Goal: Task Accomplishment & Management: Use online tool/utility

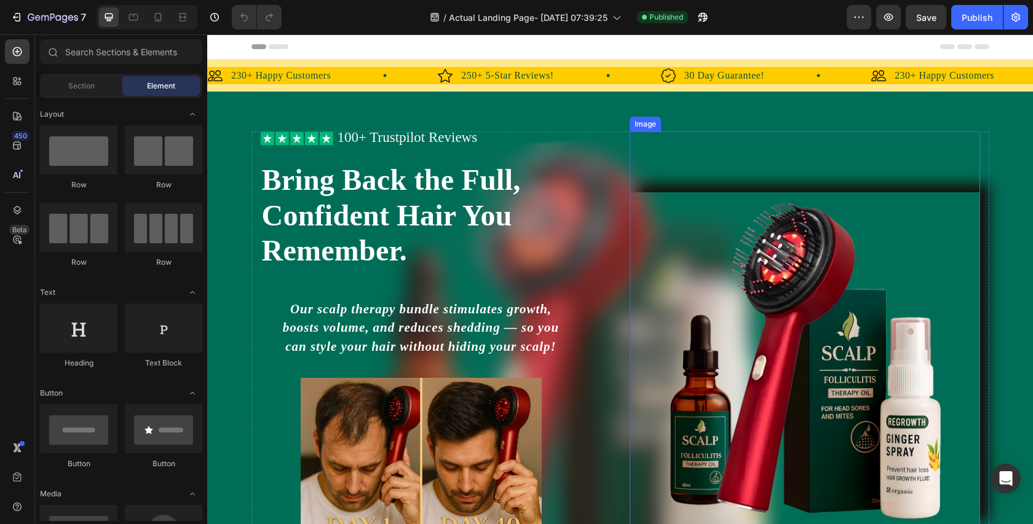
click at [764, 292] on img at bounding box center [805, 361] width 350 height 338
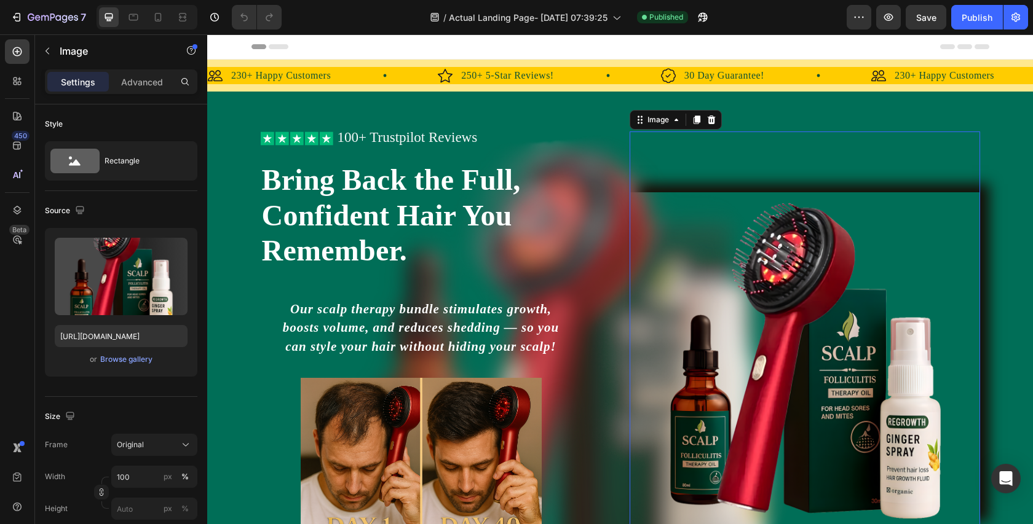
click at [706, 291] on img at bounding box center [805, 361] width 350 height 338
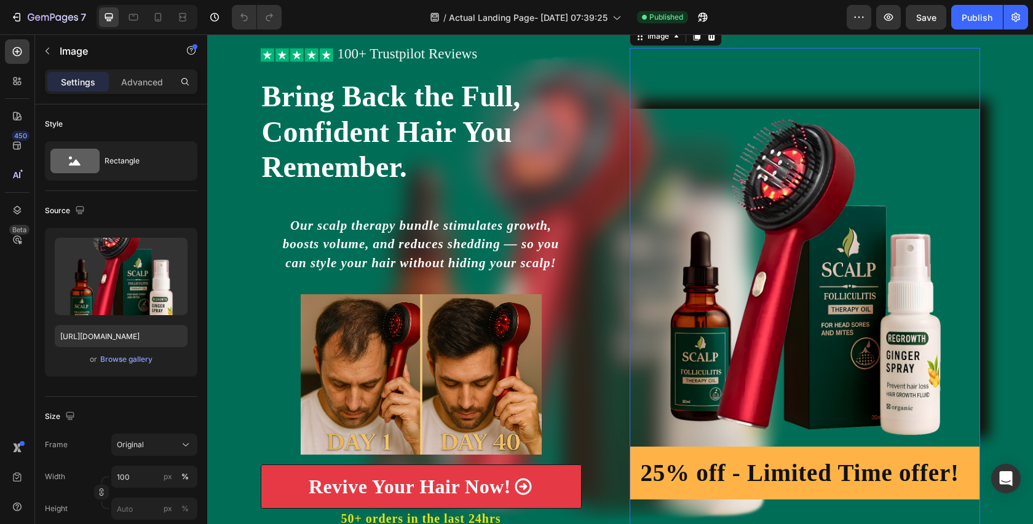
scroll to position [77, 0]
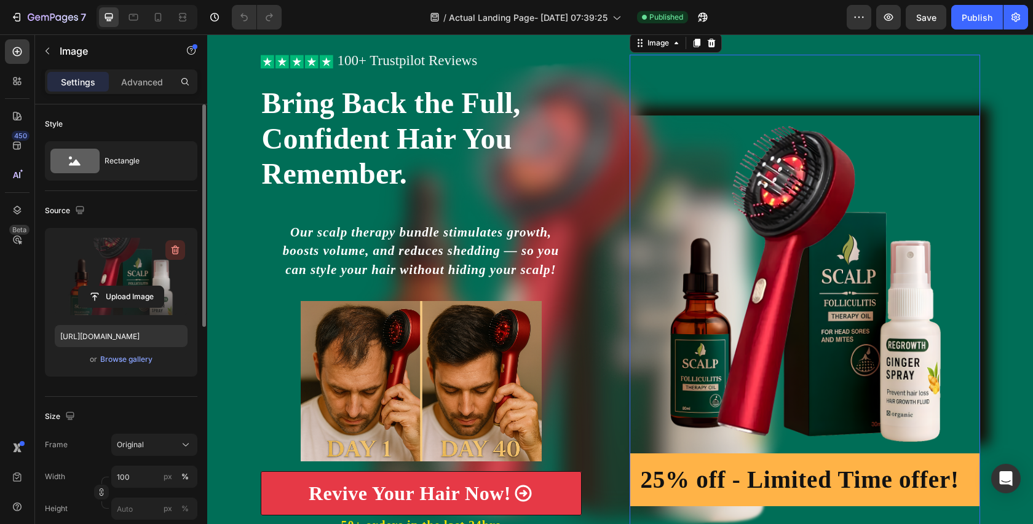
click at [176, 248] on icon "button" at bounding box center [175, 250] width 12 height 12
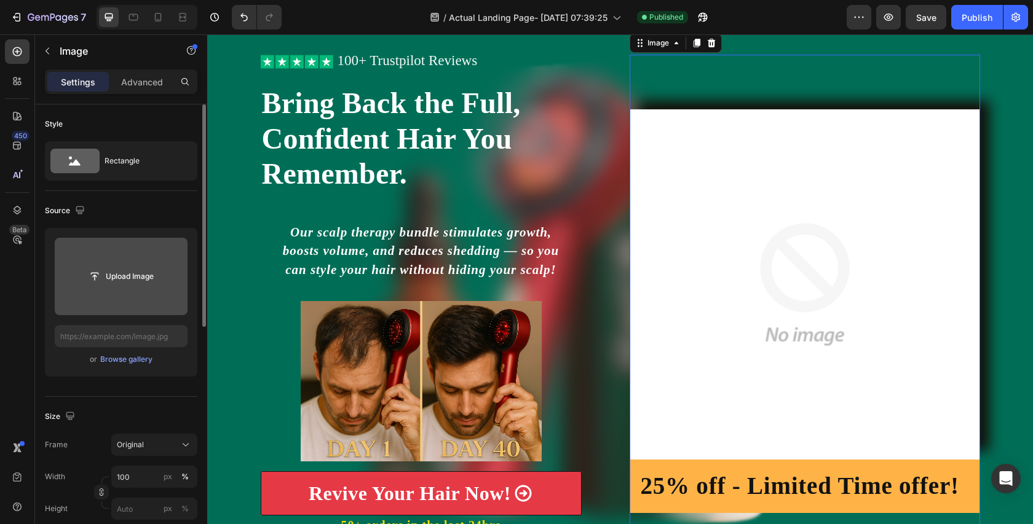
click at [692, 227] on img at bounding box center [805, 284] width 350 height 350
click at [731, 224] on img at bounding box center [805, 284] width 350 height 350
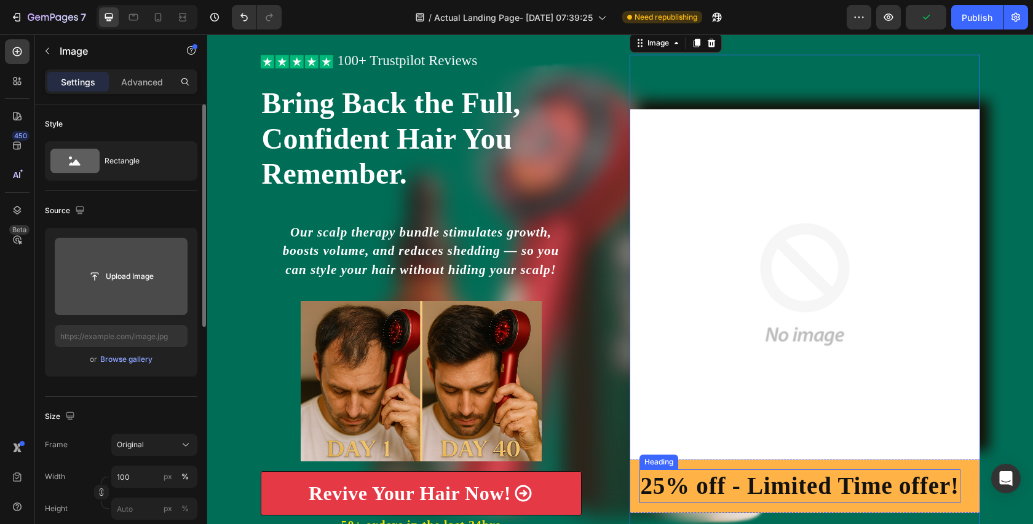
click at [751, 486] on h2 "25% off - Limited Time offer!" at bounding box center [799, 487] width 321 height 34
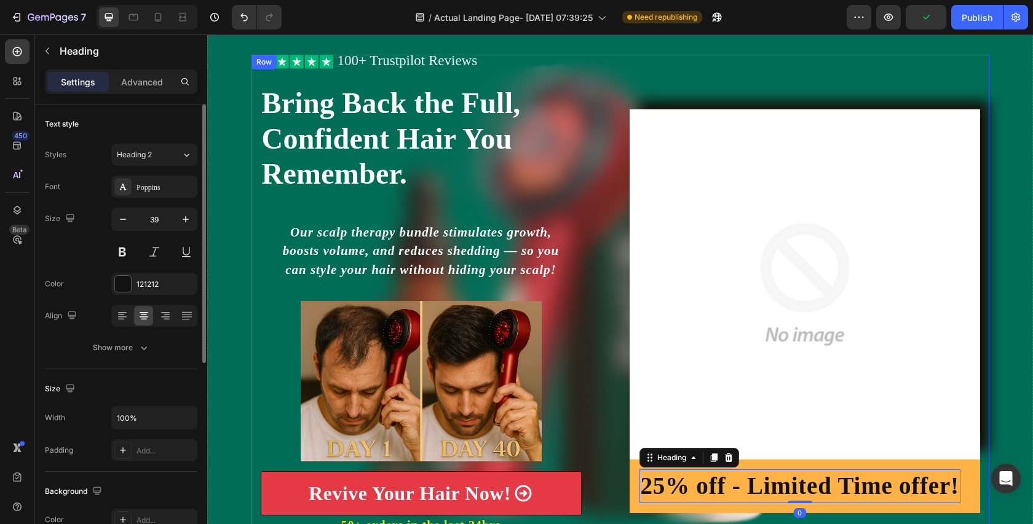
click at [626, 465] on div "Icon Icon Icon Icon Icon Icon List 100+ Trustpilot Reviews Text Block Row Icon …" at bounding box center [620, 311] width 738 height 513
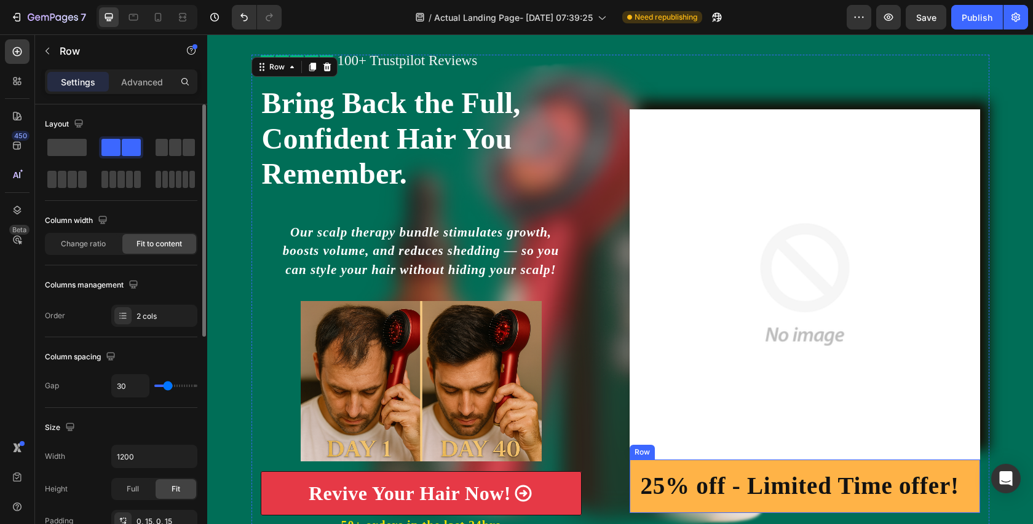
click at [639, 467] on div "25% off - Limited Time offer! Heading Row" at bounding box center [805, 486] width 350 height 53
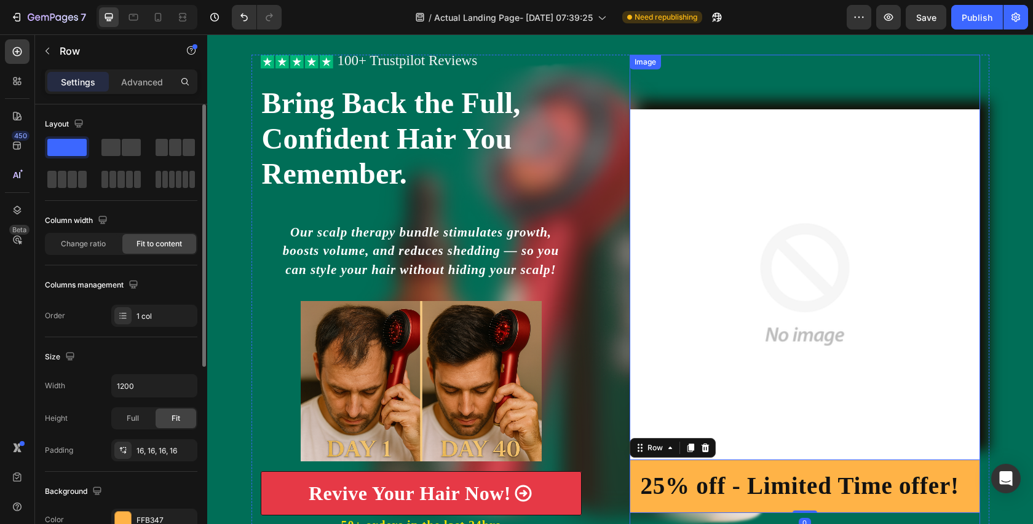
click at [693, 269] on img at bounding box center [805, 284] width 350 height 350
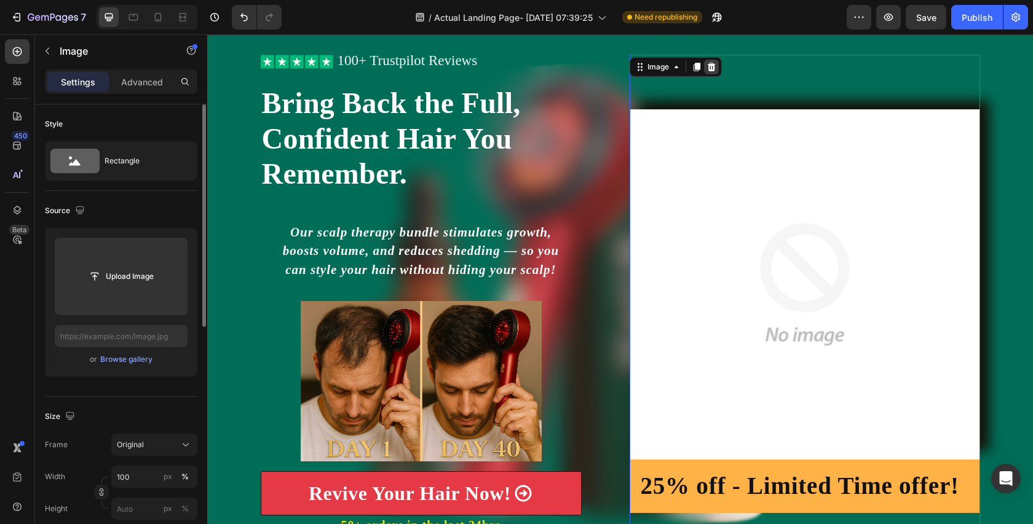
click at [713, 62] on icon at bounding box center [711, 67] width 10 height 10
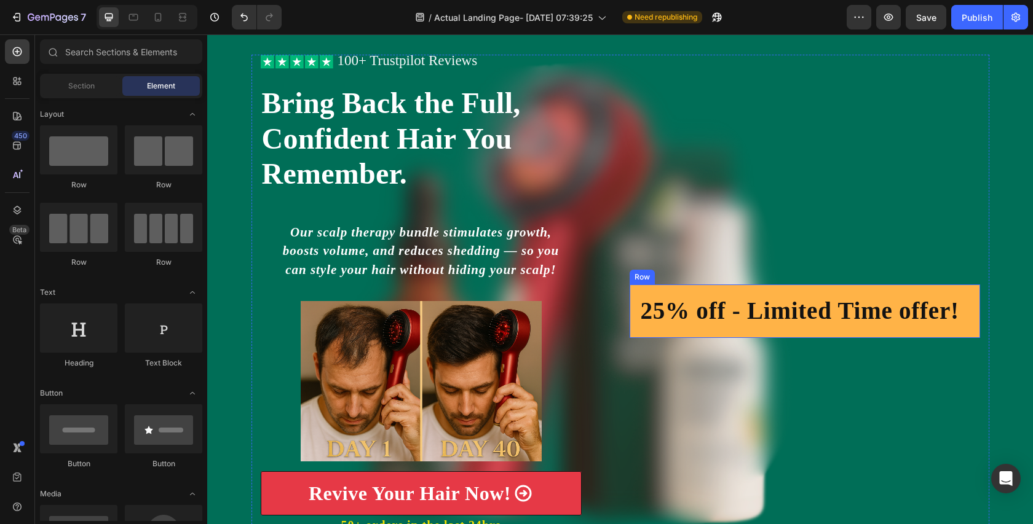
click at [636, 296] on div "25% off - Limited Time offer! Heading Row" at bounding box center [805, 311] width 350 height 53
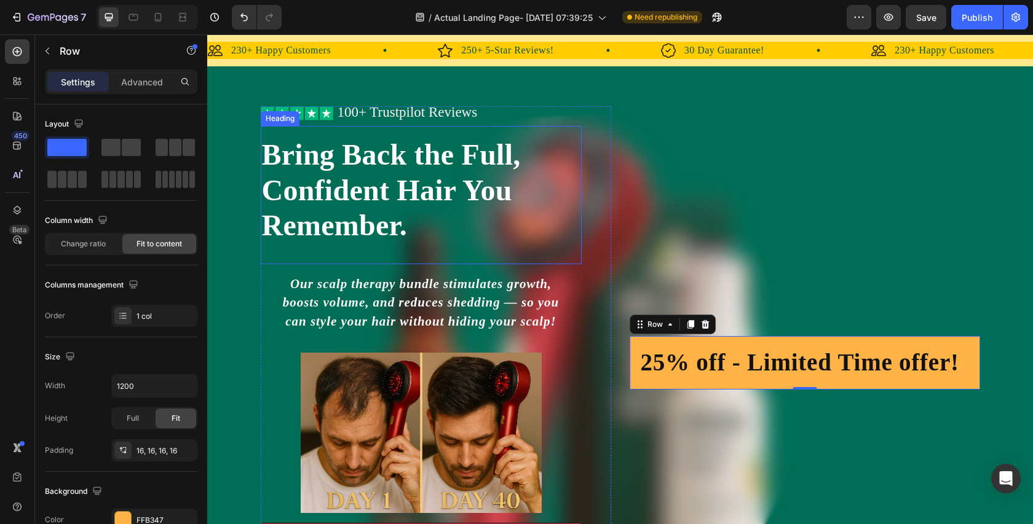
scroll to position [5, 0]
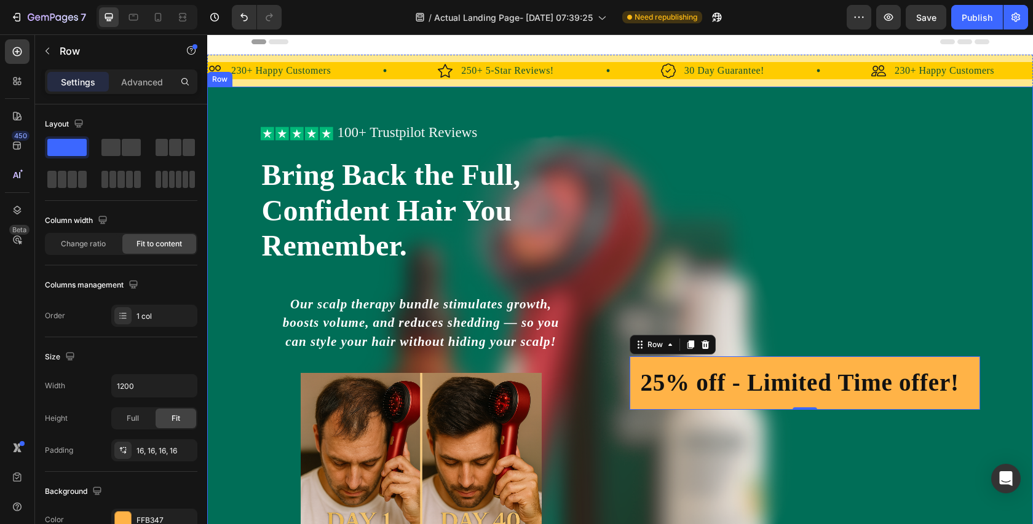
click at [427, 103] on div "Icon Icon Icon Icon Icon Icon List 100+ Trustpilot Reviews Text Block Row Icon …" at bounding box center [620, 383] width 826 height 593
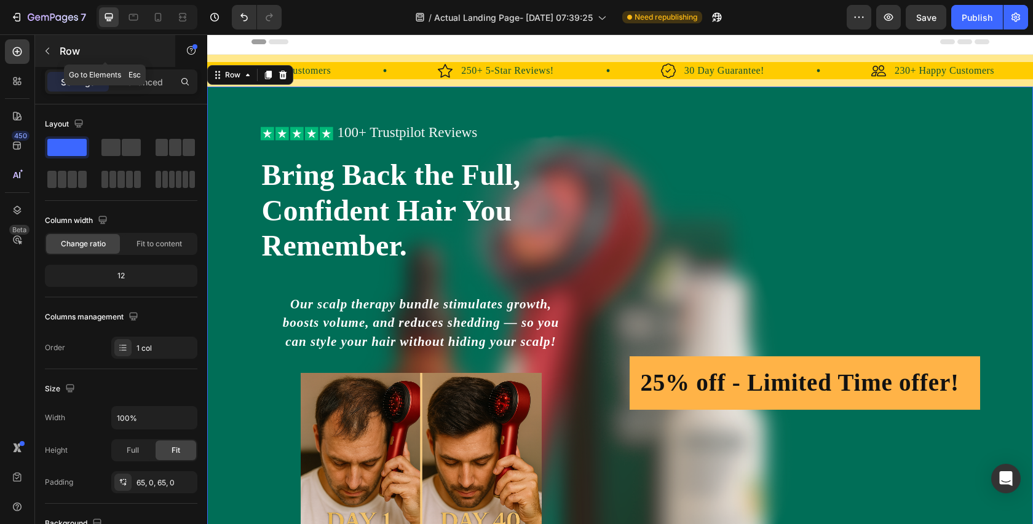
click at [44, 53] on icon "button" at bounding box center [47, 51] width 10 height 10
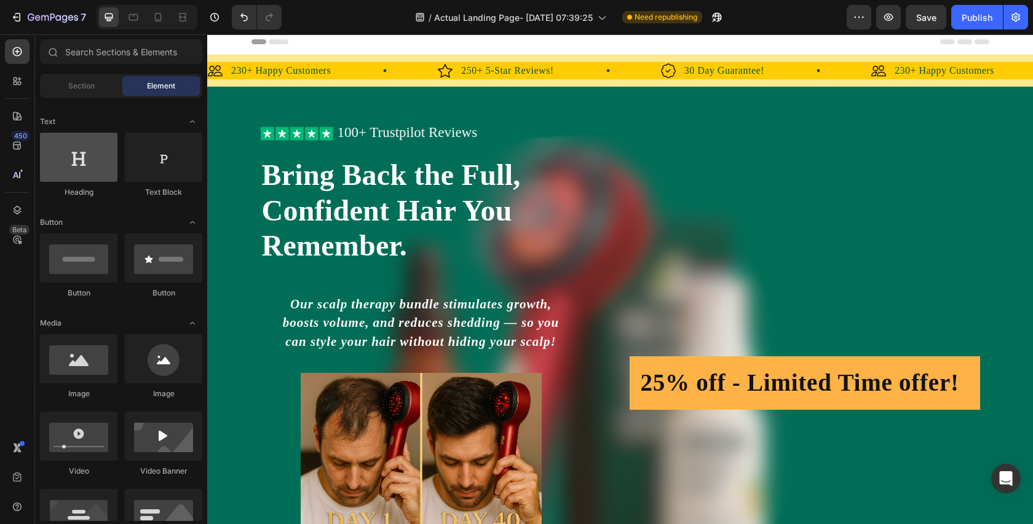
scroll to position [201, 0]
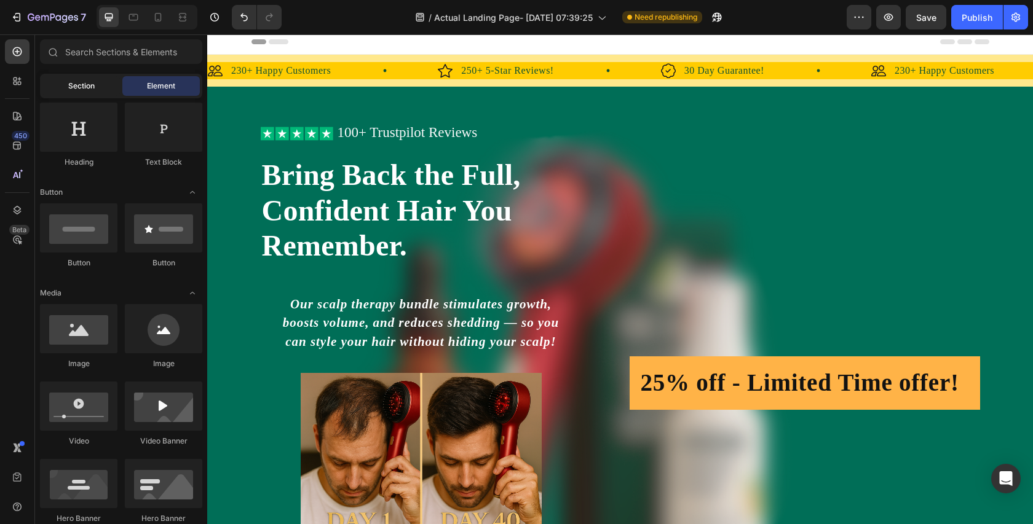
click at [67, 84] on div "Section" at bounding box center [80, 86] width 77 height 20
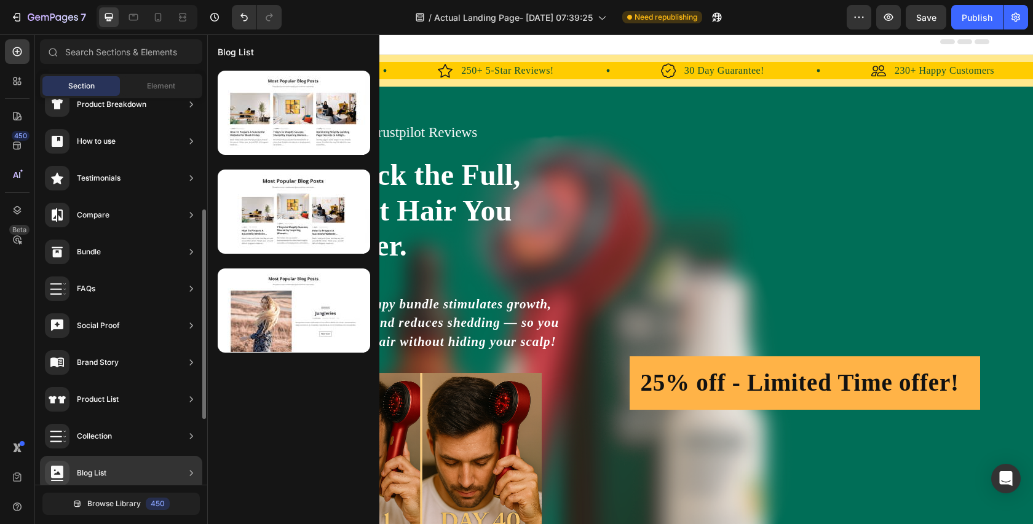
scroll to position [326, 0]
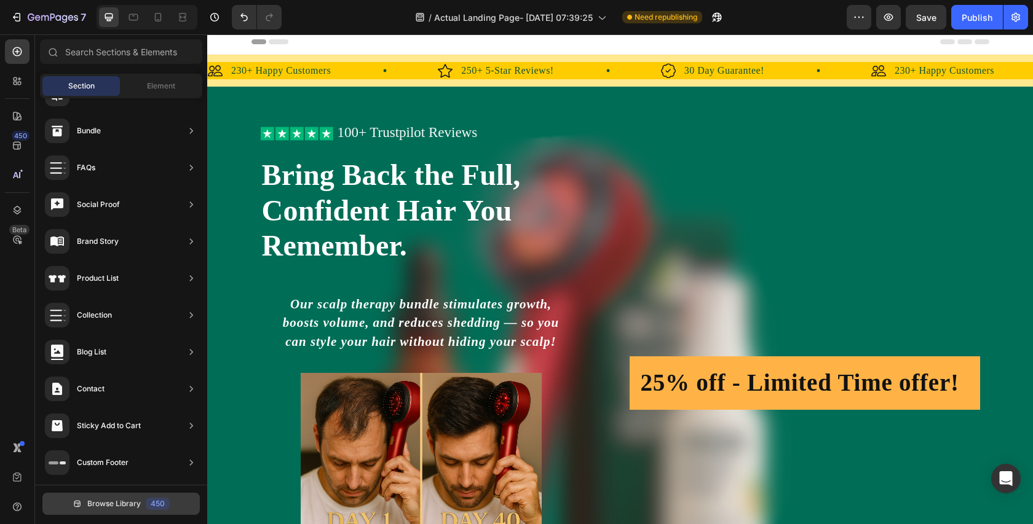
click at [146, 507] on div "450" at bounding box center [158, 504] width 24 height 12
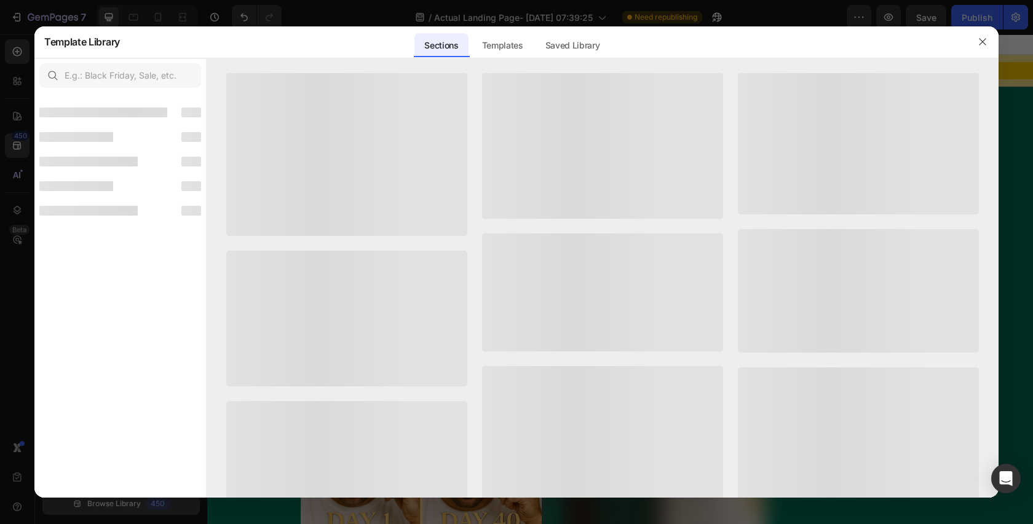
scroll to position [312, 0]
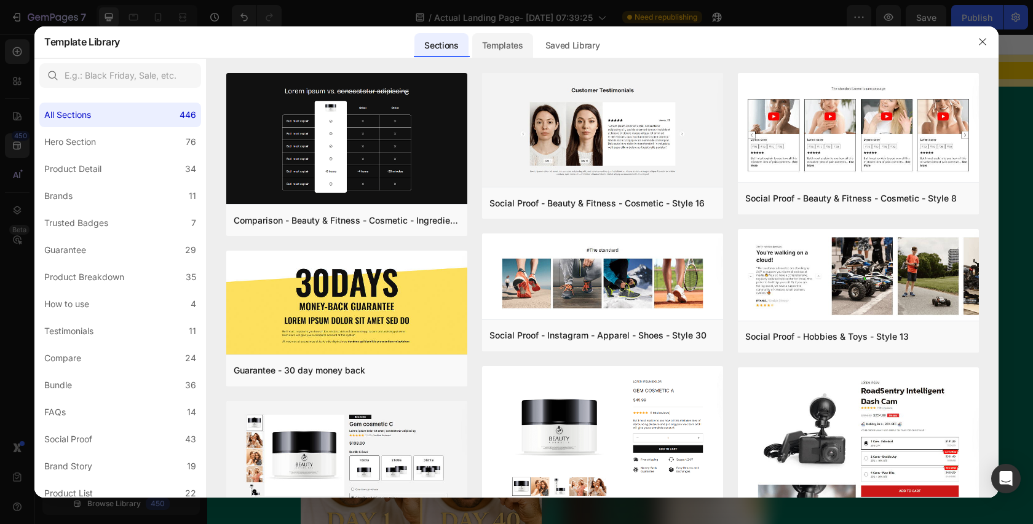
click at [481, 36] on div "Templates" at bounding box center [502, 45] width 61 height 25
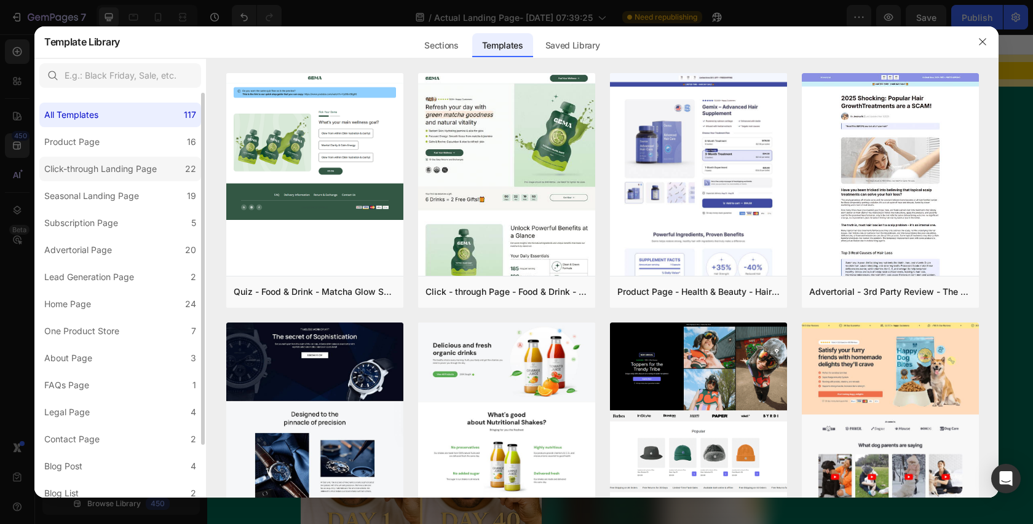
click at [135, 172] on div "Click-through Landing Page" at bounding box center [100, 169] width 113 height 15
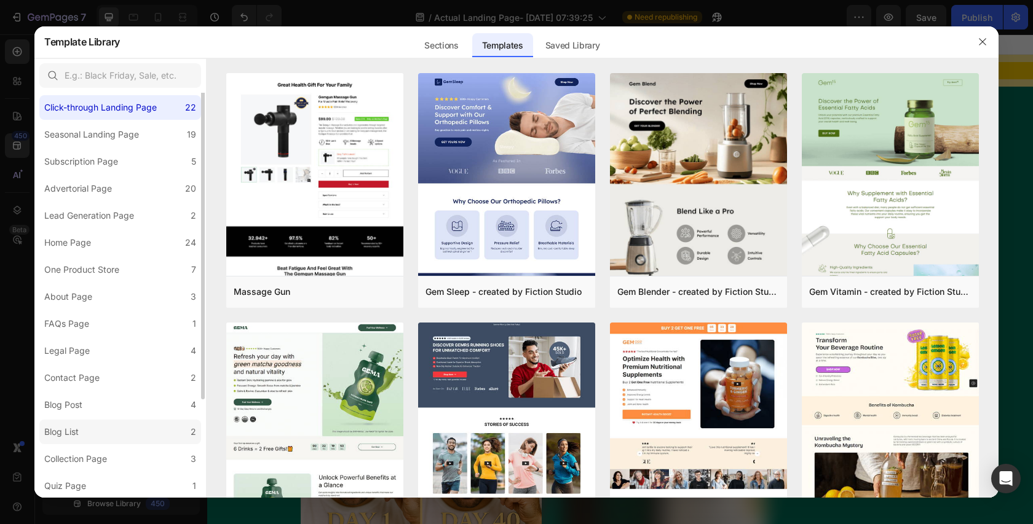
scroll to position [0, 0]
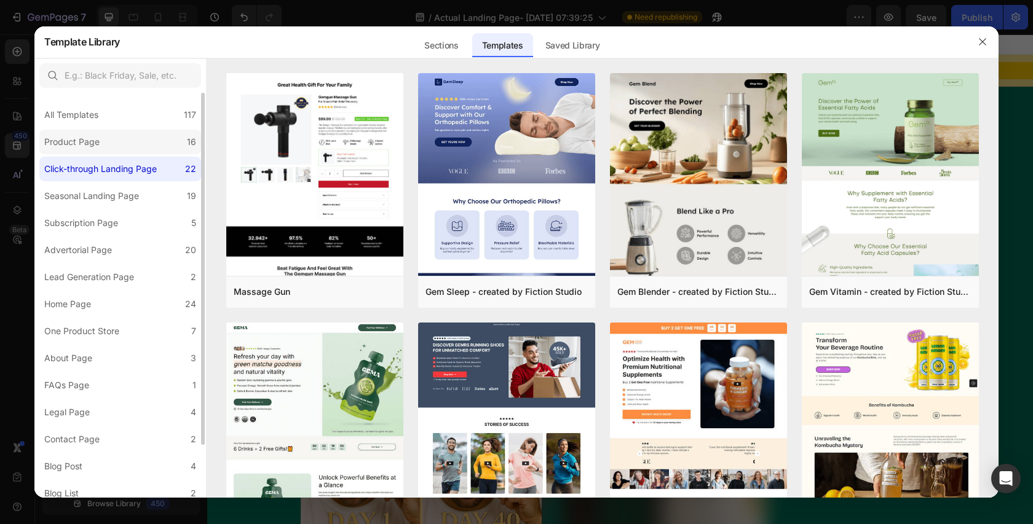
click at [127, 143] on label "Product Page 16" at bounding box center [120, 142] width 162 height 25
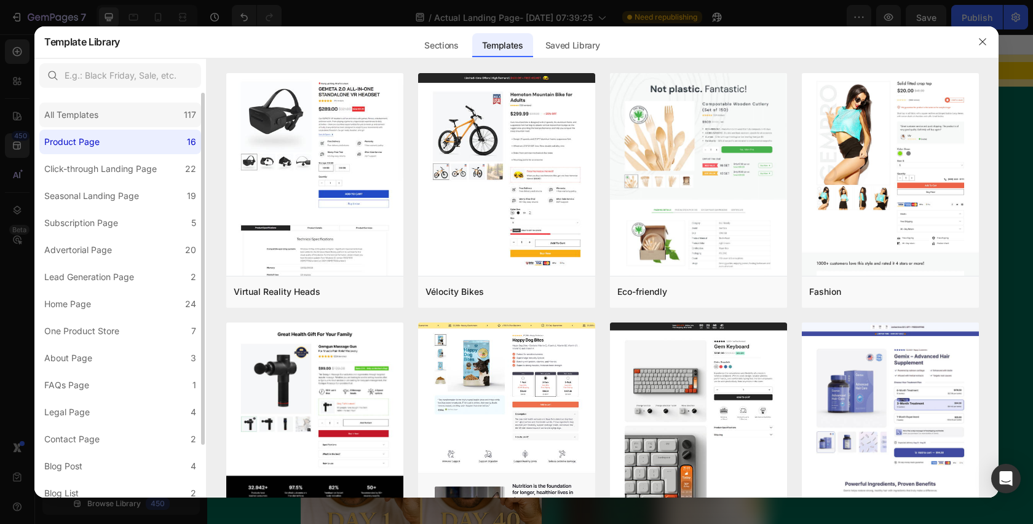
click at [137, 117] on div "All Templates 117" at bounding box center [120, 115] width 162 height 25
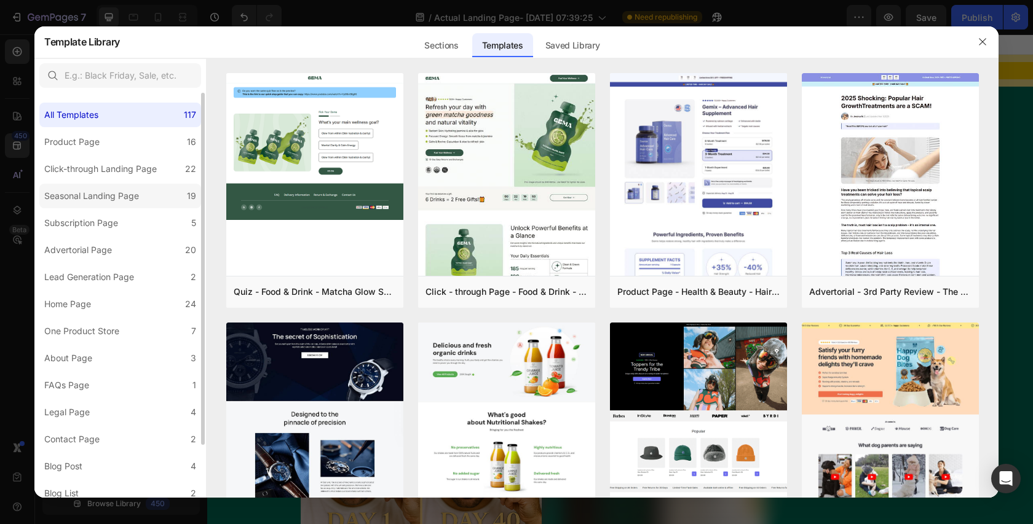
click at [136, 201] on div "Seasonal Landing Page" at bounding box center [91, 196] width 95 height 15
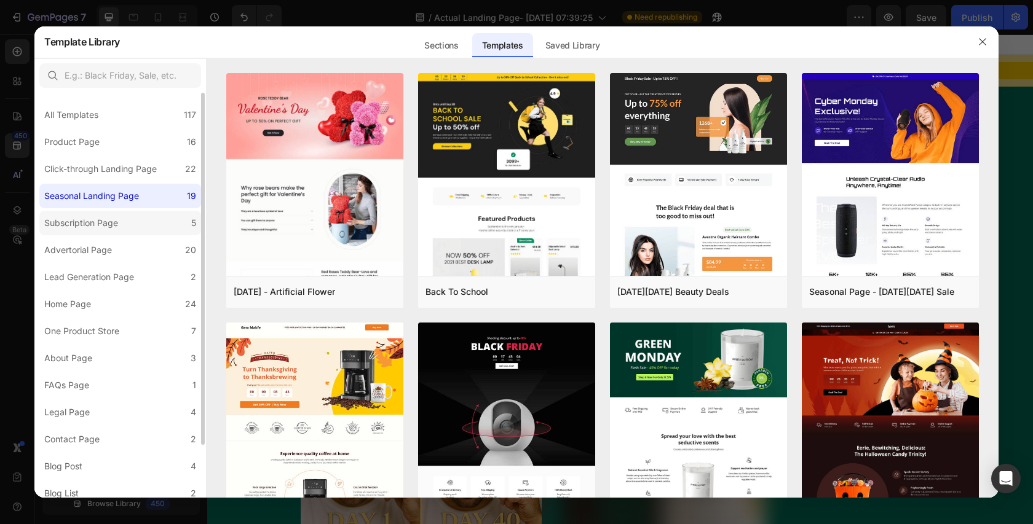
click at [119, 228] on div "Subscription Page" at bounding box center [83, 223] width 79 height 15
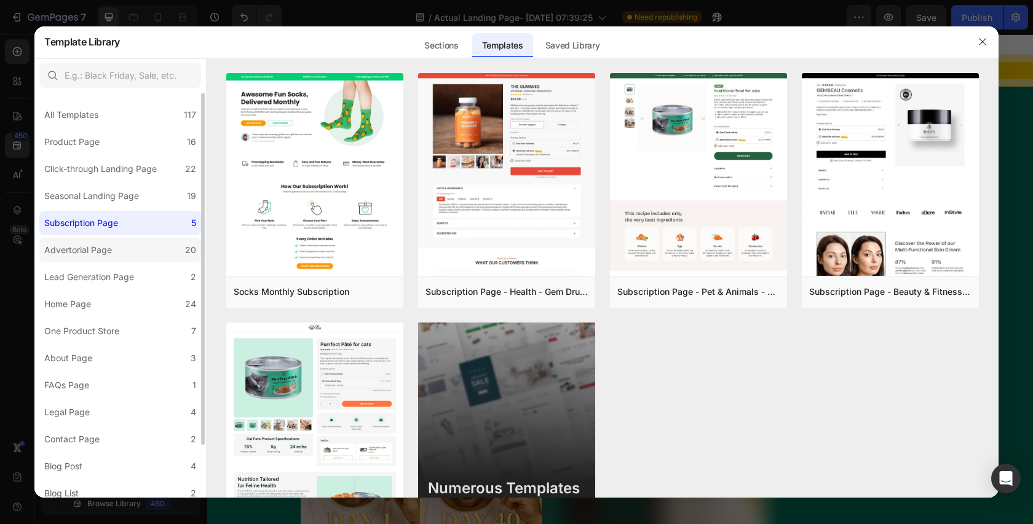
click at [113, 255] on div "Advertorial Page" at bounding box center [80, 250] width 73 height 15
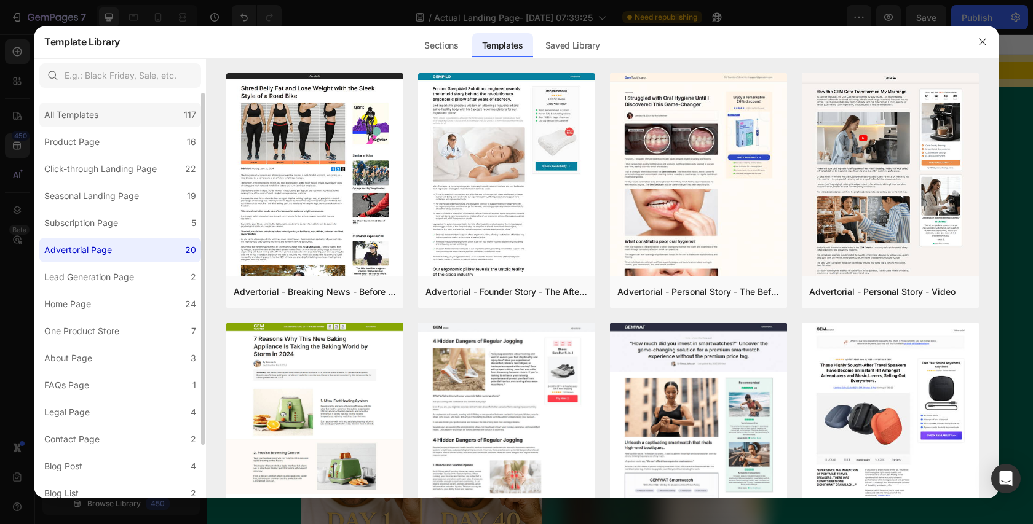
click at [122, 110] on div "All Templates 117" at bounding box center [120, 115] width 162 height 25
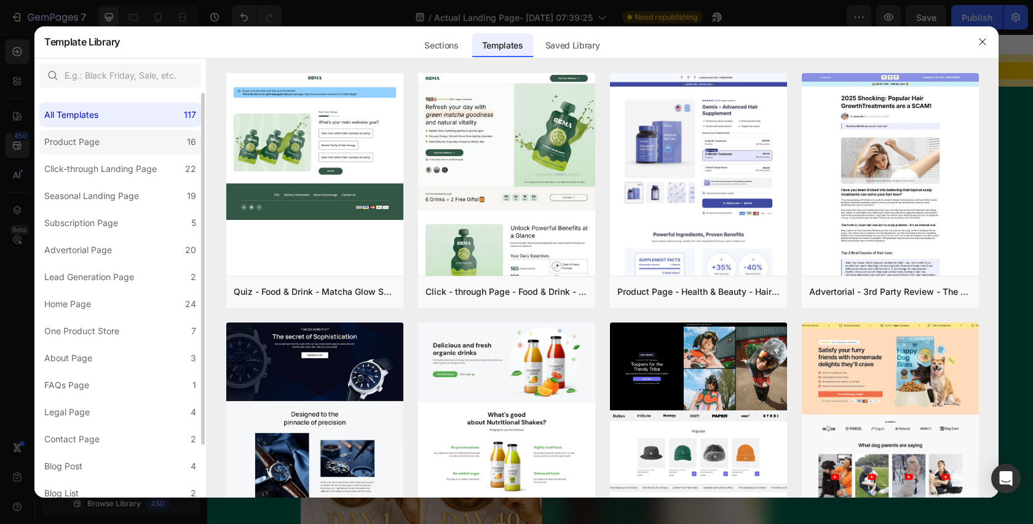
click at [119, 149] on label "Product Page 16" at bounding box center [120, 142] width 162 height 25
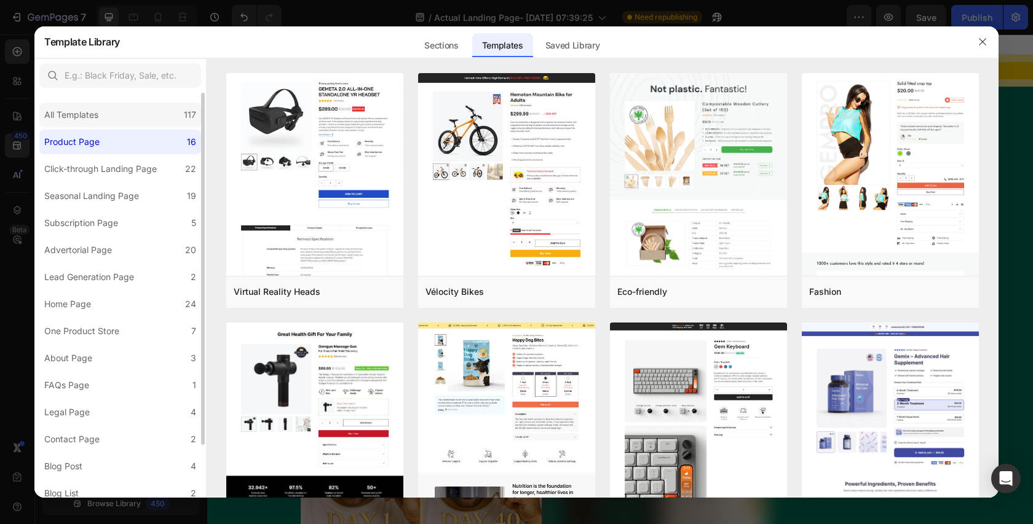
click at [120, 116] on div "All Templates 117" at bounding box center [120, 115] width 162 height 25
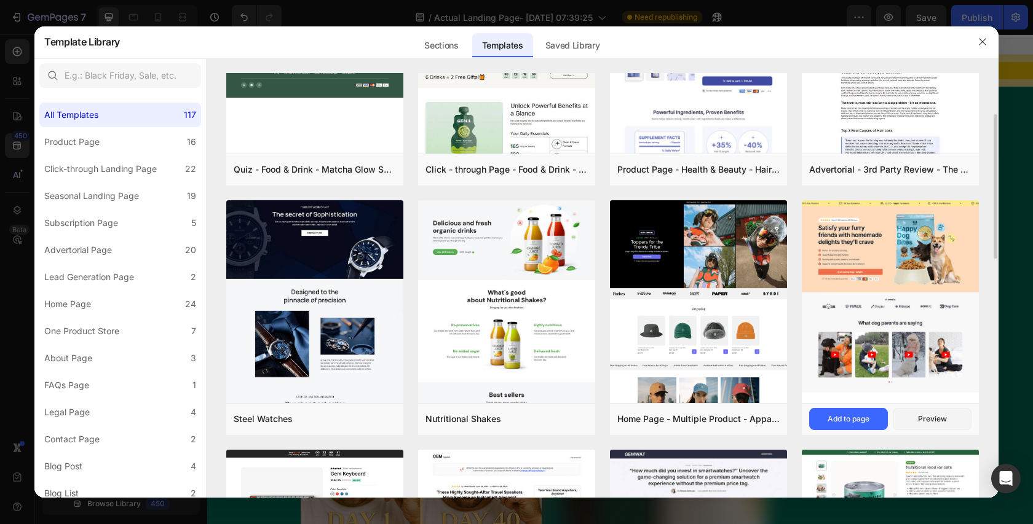
scroll to position [146, 0]
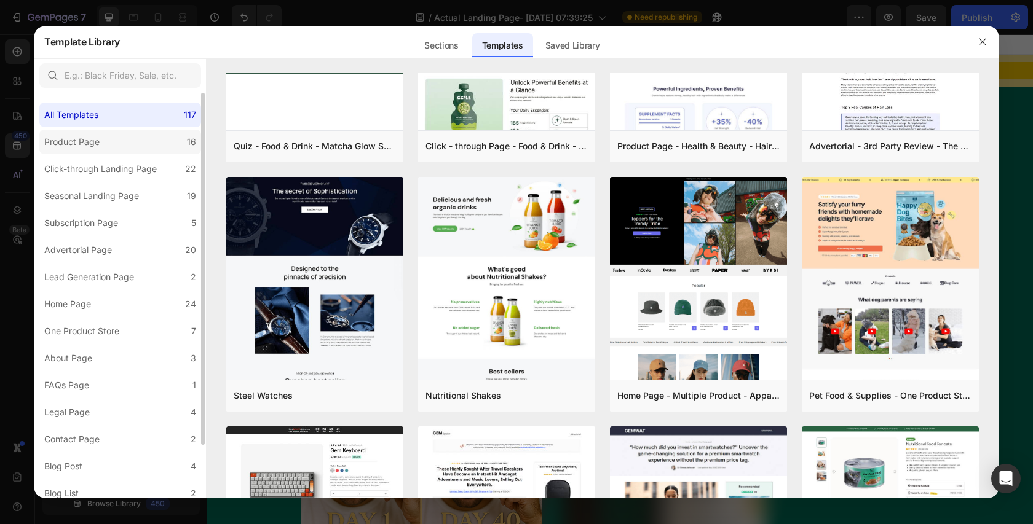
click at [104, 133] on label "Product Page 16" at bounding box center [120, 142] width 162 height 25
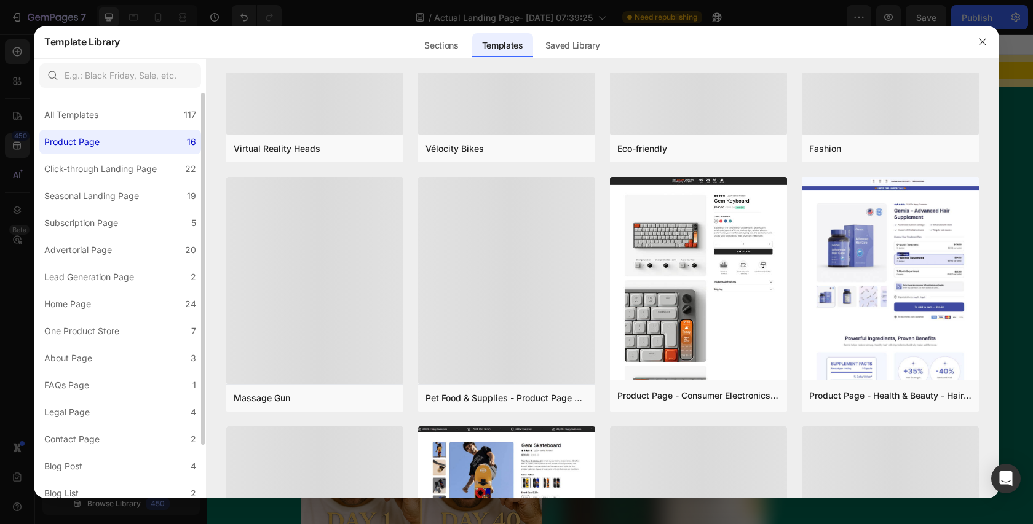
scroll to position [0, 0]
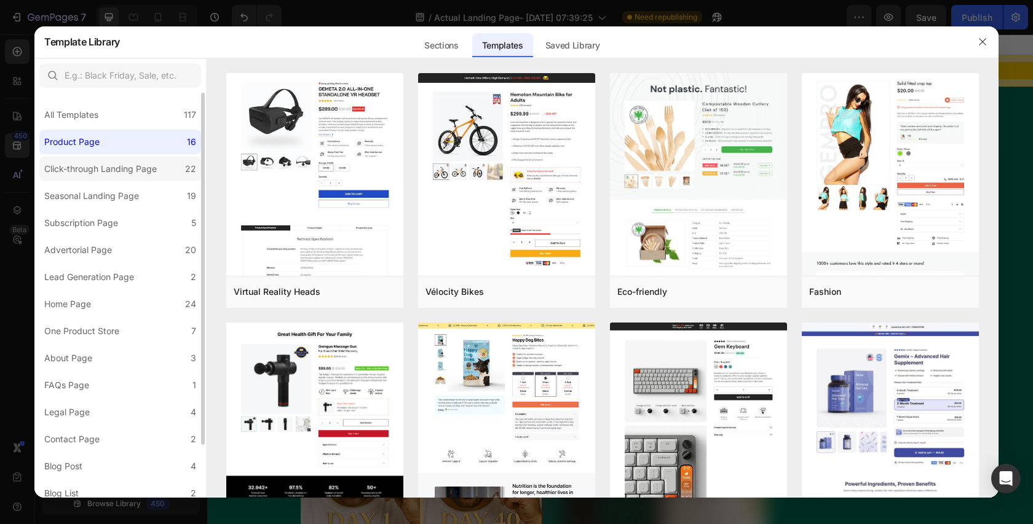
click at [103, 171] on div "Click-through Landing Page" at bounding box center [100, 169] width 113 height 15
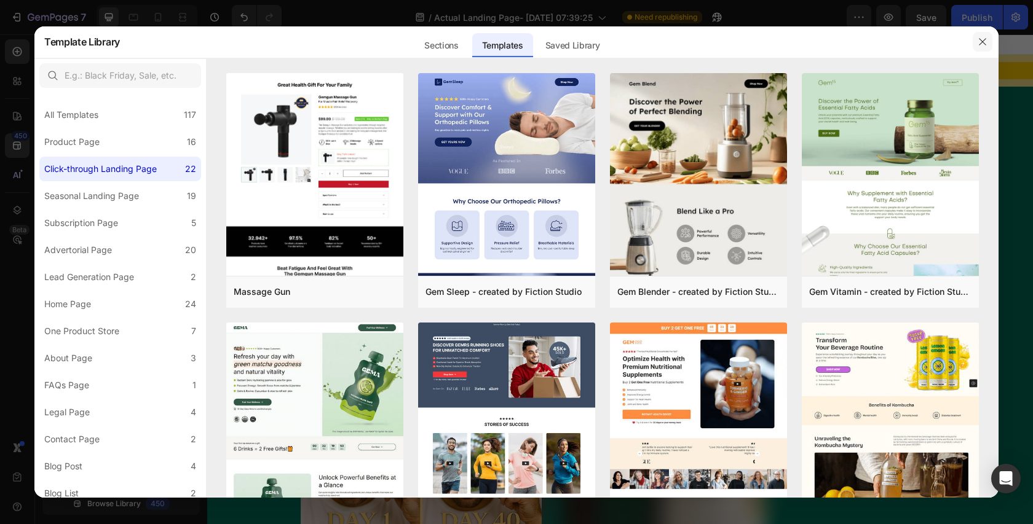
click at [982, 43] on icon "button" at bounding box center [982, 42] width 10 height 10
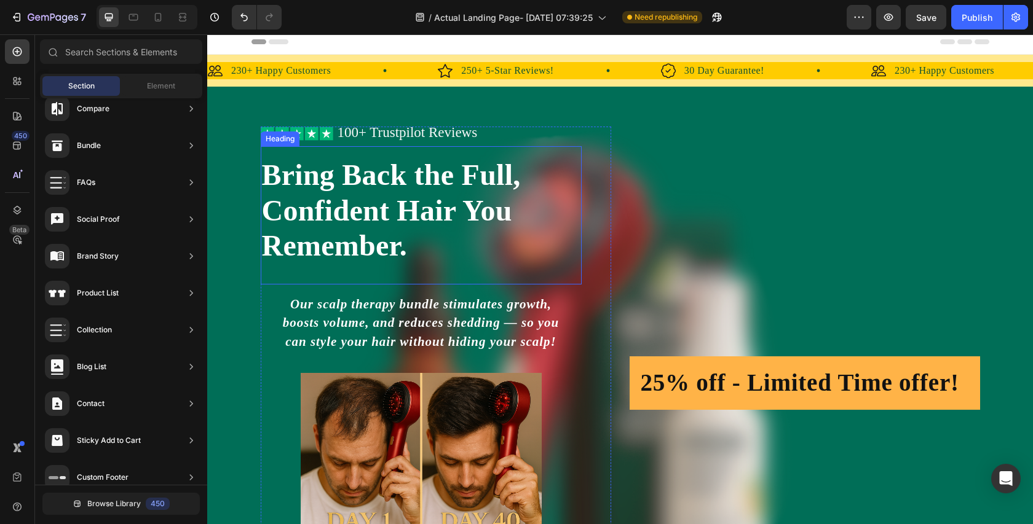
click at [381, 234] on h2 "Bring Back the Full, Confident Hair You Remember." at bounding box center [421, 210] width 321 height 109
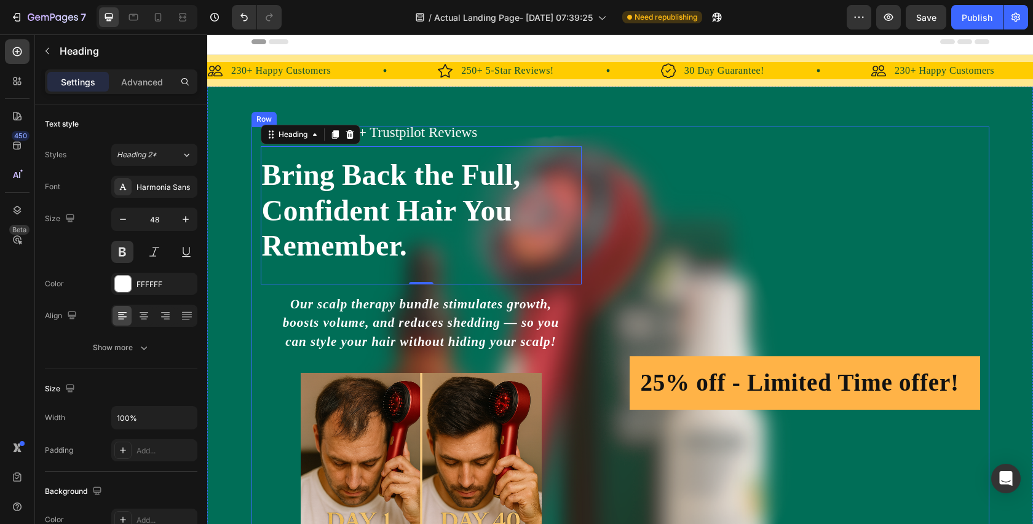
click at [688, 256] on div "25% off - Limited Time offer! Heading Row" at bounding box center [805, 383] width 350 height 513
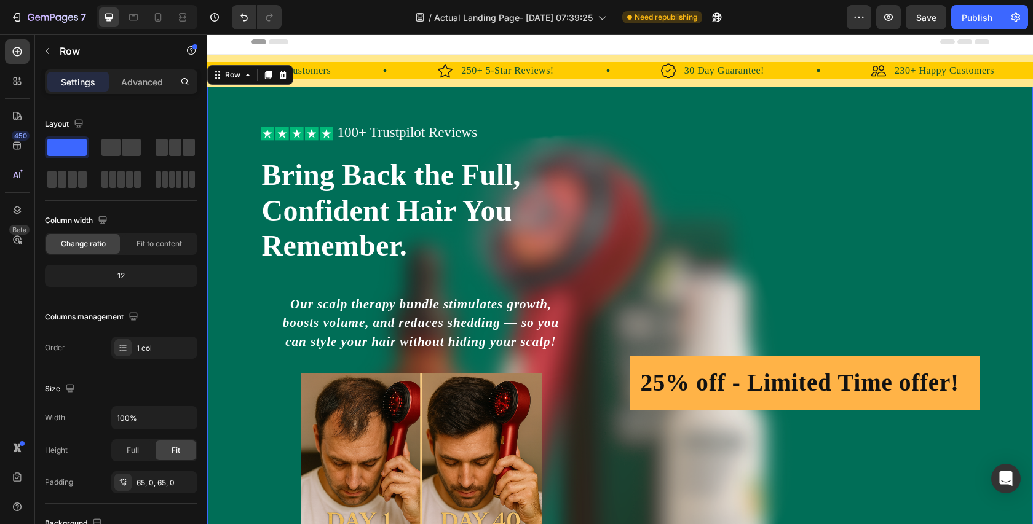
click at [216, 98] on div "Icon Icon Icon Icon Icon Icon List 100+ Trustpilot Reviews Text Block Row Icon …" at bounding box center [620, 383] width 826 height 593
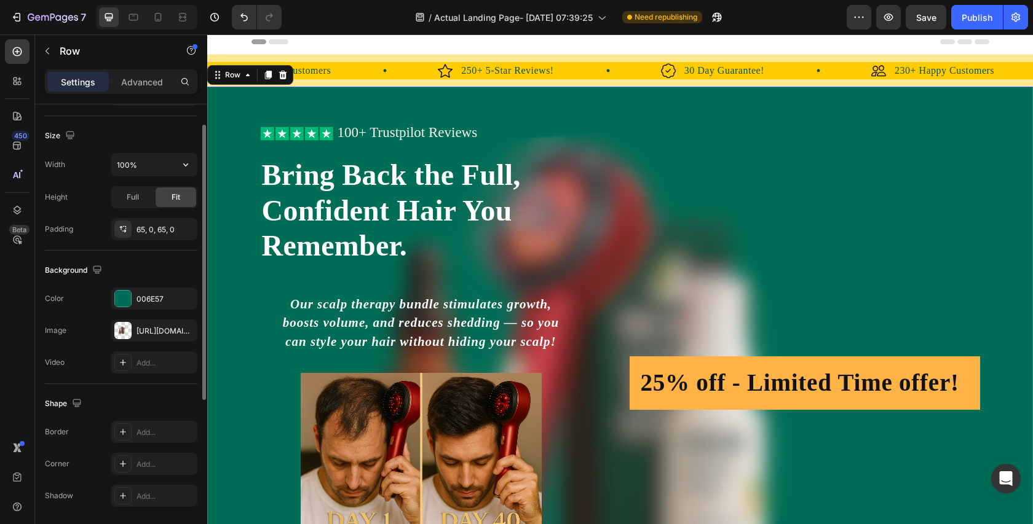
scroll to position [295, 0]
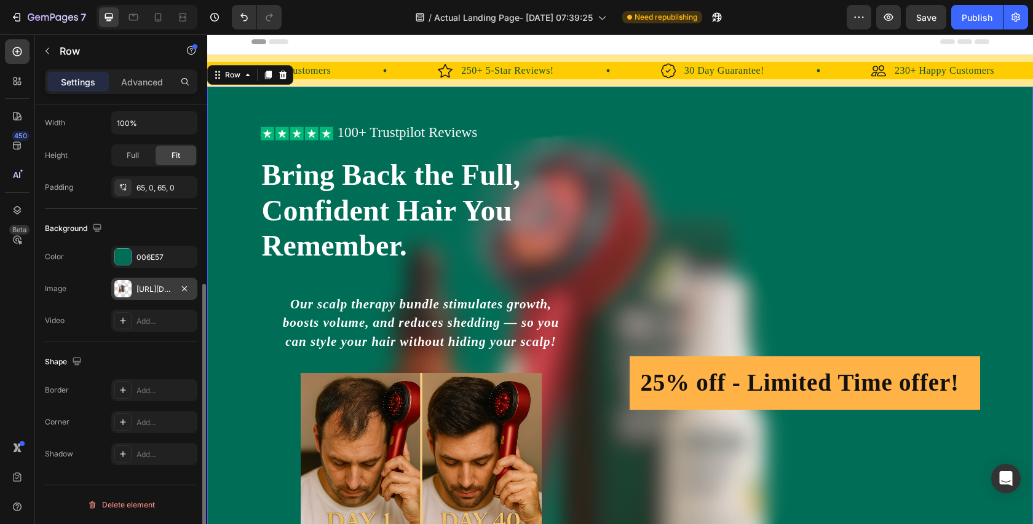
click at [126, 287] on div at bounding box center [122, 288] width 17 height 17
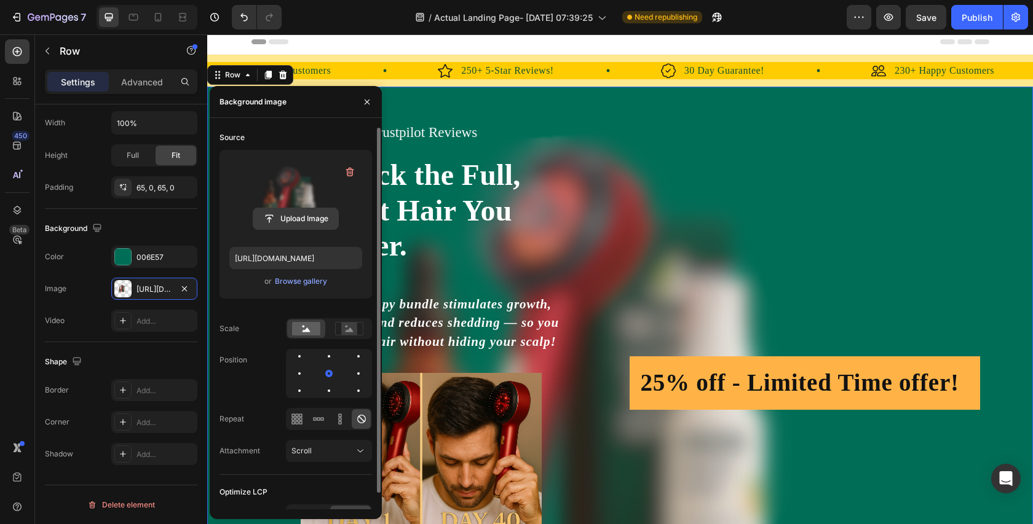
click at [289, 216] on input "file" at bounding box center [295, 218] width 85 height 21
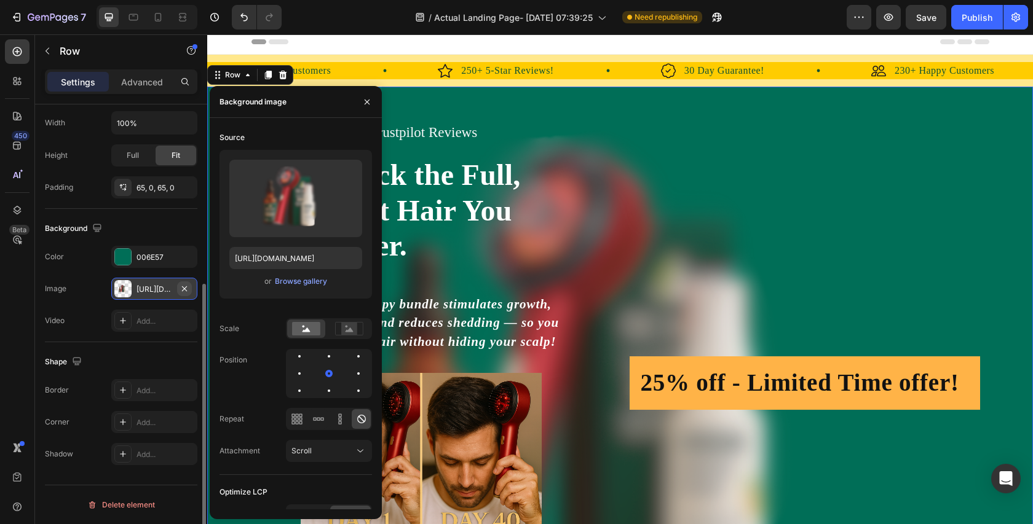
click at [186, 285] on icon "button" at bounding box center [185, 289] width 10 height 10
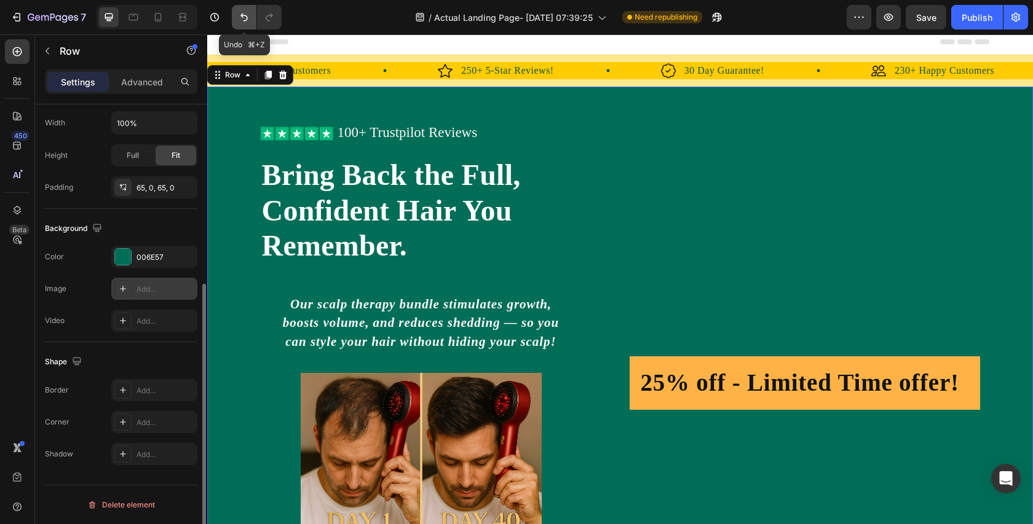
click at [244, 25] on button "Undo/Redo" at bounding box center [244, 17] width 25 height 25
type input "https://cdn.shopify.com/s/files/1/0738/7168/7893/files/gempages_579959335975649…"
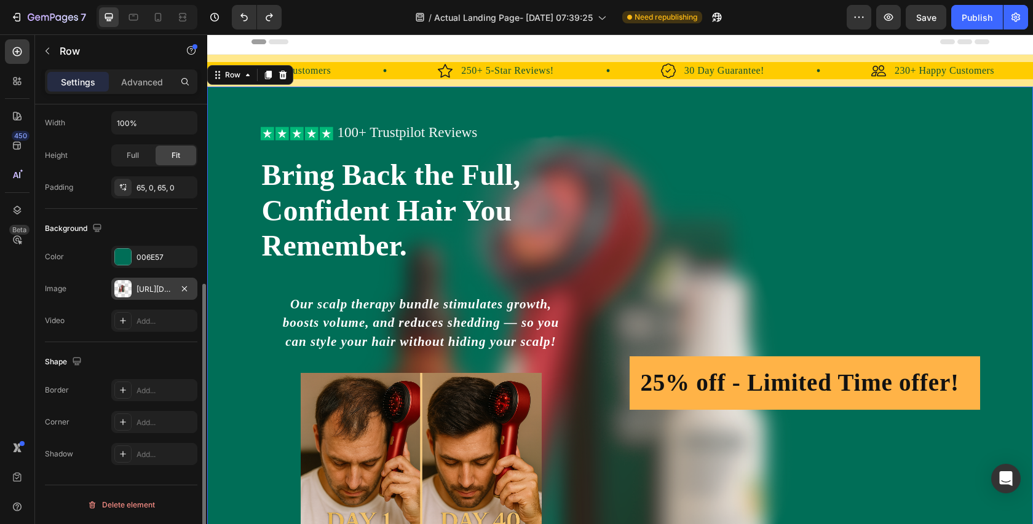
click at [125, 291] on div at bounding box center [122, 288] width 17 height 17
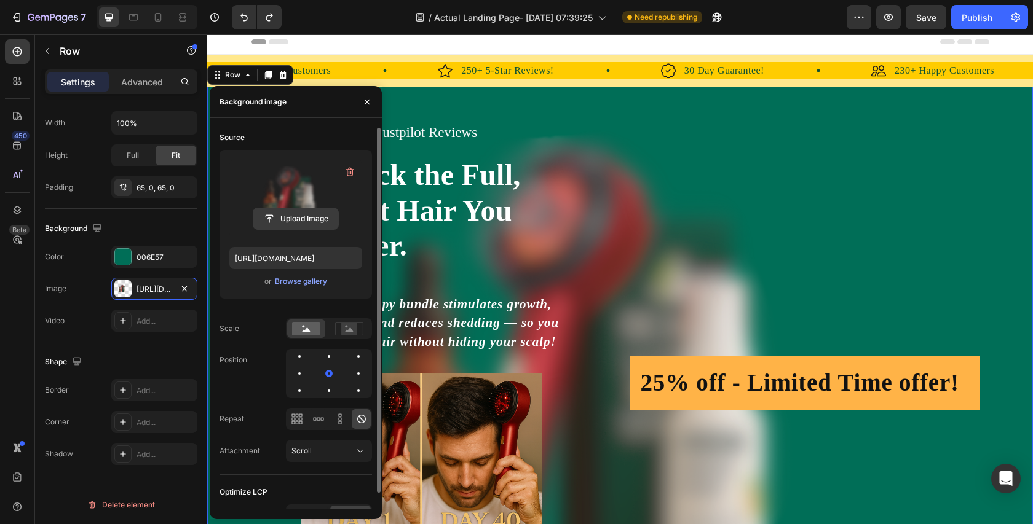
click at [312, 224] on input "file" at bounding box center [295, 218] width 85 height 21
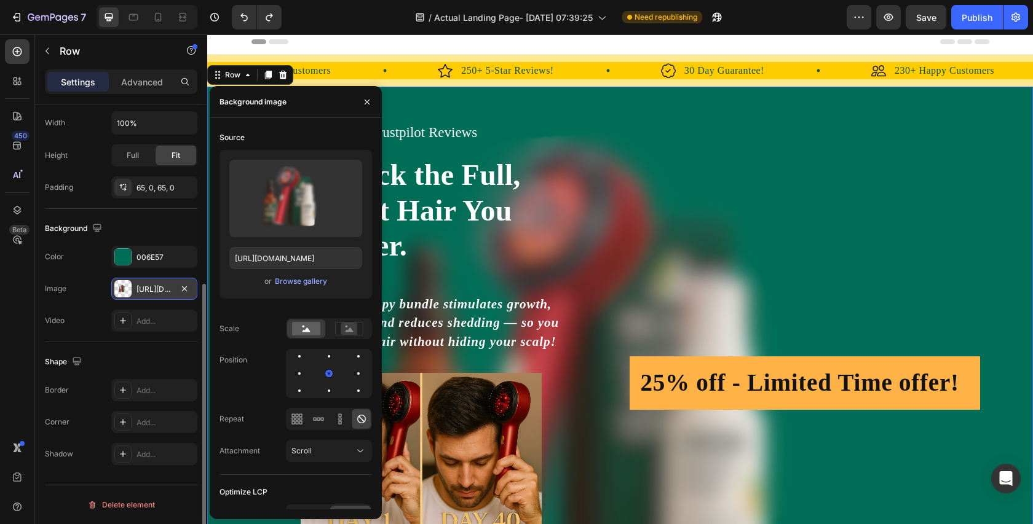
click at [160, 291] on div "https://cdn.shopify.com/s/files/1/0738/7168/7893/files/gempages_579959335975649…" at bounding box center [154, 289] width 36 height 11
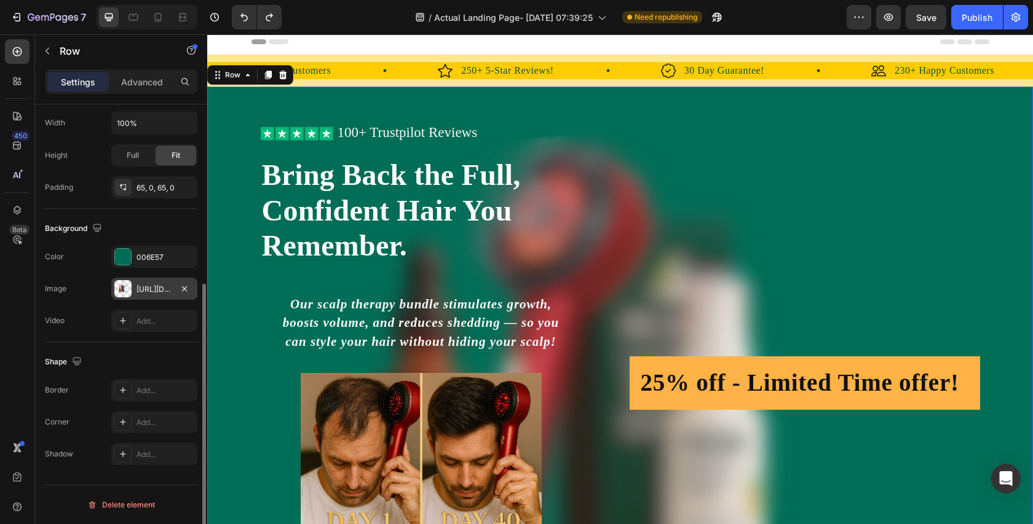
click at [155, 289] on div "https://cdn.shopify.com/s/files/1/0738/7168/7893/files/gempages_579959335975649…" at bounding box center [154, 289] width 36 height 11
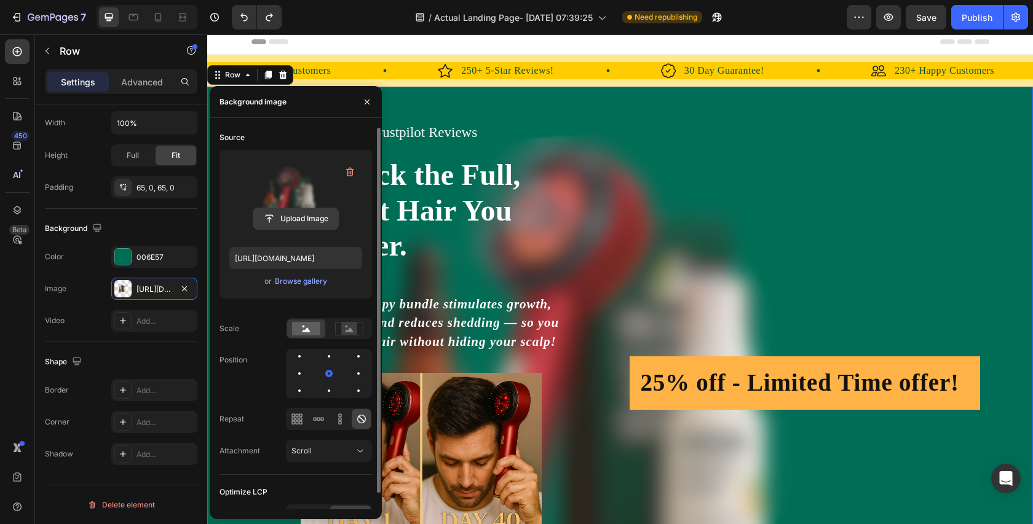
click at [314, 211] on input "file" at bounding box center [295, 218] width 85 height 21
click at [318, 218] on input "file" at bounding box center [295, 218] width 85 height 21
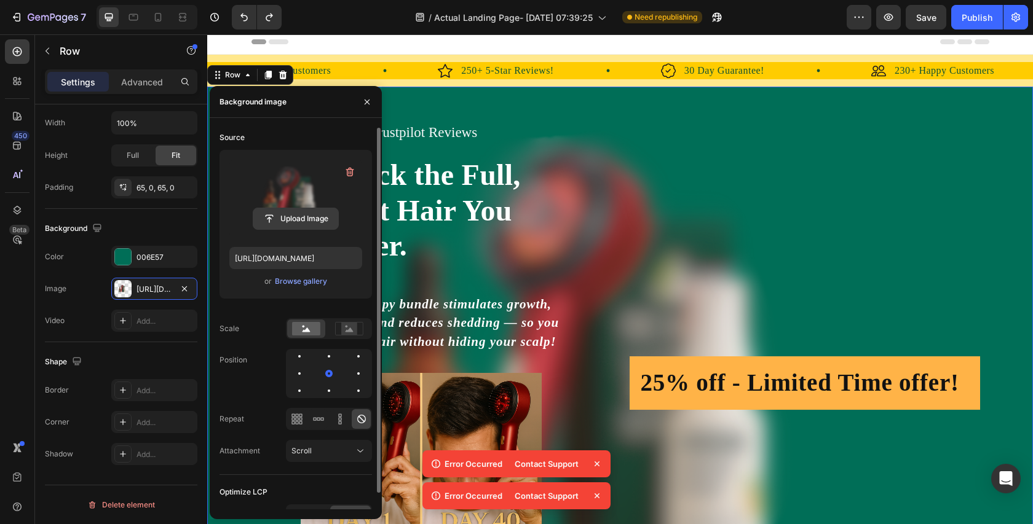
click at [318, 219] on input "file" at bounding box center [295, 218] width 85 height 21
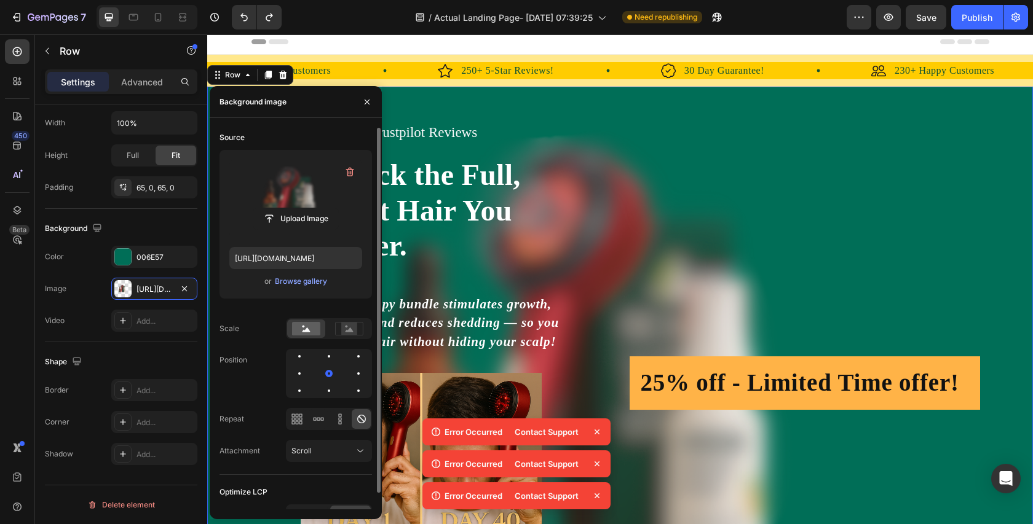
click at [596, 432] on icon at bounding box center [596, 432] width 5 height 5
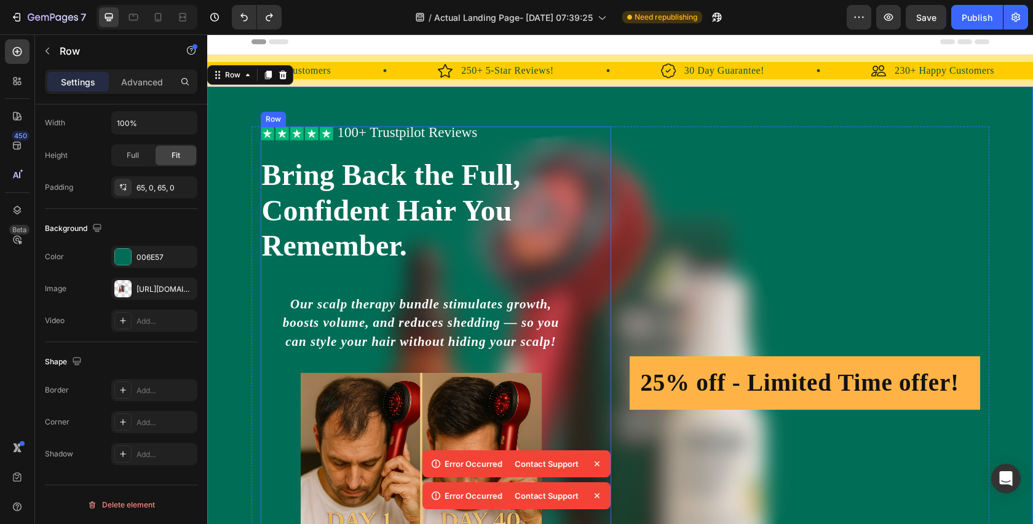
click at [604, 483] on div "Error Occurred Contact Support" at bounding box center [516, 496] width 188 height 27
click at [596, 463] on icon at bounding box center [596, 464] width 5 height 5
click at [595, 474] on div "Icon Icon Icon Icon Icon Icon List 100+ Trustpilot Reviews Text Block Row Icon …" at bounding box center [436, 383] width 350 height 513
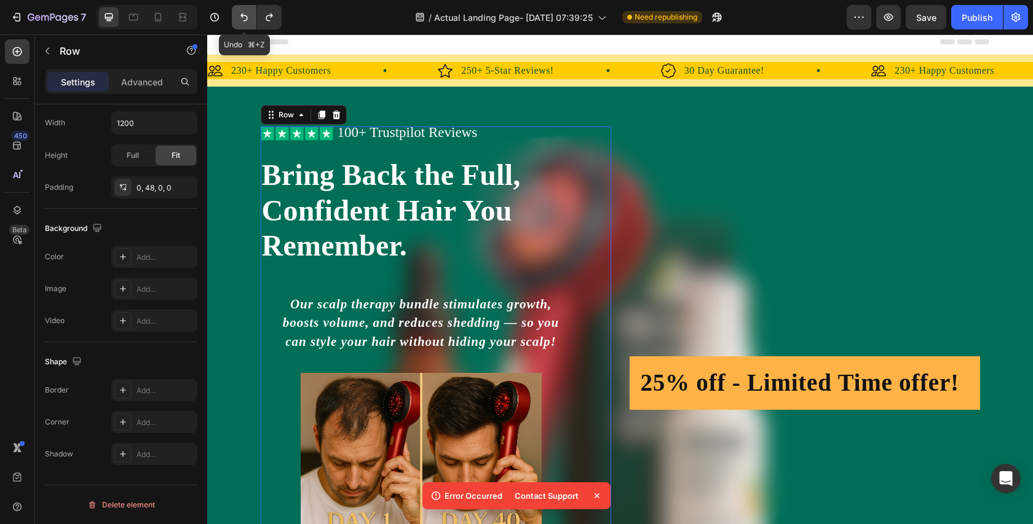
click at [240, 14] on icon "Undo/Redo" at bounding box center [244, 17] width 12 height 12
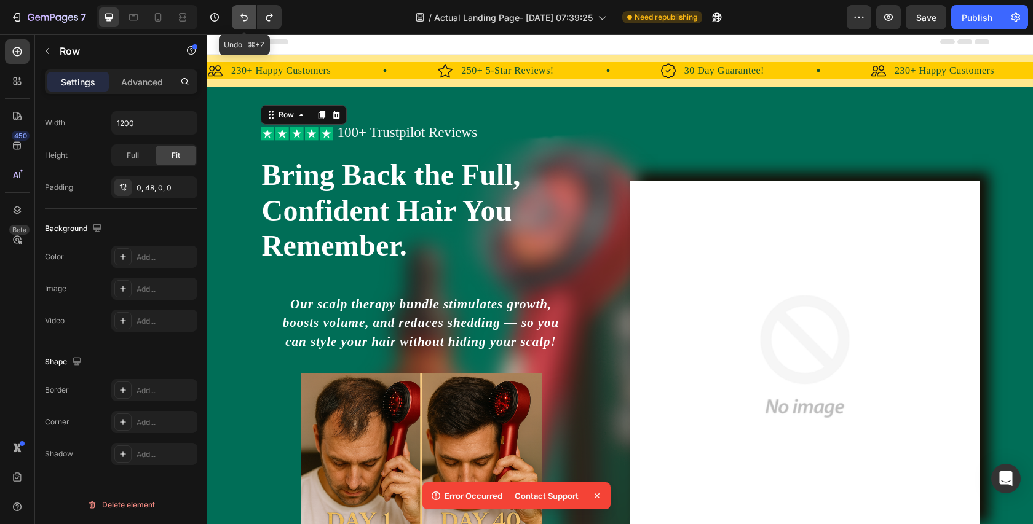
click at [240, 14] on icon "Undo/Redo" at bounding box center [244, 17] width 12 height 12
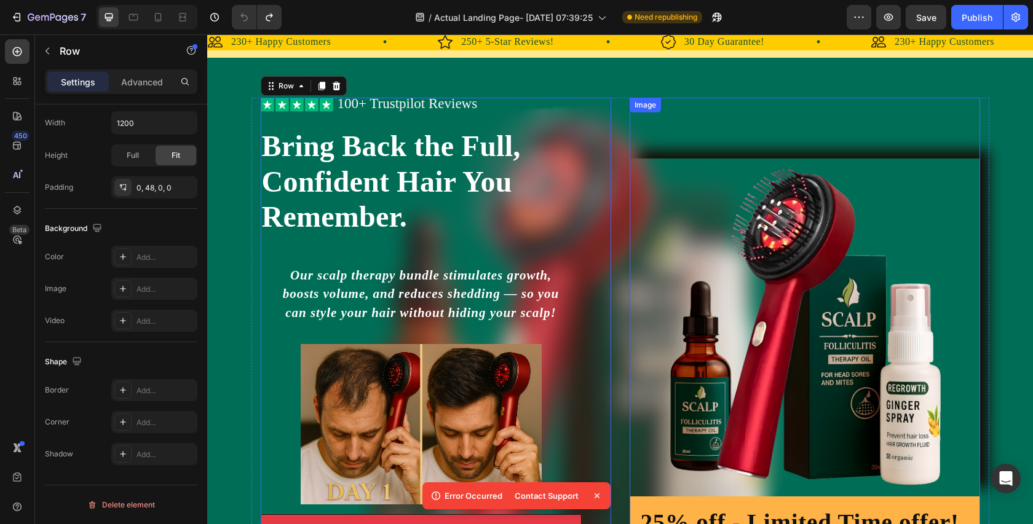
scroll to position [0, 0]
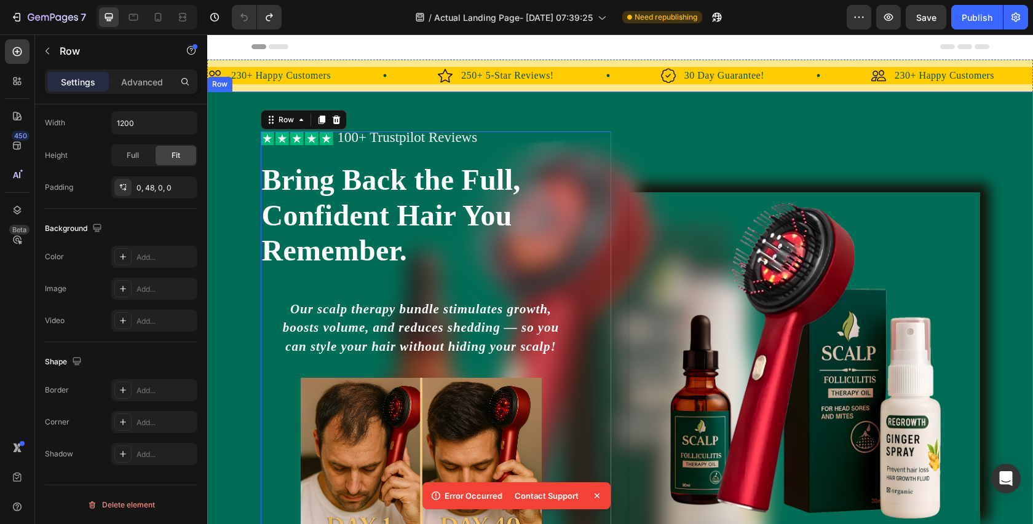
click at [574, 113] on div "Icon Icon Icon Icon Icon Icon List 100+ Trustpilot Reviews Text Block Row Icon …" at bounding box center [620, 388] width 826 height 593
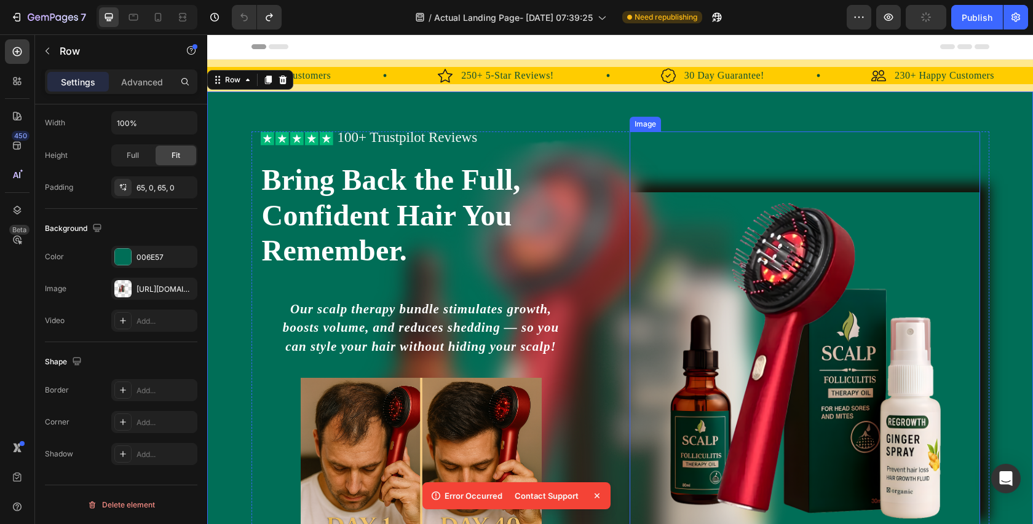
click at [695, 260] on img at bounding box center [805, 361] width 350 height 338
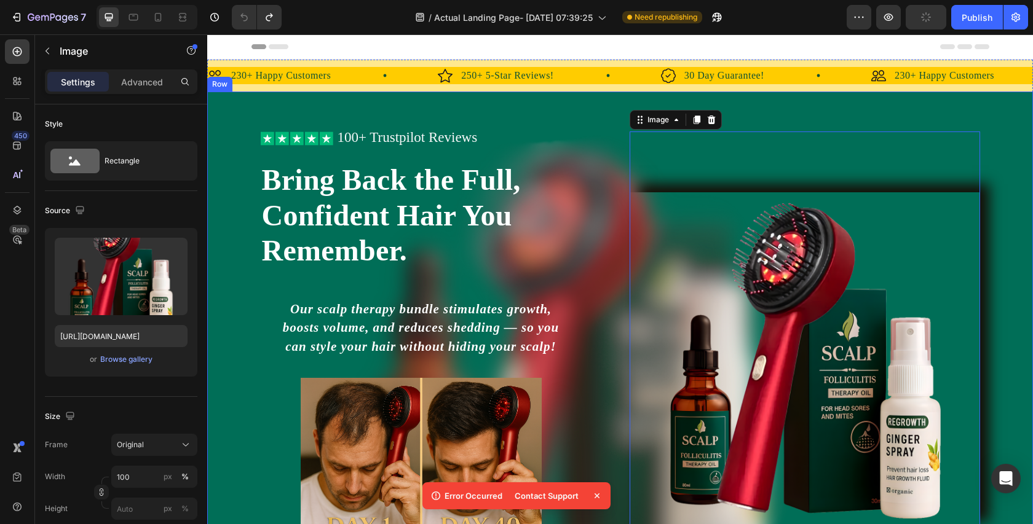
click at [496, 113] on div "Icon Icon Icon Icon Icon Icon List 100+ Trustpilot Reviews Text Block Row Icon …" at bounding box center [620, 388] width 826 height 593
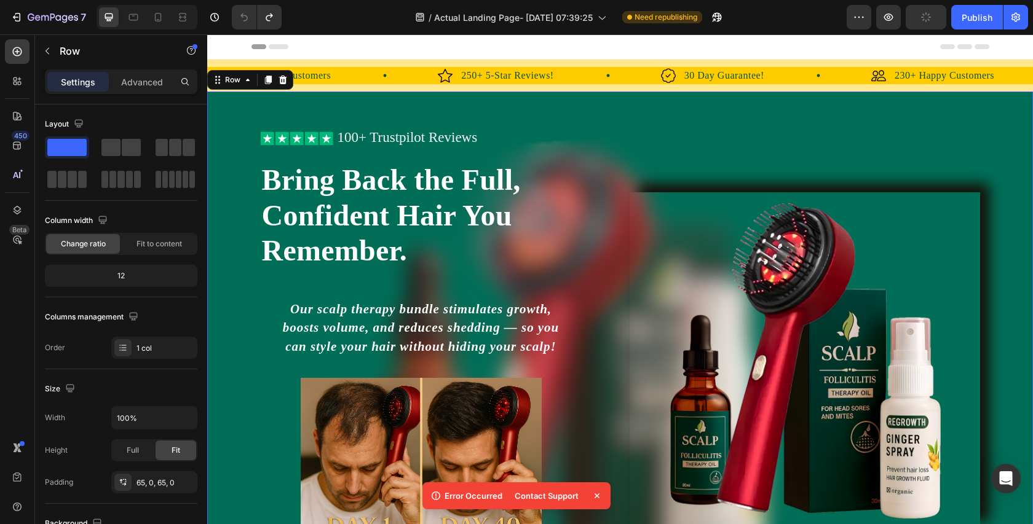
click at [239, 138] on div "Icon Icon Icon Icon Icon Icon List 100+ Trustpilot Reviews Text Block Row Icon …" at bounding box center [620, 388] width 826 height 513
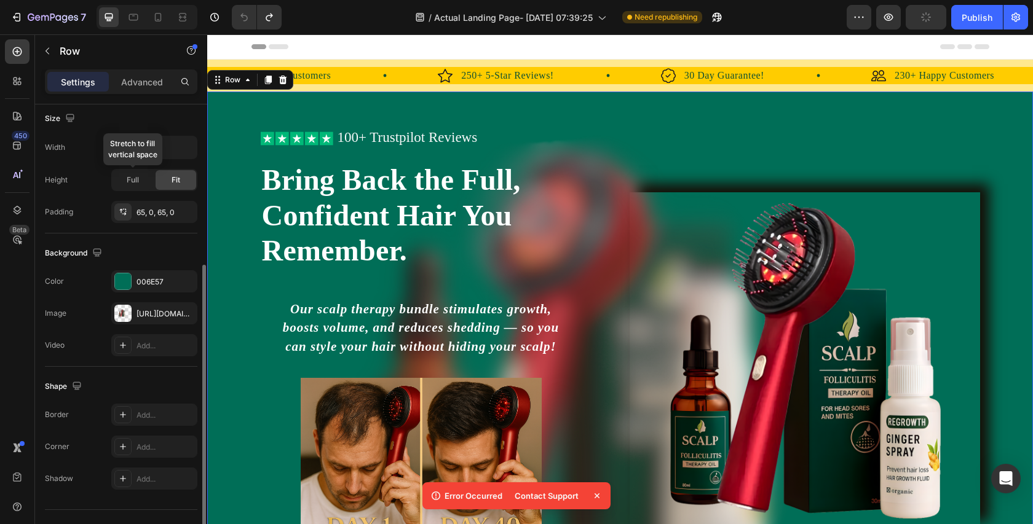
scroll to position [267, 0]
click at [125, 312] on div at bounding box center [122, 316] width 17 height 17
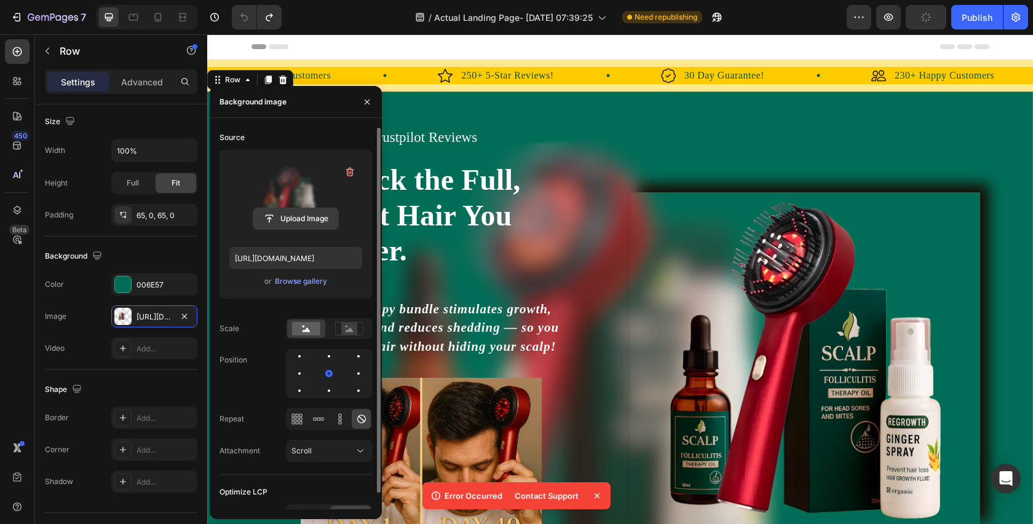
click at [305, 215] on input "file" at bounding box center [295, 218] width 85 height 21
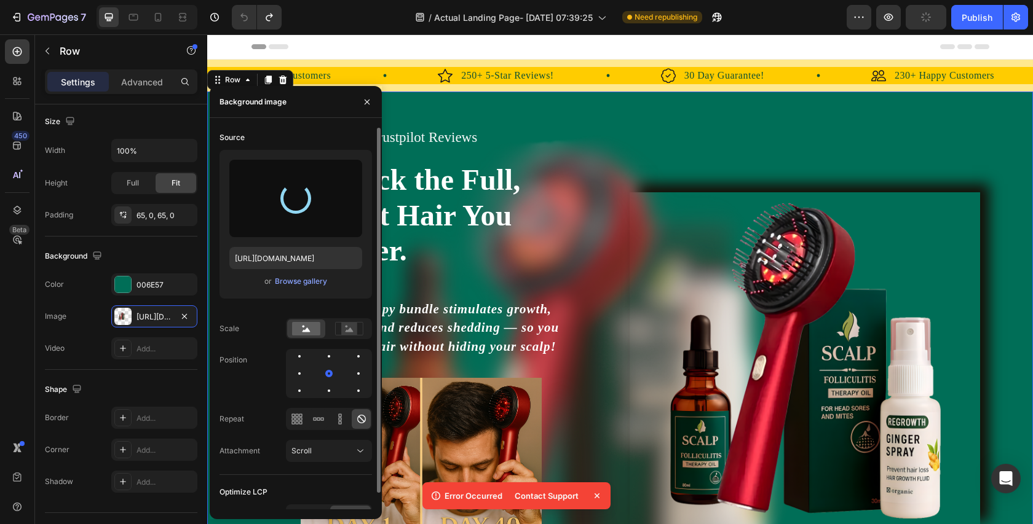
click at [598, 489] on div "Contact Support" at bounding box center [555, 496] width 96 height 17
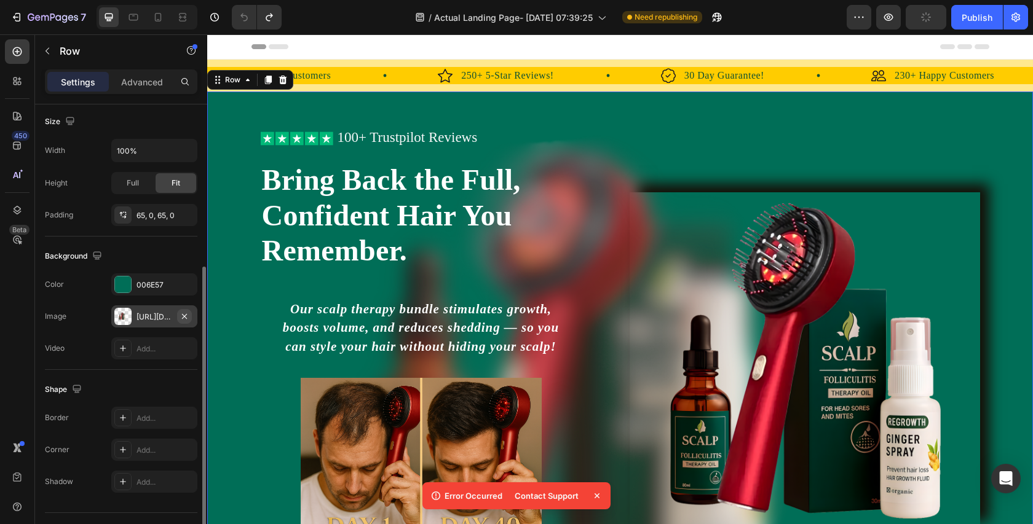
click at [184, 315] on icon "button" at bounding box center [184, 316] width 5 height 5
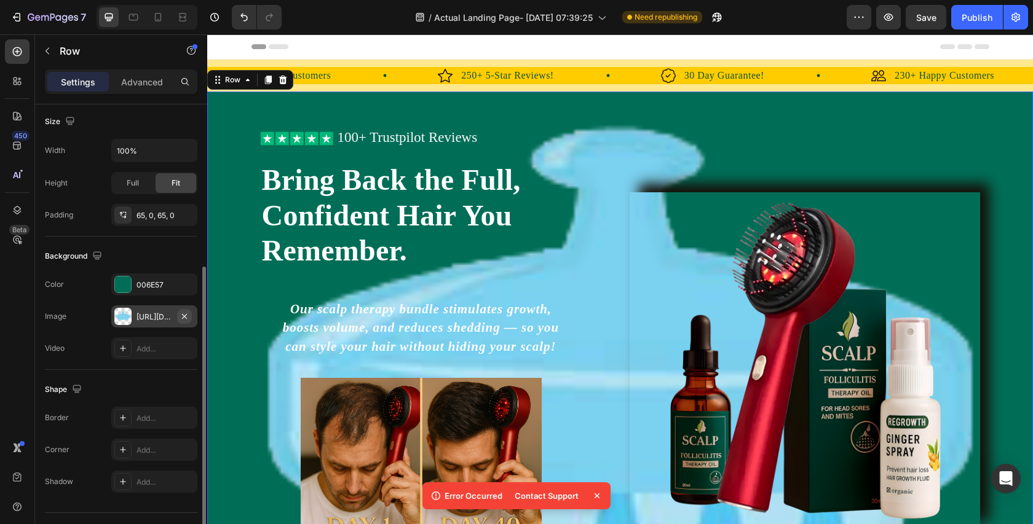
click at [185, 317] on icon "button" at bounding box center [184, 316] width 5 height 5
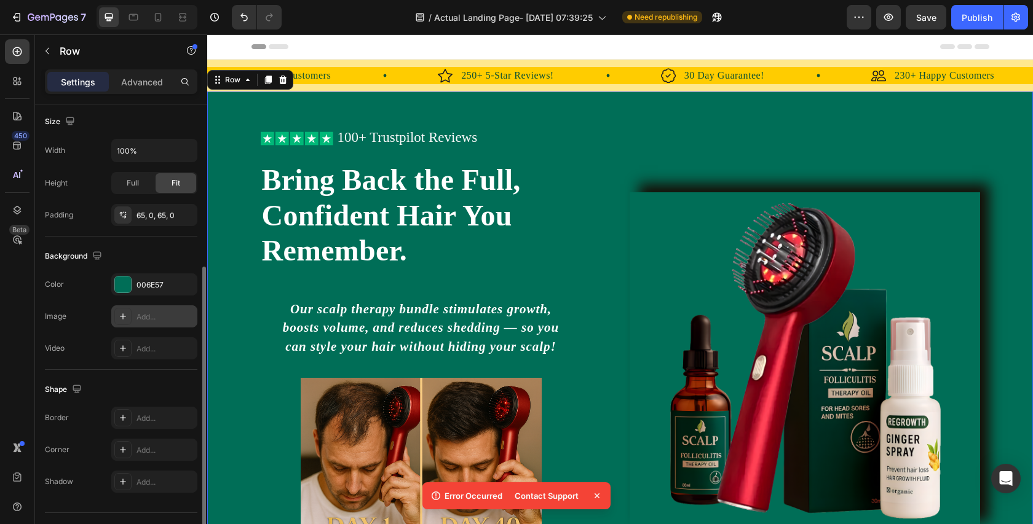
click at [140, 319] on div "Add..." at bounding box center [165, 317] width 58 height 11
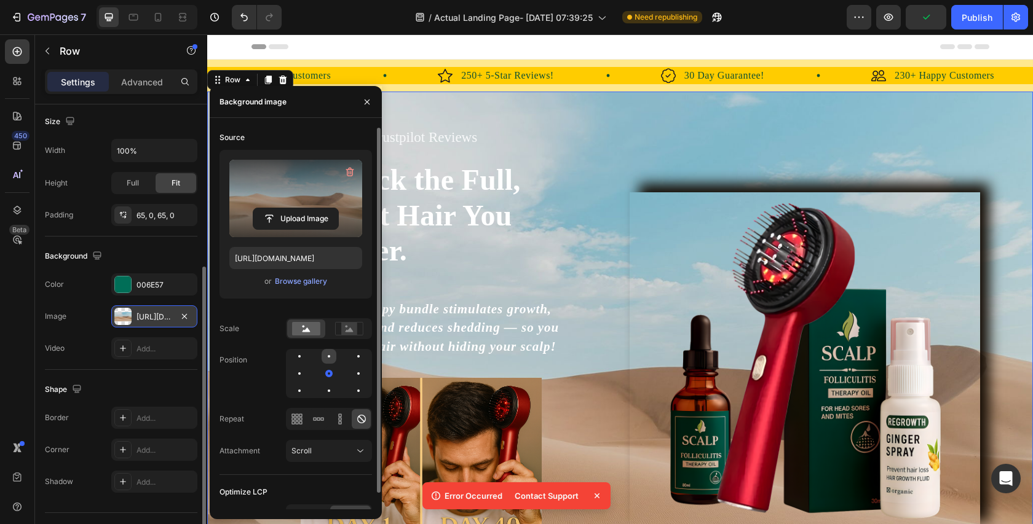
click at [351, 352] on div at bounding box center [358, 356] width 15 height 15
click at [351, 370] on div at bounding box center [358, 373] width 15 height 15
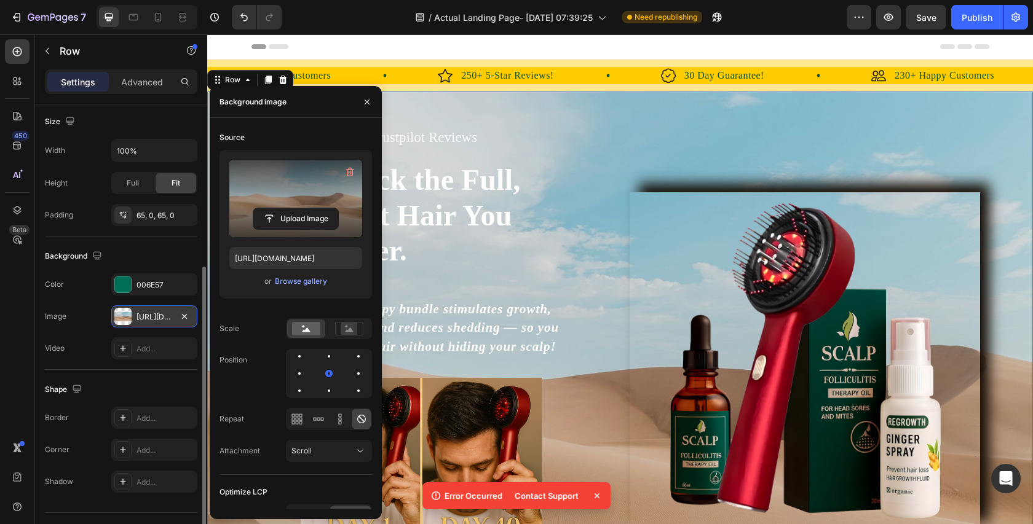
click at [159, 314] on div "https://cdn.shopify.com/s/files/1/2005/9307/files/background_settings.jpg" at bounding box center [154, 317] width 36 height 11
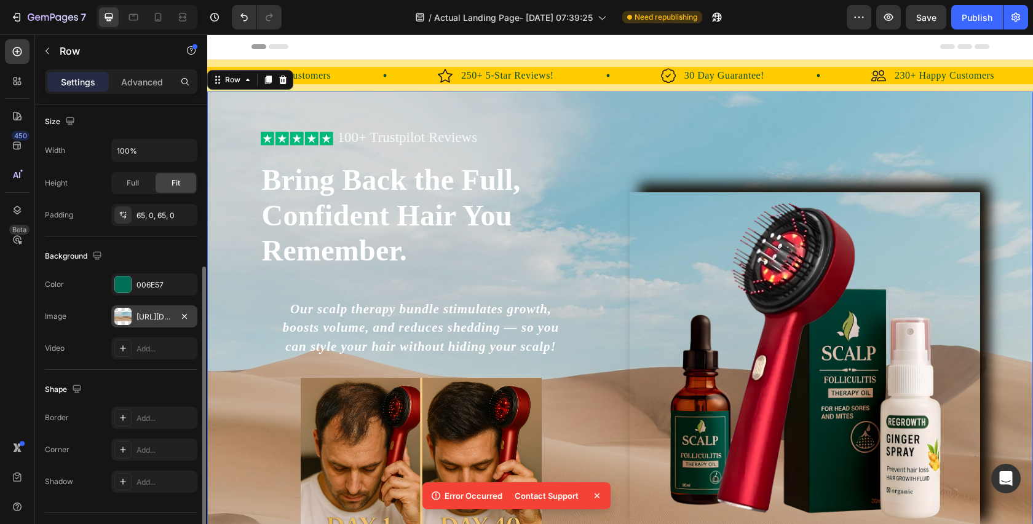
click at [157, 322] on div "https://cdn.shopify.com/s/files/1/2005/9307/files/background_settings.jpg" at bounding box center [154, 317] width 86 height 22
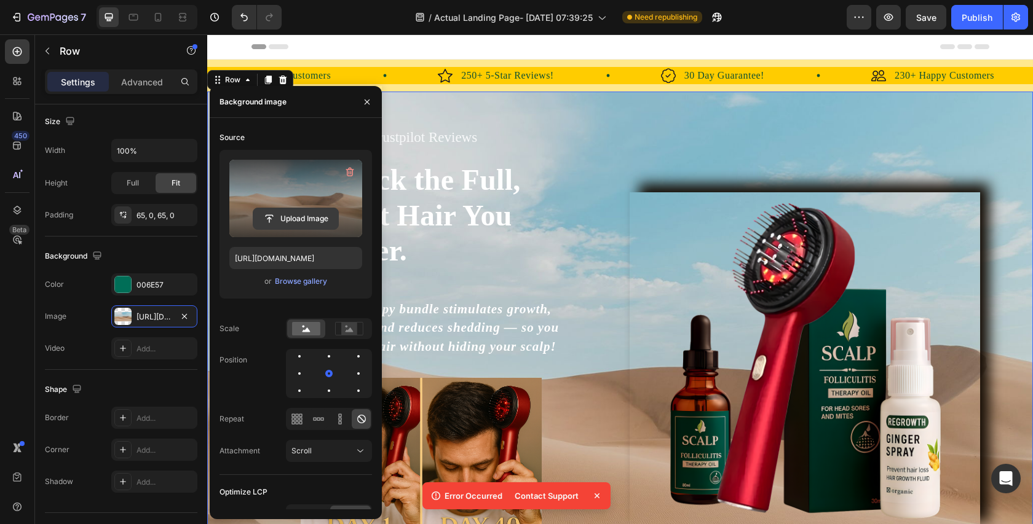
click at [291, 219] on input "file" at bounding box center [295, 218] width 85 height 21
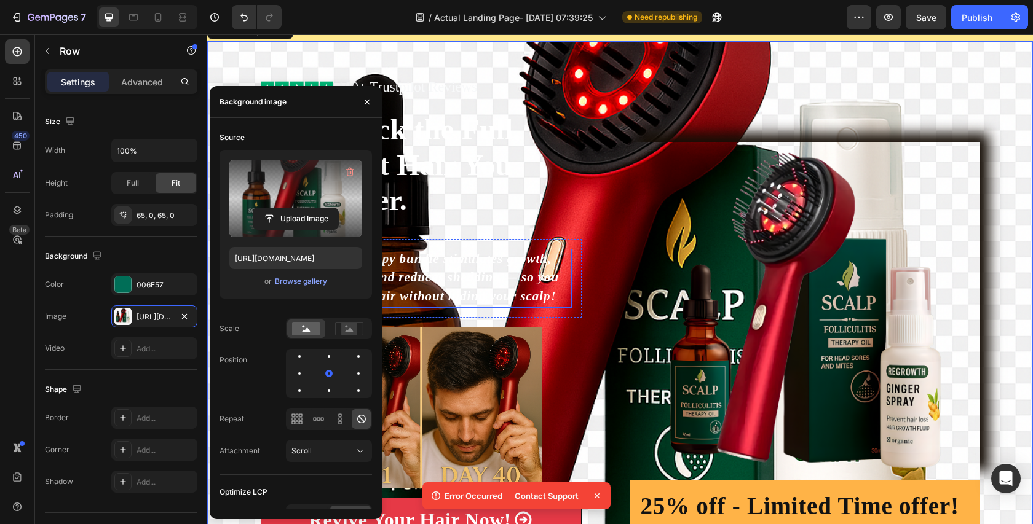
scroll to position [0, 0]
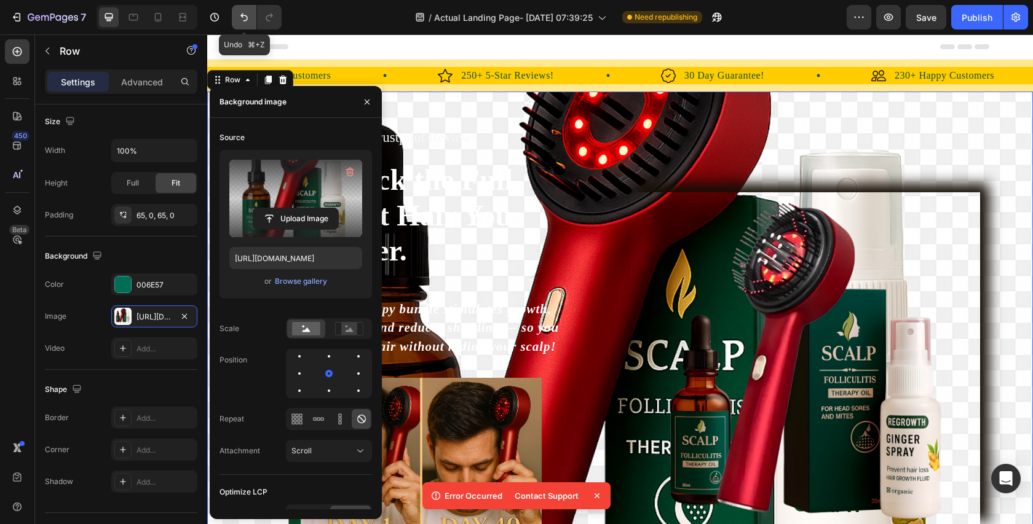
click at [247, 14] on icon "Undo/Redo" at bounding box center [244, 17] width 12 height 12
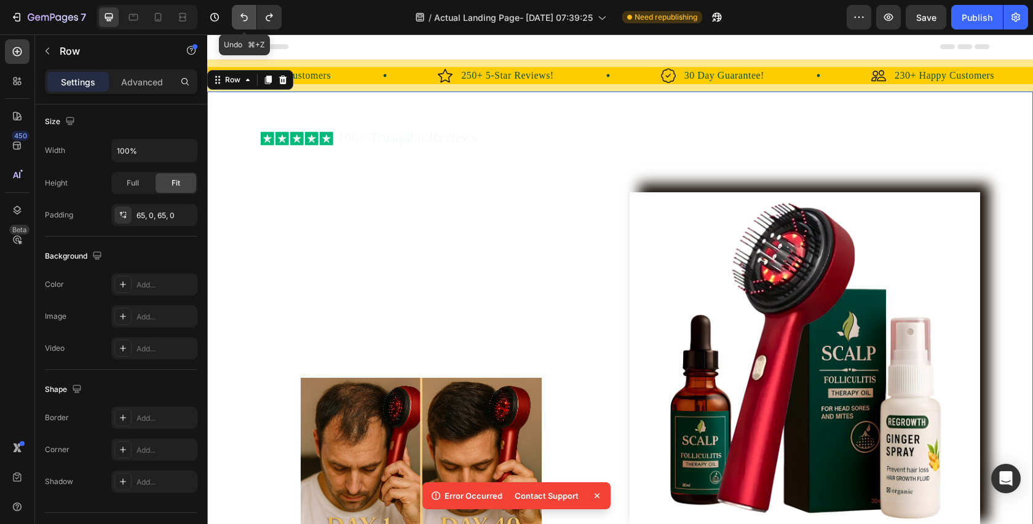
click at [247, 14] on icon "Undo/Redo" at bounding box center [244, 17] width 12 height 12
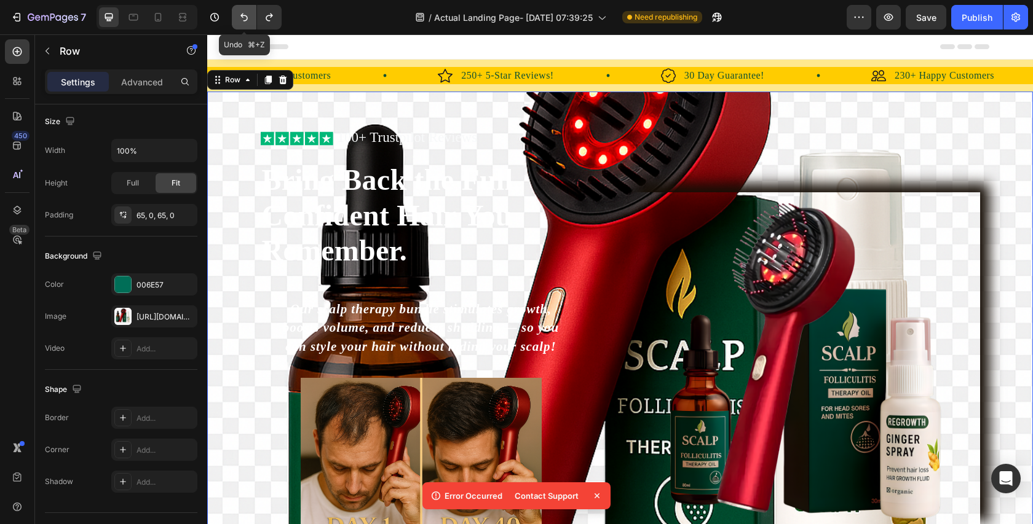
click at [247, 14] on icon "Undo/Redo" at bounding box center [244, 17] width 12 height 12
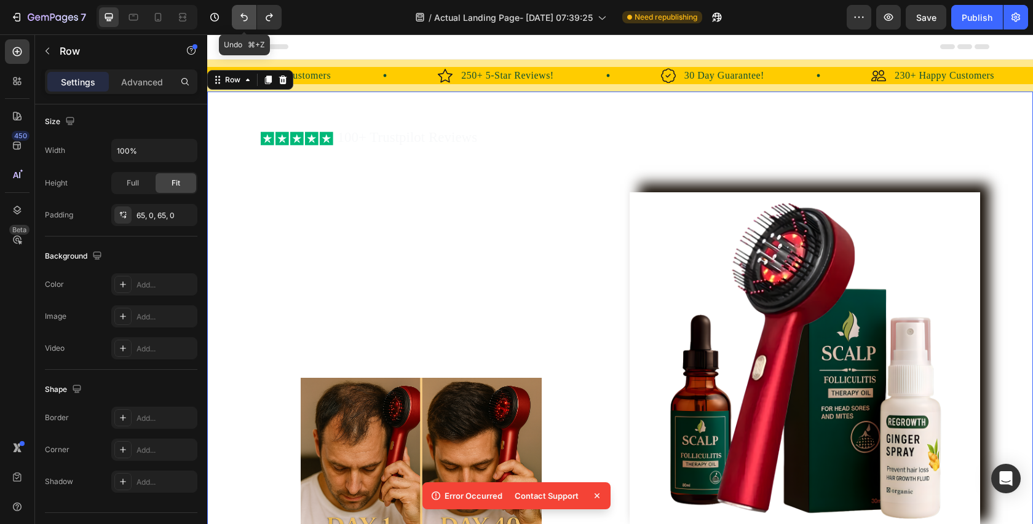
click at [247, 14] on icon "Undo/Redo" at bounding box center [244, 17] width 12 height 12
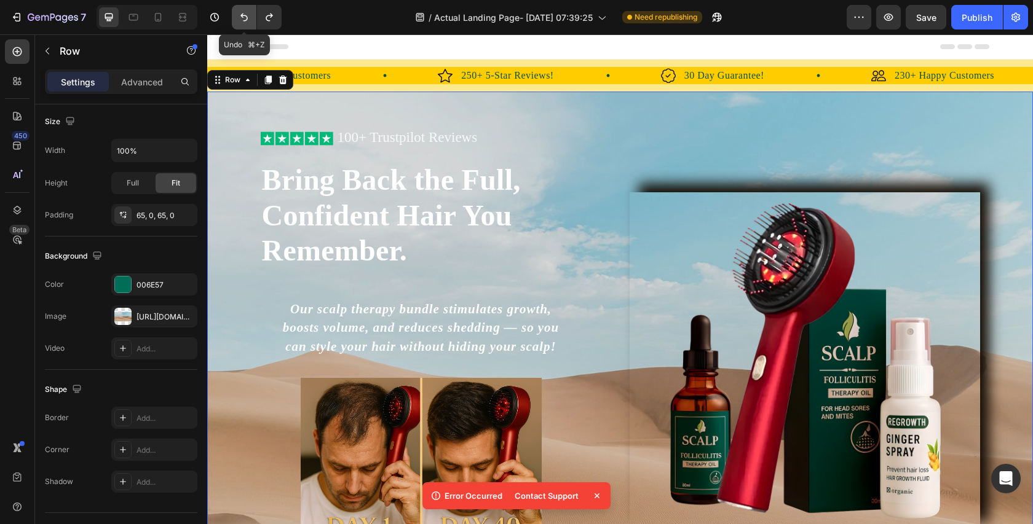
click at [247, 14] on icon "Undo/Redo" at bounding box center [244, 17] width 12 height 12
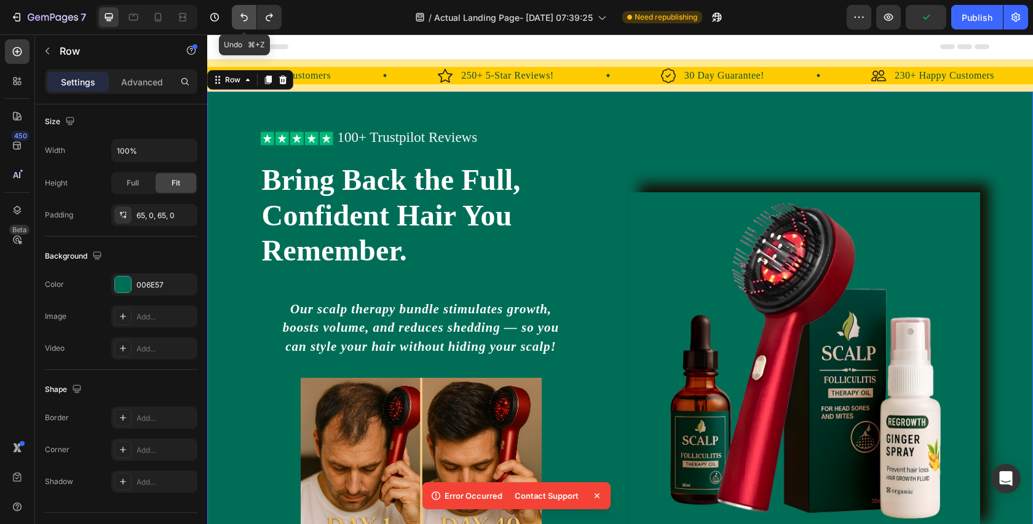
click at [247, 14] on icon "Undo/Redo" at bounding box center [244, 17] width 12 height 12
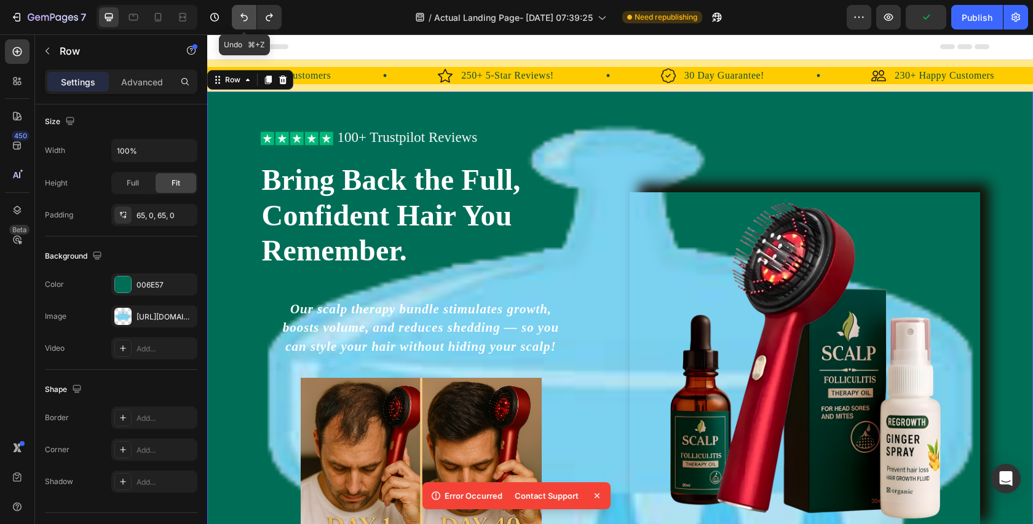
click at [247, 14] on icon "Undo/Redo" at bounding box center [244, 17] width 12 height 12
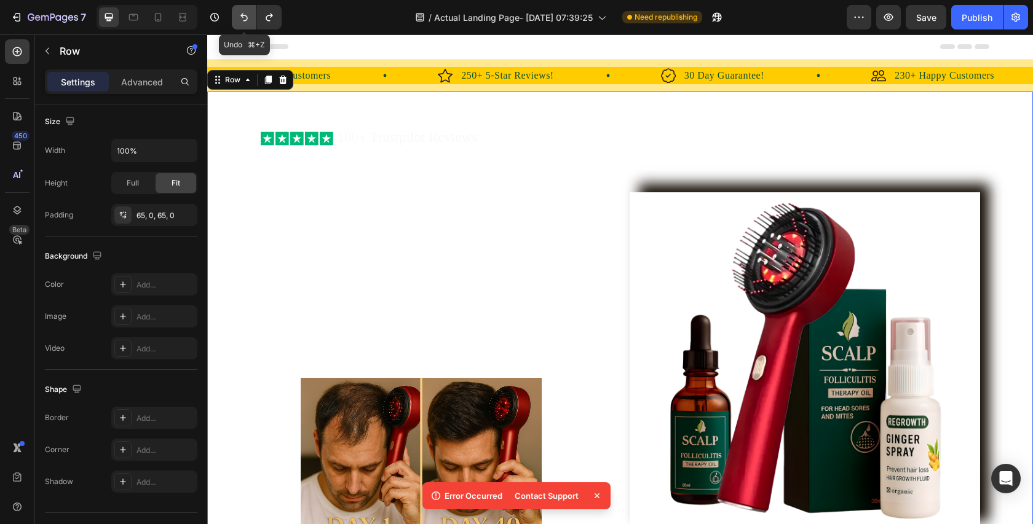
click at [247, 15] on icon "Undo/Redo" at bounding box center [244, 17] width 12 height 12
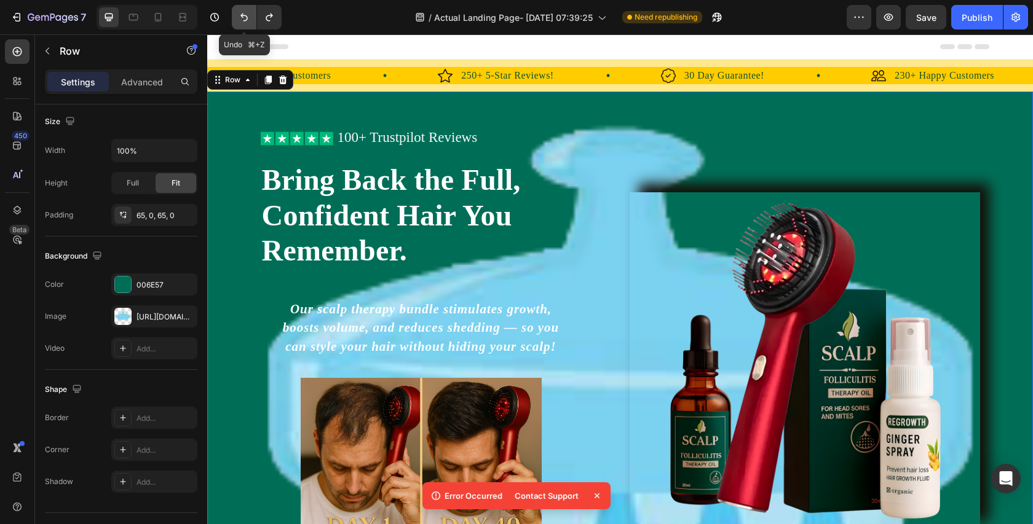
click at [247, 15] on icon "Undo/Redo" at bounding box center [244, 17] width 12 height 12
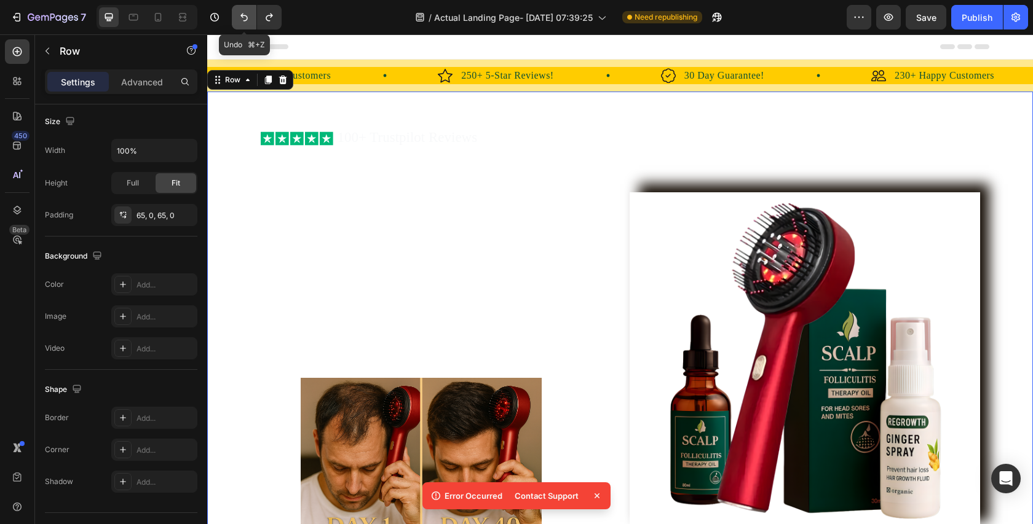
click at [247, 15] on icon "Undo/Redo" at bounding box center [244, 17] width 12 height 12
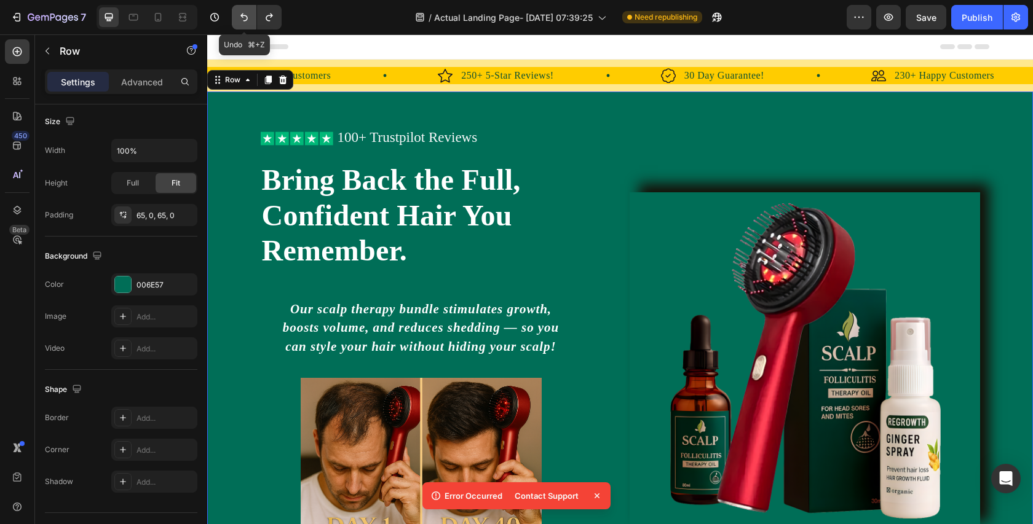
click at [244, 15] on icon "Undo/Redo" at bounding box center [243, 18] width 7 height 8
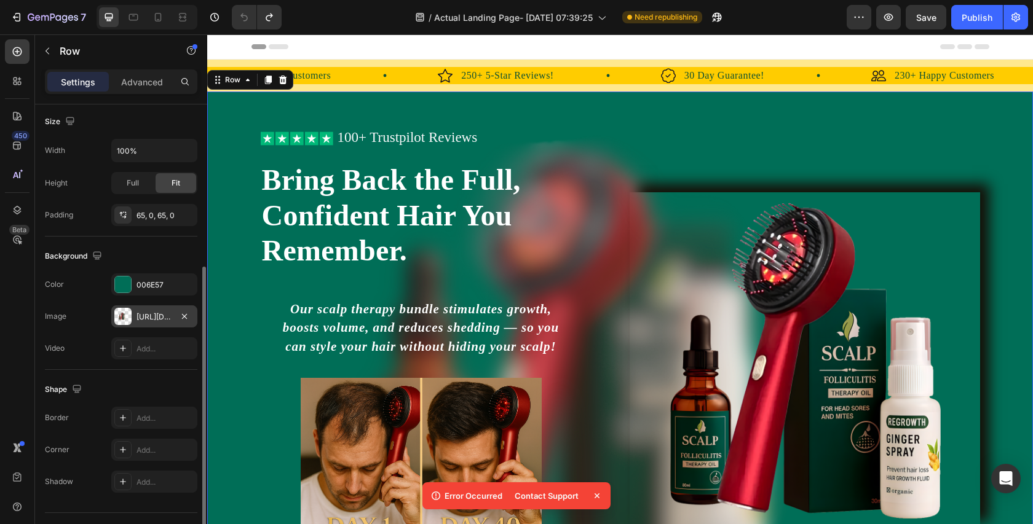
click at [127, 319] on div at bounding box center [122, 316] width 17 height 17
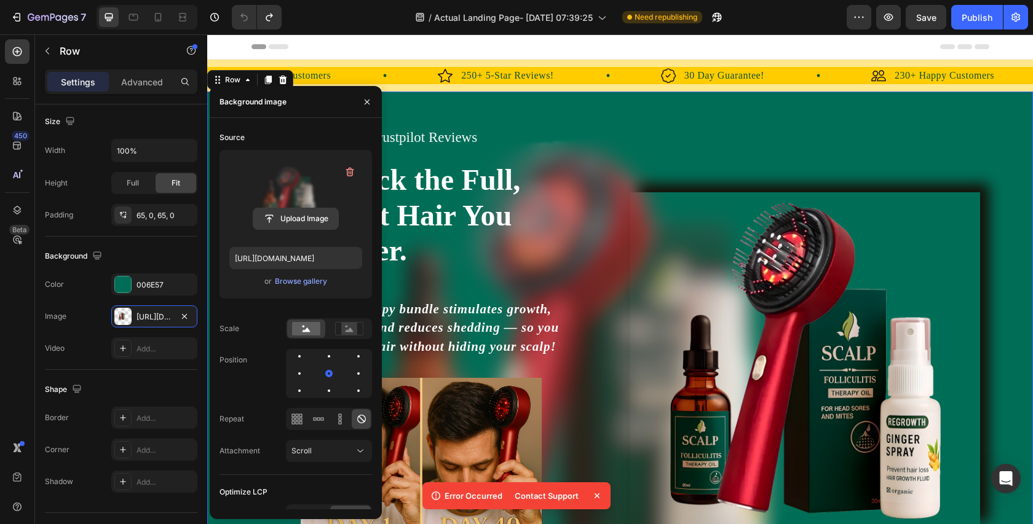
click at [282, 213] on input "file" at bounding box center [295, 218] width 85 height 21
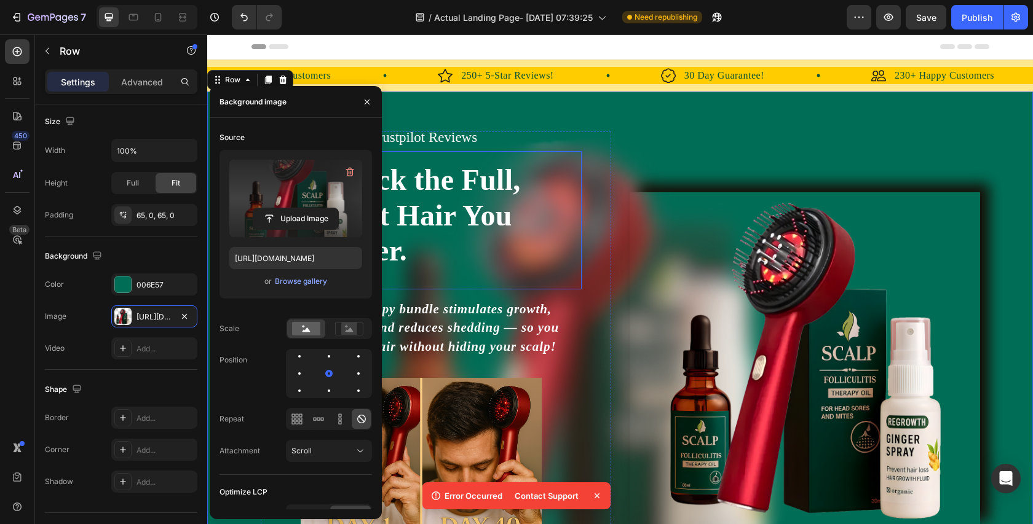
type input "https://cdn.shopify.com/s/files/1/0738/7168/7893/files/gempages_579959335975649…"
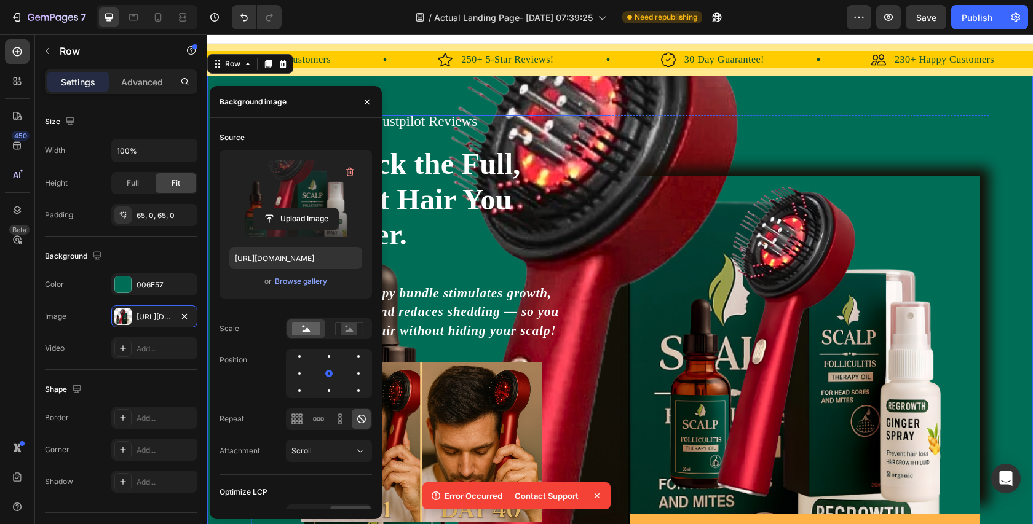
scroll to position [9, 0]
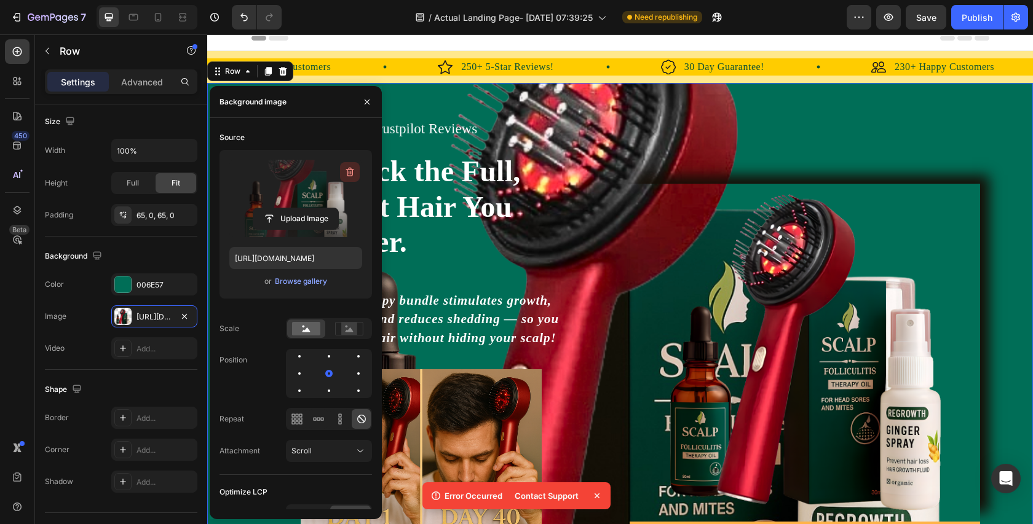
click at [347, 172] on icon "button" at bounding box center [350, 172] width 12 height 12
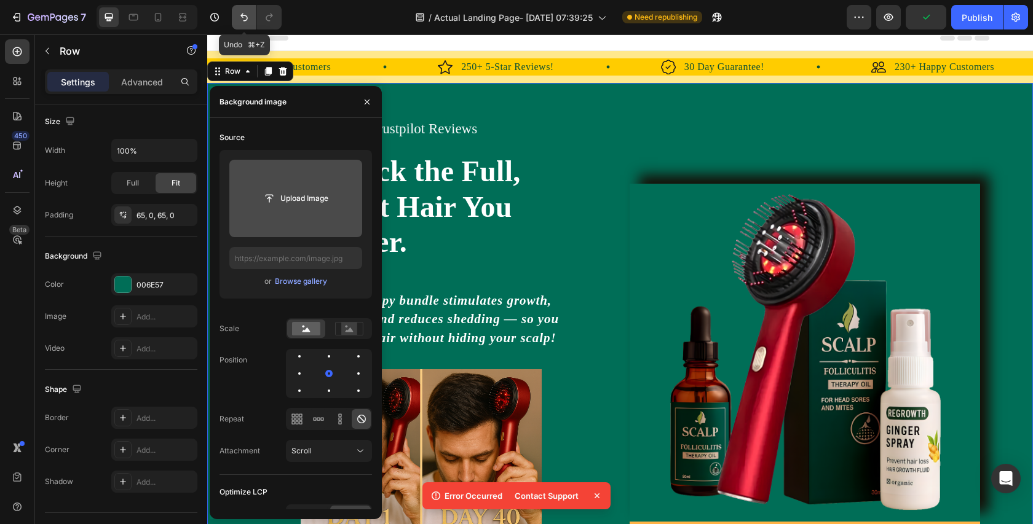
click at [239, 14] on icon "Undo/Redo" at bounding box center [244, 17] width 12 height 12
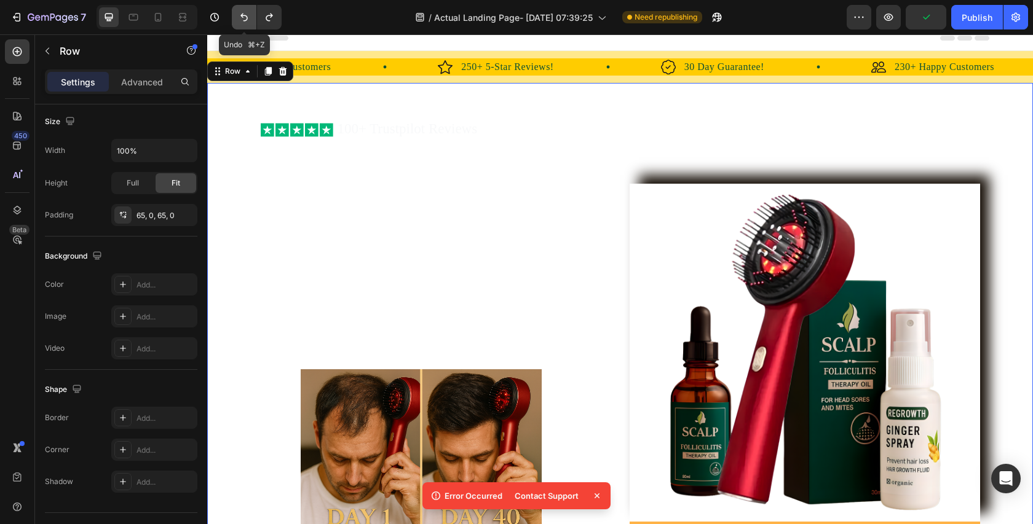
click at [239, 14] on icon "Undo/Redo" at bounding box center [244, 17] width 12 height 12
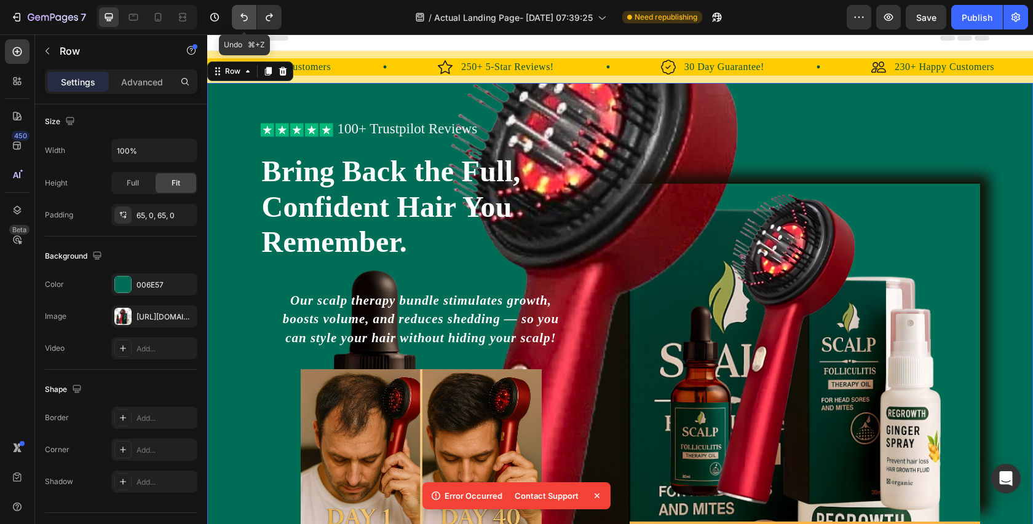
click at [242, 14] on icon "Undo/Redo" at bounding box center [244, 17] width 12 height 12
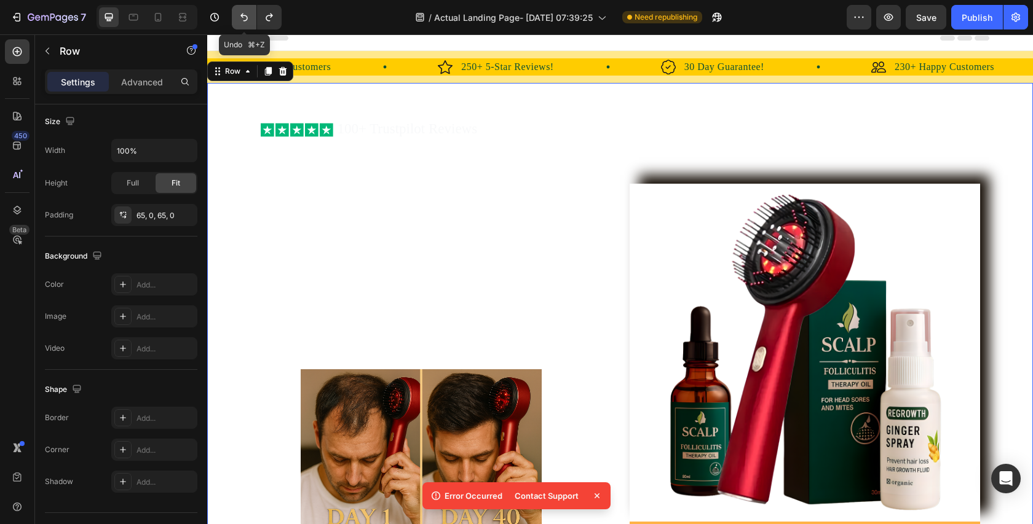
click at [242, 14] on icon "Undo/Redo" at bounding box center [244, 17] width 12 height 12
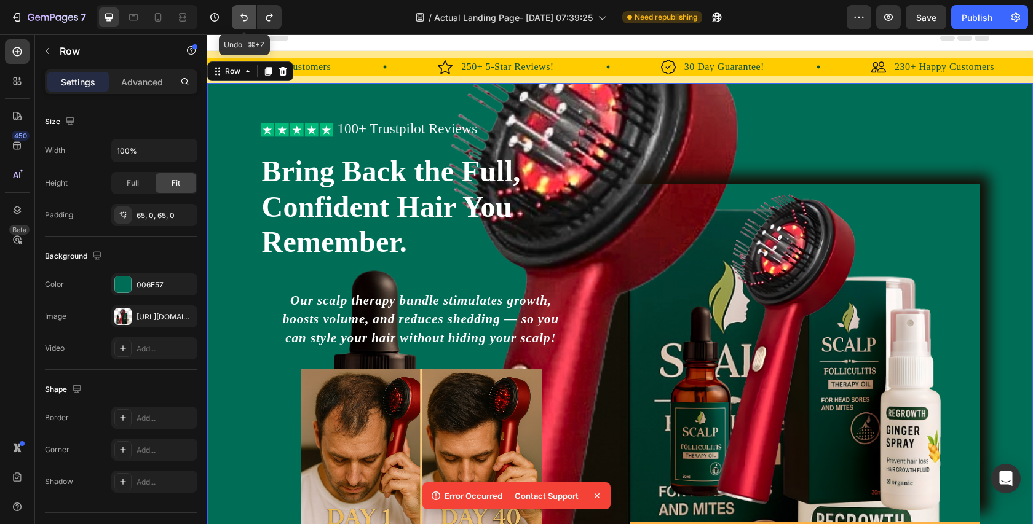
click at [242, 14] on icon "Undo/Redo" at bounding box center [244, 17] width 12 height 12
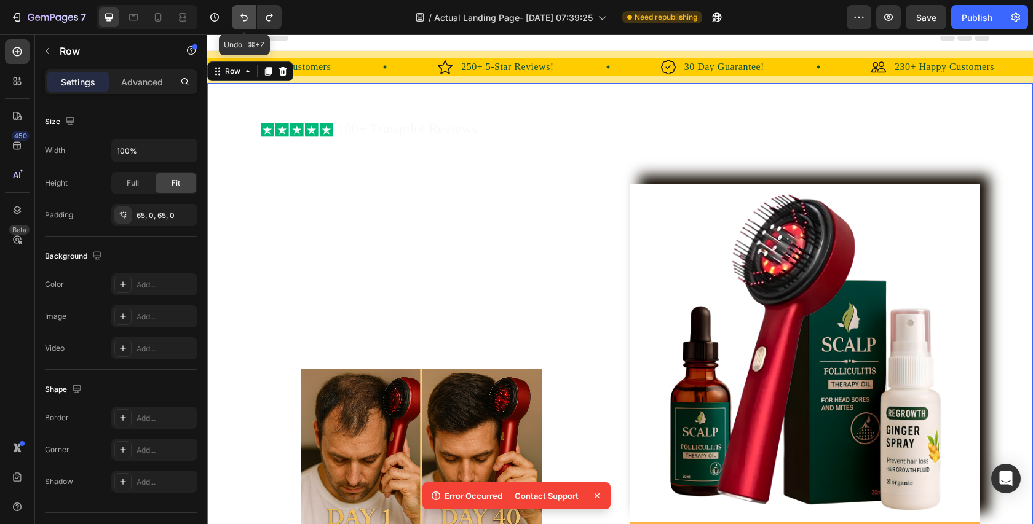
click at [242, 14] on icon "Undo/Redo" at bounding box center [244, 17] width 12 height 12
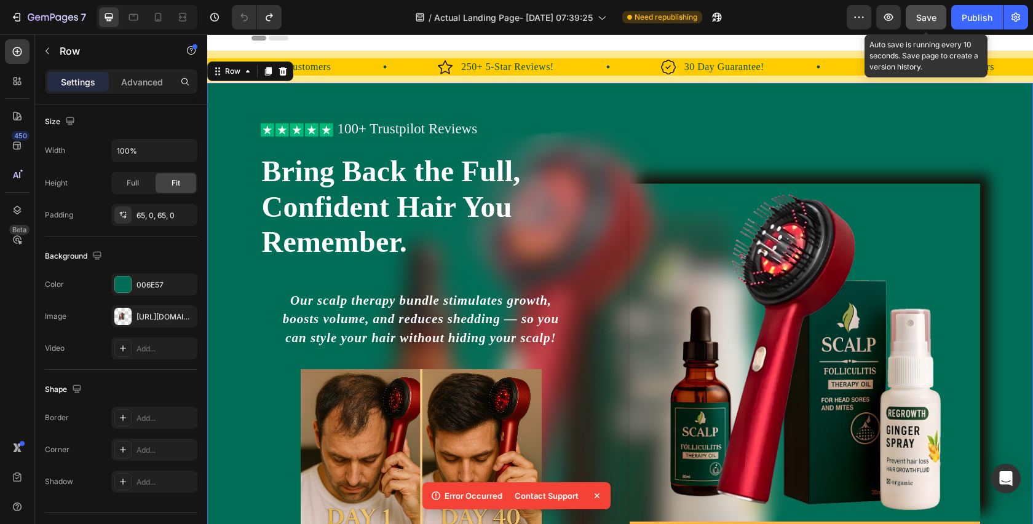
click at [917, 24] on button "Save" at bounding box center [926, 17] width 41 height 25
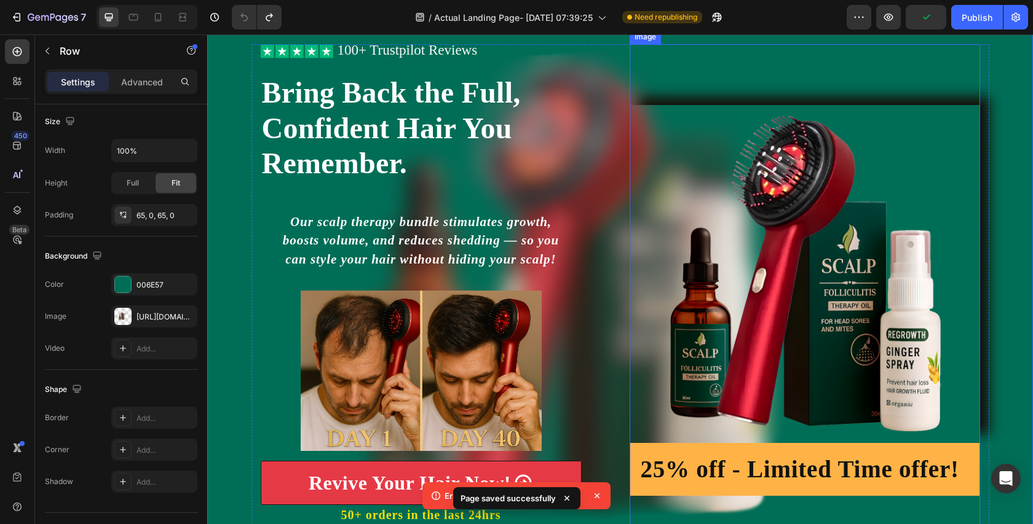
scroll to position [187, 0]
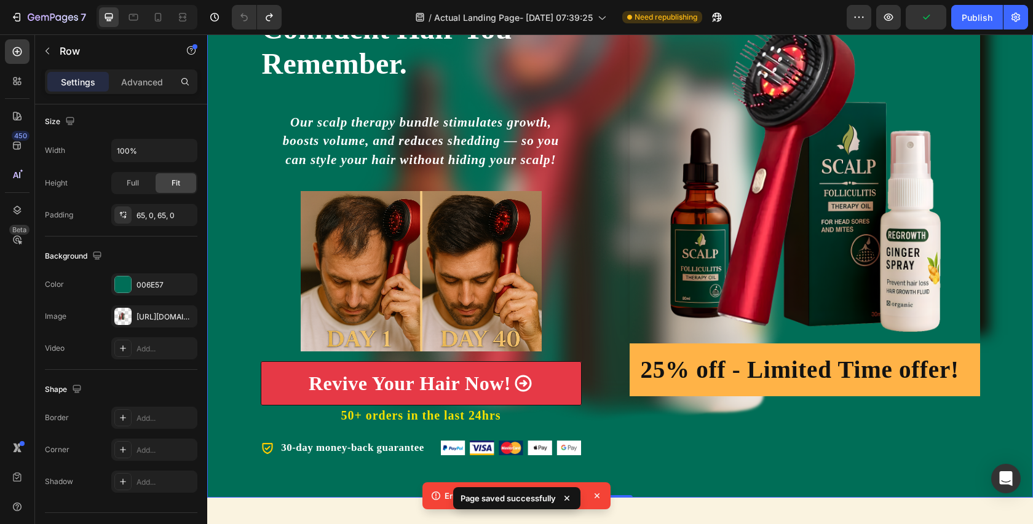
click at [599, 496] on icon at bounding box center [597, 496] width 12 height 12
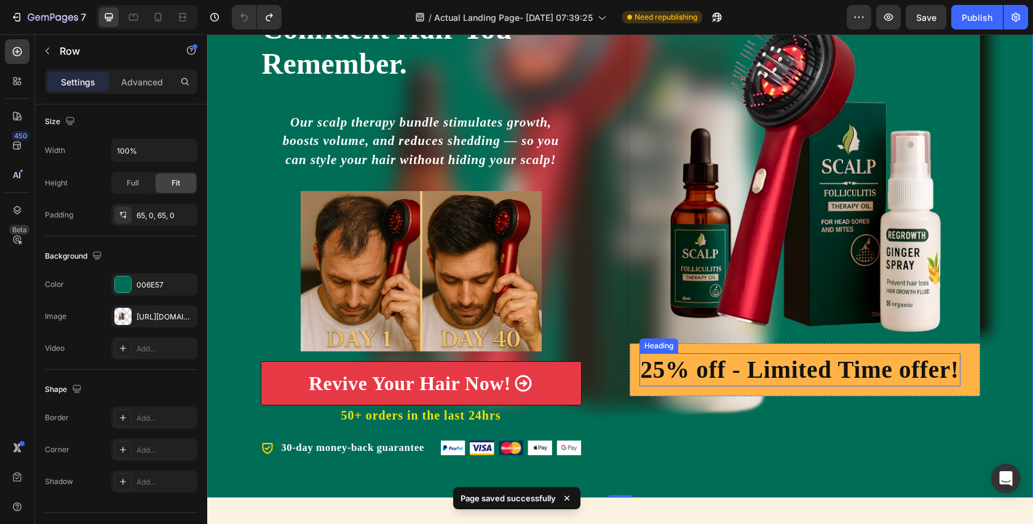
click at [640, 357] on h2 "25% off - Limited Time offer!" at bounding box center [799, 370] width 321 height 34
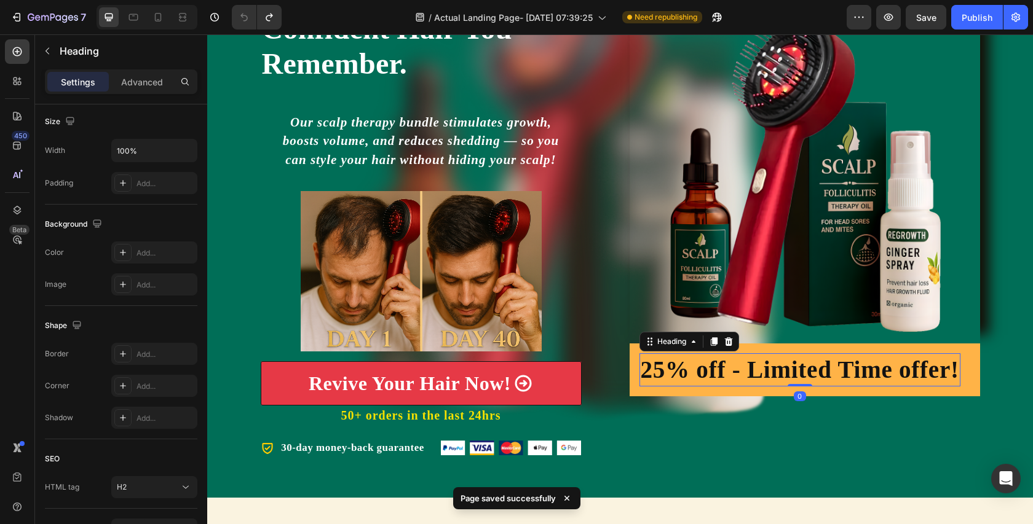
scroll to position [0, 0]
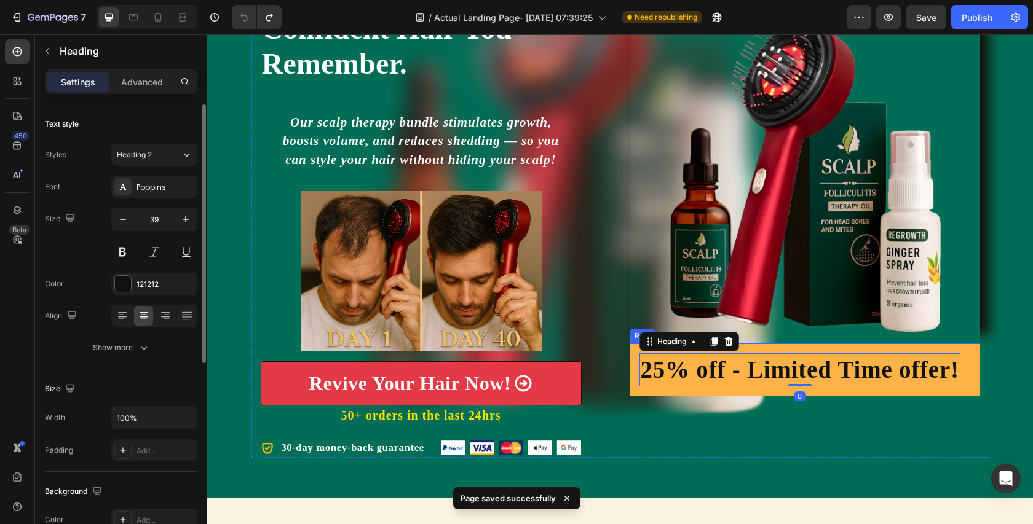
click at [635, 355] on div "25% off - Limited Time offer! Heading 0 Row" at bounding box center [805, 370] width 350 height 53
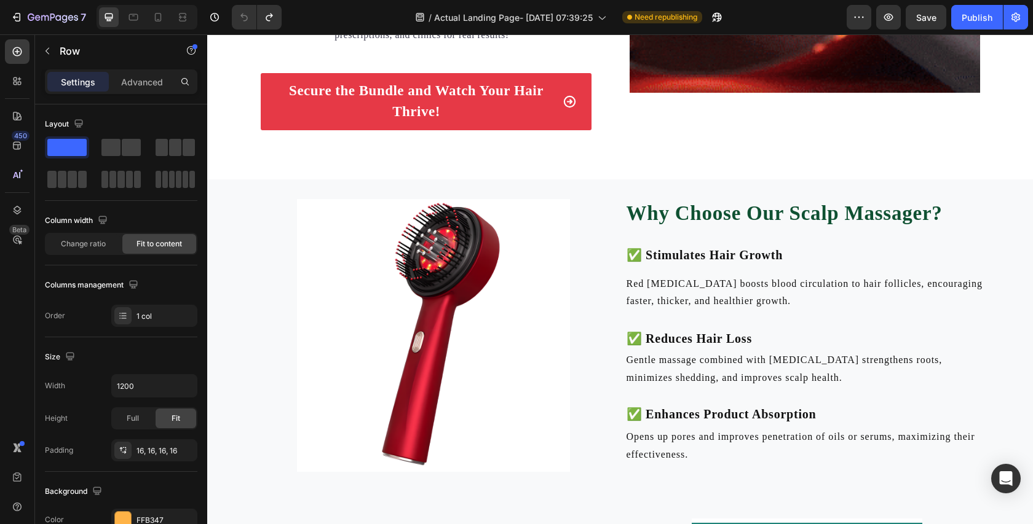
scroll to position [2366, 0]
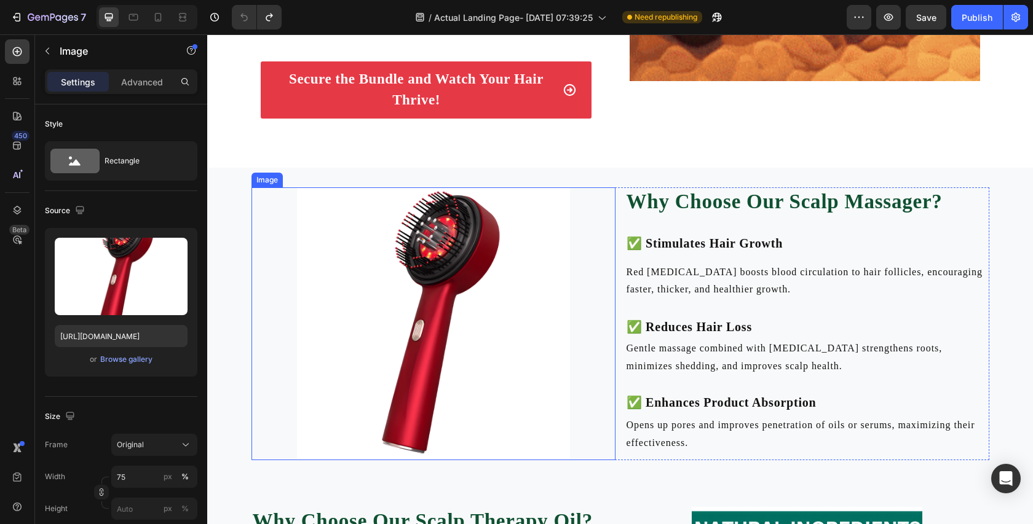
click at [525, 295] on img at bounding box center [433, 324] width 273 height 273
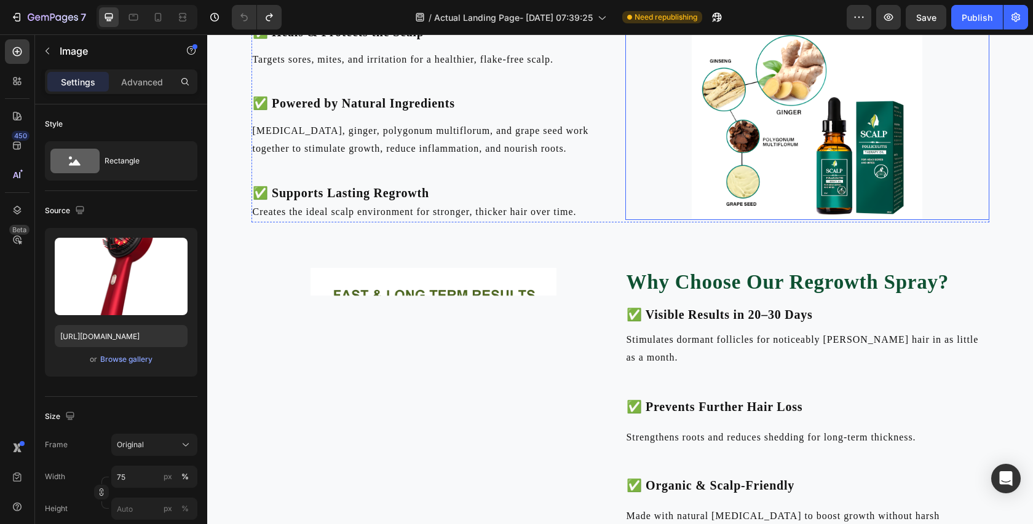
scroll to position [3031, 0]
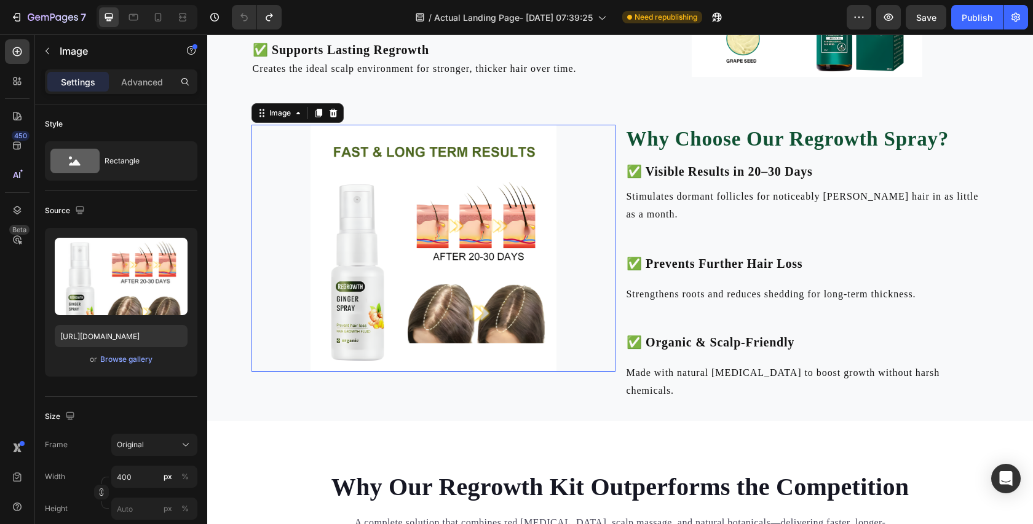
click at [425, 267] on img at bounding box center [433, 248] width 246 height 247
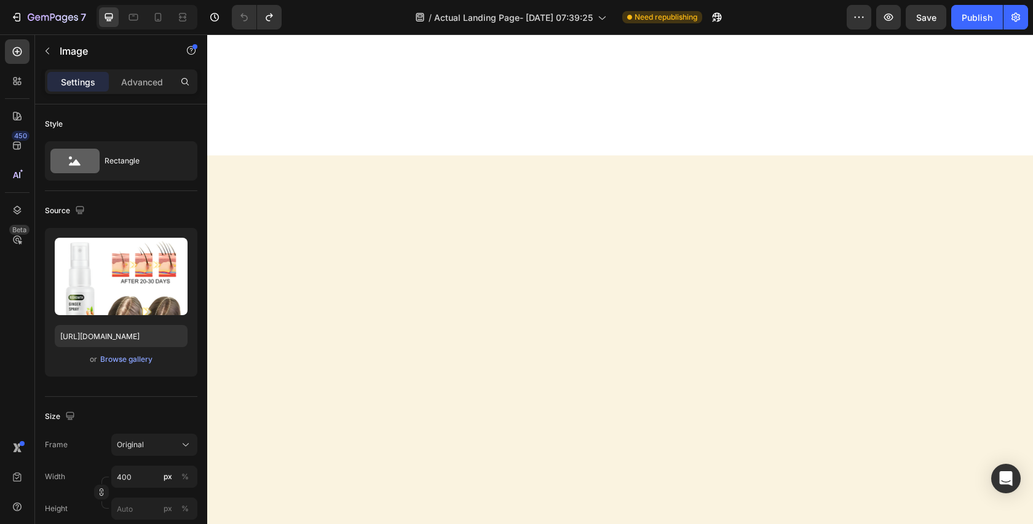
scroll to position [0, 0]
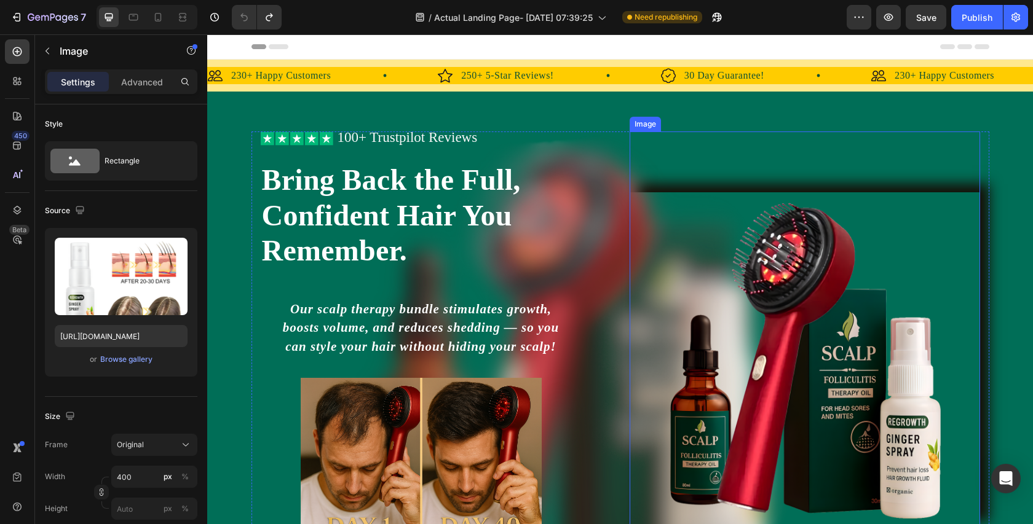
click at [701, 282] on img at bounding box center [805, 361] width 350 height 338
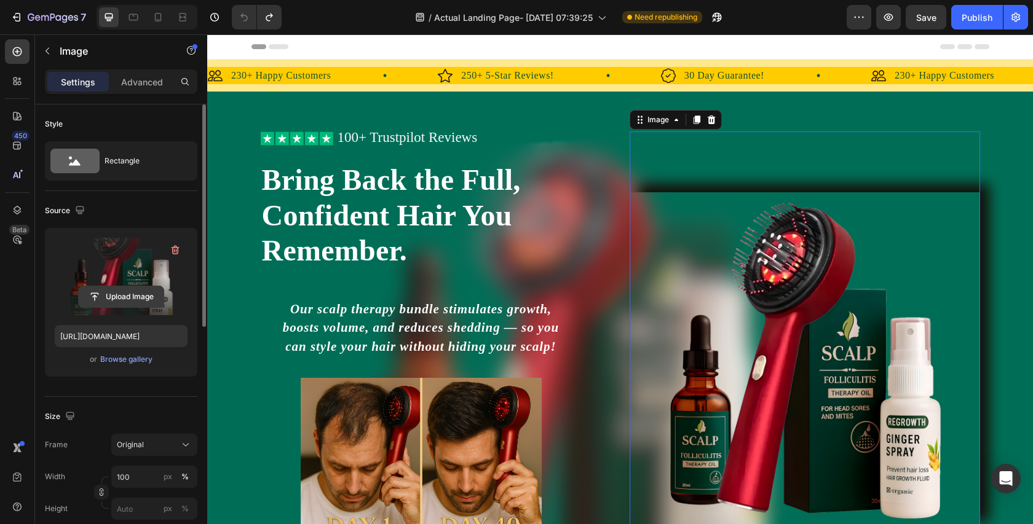
click at [143, 290] on input "file" at bounding box center [121, 296] width 85 height 21
click at [127, 296] on input "file" at bounding box center [121, 296] width 85 height 21
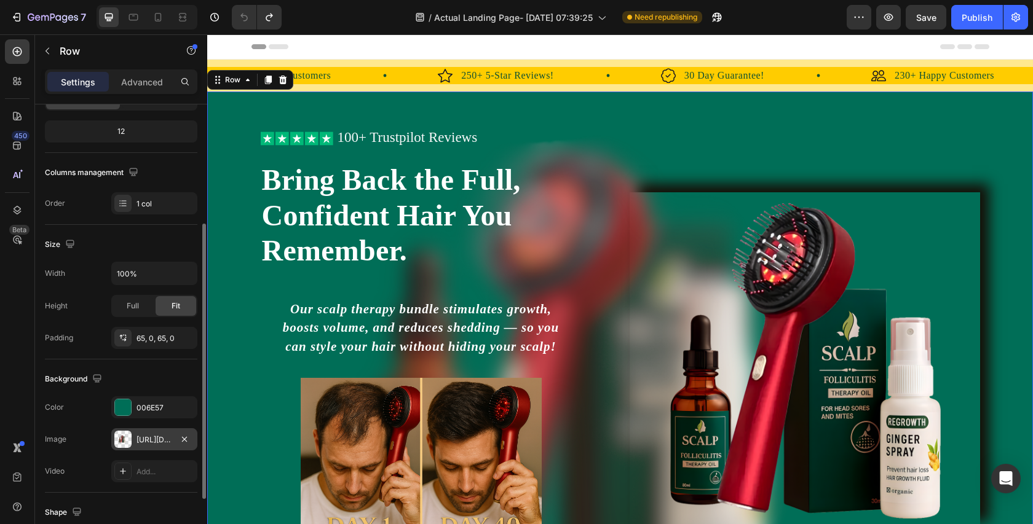
scroll to position [173, 0]
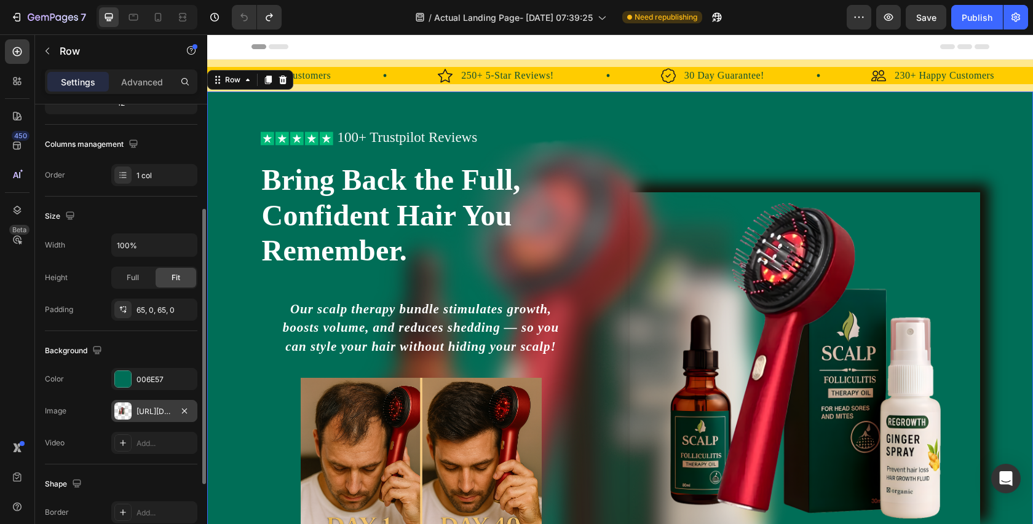
click at [126, 414] on div at bounding box center [122, 411] width 17 height 17
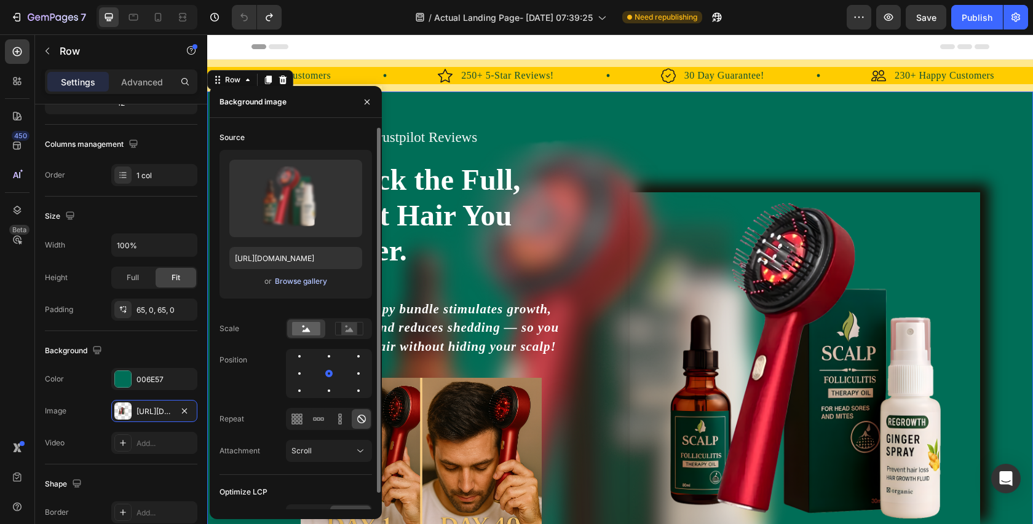
click at [306, 282] on div "Browse gallery" at bounding box center [301, 281] width 52 height 11
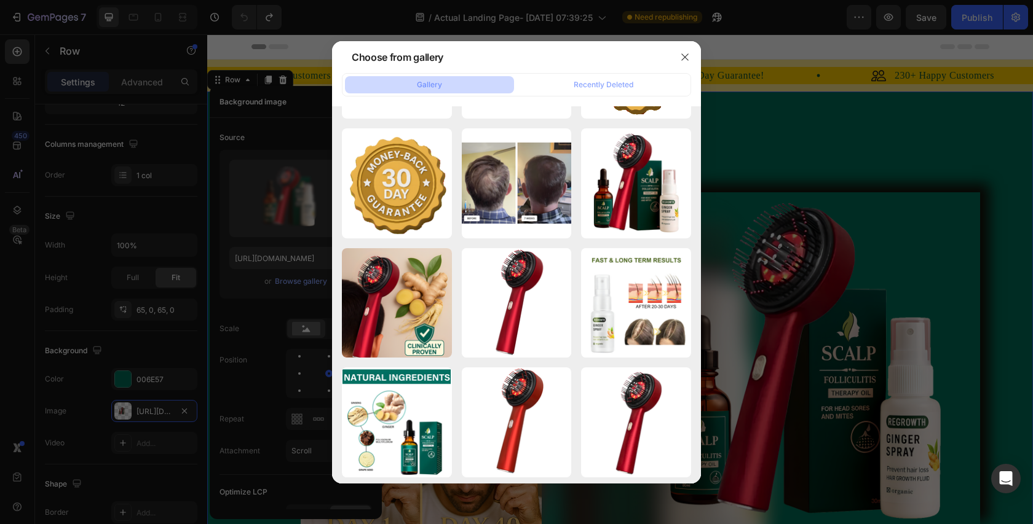
scroll to position [0, 0]
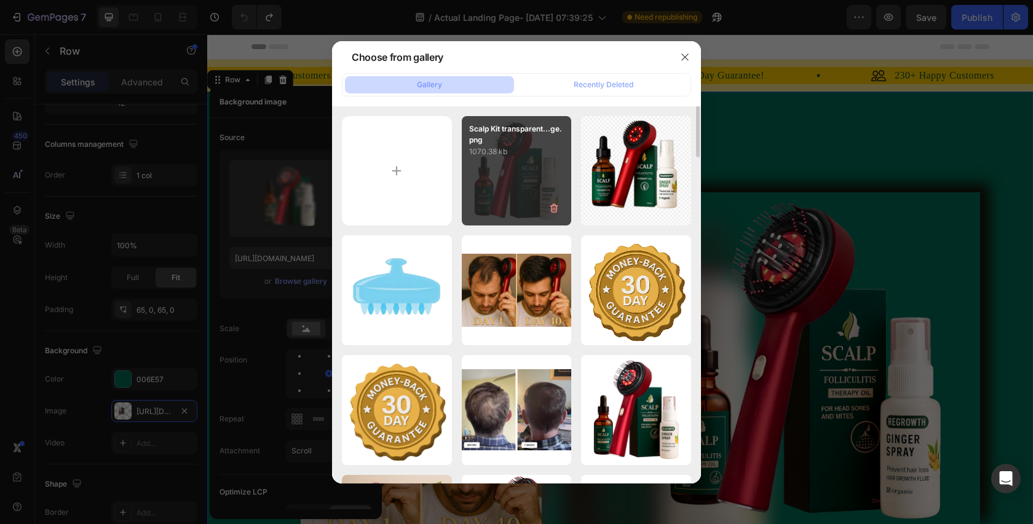
click at [530, 165] on div "Scalp Kit transparent...ge.png 1070.38 kb" at bounding box center [517, 171] width 110 height 110
type input "https://cdn.shopify.com/s/files/1/0738/7168/7893/files/gempages_579959335975649…"
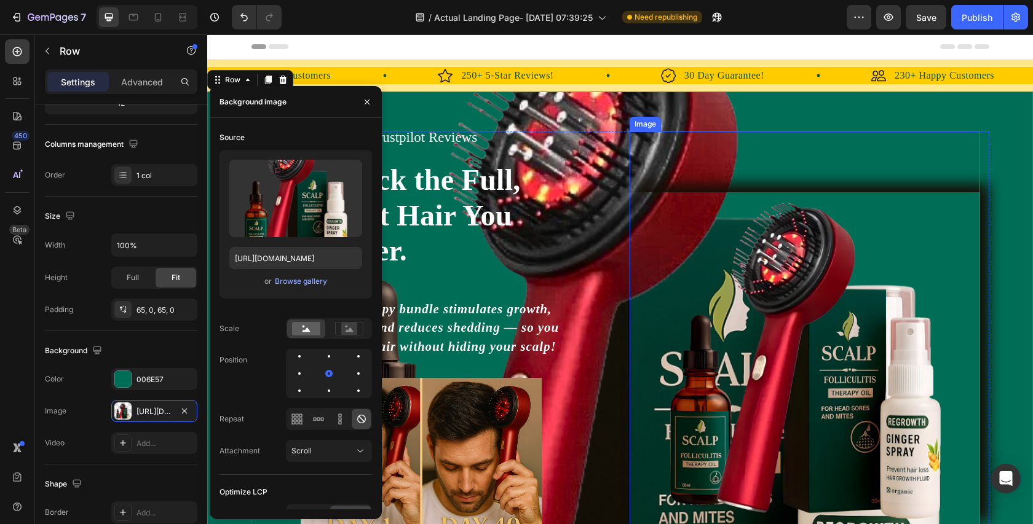
click at [874, 232] on img at bounding box center [805, 361] width 350 height 338
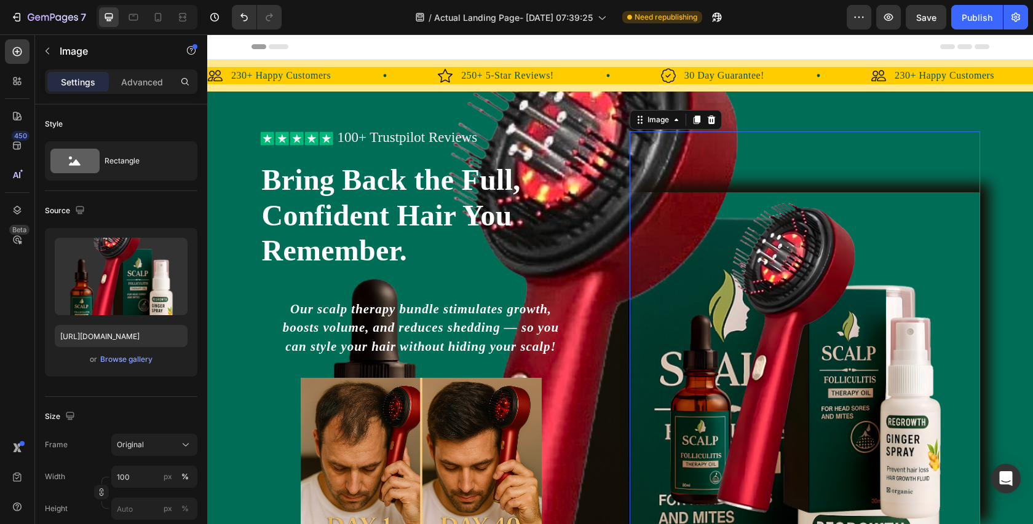
click at [716, 121] on div at bounding box center [711, 120] width 15 height 15
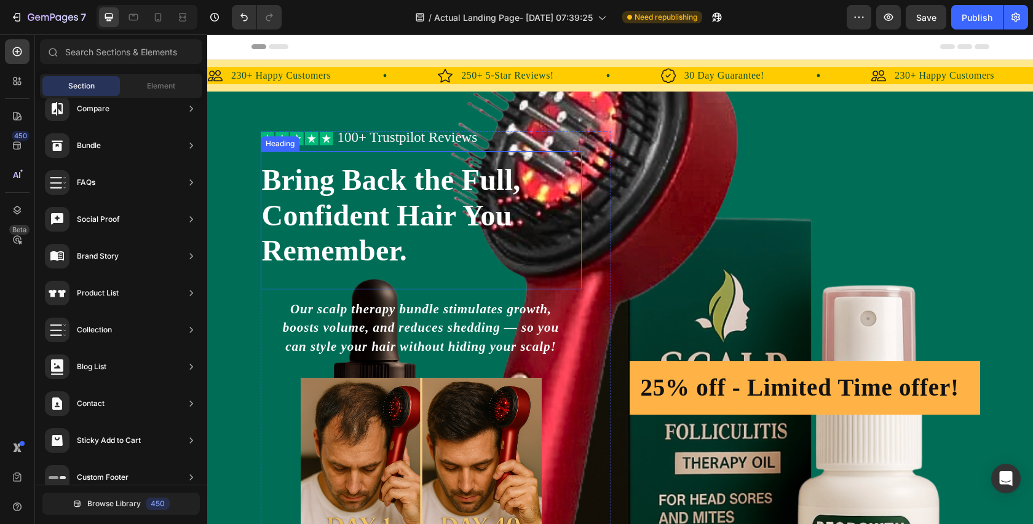
click at [417, 226] on h2 "Bring Back the Full, Confident Hair You Remember." at bounding box center [421, 215] width 321 height 109
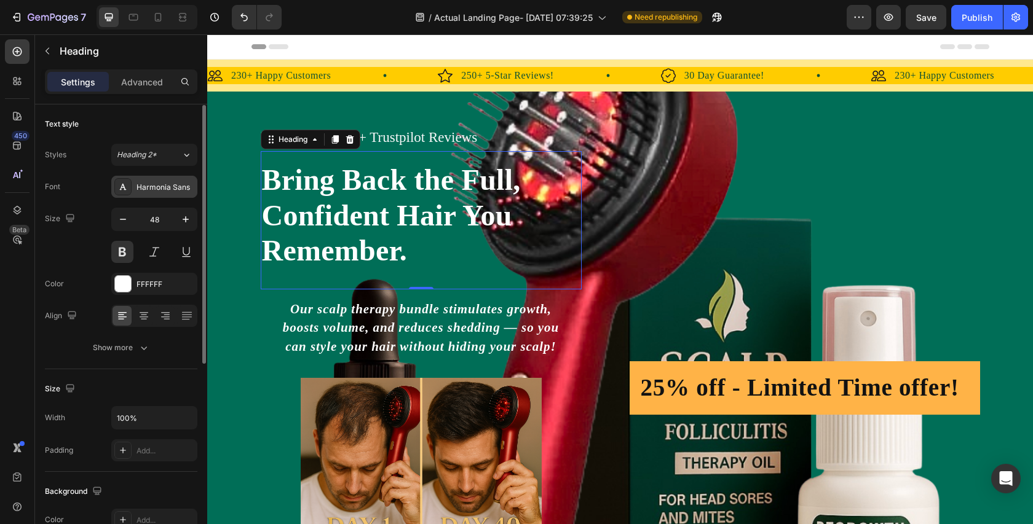
scroll to position [27, 0]
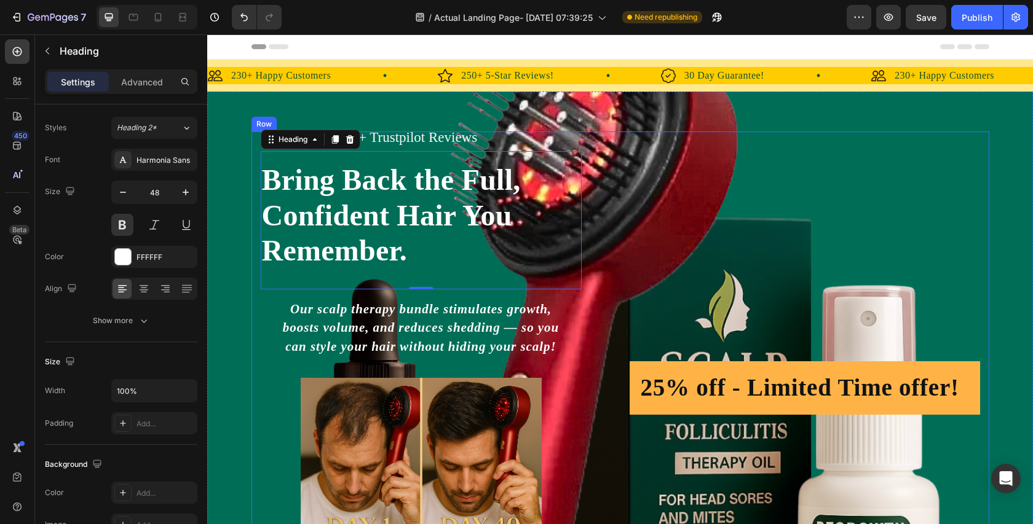
click at [259, 393] on div "Icon Icon Icon Icon Icon Icon List 100+ Trustpilot Reviews Text Block Row Icon …" at bounding box center [620, 388] width 738 height 513
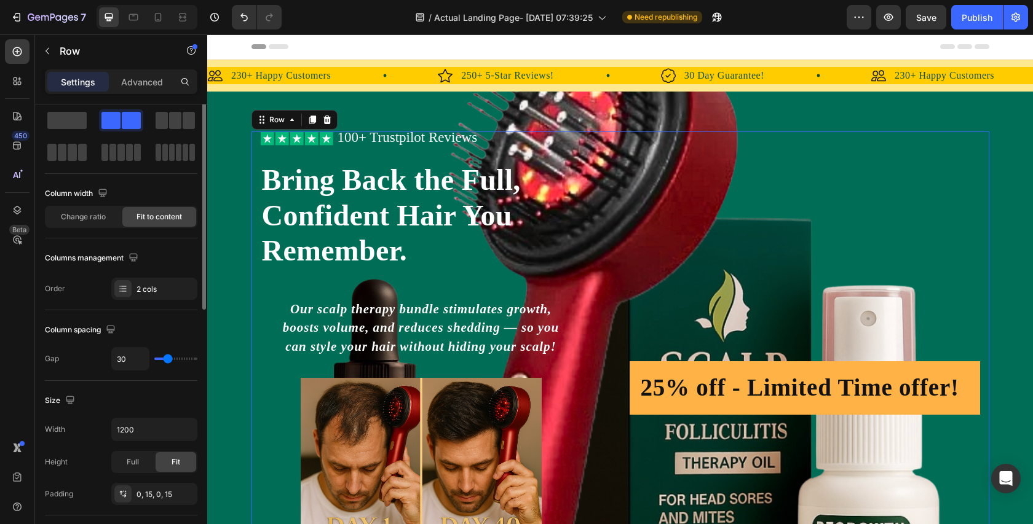
scroll to position [0, 0]
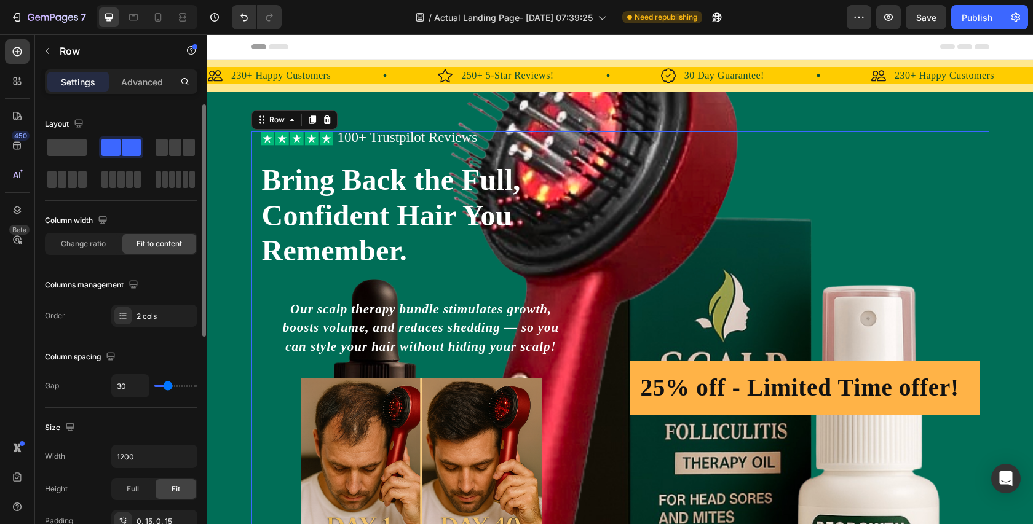
click at [256, 372] on div "Icon Icon Icon Icon Icon Icon List 100+ Trustpilot Reviews Text Block Row Icon …" at bounding box center [620, 388] width 738 height 513
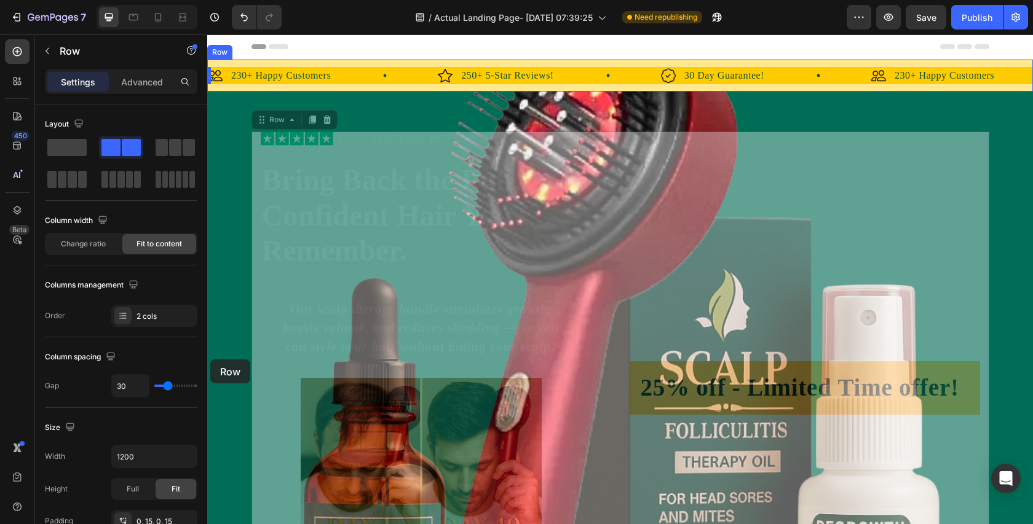
drag, startPoint x: 259, startPoint y: 365, endPoint x: 210, endPoint y: 360, distance: 48.8
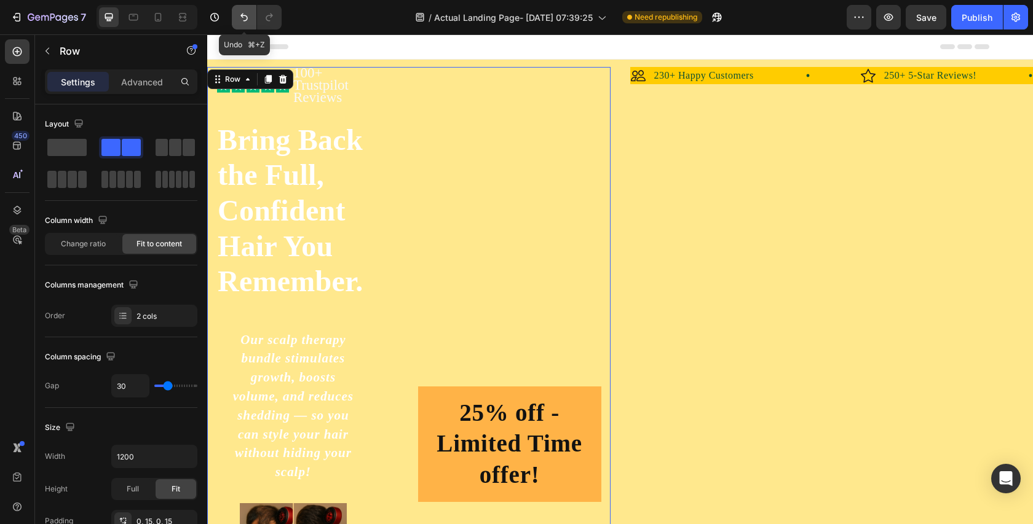
click at [245, 15] on icon "Undo/Redo" at bounding box center [243, 18] width 7 height 8
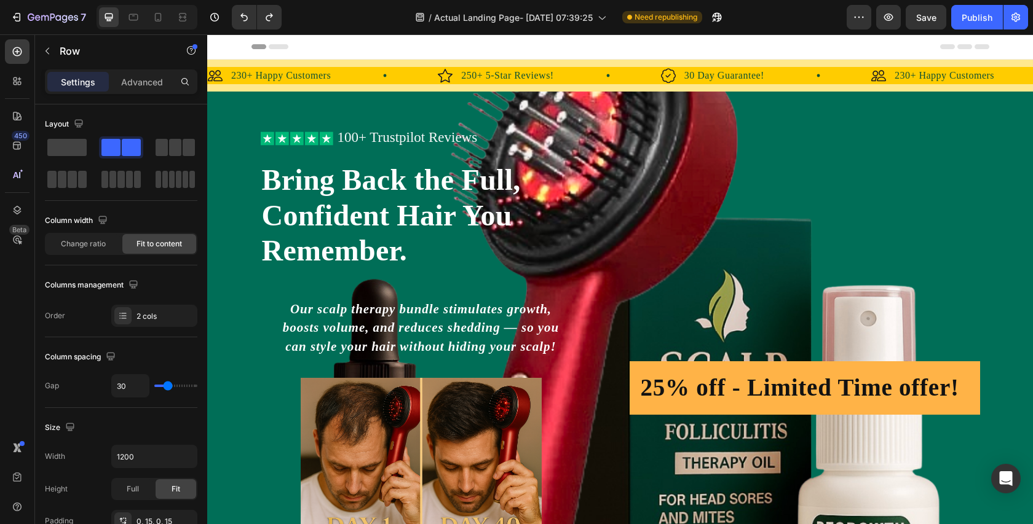
click at [695, 189] on div "25% off - Limited Time offer! Heading Row" at bounding box center [805, 388] width 350 height 513
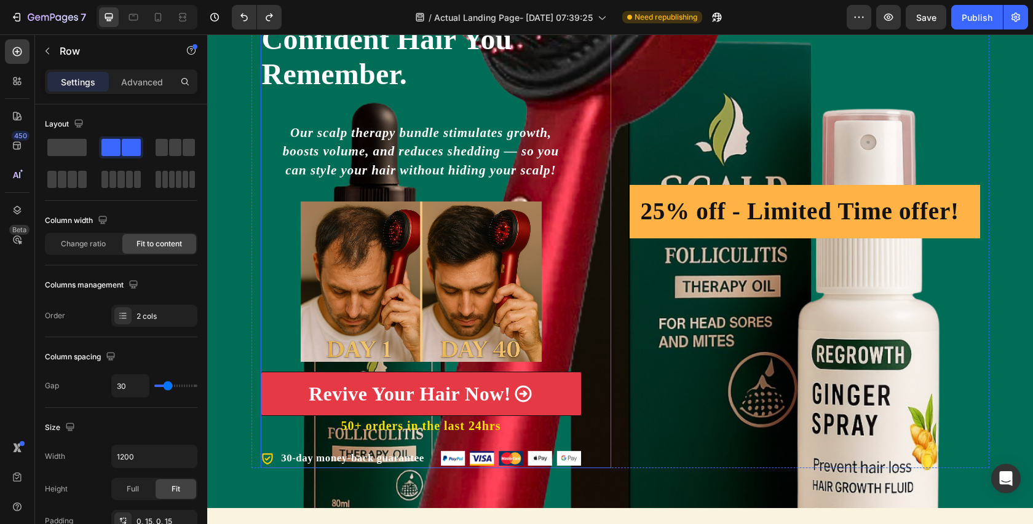
scroll to position [176, 0]
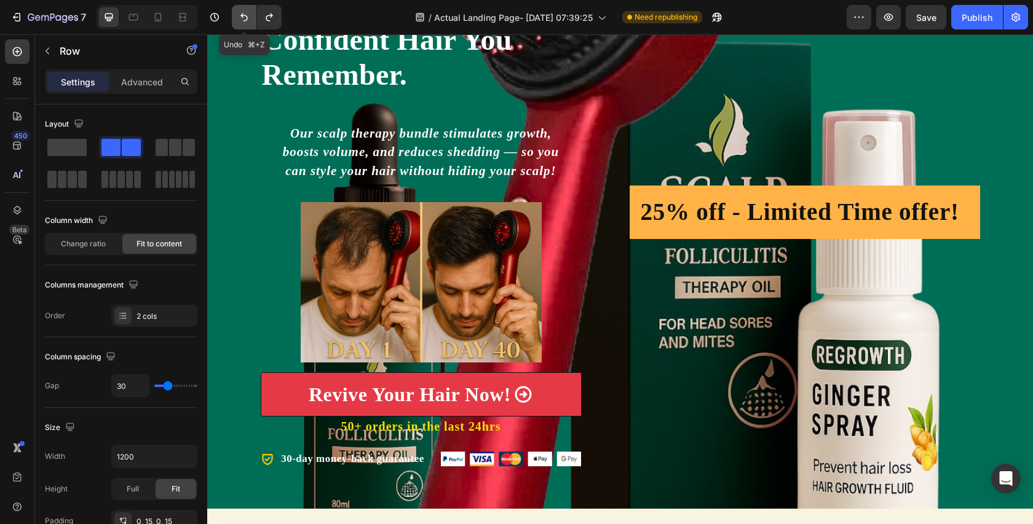
click at [241, 7] on button "Undo/Redo" at bounding box center [244, 17] width 25 height 25
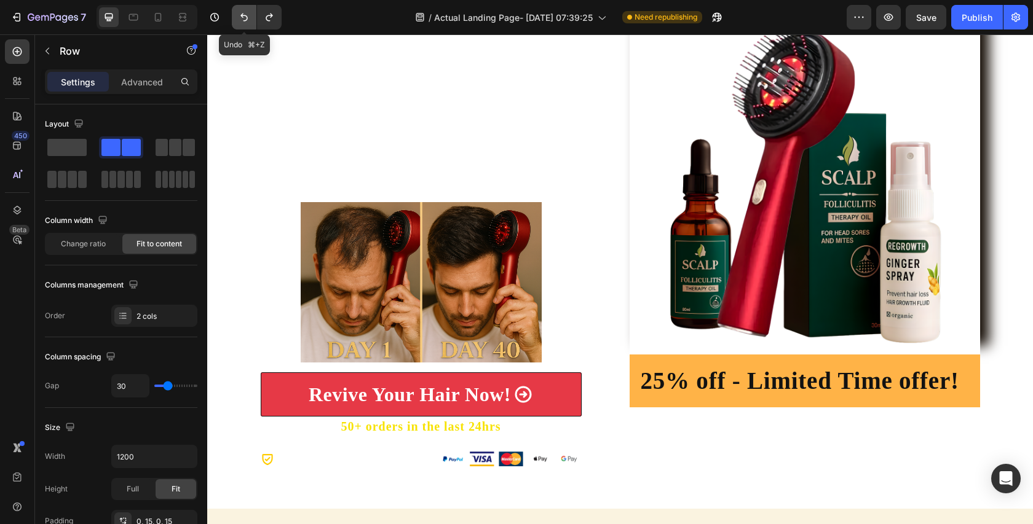
click at [242, 12] on icon "Undo/Redo" at bounding box center [244, 17] width 12 height 12
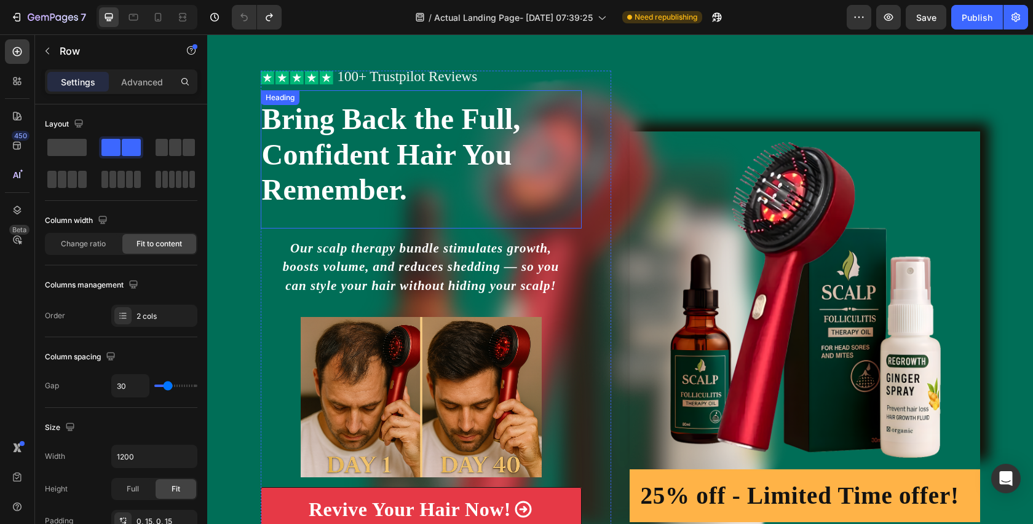
scroll to position [49, 0]
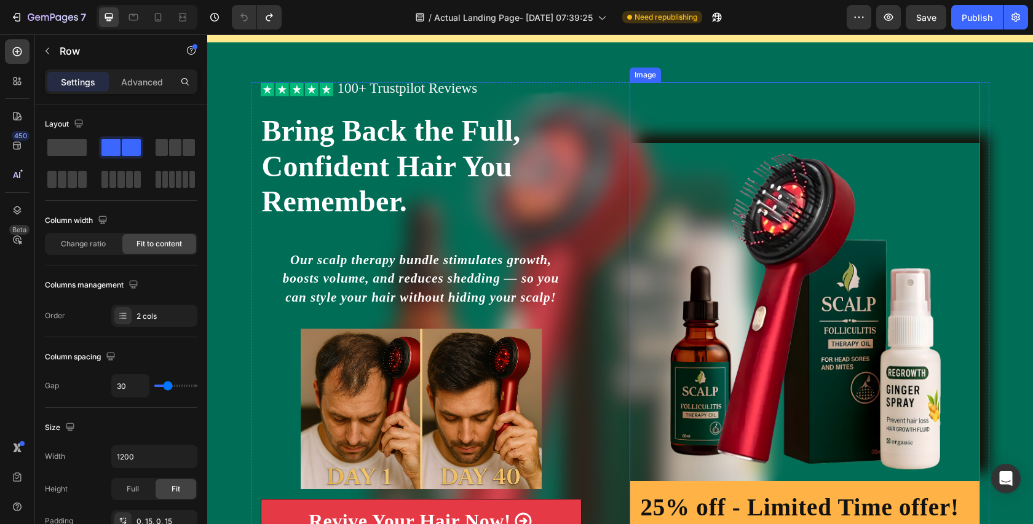
click at [710, 234] on img at bounding box center [805, 312] width 350 height 338
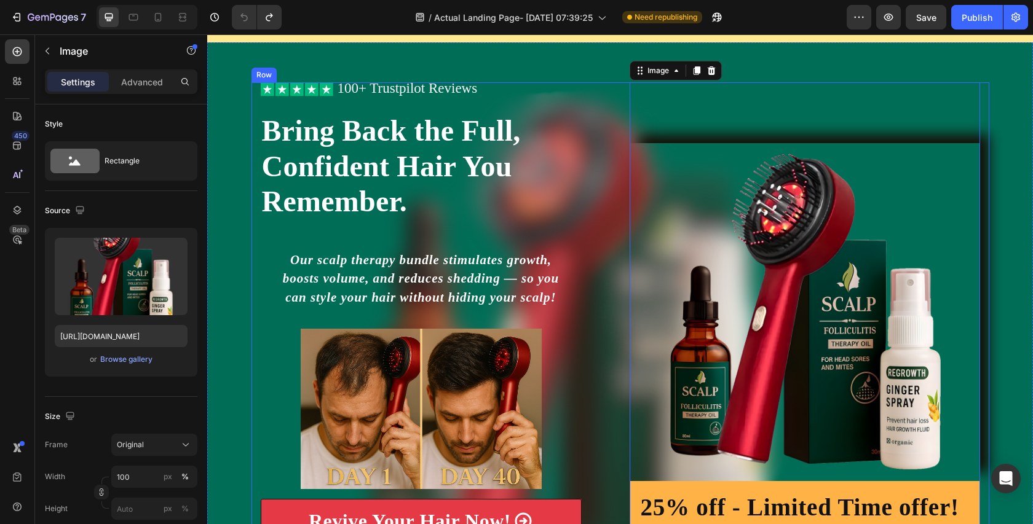
click at [237, 107] on div "Icon Icon Icon Icon Icon Icon List 100+ Trustpilot Reviews Text Block Row Icon …" at bounding box center [620, 338] width 826 height 513
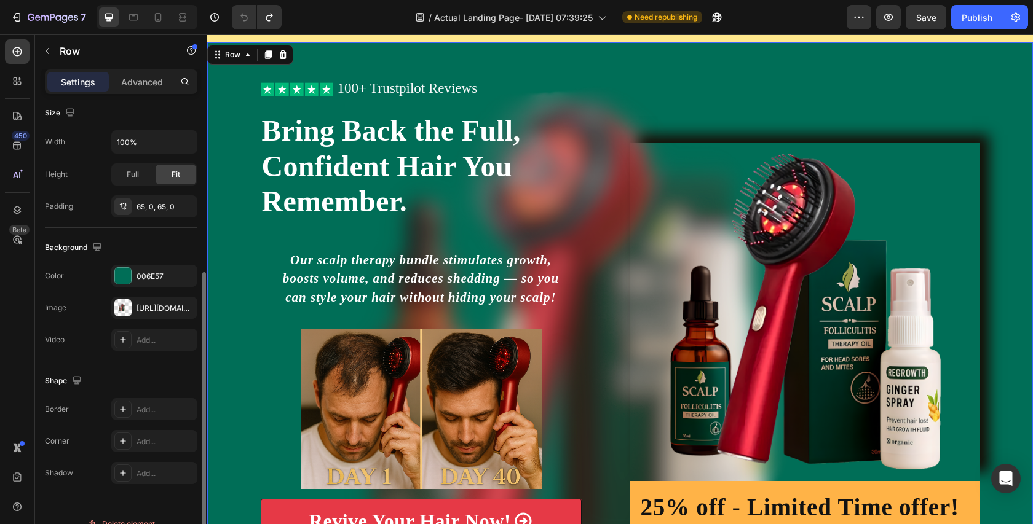
scroll to position [295, 0]
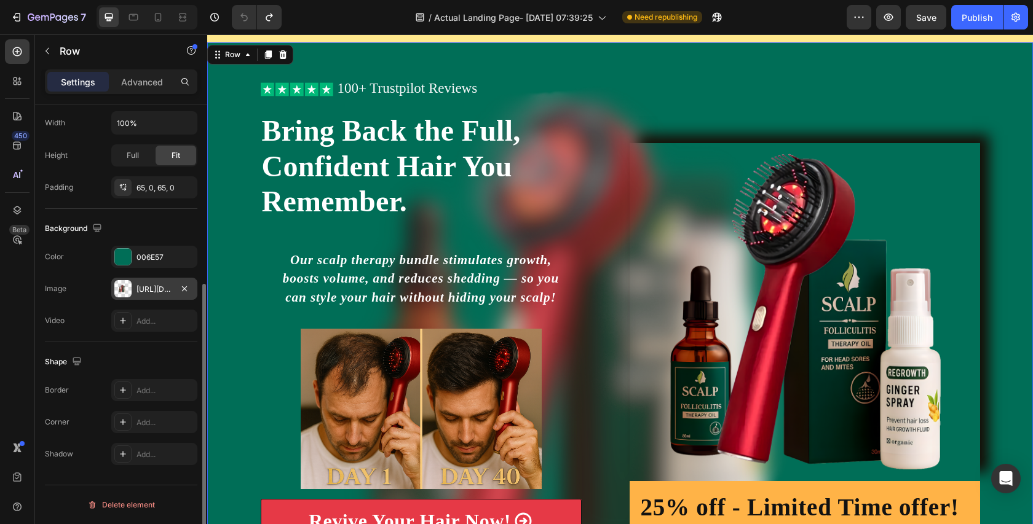
click at [127, 285] on div at bounding box center [122, 288] width 17 height 17
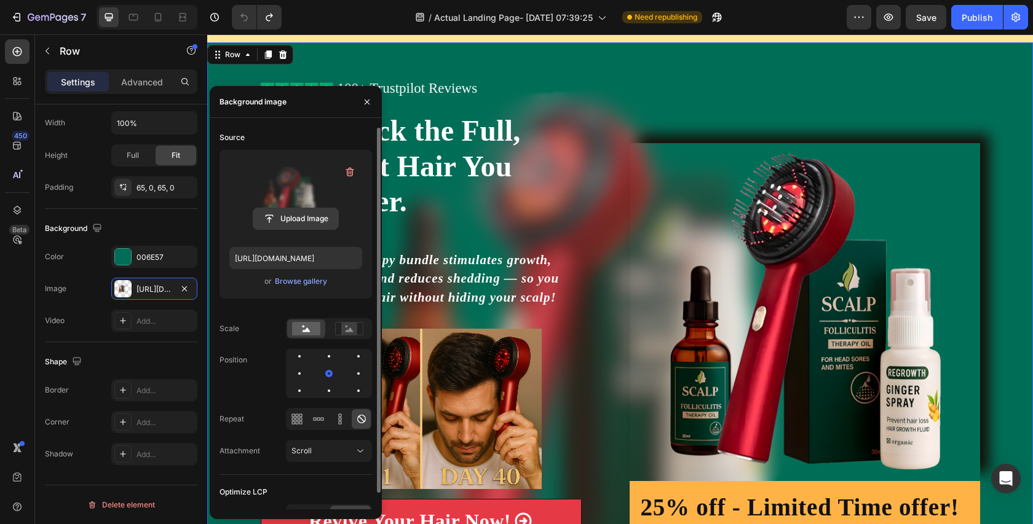
click at [285, 221] on input "file" at bounding box center [295, 218] width 85 height 21
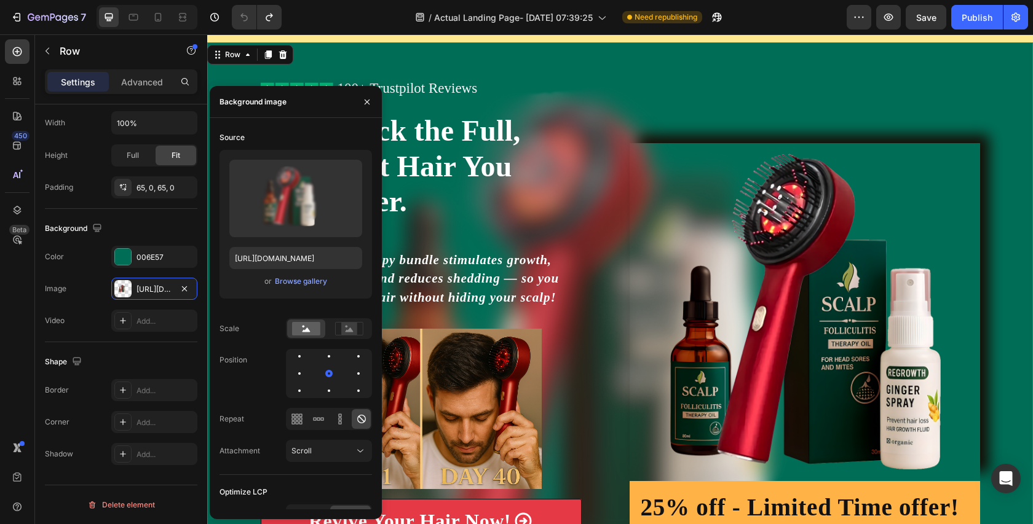
type input "C:\fakepath\copy.avif"
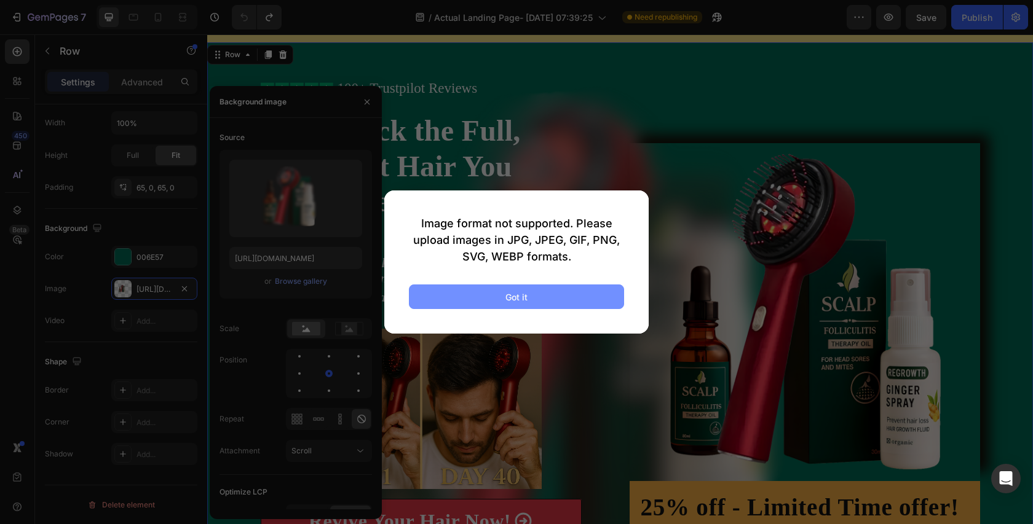
click at [495, 296] on button "Got it" at bounding box center [516, 297] width 215 height 25
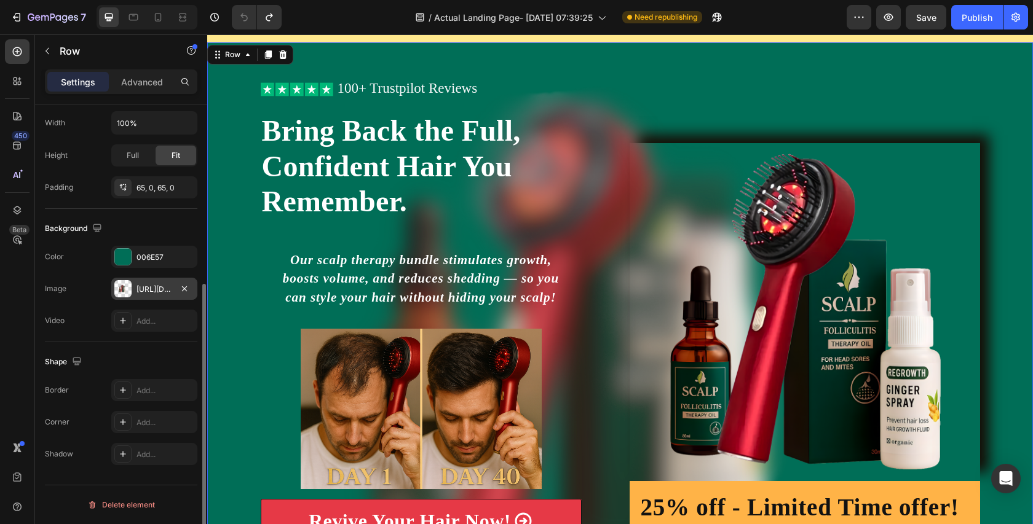
click at [126, 293] on div at bounding box center [122, 288] width 17 height 17
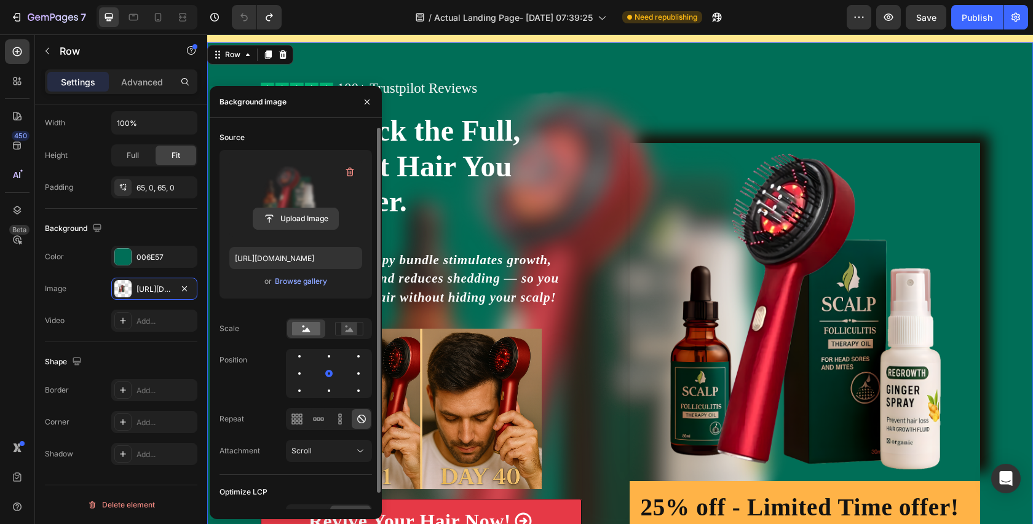
click at [306, 219] on input "file" at bounding box center [295, 218] width 85 height 21
click at [302, 218] on input "file" at bounding box center [295, 218] width 85 height 21
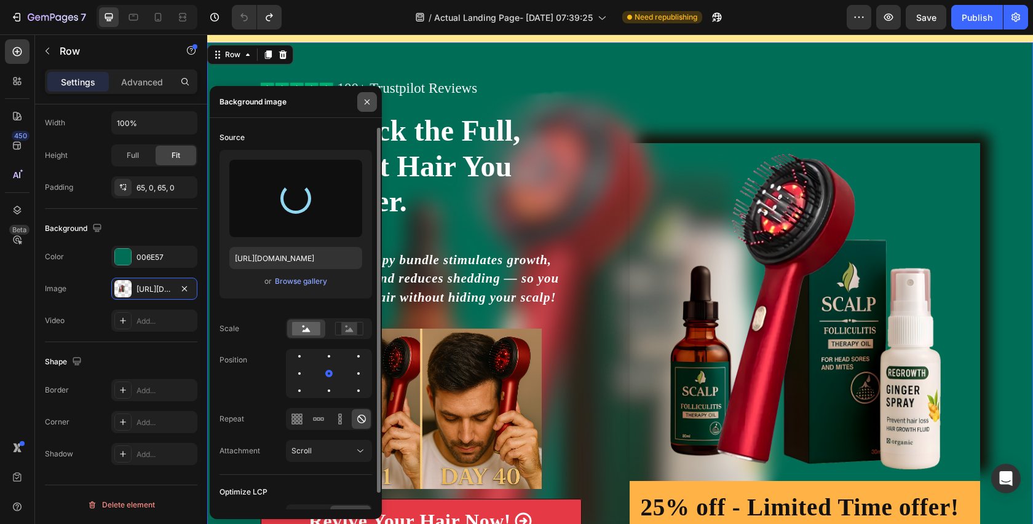
click at [366, 98] on icon "button" at bounding box center [367, 102] width 10 height 10
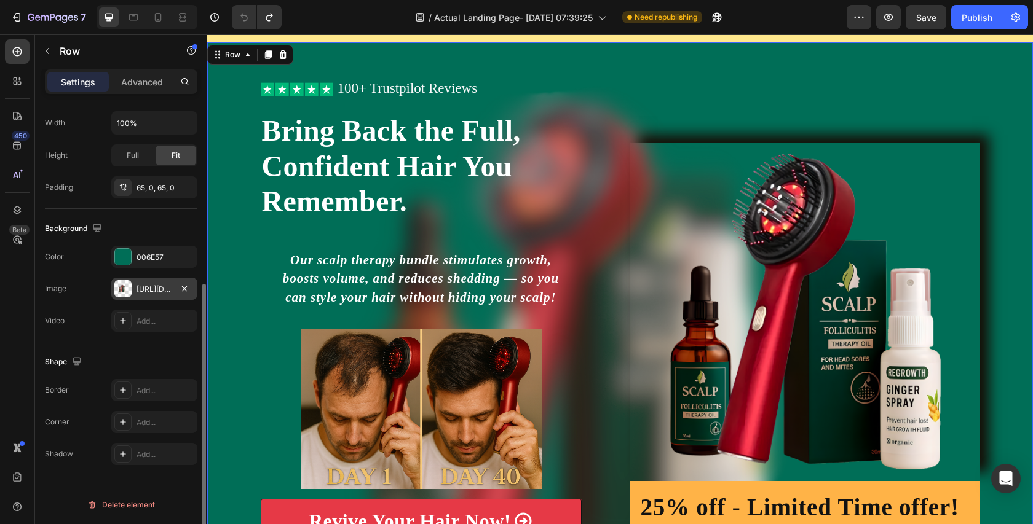
click at [130, 287] on div at bounding box center [122, 288] width 17 height 17
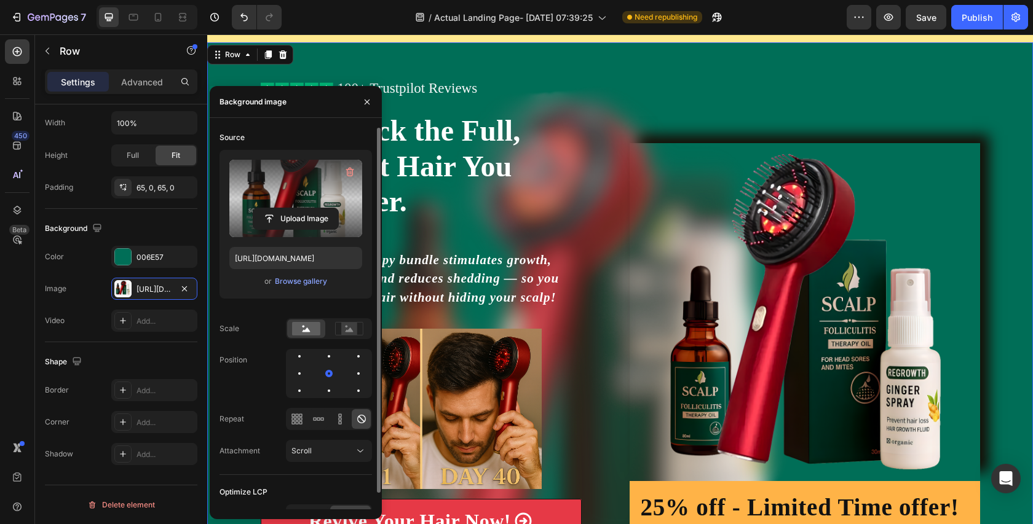
type input "https://cdn.shopify.com/s/files/1/0738/7168/7893/files/gempages_579959335975649…"
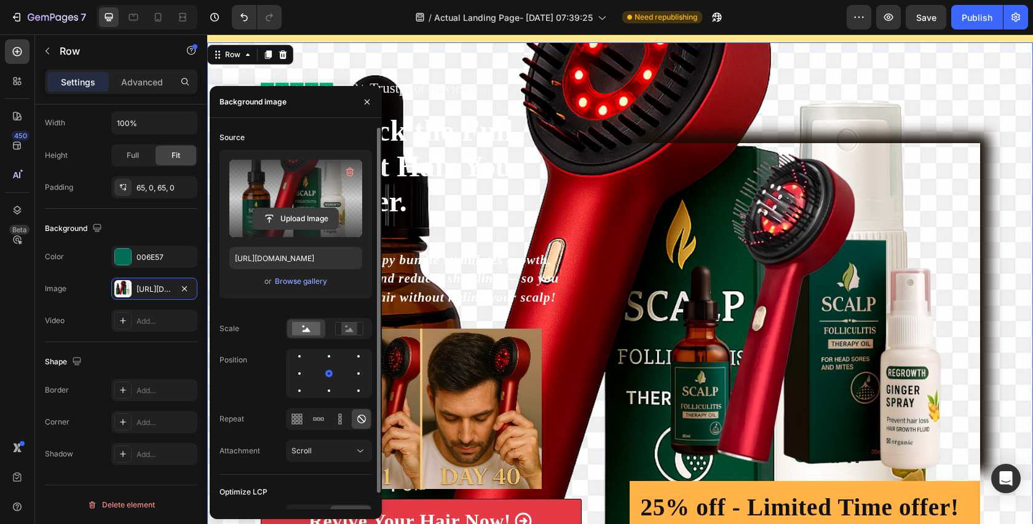
click at [272, 221] on input "file" at bounding box center [295, 218] width 85 height 21
type input "C:\fakepath\copy.avif"
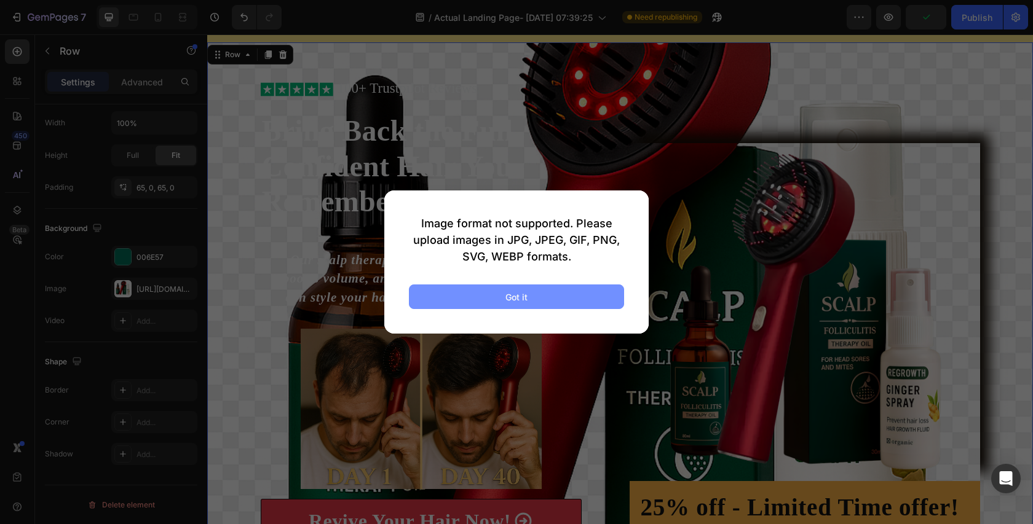
click at [558, 291] on button "Got it" at bounding box center [516, 297] width 215 height 25
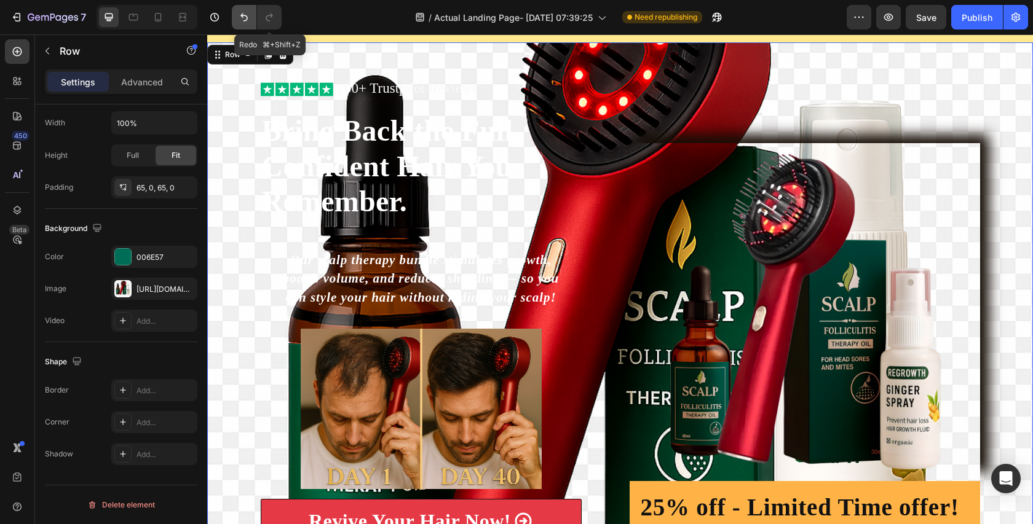
click at [253, 22] on button "Undo/Redo" at bounding box center [244, 17] width 25 height 25
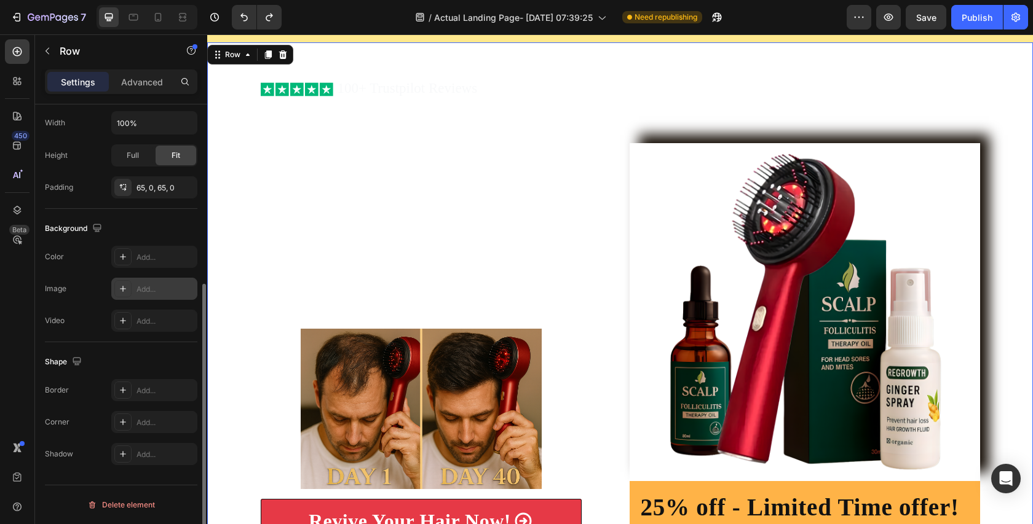
click at [123, 288] on icon at bounding box center [123, 289] width 10 height 10
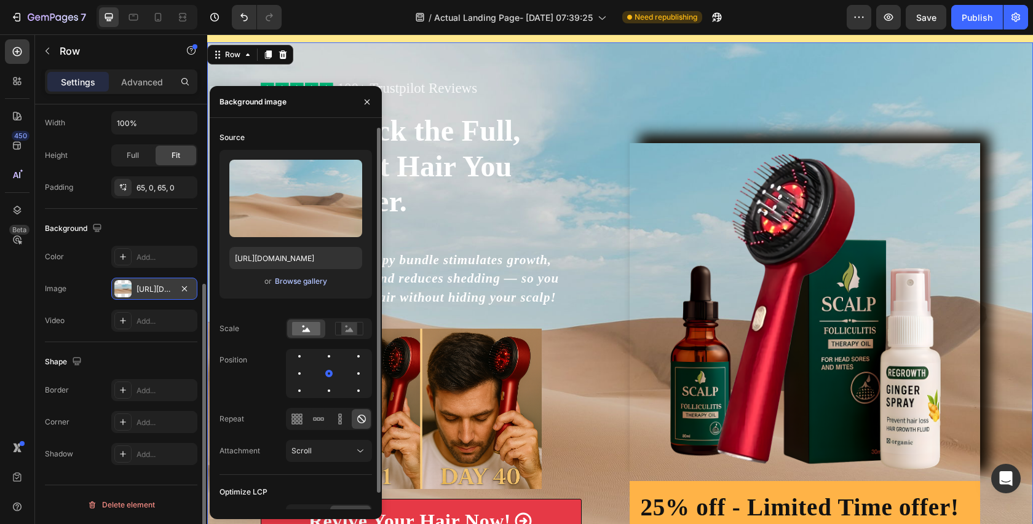
click at [313, 277] on div "Browse gallery" at bounding box center [301, 281] width 52 height 11
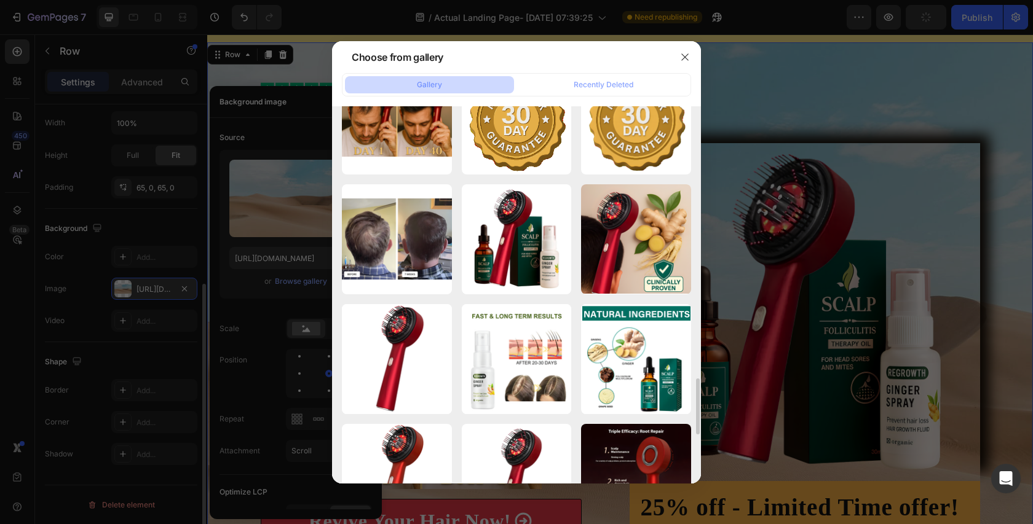
scroll to position [1853, 0]
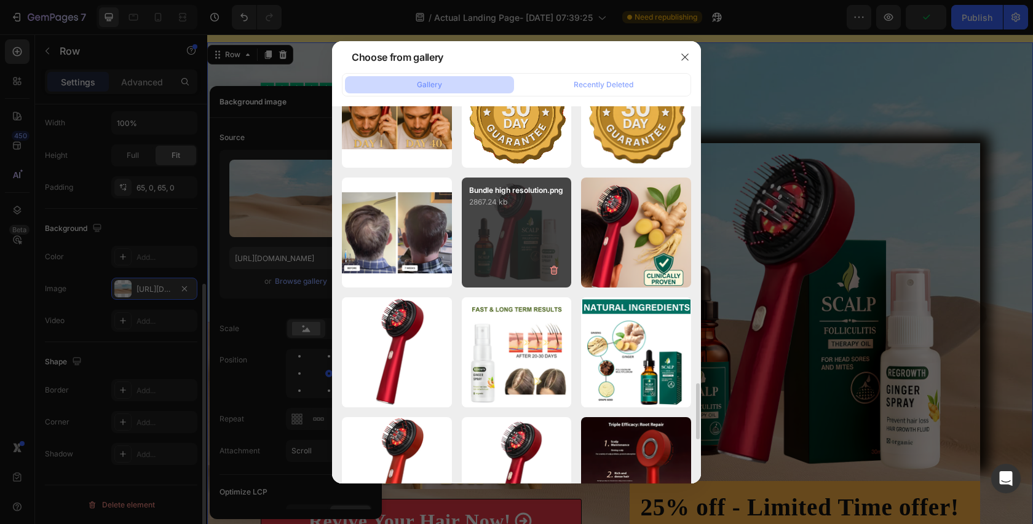
click at [532, 224] on div "Bundle high resolution.png 2867.24 kb" at bounding box center [517, 233] width 110 height 110
type input "https://cdn.shopify.com/s/files/1/0738/7168/7893/files/gempages_579959335975649…"
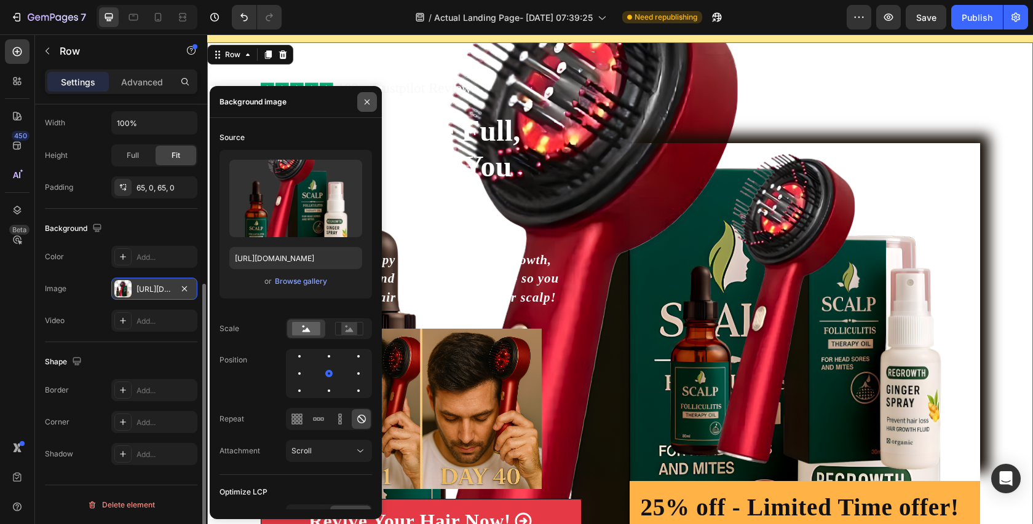
click at [363, 100] on icon "button" at bounding box center [367, 102] width 10 height 10
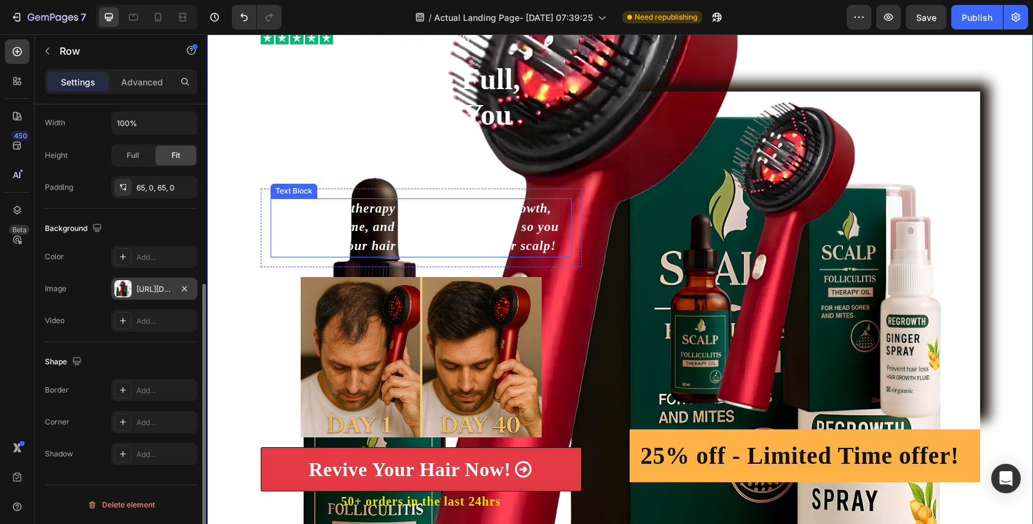
scroll to position [0, 0]
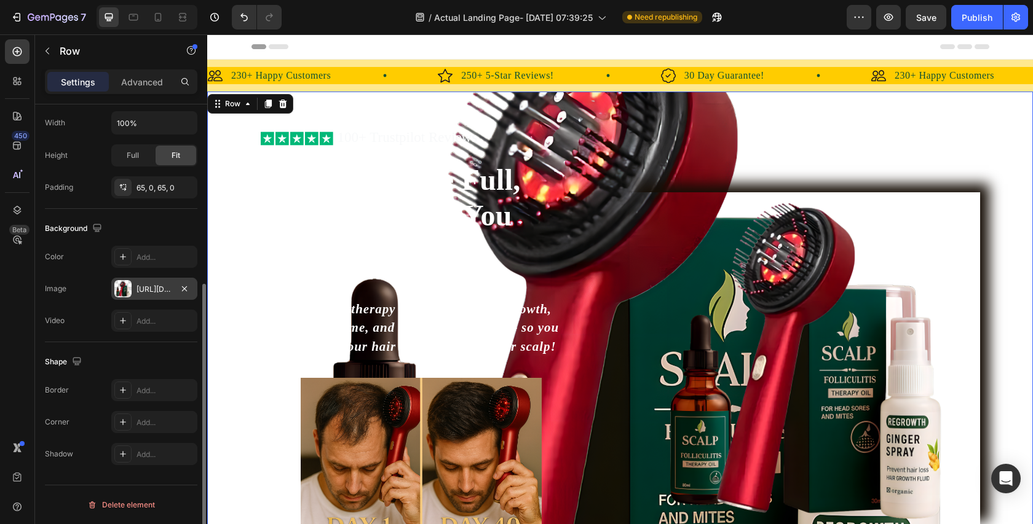
click at [320, 120] on div "Icon Icon Icon Icon Icon Icon List 100+ Trustpilot Reviews Text Block Row Icon …" at bounding box center [620, 388] width 826 height 593
click at [438, 149] on div "Icon Icon Icon Icon Icon Icon List 100+ Trustpilot Reviews Text Block Row Icon …" at bounding box center [421, 388] width 321 height 513
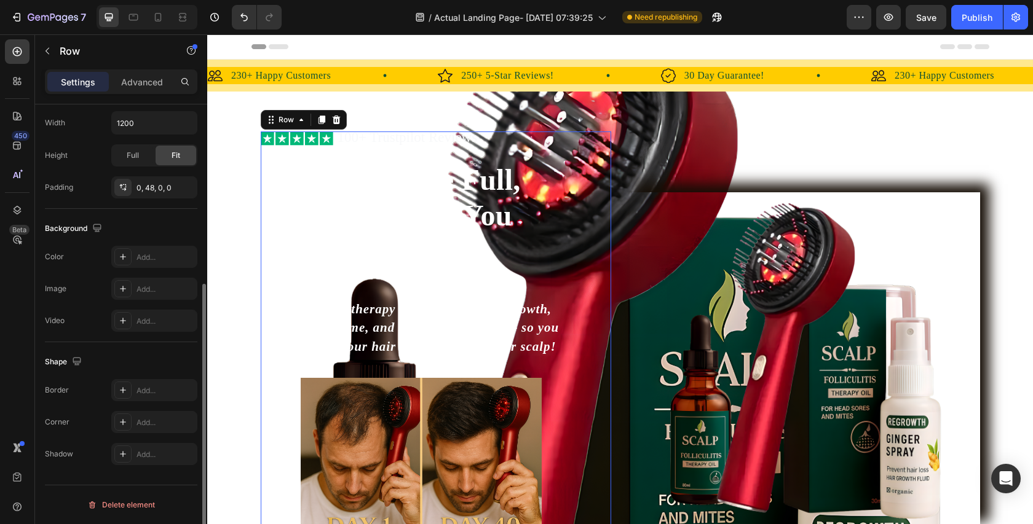
click at [413, 116] on div "Icon Icon Icon Icon Icon Icon List 100+ Trustpilot Reviews Text Block Row Icon …" at bounding box center [620, 388] width 826 height 593
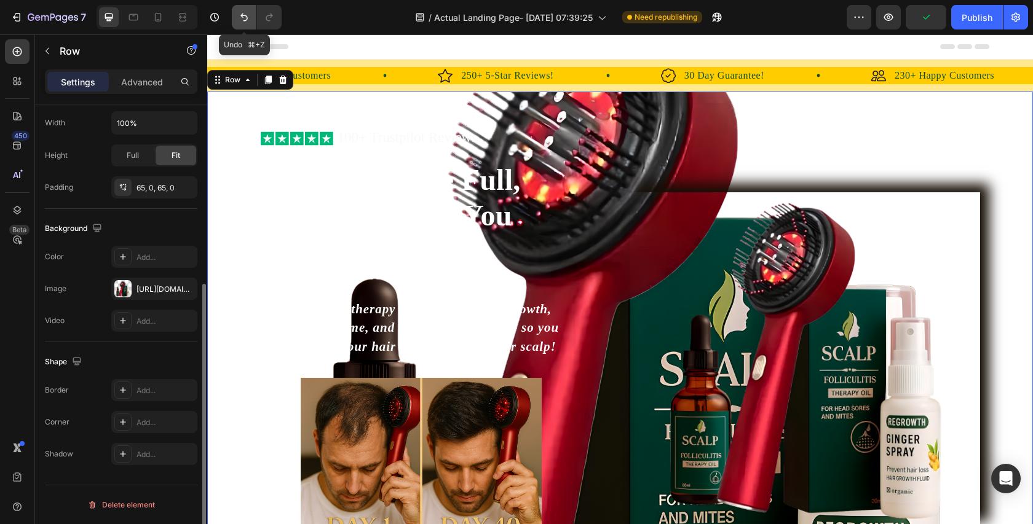
click at [238, 16] on icon "Undo/Redo" at bounding box center [244, 17] width 12 height 12
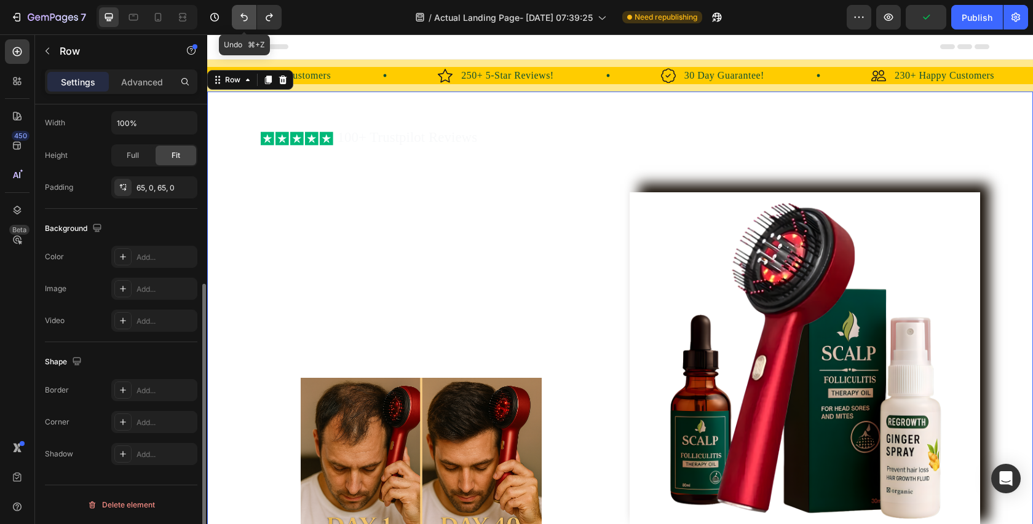
click at [238, 16] on icon "Undo/Redo" at bounding box center [244, 17] width 12 height 12
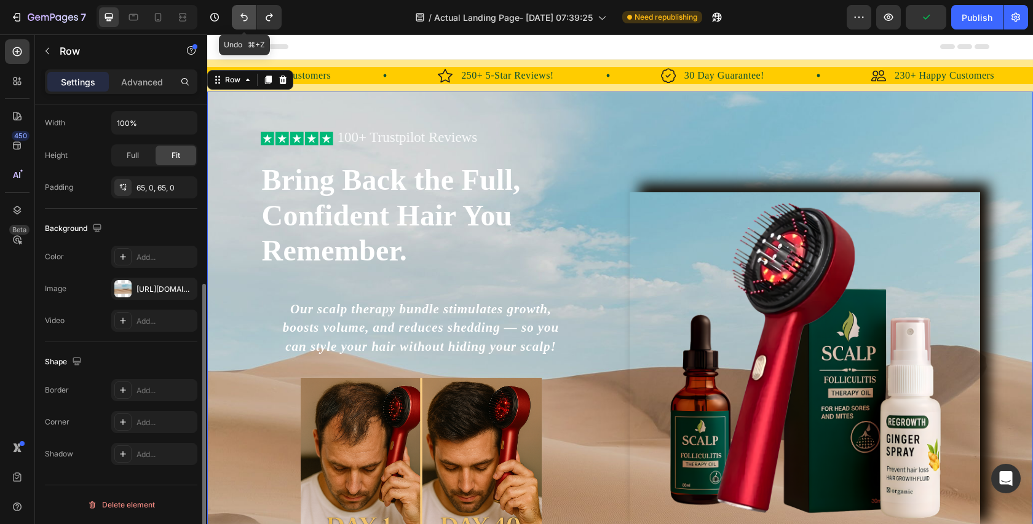
click at [238, 16] on icon "Undo/Redo" at bounding box center [244, 17] width 12 height 12
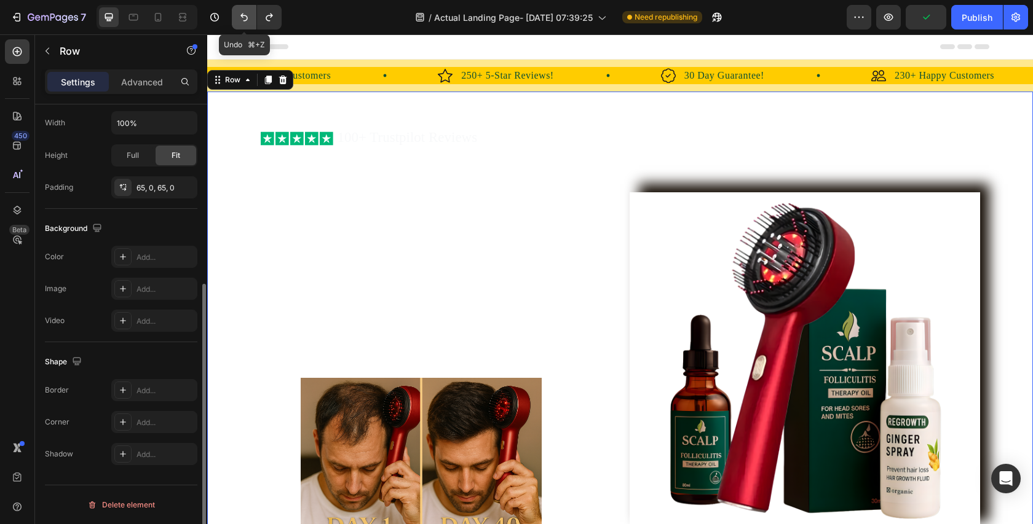
click at [238, 16] on icon "Undo/Redo" at bounding box center [244, 17] width 12 height 12
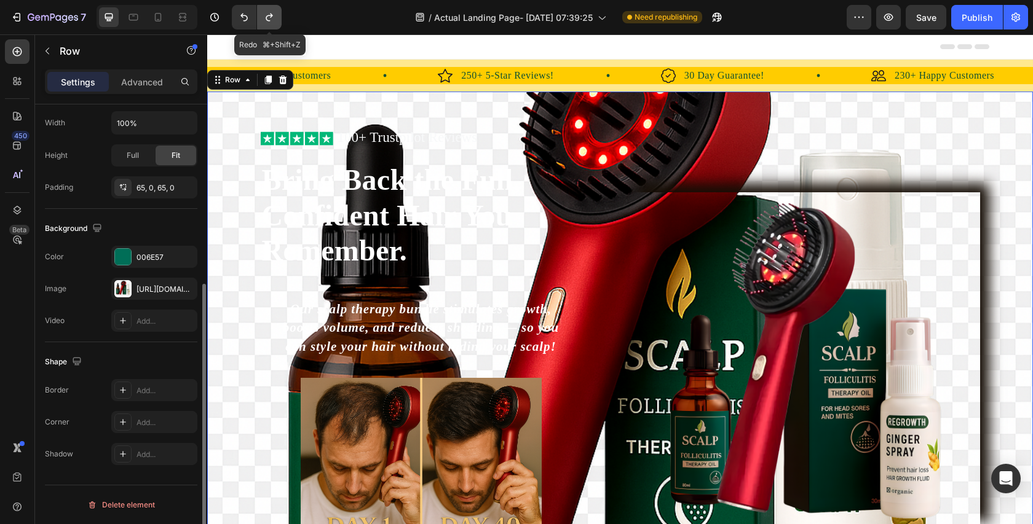
click at [273, 9] on button "Undo/Redo" at bounding box center [269, 17] width 25 height 25
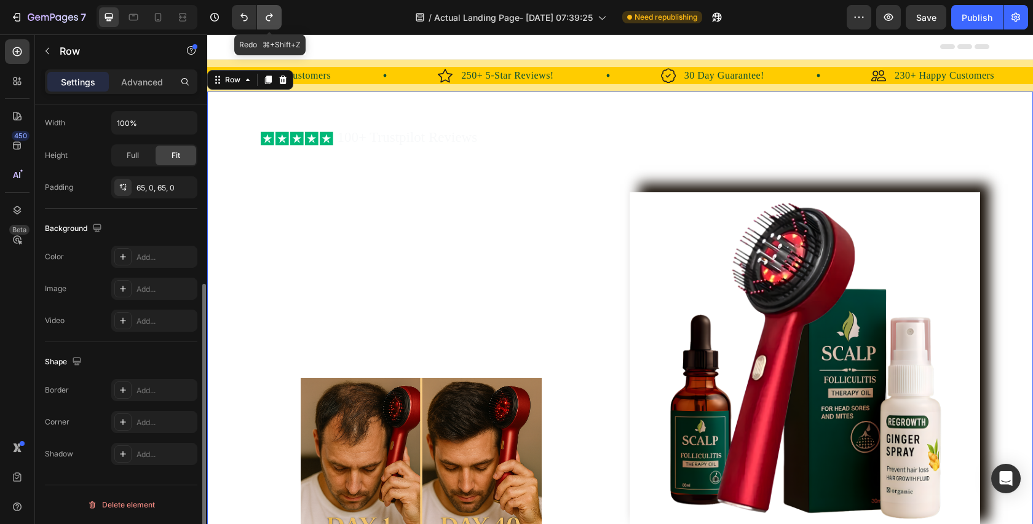
click at [275, 17] on icon "Undo/Redo" at bounding box center [269, 17] width 12 height 12
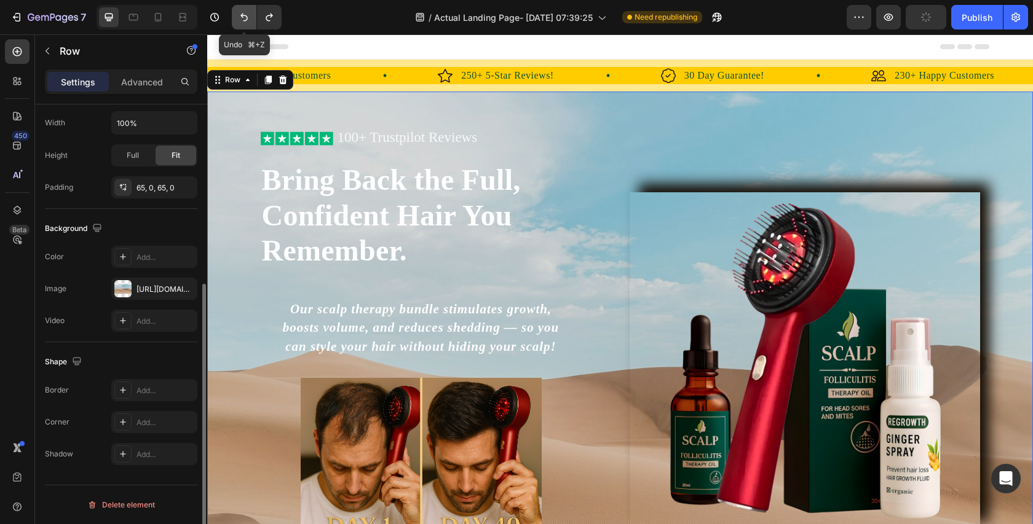
click at [244, 17] on icon "Undo/Redo" at bounding box center [244, 17] width 12 height 12
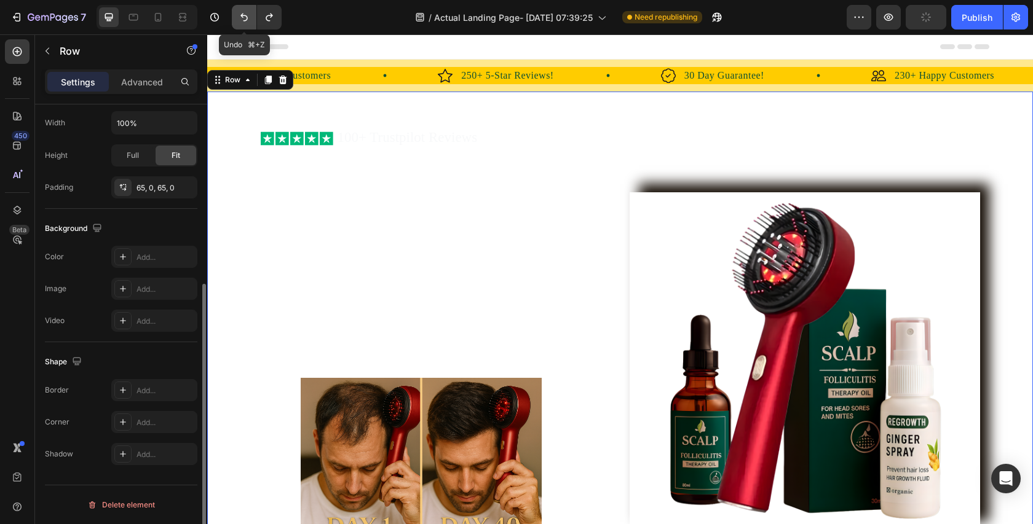
click at [244, 17] on icon "Undo/Redo" at bounding box center [244, 17] width 12 height 12
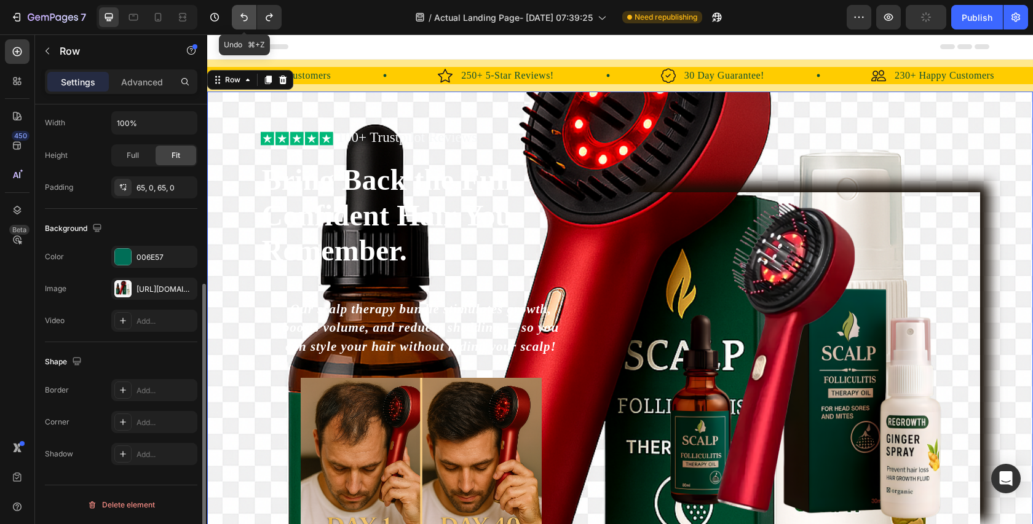
click at [244, 17] on icon "Undo/Redo" at bounding box center [244, 17] width 12 height 12
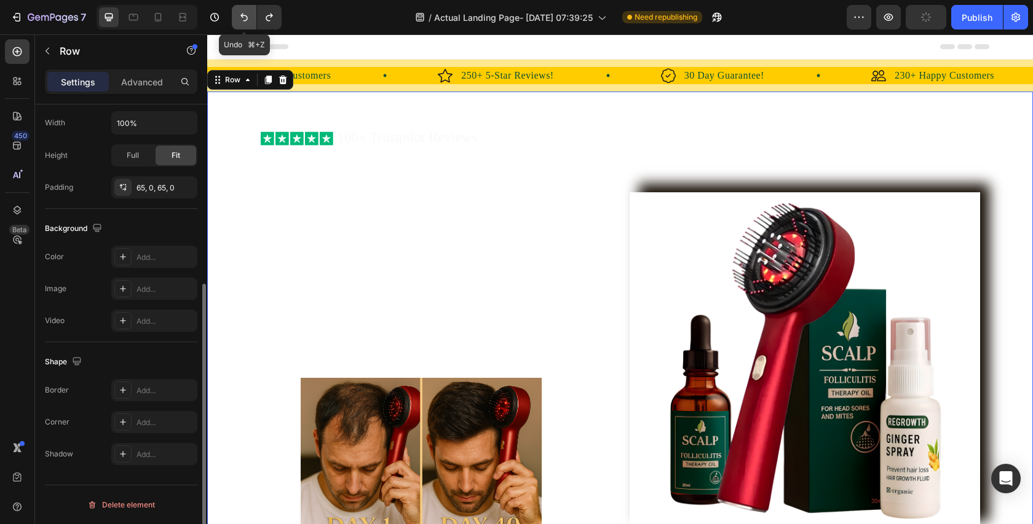
click at [244, 17] on icon "Undo/Redo" at bounding box center [244, 17] width 12 height 12
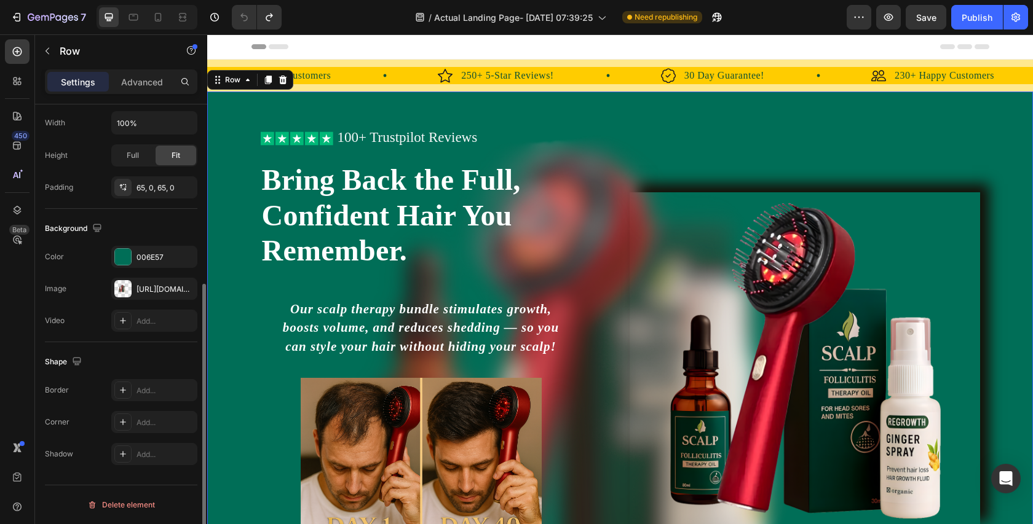
click at [571, 129] on div "Icon Icon Icon Icon Icon Icon List 100+ Trustpilot Reviews Text Block Row Icon …" at bounding box center [620, 388] width 826 height 593
click at [569, 170] on h2 "Bring Back the Full, Confident Hair You Remember." at bounding box center [421, 215] width 321 height 109
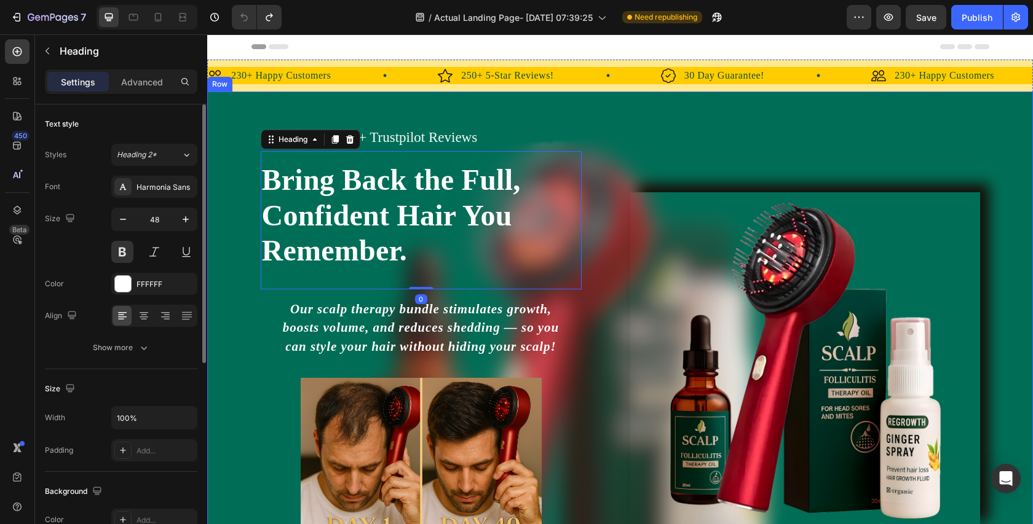
click at [566, 125] on div "Icon Icon Icon Icon Icon Icon List 100+ Trustpilot Reviews Text Block Row Icon …" at bounding box center [620, 388] width 826 height 593
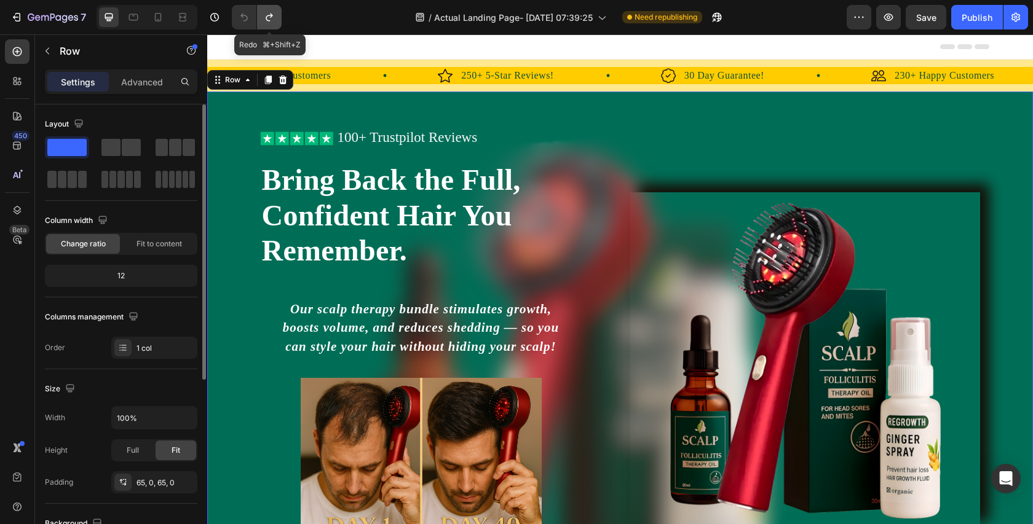
click at [266, 16] on icon "Undo/Redo" at bounding box center [269, 18] width 7 height 8
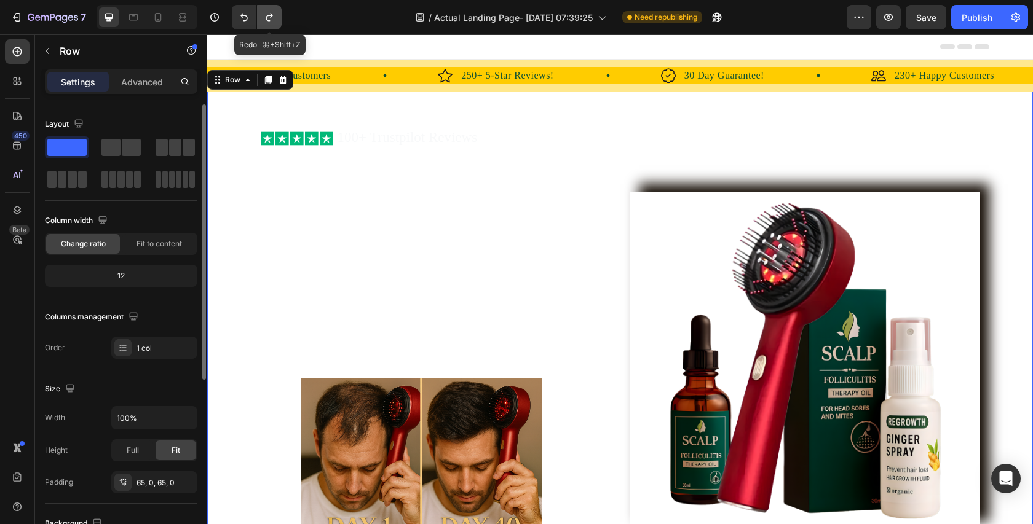
click at [266, 16] on icon "Undo/Redo" at bounding box center [269, 18] width 7 height 8
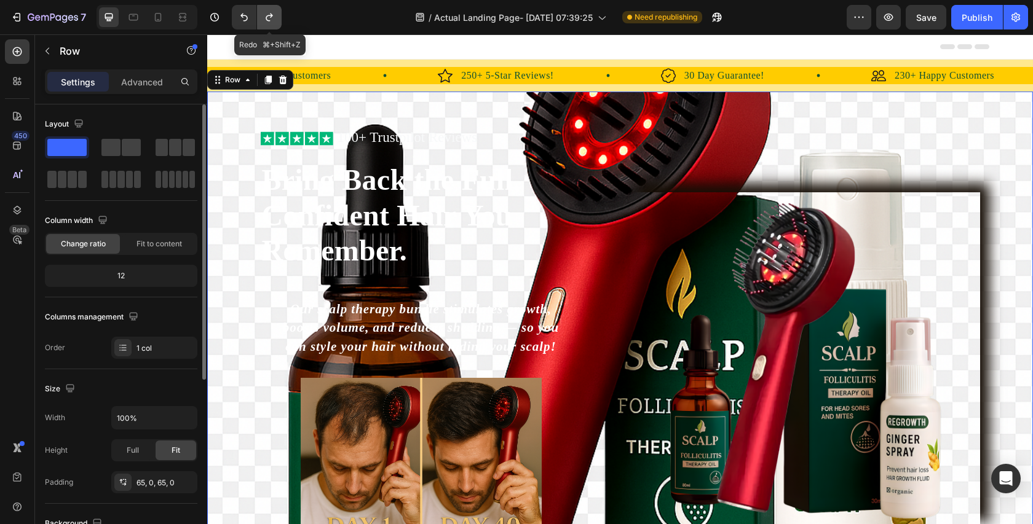
click at [266, 16] on icon "Undo/Redo" at bounding box center [269, 18] width 7 height 8
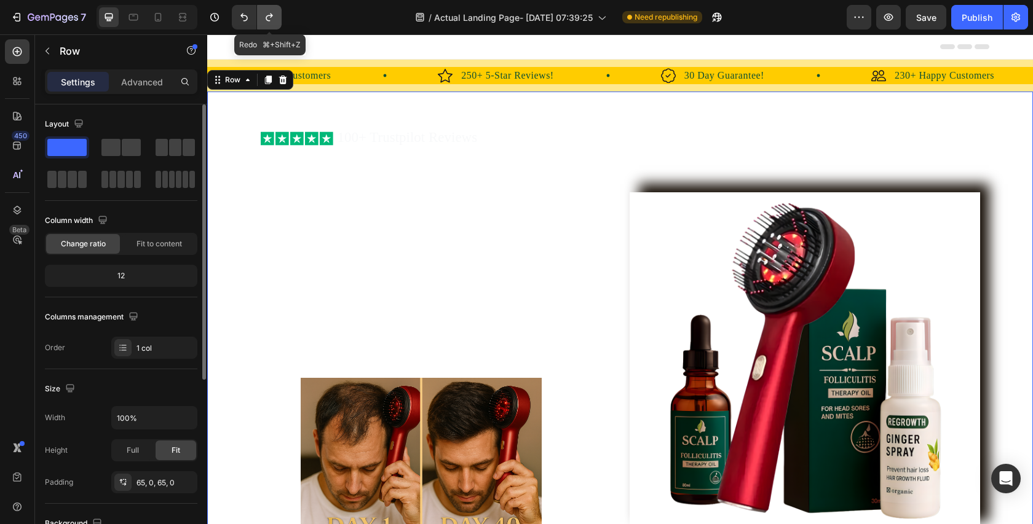
click at [266, 16] on icon "Undo/Redo" at bounding box center [269, 18] width 7 height 8
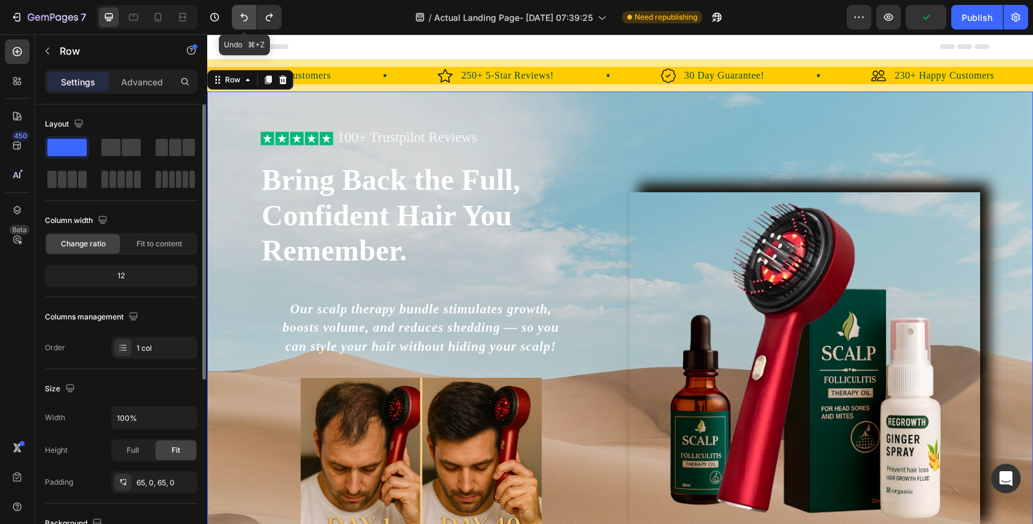
click at [243, 16] on icon "Undo/Redo" at bounding box center [244, 17] width 12 height 12
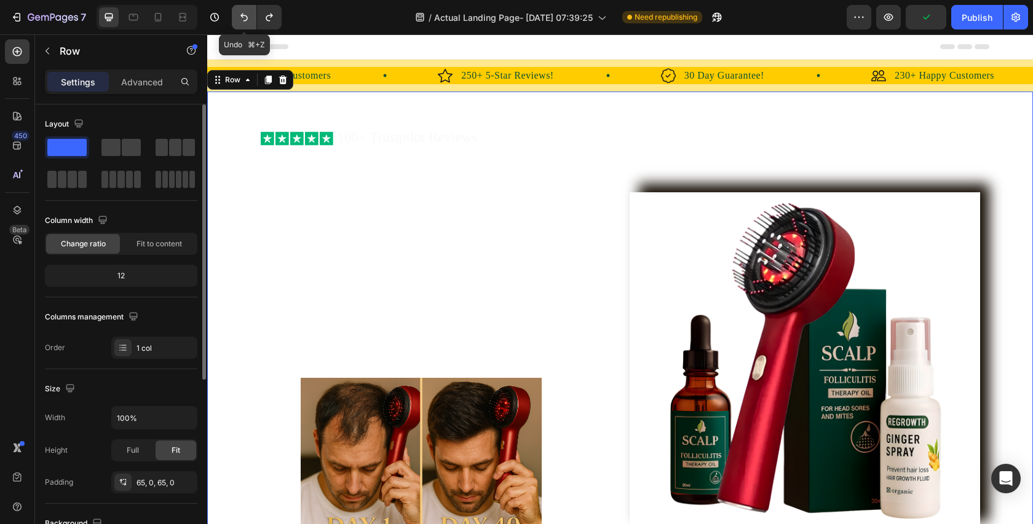
click at [242, 16] on icon "Undo/Redo" at bounding box center [244, 17] width 12 height 12
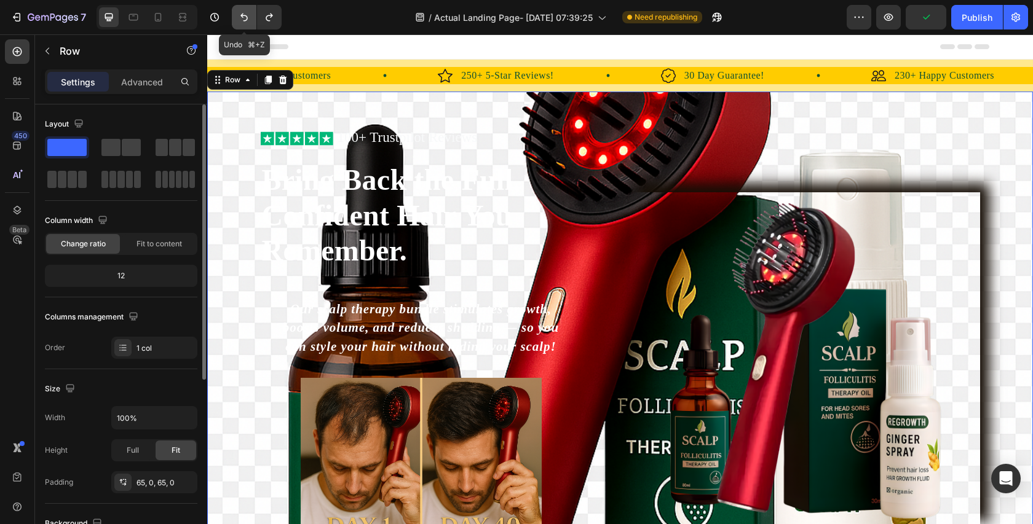
click at [242, 16] on icon "Undo/Redo" at bounding box center [244, 17] width 12 height 12
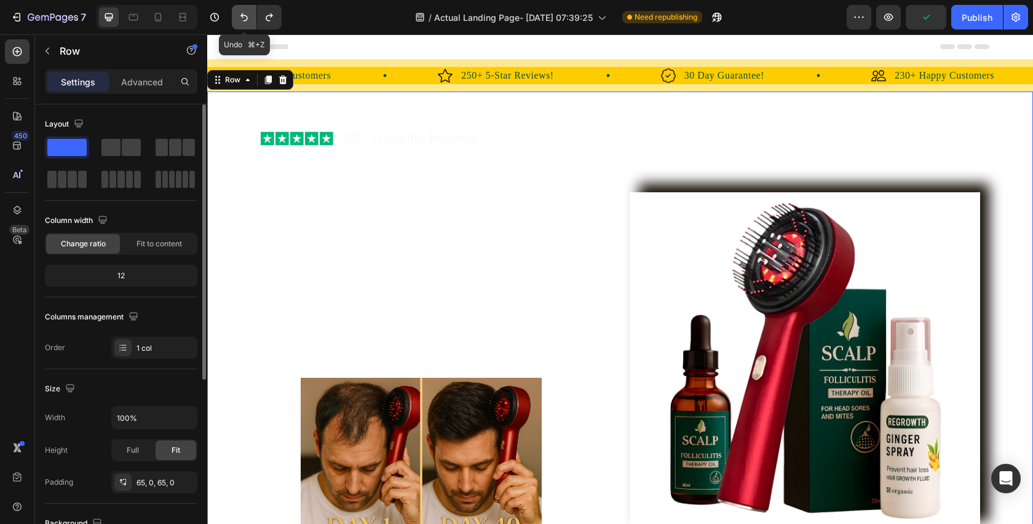
click at [242, 16] on icon "Undo/Redo" at bounding box center [244, 17] width 12 height 12
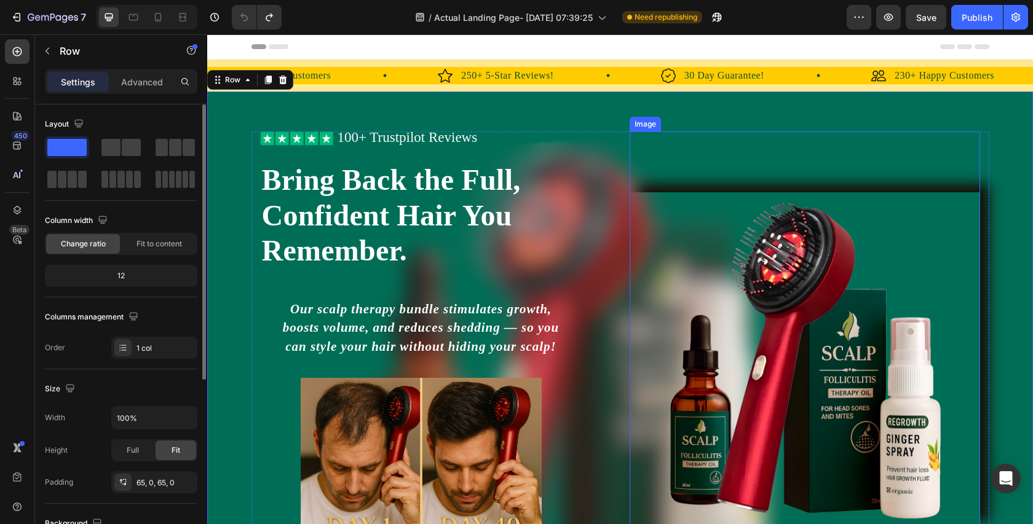
click at [732, 292] on img at bounding box center [805, 361] width 350 height 338
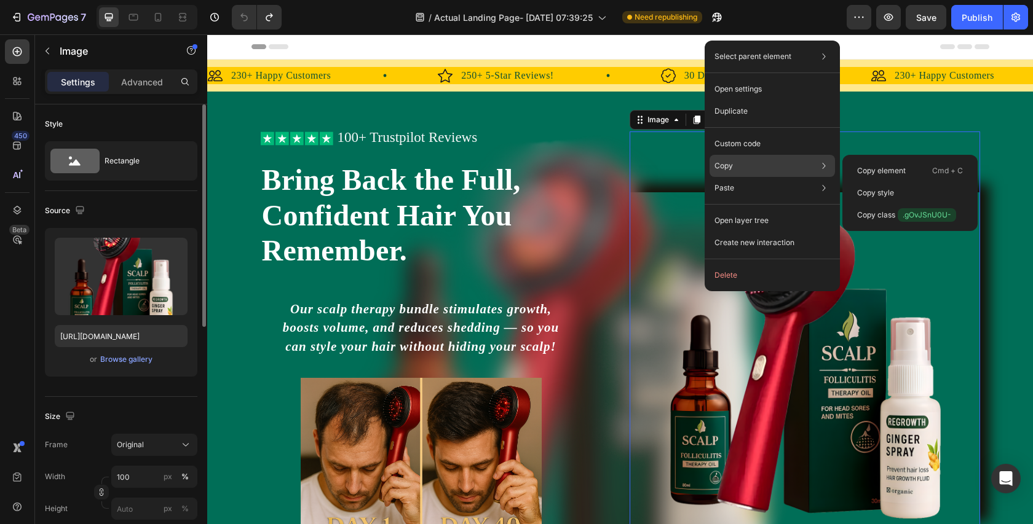
click at [740, 162] on div "Copy Copy element Cmd + C Copy style Copy class .gOvJSnU0U-" at bounding box center [771, 166] width 125 height 22
click at [738, 163] on div "Copy Copy element Cmd + C Copy style Copy class .gOvJSnU0U-" at bounding box center [771, 166] width 125 height 22
click at [882, 174] on p "Copy element" at bounding box center [881, 170] width 49 height 11
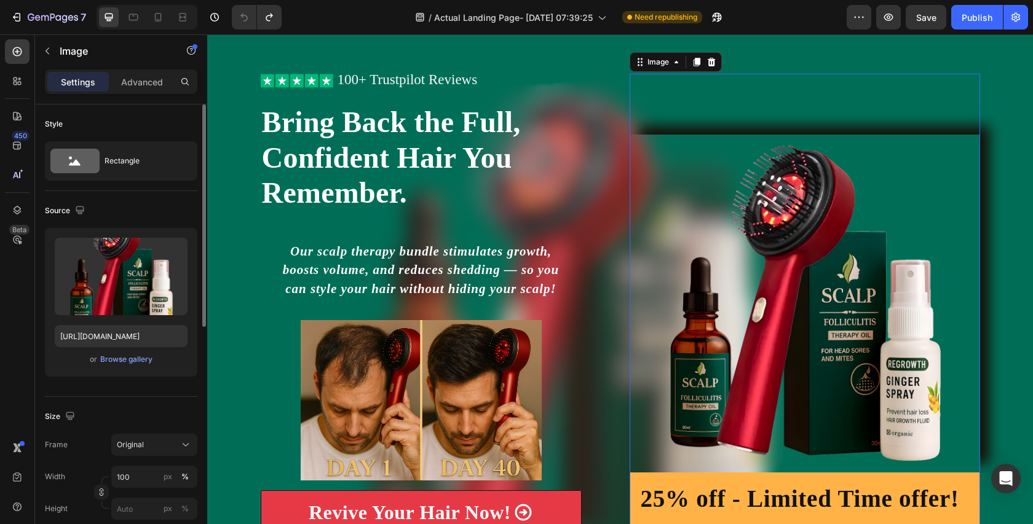
scroll to position [88, 0]
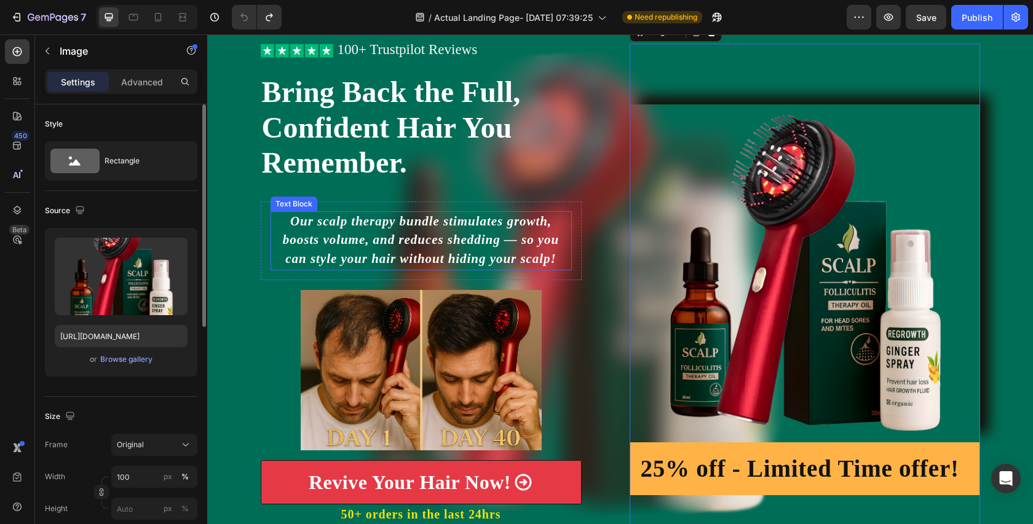
click at [245, 216] on div "Icon Icon Icon Icon Icon Icon List 100+ Trustpilot Reviews Text Block Row Icon …" at bounding box center [620, 300] width 826 height 513
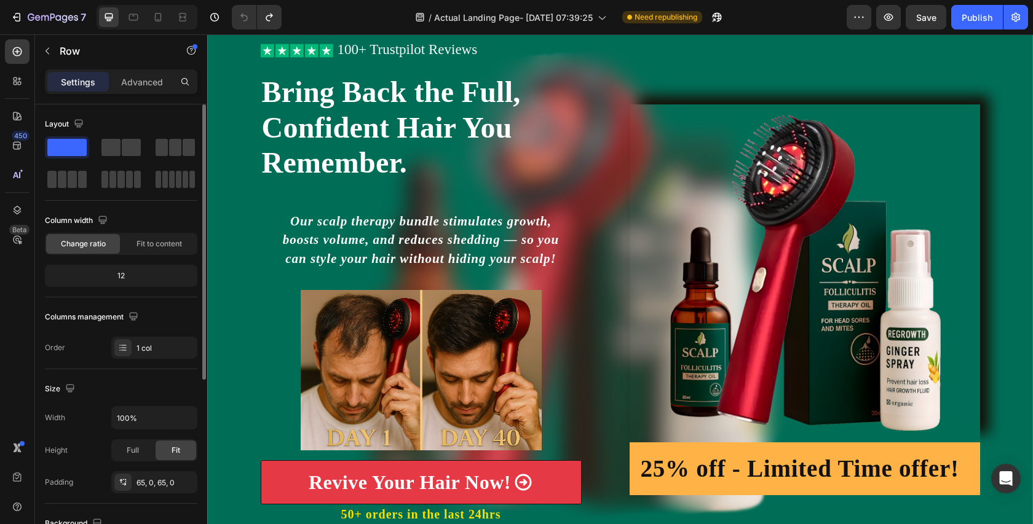
click at [223, 195] on div "Icon Icon Icon Icon Icon Icon List 100+ Trustpilot Reviews Text Block Row Icon …" at bounding box center [620, 300] width 826 height 513
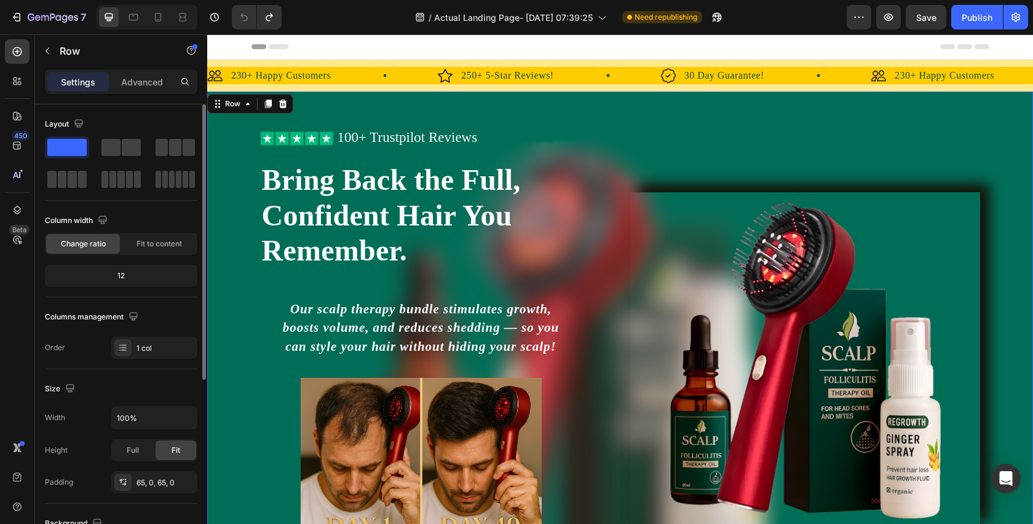
click at [232, 116] on div "Icon Icon Icon Icon Icon Icon List 100+ Trustpilot Reviews Text Block Row Icon …" at bounding box center [620, 388] width 826 height 593
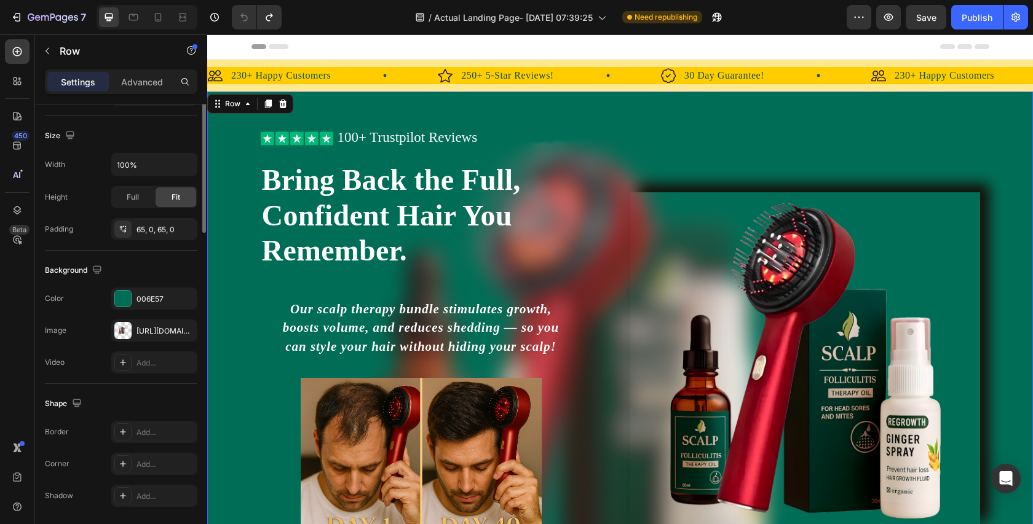
scroll to position [295, 0]
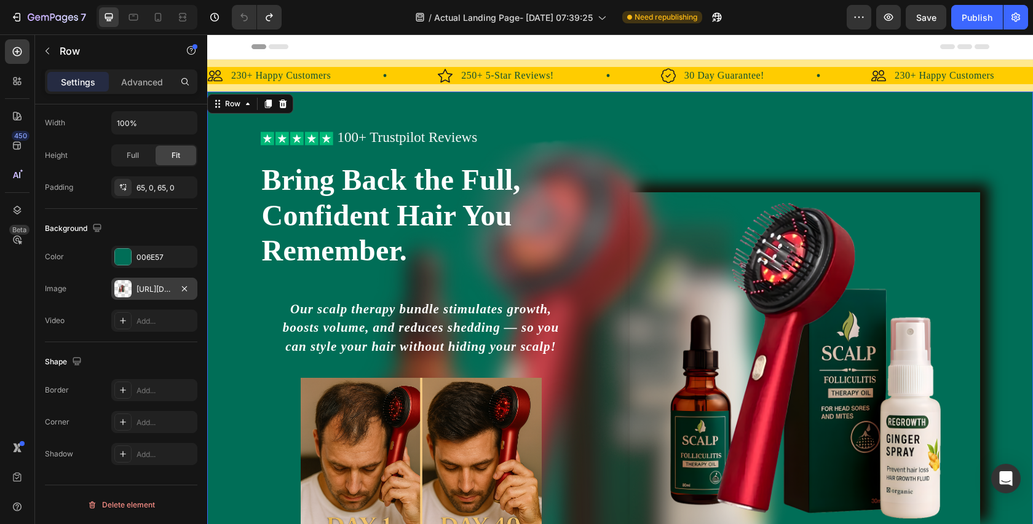
click at [130, 292] on div at bounding box center [122, 288] width 17 height 17
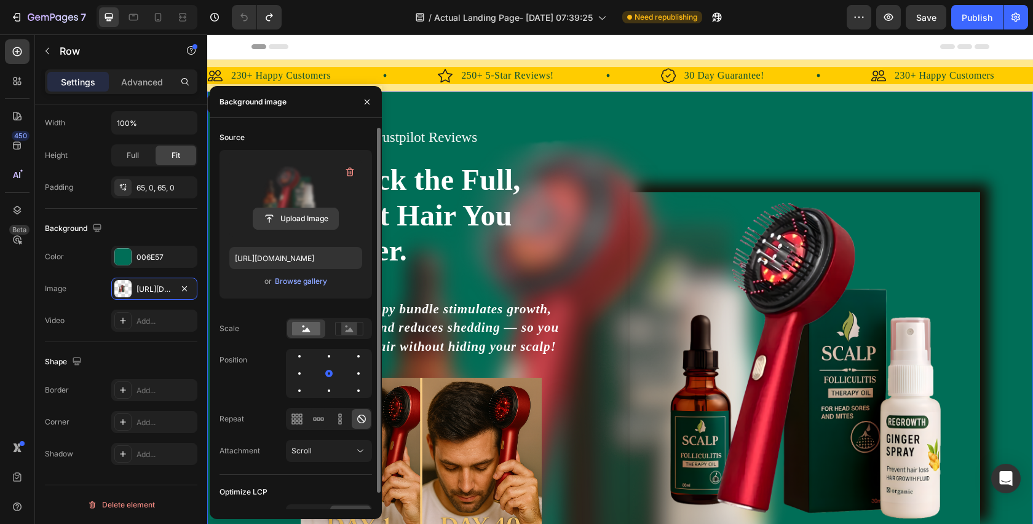
click at [292, 223] on input "file" at bounding box center [295, 218] width 85 height 21
click at [296, 213] on input "file" at bounding box center [295, 218] width 85 height 21
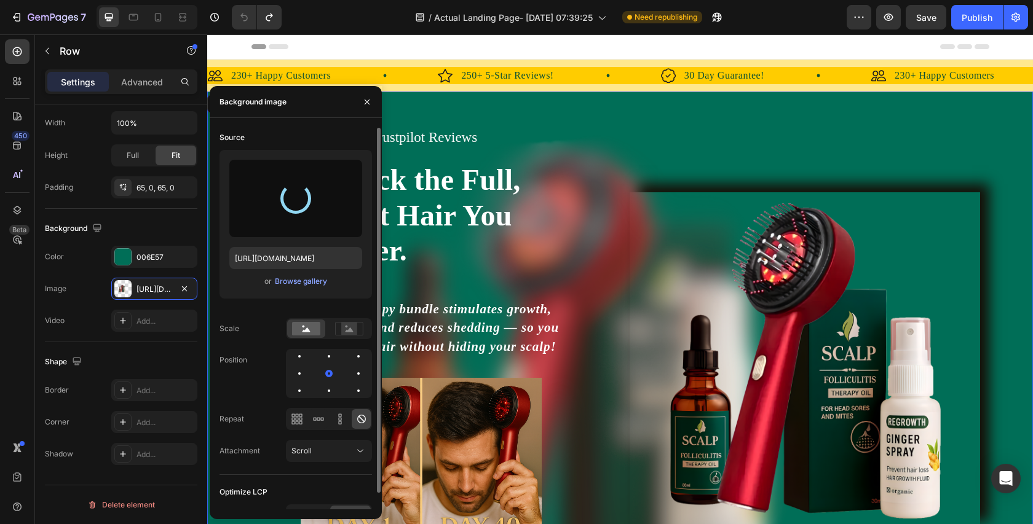
type input "https://cdn.shopify.com/s/files/1/0738/7168/7893/files/gempages_579959335975649…"
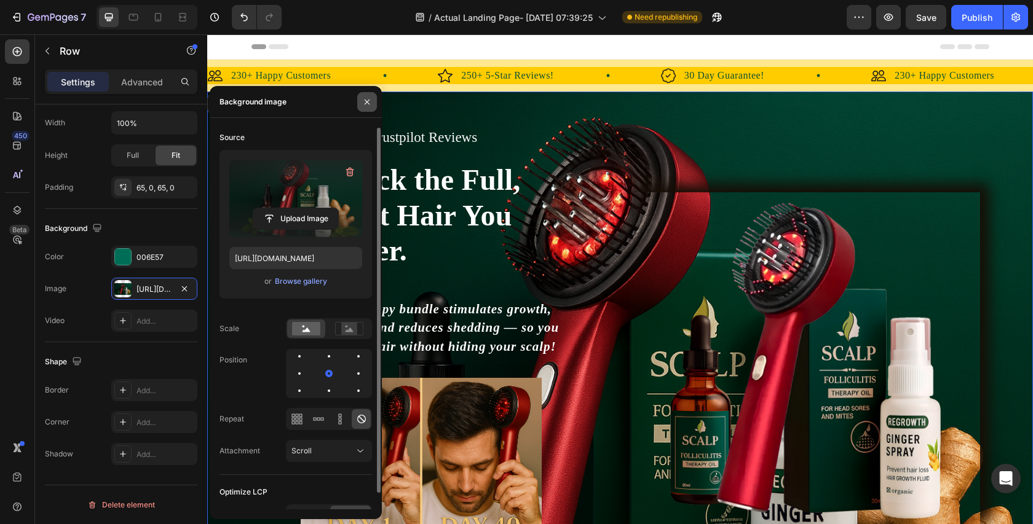
click at [369, 101] on icon "button" at bounding box center [367, 102] width 10 height 10
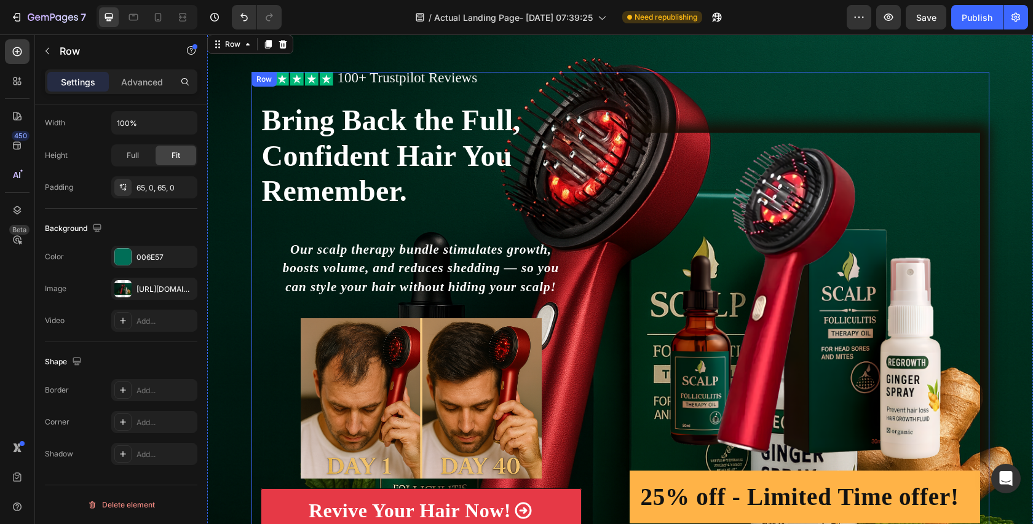
scroll to position [56, 0]
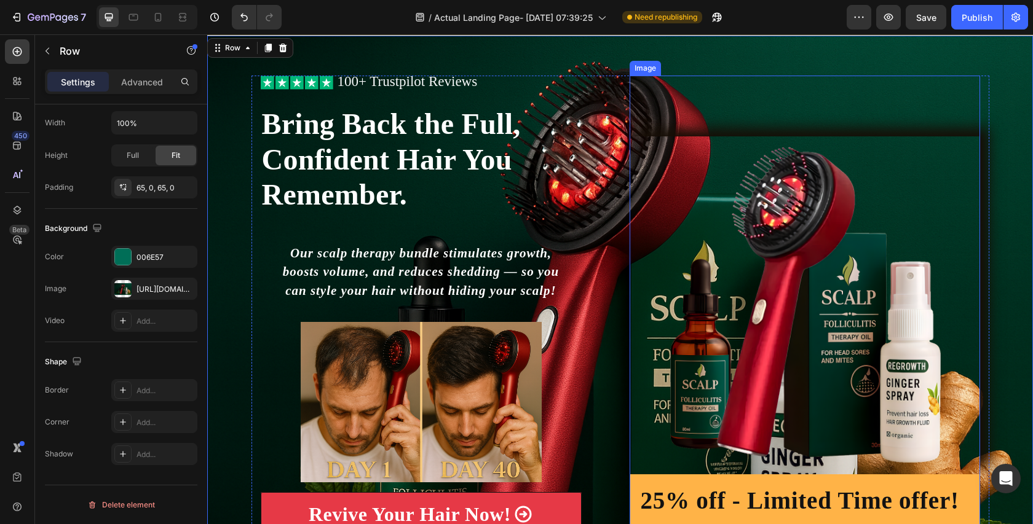
click at [915, 189] on img at bounding box center [805, 305] width 350 height 338
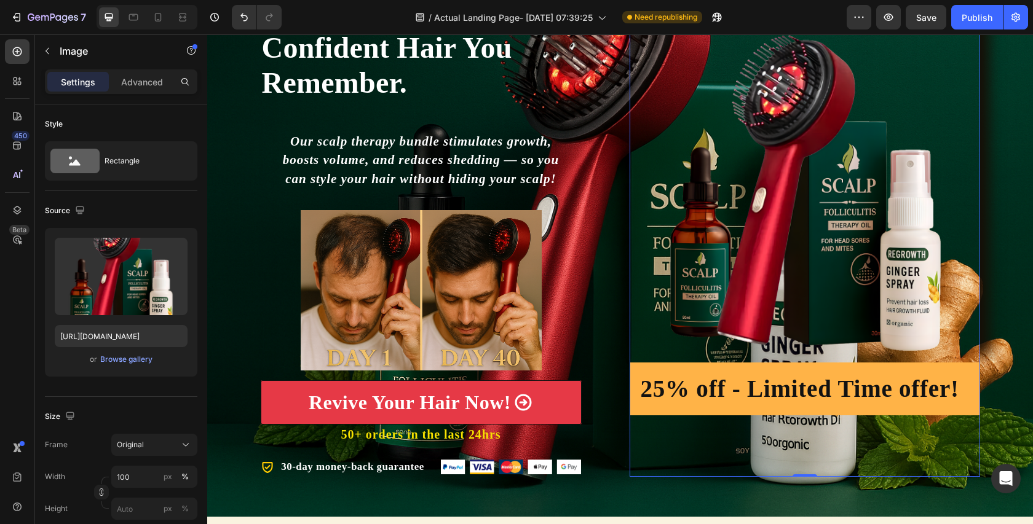
scroll to position [191, 0]
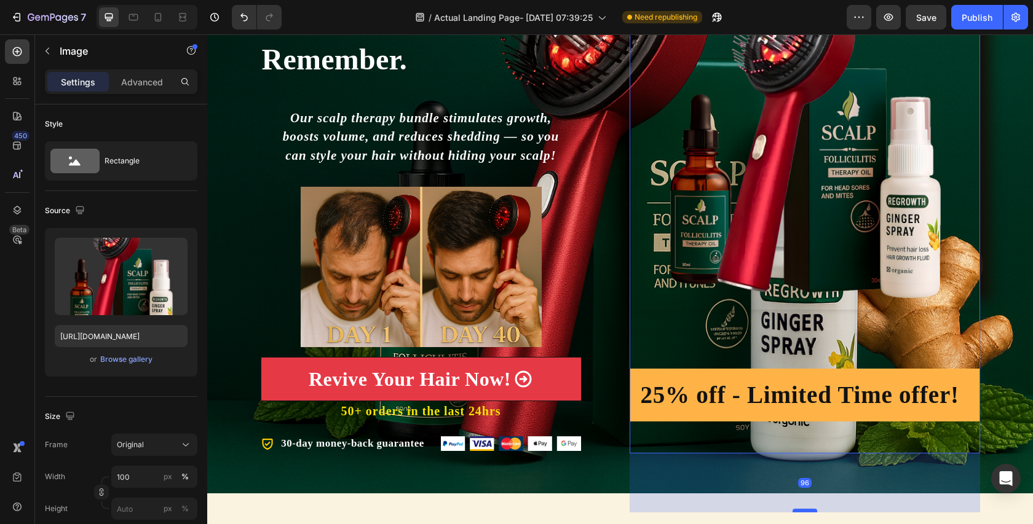
drag, startPoint x: 812, startPoint y: 451, endPoint x: 816, endPoint y: 510, distance: 59.2
click at [816, 510] on div at bounding box center [804, 511] width 25 height 4
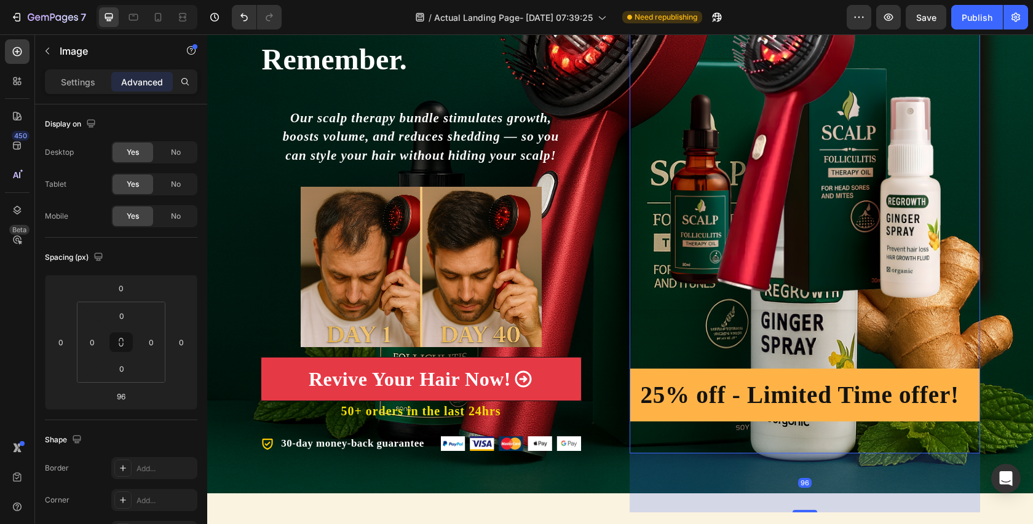
click at [955, 268] on img at bounding box center [805, 141] width 350 height 338
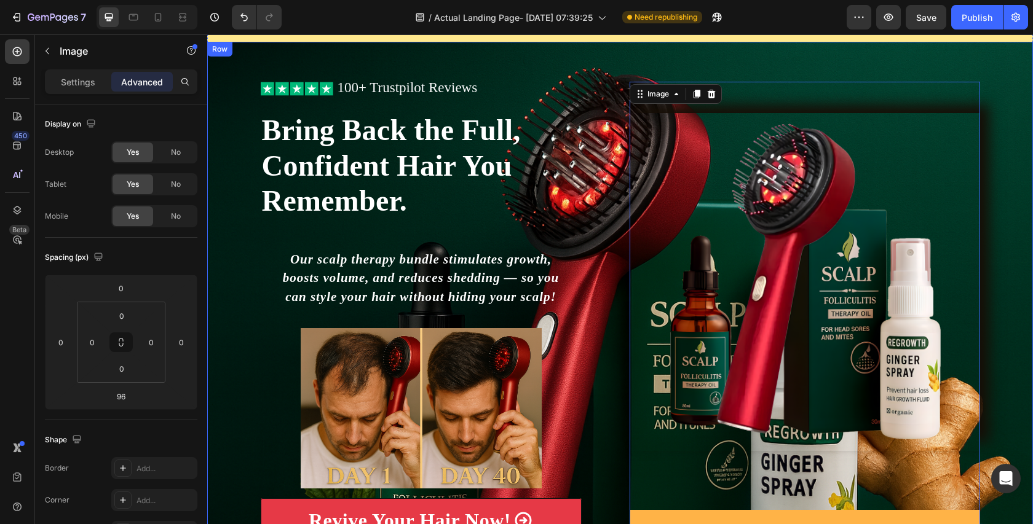
click at [1003, 235] on div "Icon Icon Icon Icon Icon Icon List 100+ Trustpilot Reviews Text Block Row Icon …" at bounding box center [620, 338] width 826 height 513
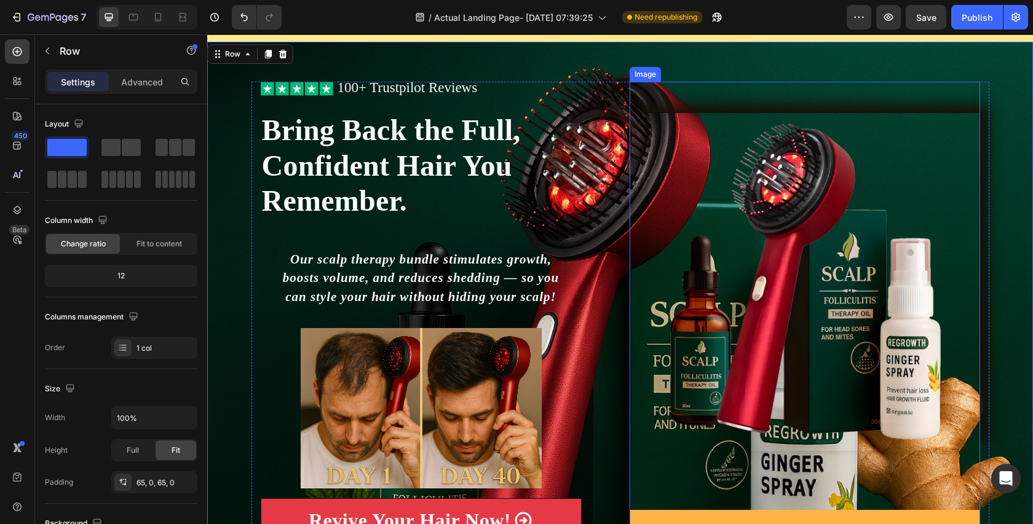
click at [882, 176] on img at bounding box center [805, 282] width 350 height 338
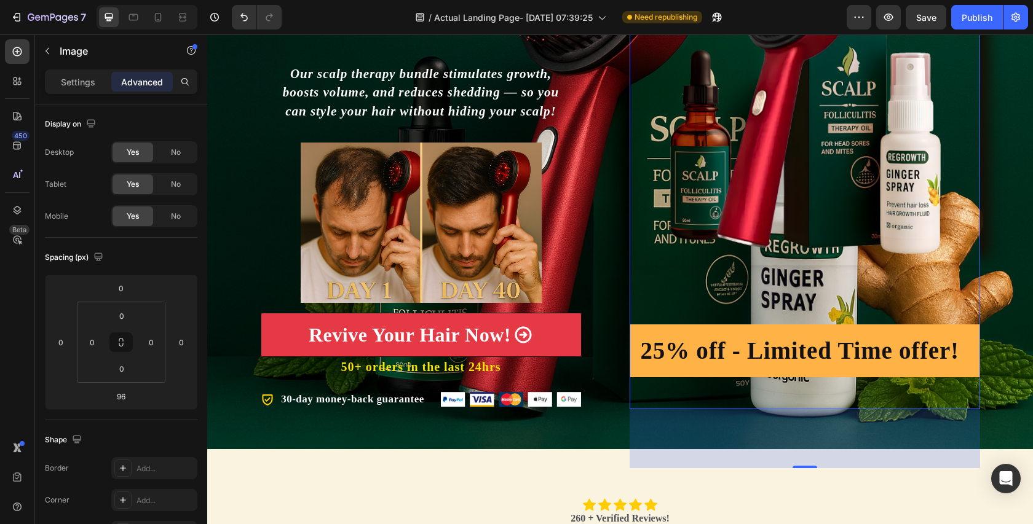
scroll to position [229, 0]
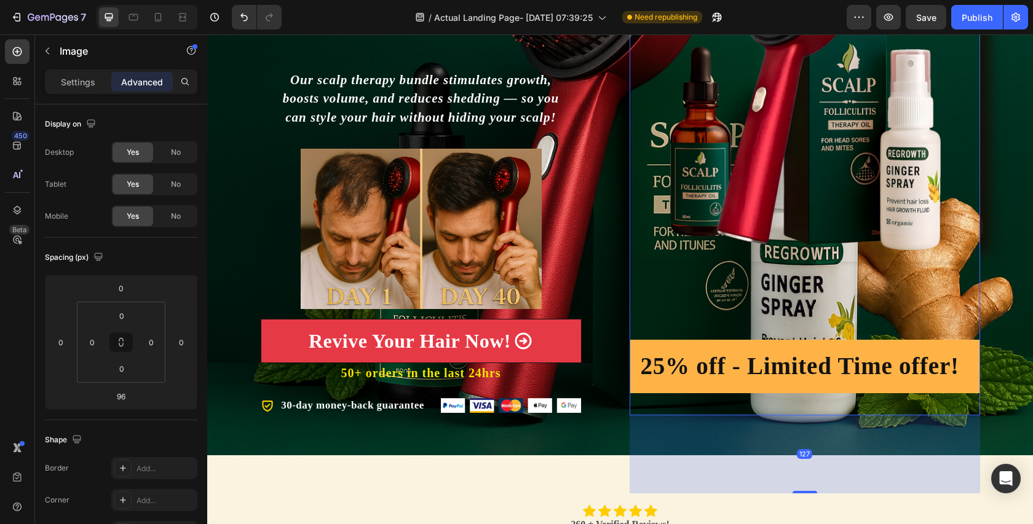
drag, startPoint x: 813, startPoint y: 470, endPoint x: 829, endPoint y: 459, distance: 19.8
click at [828, 416] on div "127" at bounding box center [805, 416] width 350 height 0
type input "127"
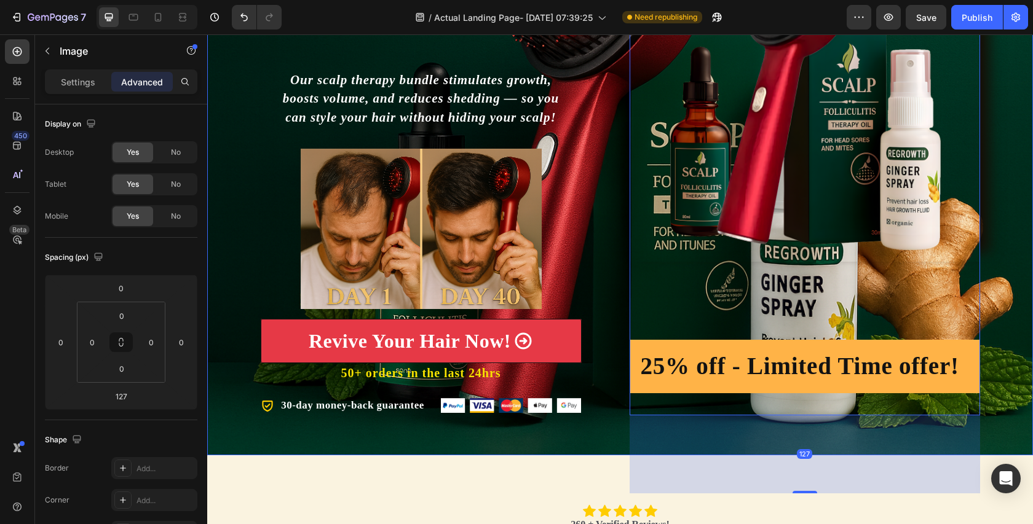
click at [1016, 247] on div "Icon Icon Icon Icon Icon Icon List 100+ Trustpilot Reviews Text Block Row Icon …" at bounding box center [620, 158] width 826 height 513
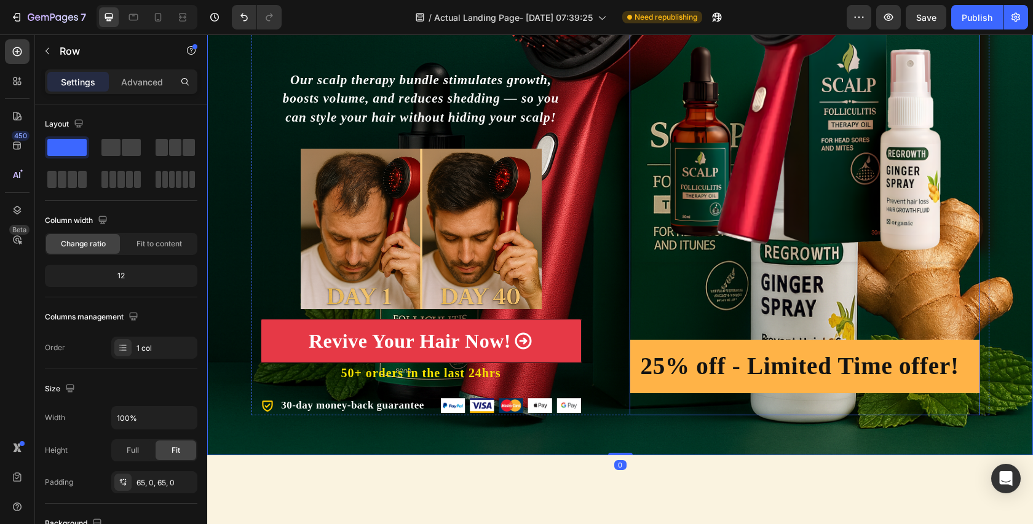
scroll to position [0, 0]
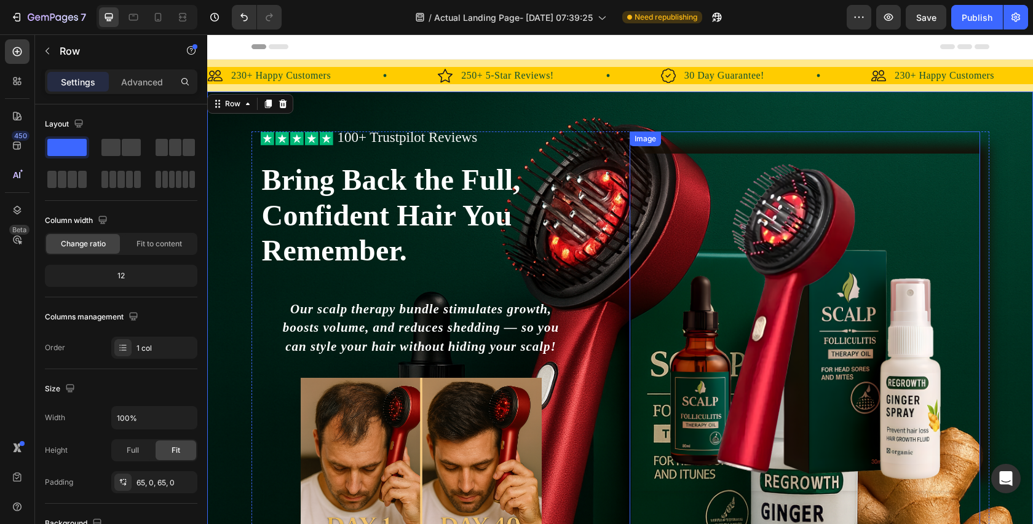
click at [707, 360] on img at bounding box center [805, 323] width 350 height 338
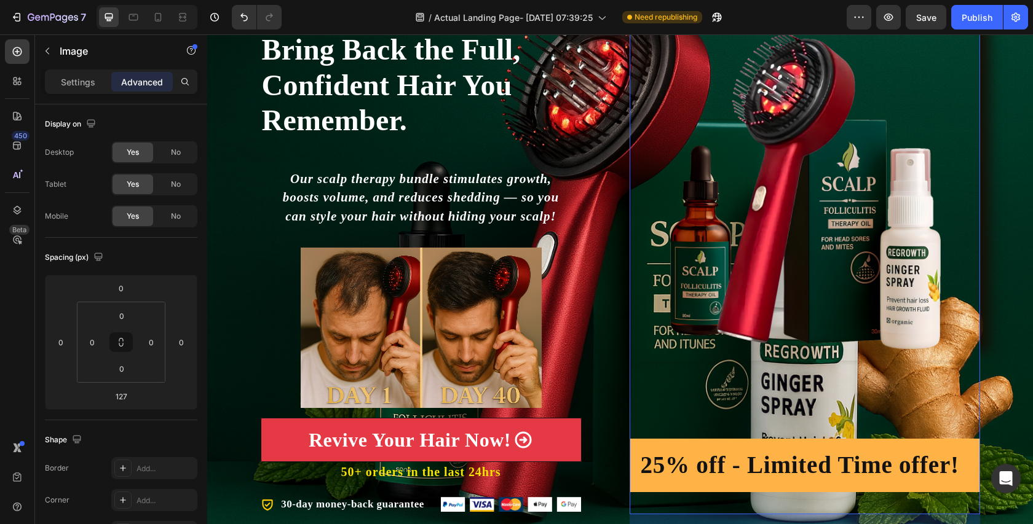
scroll to position [133, 0]
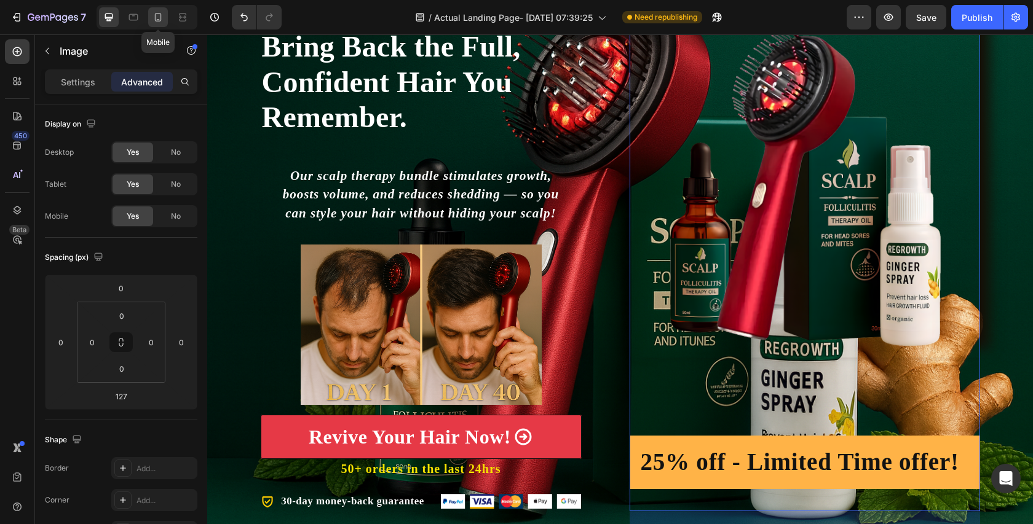
click at [164, 16] on icon at bounding box center [158, 17] width 12 height 12
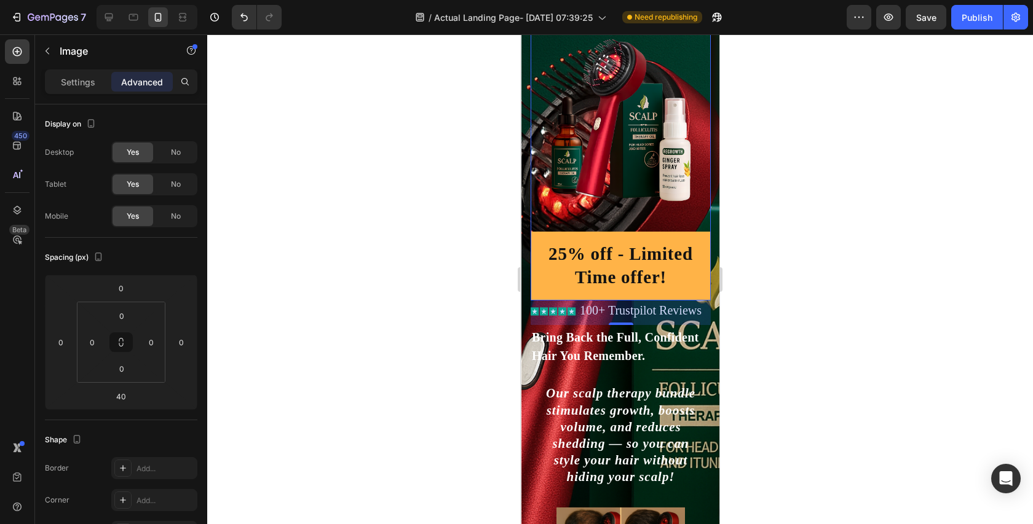
scroll to position [46, 0]
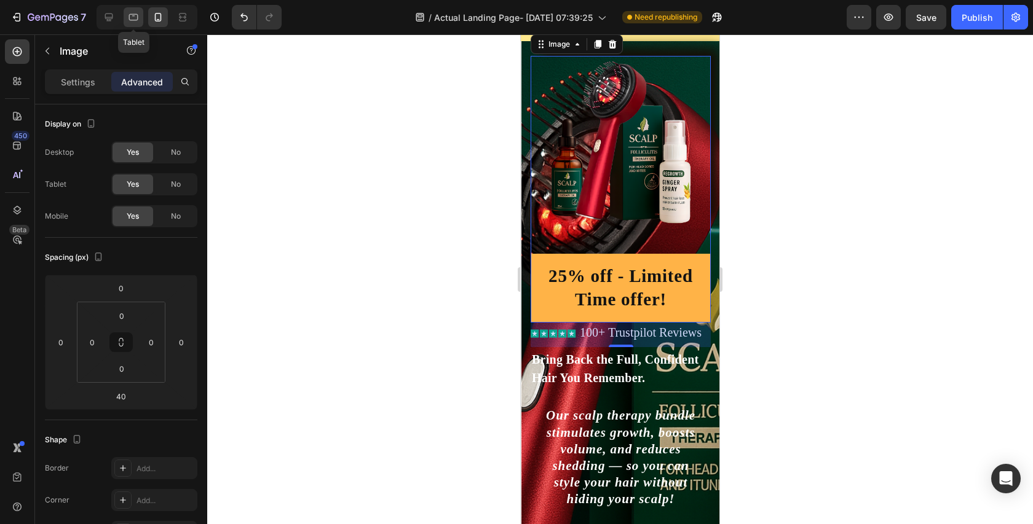
click at [137, 17] on icon at bounding box center [133, 17] width 12 height 12
type input "127"
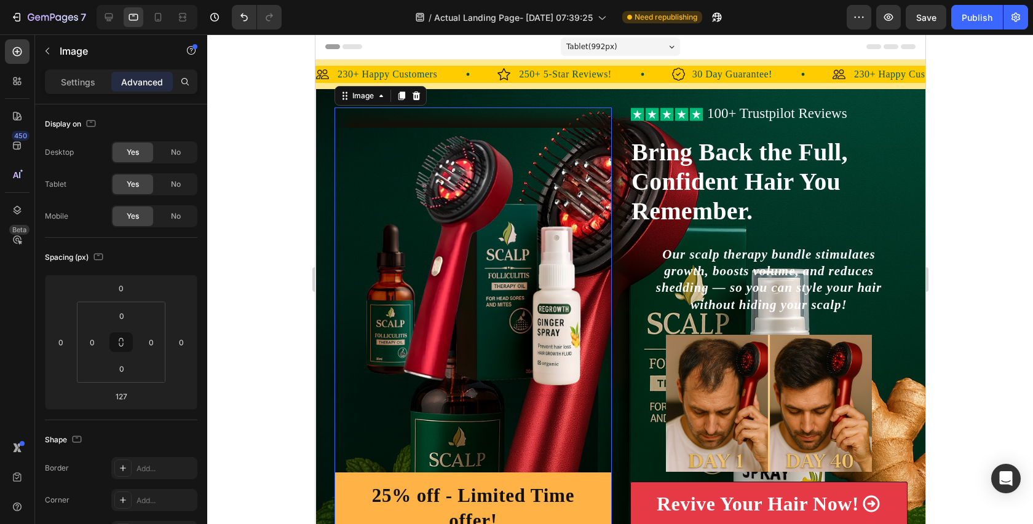
click at [518, 197] on img at bounding box center [472, 261] width 277 height 267
click at [122, 18] on div at bounding box center [147, 17] width 101 height 25
click at [114, 18] on icon at bounding box center [109, 17] width 12 height 12
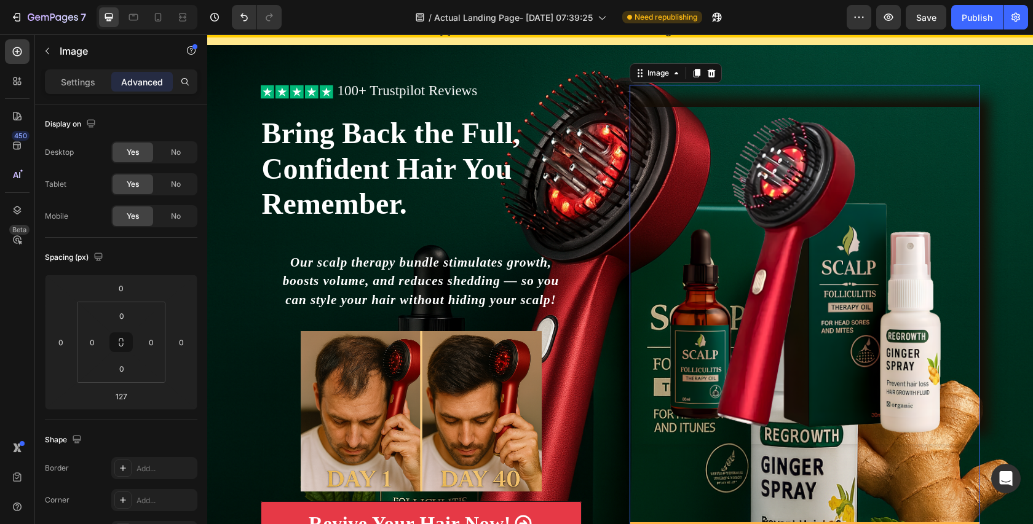
scroll to position [75, 0]
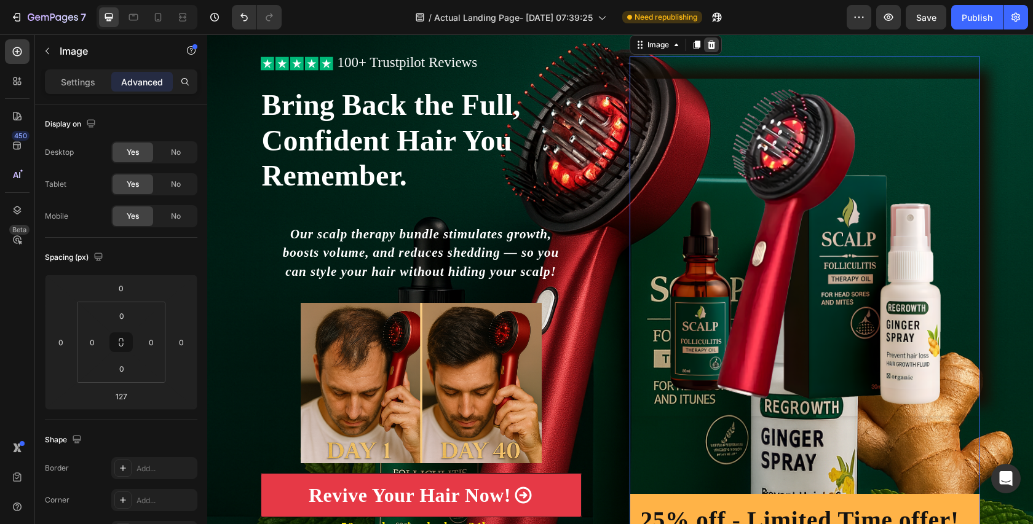
click at [712, 47] on icon at bounding box center [711, 45] width 8 height 9
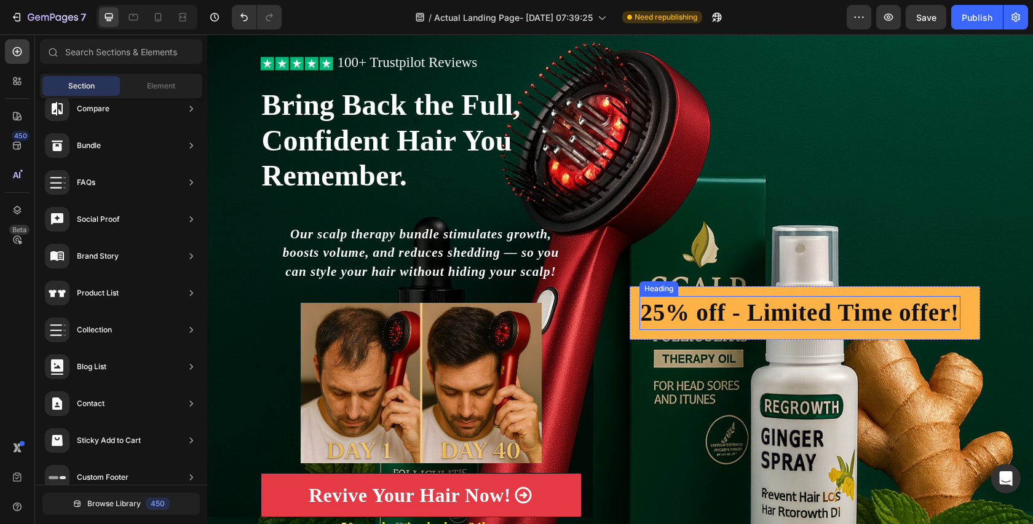
click at [802, 267] on div "25% off - Limited Time offer! Heading Row" at bounding box center [805, 313] width 350 height 513
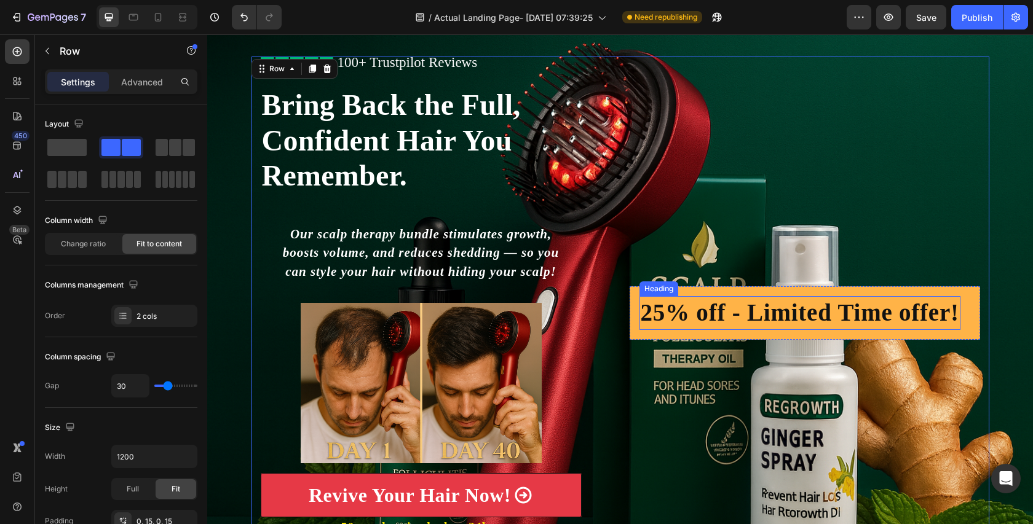
click at [797, 307] on h2 "25% off - Limited Time offer!" at bounding box center [799, 313] width 321 height 34
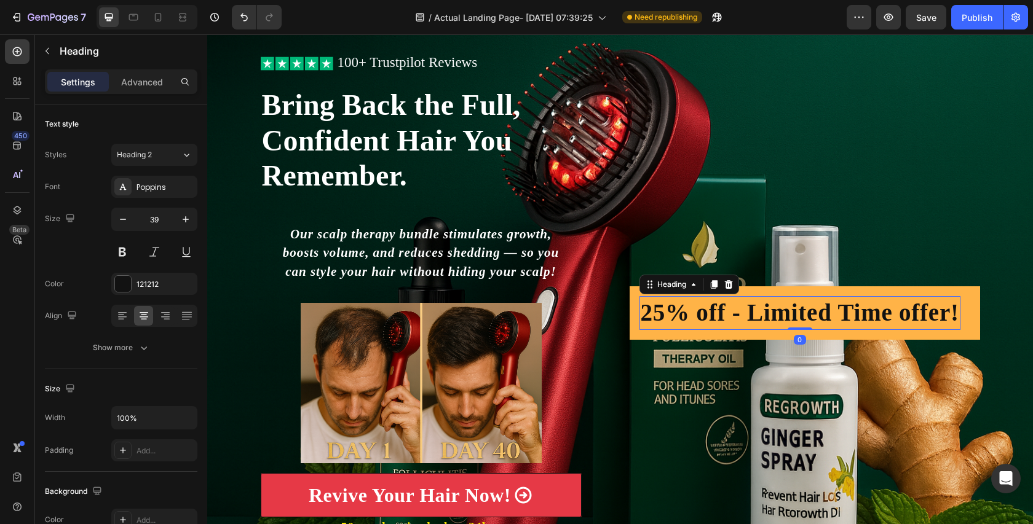
click at [781, 296] on h2 "25% off - Limited Time offer!" at bounding box center [799, 313] width 321 height 34
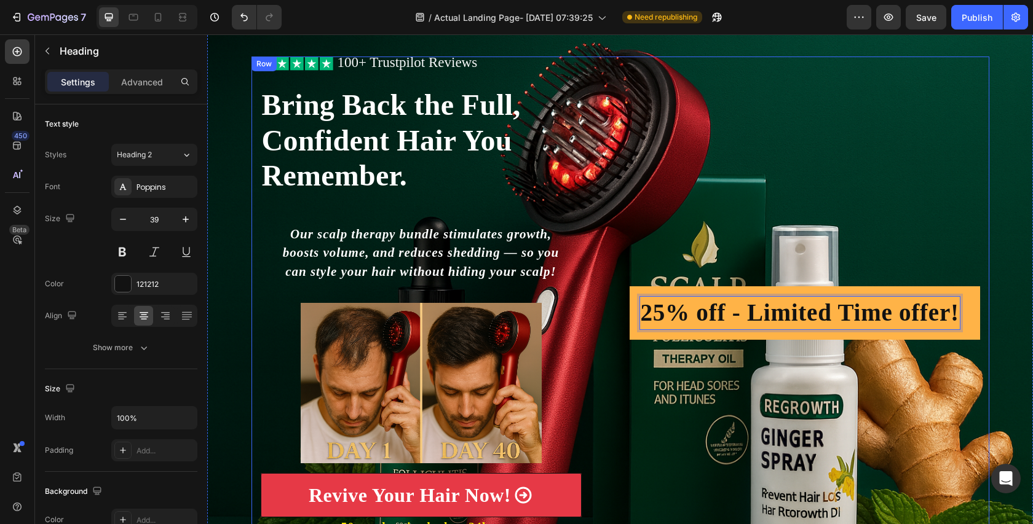
click at [733, 292] on div "25% off - Limited Time offer! Heading 0 Row" at bounding box center [805, 312] width 350 height 53
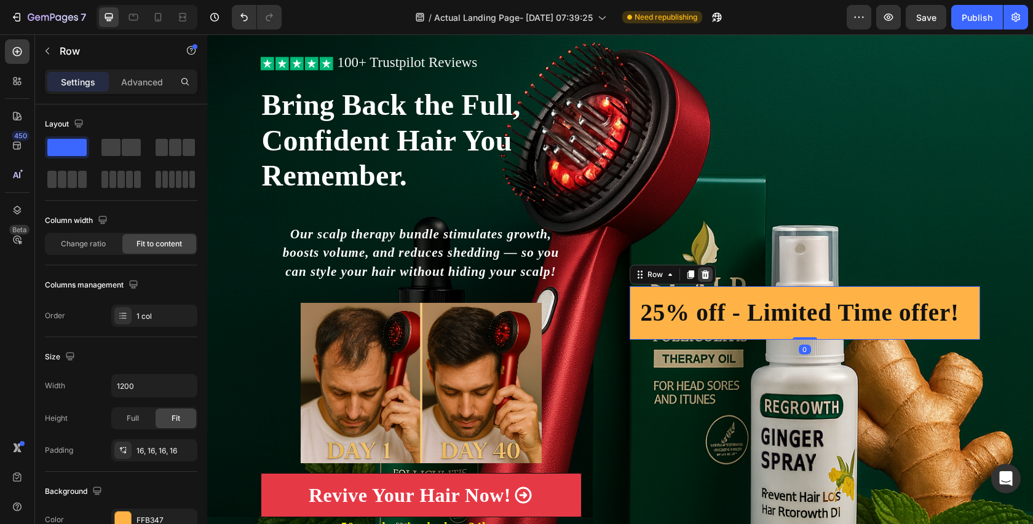
click at [708, 275] on icon at bounding box center [705, 275] width 10 height 10
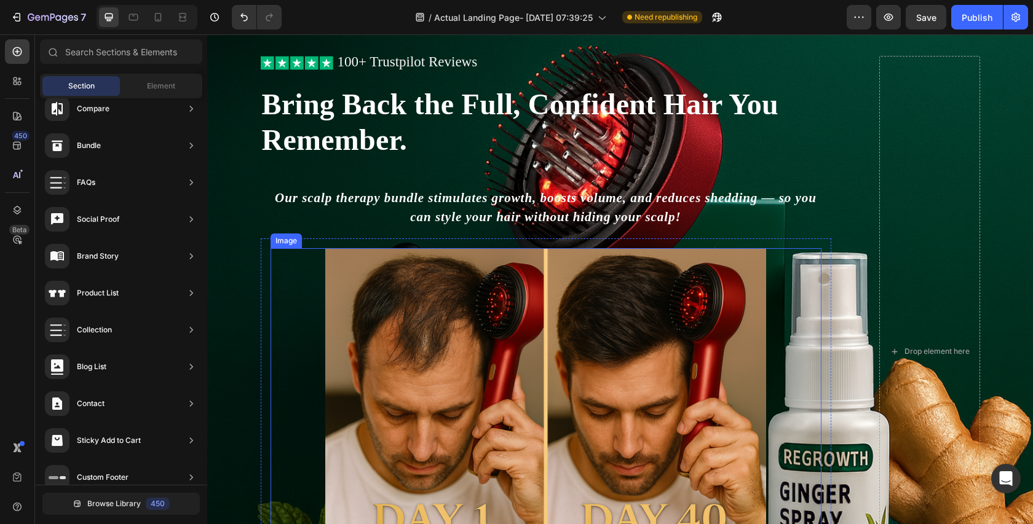
scroll to position [60, 0]
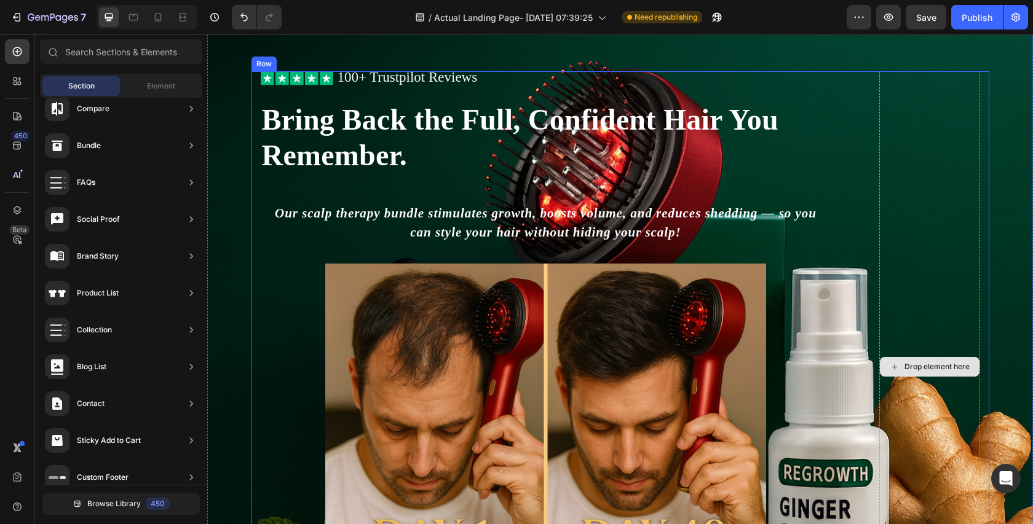
click at [912, 172] on div "Drop element here" at bounding box center [929, 367] width 101 height 592
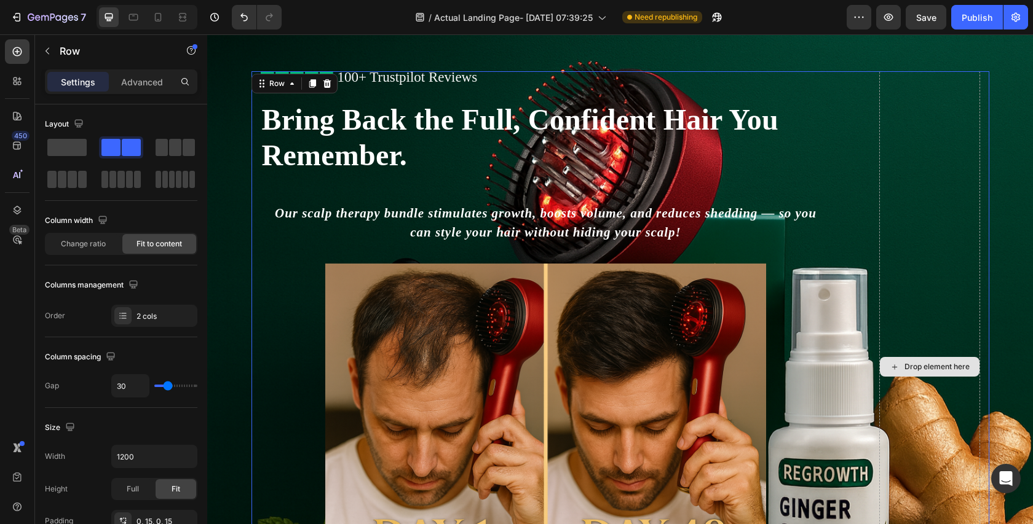
click at [874, 112] on div "Icon Icon Icon Icon Icon Icon List 100+ Trustpilot Reviews Text Block Row Icon …" at bounding box center [620, 367] width 738 height 592
click at [941, 167] on div "Drop element here" at bounding box center [929, 367] width 101 height 592
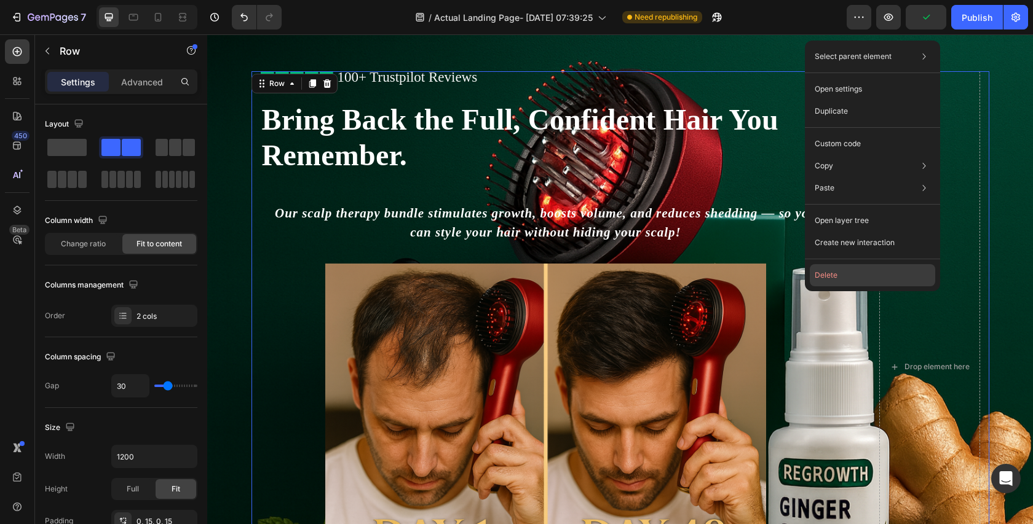
click at [895, 279] on button "Delete" at bounding box center [872, 275] width 125 height 22
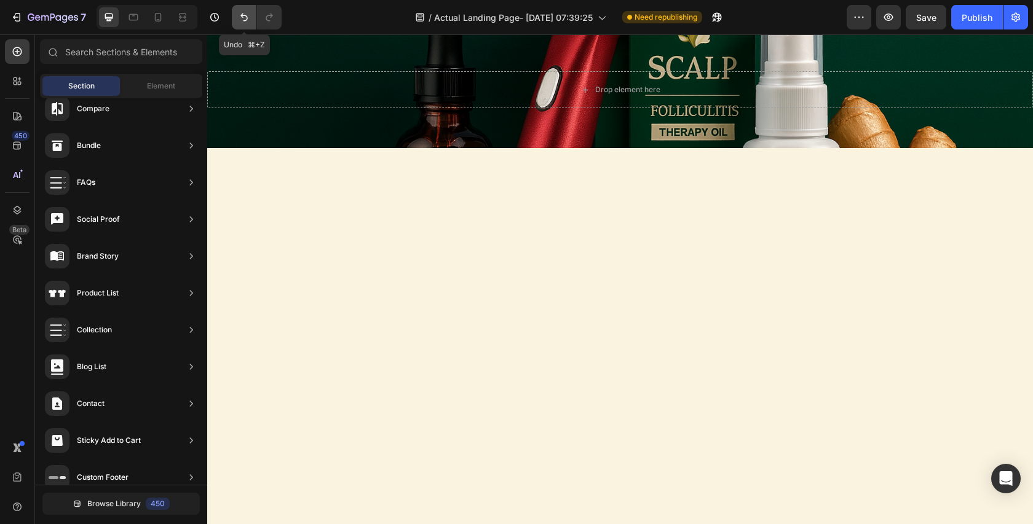
click at [251, 18] on button "Undo/Redo" at bounding box center [244, 17] width 25 height 25
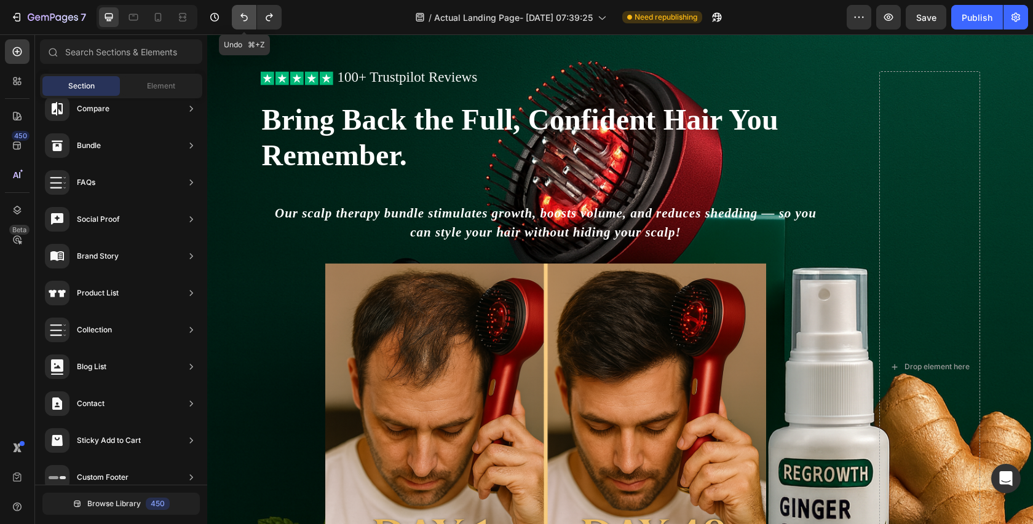
click at [251, 18] on button "Undo/Redo" at bounding box center [244, 17] width 25 height 25
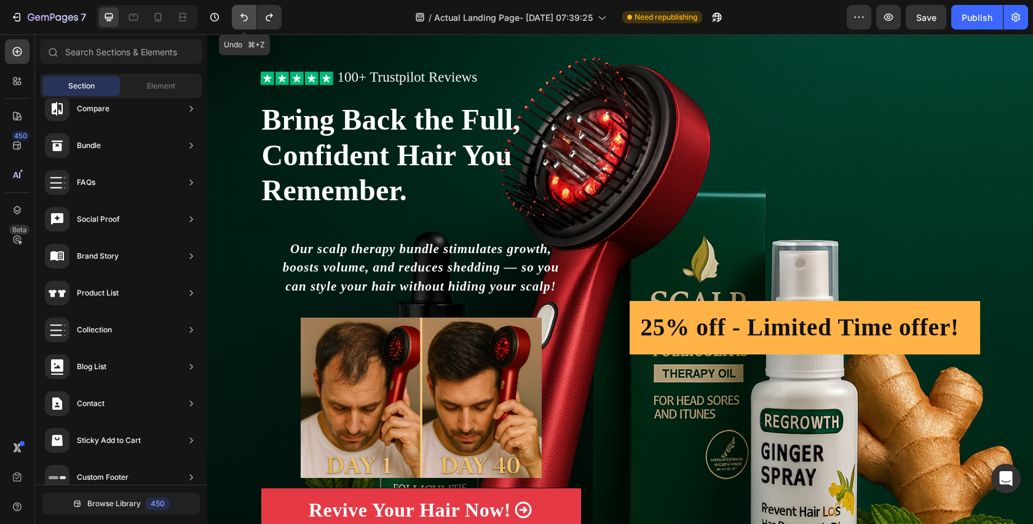
click at [247, 14] on icon "Undo/Redo" at bounding box center [244, 17] width 12 height 12
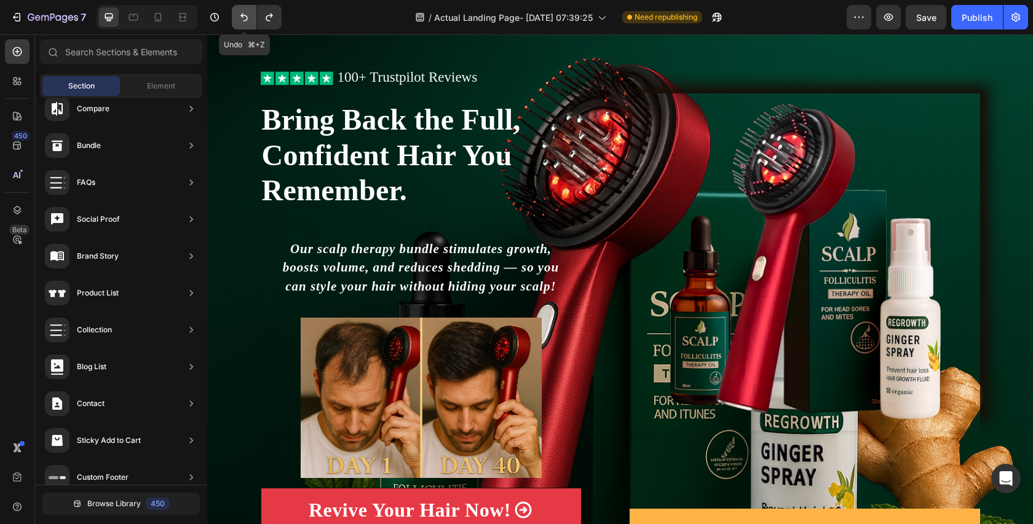
click at [247, 14] on icon "Undo/Redo" at bounding box center [244, 17] width 12 height 12
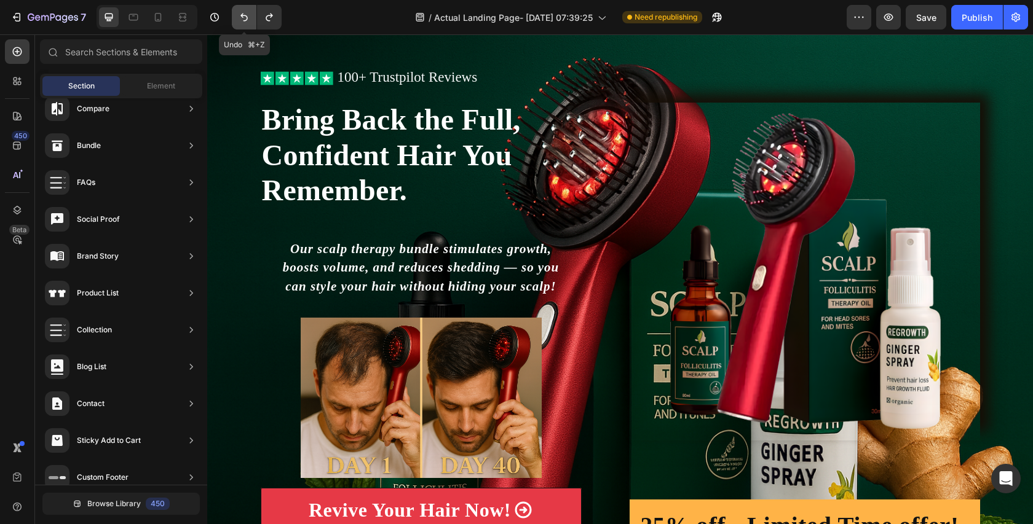
click at [247, 14] on icon "Undo/Redo" at bounding box center [244, 17] width 12 height 12
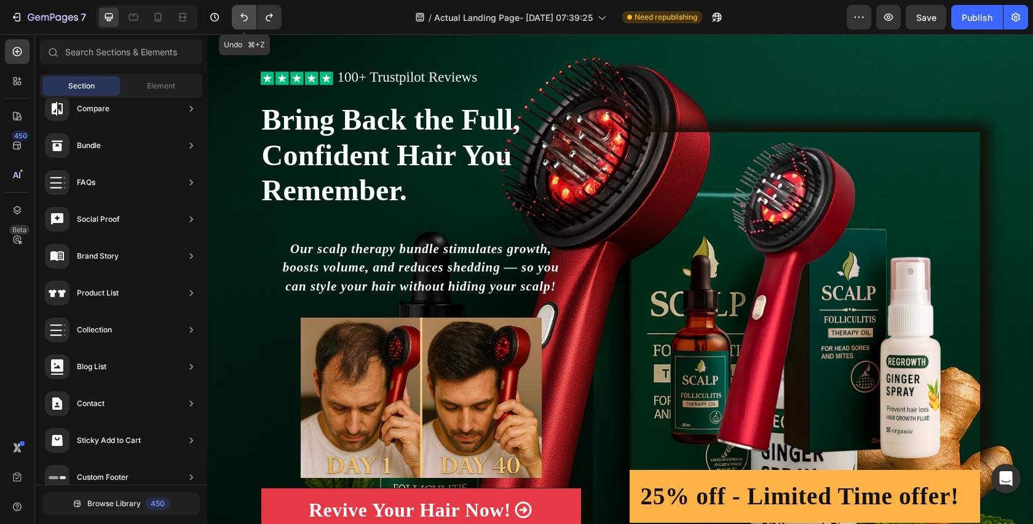
click at [247, 14] on icon "Undo/Redo" at bounding box center [244, 17] width 12 height 12
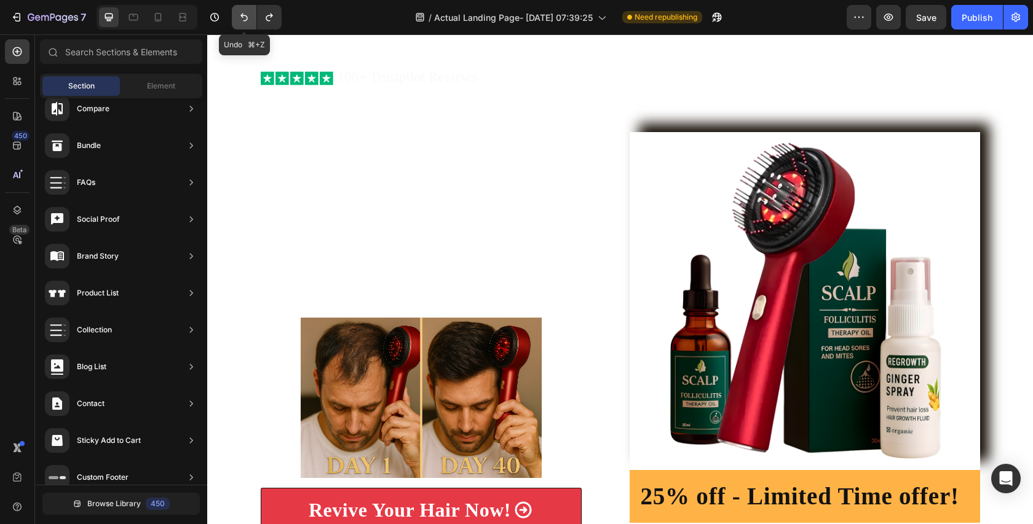
click at [247, 14] on icon "Undo/Redo" at bounding box center [244, 17] width 12 height 12
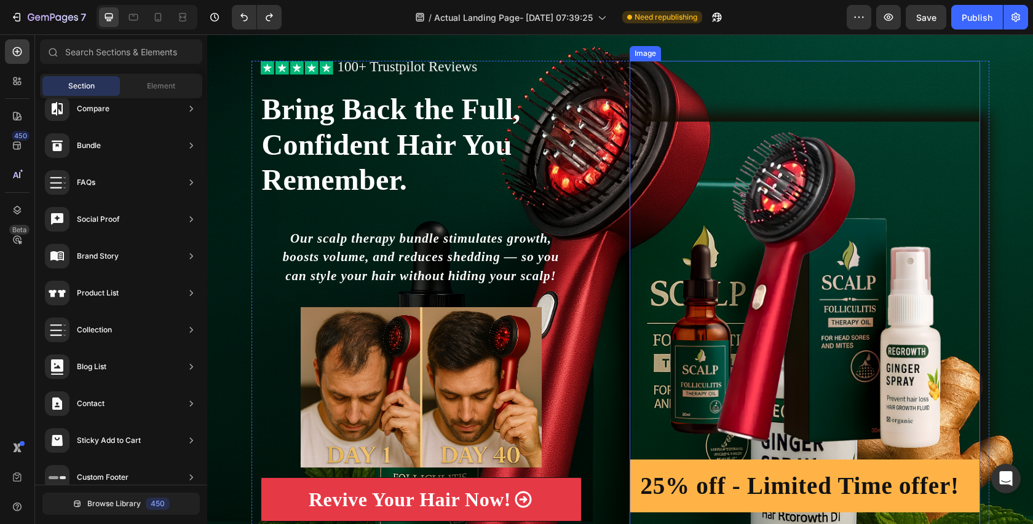
scroll to position [73, 0]
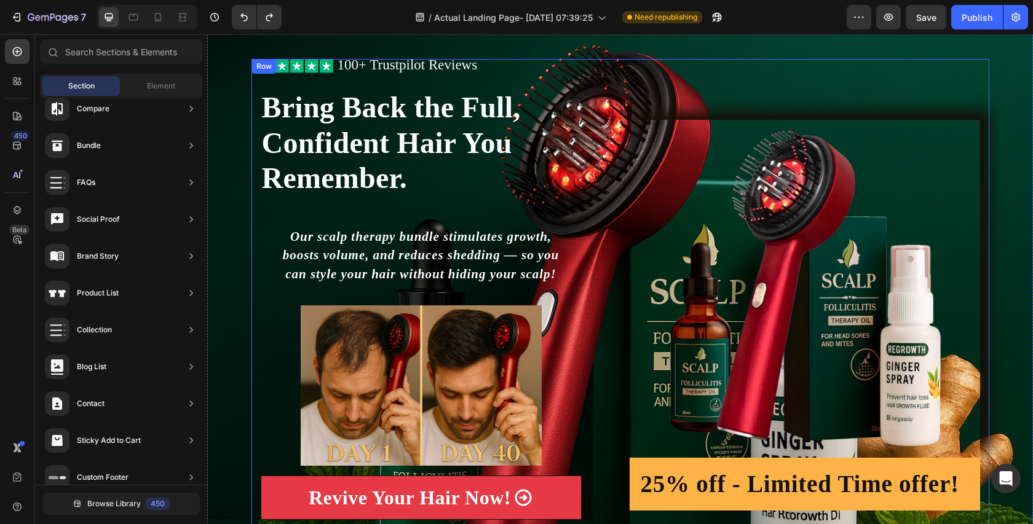
click at [727, 100] on div "Image 25% off - Limited Time offer! Heading Row" at bounding box center [805, 315] width 350 height 513
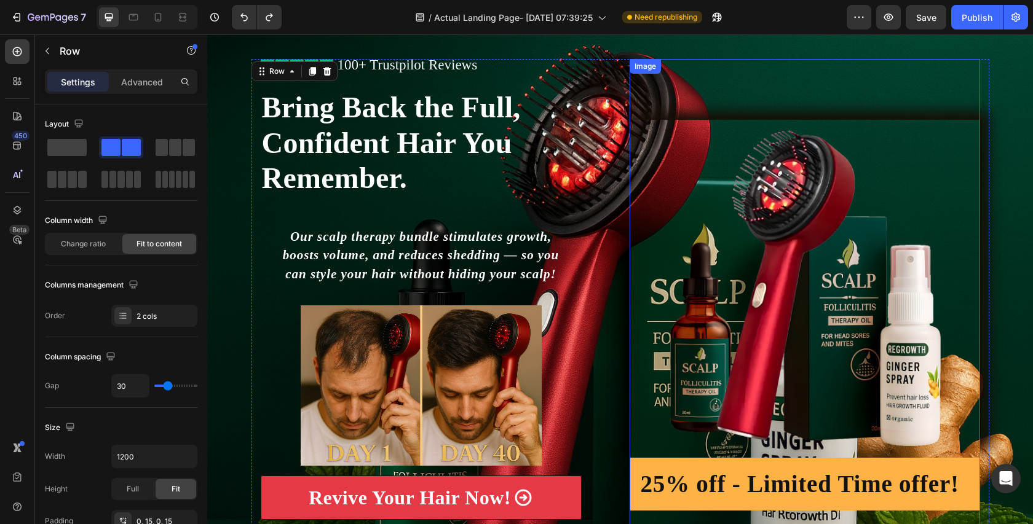
click at [741, 152] on img at bounding box center [805, 289] width 350 height 338
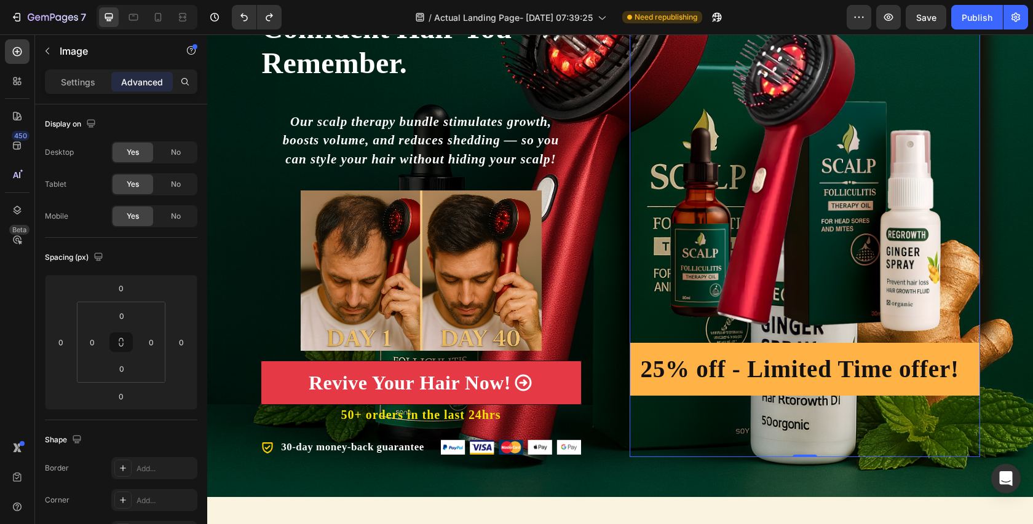
scroll to position [41, 0]
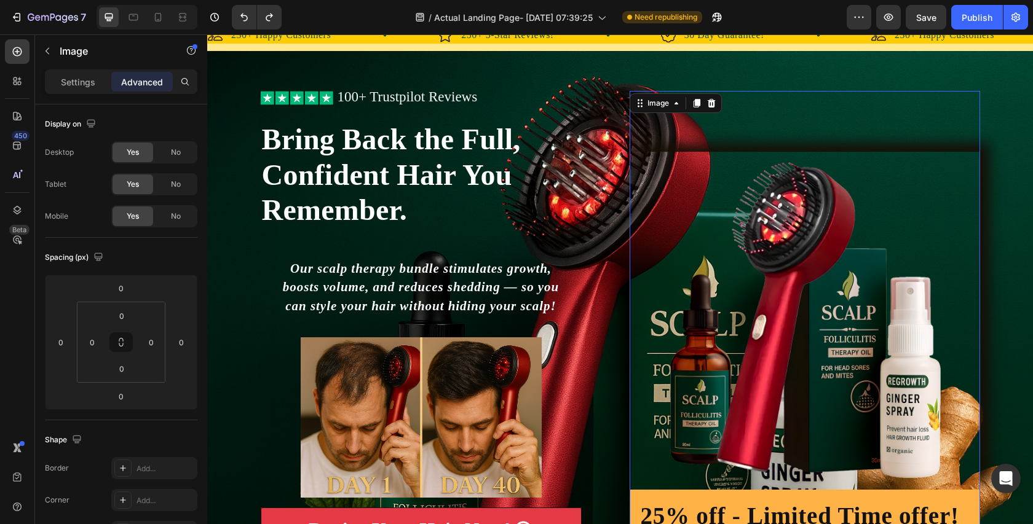
click at [771, 232] on img at bounding box center [805, 321] width 350 height 338
click at [713, 103] on icon at bounding box center [711, 103] width 8 height 9
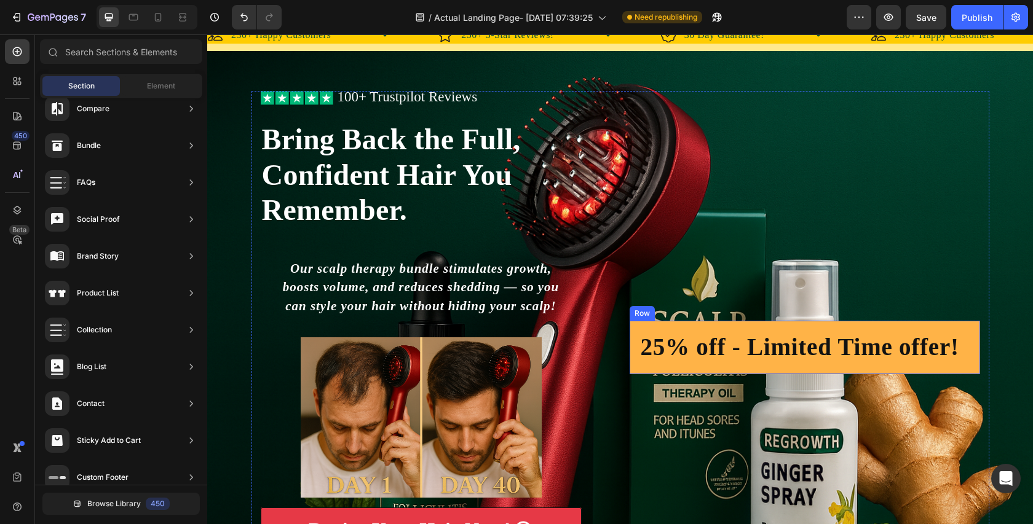
click at [787, 352] on h2 "25% off - Limited Time offer!" at bounding box center [799, 348] width 321 height 34
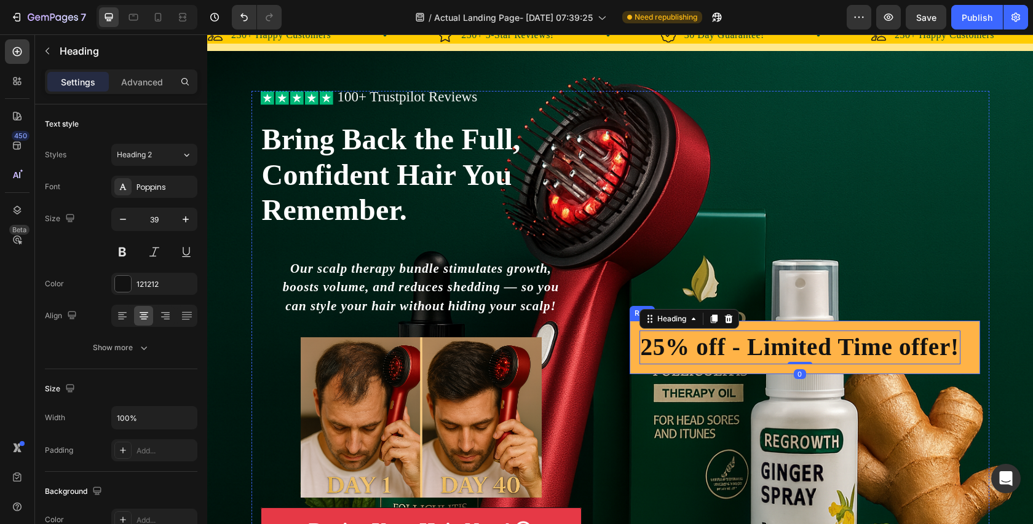
click at [746, 324] on div "25% off - Limited Time offer! Heading 0 Row" at bounding box center [805, 347] width 350 height 53
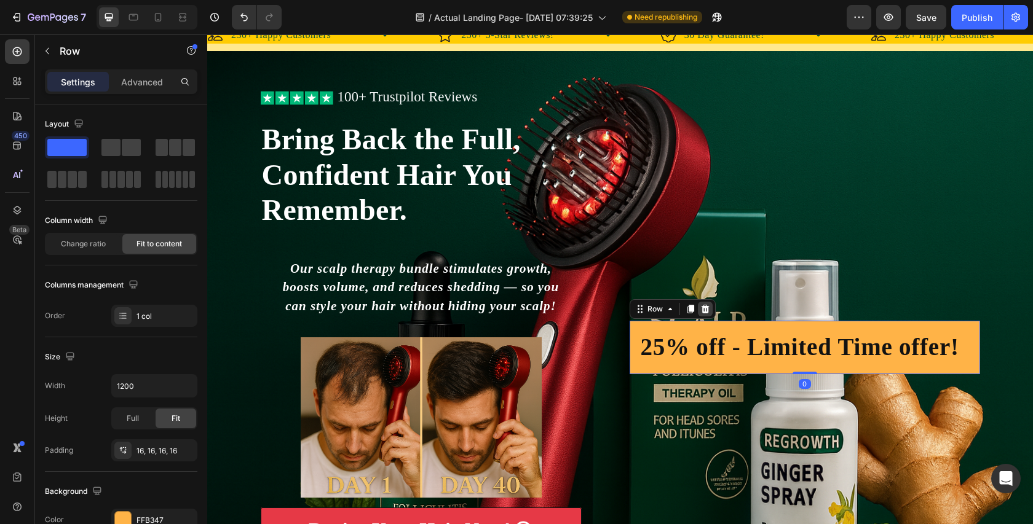
click at [704, 302] on div at bounding box center [705, 309] width 15 height 15
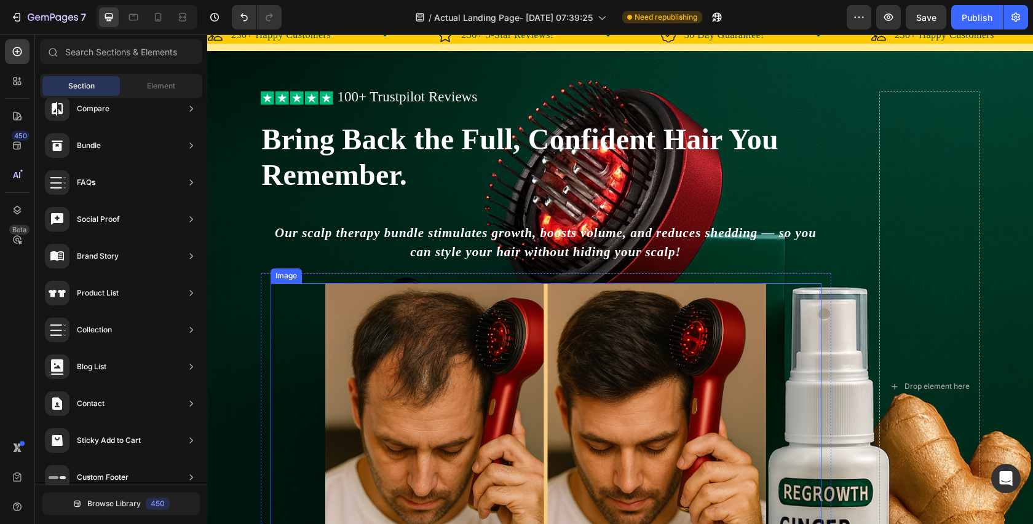
scroll to position [83, 0]
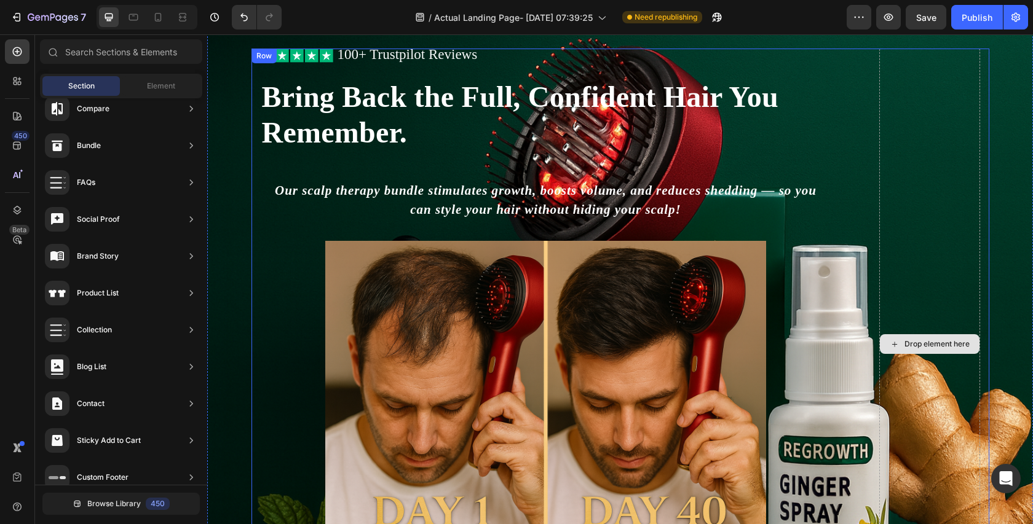
click at [907, 194] on div "Drop element here" at bounding box center [929, 345] width 101 height 592
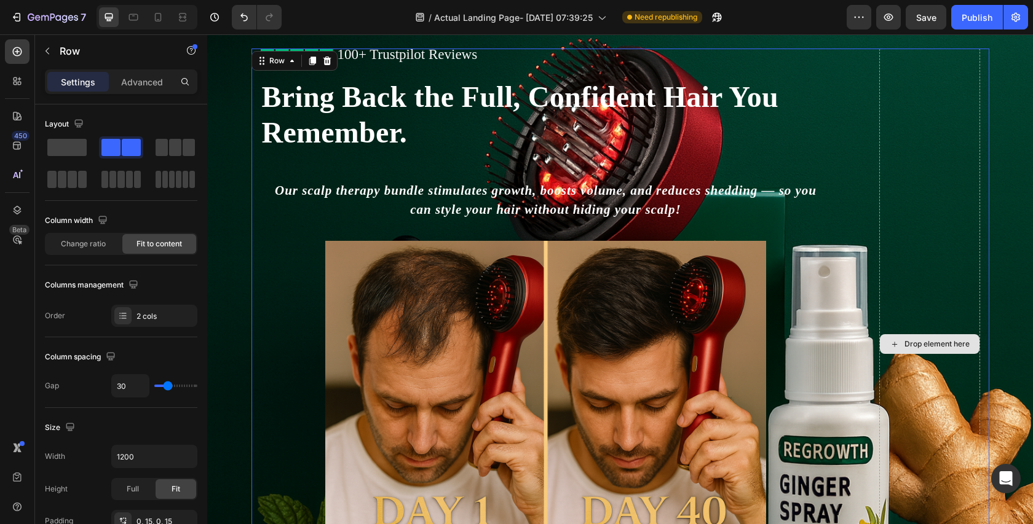
click at [894, 147] on div "Drop element here" at bounding box center [929, 345] width 101 height 592
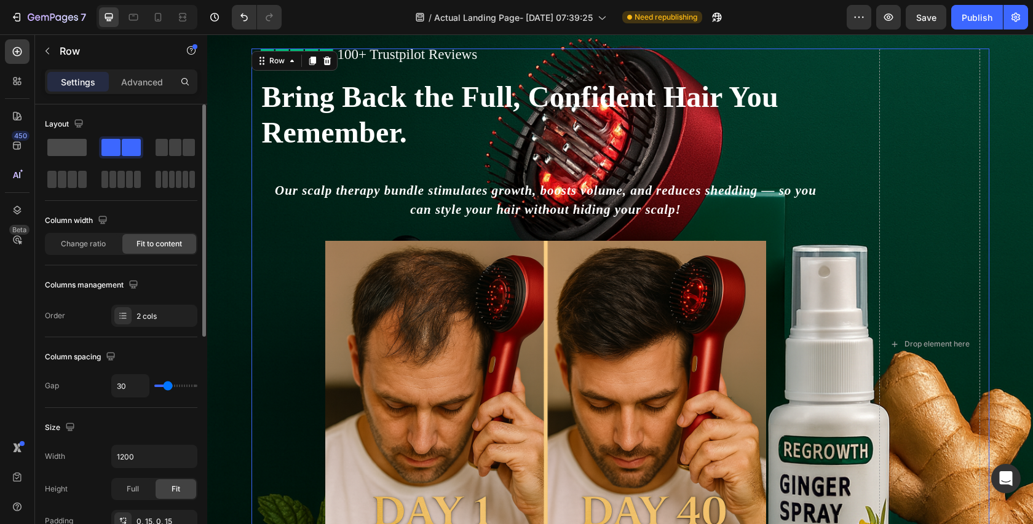
click at [74, 152] on span at bounding box center [66, 147] width 39 height 17
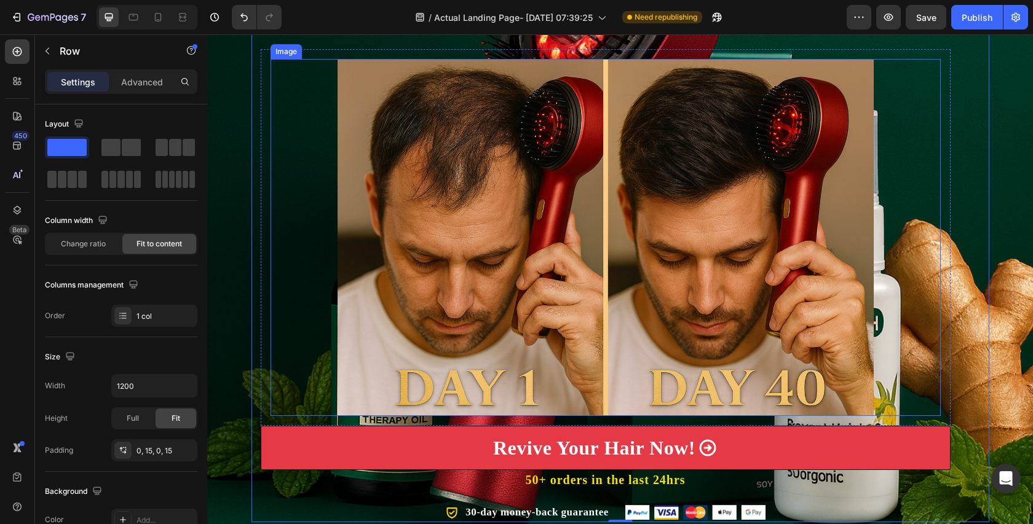
scroll to position [192, 0]
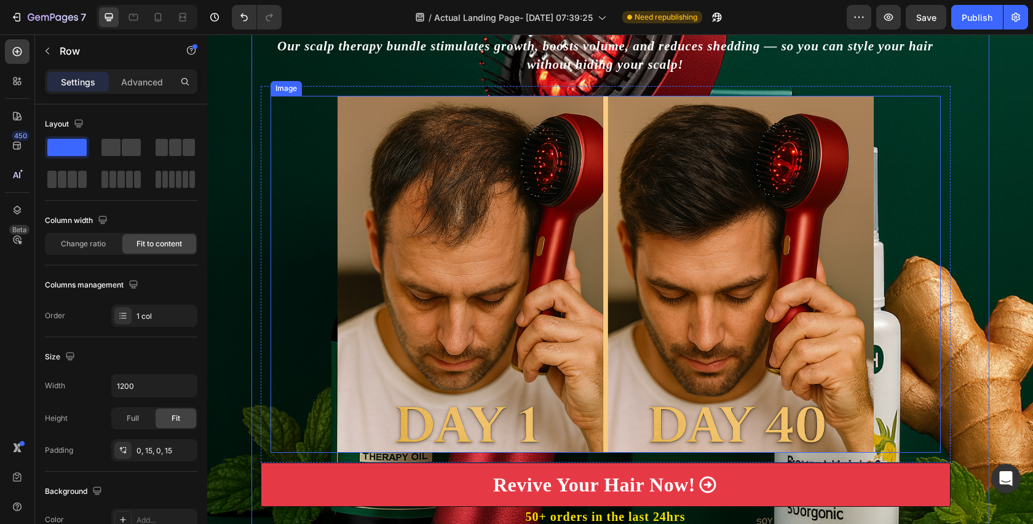
click at [425, 186] on img at bounding box center [606, 274] width 536 height 357
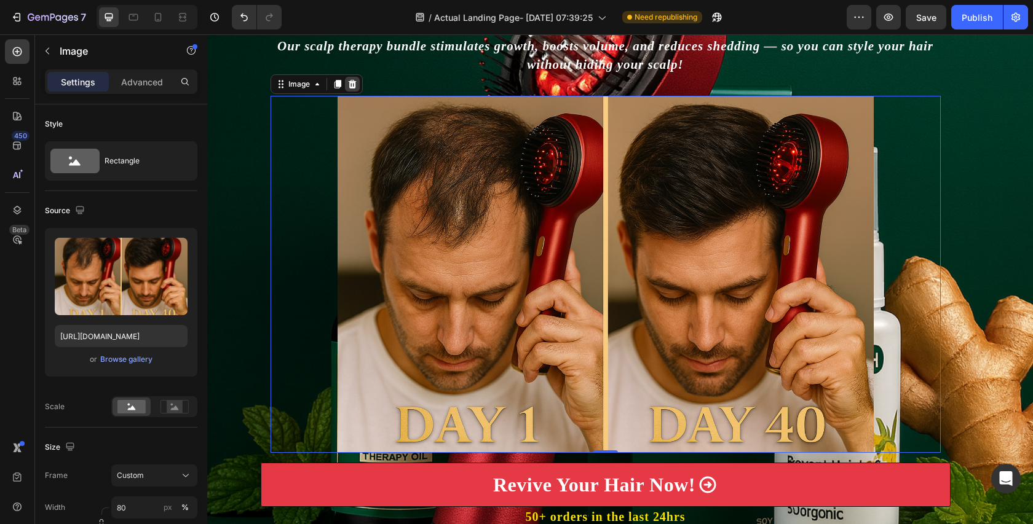
click at [351, 81] on icon at bounding box center [352, 84] width 8 height 9
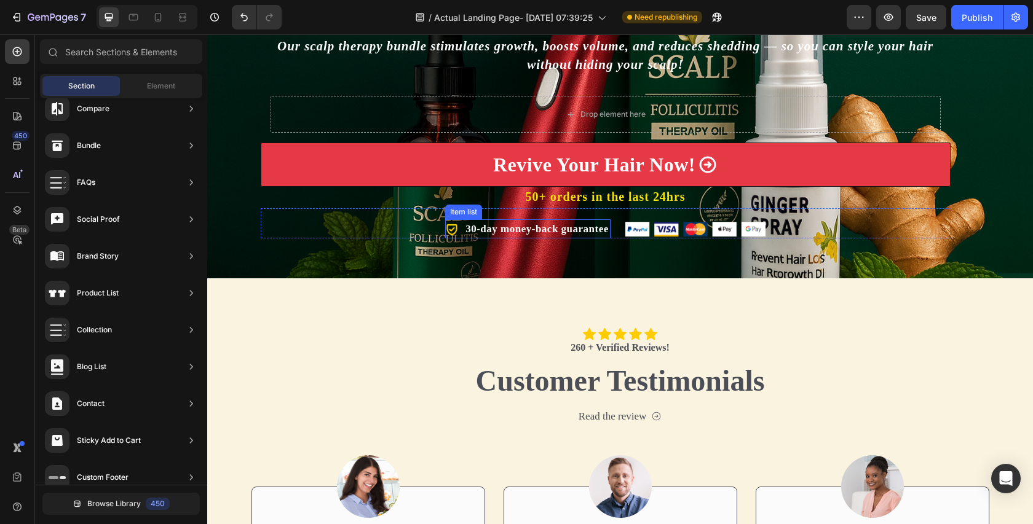
scroll to position [0, 0]
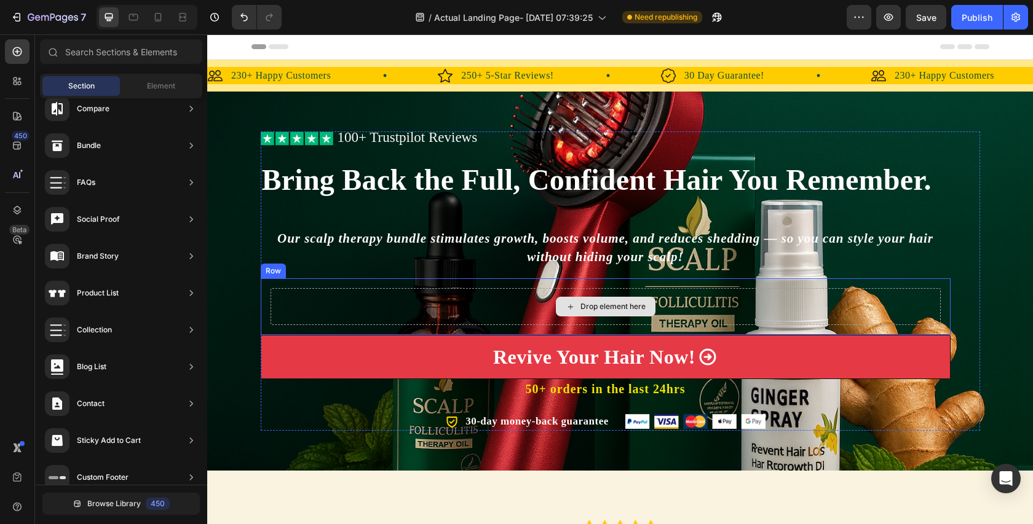
click at [759, 307] on div "Drop element here" at bounding box center [606, 306] width 670 height 37
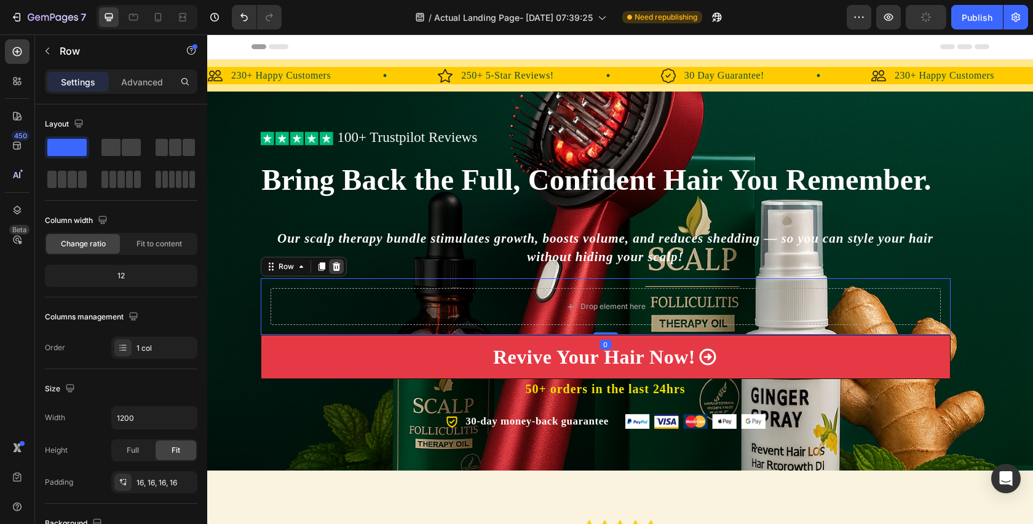
click at [340, 269] on icon at bounding box center [336, 267] width 10 height 10
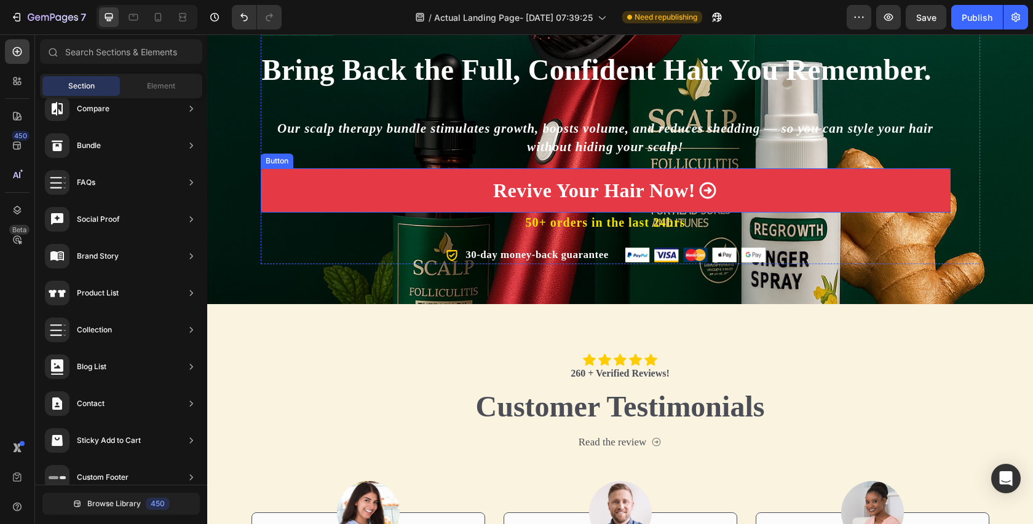
scroll to position [66, 0]
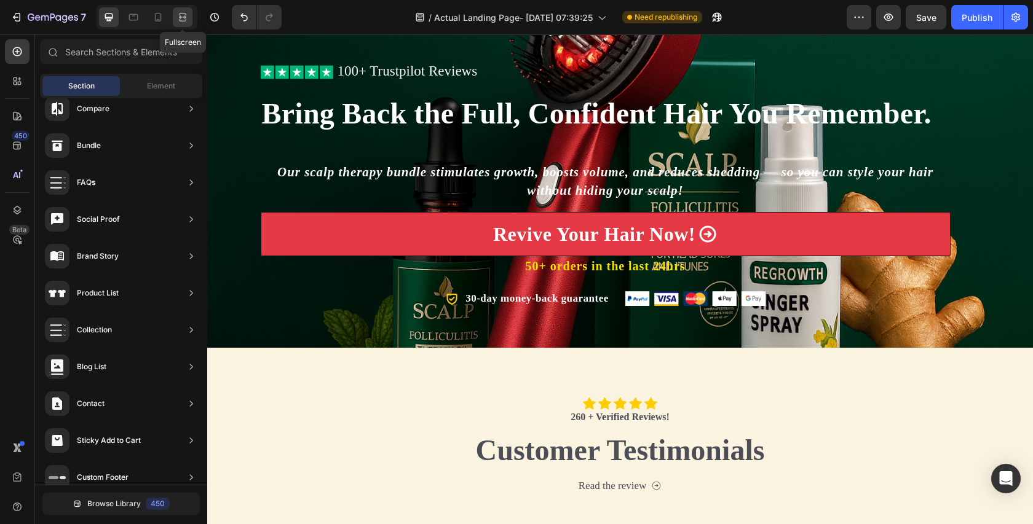
click at [174, 22] on div at bounding box center [183, 17] width 20 height 20
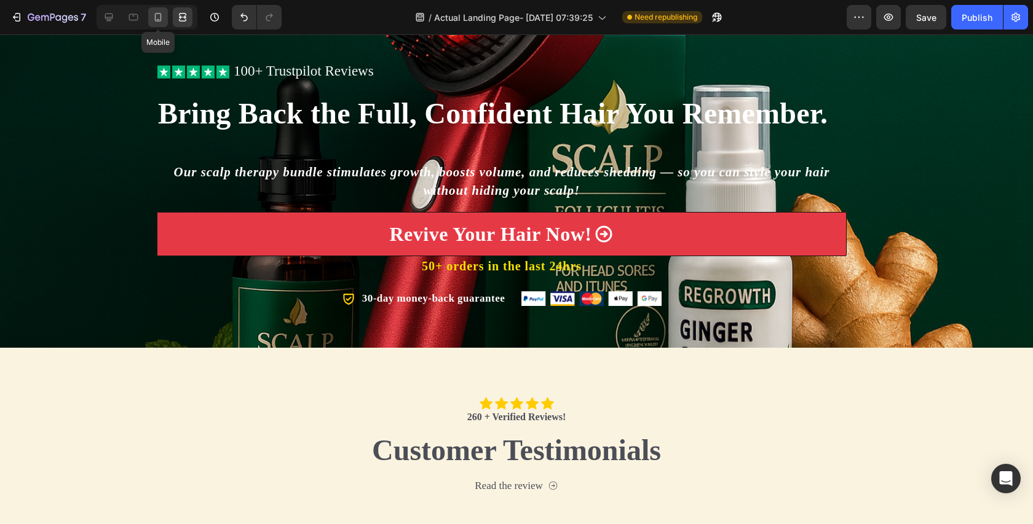
click at [161, 20] on icon at bounding box center [158, 17] width 12 height 12
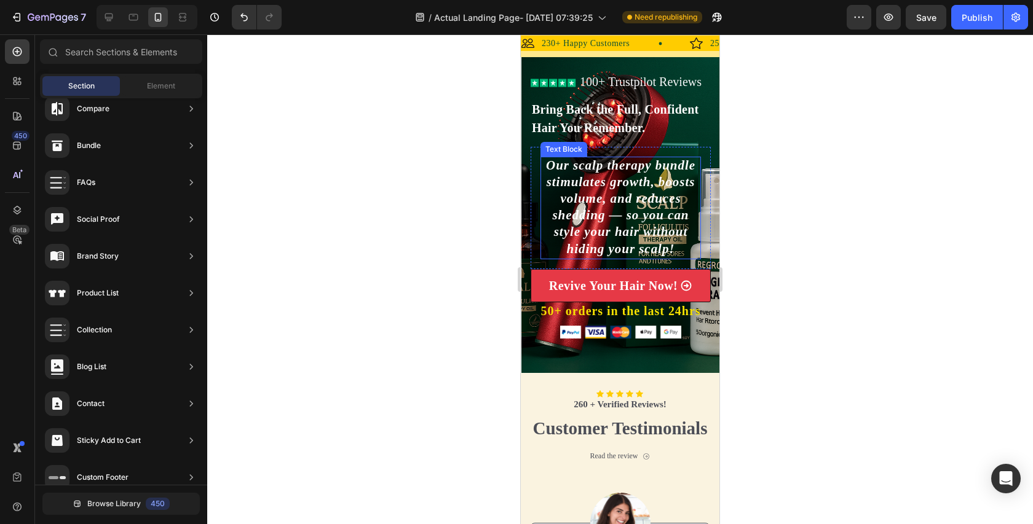
scroll to position [32, 0]
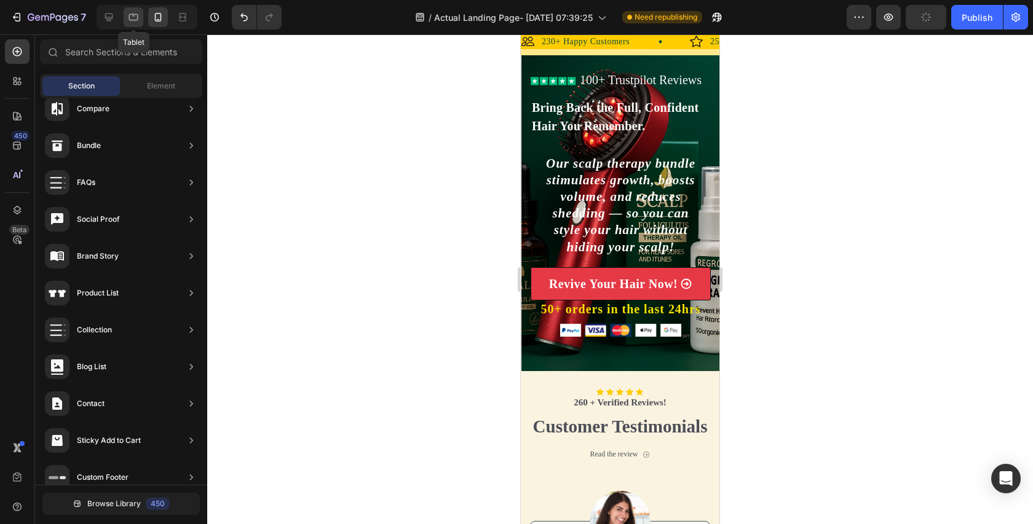
click at [138, 25] on div at bounding box center [134, 17] width 20 height 20
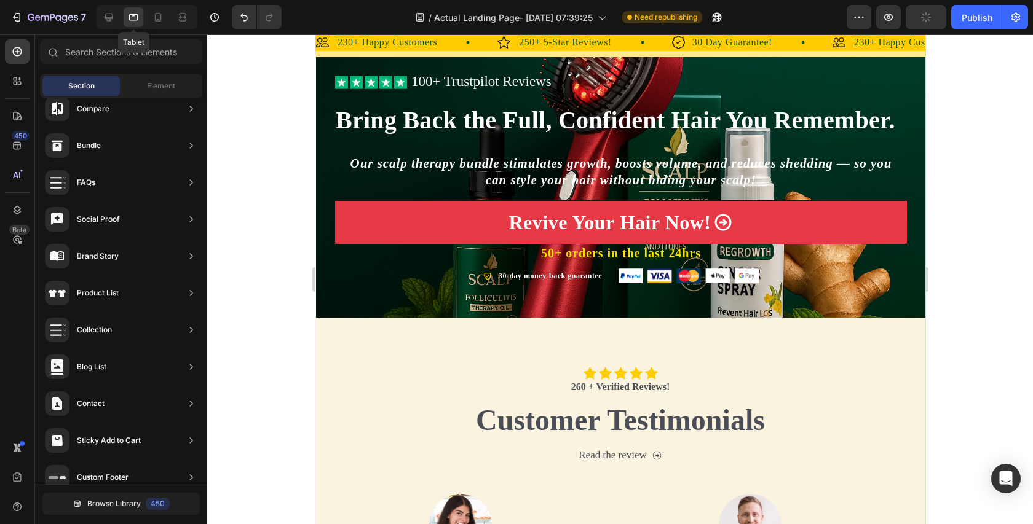
scroll to position [33, 0]
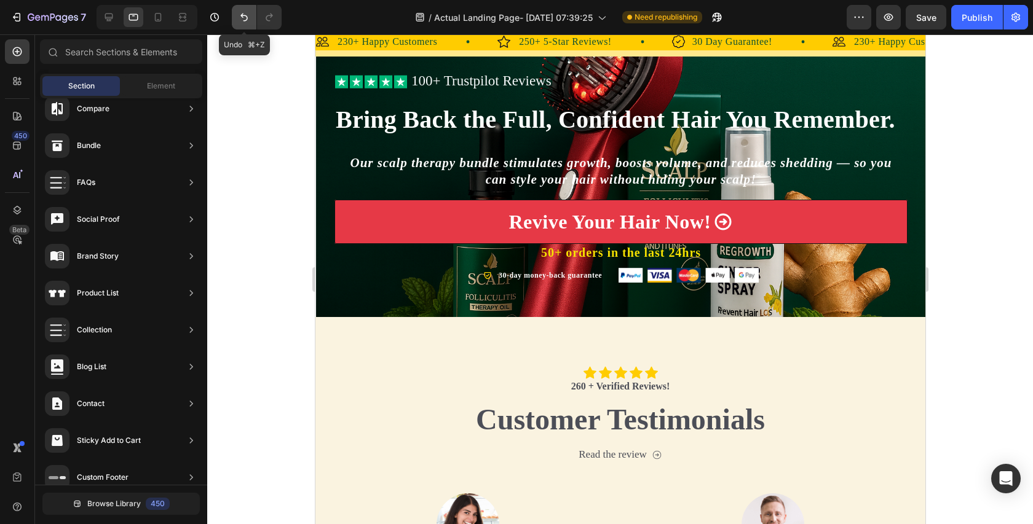
click at [232, 15] on button "Undo/Redo" at bounding box center [244, 17] width 25 height 25
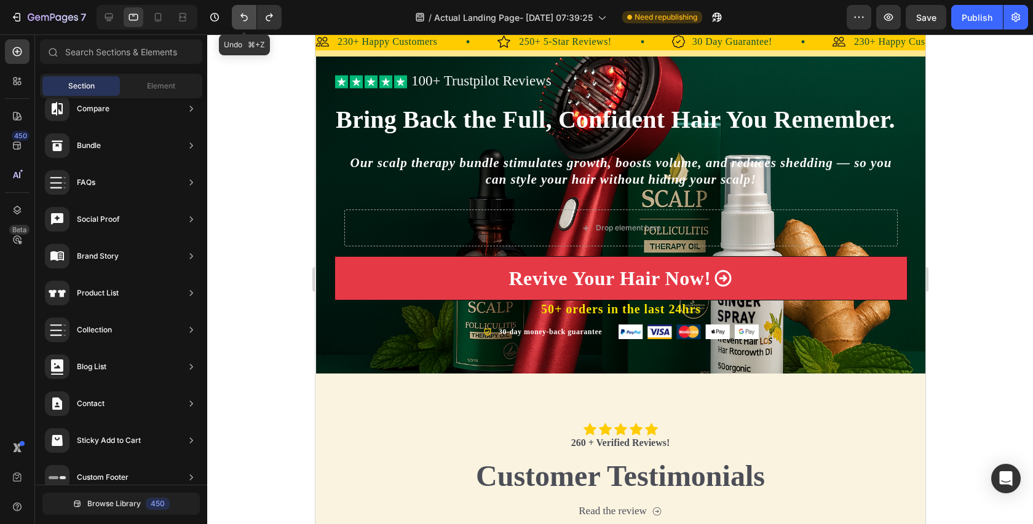
click at [254, 21] on button "Undo/Redo" at bounding box center [244, 17] width 25 height 25
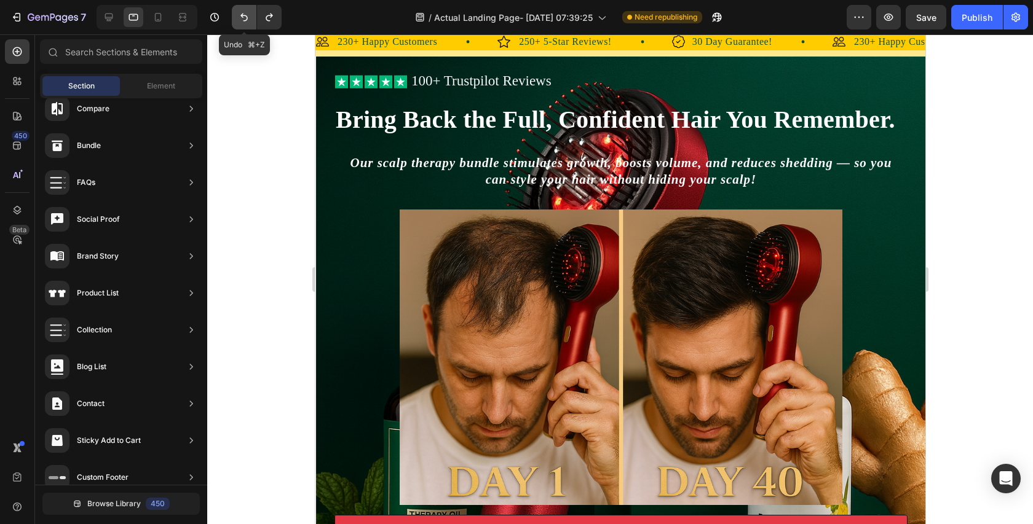
click at [253, 21] on button "Undo/Redo" at bounding box center [244, 17] width 25 height 25
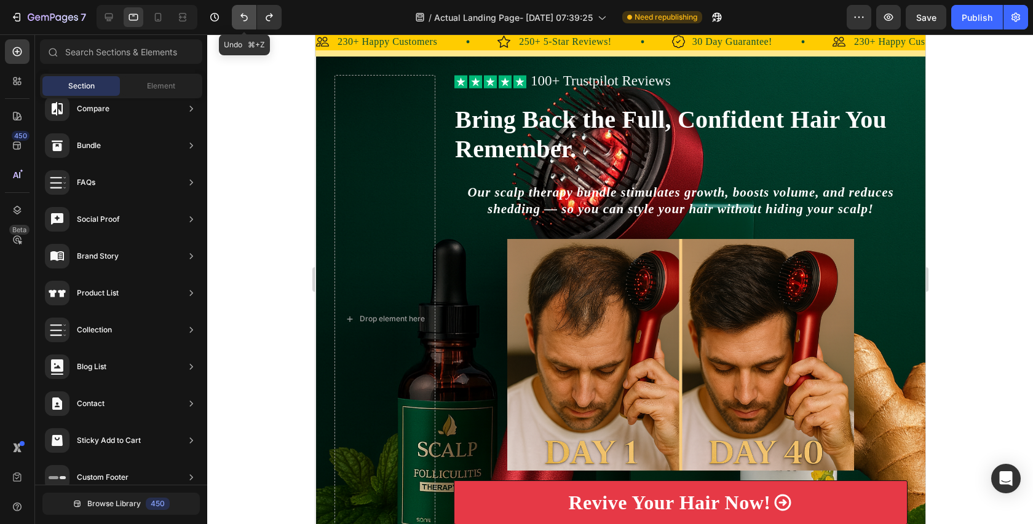
click at [249, 20] on icon "Undo/Redo" at bounding box center [244, 17] width 12 height 12
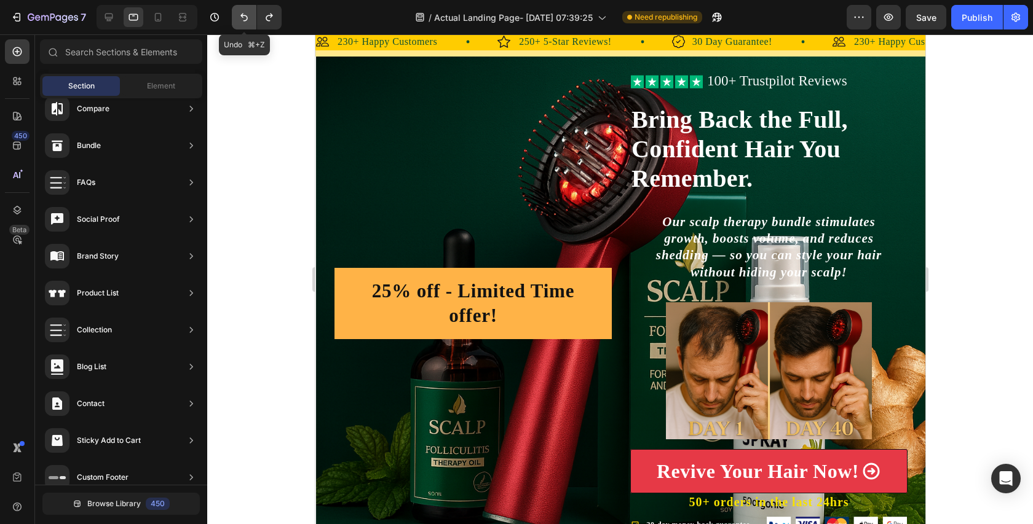
click at [249, 20] on icon "Undo/Redo" at bounding box center [244, 17] width 12 height 12
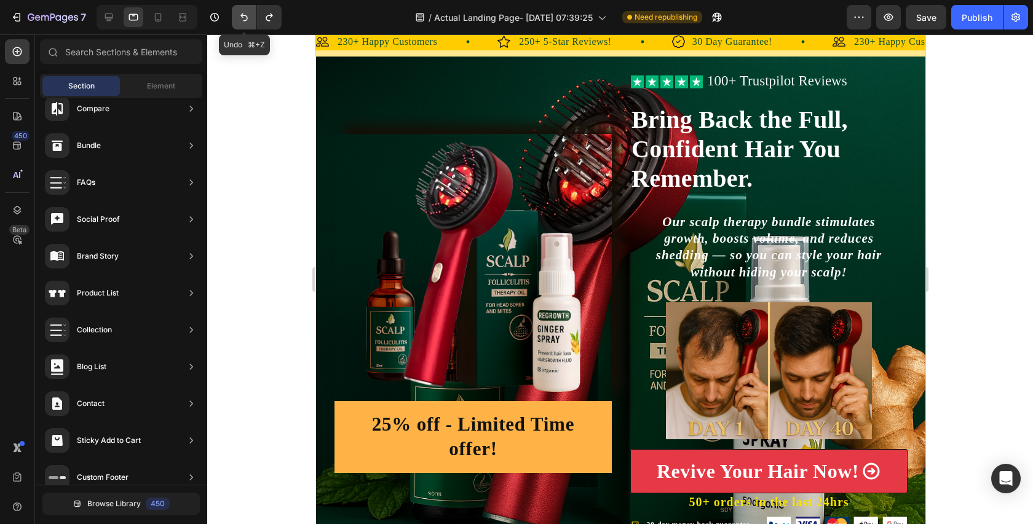
click at [249, 20] on icon "Undo/Redo" at bounding box center [244, 17] width 12 height 12
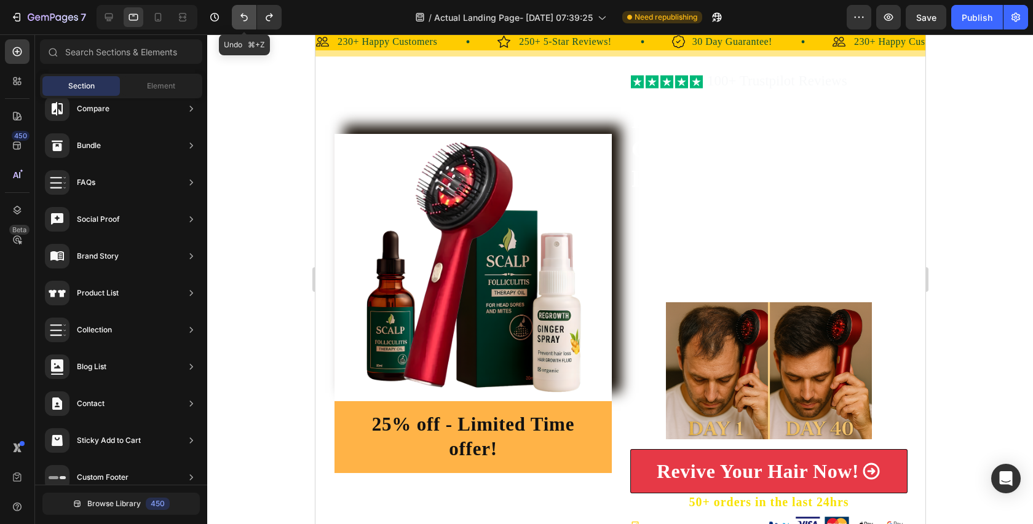
click at [249, 20] on icon "Undo/Redo" at bounding box center [244, 17] width 12 height 12
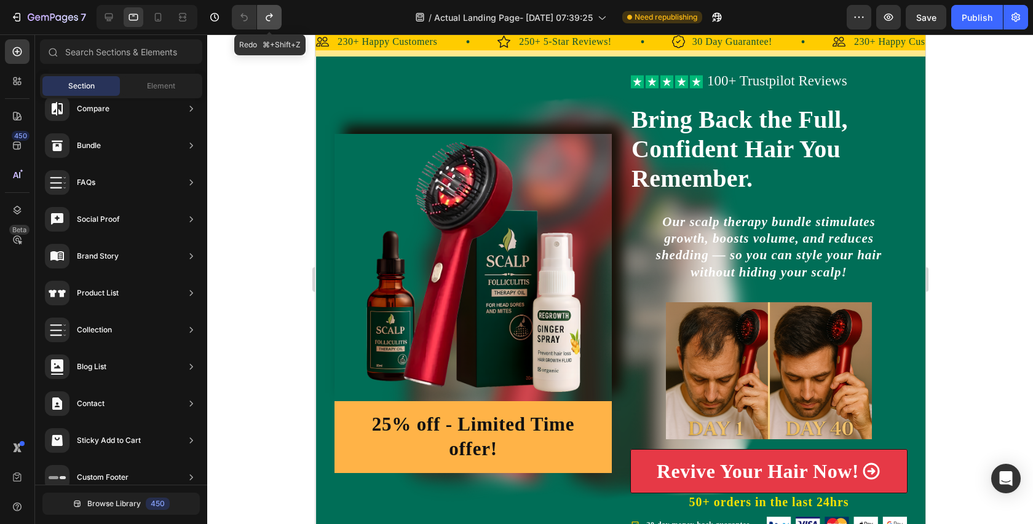
click at [267, 20] on icon "Undo/Redo" at bounding box center [269, 18] width 7 height 8
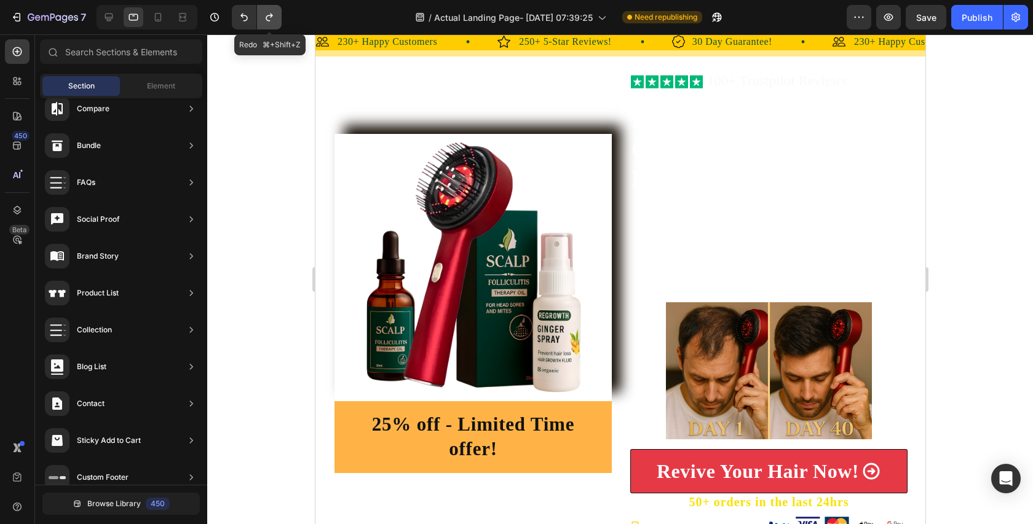
click at [267, 20] on icon "Undo/Redo" at bounding box center [269, 18] width 7 height 8
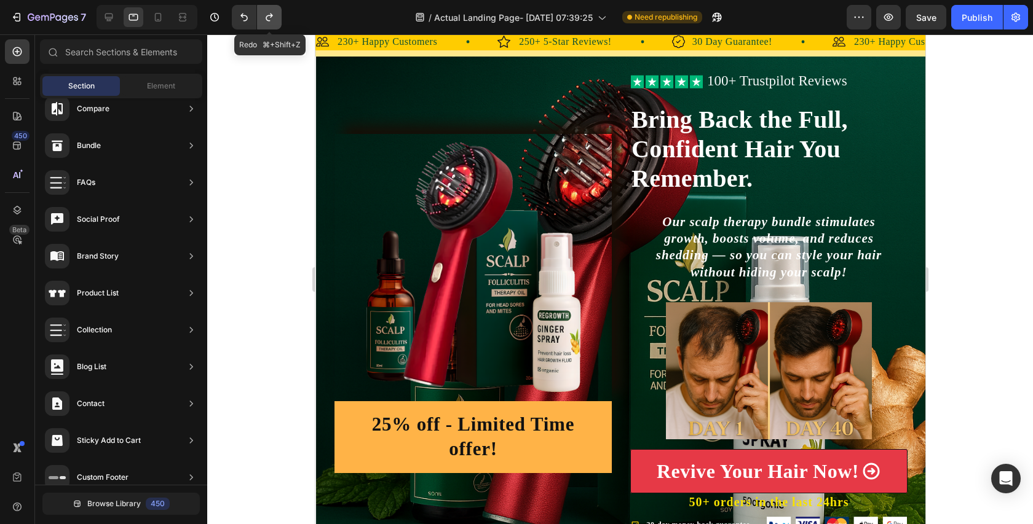
click at [267, 20] on icon "Undo/Redo" at bounding box center [269, 18] width 7 height 8
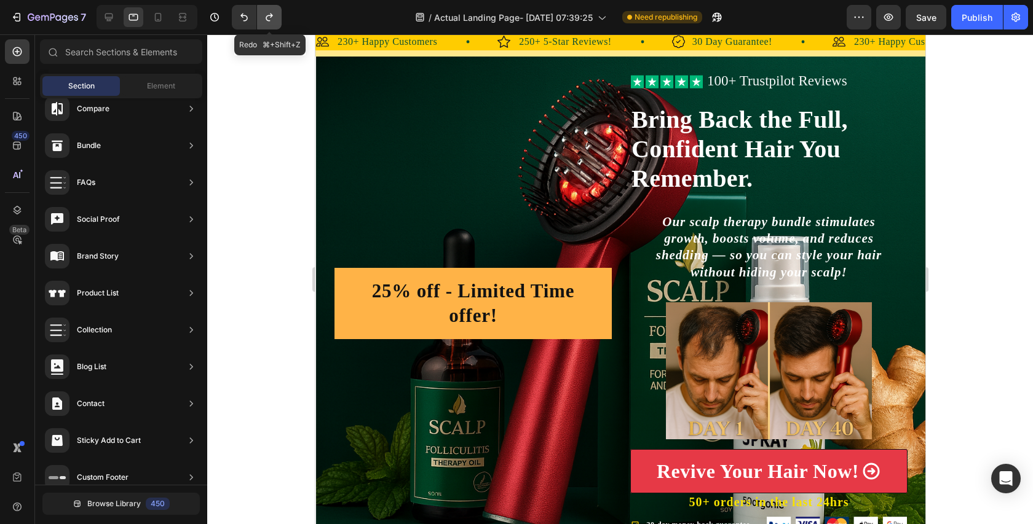
click at [267, 20] on icon "Undo/Redo" at bounding box center [269, 18] width 7 height 8
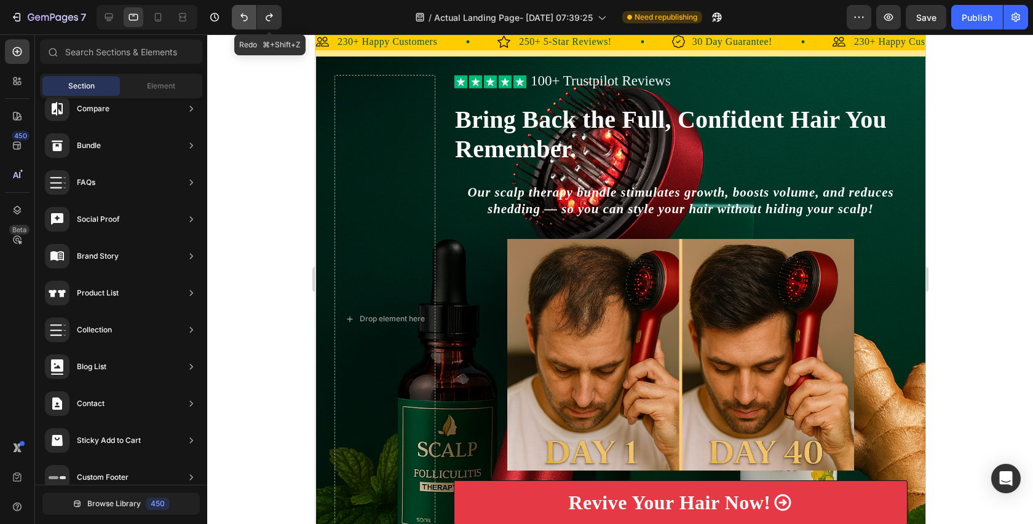
click at [243, 22] on icon "Undo/Redo" at bounding box center [244, 17] width 12 height 12
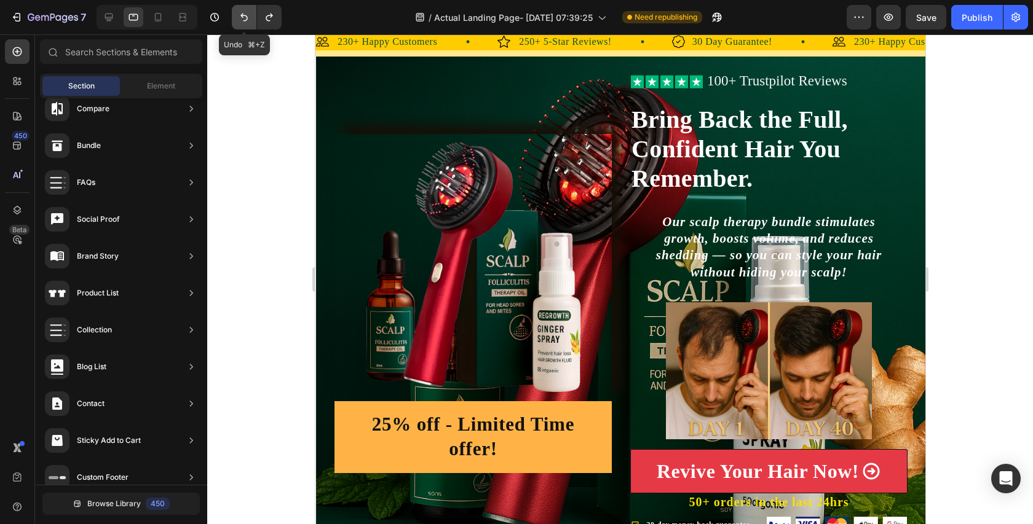
click at [243, 22] on icon "Undo/Redo" at bounding box center [244, 17] width 12 height 12
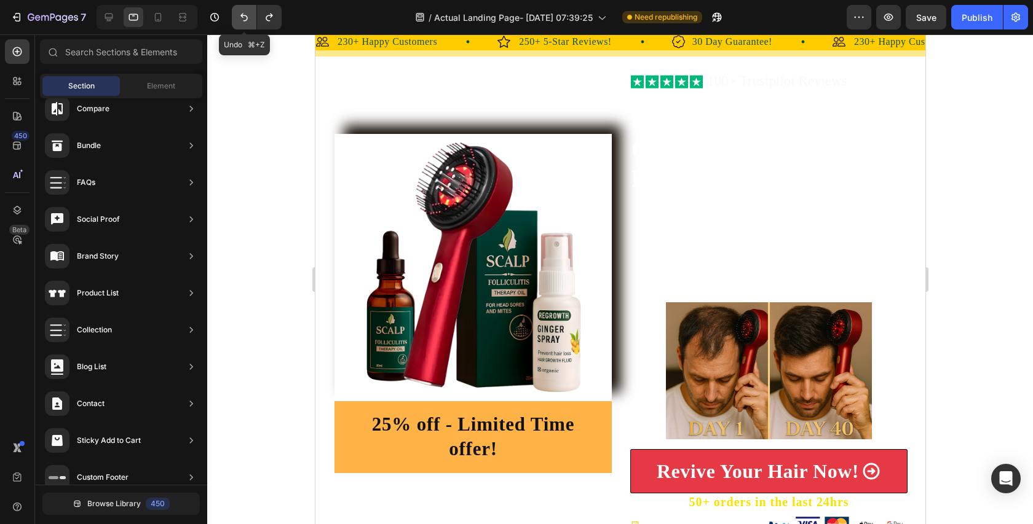
click at [243, 22] on icon "Undo/Redo" at bounding box center [244, 17] width 12 height 12
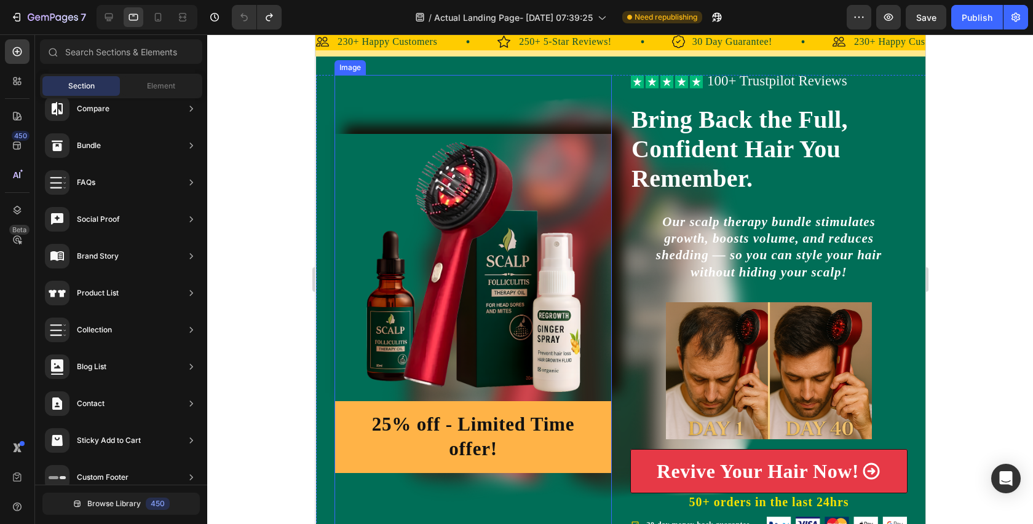
scroll to position [0, 0]
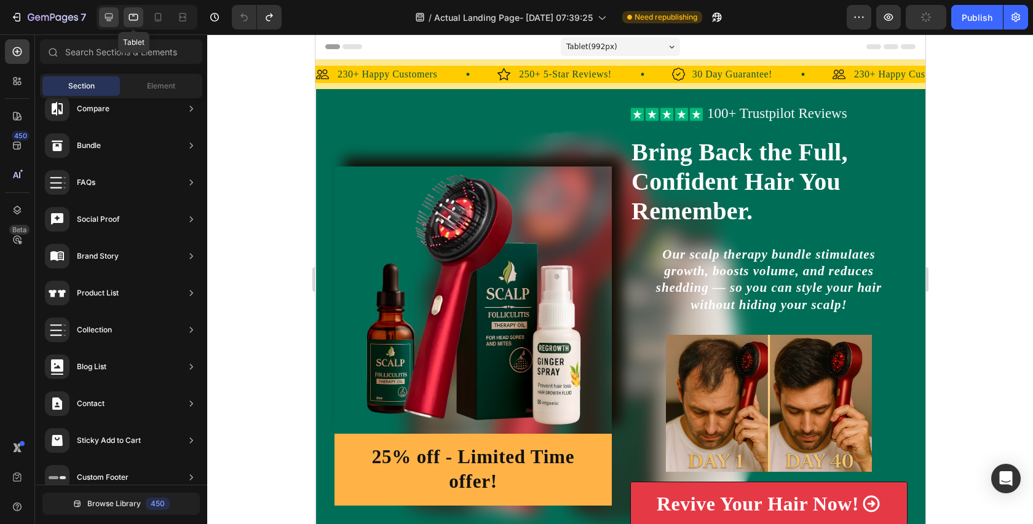
click at [116, 14] on div at bounding box center [109, 17] width 20 height 20
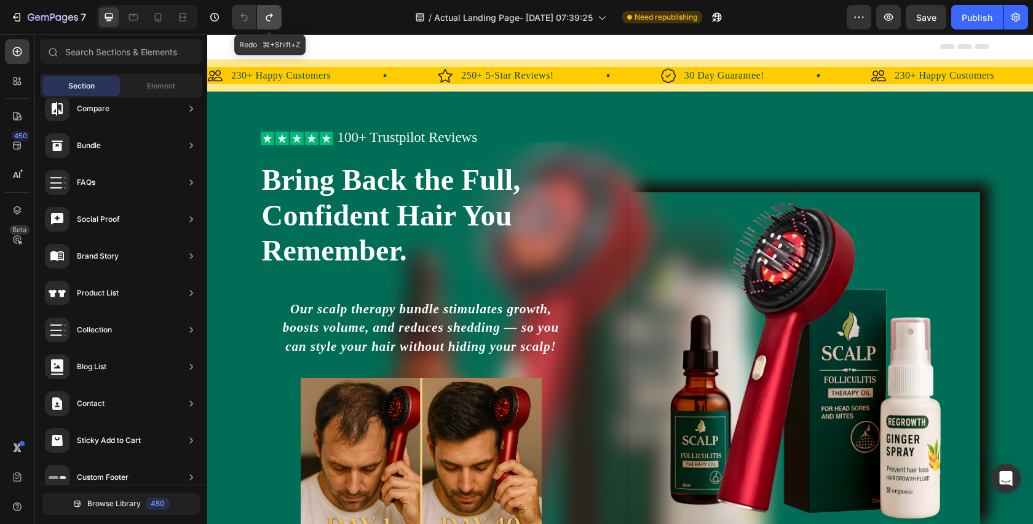
click at [270, 15] on icon "Undo/Redo" at bounding box center [269, 18] width 7 height 8
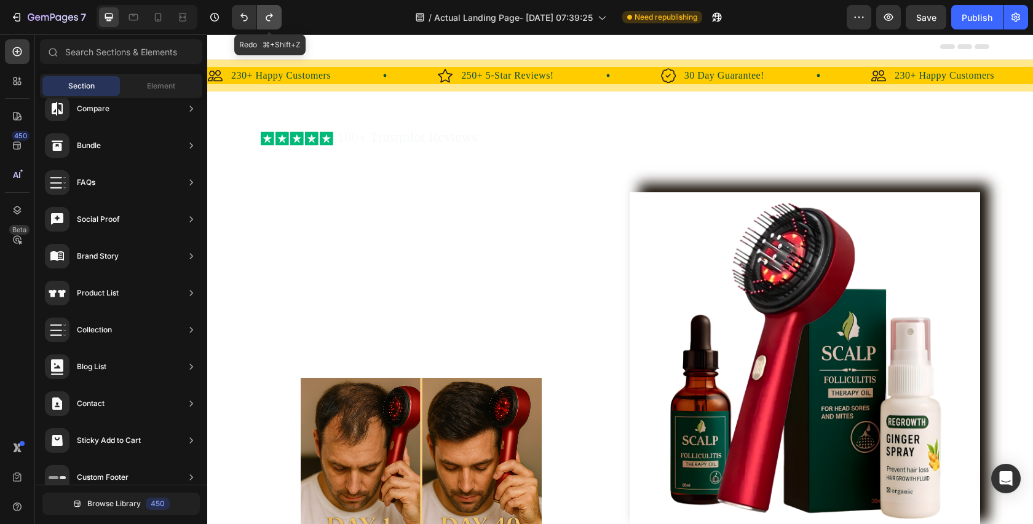
click at [270, 15] on icon "Undo/Redo" at bounding box center [269, 18] width 7 height 8
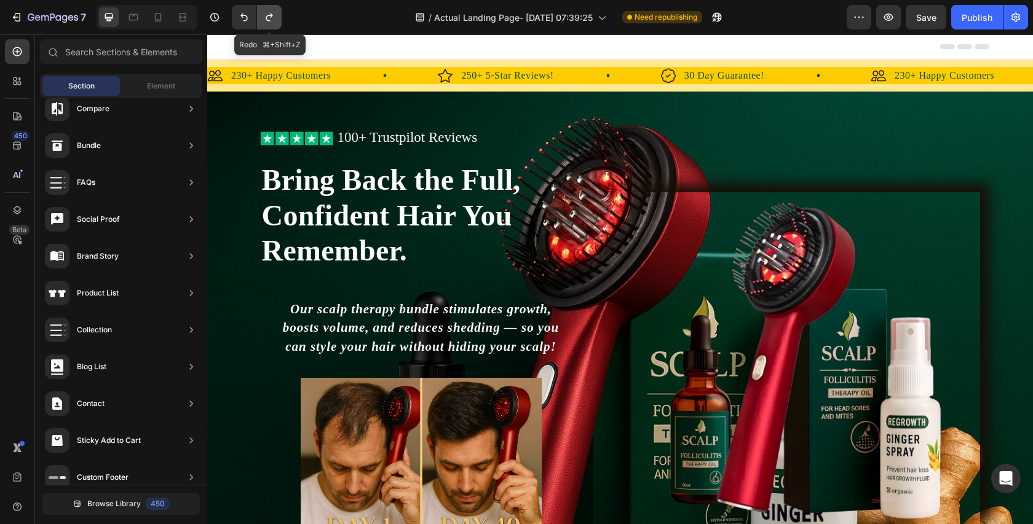
click at [270, 15] on icon "Undo/Redo" at bounding box center [269, 17] width 12 height 12
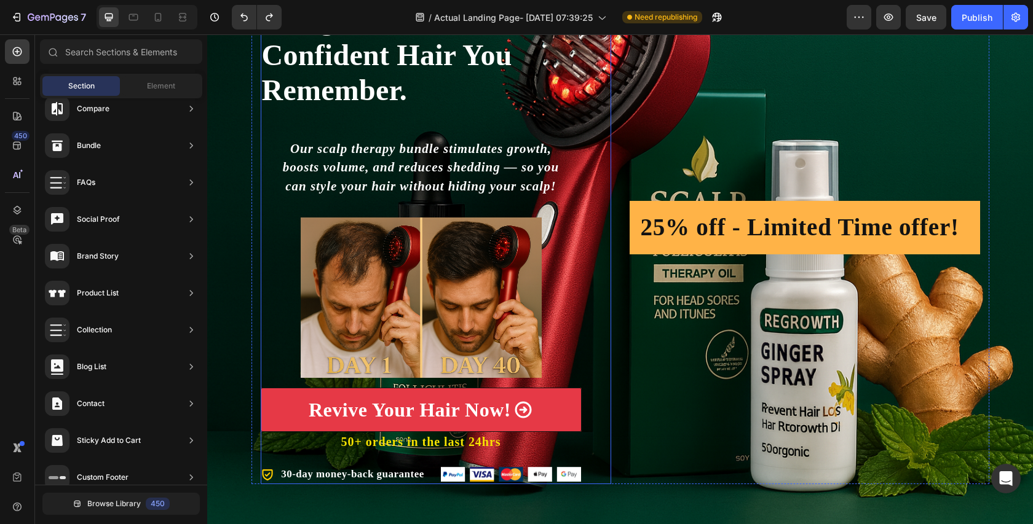
scroll to position [238, 0]
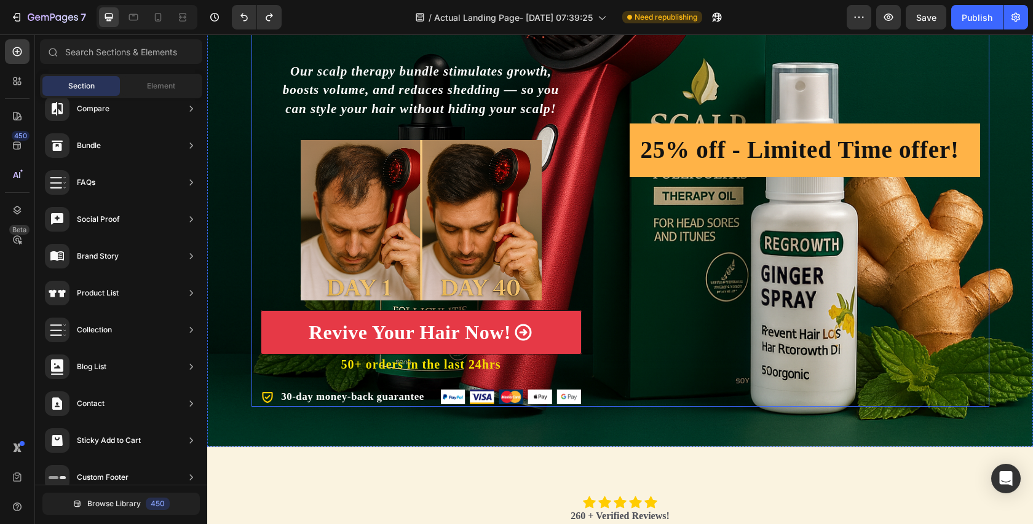
click at [813, 322] on div "25% off - Limited Time offer! Heading Row" at bounding box center [805, 150] width 350 height 513
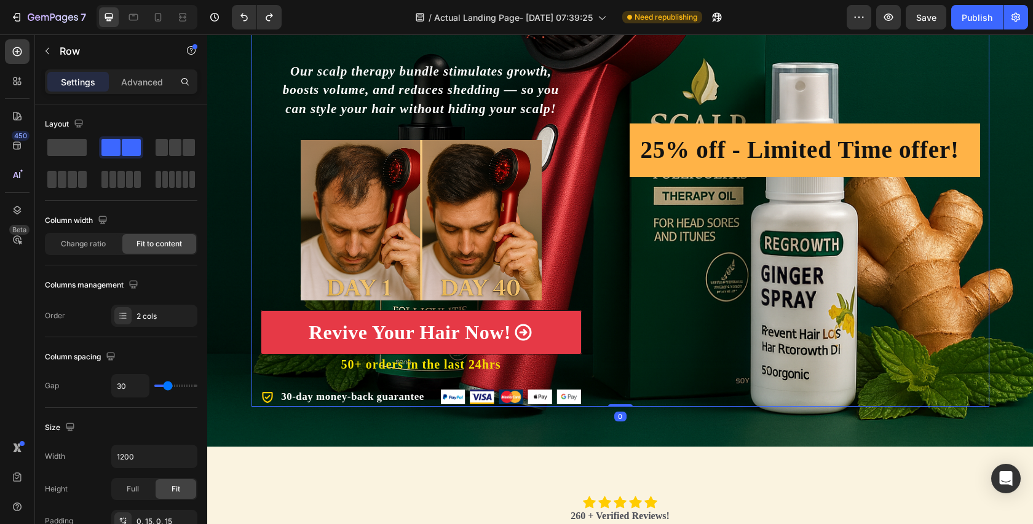
click at [791, 275] on div "25% off - Limited Time offer! Heading Row" at bounding box center [805, 150] width 350 height 513
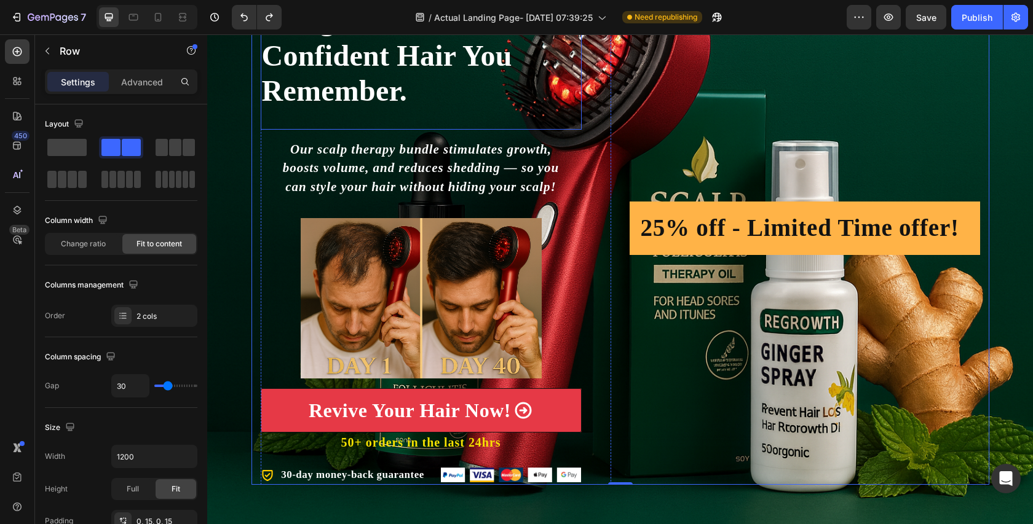
scroll to position [139, 0]
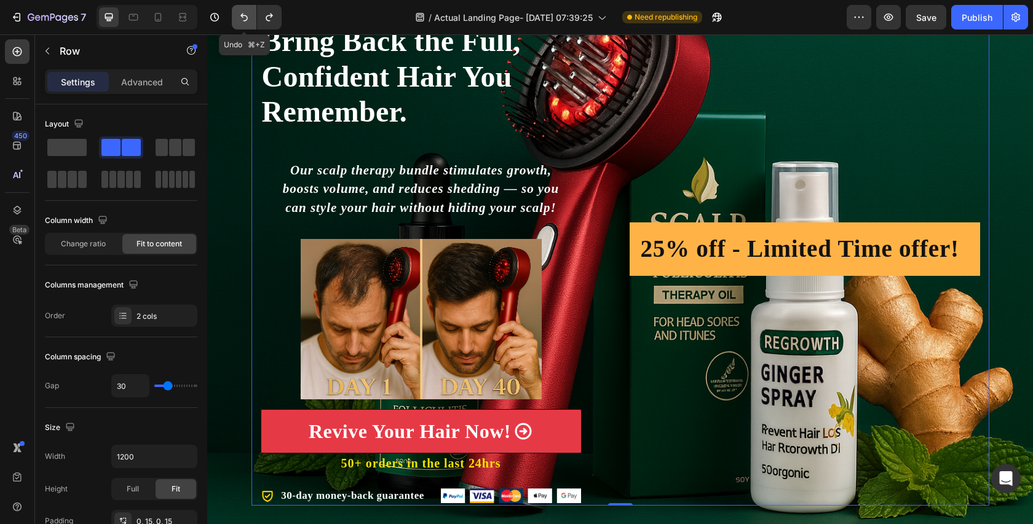
click at [235, 16] on button "Undo/Redo" at bounding box center [244, 17] width 25 height 25
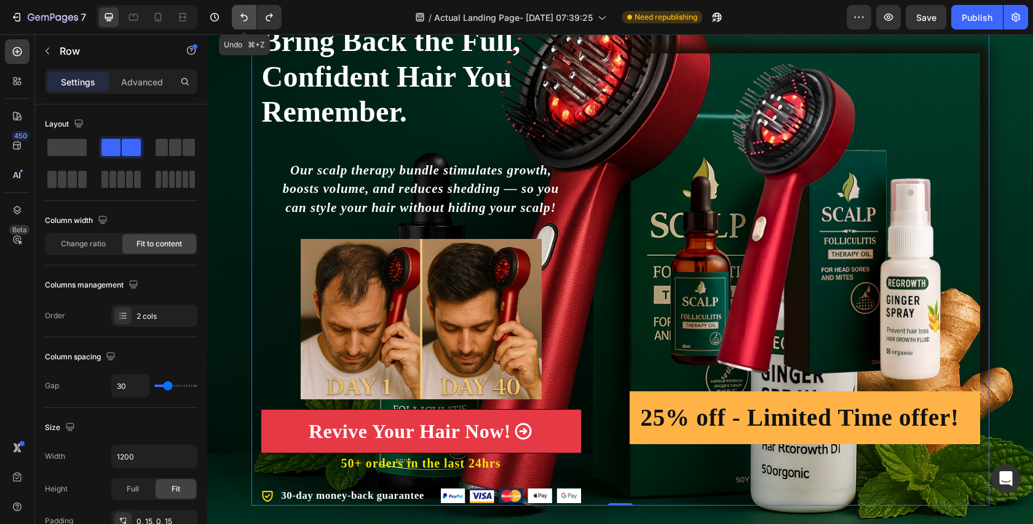
click at [237, 16] on button "Undo/Redo" at bounding box center [244, 17] width 25 height 25
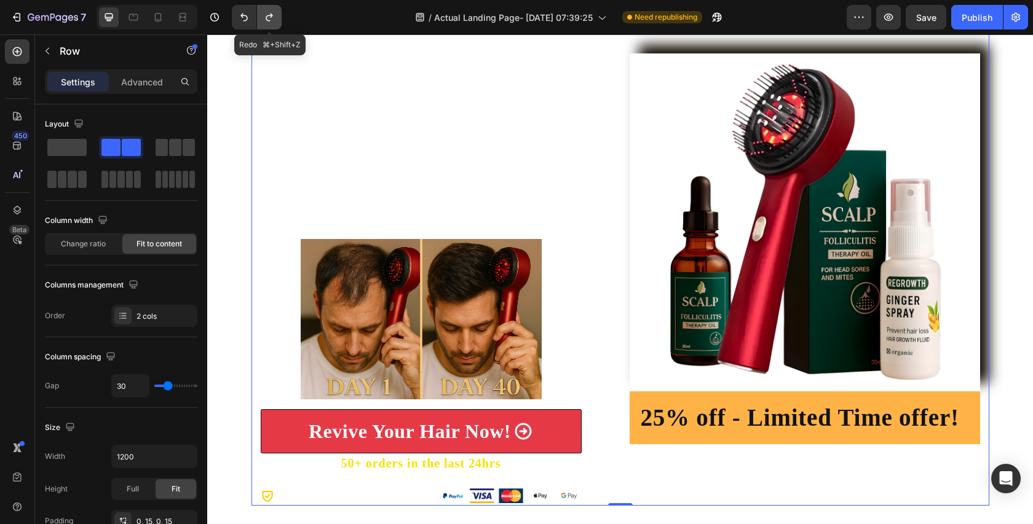
click at [273, 25] on button "Undo/Redo" at bounding box center [269, 17] width 25 height 25
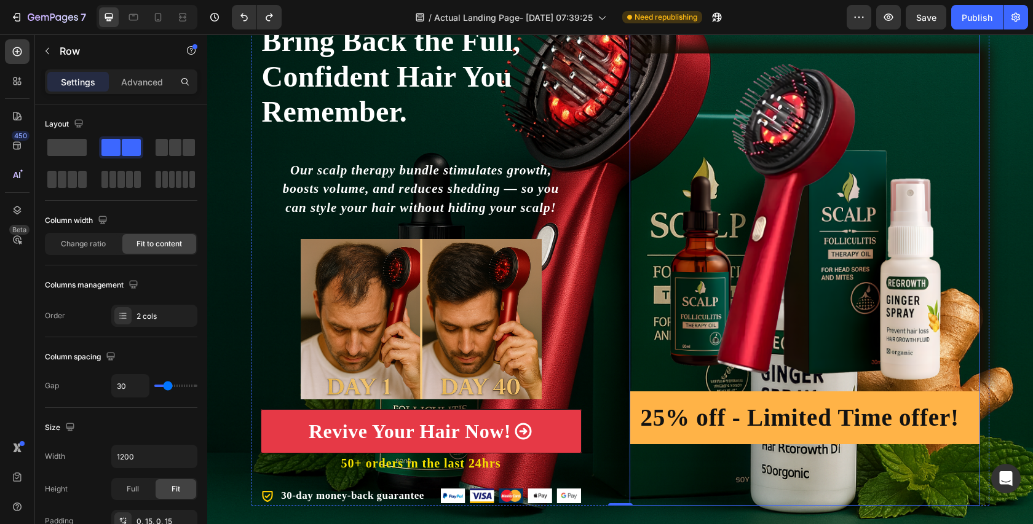
click at [797, 260] on img at bounding box center [805, 222] width 350 height 338
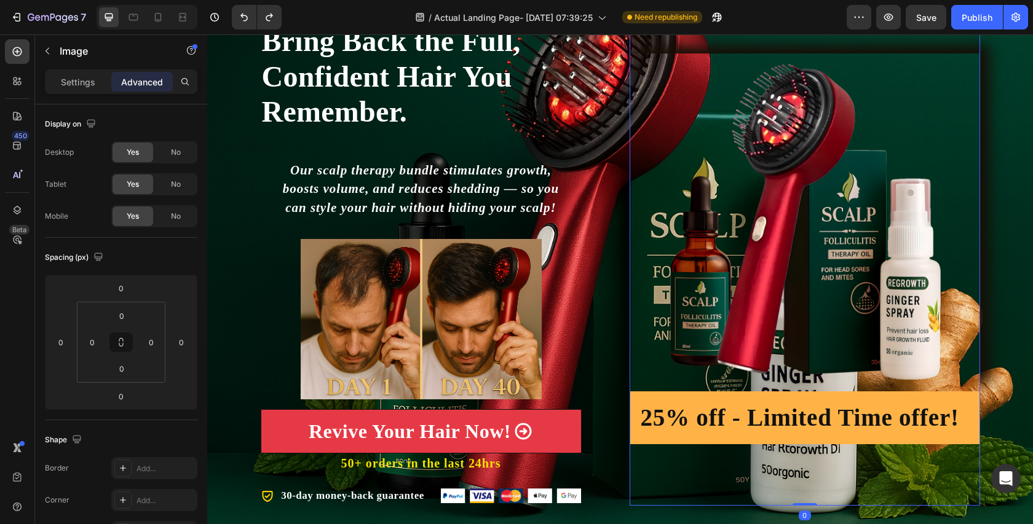
click at [855, 274] on img at bounding box center [805, 222] width 350 height 338
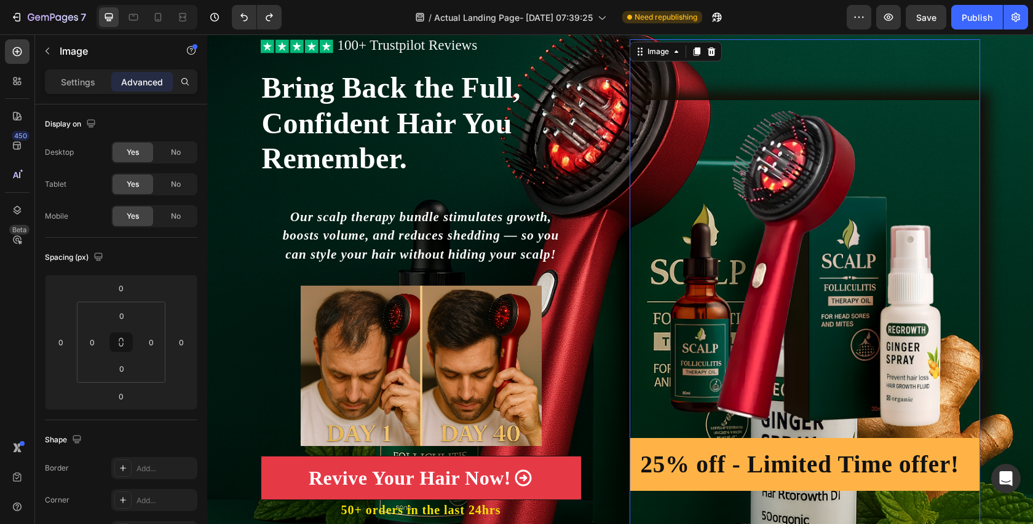
scroll to position [76, 0]
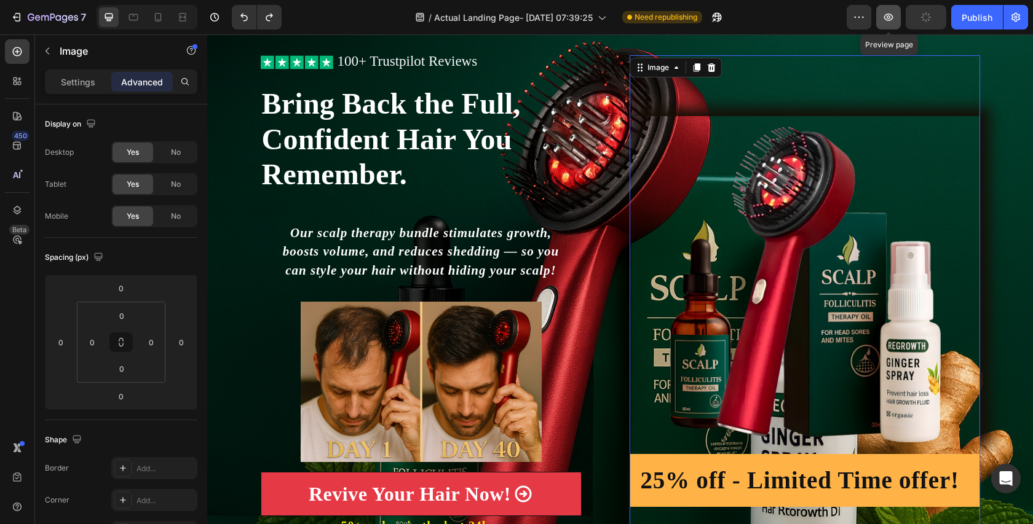
click at [892, 26] on button "button" at bounding box center [888, 17] width 25 height 25
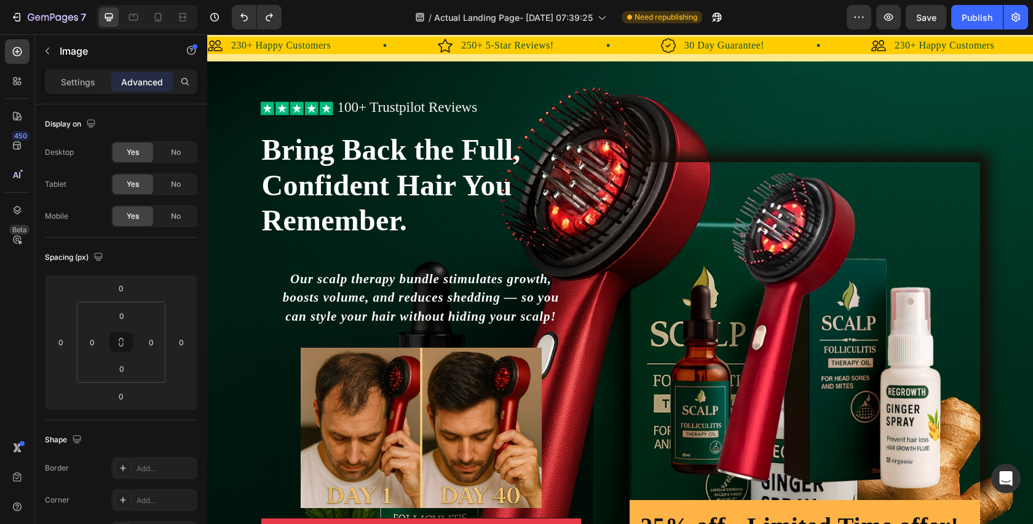
scroll to position [0, 0]
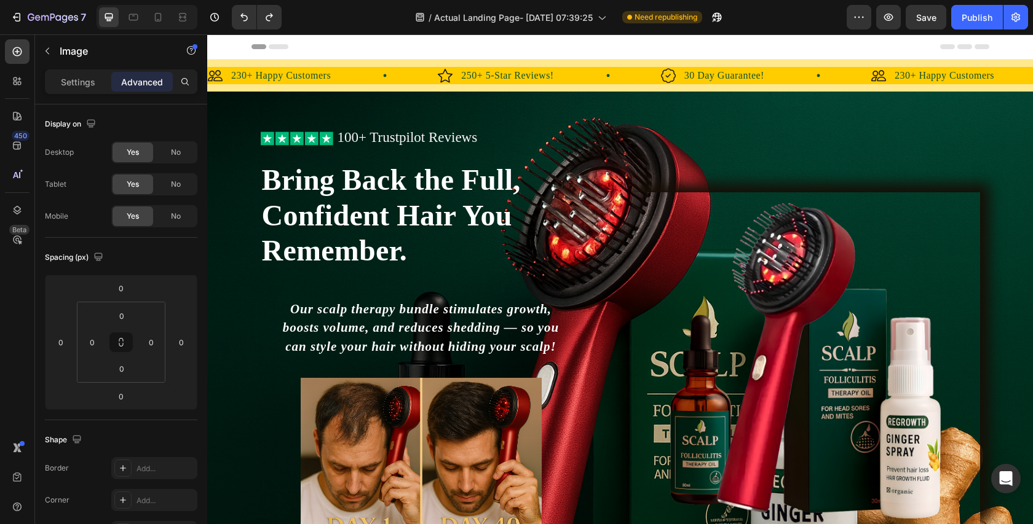
click at [735, 224] on img at bounding box center [805, 361] width 350 height 338
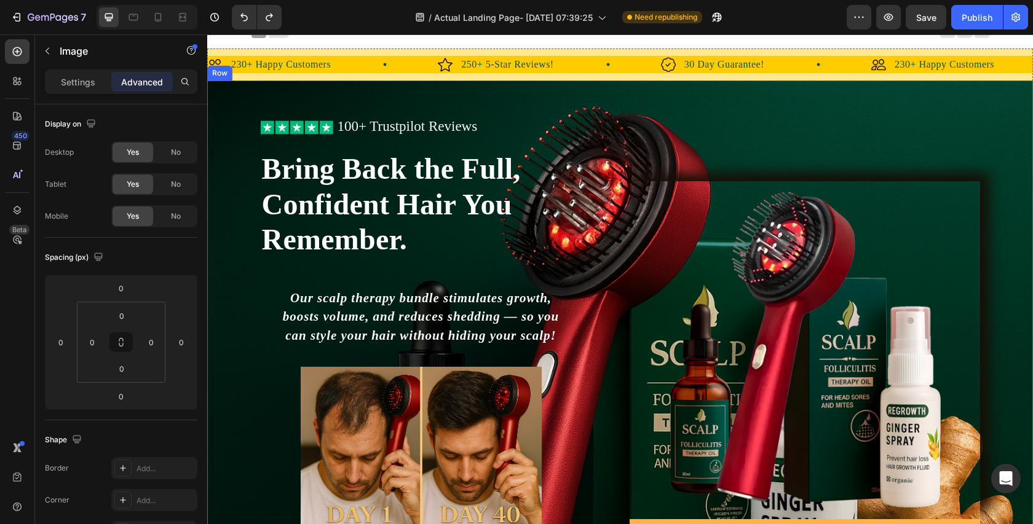
click at [703, 115] on div "Icon Icon Icon Icon Icon Icon List 100+ Trustpilot Reviews Text Block Row Icon …" at bounding box center [620, 377] width 826 height 593
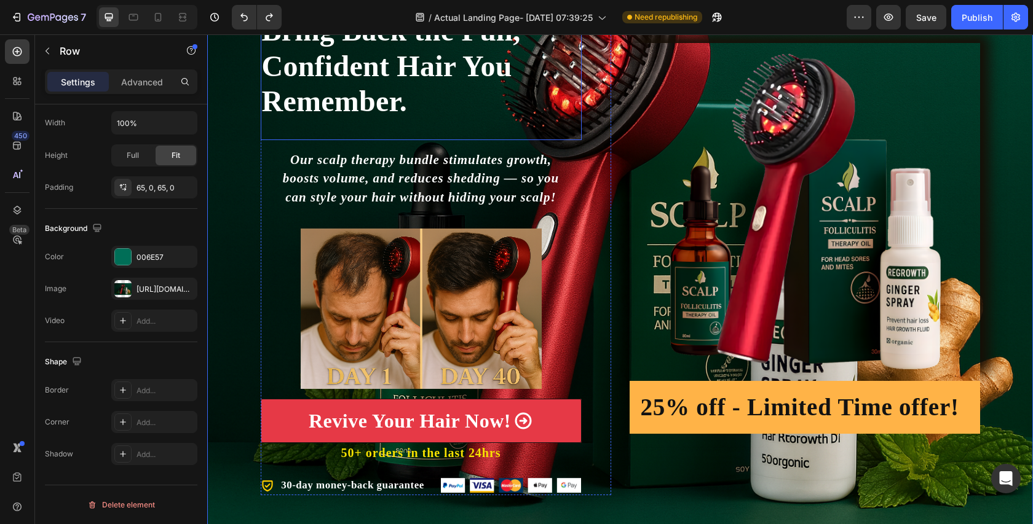
scroll to position [123, 0]
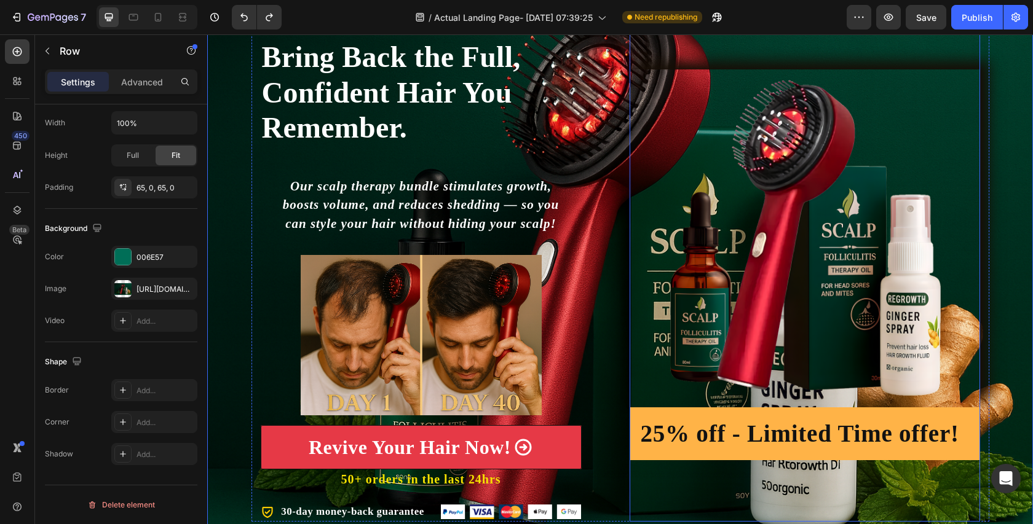
click at [753, 196] on img at bounding box center [805, 238] width 350 height 338
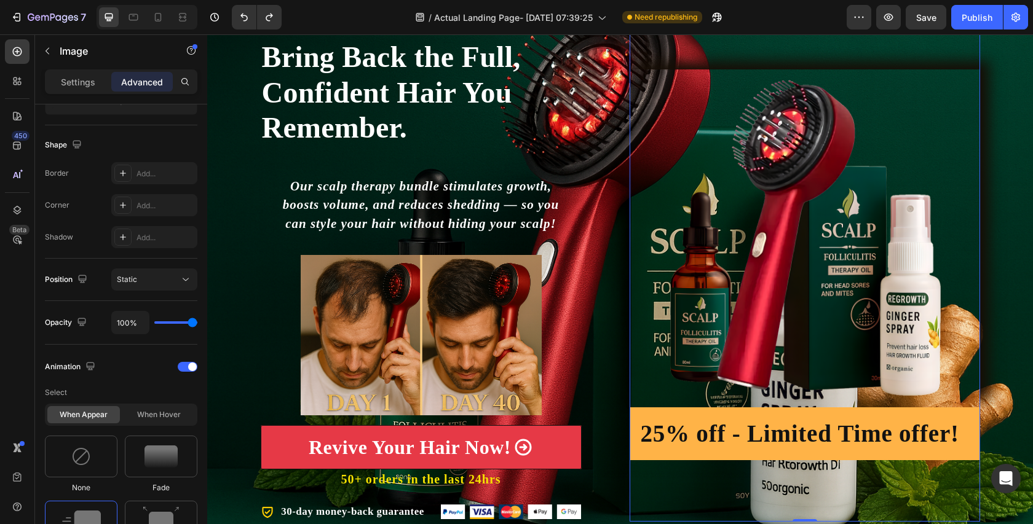
scroll to position [0, 0]
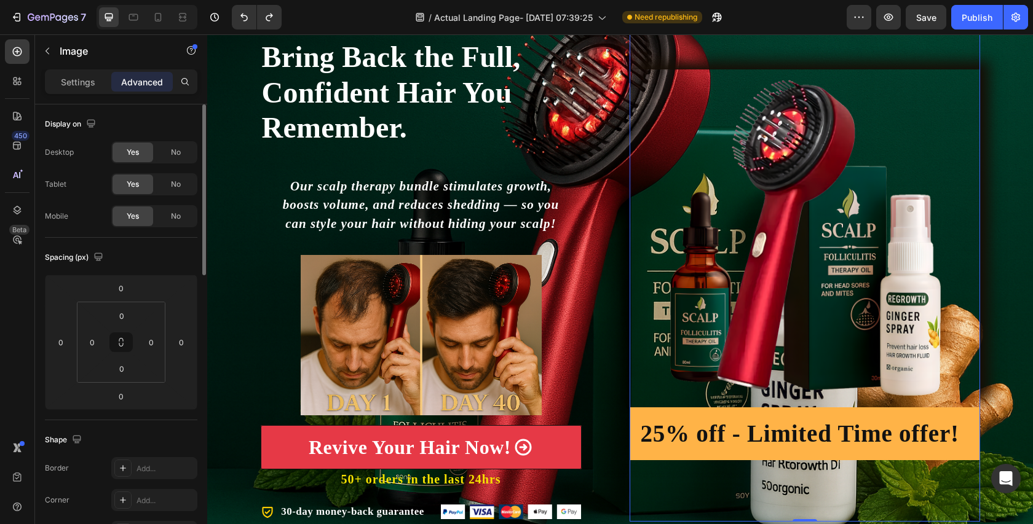
click at [764, 164] on img at bounding box center [805, 238] width 350 height 338
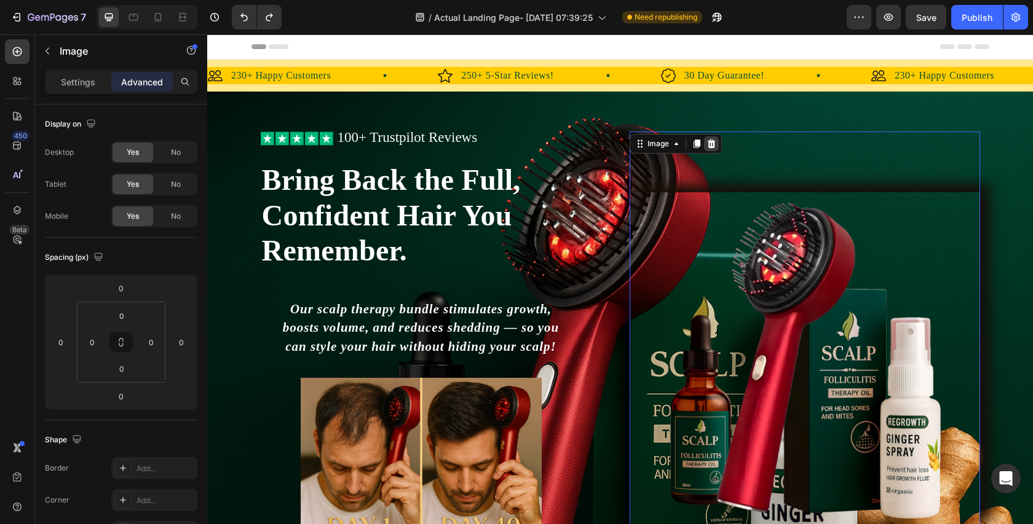
click at [716, 146] on icon at bounding box center [711, 144] width 10 height 10
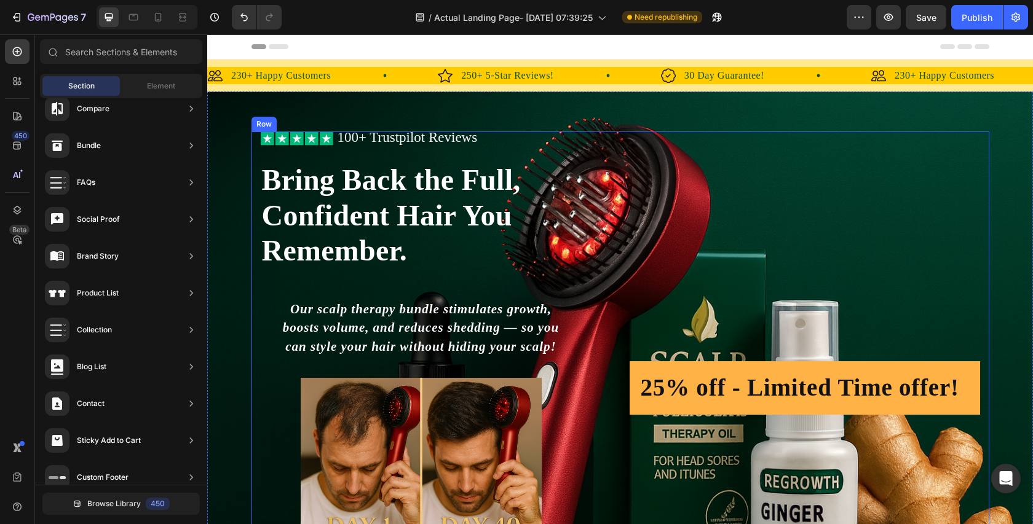
scroll to position [31, 0]
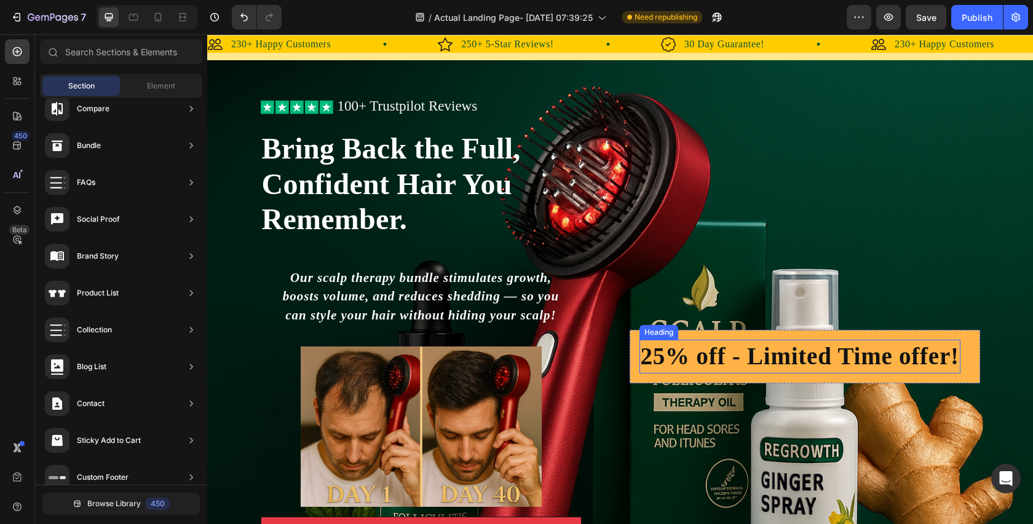
click at [782, 349] on h2 "25% off - Limited Time offer!" at bounding box center [799, 357] width 321 height 34
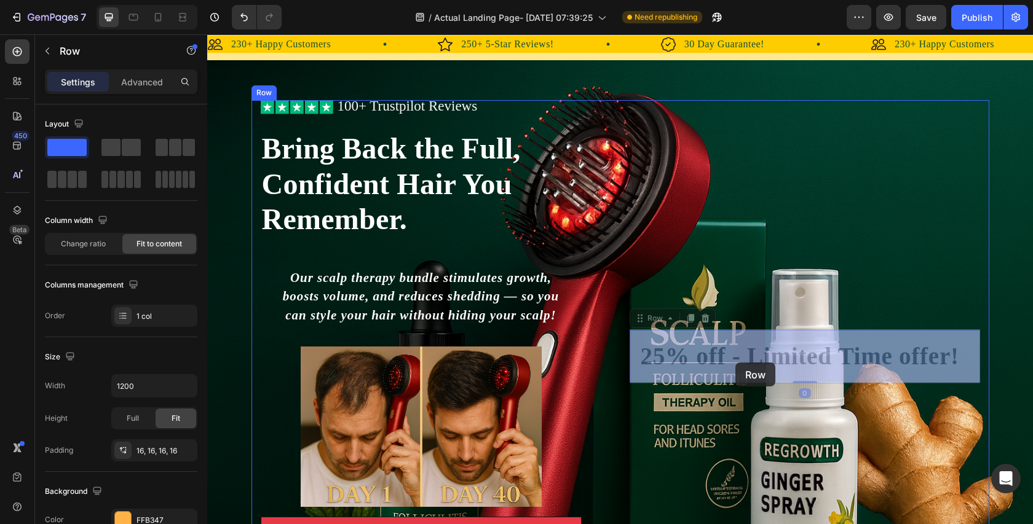
drag, startPoint x: 781, startPoint y: 334, endPoint x: 736, endPoint y: 363, distance: 53.7
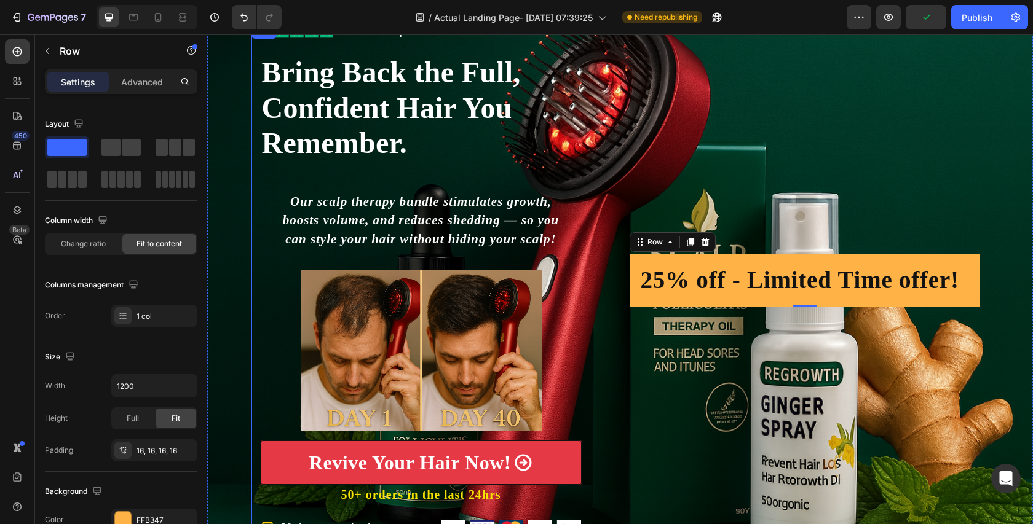
scroll to position [115, 0]
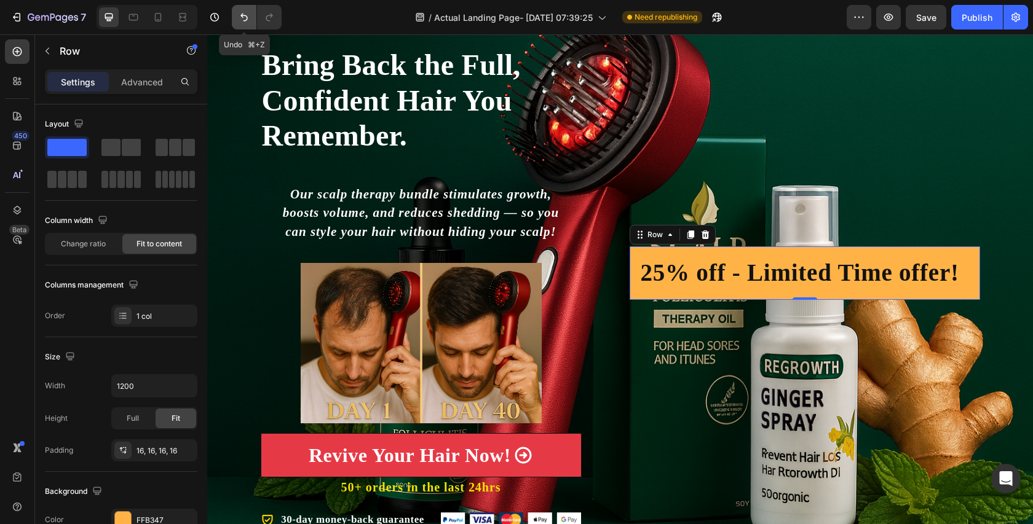
click at [248, 17] on icon "Undo/Redo" at bounding box center [244, 17] width 12 height 12
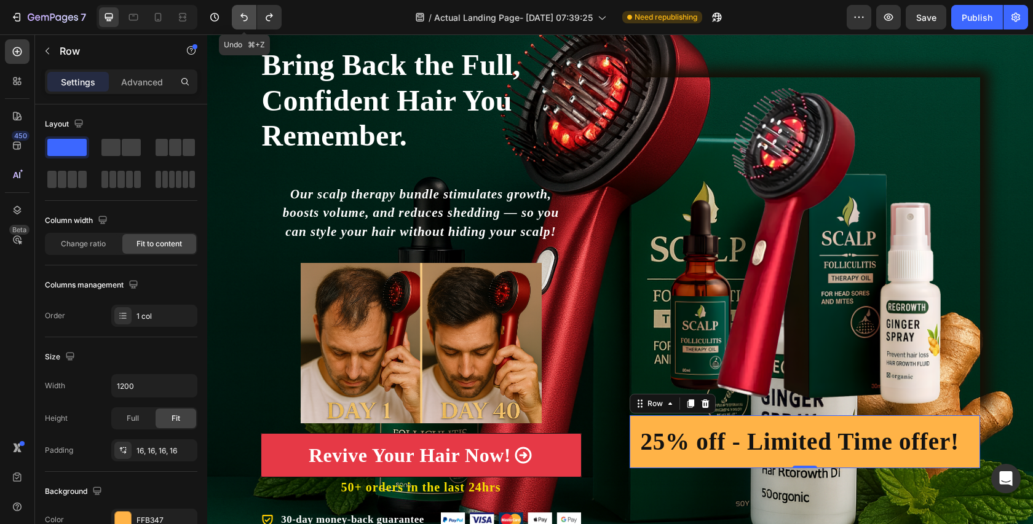
click at [248, 17] on icon "Undo/Redo" at bounding box center [244, 17] width 12 height 12
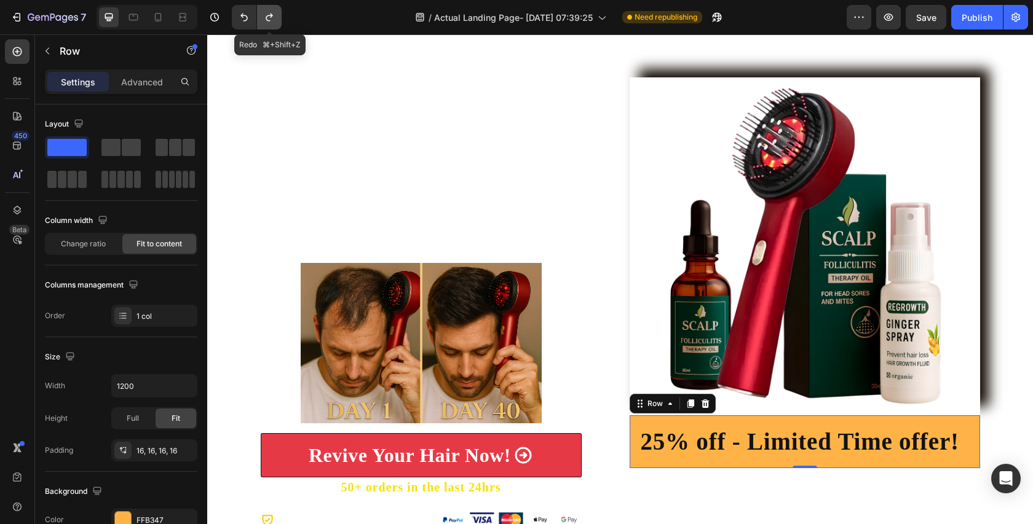
click at [272, 22] on icon "Undo/Redo" at bounding box center [269, 17] width 12 height 12
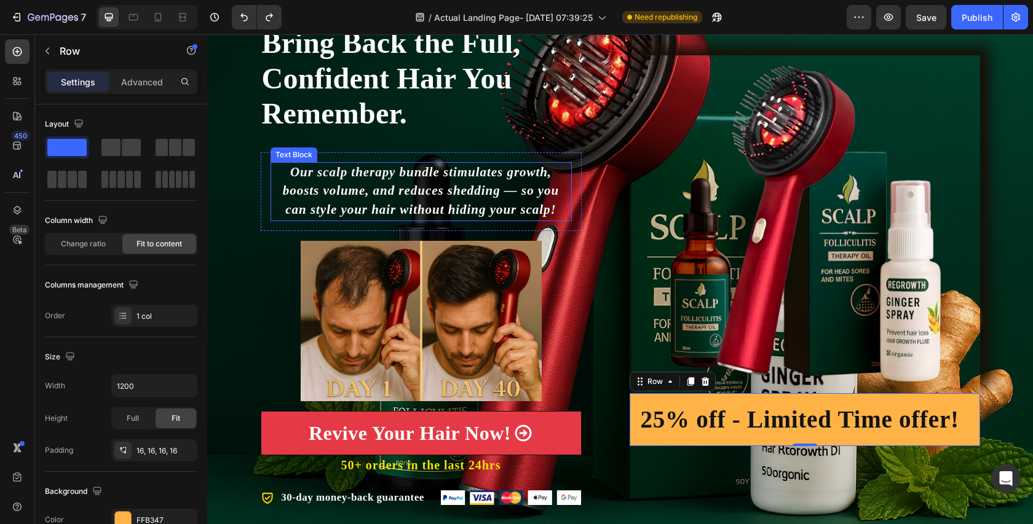
scroll to position [140, 0]
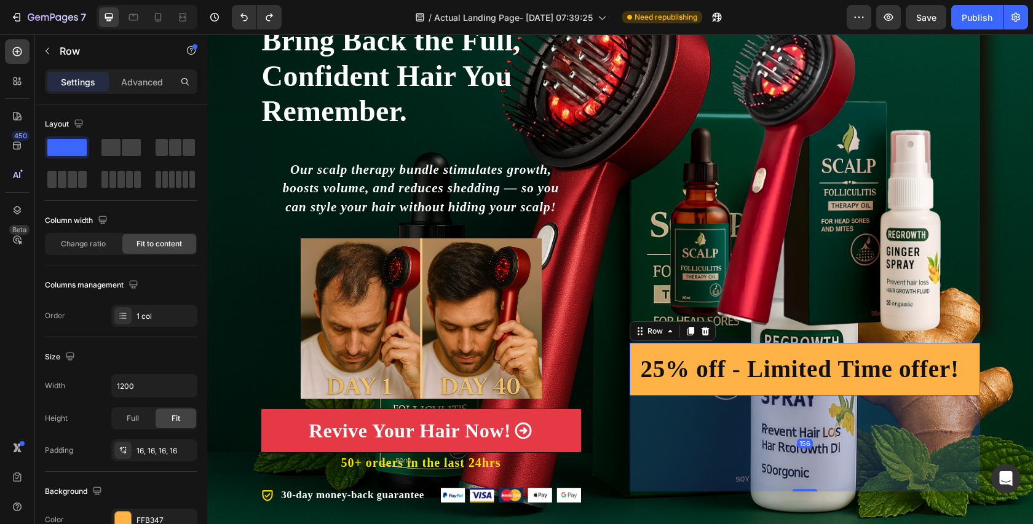
drag, startPoint x: 808, startPoint y: 443, endPoint x: 829, endPoint y: 467, distance: 32.3
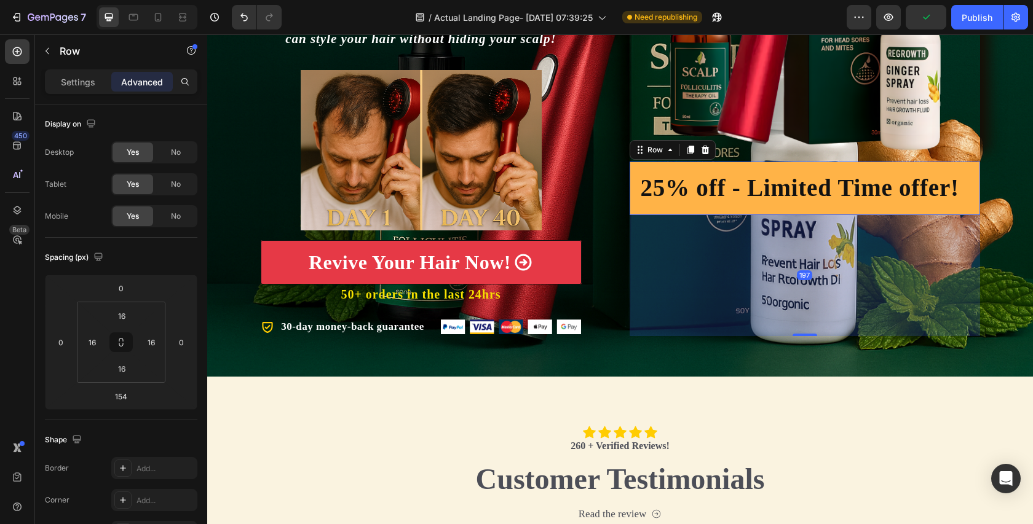
scroll to position [307, 0]
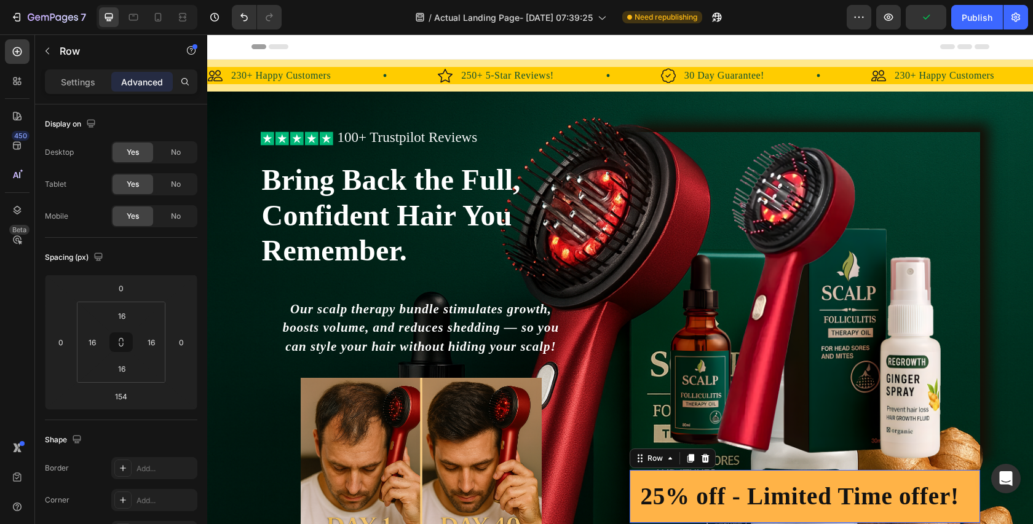
scroll to position [307, 0]
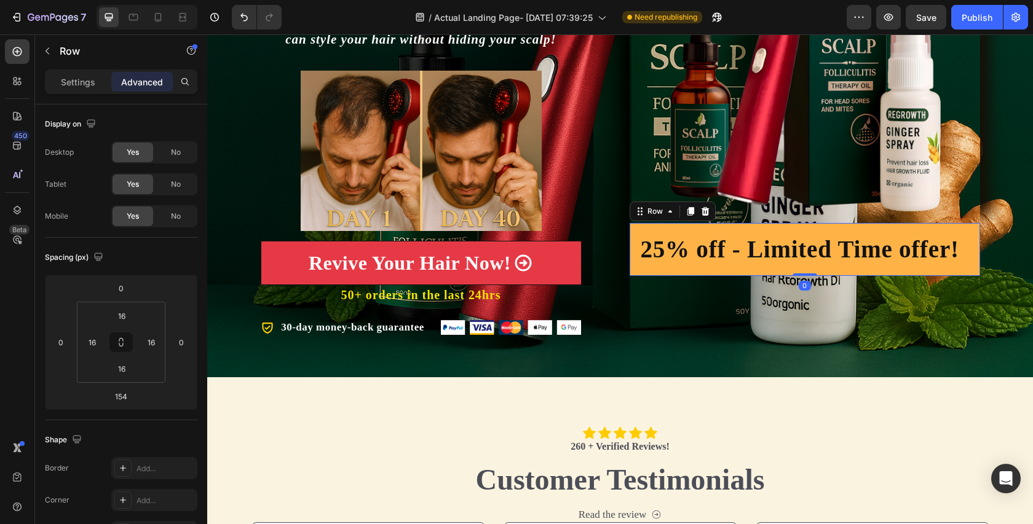
click at [804, 199] on div "Image 25% off - Limited Time offer! Heading Row 0" at bounding box center [805, 80] width 350 height 513
type input "0"
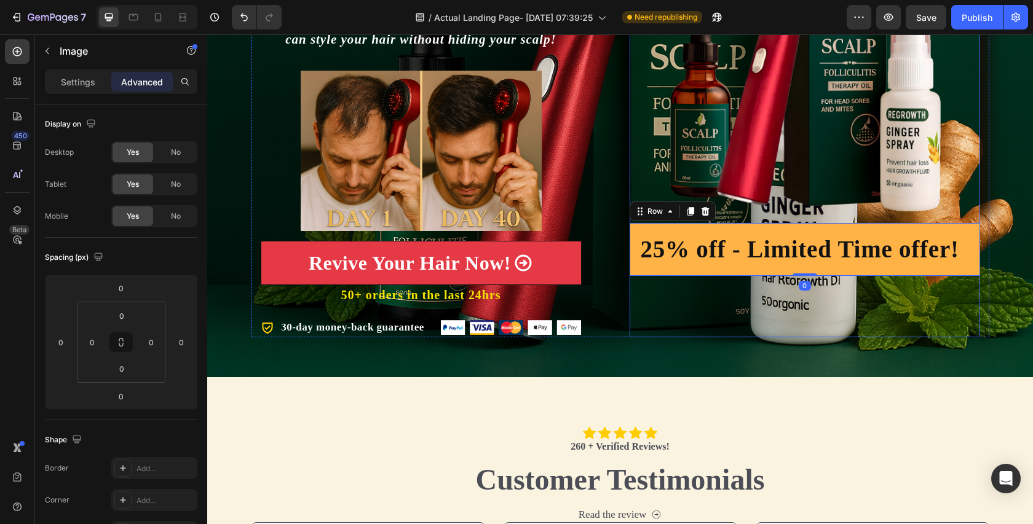
click at [802, 209] on img at bounding box center [805, 54] width 350 height 338
click at [813, 201] on img at bounding box center [805, 54] width 350 height 338
click at [808, 219] on img at bounding box center [805, 54] width 350 height 338
click at [804, 226] on div "25% off - Limited Time offer! Heading Row" at bounding box center [805, 249] width 350 height 53
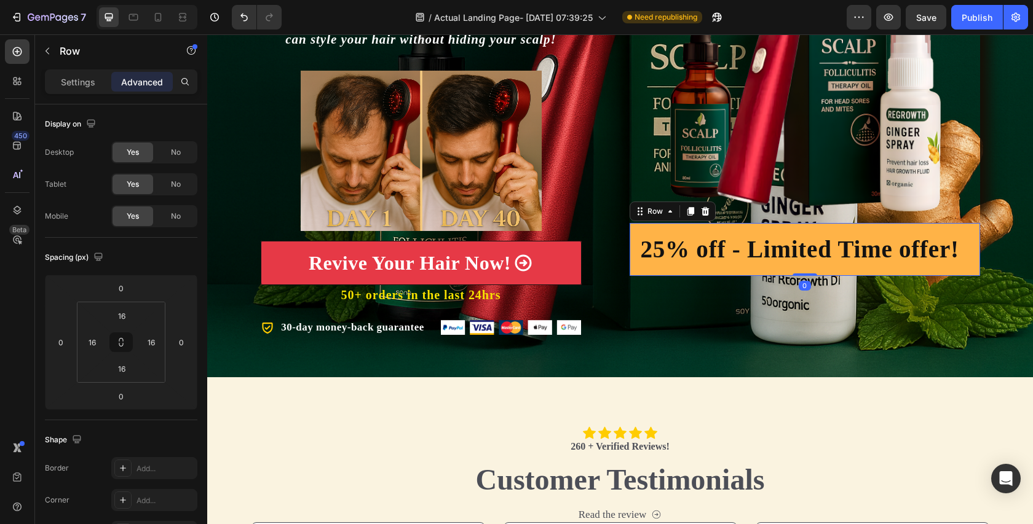
click at [804, 216] on img at bounding box center [805, 54] width 350 height 338
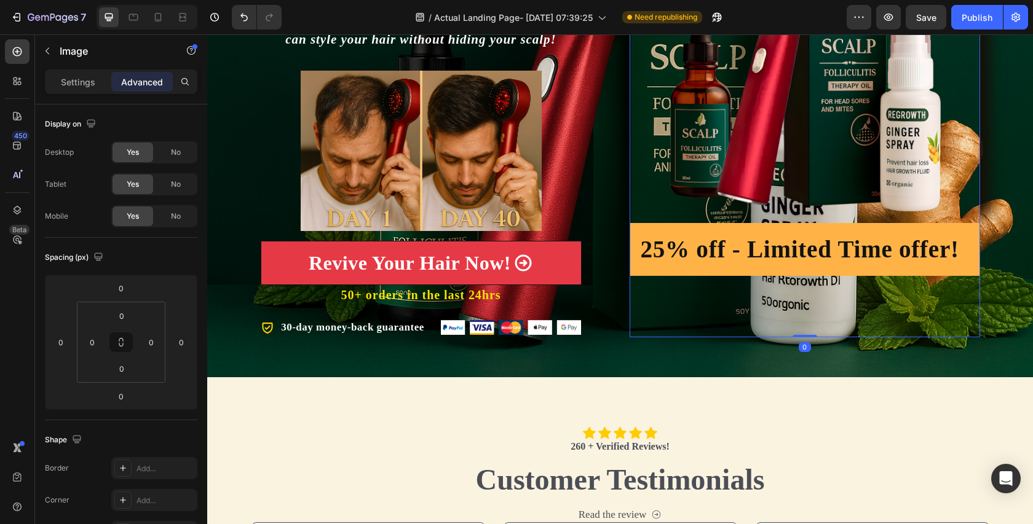
click at [803, 212] on img at bounding box center [805, 54] width 350 height 338
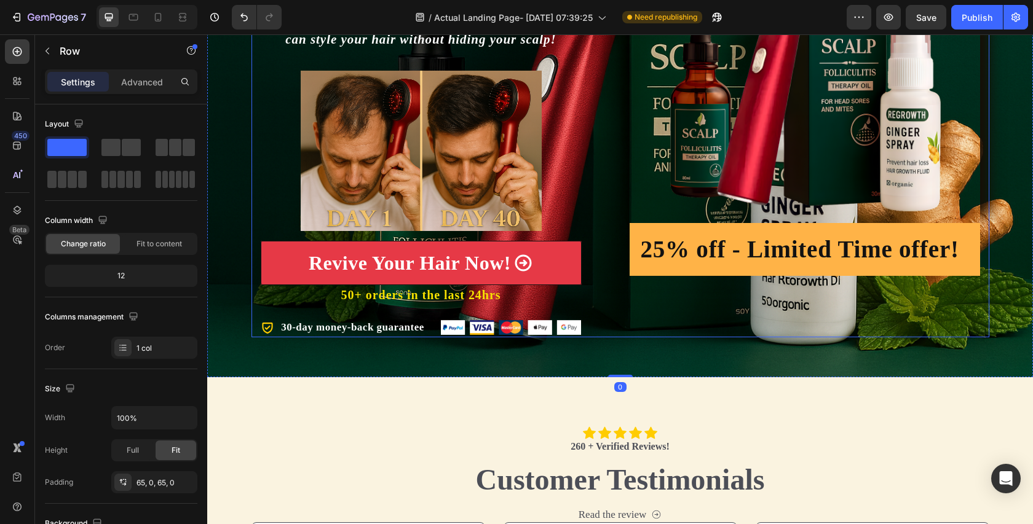
click at [811, 315] on div "Image 25% off - Limited Time offer! Heading Row" at bounding box center [805, 80] width 350 height 513
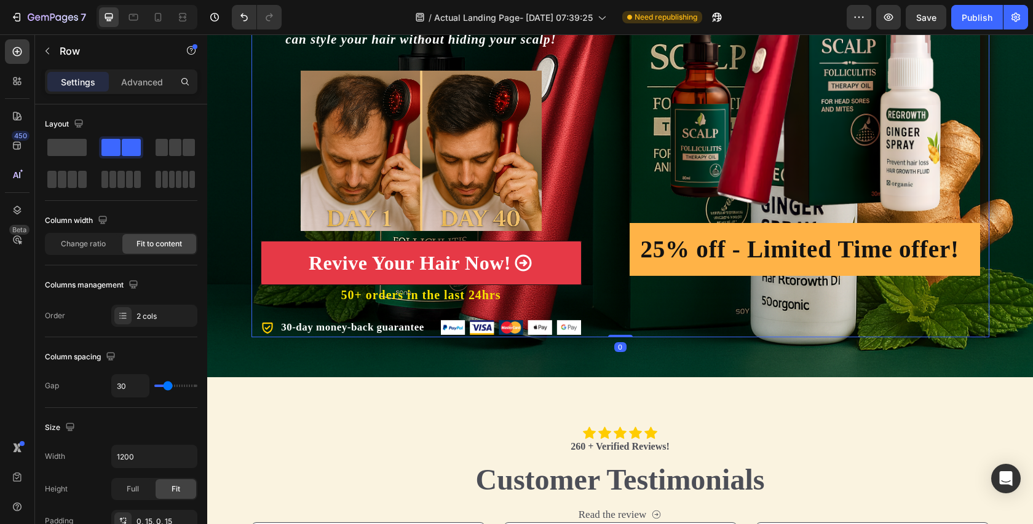
click at [812, 287] on div "Image 25% off - Limited Time offer! Heading Row" at bounding box center [805, 80] width 350 height 513
click at [947, 167] on img at bounding box center [805, 54] width 350 height 338
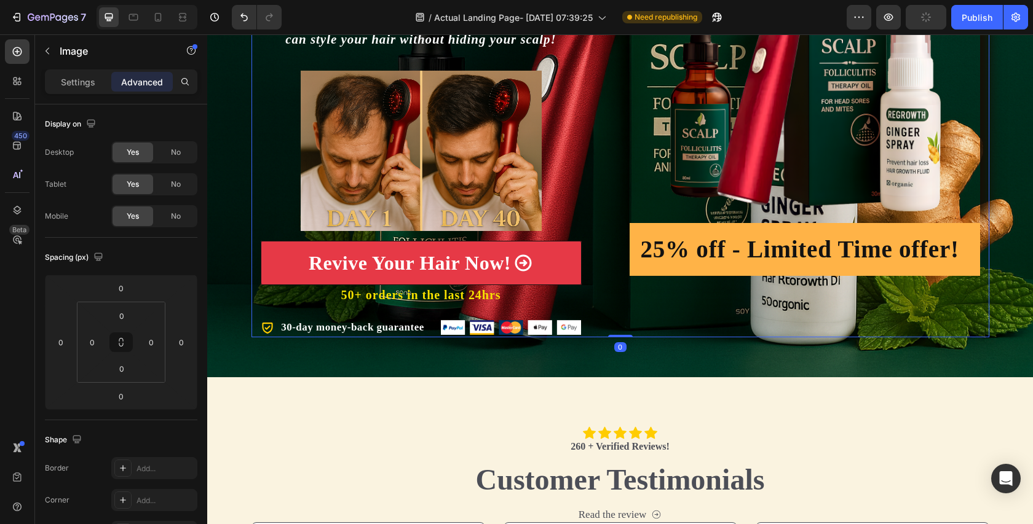
click at [805, 291] on div "Image 25% off - Limited Time offer! Heading Row" at bounding box center [805, 80] width 350 height 513
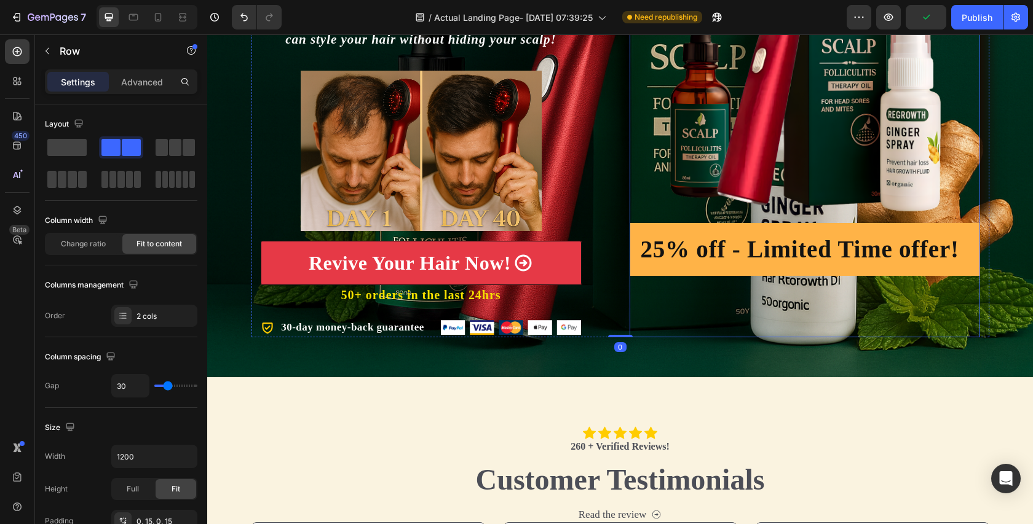
click at [948, 183] on img at bounding box center [805, 54] width 350 height 338
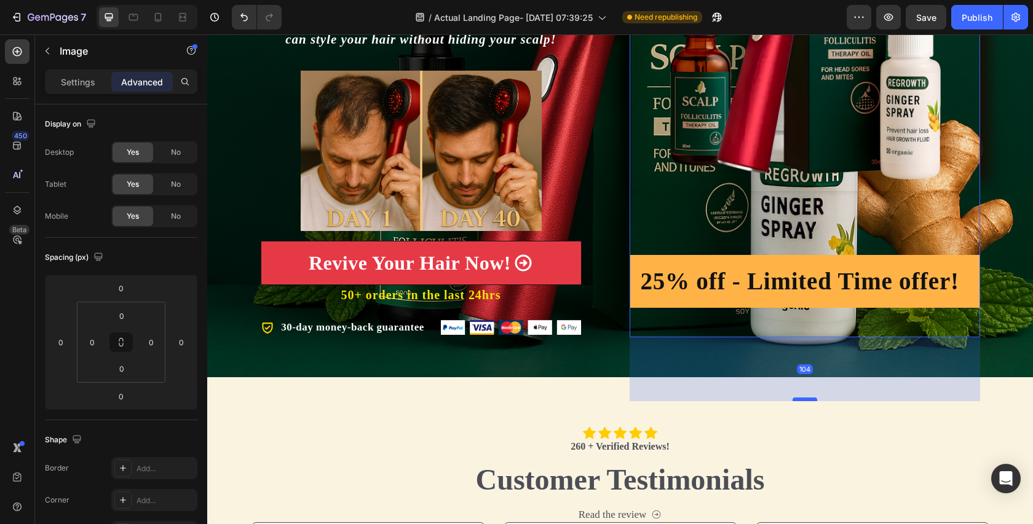
drag, startPoint x: 809, startPoint y: 335, endPoint x: 810, endPoint y: 399, distance: 63.9
click at [810, 399] on div at bounding box center [804, 400] width 25 height 4
type input "104"
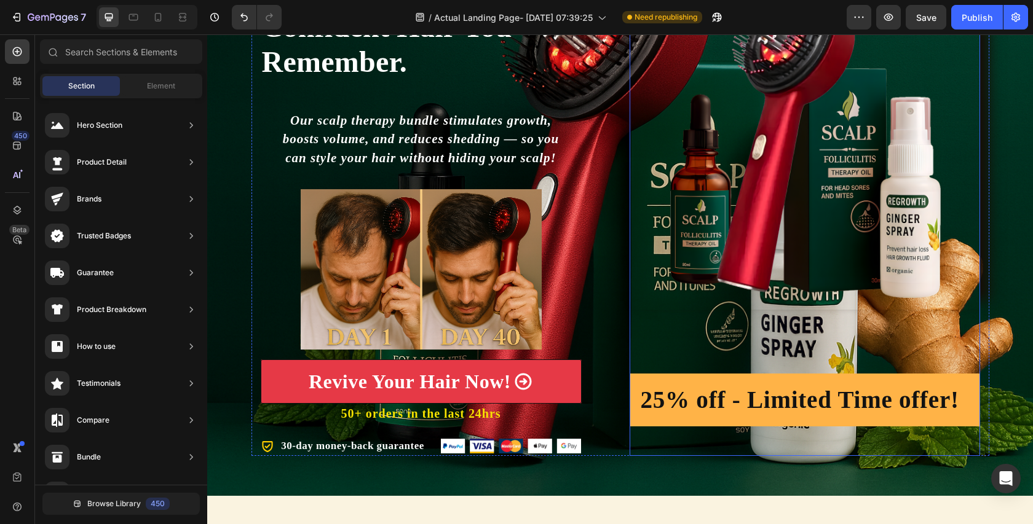
scroll to position [100, 0]
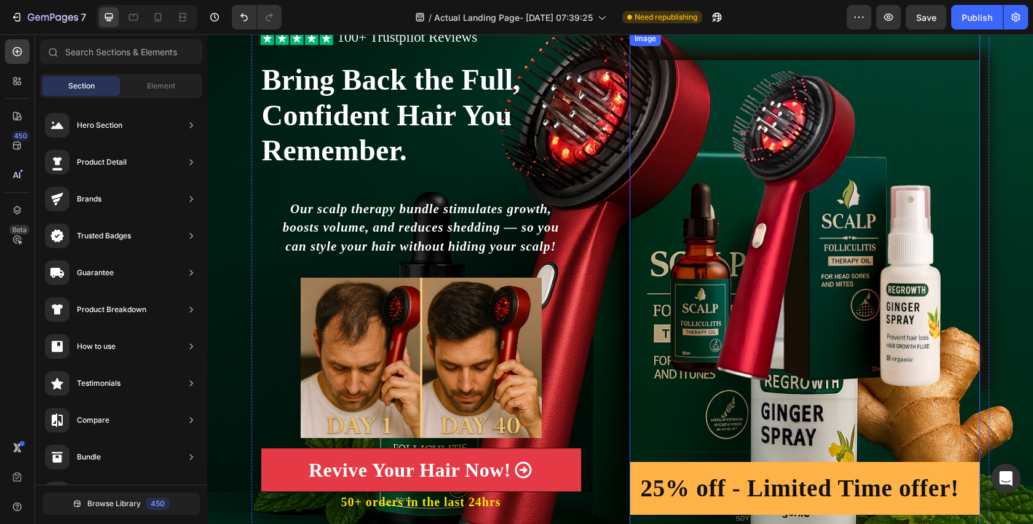
click at [819, 190] on img at bounding box center [805, 229] width 350 height 338
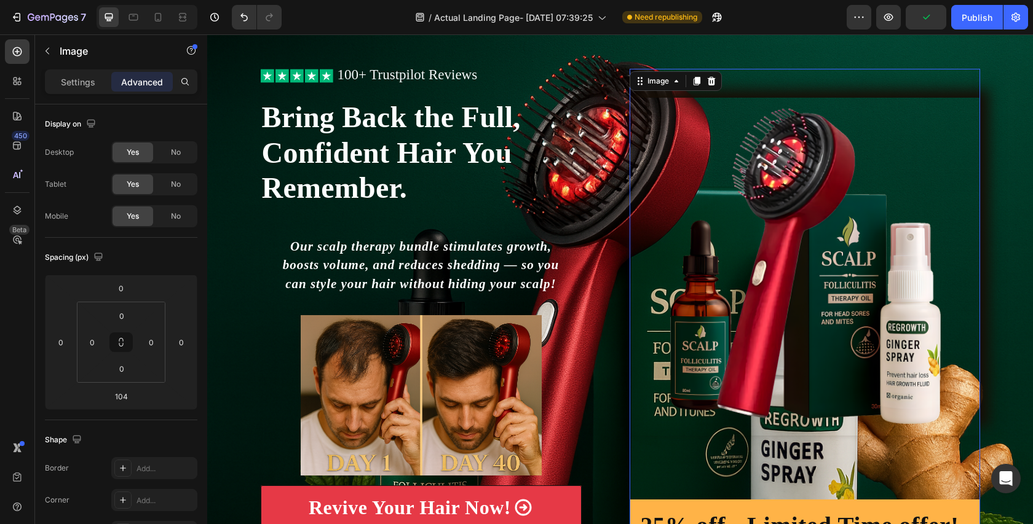
scroll to position [41, 0]
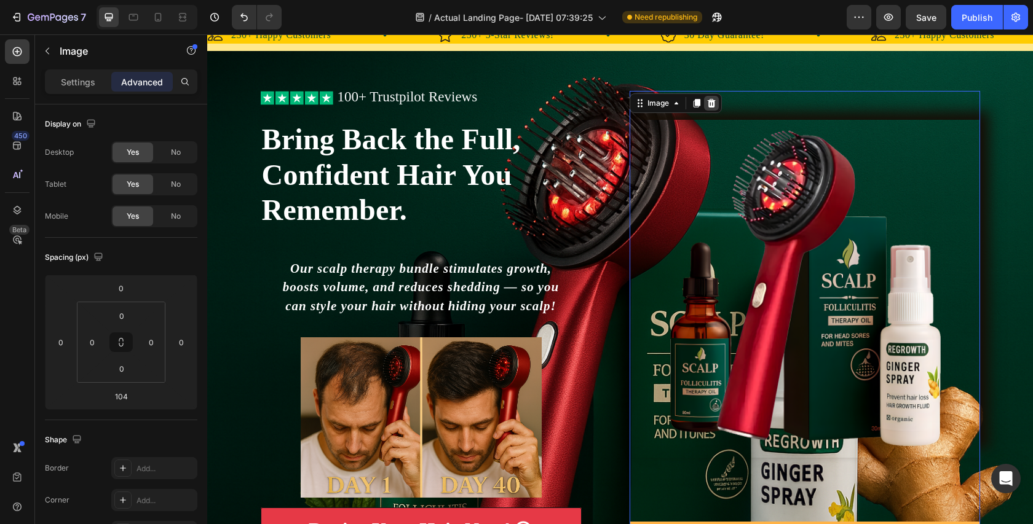
click at [714, 105] on icon at bounding box center [711, 103] width 10 height 10
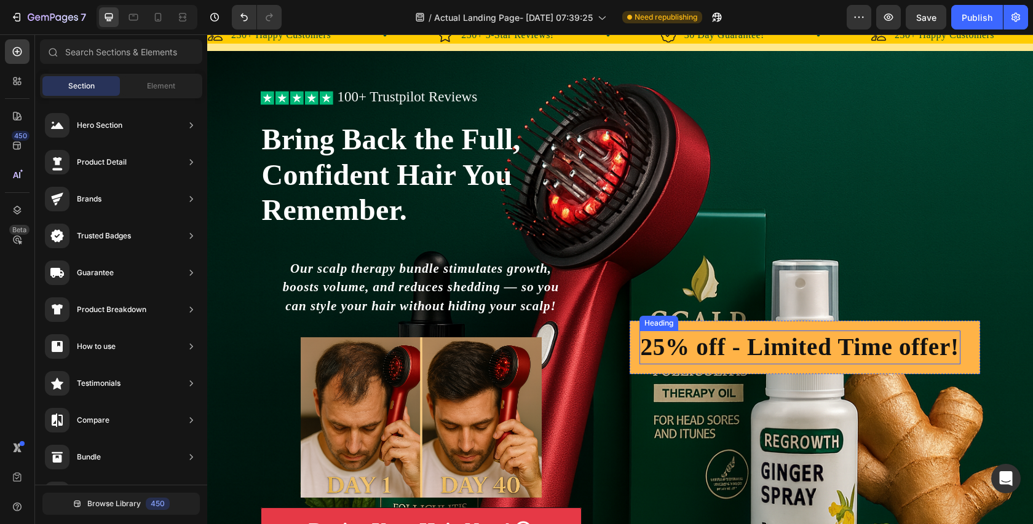
click at [804, 344] on h2 "25% off - Limited Time offer!" at bounding box center [799, 348] width 321 height 34
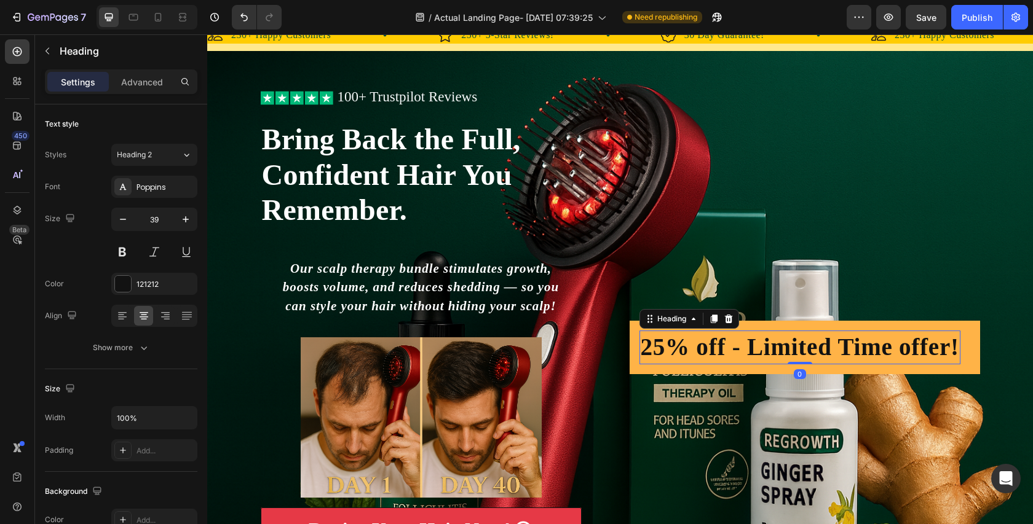
scroll to position [77, 0]
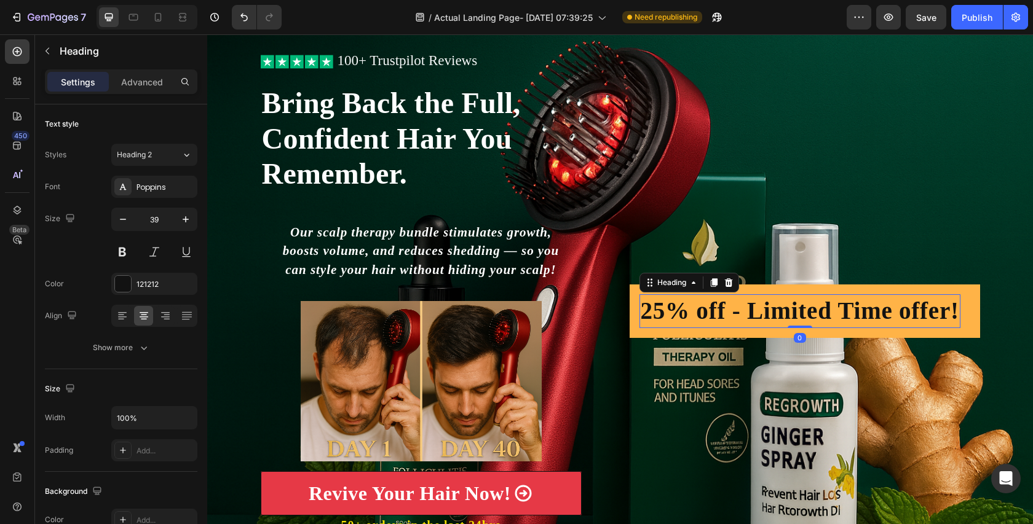
drag, startPoint x: 802, startPoint y: 326, endPoint x: 805, endPoint y: 216, distance: 109.5
click at [805, 216] on div "25% off - Limited Time offer! Heading 0 Row" at bounding box center [805, 311] width 350 height 513
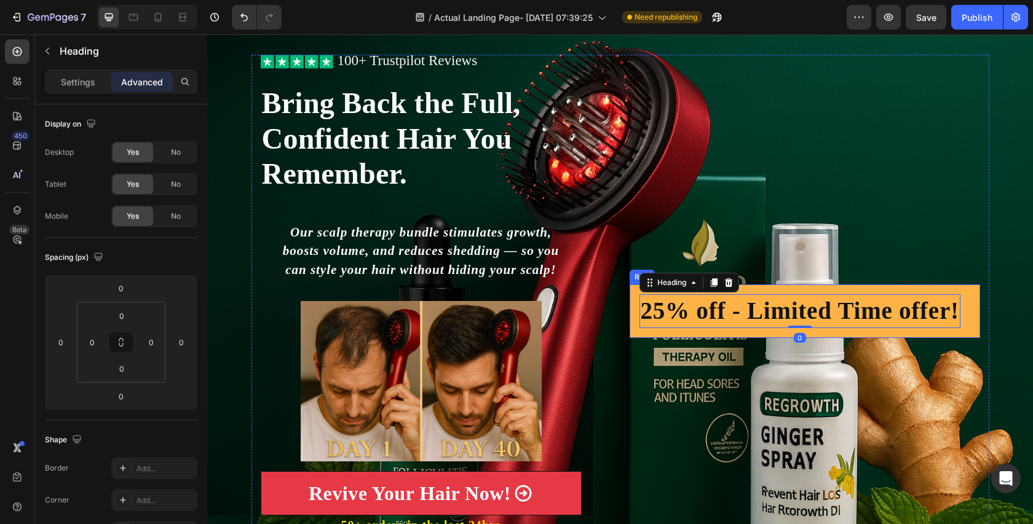
click at [804, 285] on div "25% off - Limited Time offer! Heading 0 Row" at bounding box center [805, 311] width 350 height 53
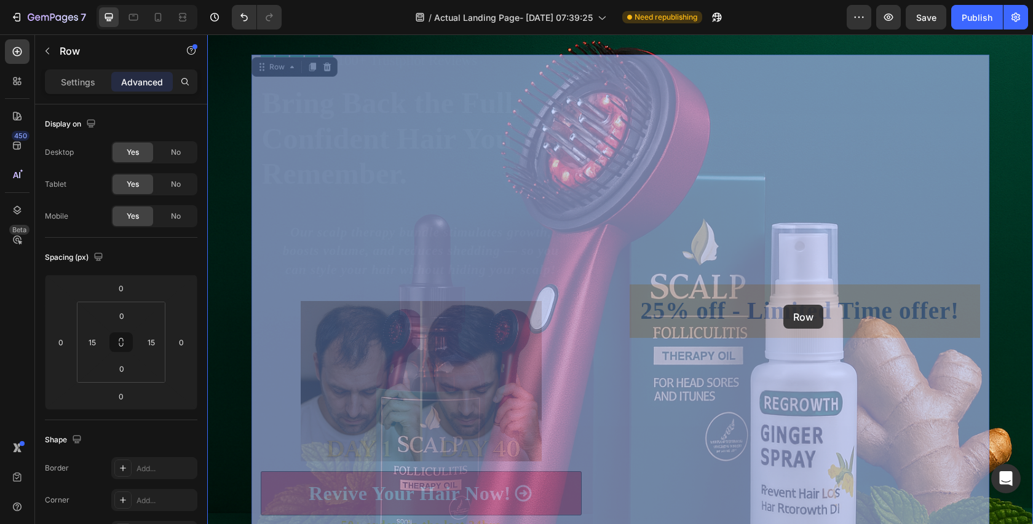
drag, startPoint x: 799, startPoint y: 282, endPoint x: 783, endPoint y: 305, distance: 27.8
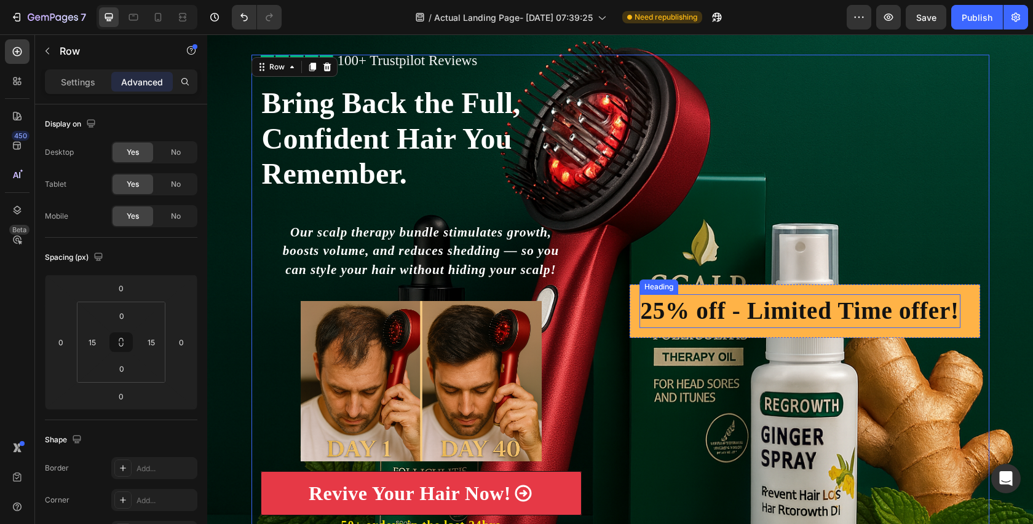
click at [714, 306] on h2 "25% off - Limited Time offer!" at bounding box center [799, 311] width 321 height 34
click at [765, 286] on div "25% off - Limited Time offer! Heading 0 Row" at bounding box center [805, 311] width 350 height 53
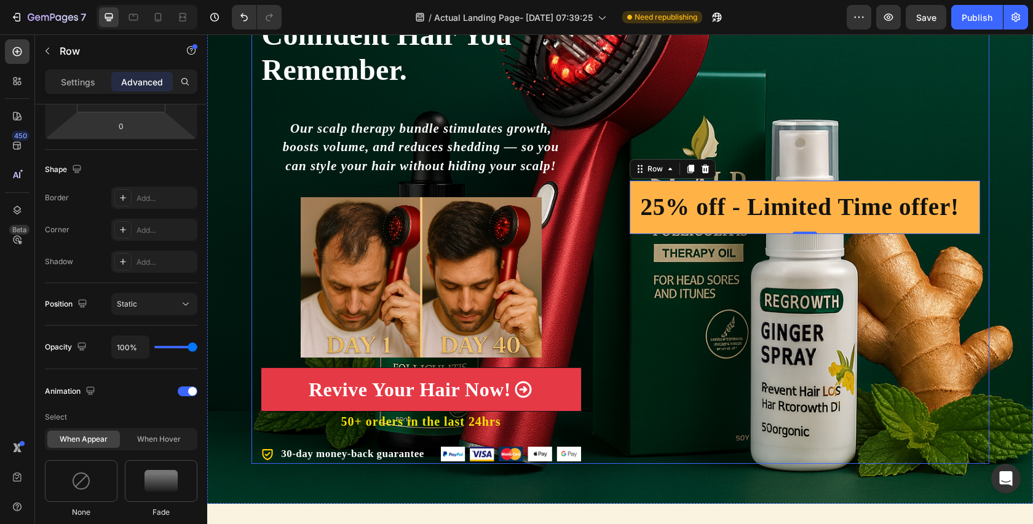
scroll to position [114, 0]
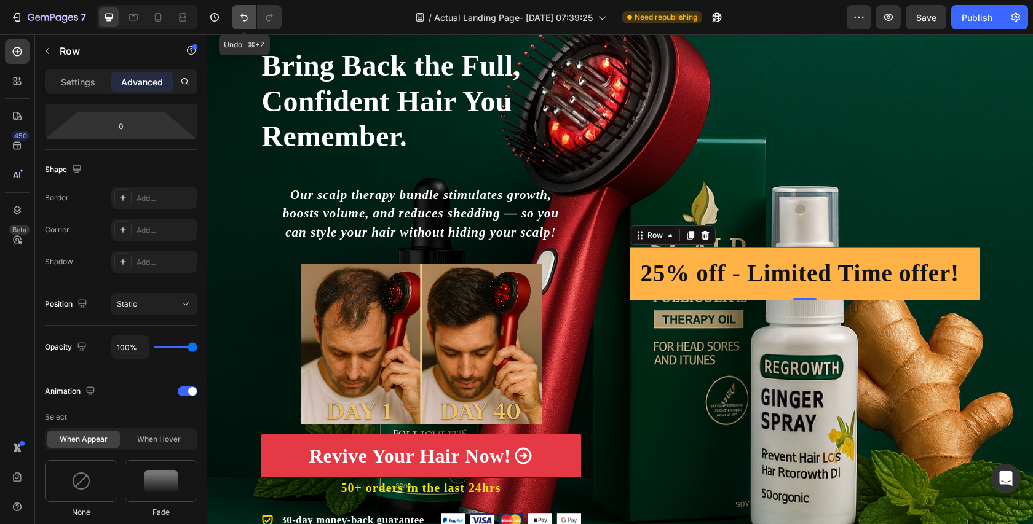
click at [243, 12] on icon "Undo/Redo" at bounding box center [244, 17] width 12 height 12
click at [242, 13] on icon "Undo/Redo" at bounding box center [244, 17] width 12 height 12
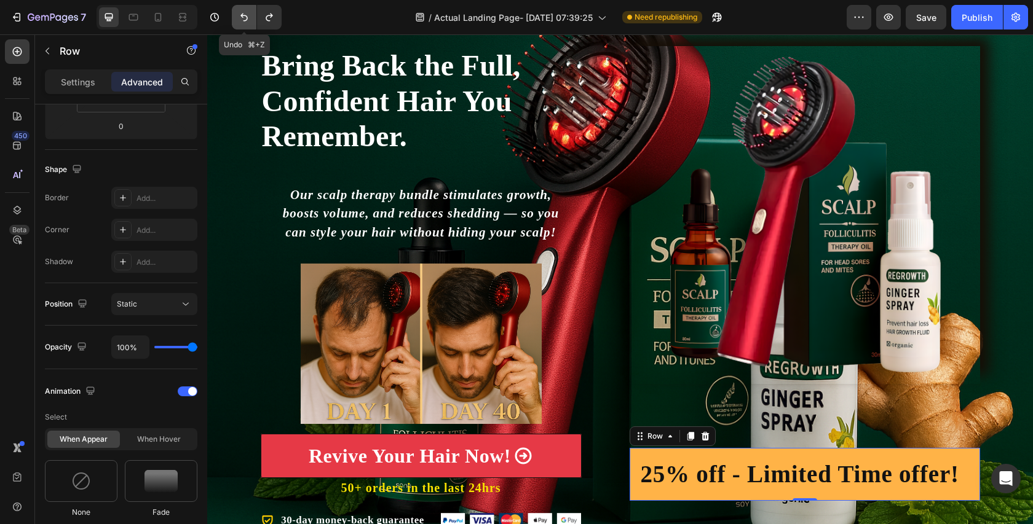
click at [242, 13] on icon "Undo/Redo" at bounding box center [244, 17] width 12 height 12
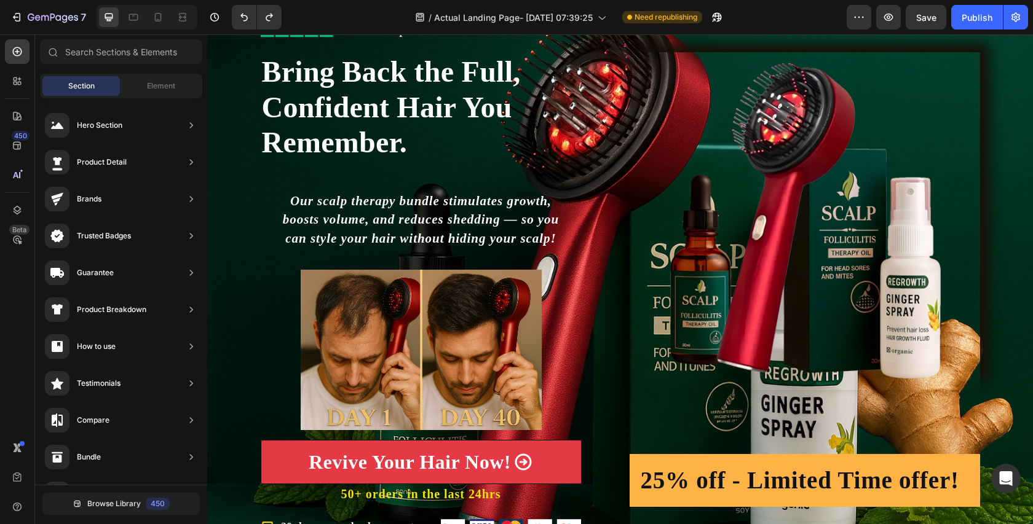
scroll to position [0, 0]
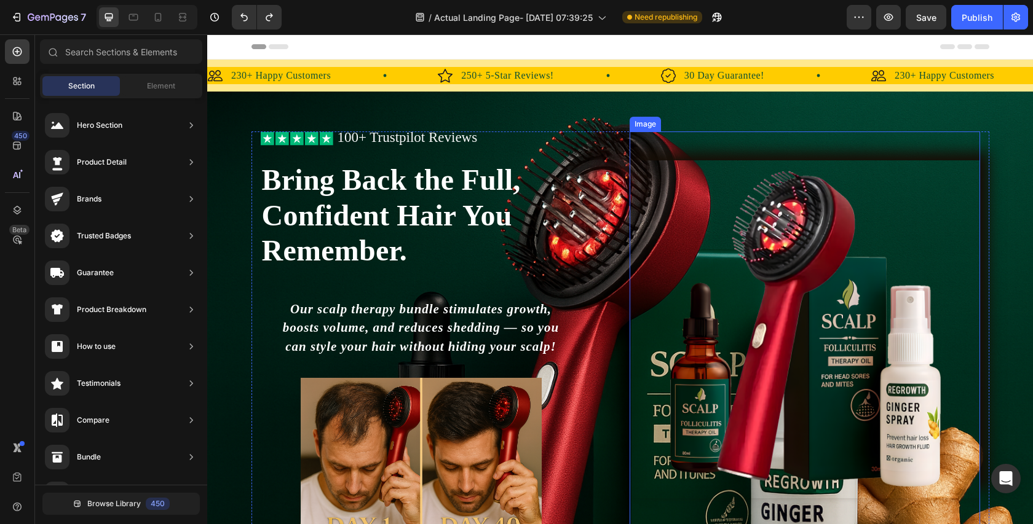
click at [936, 199] on img at bounding box center [805, 329] width 350 height 338
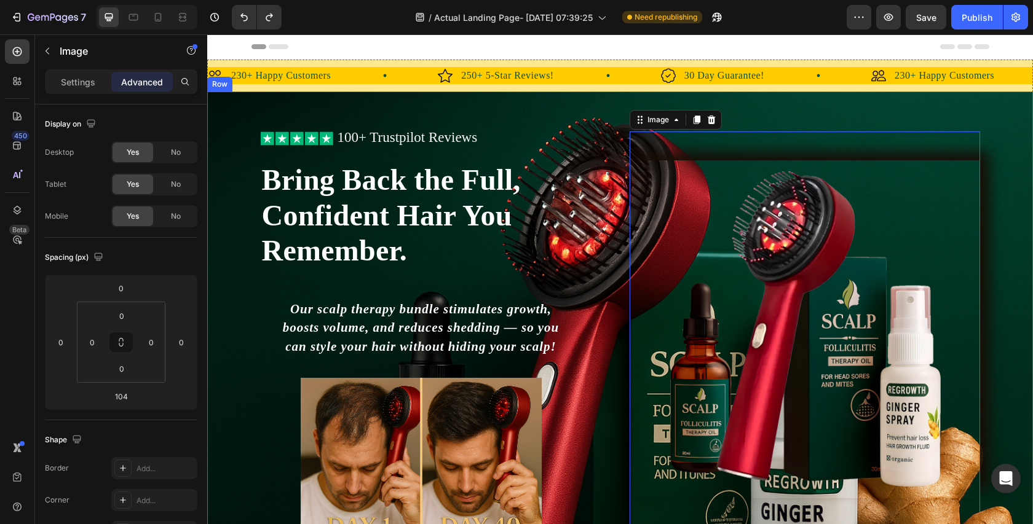
click at [997, 137] on div "Icon Icon Icon Icon Icon Icon List 100+ Trustpilot Reviews Text Block Row Icon …" at bounding box center [620, 388] width 826 height 513
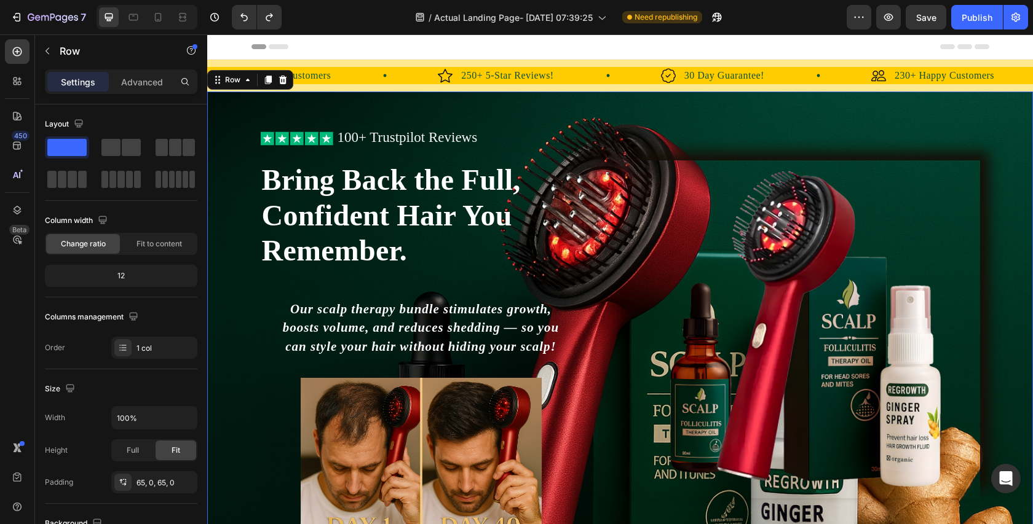
click at [168, 15] on div at bounding box center [147, 17] width 101 height 25
click at [160, 15] on icon at bounding box center [158, 17] width 12 height 12
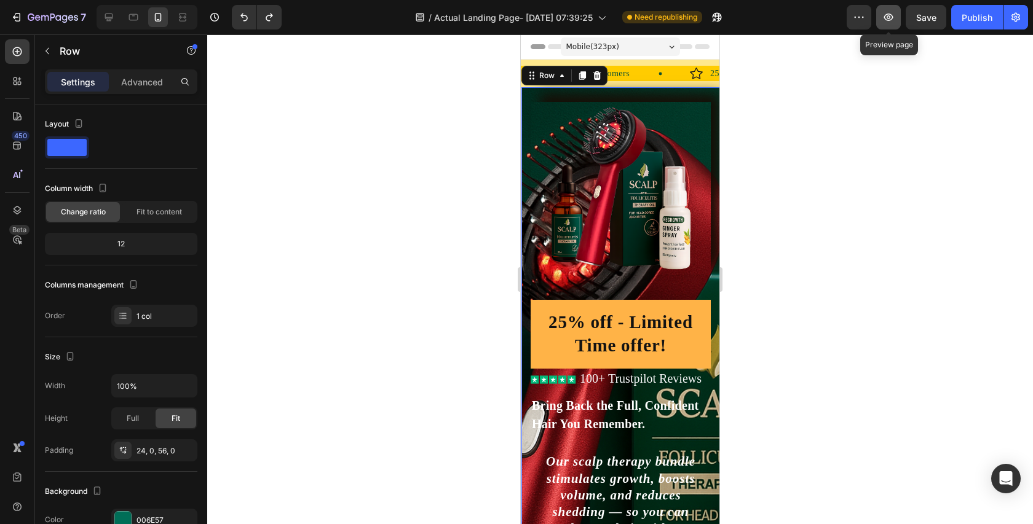
click at [890, 15] on icon "button" at bounding box center [888, 17] width 12 height 12
click at [139, 20] on icon at bounding box center [133, 17] width 12 height 12
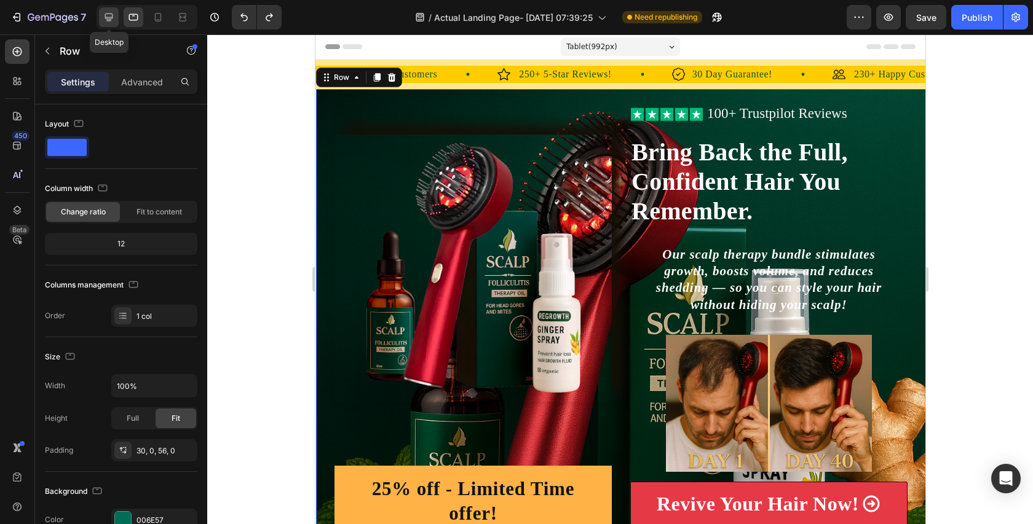
click at [103, 13] on icon at bounding box center [109, 17] width 12 height 12
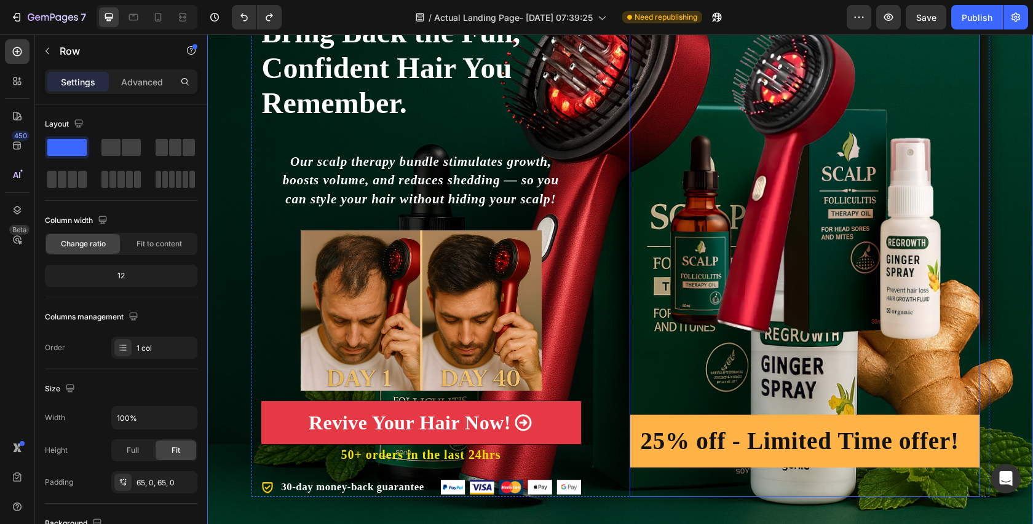
scroll to position [160, 0]
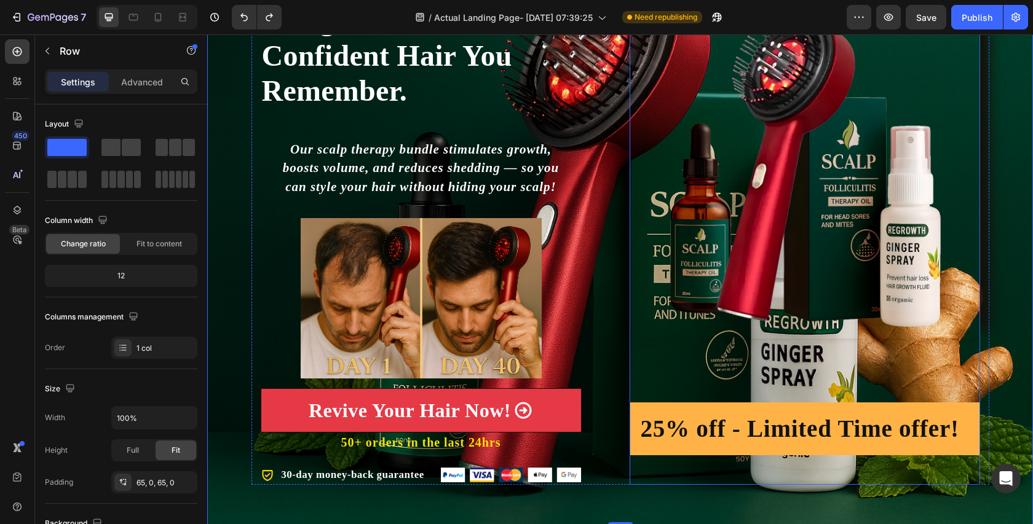
click at [793, 196] on img at bounding box center [805, 170] width 350 height 338
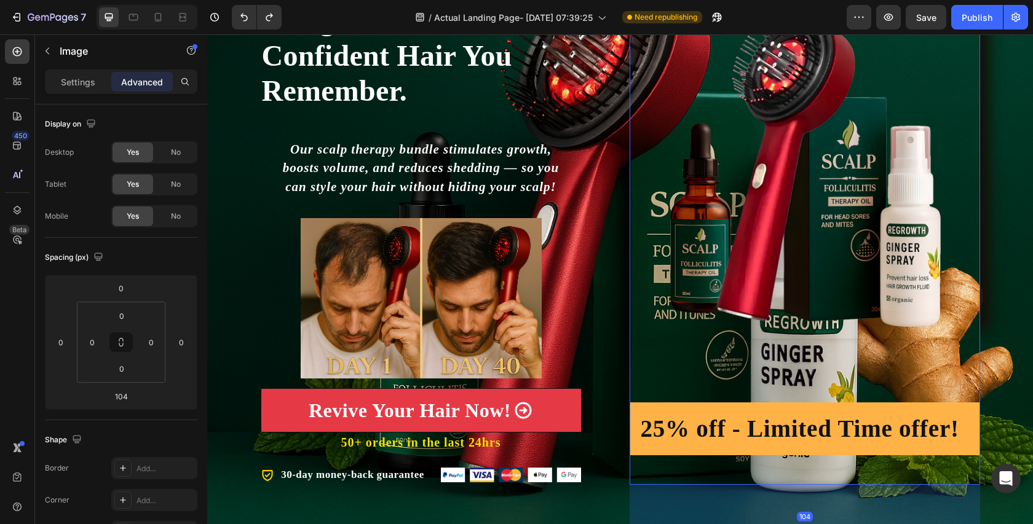
click at [811, 130] on img at bounding box center [805, 170] width 350 height 338
click at [751, 162] on img at bounding box center [805, 170] width 350 height 338
click at [89, 87] on p "Settings" at bounding box center [78, 82] width 34 height 13
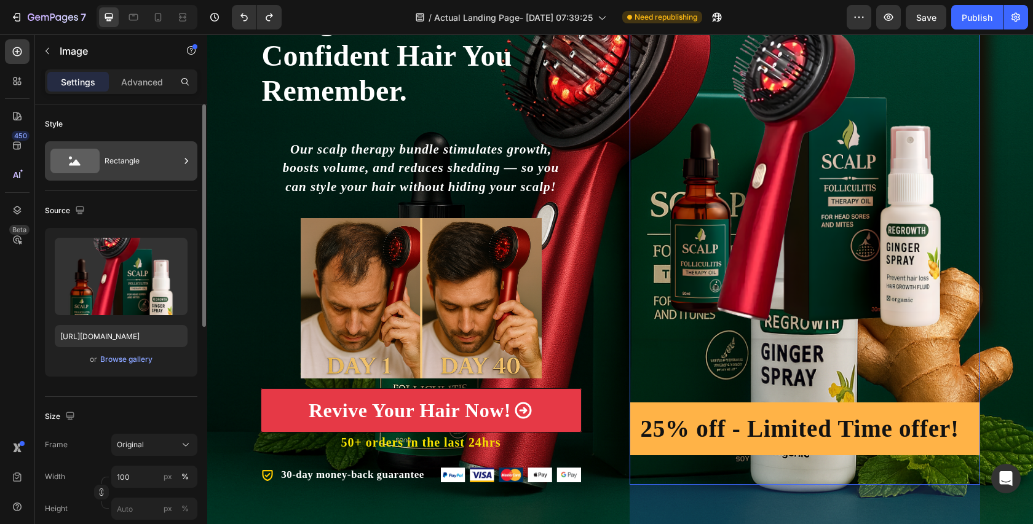
click at [128, 168] on div "Rectangle" at bounding box center [142, 161] width 75 height 28
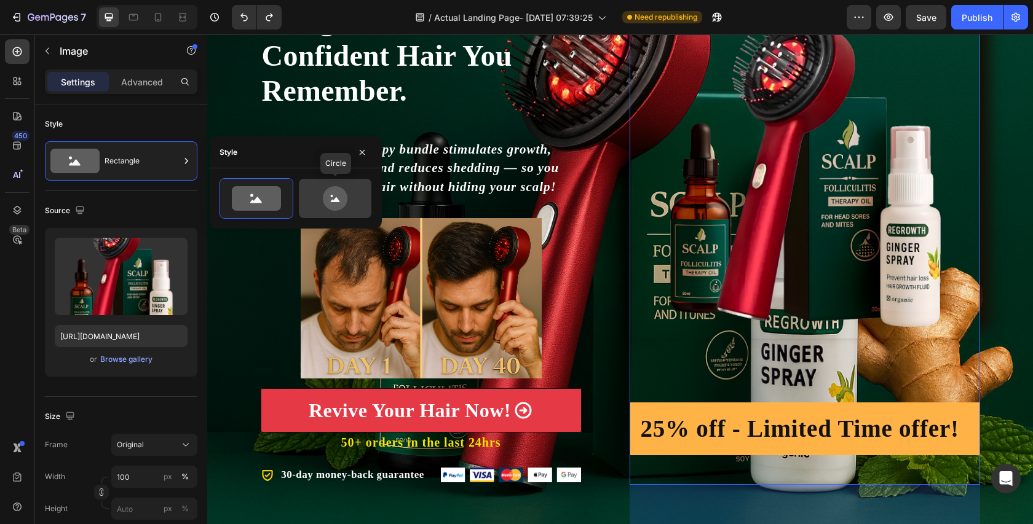
click at [333, 204] on icon at bounding box center [335, 198] width 25 height 25
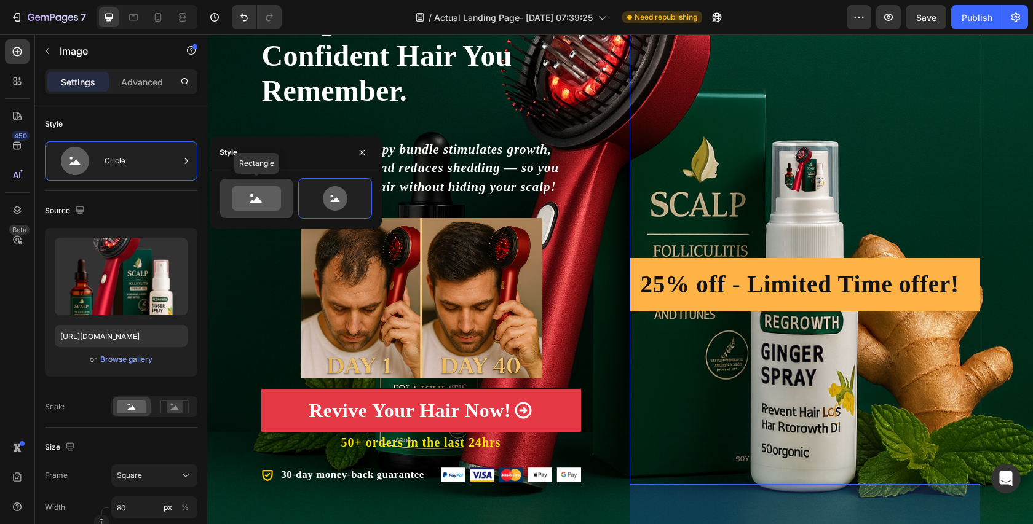
click at [256, 205] on icon at bounding box center [256, 198] width 49 height 25
type input "100"
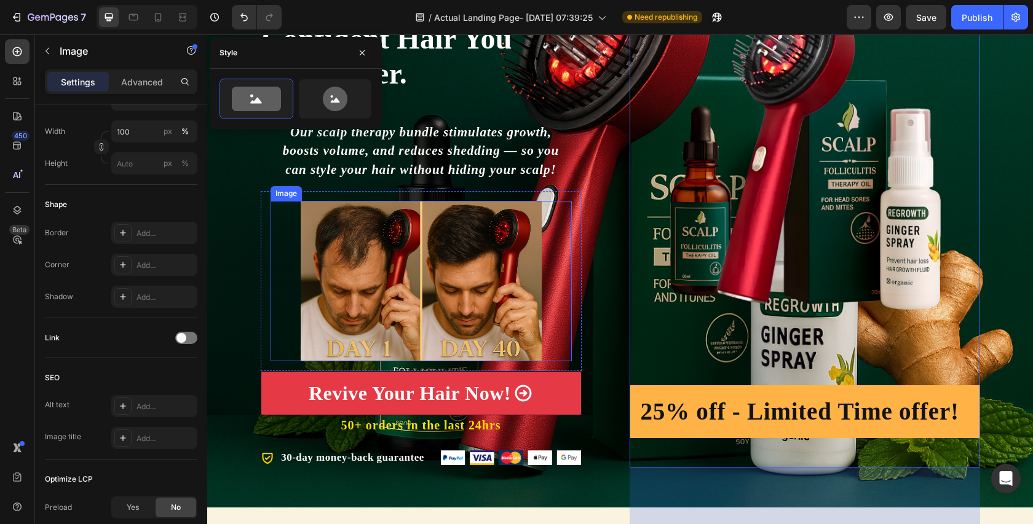
scroll to position [0, 0]
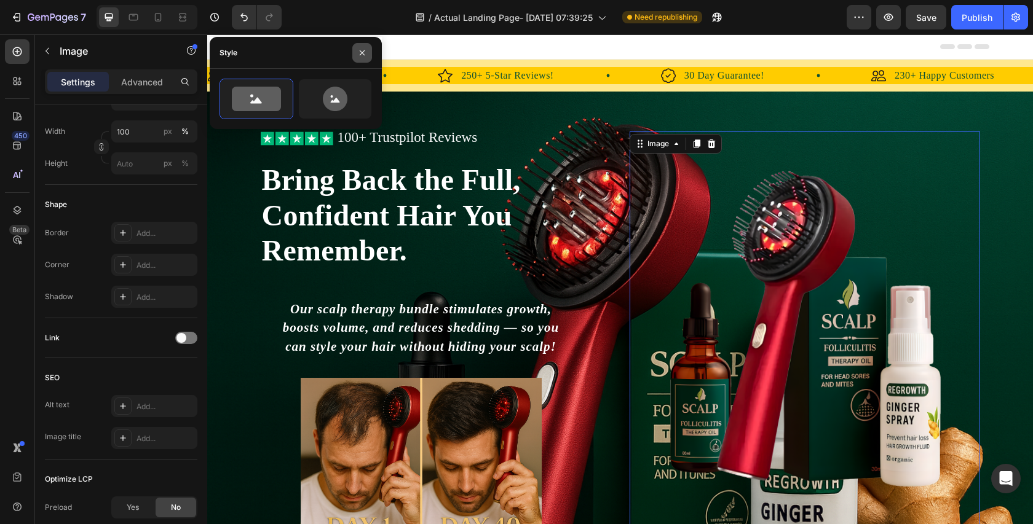
click at [358, 52] on icon "button" at bounding box center [362, 53] width 10 height 10
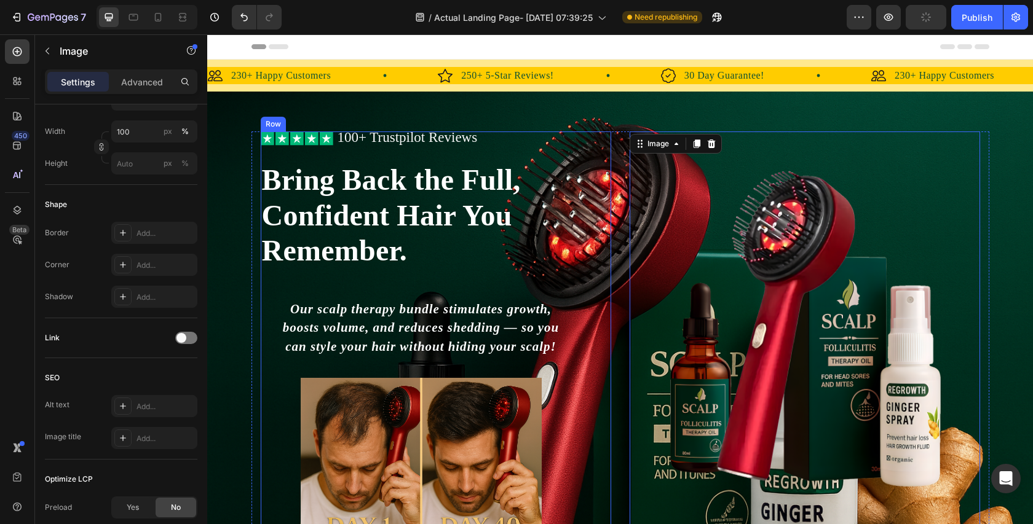
scroll to position [38, 0]
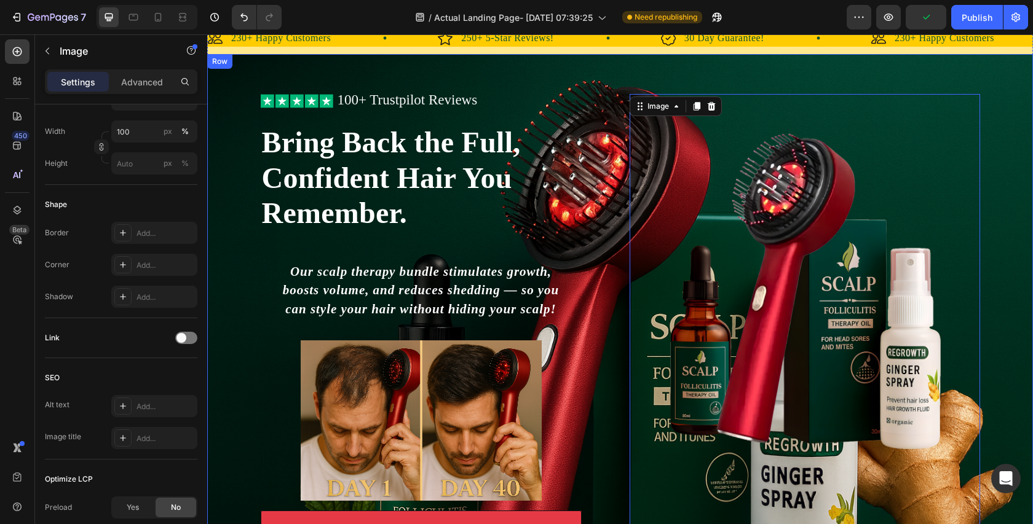
click at [995, 100] on div "Icon Icon Icon Icon Icon Icon List 100+ Trustpilot Reviews Text Block Row Icon …" at bounding box center [620, 350] width 826 height 513
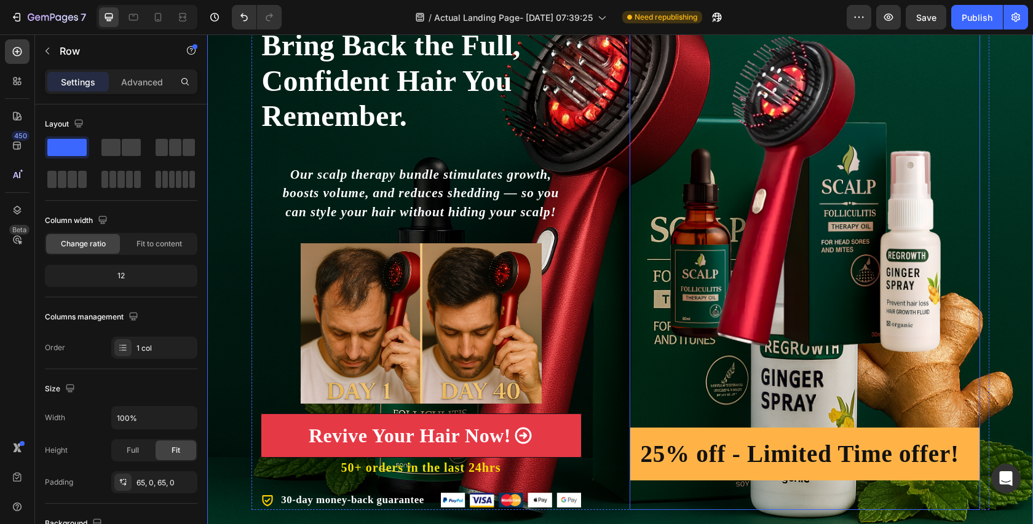
scroll to position [166, 0]
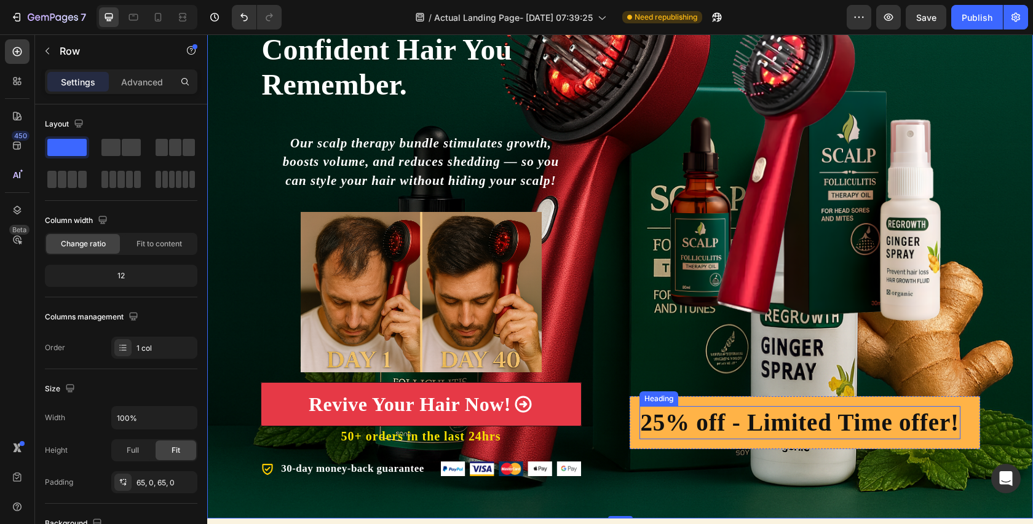
click at [725, 410] on h2 "25% off - Limited Time offer!" at bounding box center [799, 423] width 321 height 34
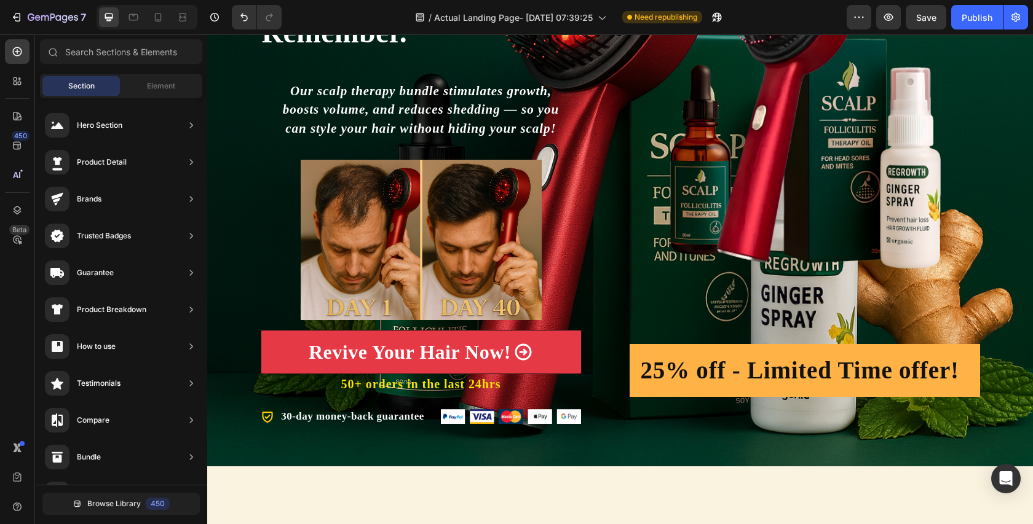
scroll to position [0, 0]
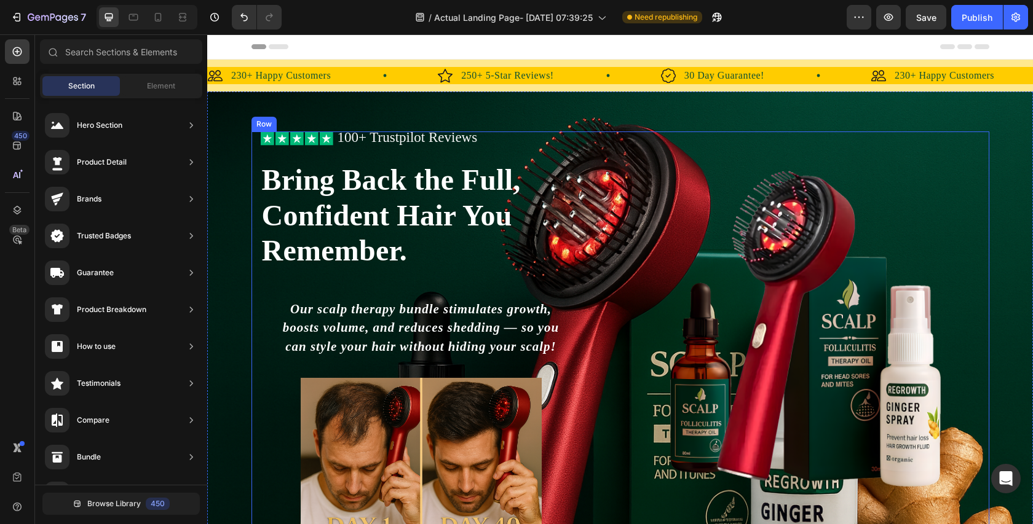
click at [797, 132] on div "Image 25% off - Limited Time offer! Heading Row" at bounding box center [805, 388] width 350 height 513
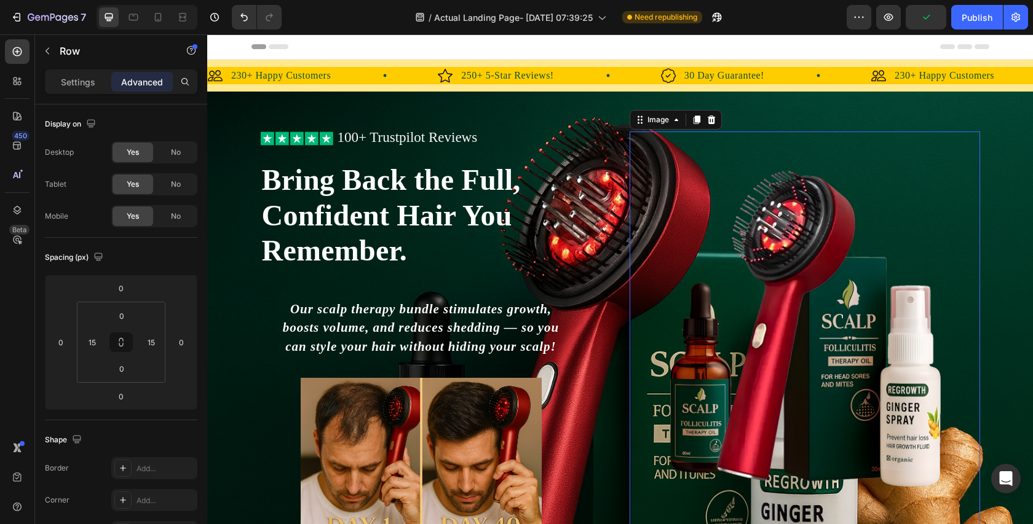
click at [732, 324] on img at bounding box center [805, 329] width 350 height 338
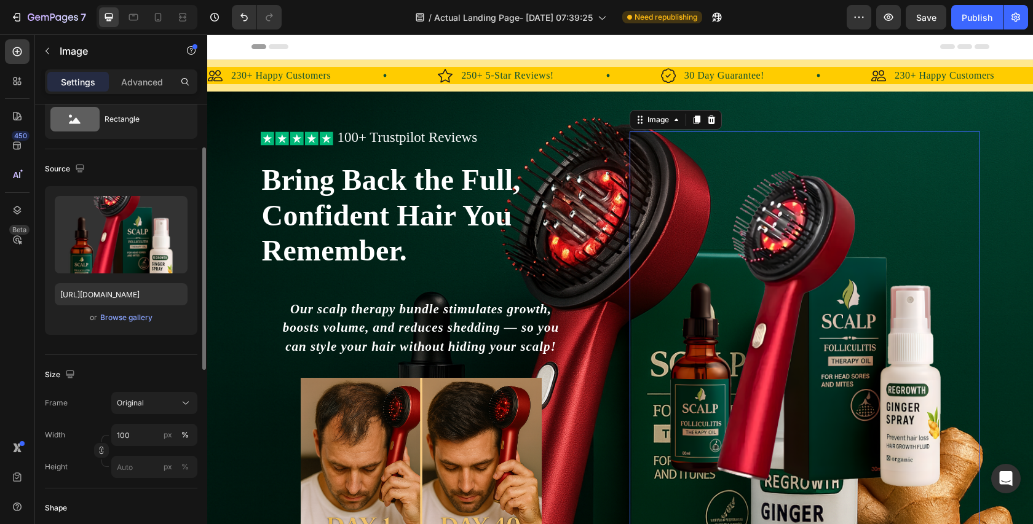
scroll to position [58, 0]
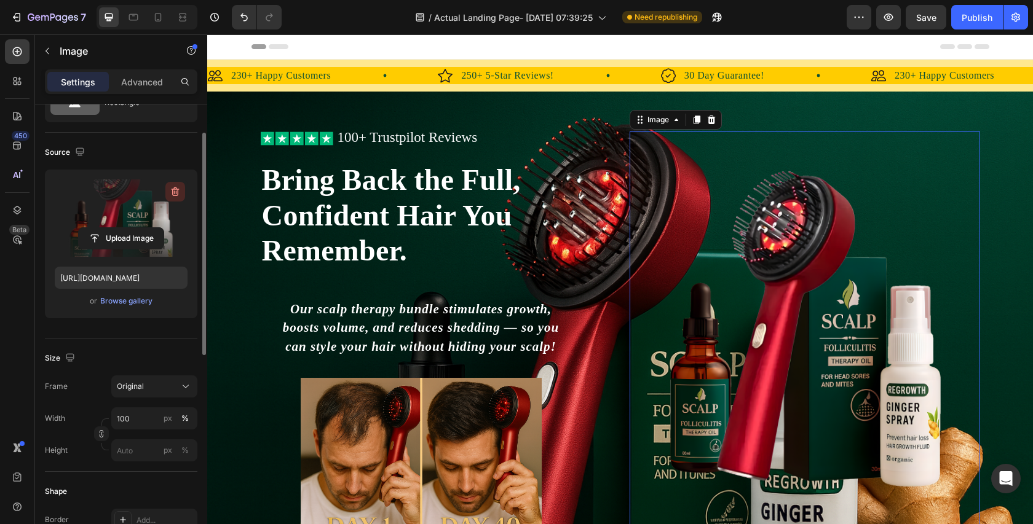
click at [175, 186] on icon "button" at bounding box center [175, 192] width 12 height 12
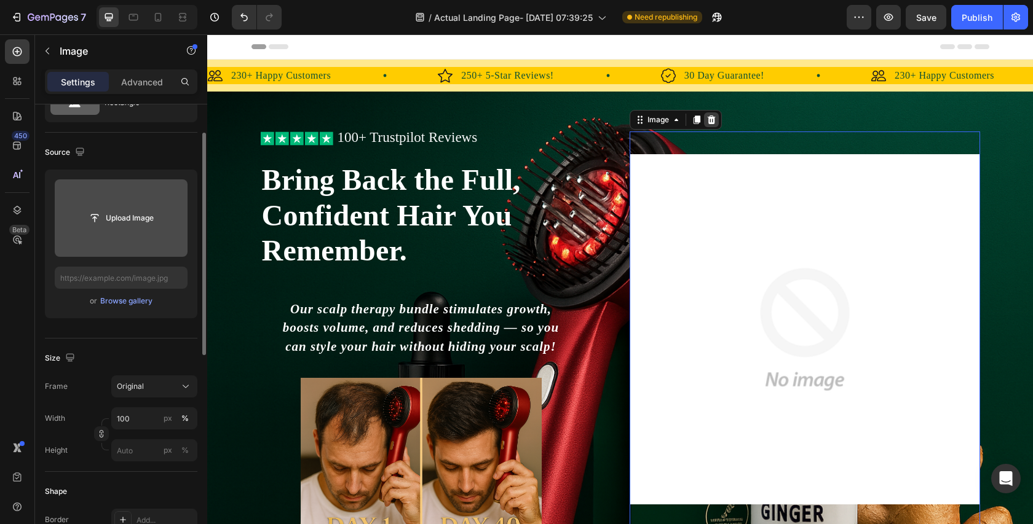
click at [711, 123] on icon at bounding box center [711, 120] width 8 height 9
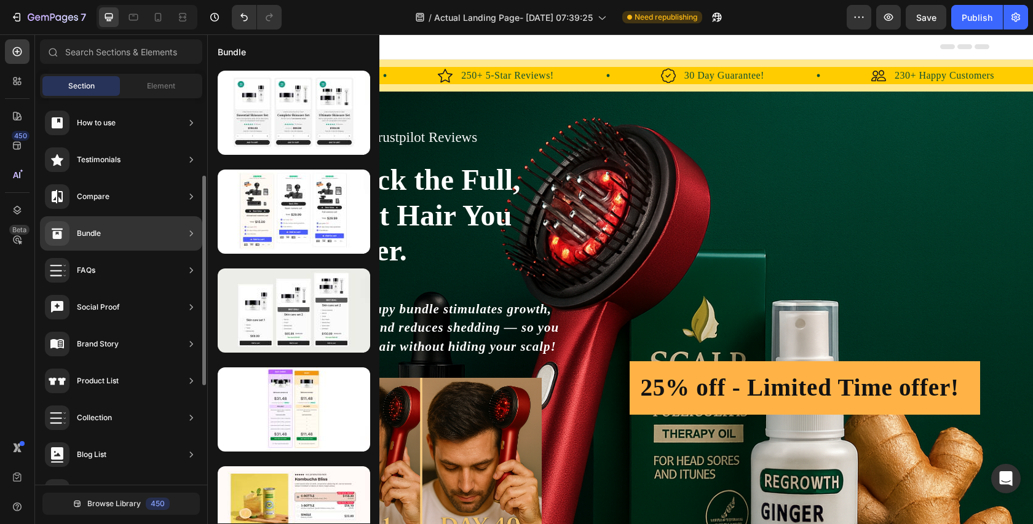
scroll to position [0, 0]
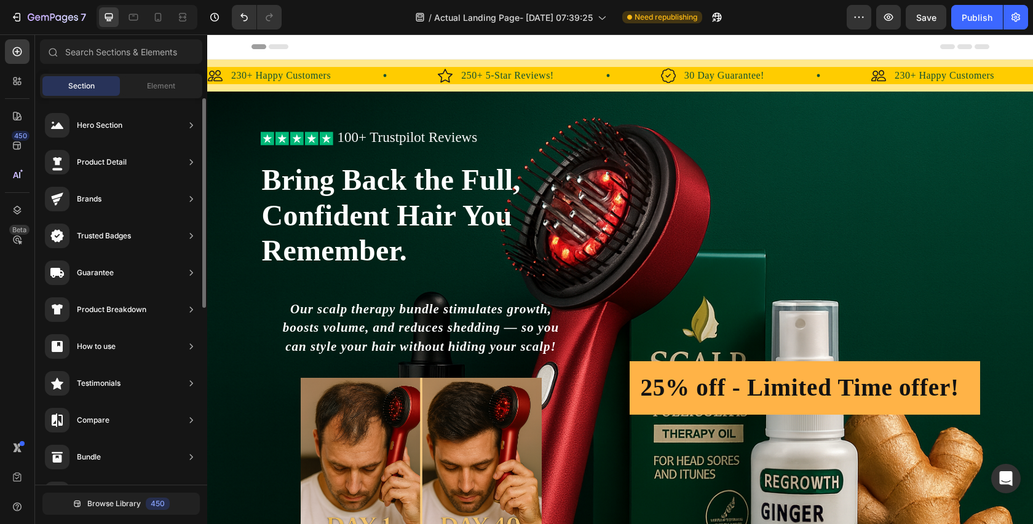
click at [149, 96] on div "Section Element" at bounding box center [121, 86] width 162 height 25
click at [151, 87] on span "Element" at bounding box center [161, 86] width 28 height 11
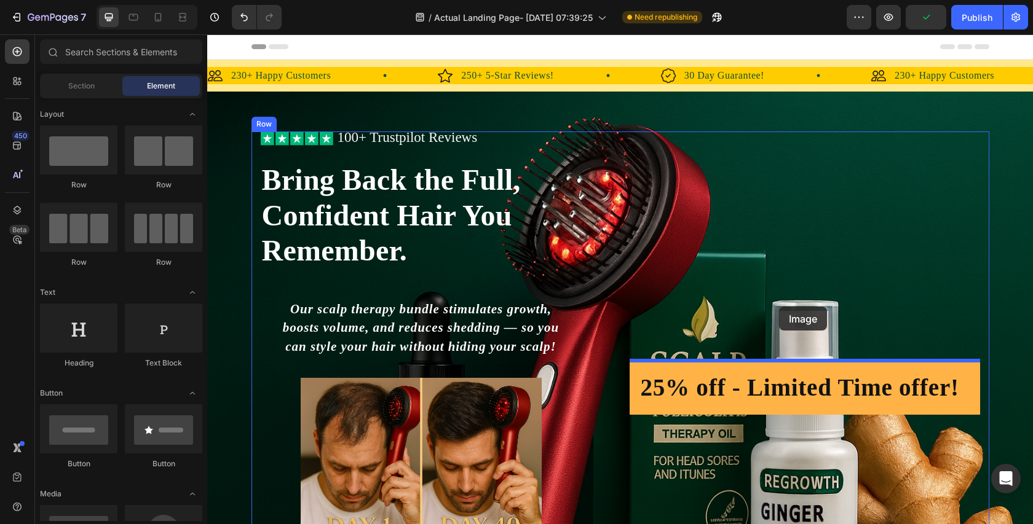
drag, startPoint x: 295, startPoint y: 368, endPoint x: 781, endPoint y: 322, distance: 488.4
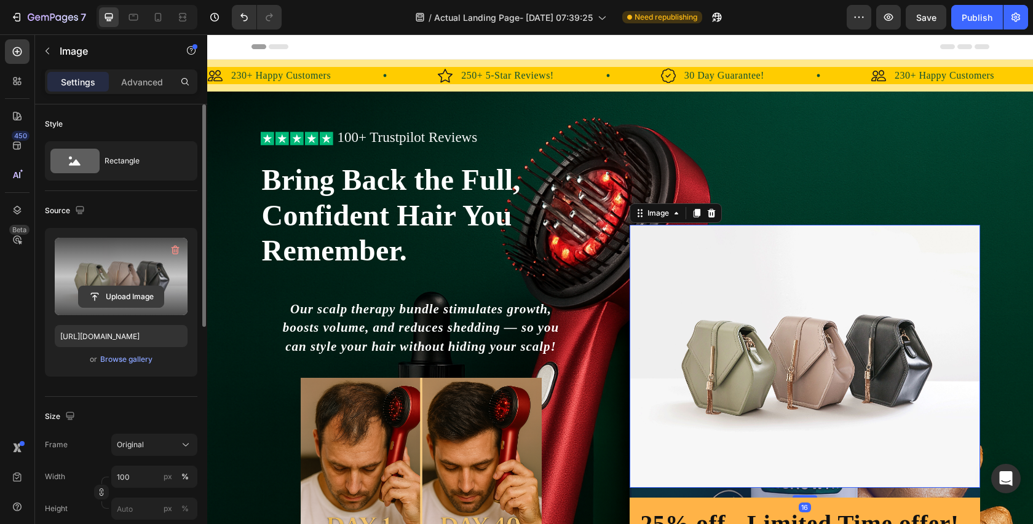
click at [130, 294] on input "file" at bounding box center [121, 296] width 85 height 21
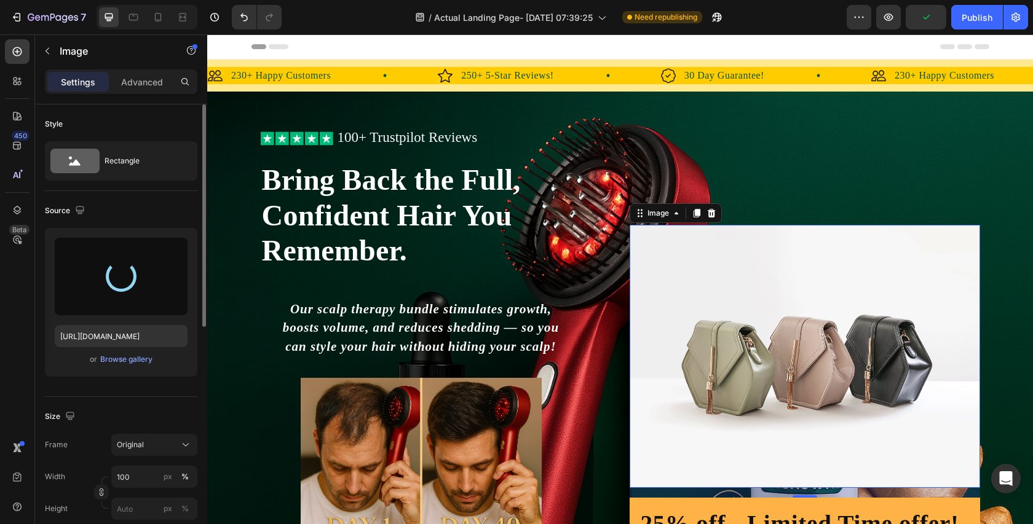
type input "https://cdn.shopify.com/s/files/1/0738/7168/7893/files/gempages_579959335975649…"
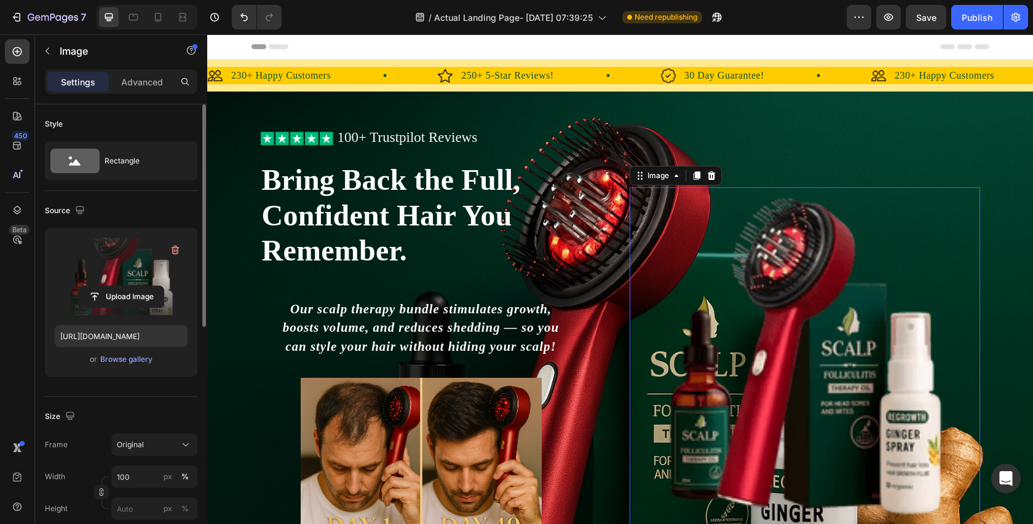
scroll to position [46, 0]
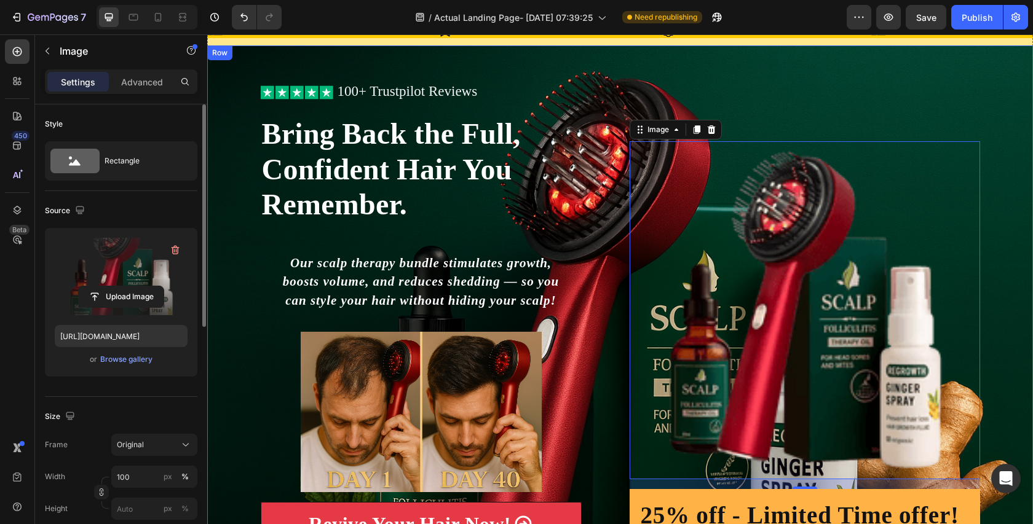
click at [898, 78] on div "Icon Icon Icon Icon Icon Icon List 100+ Trustpilot Reviews Text Block Row Icon …" at bounding box center [620, 341] width 826 height 593
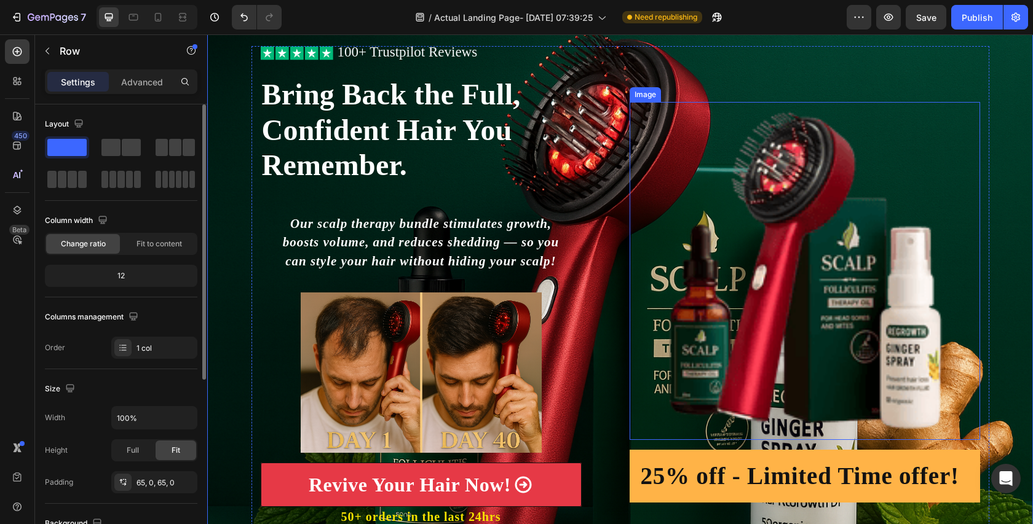
scroll to position [92, 0]
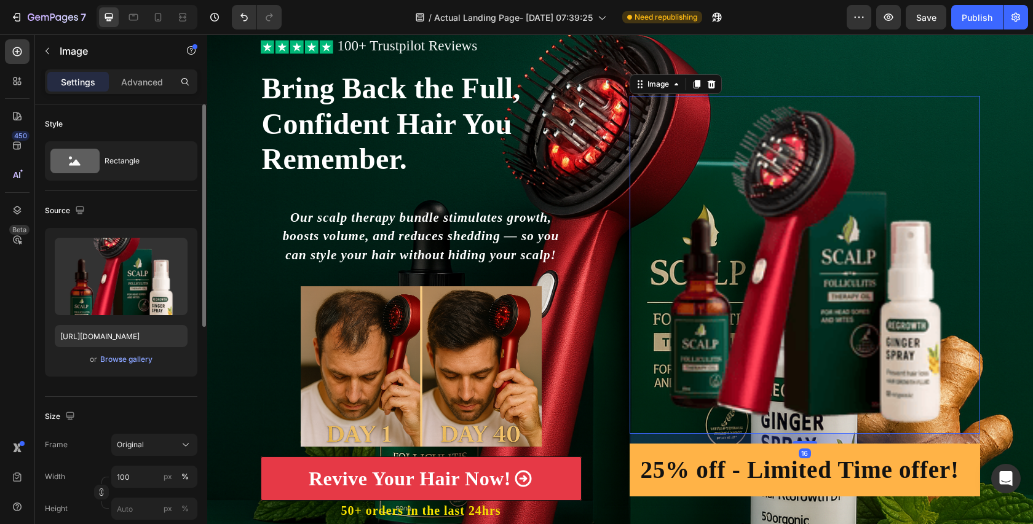
click at [817, 239] on img at bounding box center [805, 265] width 350 height 338
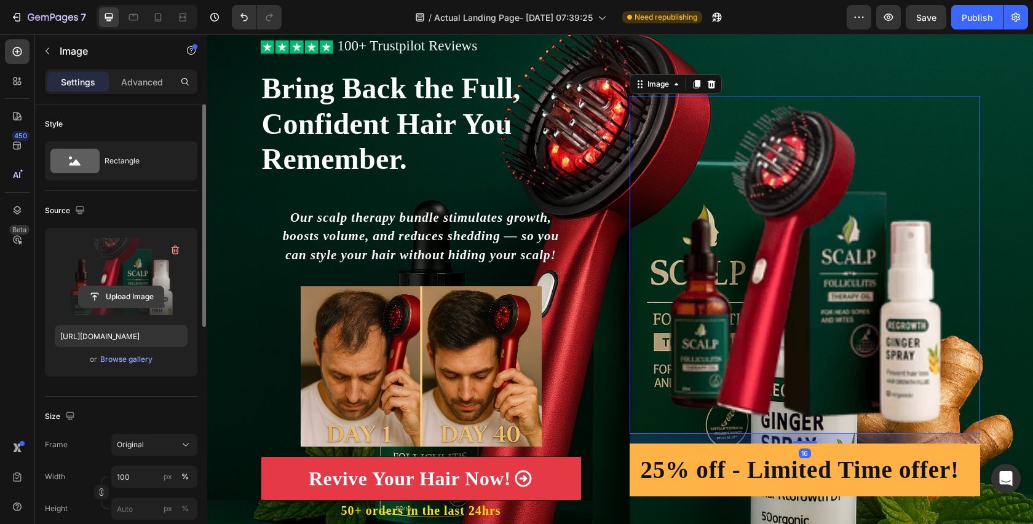
click at [117, 296] on input "file" at bounding box center [121, 296] width 85 height 21
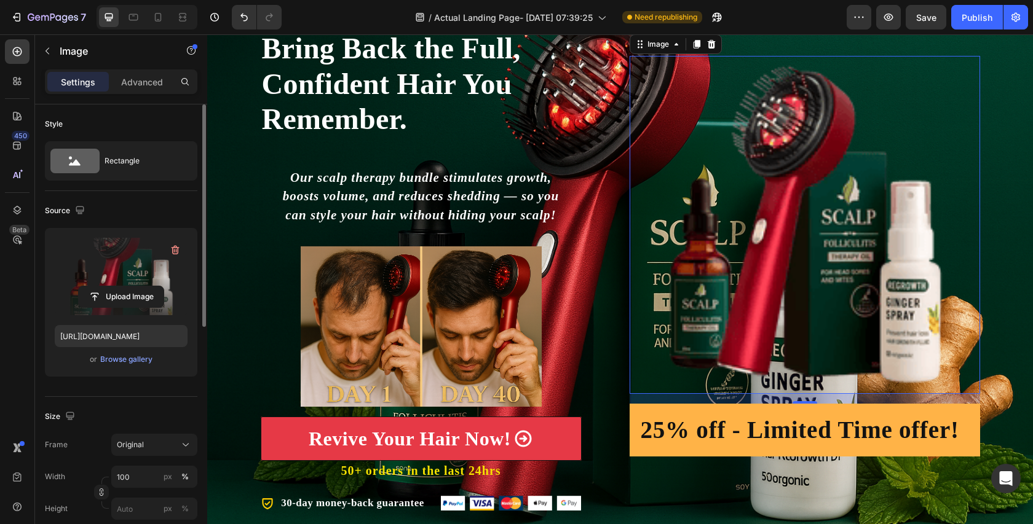
scroll to position [139, 0]
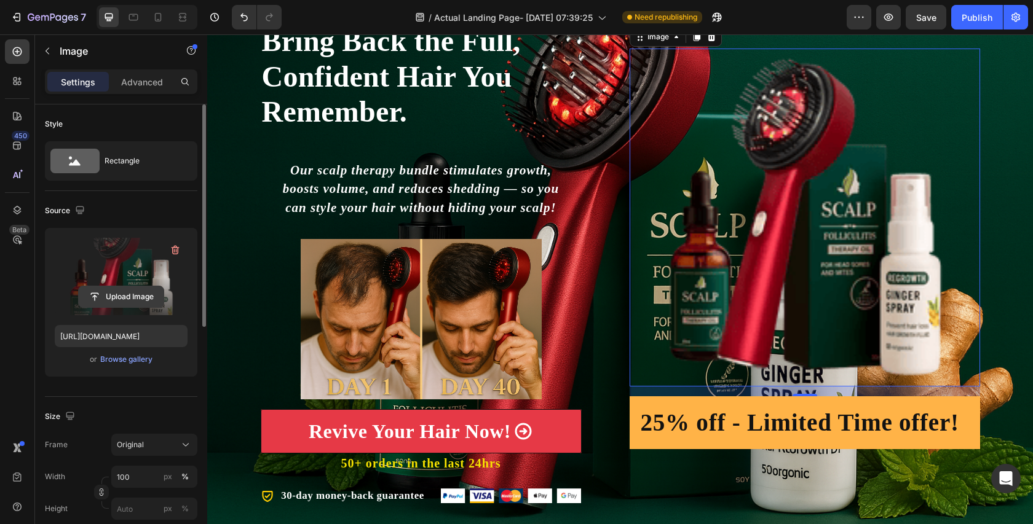
click at [128, 297] on input "file" at bounding box center [121, 296] width 85 height 21
click at [891, 19] on icon "button" at bounding box center [888, 17] width 9 height 7
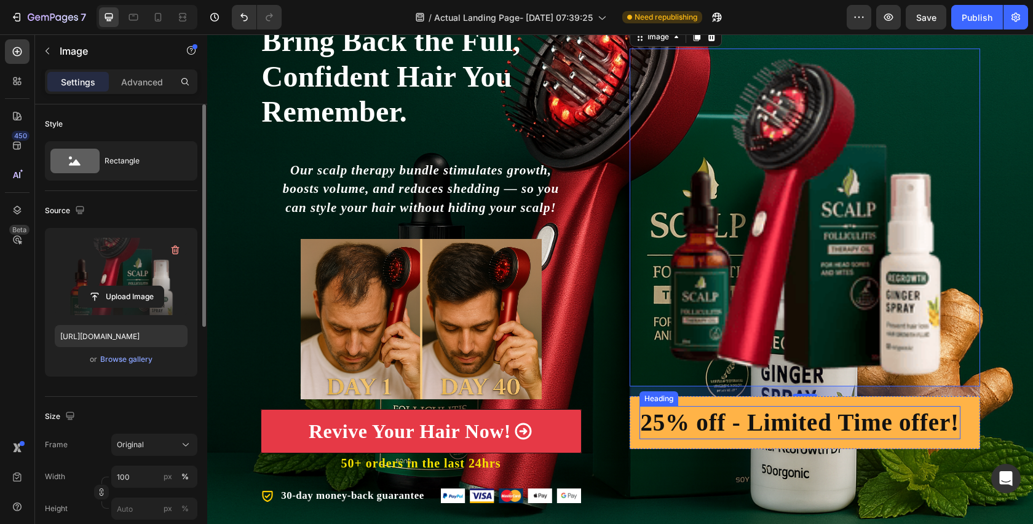
click at [826, 424] on h2 "25% off - Limited Time offer!" at bounding box center [799, 423] width 321 height 34
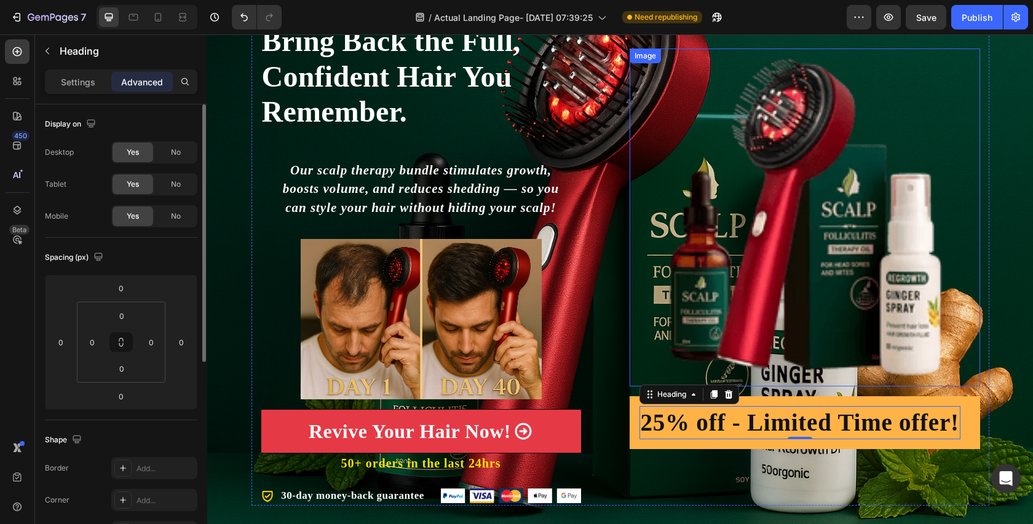
click at [829, 383] on img at bounding box center [805, 218] width 350 height 338
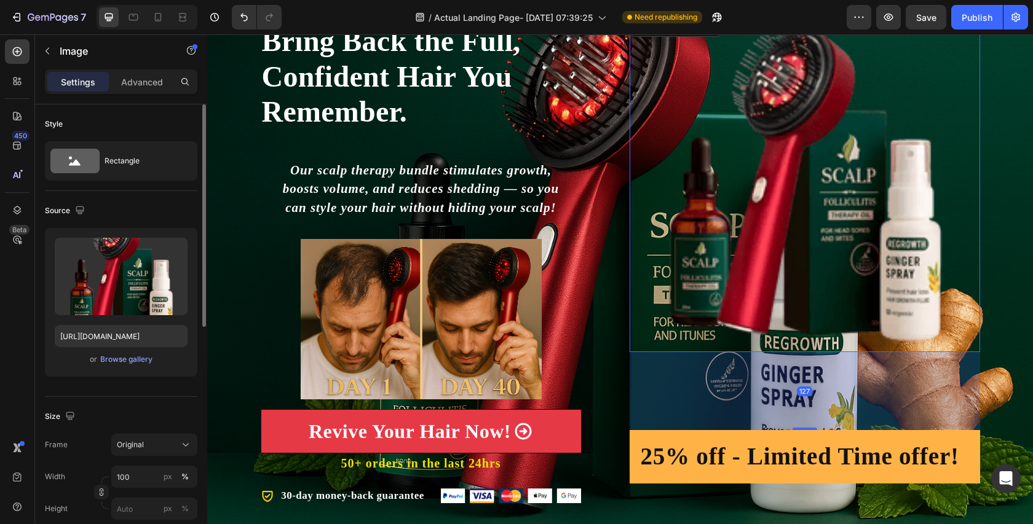
drag, startPoint x: 805, startPoint y: 394, endPoint x: 601, endPoint y: 50, distance: 400.2
click at [808, 462] on div "Image 127 25% off - Limited Time offer! Heading Row" at bounding box center [805, 249] width 350 height 513
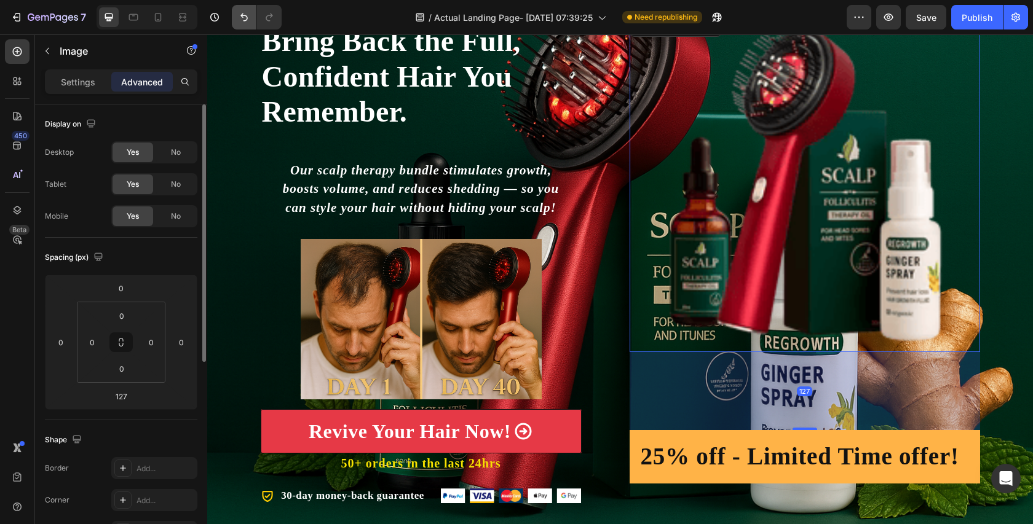
click at [242, 20] on icon "Undo/Redo" at bounding box center [244, 17] width 12 height 12
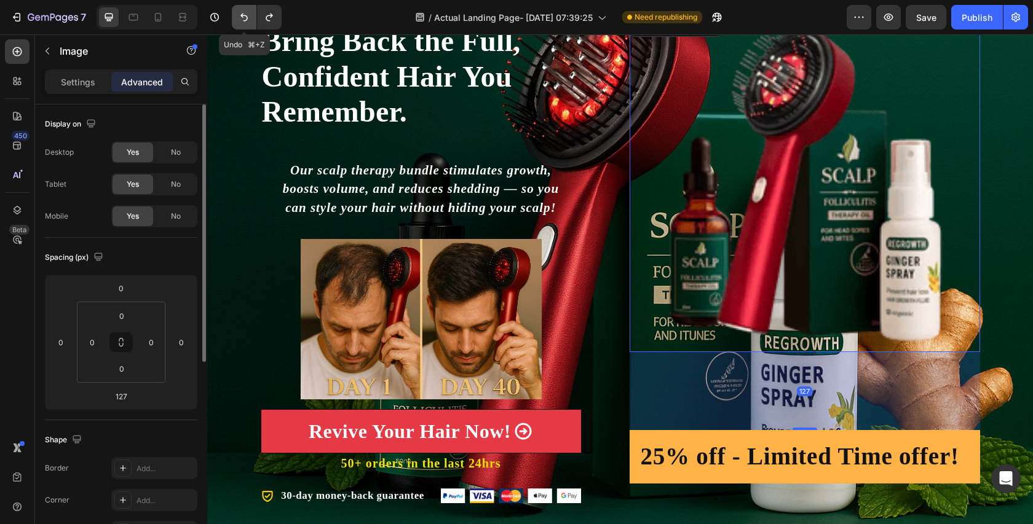
click at [242, 20] on icon "Undo/Redo" at bounding box center [244, 17] width 12 height 12
type input "16"
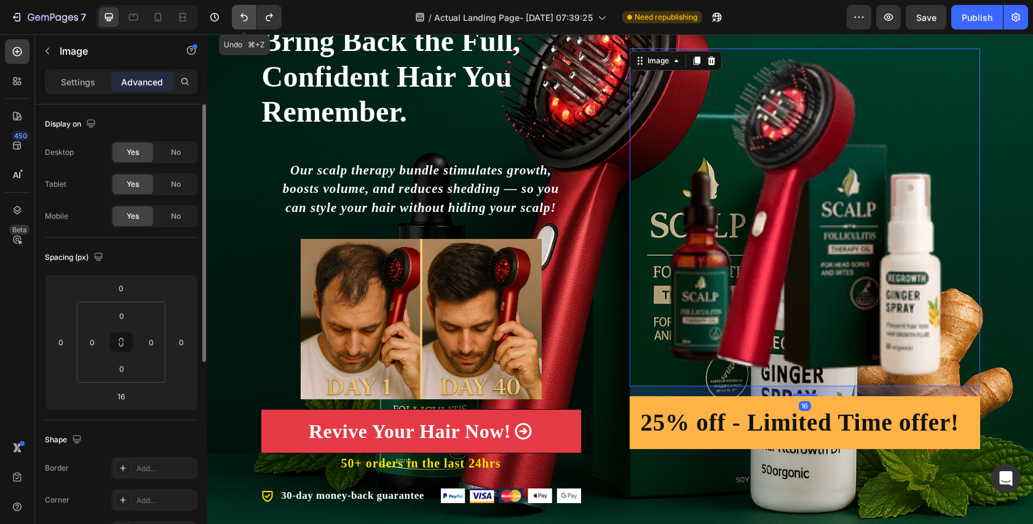
click at [242, 20] on icon "Undo/Redo" at bounding box center [244, 17] width 12 height 12
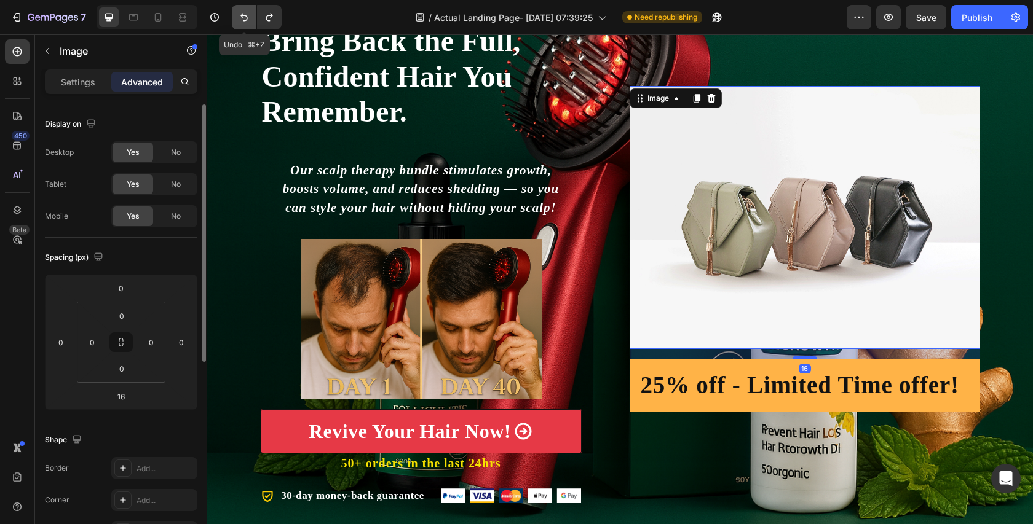
click at [242, 20] on icon "Undo/Redo" at bounding box center [244, 17] width 12 height 12
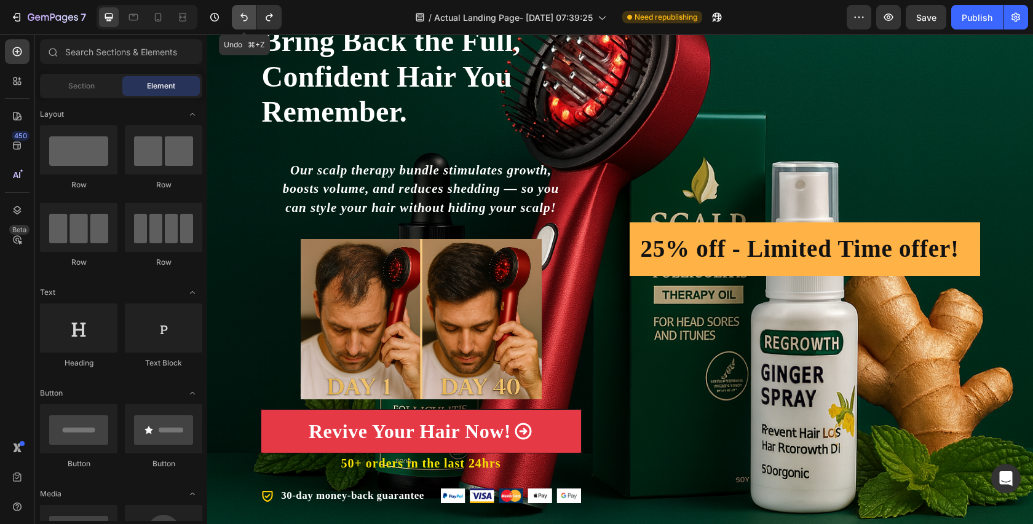
click at [242, 20] on icon "Undo/Redo" at bounding box center [244, 17] width 12 height 12
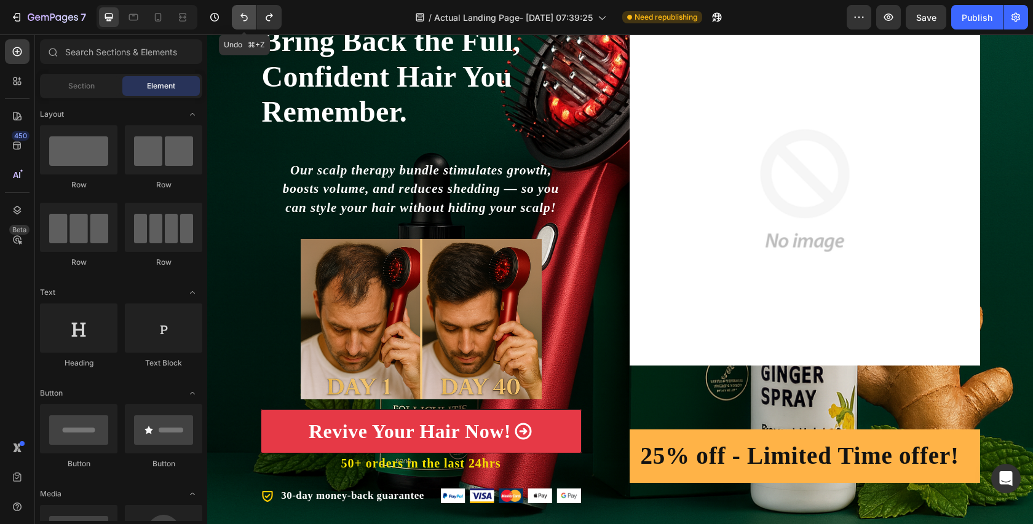
click at [242, 20] on icon "Undo/Redo" at bounding box center [244, 17] width 12 height 12
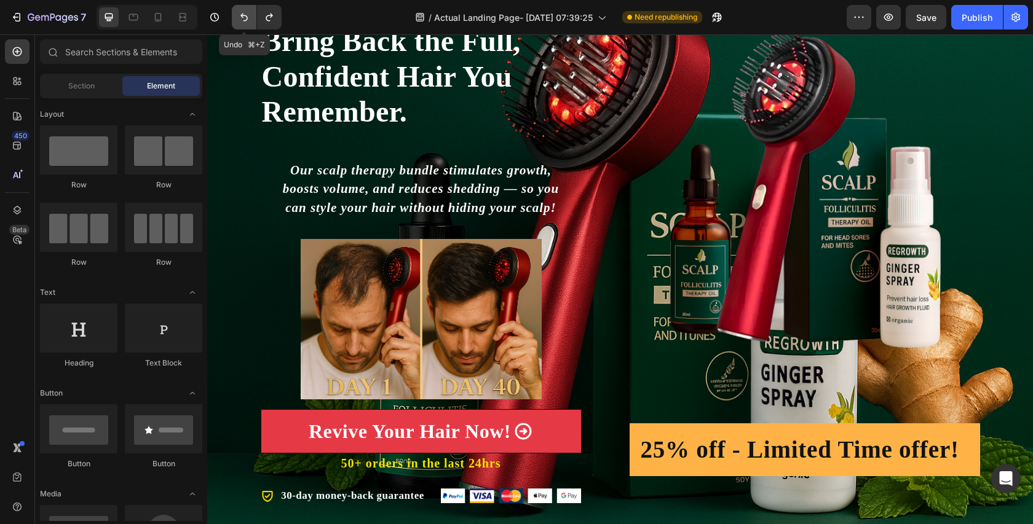
click at [242, 20] on icon "Undo/Redo" at bounding box center [244, 17] width 12 height 12
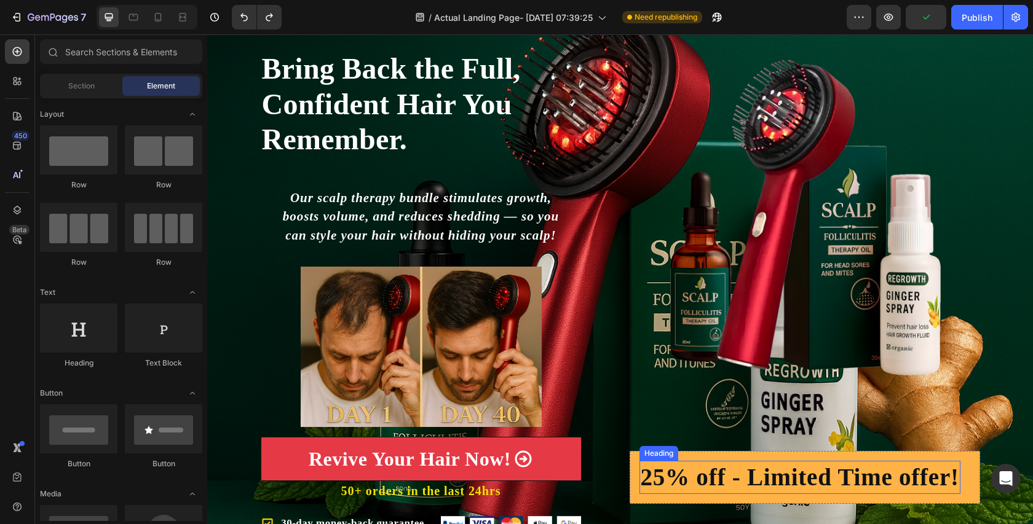
scroll to position [138, 0]
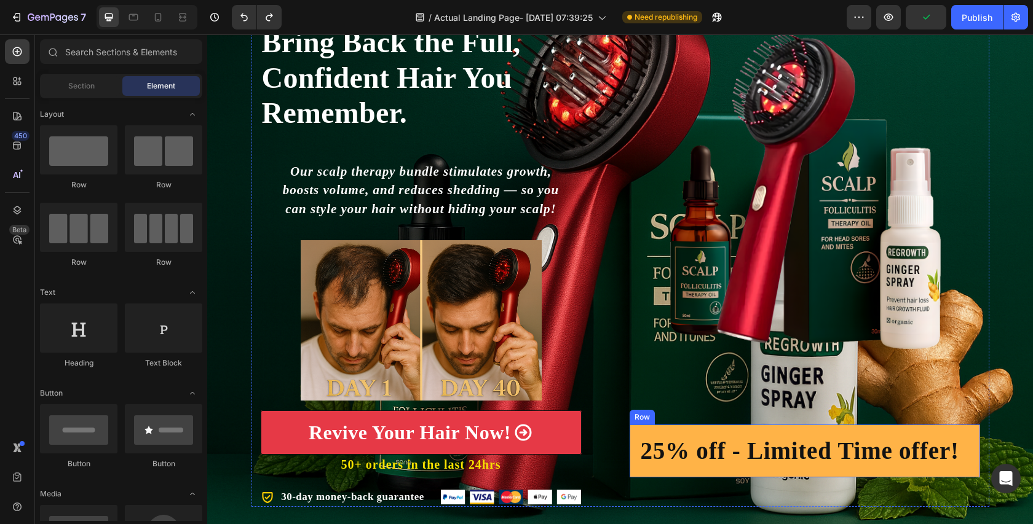
click at [881, 427] on div "25% off - Limited Time offer! Heading Row" at bounding box center [805, 451] width 350 height 53
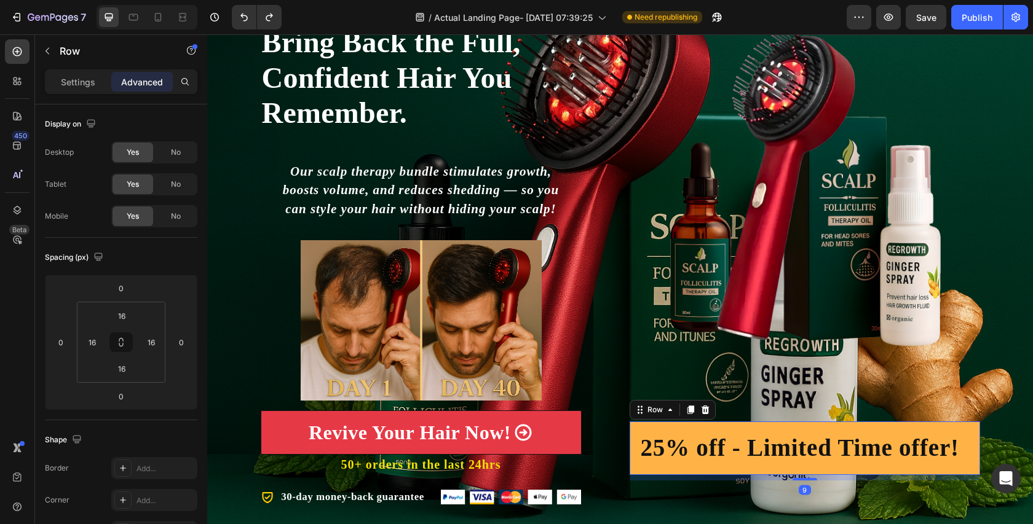
click at [811, 480] on div "Image 25% off - Limited Time offer! Heading Row 9" at bounding box center [805, 250] width 350 height 513
type input "10"
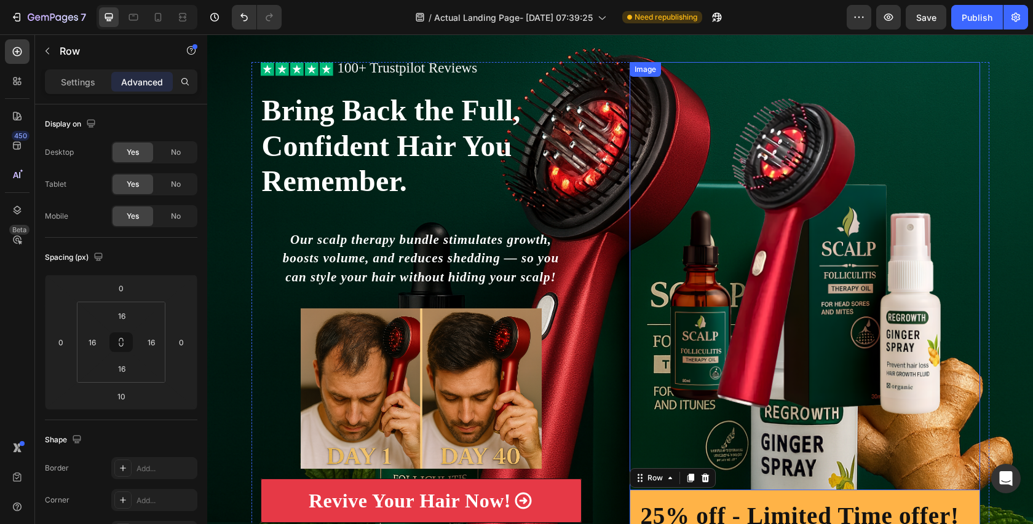
scroll to position [63, 0]
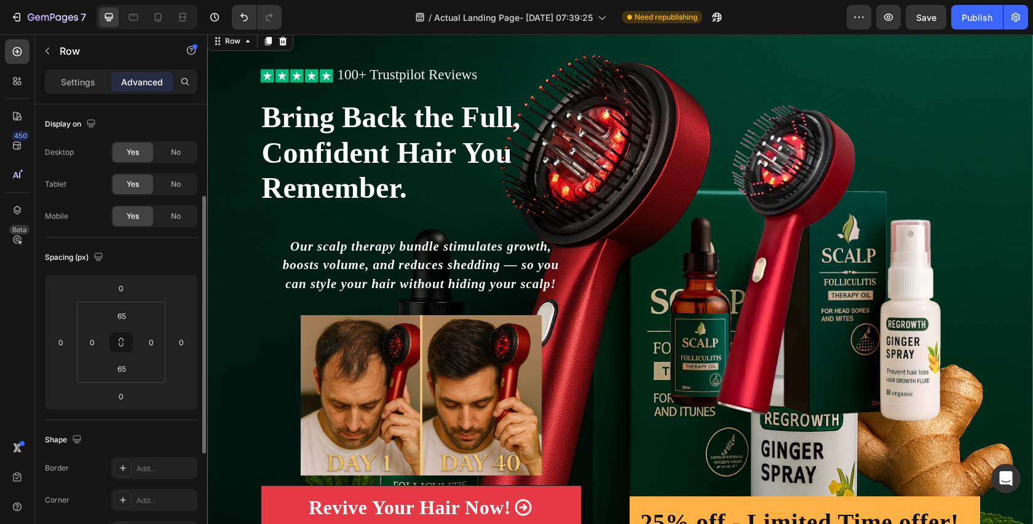
click at [1018, 159] on div "Icon Icon Icon Icon Icon Icon List 100+ Trustpilot Reviews Text Block Row Icon …" at bounding box center [620, 325] width 826 height 513
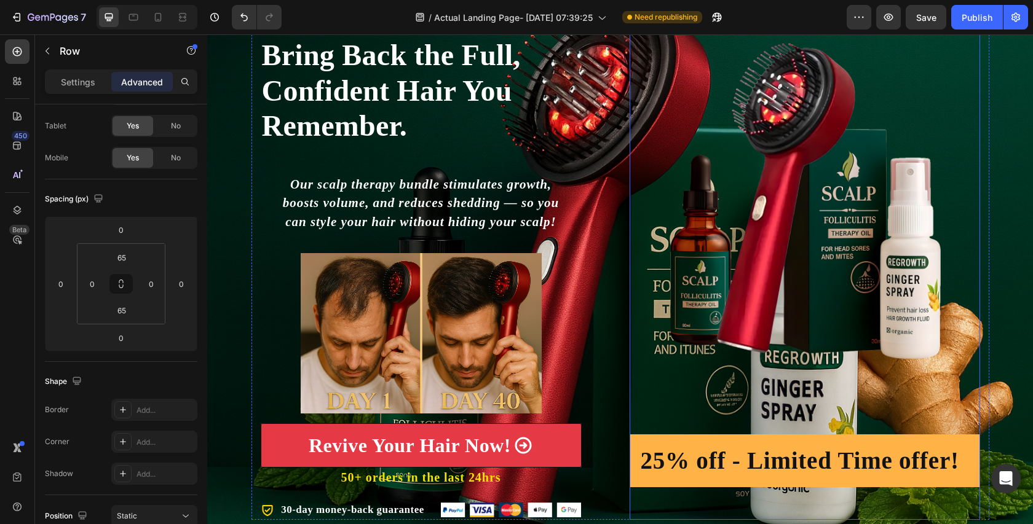
scroll to position [228, 0]
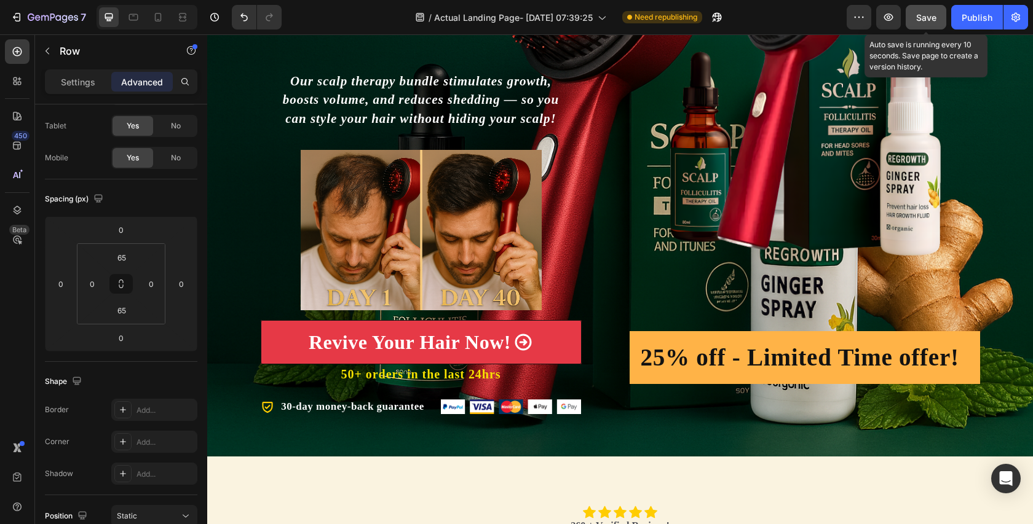
click at [926, 17] on span "Save" at bounding box center [926, 17] width 20 height 10
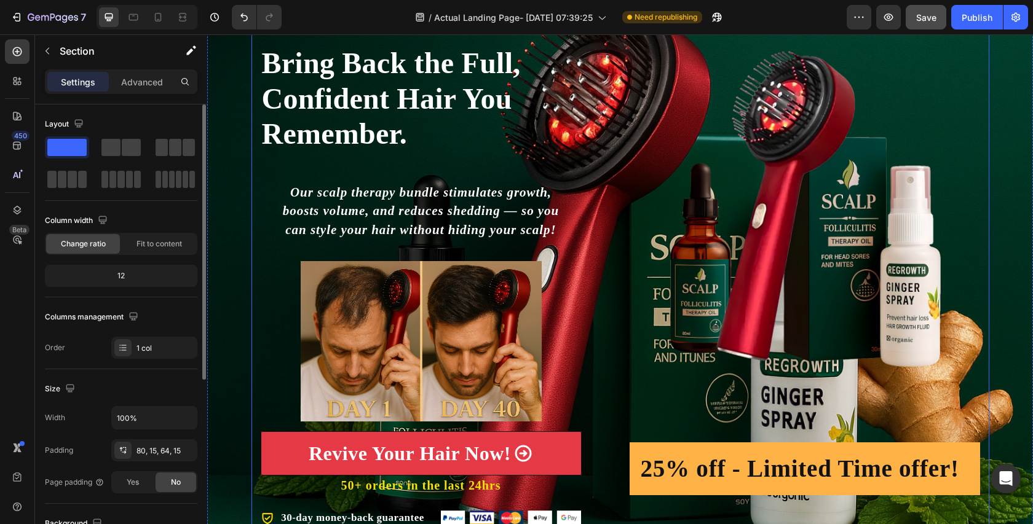
scroll to position [87, 0]
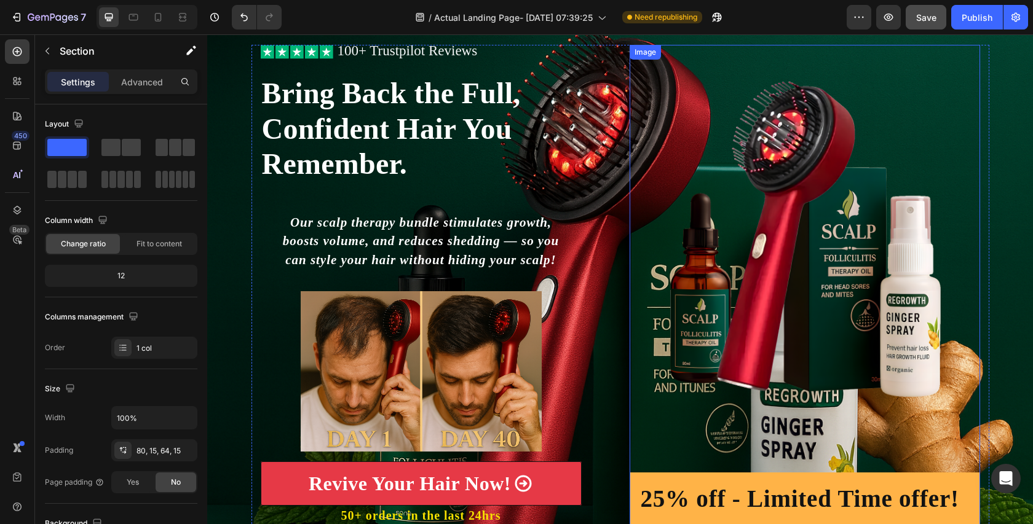
click at [855, 200] on img at bounding box center [805, 240] width 350 height 338
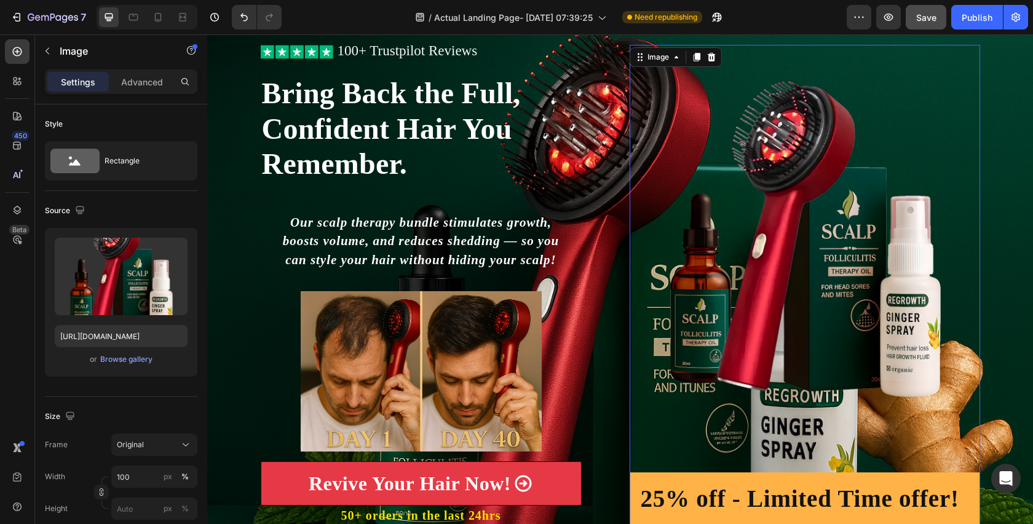
click at [824, 309] on img at bounding box center [805, 240] width 350 height 338
click at [796, 500] on h2 "25% off - Limited Time offer!" at bounding box center [799, 500] width 321 height 34
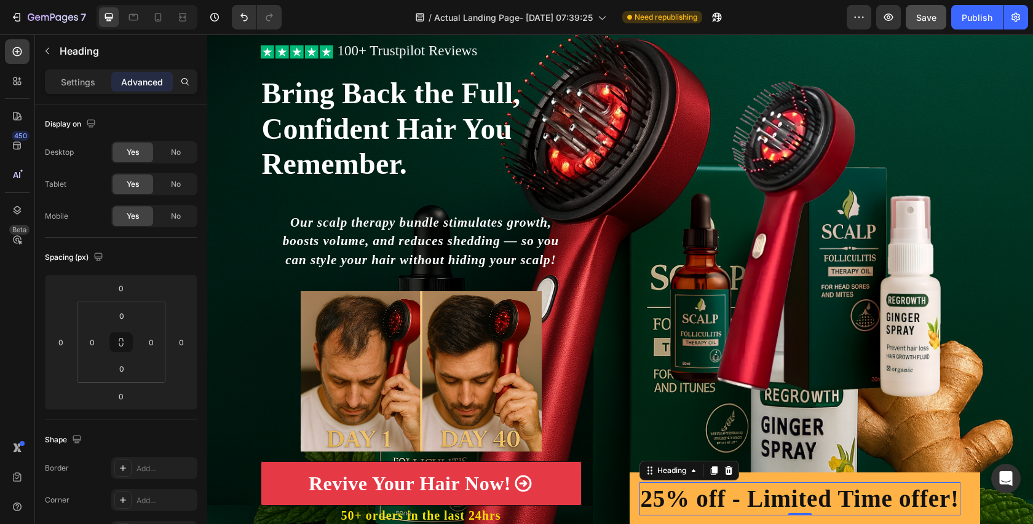
click at [633, 481] on div "25% off - Limited Time offer! Heading 0 Row" at bounding box center [805, 499] width 350 height 53
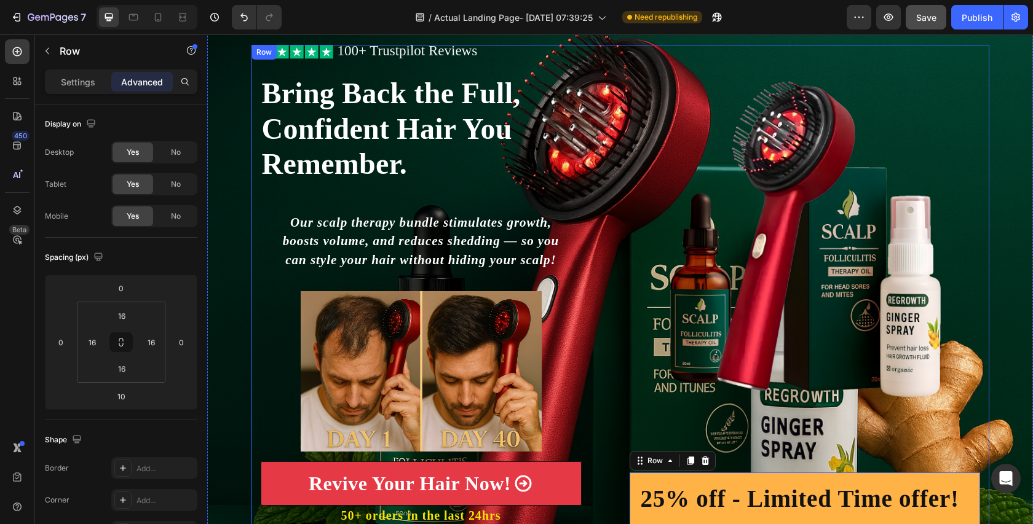
click at [649, 421] on div "Image 25% off - Limited Time offer! Heading Row 10" at bounding box center [805, 301] width 350 height 513
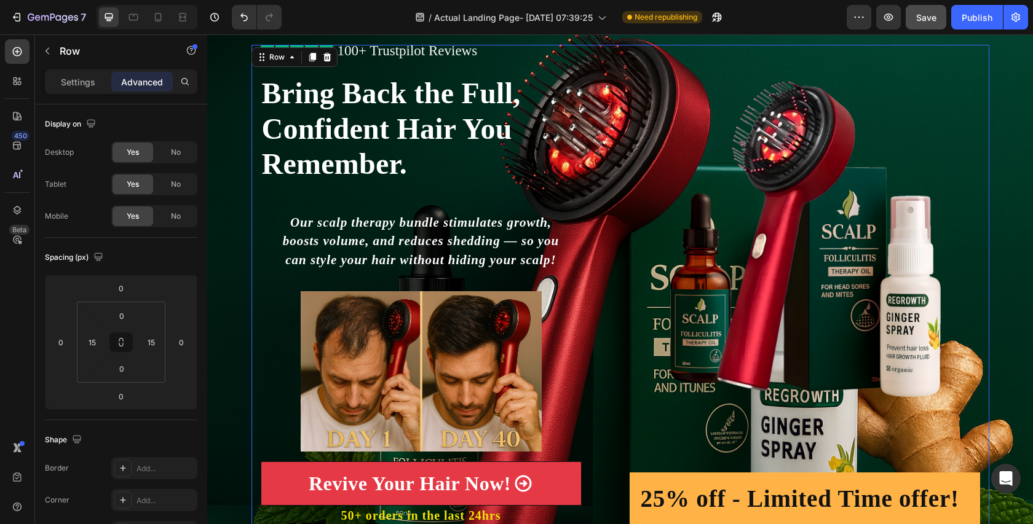
click at [635, 411] on div "Image 25% off - Limited Time offer! Heading Row" at bounding box center [805, 301] width 350 height 513
click at [656, 351] on img at bounding box center [805, 240] width 350 height 338
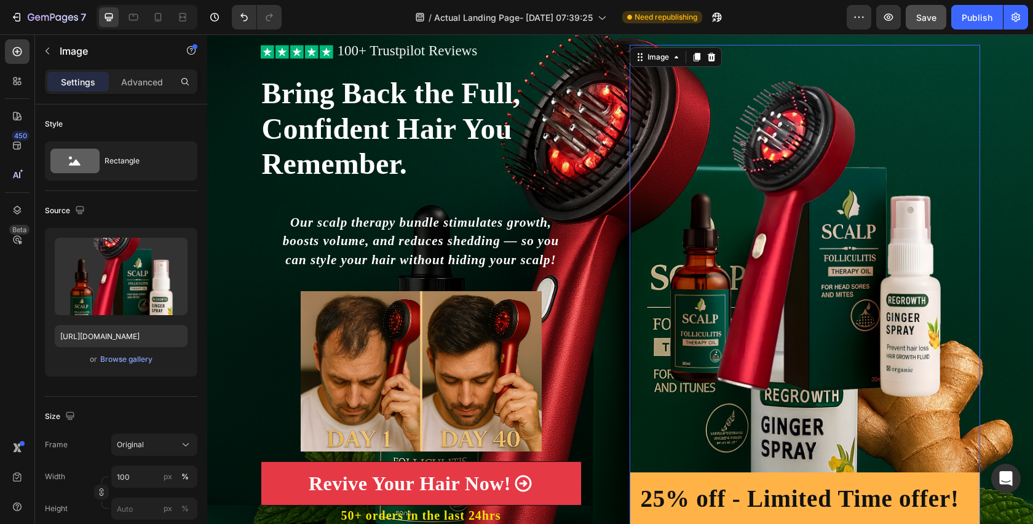
click at [654, 304] on img at bounding box center [805, 240] width 350 height 338
click at [715, 59] on icon at bounding box center [711, 57] width 10 height 10
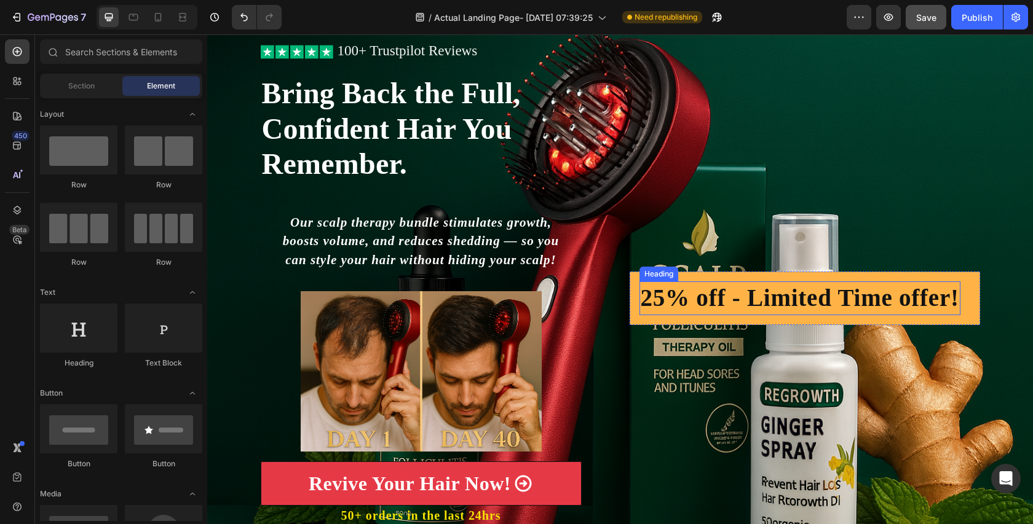
click at [808, 280] on div "25% off - Limited Time offer! Heading Row" at bounding box center [805, 298] width 350 height 53
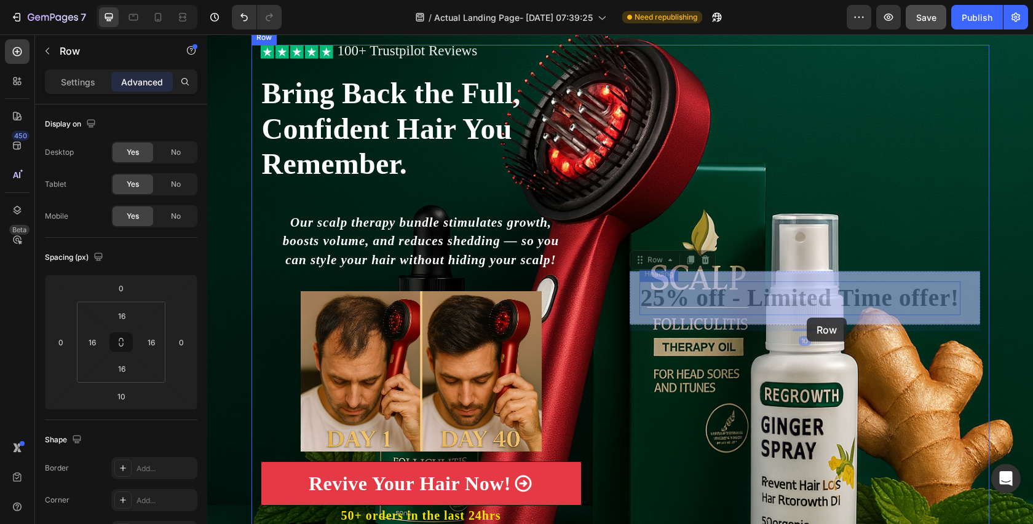
drag, startPoint x: 808, startPoint y: 280, endPoint x: 799, endPoint y: 323, distance: 44.6
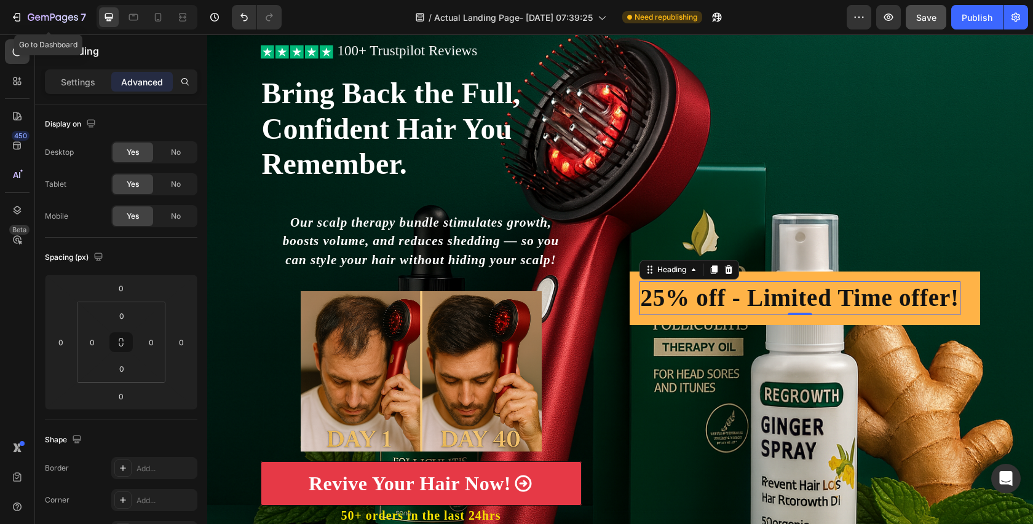
click at [65, 36] on div "Heading" at bounding box center [115, 51] width 160 height 32
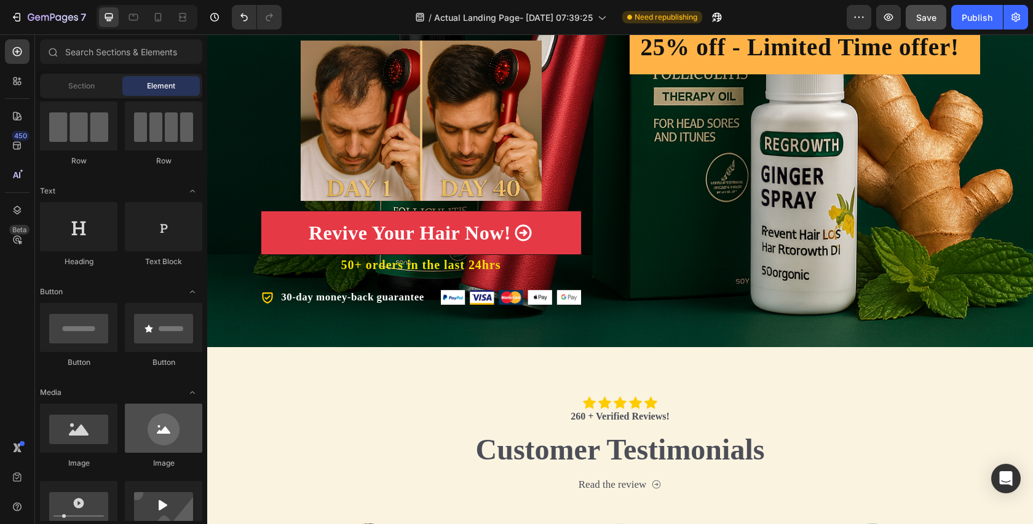
scroll to position [0, 0]
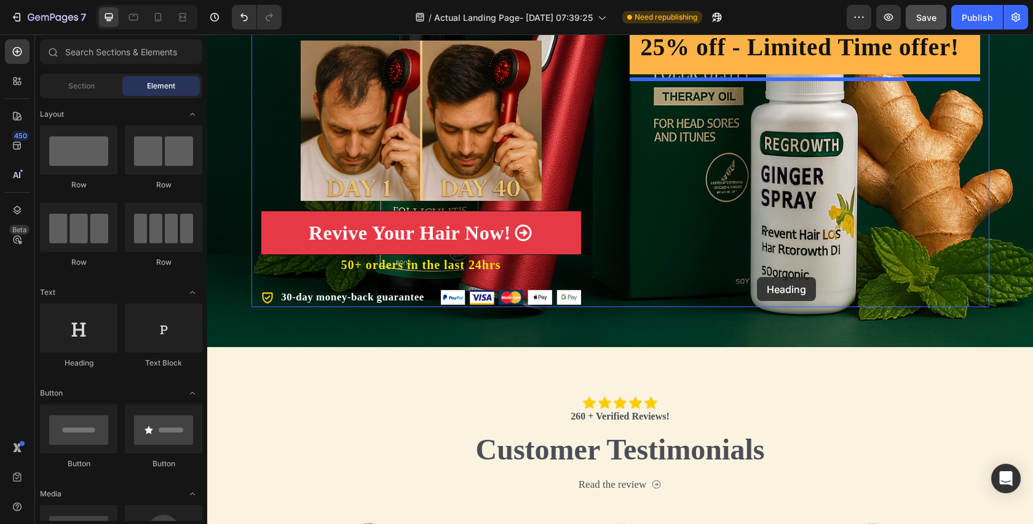
drag, startPoint x: 301, startPoint y: 365, endPoint x: 757, endPoint y: 277, distance: 464.4
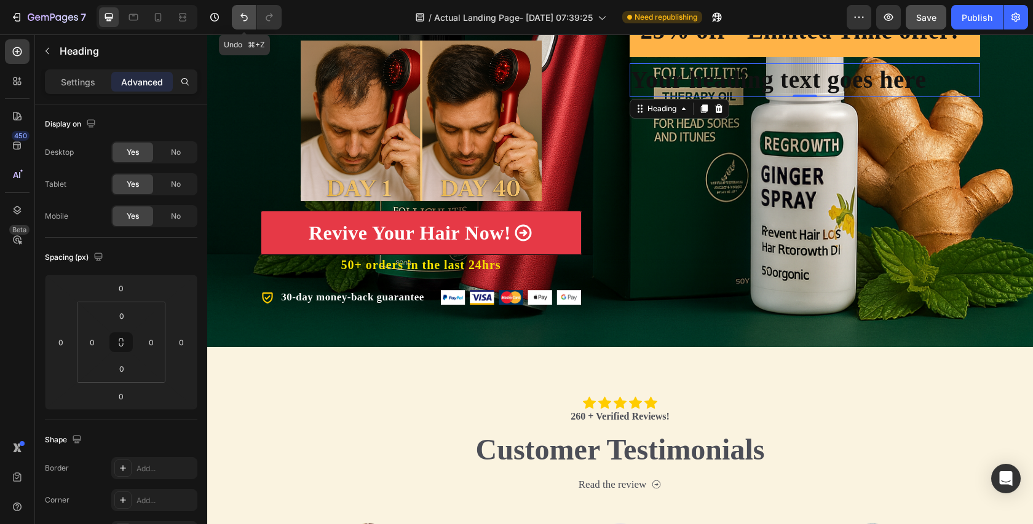
click at [243, 11] on icon "Undo/Redo" at bounding box center [244, 17] width 12 height 12
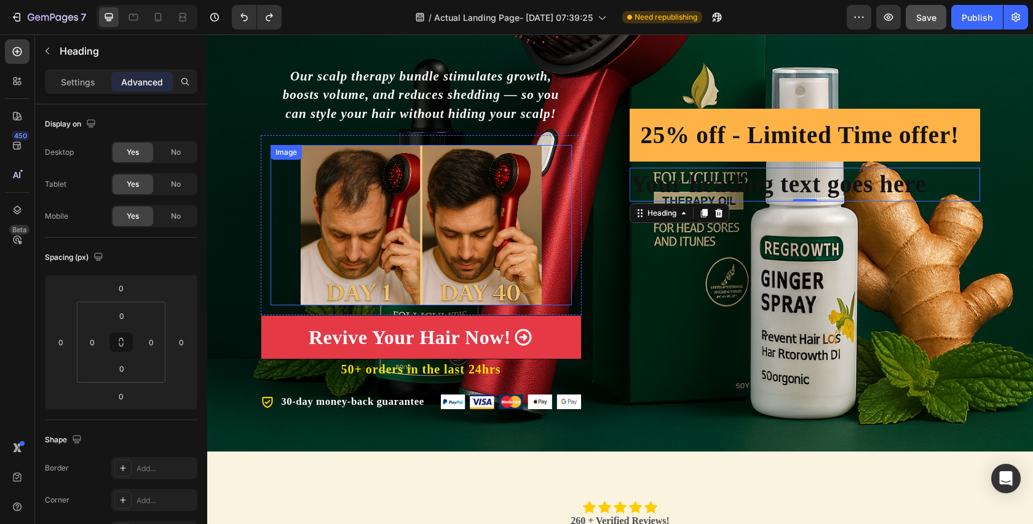
scroll to position [215, 0]
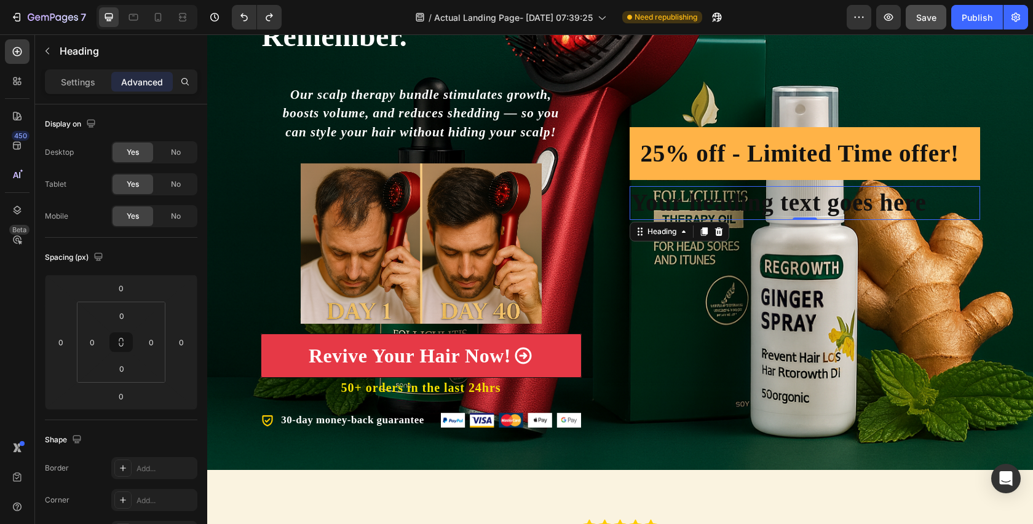
click at [730, 205] on h2 "Your heading text goes here" at bounding box center [805, 203] width 350 height 34
click at [735, 197] on p "Your heading text goes here" at bounding box center [805, 203] width 348 height 31
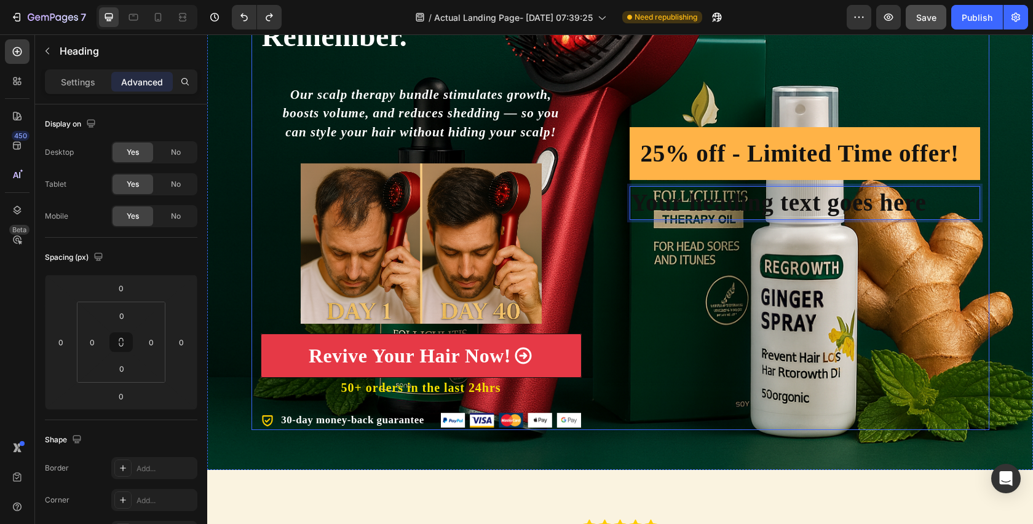
click at [729, 184] on div "25% off - Limited Time offer! Heading Row Your heading text goes here Heading 0" at bounding box center [805, 173] width 350 height 513
click at [948, 193] on p "Your heading text goes here" at bounding box center [805, 203] width 348 height 31
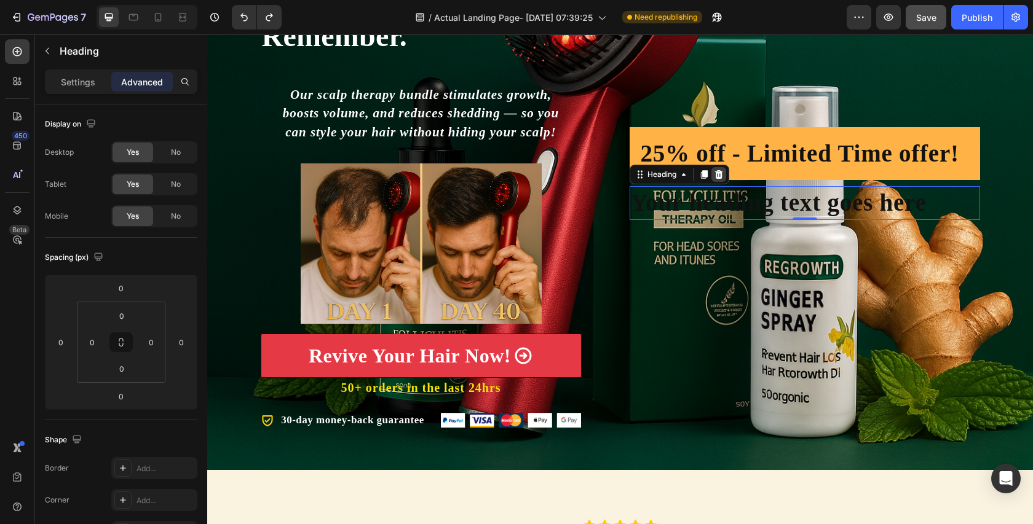
click at [716, 176] on icon at bounding box center [718, 174] width 8 height 9
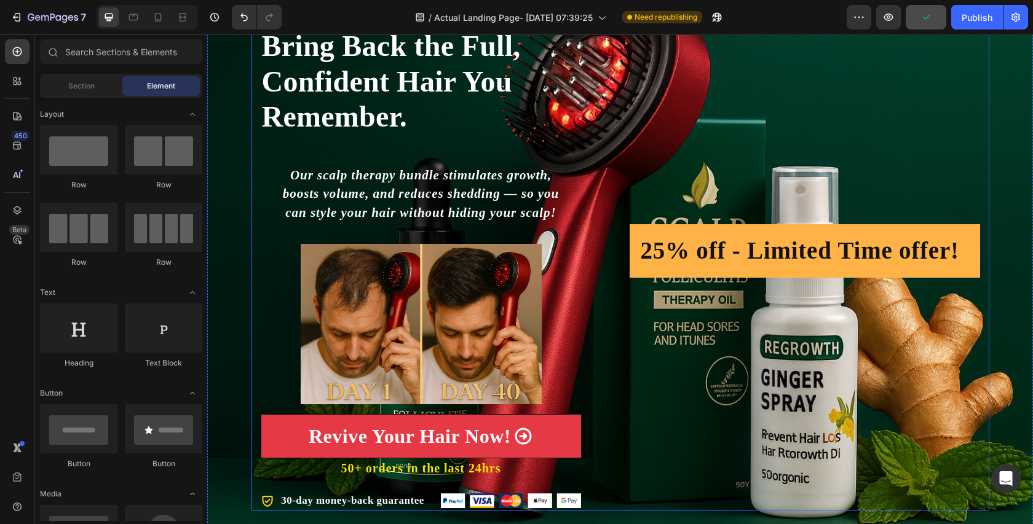
scroll to position [132, 0]
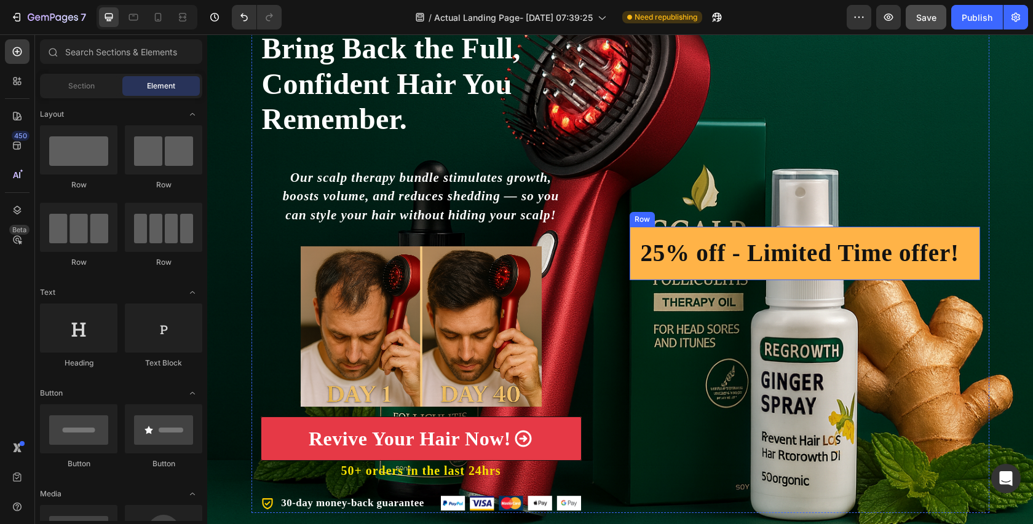
click at [721, 234] on div "25% off - Limited Time offer! Heading Row" at bounding box center [805, 253] width 350 height 53
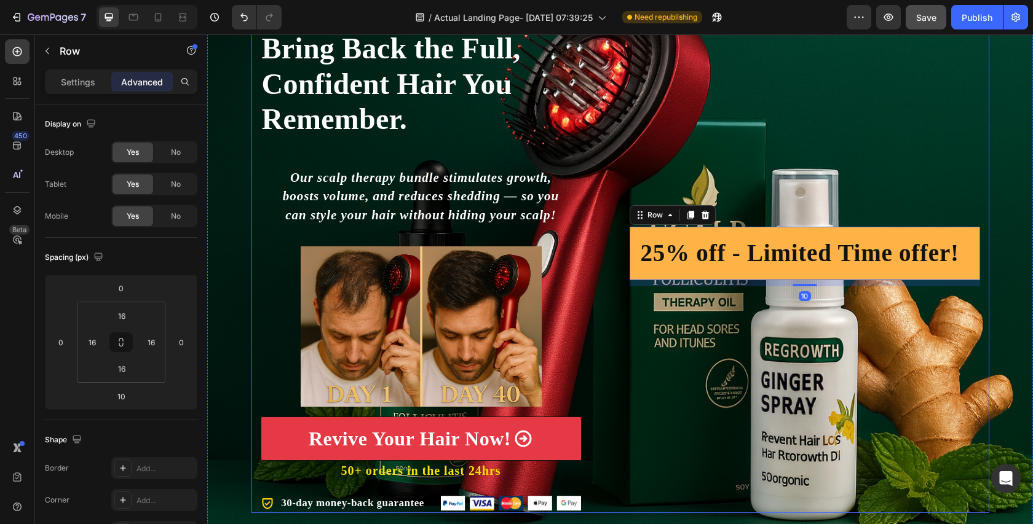
click at [799, 200] on div "25% off - Limited Time offer! Heading Row 10" at bounding box center [805, 256] width 350 height 513
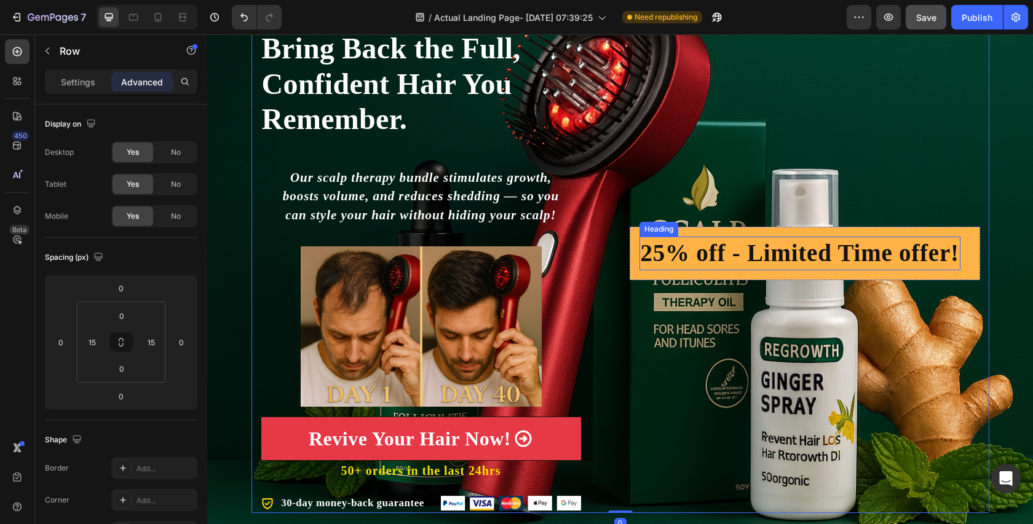
scroll to position [203, 0]
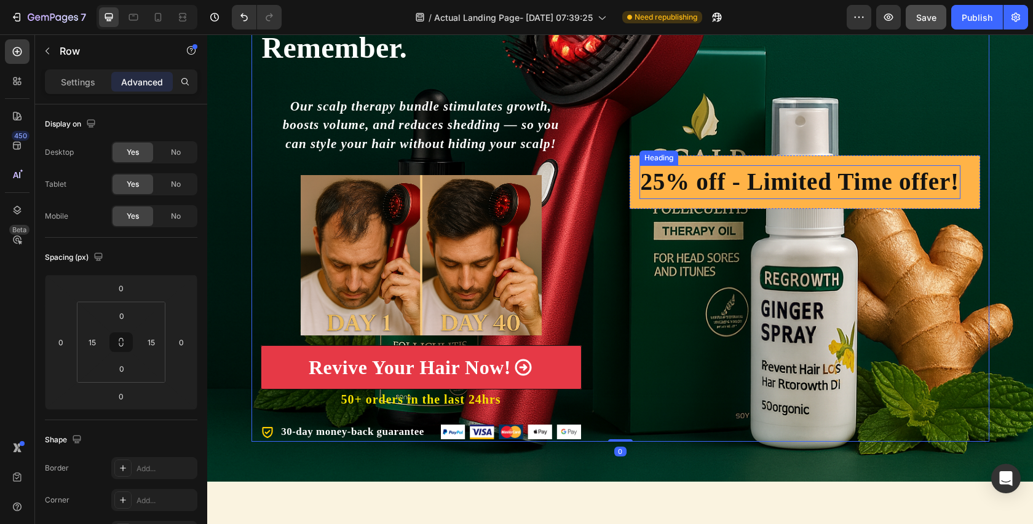
click at [815, 184] on h2 "25% off - Limited Time offer!" at bounding box center [799, 182] width 321 height 34
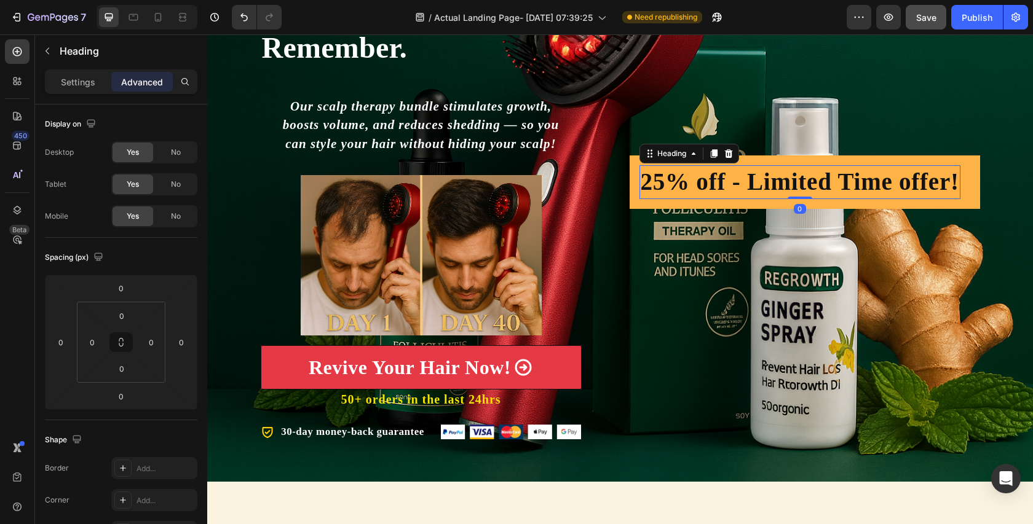
drag, startPoint x: 807, startPoint y: 197, endPoint x: 835, endPoint y: 164, distance: 43.5
click at [835, 163] on div "25% off - Limited Time offer! Heading 0 Row" at bounding box center [805, 182] width 350 height 53
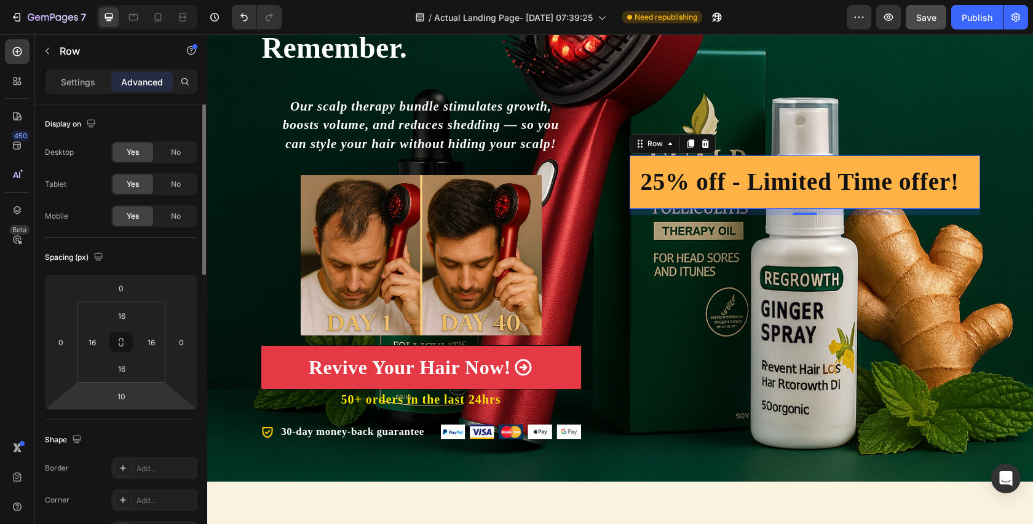
click at [132, 0] on html "7 Version history / Actual Landing Page- Aug 15, 07:39:25 Need republishing Pre…" at bounding box center [516, 0] width 1033 height 0
click at [126, 398] on input "10" at bounding box center [121, 396] width 25 height 18
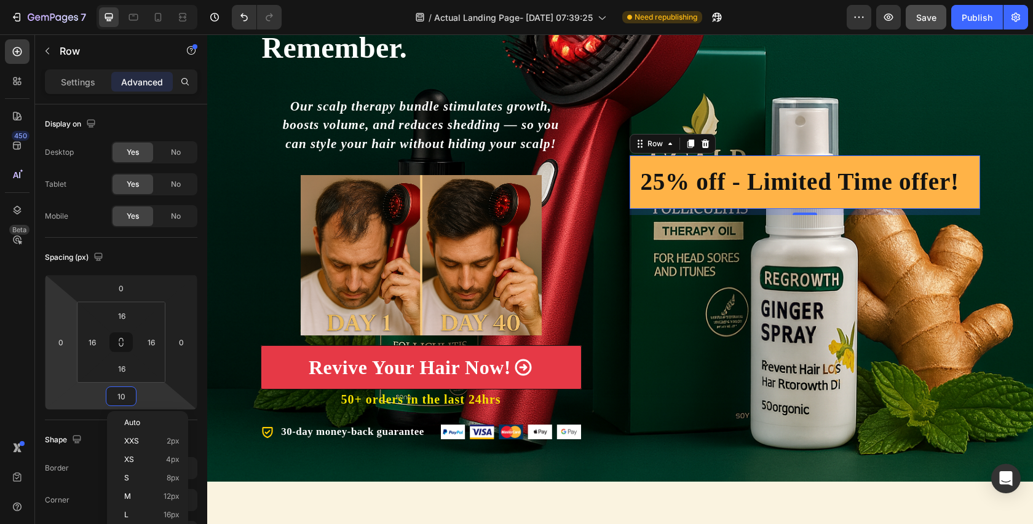
click at [14, 391] on div "450 Beta" at bounding box center [17, 237] width 25 height 397
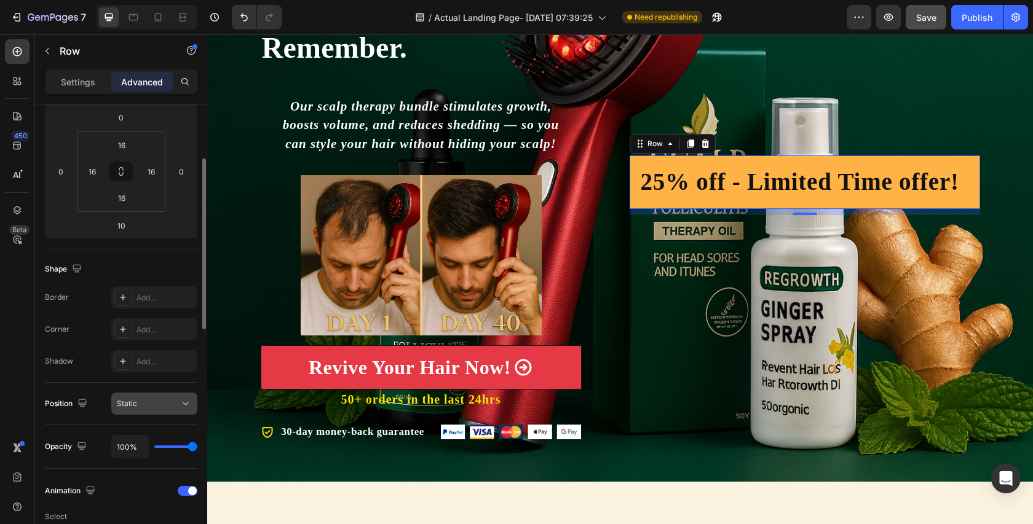
scroll to position [173, 0]
click at [147, 392] on button "Static" at bounding box center [154, 401] width 86 height 22
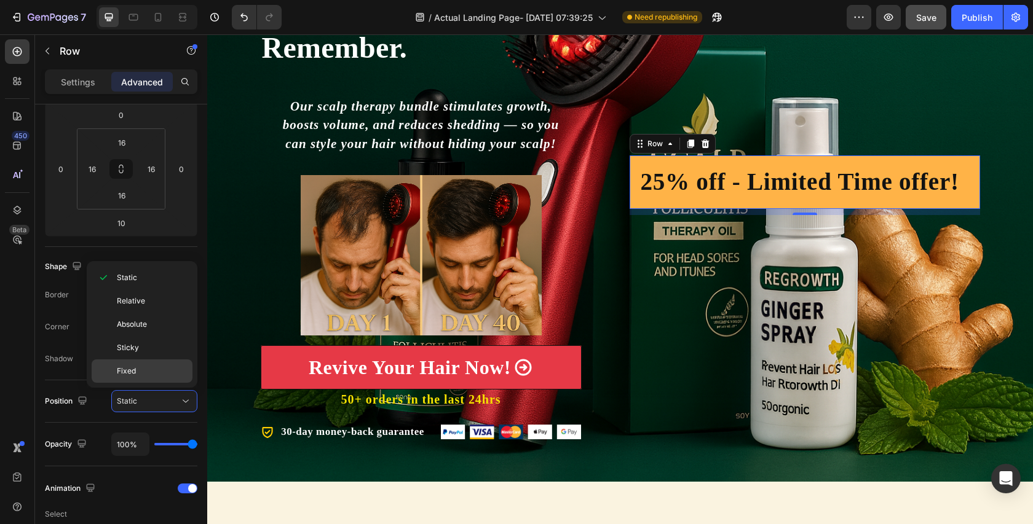
click at [154, 365] on div "Fixed" at bounding box center [142, 371] width 101 height 23
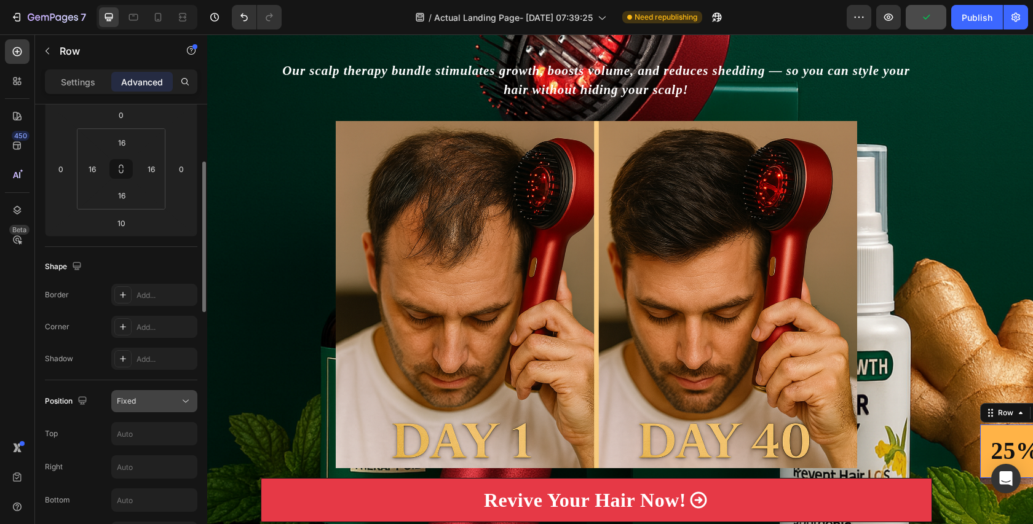
click at [140, 400] on div "Fixed" at bounding box center [148, 401] width 63 height 11
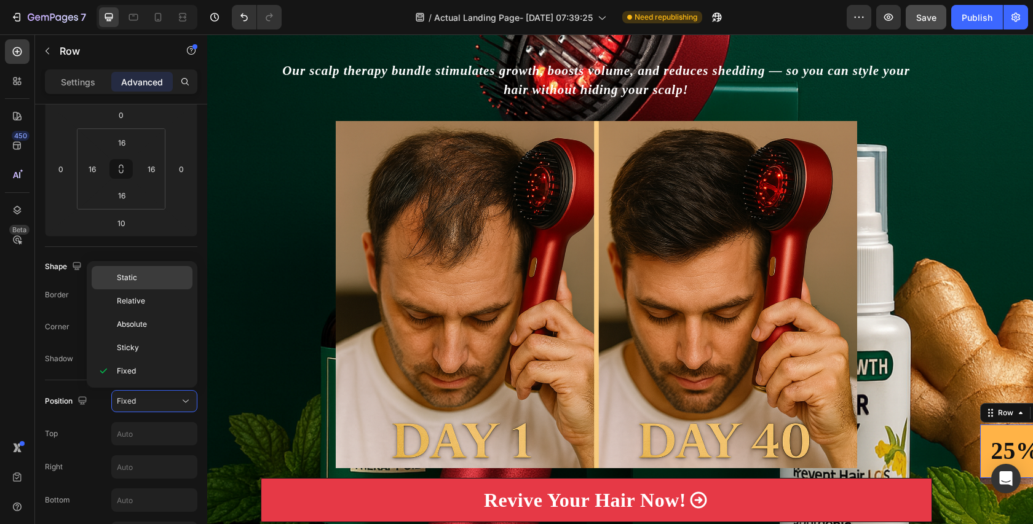
click at [146, 290] on div "Static" at bounding box center [142, 301] width 101 height 23
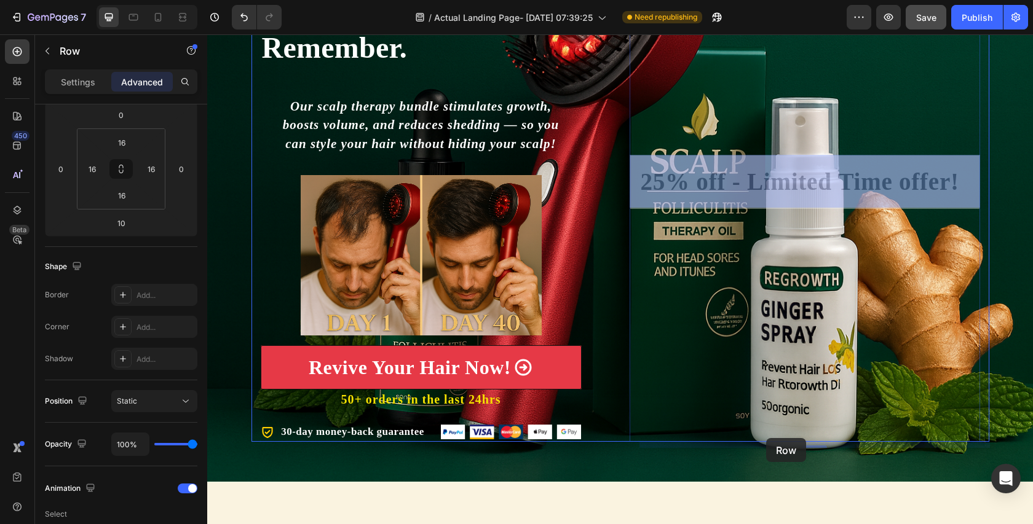
drag, startPoint x: 784, startPoint y: 159, endPoint x: 765, endPoint y: 435, distance: 276.7
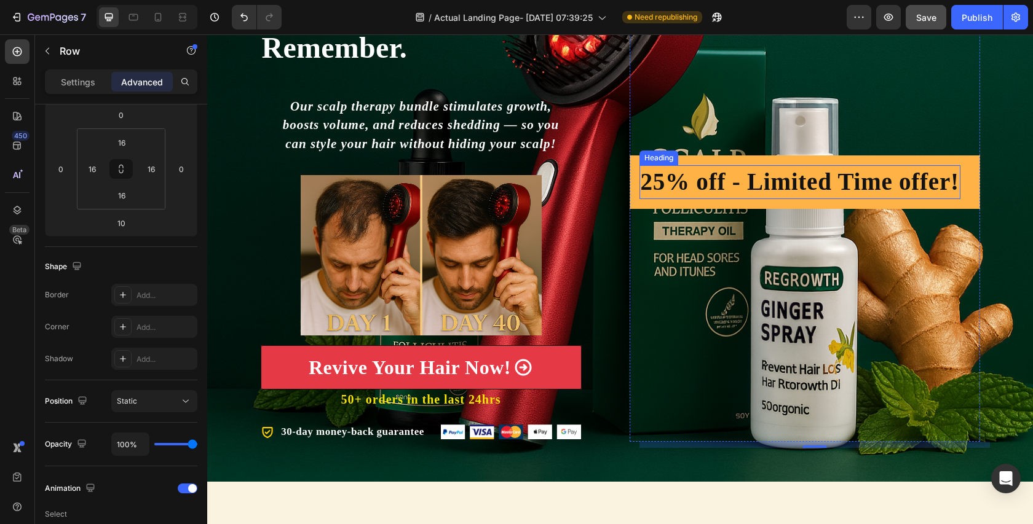
click at [646, 183] on h2 "25% off - Limited Time offer!" at bounding box center [799, 182] width 321 height 34
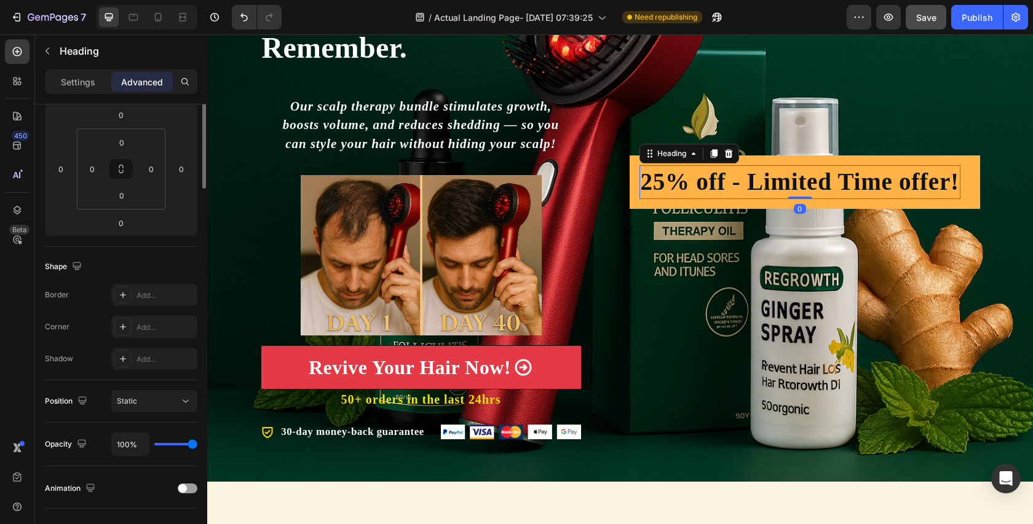
scroll to position [0, 0]
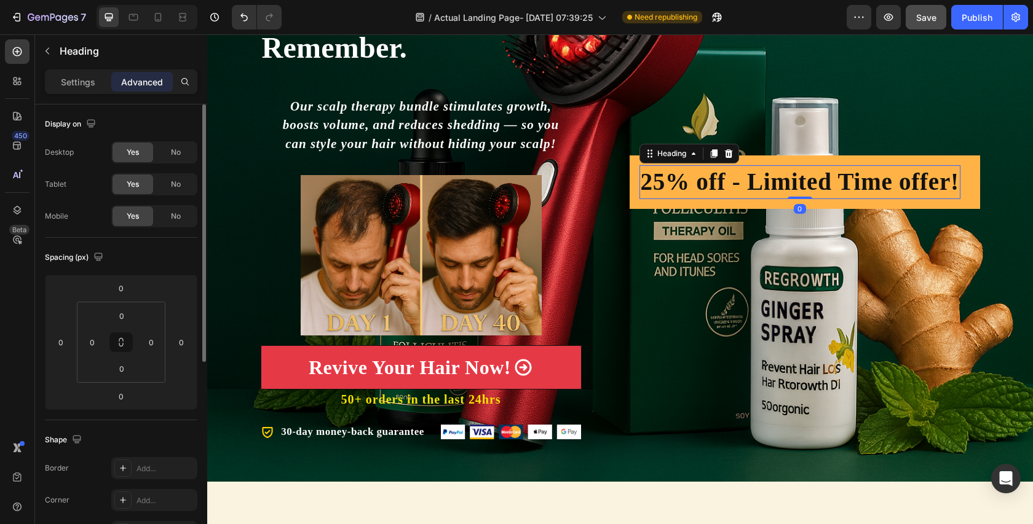
click at [642, 185] on h2 "25% off - Limited Time offer!" at bounding box center [799, 182] width 321 height 34
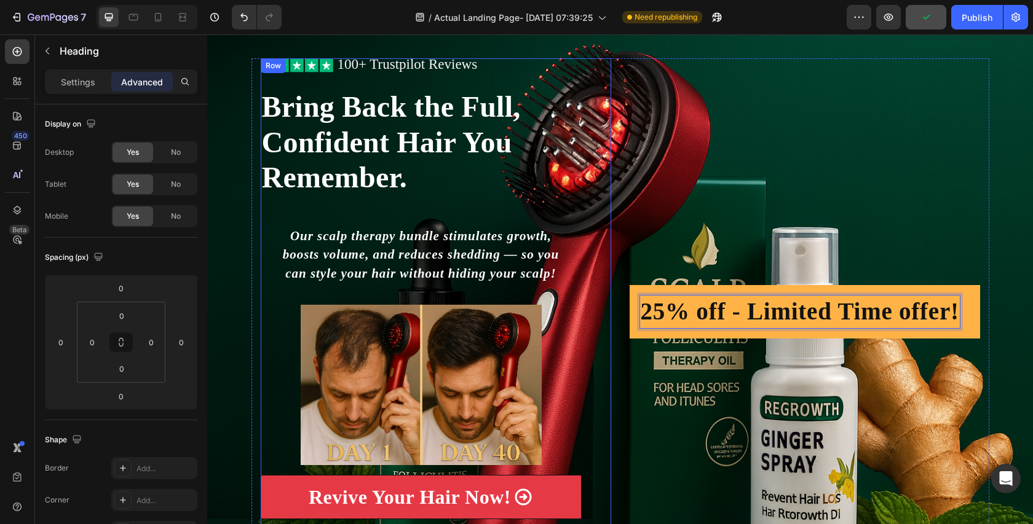
scroll to position [34, 0]
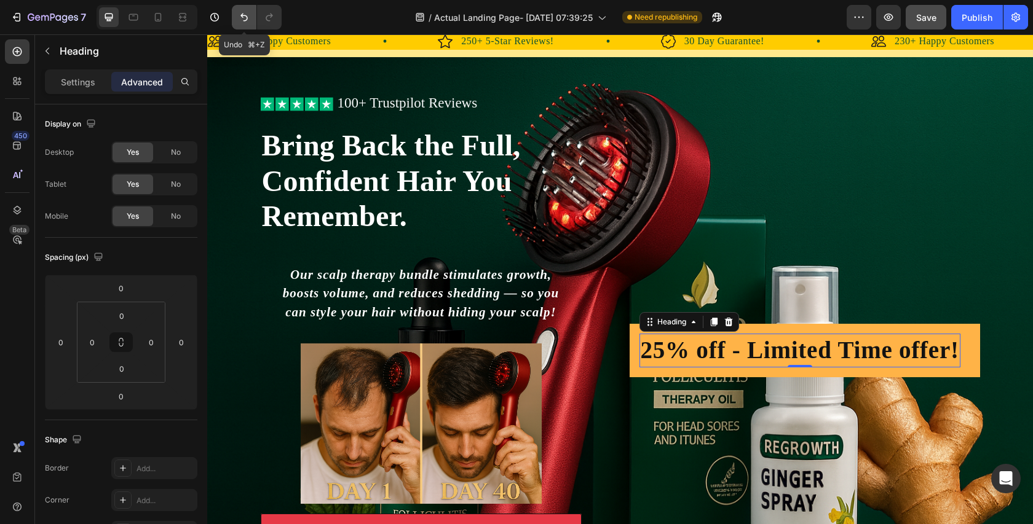
click at [242, 22] on icon "Undo/Redo" at bounding box center [244, 17] width 12 height 12
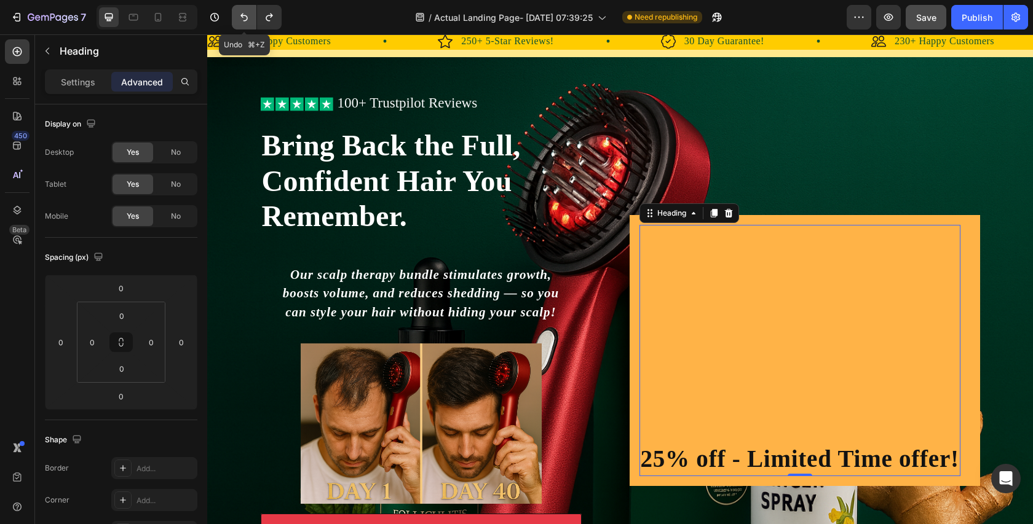
click at [242, 22] on icon "Undo/Redo" at bounding box center [244, 17] width 12 height 12
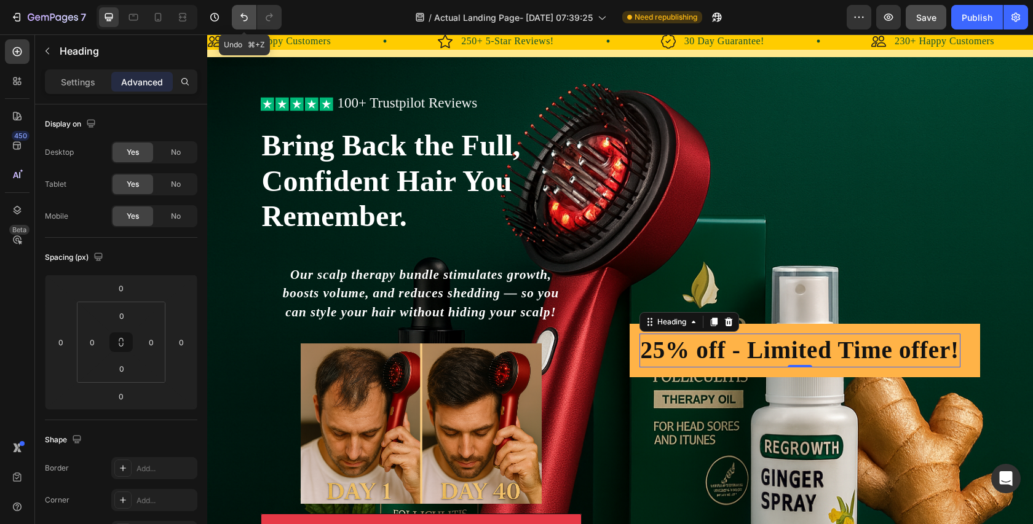
click at [242, 22] on icon "Undo/Redo" at bounding box center [244, 17] width 12 height 12
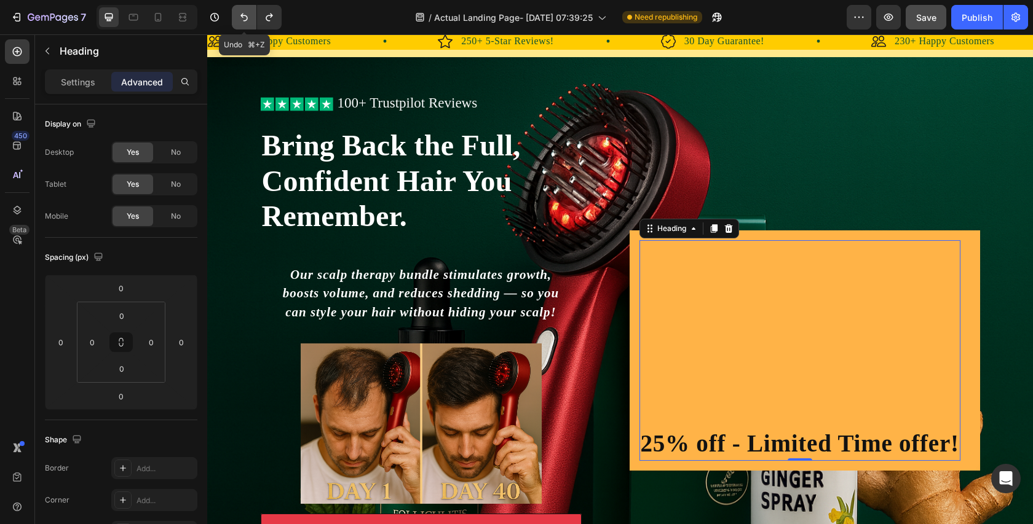
click at [242, 22] on icon "Undo/Redo" at bounding box center [244, 17] width 12 height 12
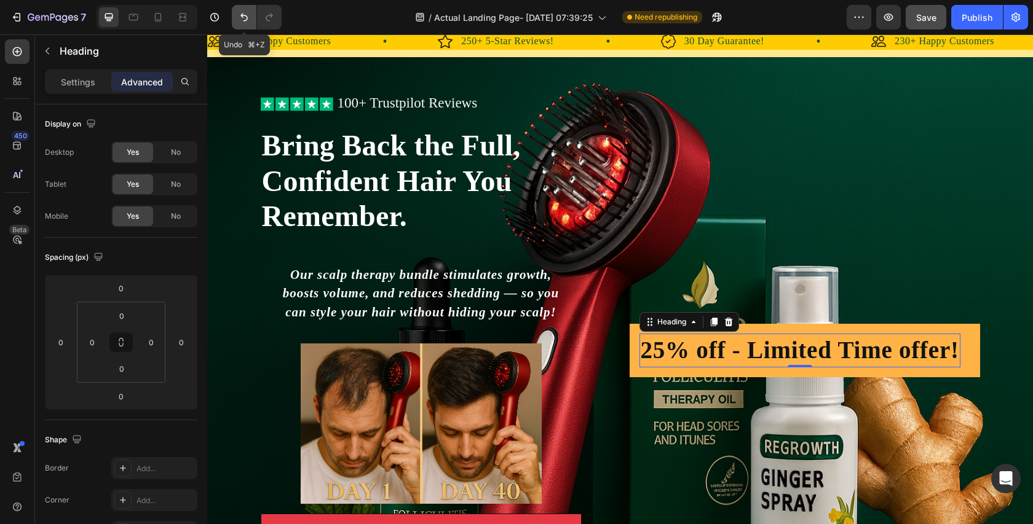
click at [242, 22] on icon "Undo/Redo" at bounding box center [244, 17] width 12 height 12
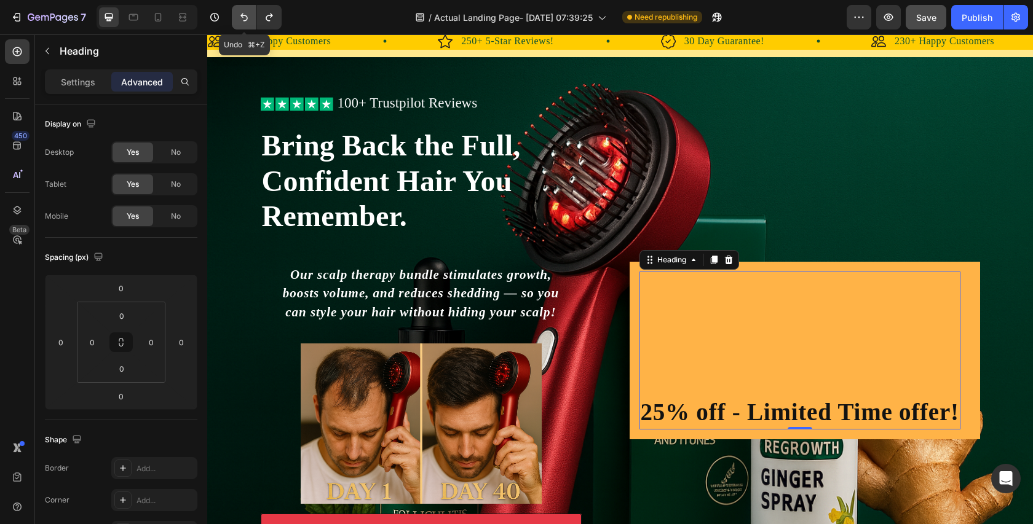
click at [242, 22] on icon "Undo/Redo" at bounding box center [244, 17] width 12 height 12
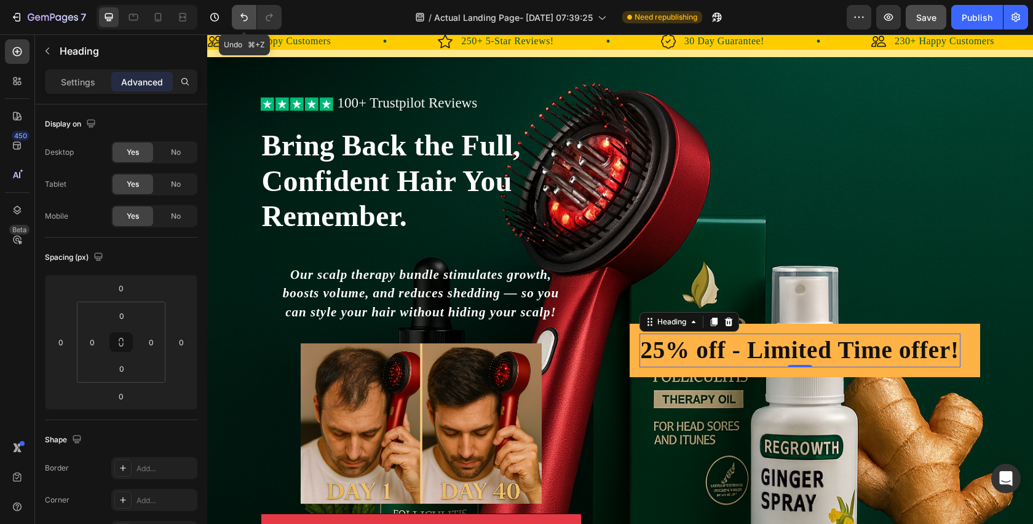
click at [242, 22] on icon "Undo/Redo" at bounding box center [244, 17] width 12 height 12
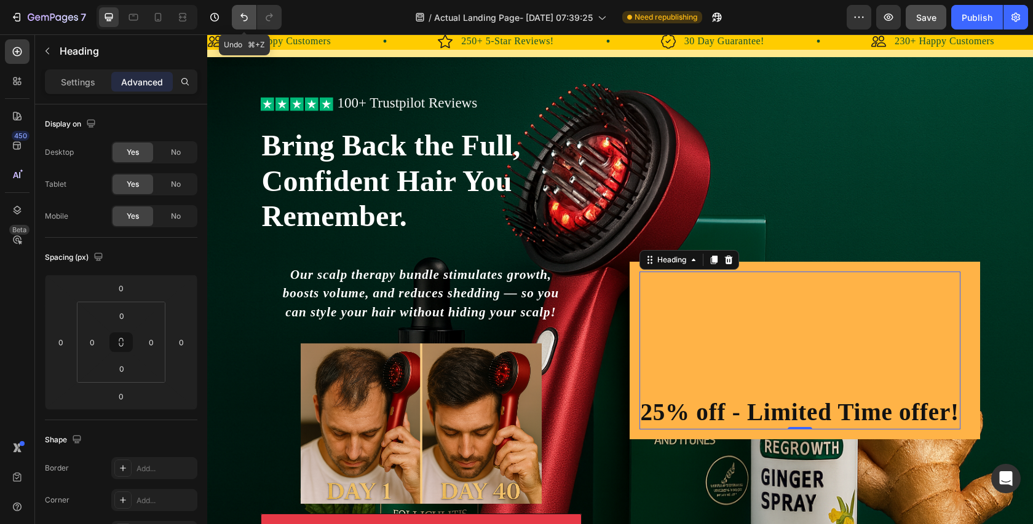
click at [242, 22] on icon "Undo/Redo" at bounding box center [244, 17] width 12 height 12
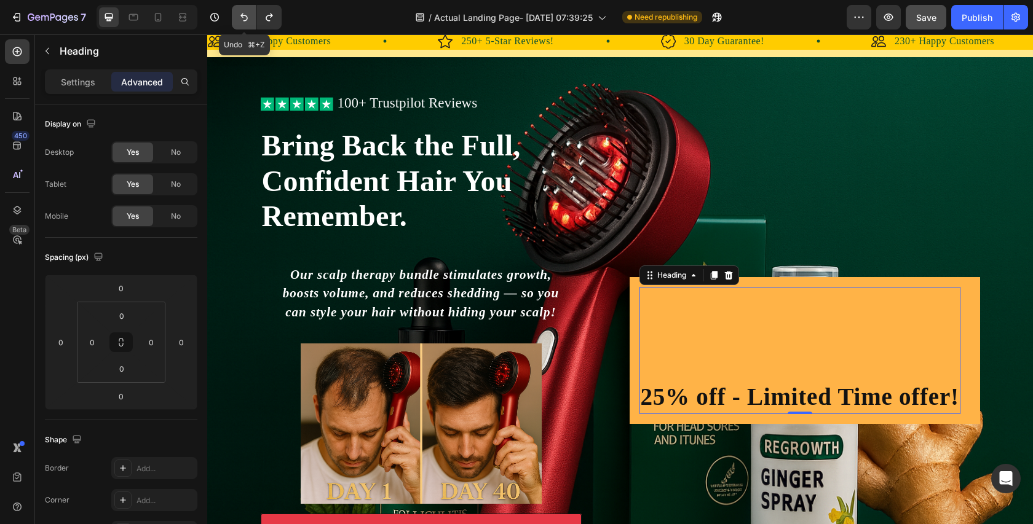
click at [242, 22] on icon "Undo/Redo" at bounding box center [244, 17] width 12 height 12
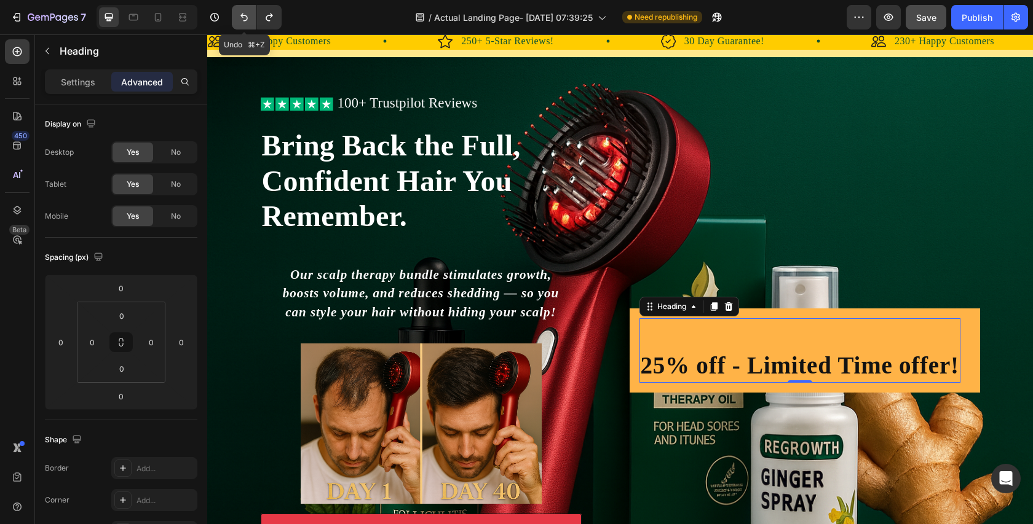
click at [242, 22] on icon "Undo/Redo" at bounding box center [244, 17] width 12 height 12
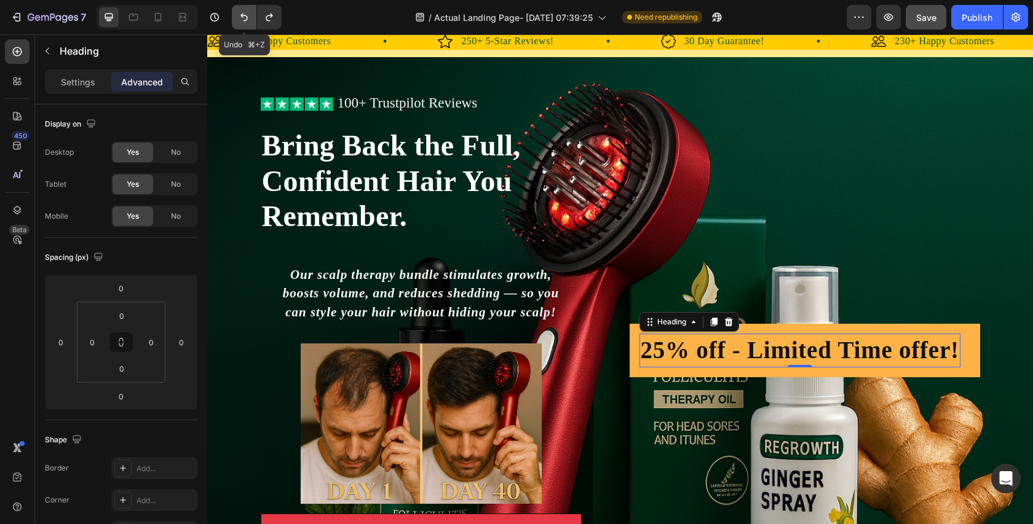
click at [242, 22] on icon "Undo/Redo" at bounding box center [244, 17] width 12 height 12
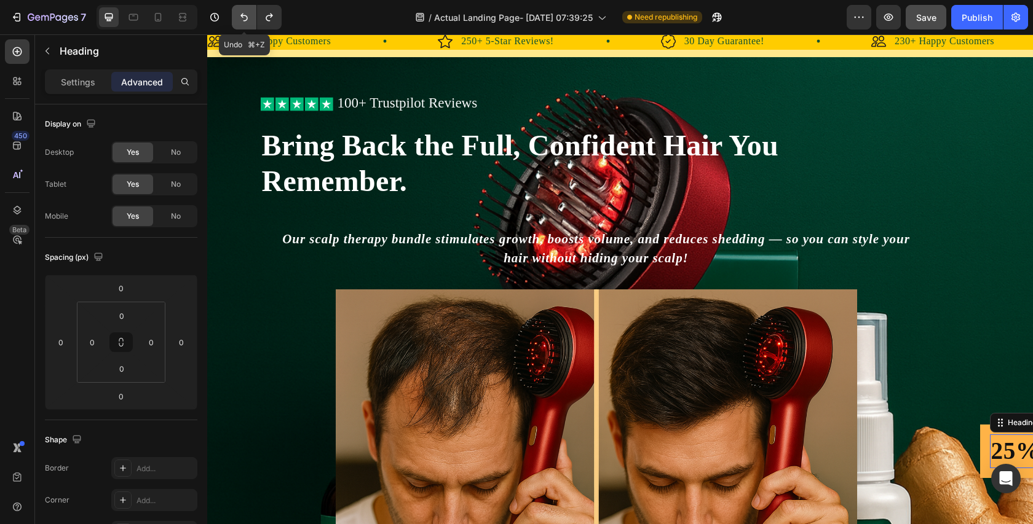
click at [242, 22] on icon "Undo/Redo" at bounding box center [244, 17] width 12 height 12
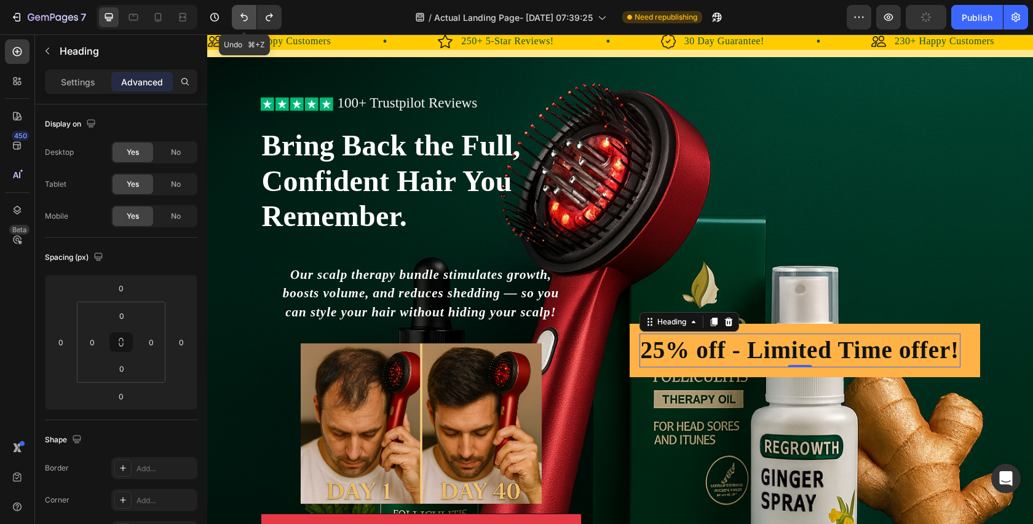
click at [242, 22] on icon "Undo/Redo" at bounding box center [244, 17] width 12 height 12
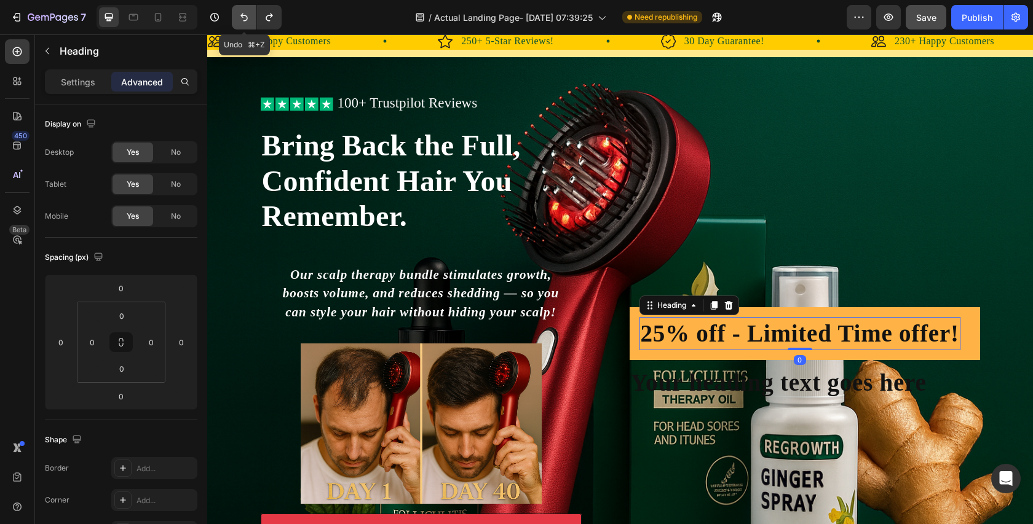
click at [242, 22] on icon "Undo/Redo" at bounding box center [244, 17] width 12 height 12
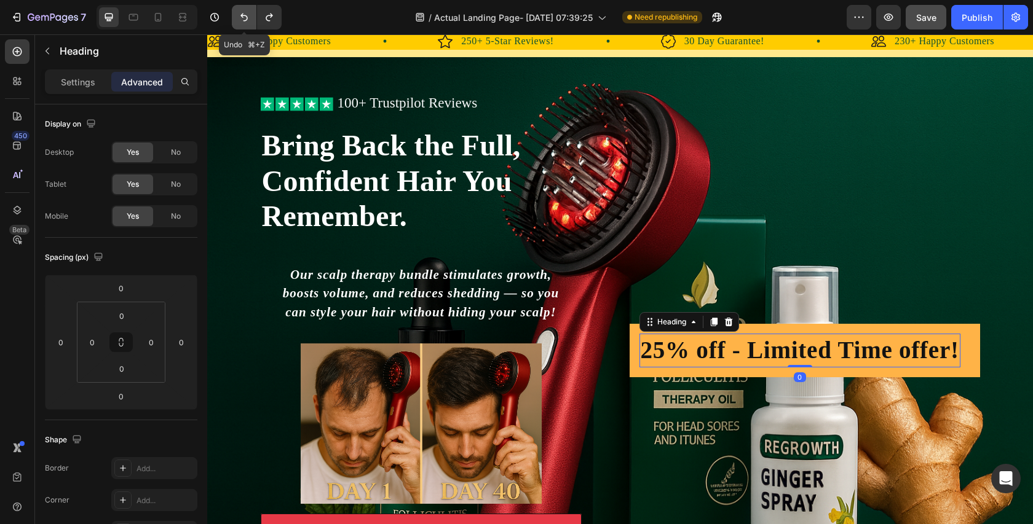
click at [242, 22] on icon "Undo/Redo" at bounding box center [244, 17] width 12 height 12
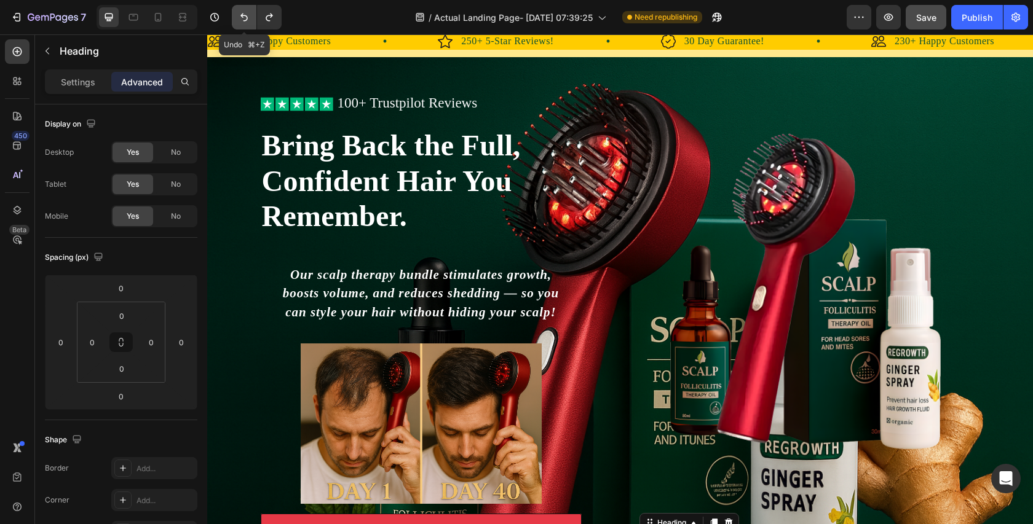
click at [242, 22] on icon "Undo/Redo" at bounding box center [244, 17] width 12 height 12
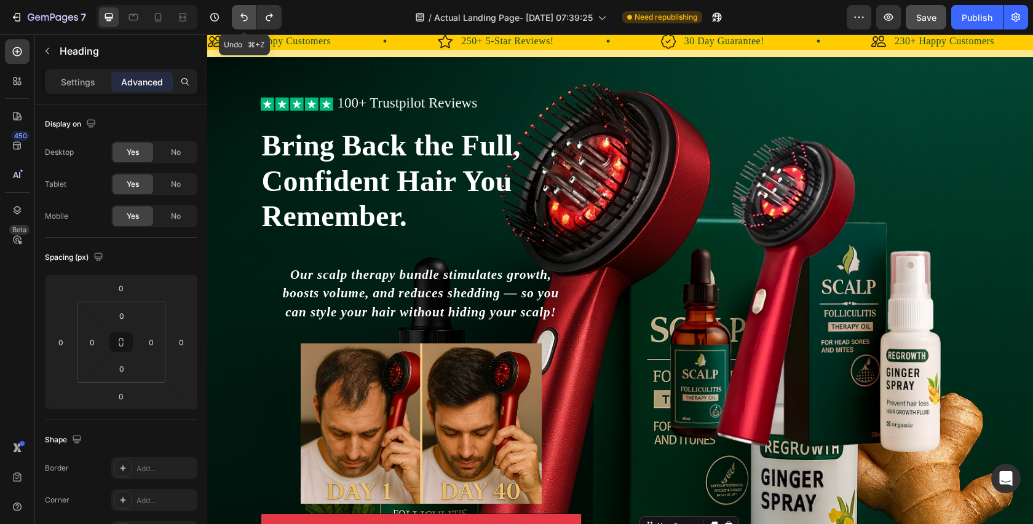
click at [242, 22] on icon "Undo/Redo" at bounding box center [244, 17] width 12 height 12
click at [272, 15] on icon "Undo/Redo" at bounding box center [269, 18] width 7 height 8
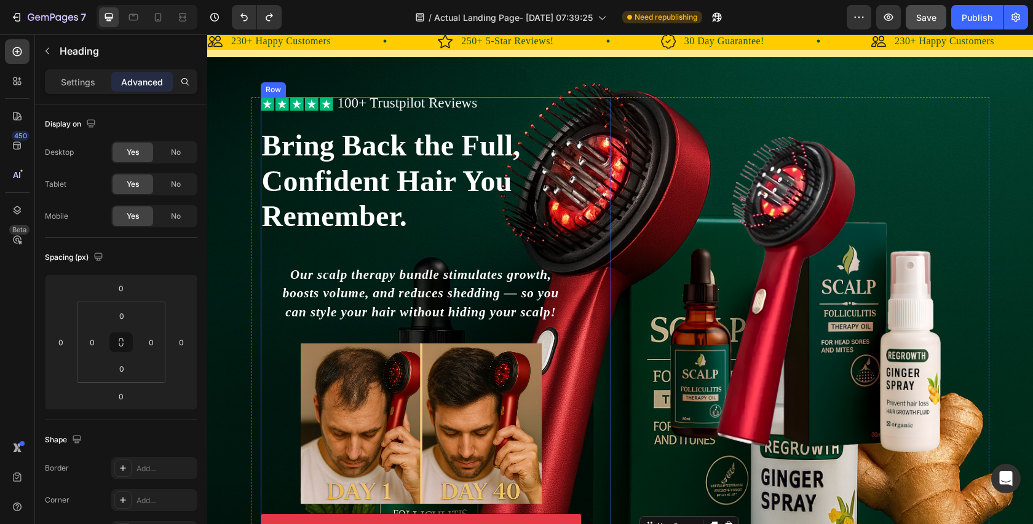
scroll to position [232, 0]
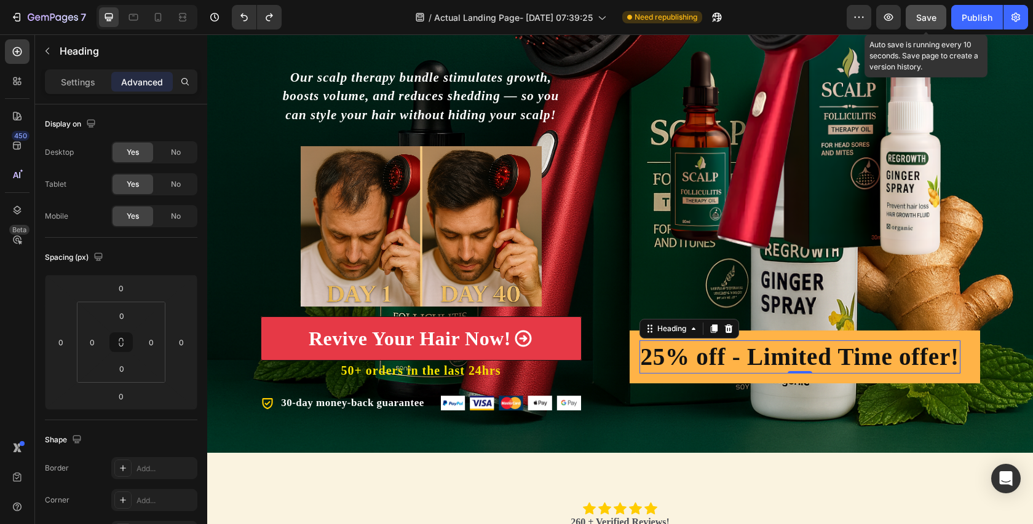
click at [912, 10] on button "Save" at bounding box center [926, 17] width 41 height 25
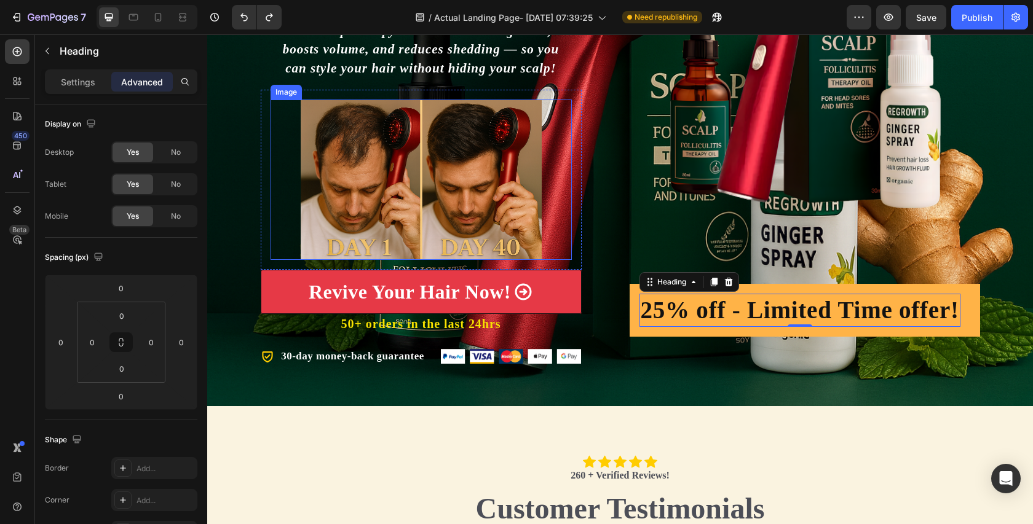
scroll to position [213, 0]
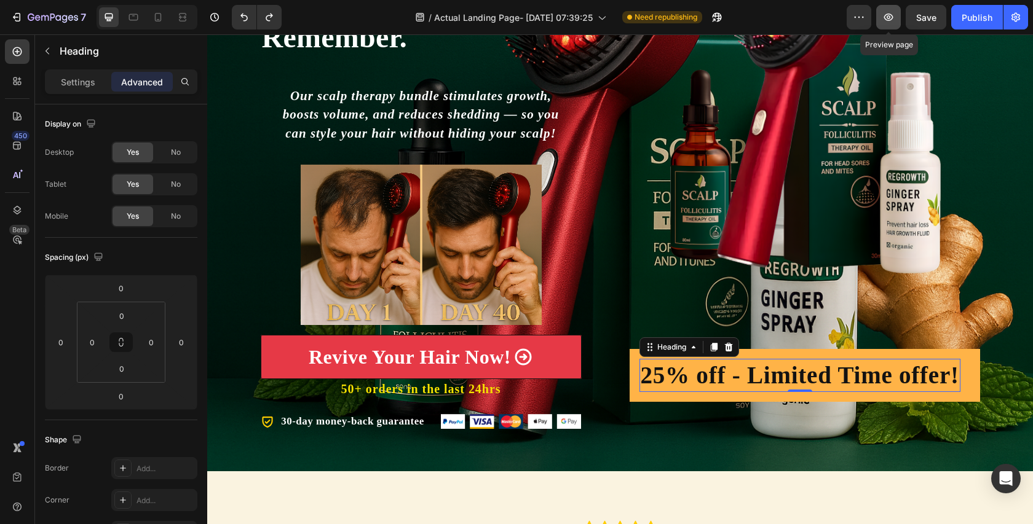
click at [893, 16] on icon "button" at bounding box center [888, 17] width 12 height 12
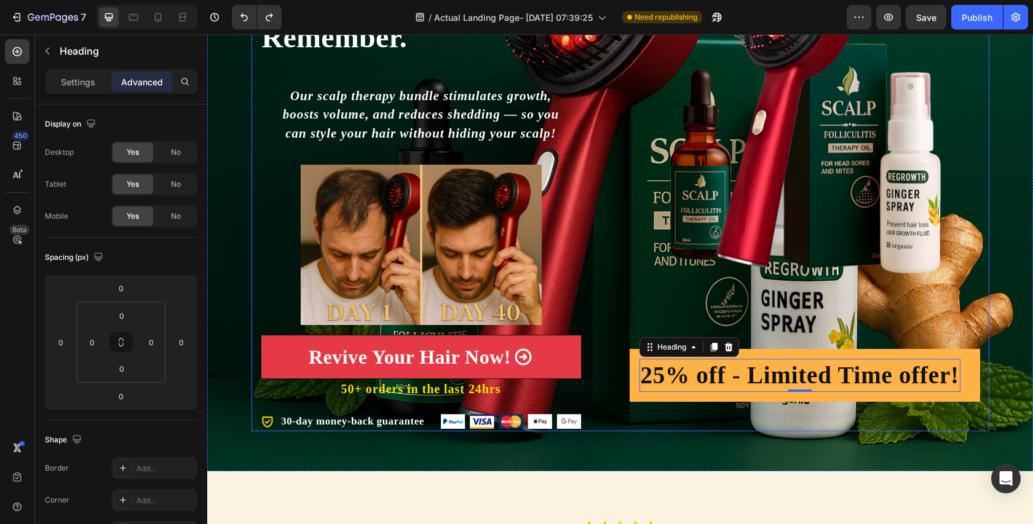
click at [831, 317] on div "Image 25% off - Limited Time offer! Heading 0 Row" at bounding box center [805, 174] width 350 height 513
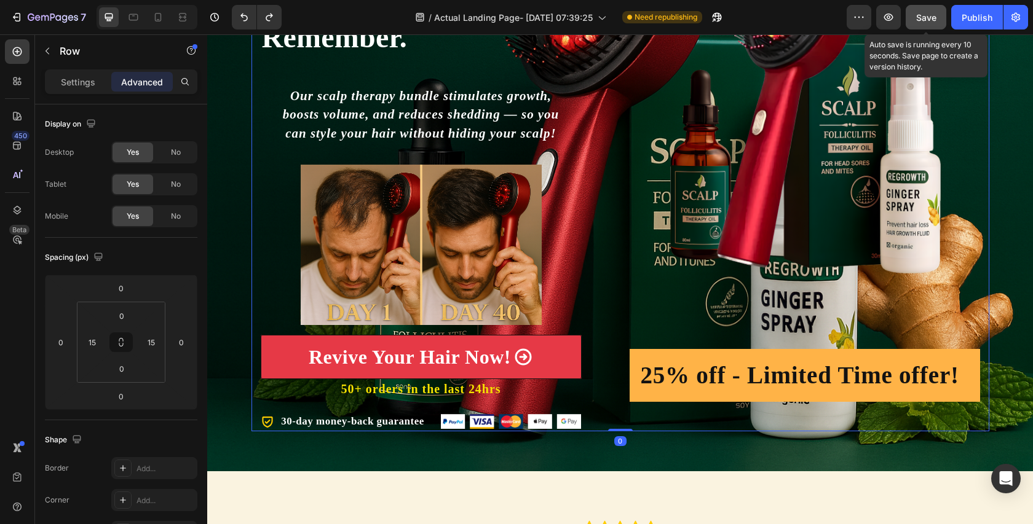
click at [923, 8] on button "Save" at bounding box center [926, 17] width 41 height 25
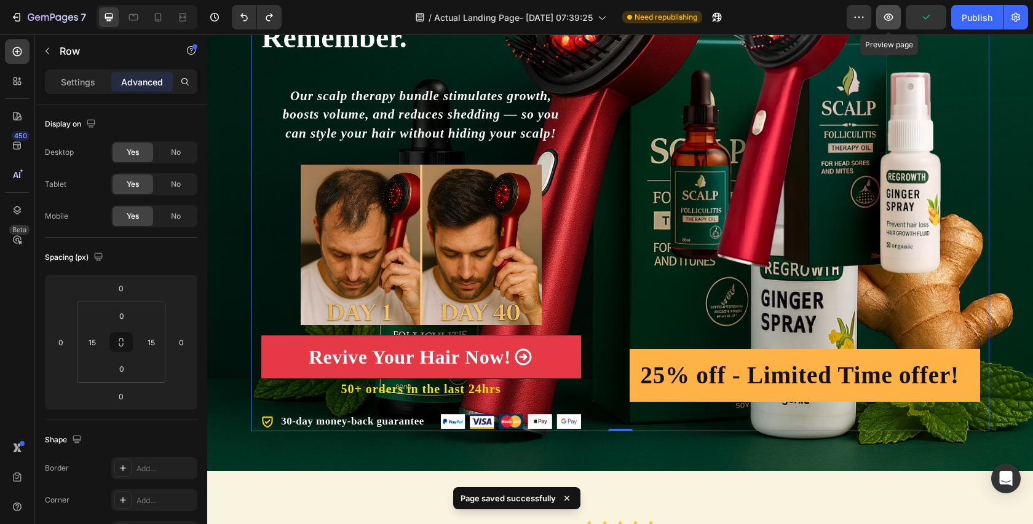
click at [884, 13] on icon "button" at bounding box center [888, 17] width 12 height 12
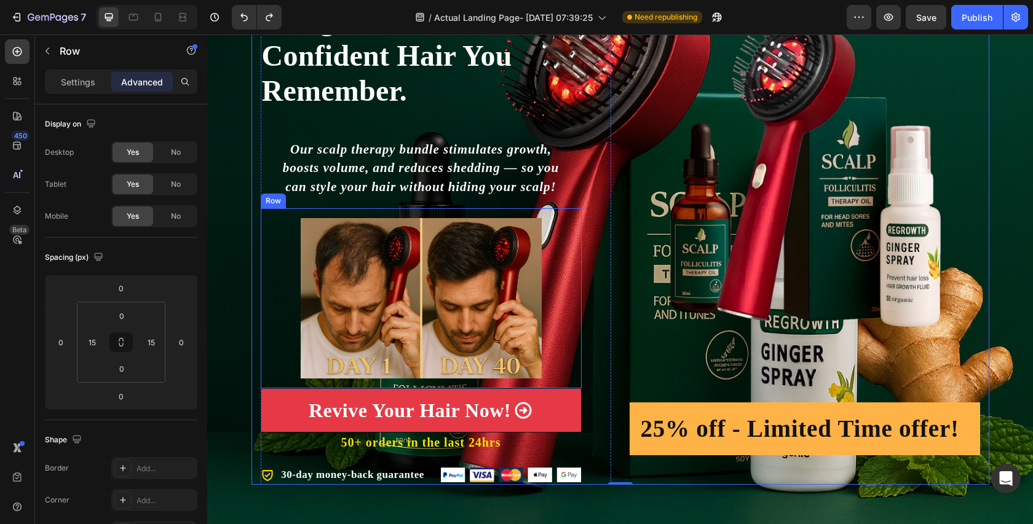
scroll to position [0, 0]
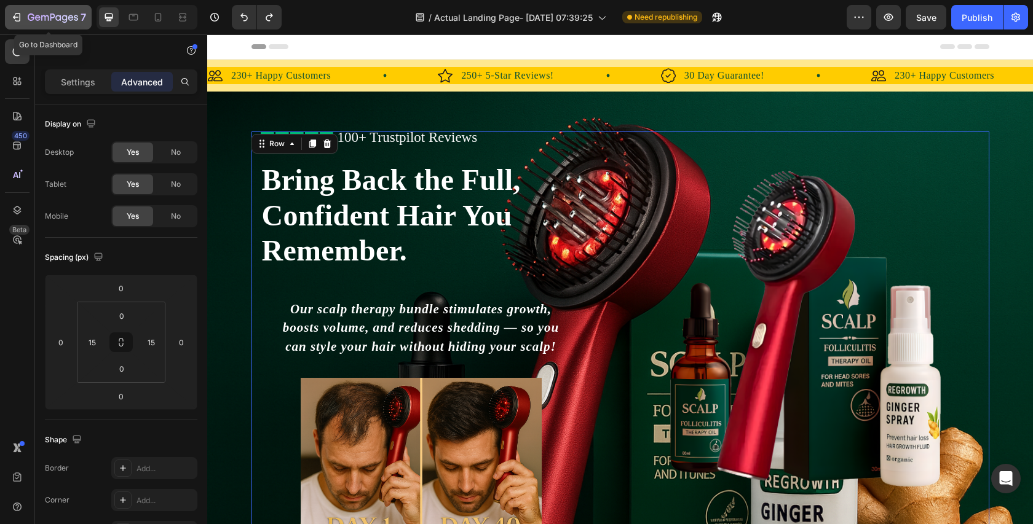
click at [32, 17] on icon "button" at bounding box center [31, 17] width 7 height 7
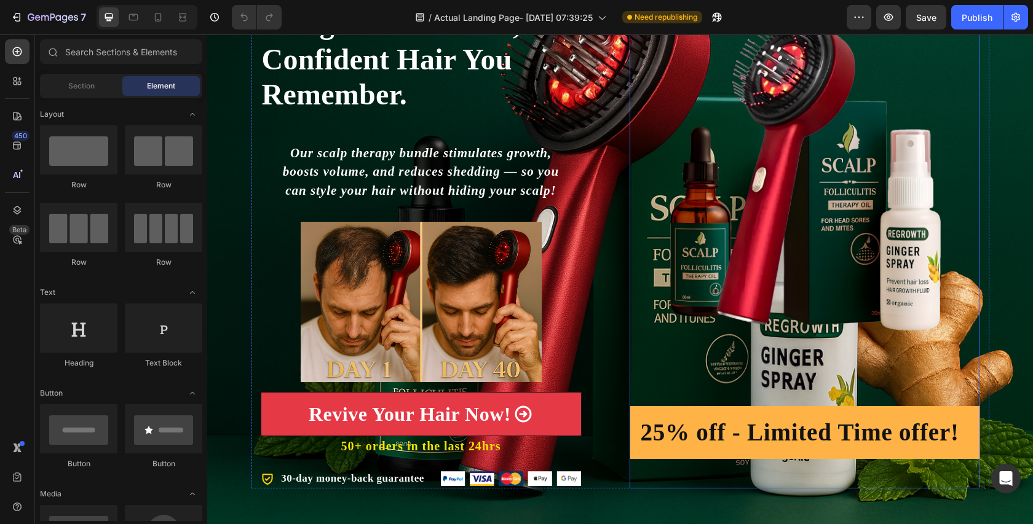
scroll to position [151, 0]
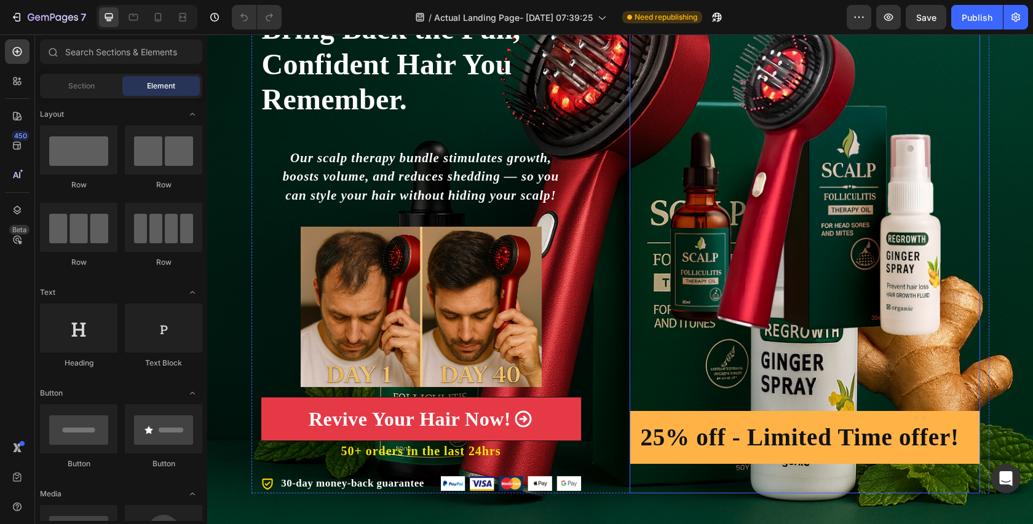
click at [841, 232] on img at bounding box center [805, 178] width 350 height 338
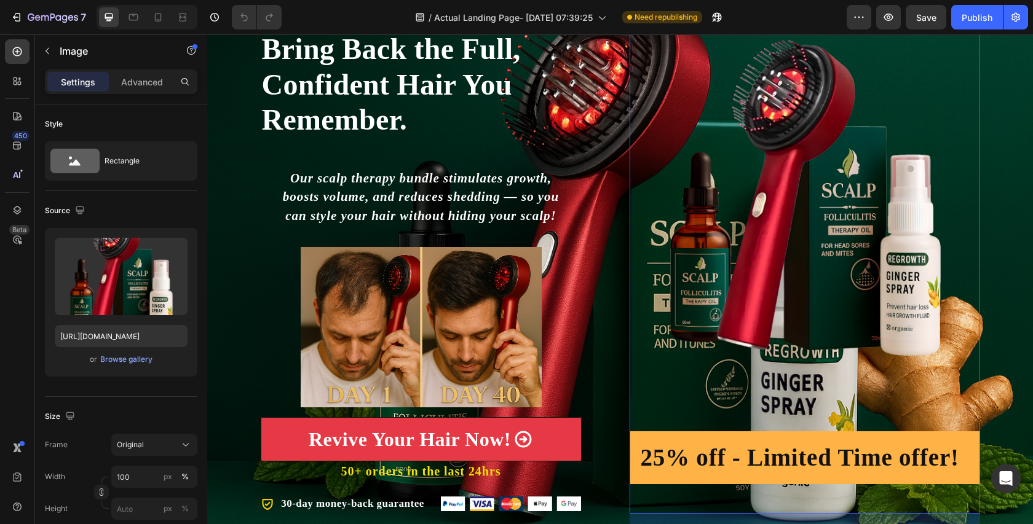
scroll to position [39, 0]
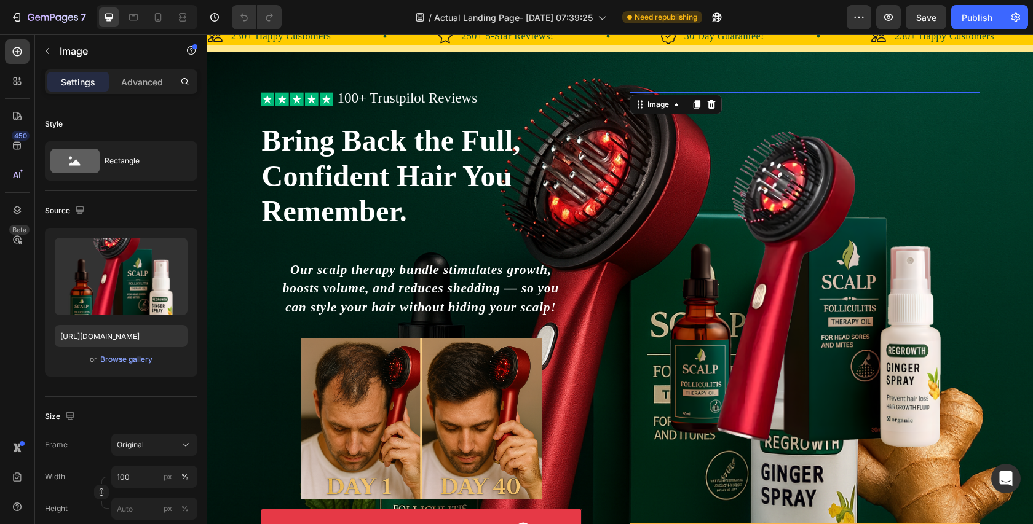
click at [721, 101] on div "Image" at bounding box center [676, 105] width 92 height 20
click at [713, 108] on icon at bounding box center [711, 104] width 8 height 9
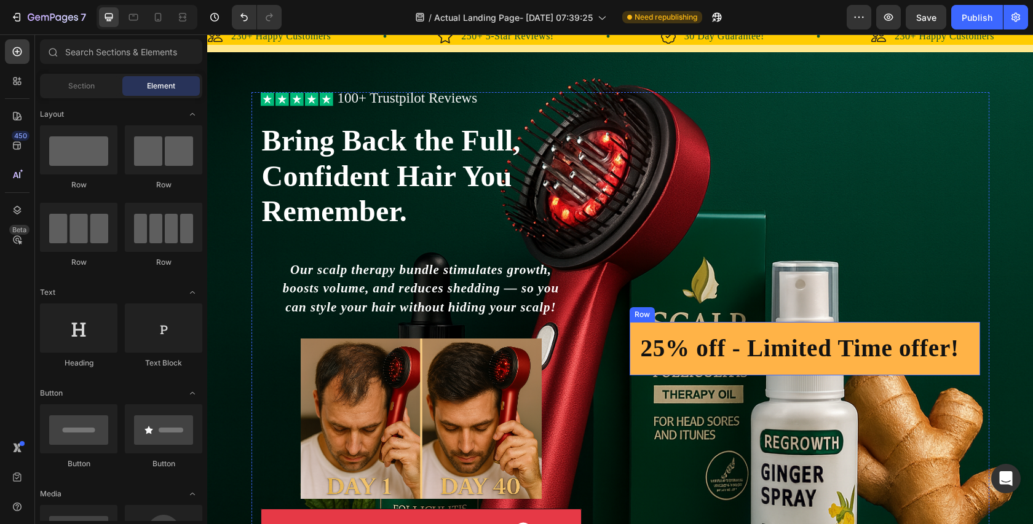
click at [816, 328] on div "25% off - Limited Time offer! Heading Row" at bounding box center [805, 348] width 350 height 53
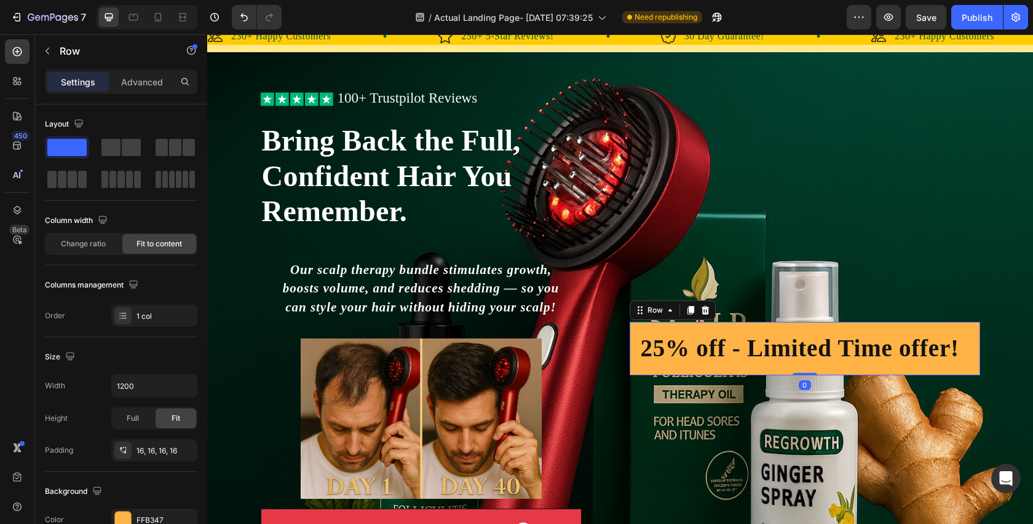
click at [705, 310] on icon at bounding box center [705, 310] width 8 height 9
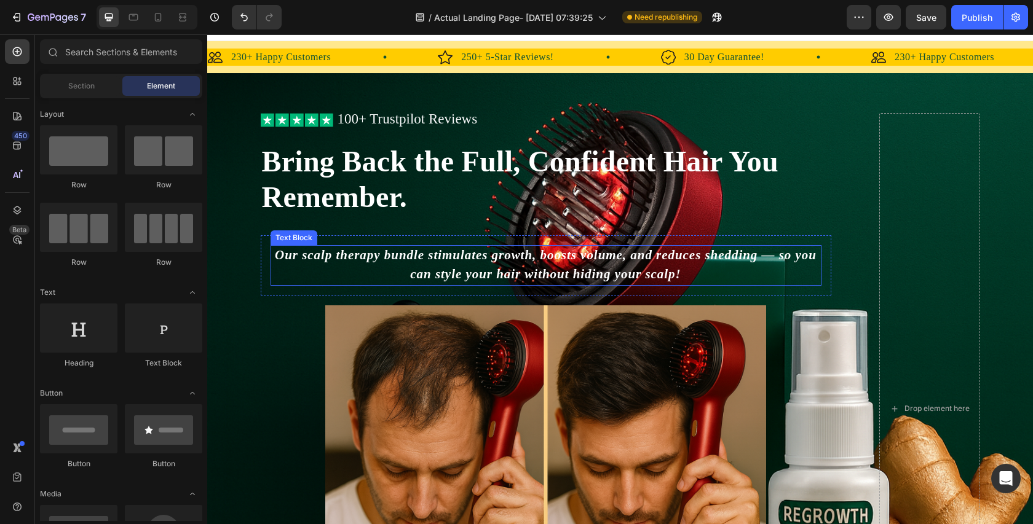
scroll to position [0, 0]
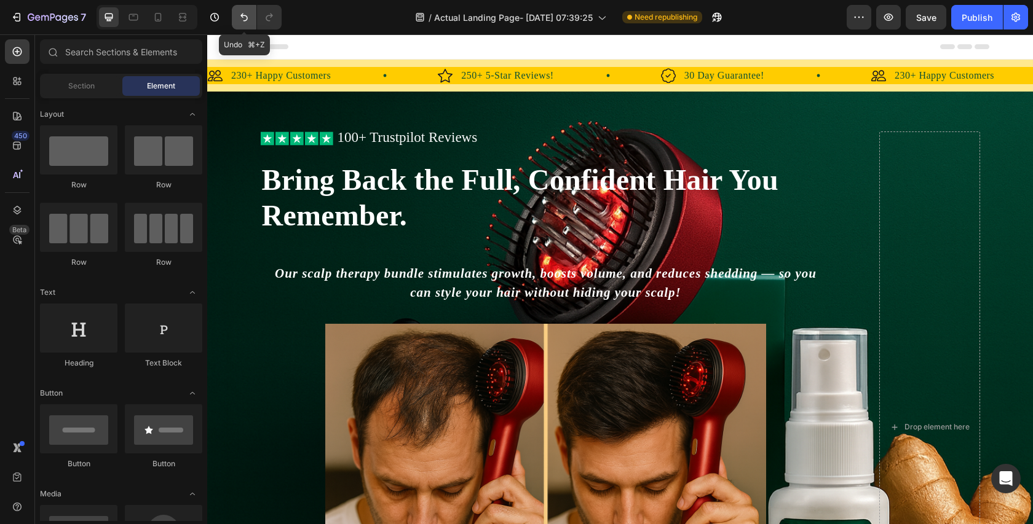
click at [240, 22] on icon "Undo/Redo" at bounding box center [244, 17] width 12 height 12
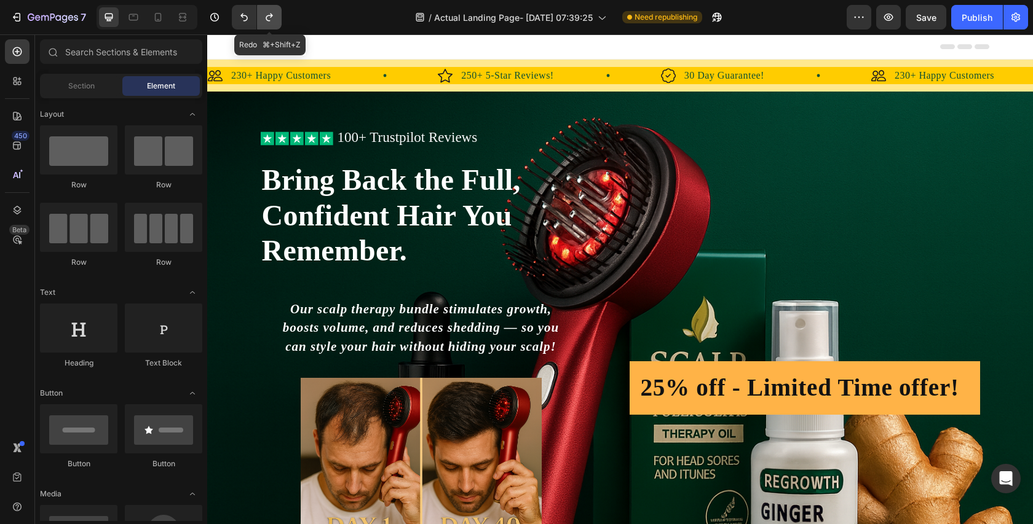
click at [272, 18] on icon "Undo/Redo" at bounding box center [269, 17] width 12 height 12
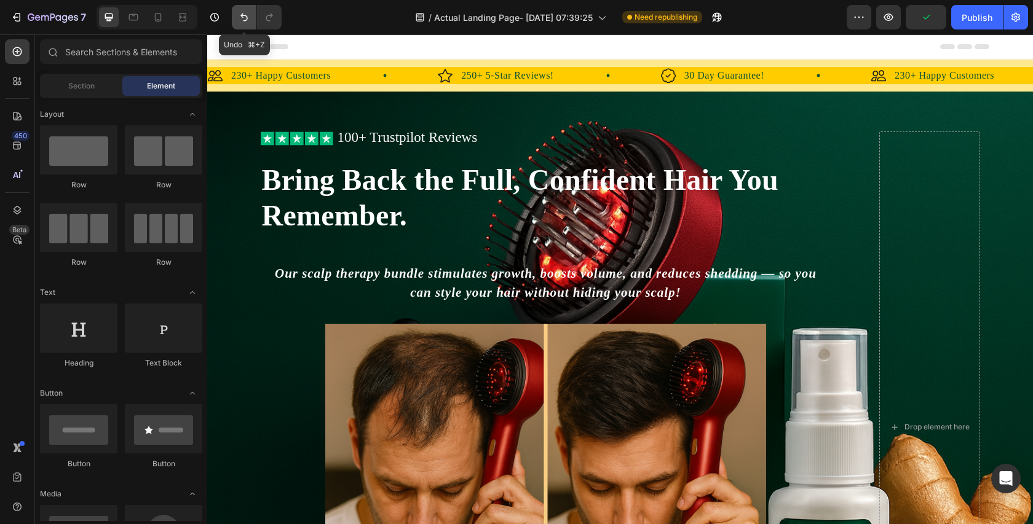
click at [255, 19] on button "Undo/Redo" at bounding box center [244, 17] width 25 height 25
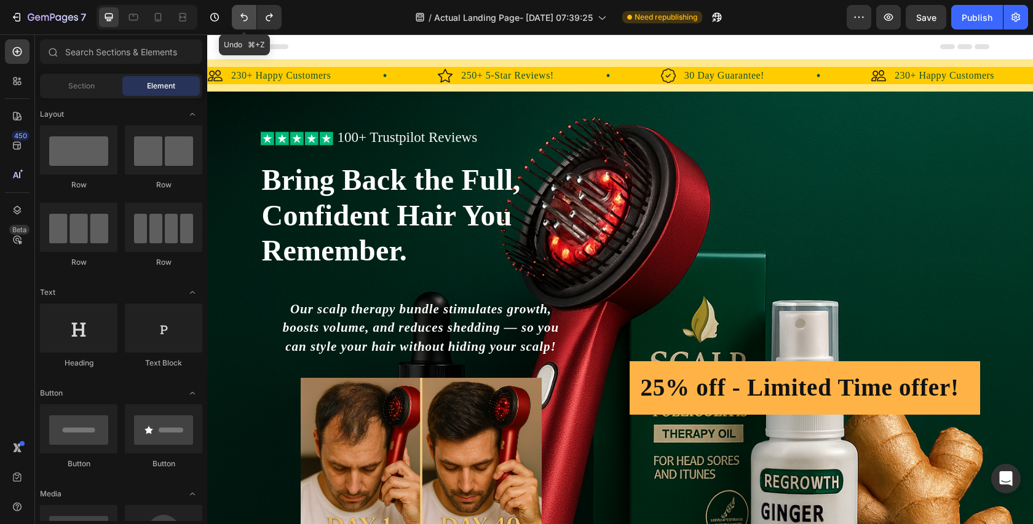
click at [246, 16] on icon "Undo/Redo" at bounding box center [243, 18] width 7 height 8
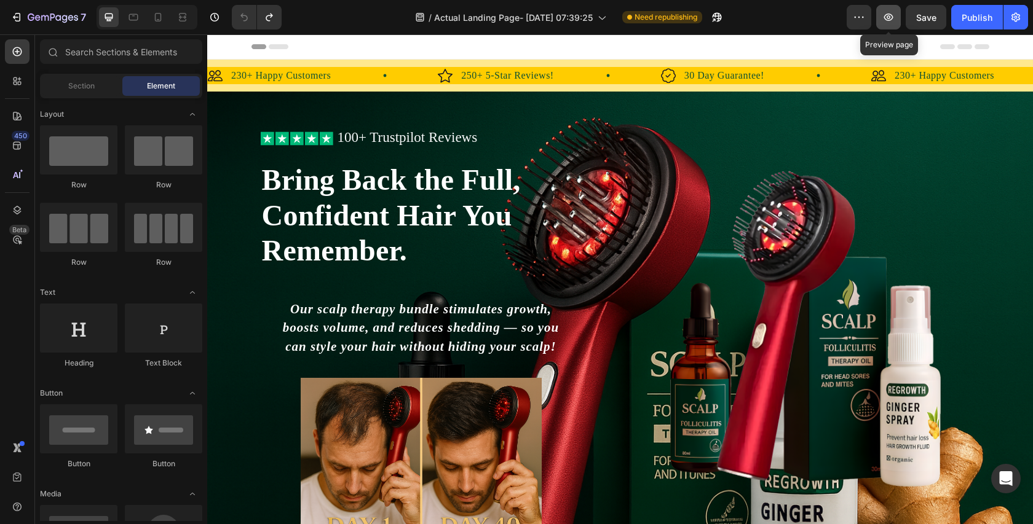
click at [893, 14] on icon "button" at bounding box center [888, 17] width 12 height 12
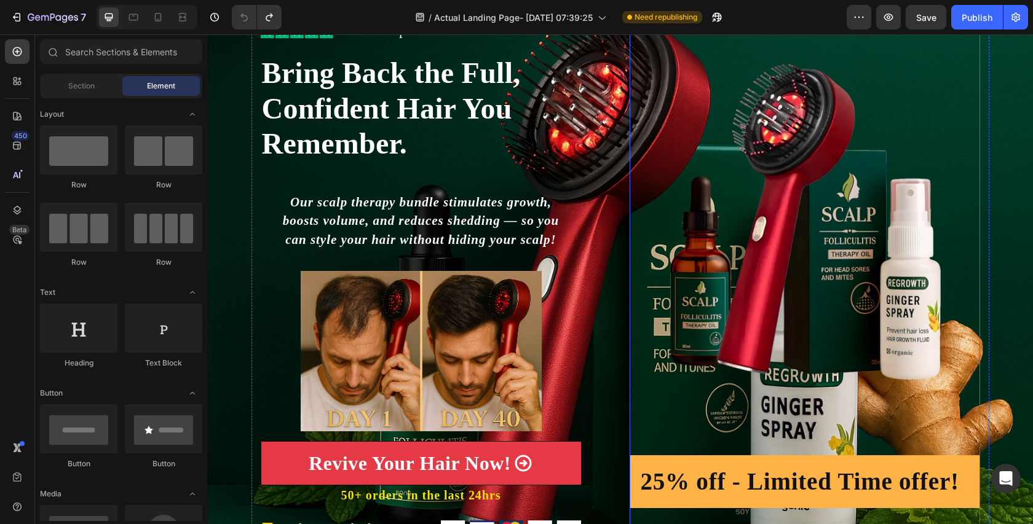
scroll to position [253, 0]
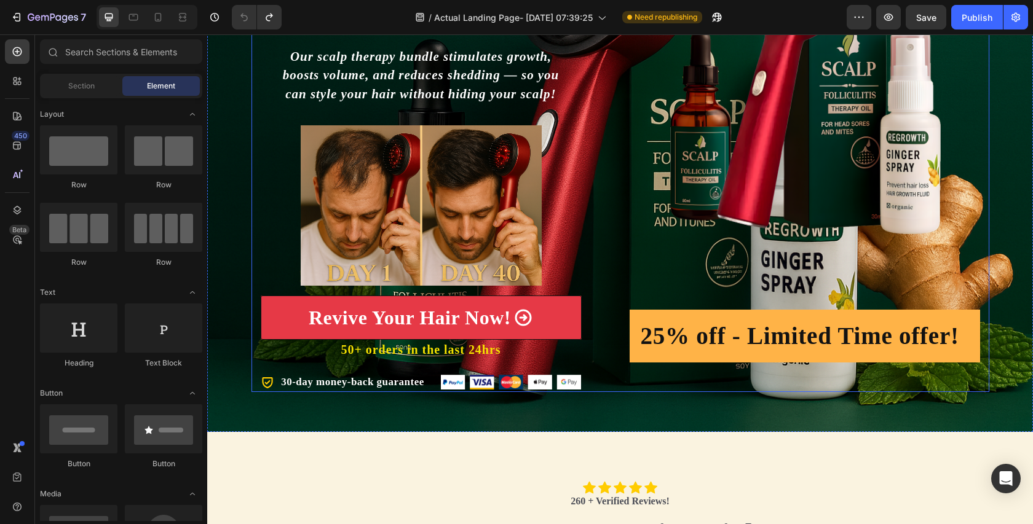
click at [810, 274] on div "Image 25% off - Limited Time offer! Heading Row" at bounding box center [805, 135] width 350 height 513
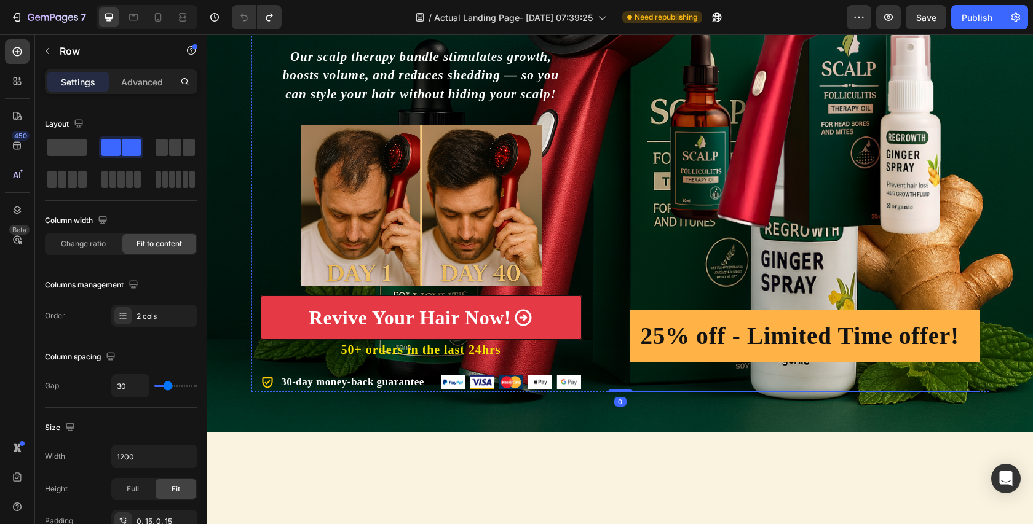
scroll to position [0, 0]
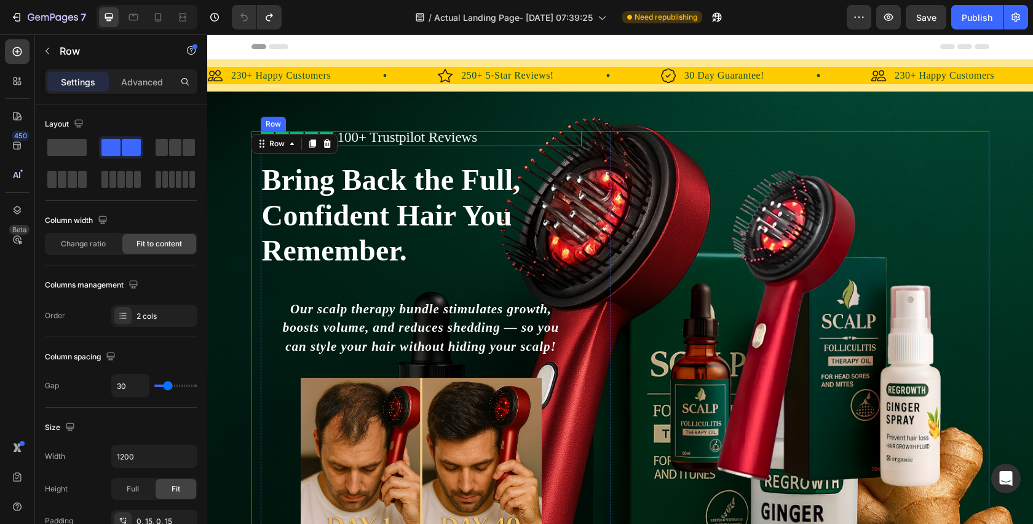
click at [567, 143] on div "Icon Icon Icon Icon Icon Icon List 100+ Trustpilot Reviews Text Block Row" at bounding box center [421, 139] width 321 height 15
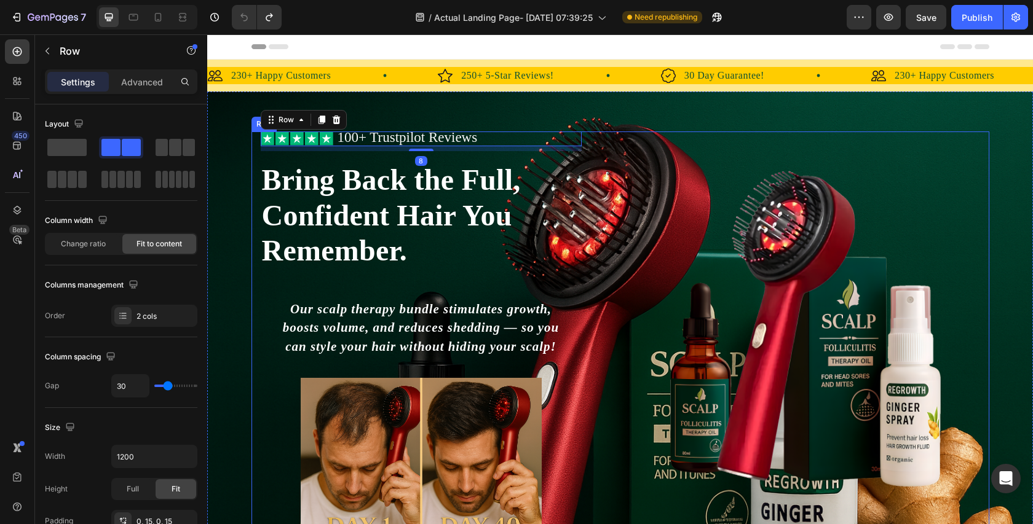
click at [614, 133] on div "Icon Icon Icon Icon Icon Icon List 100+ Trustpilot Reviews Text Block Row 8 Ico…" at bounding box center [620, 388] width 738 height 513
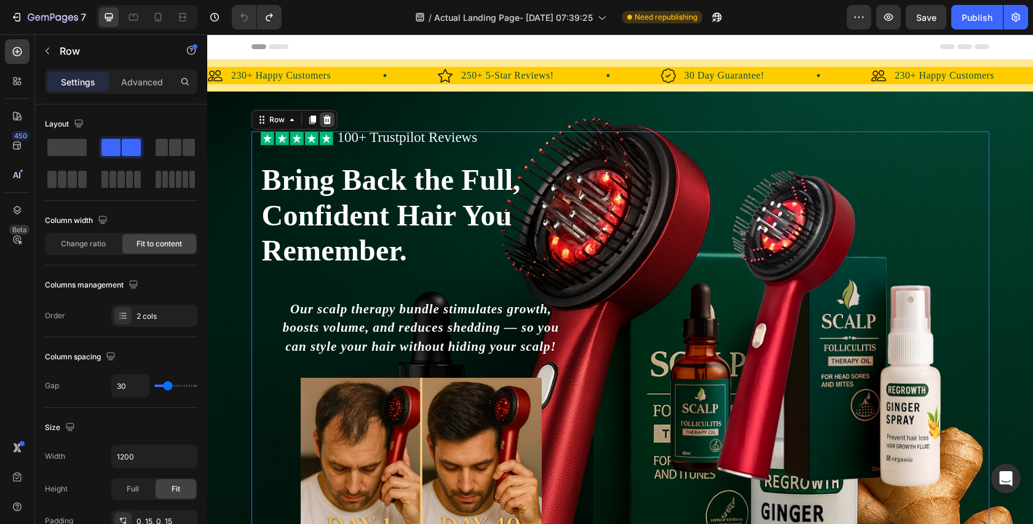
click at [326, 119] on icon at bounding box center [327, 120] width 8 height 9
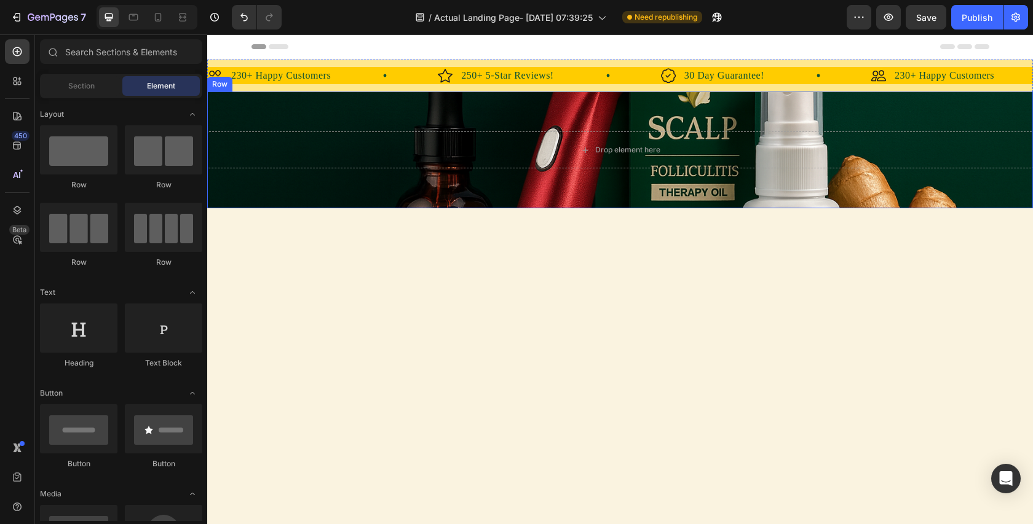
click at [674, 114] on div "Drop element here Row" at bounding box center [620, 150] width 826 height 117
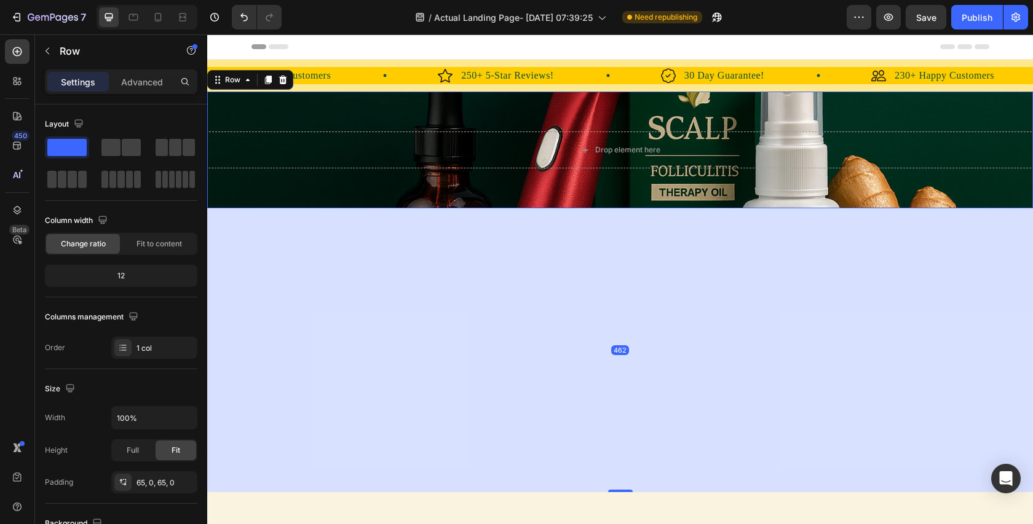
drag, startPoint x: 619, startPoint y: 208, endPoint x: 604, endPoint y: 494, distance: 286.9
click at [603, 208] on div "462" at bounding box center [620, 208] width 826 height 0
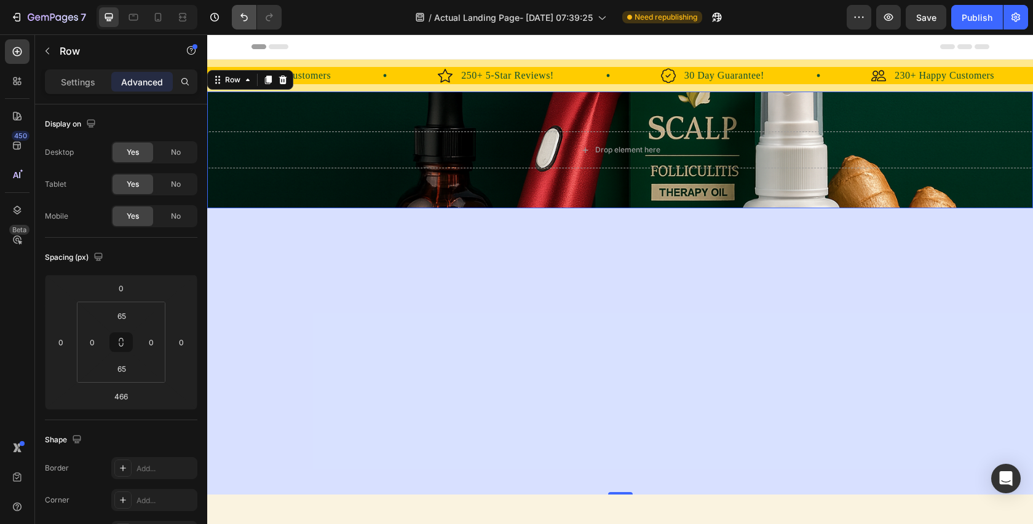
click at [250, 12] on icon "Undo/Redo" at bounding box center [244, 17] width 12 height 12
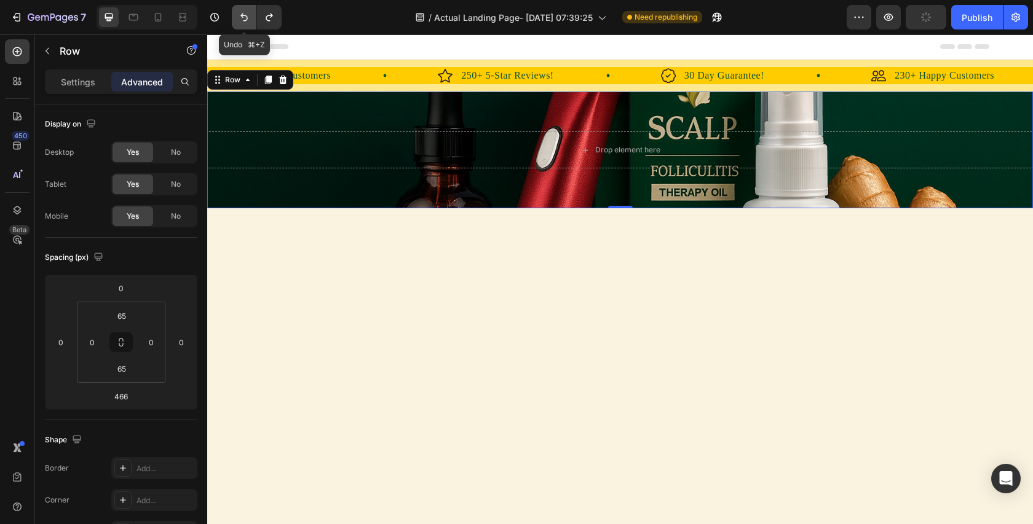
type input "0"
click at [249, 12] on icon "Undo/Redo" at bounding box center [244, 17] width 12 height 12
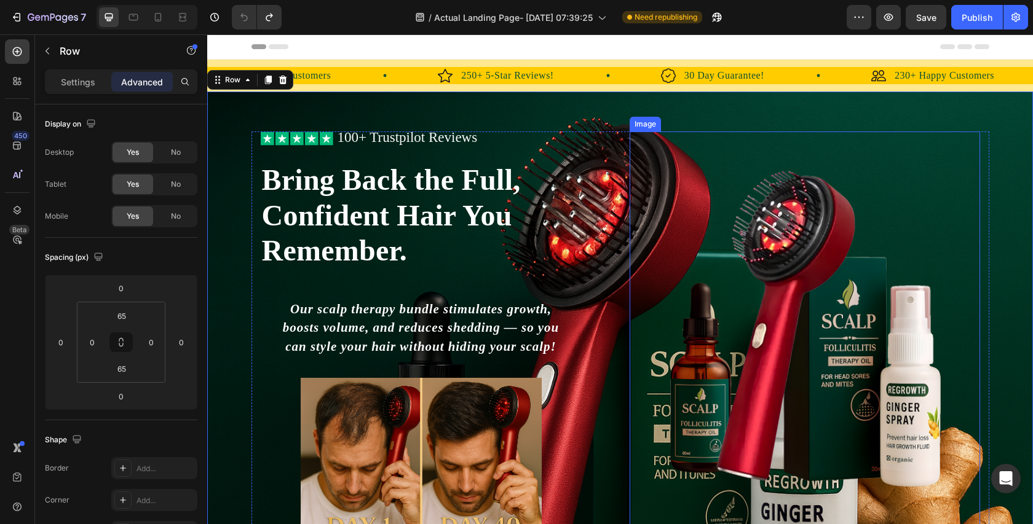
click at [812, 269] on img at bounding box center [805, 329] width 350 height 338
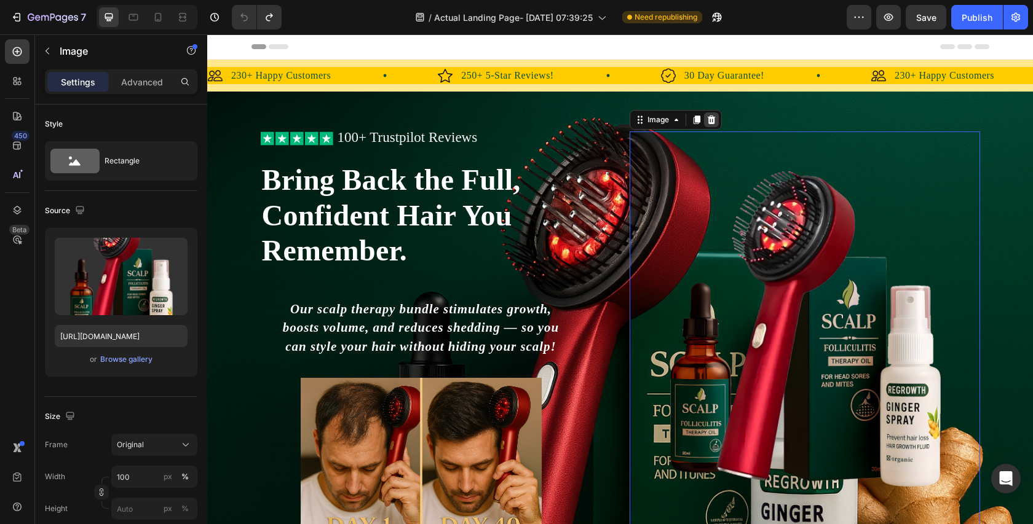
click at [713, 114] on div at bounding box center [711, 120] width 15 height 15
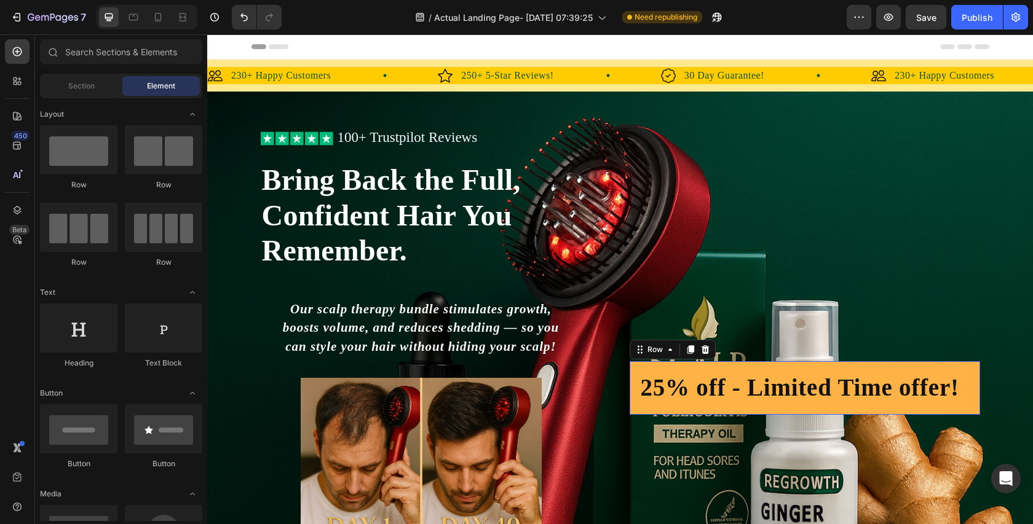
click at [730, 369] on div "25% off - Limited Time offer! Heading Row 0" at bounding box center [805, 387] width 350 height 53
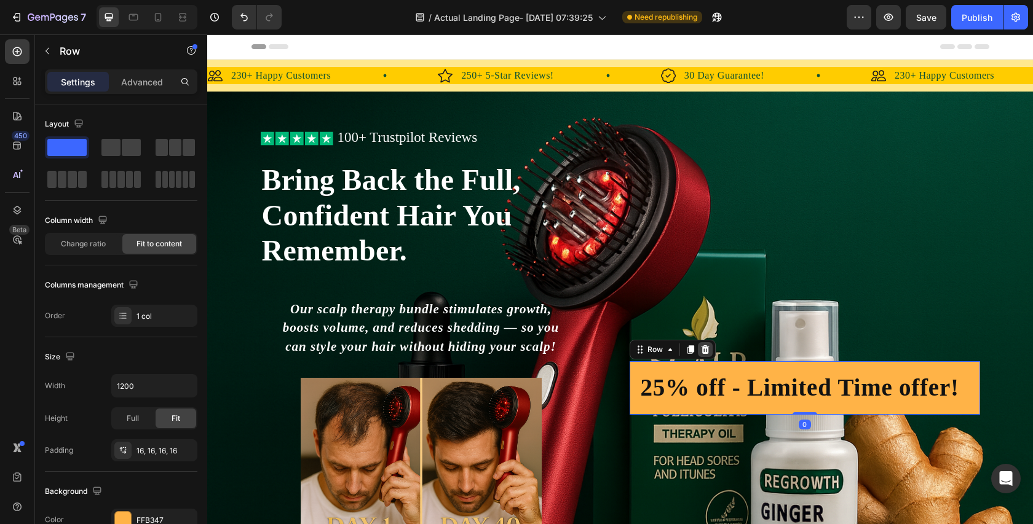
click at [705, 350] on icon at bounding box center [705, 350] width 10 height 10
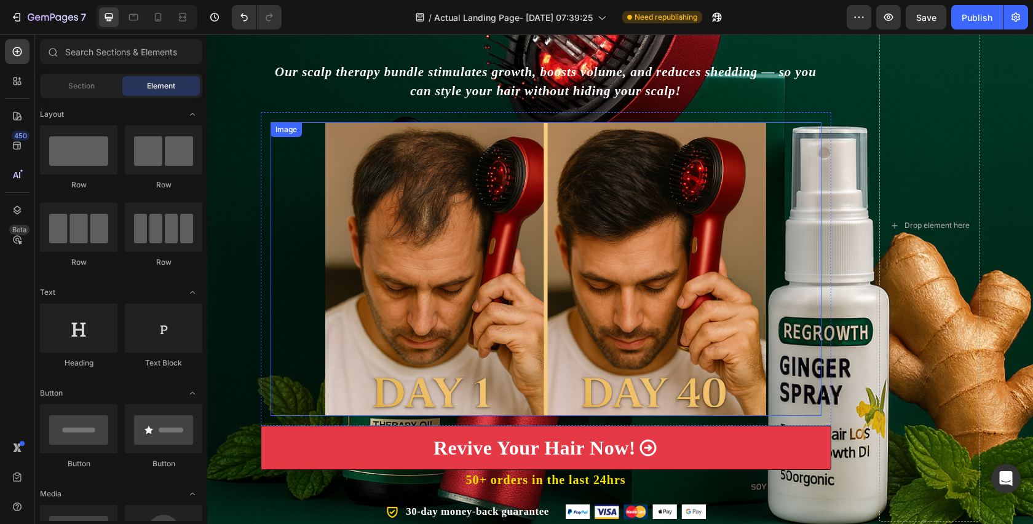
scroll to position [205, 0]
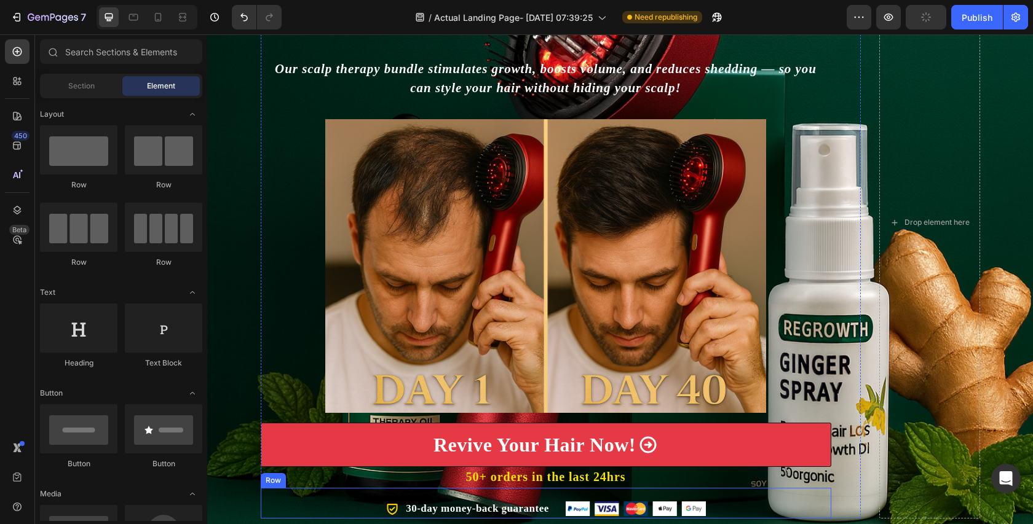
click at [724, 478] on p "50+ orders in the last 24hrs" at bounding box center [546, 477] width 568 height 19
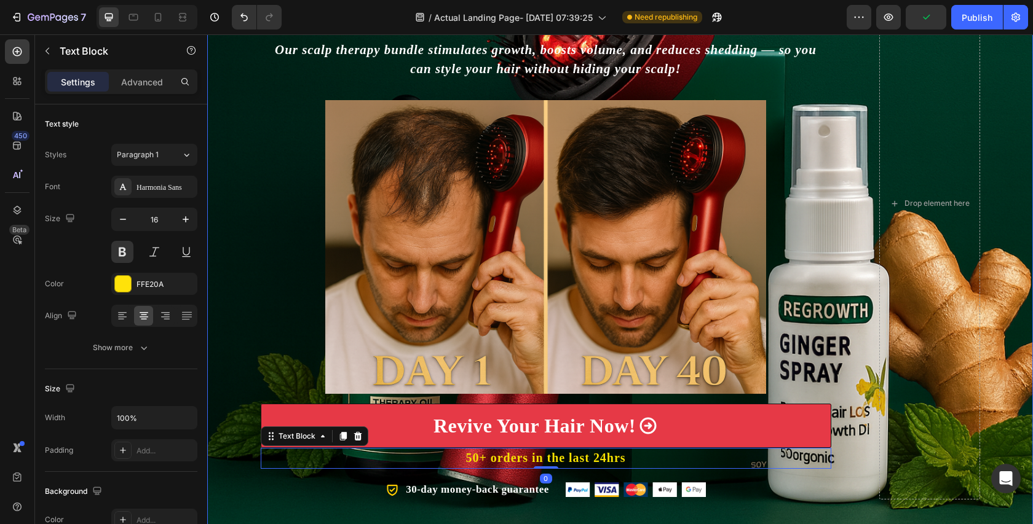
scroll to position [261, 0]
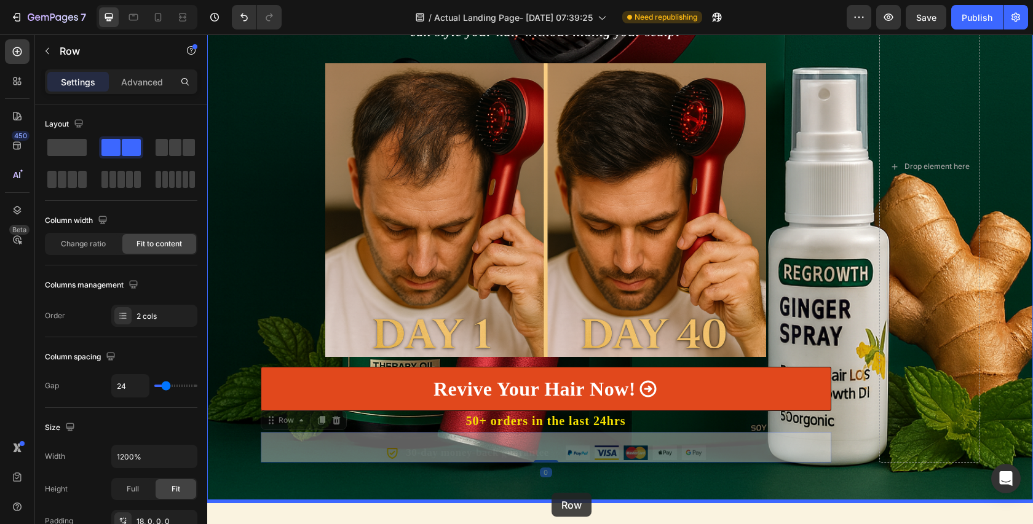
drag, startPoint x: 547, startPoint y: 432, endPoint x: 736, endPoint y: 330, distance: 214.6
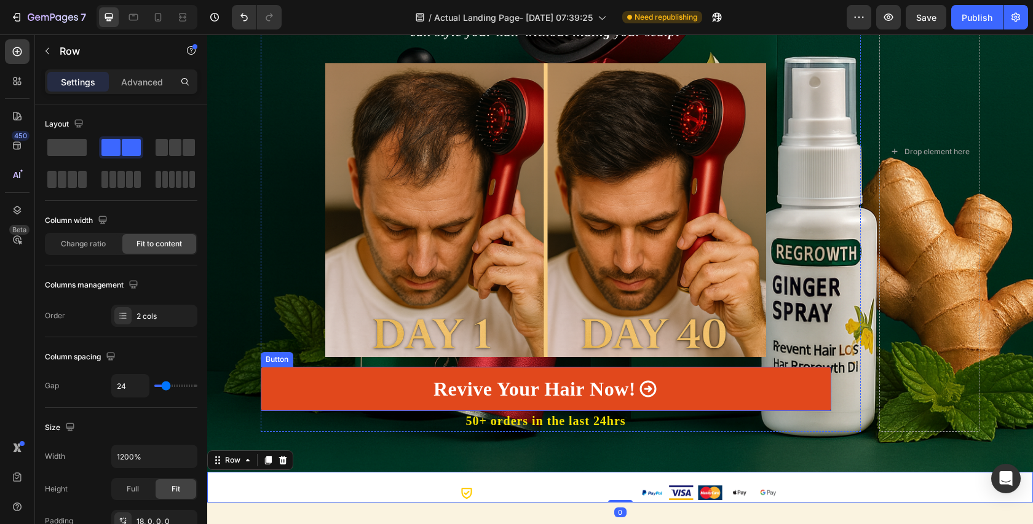
scroll to position [300, 0]
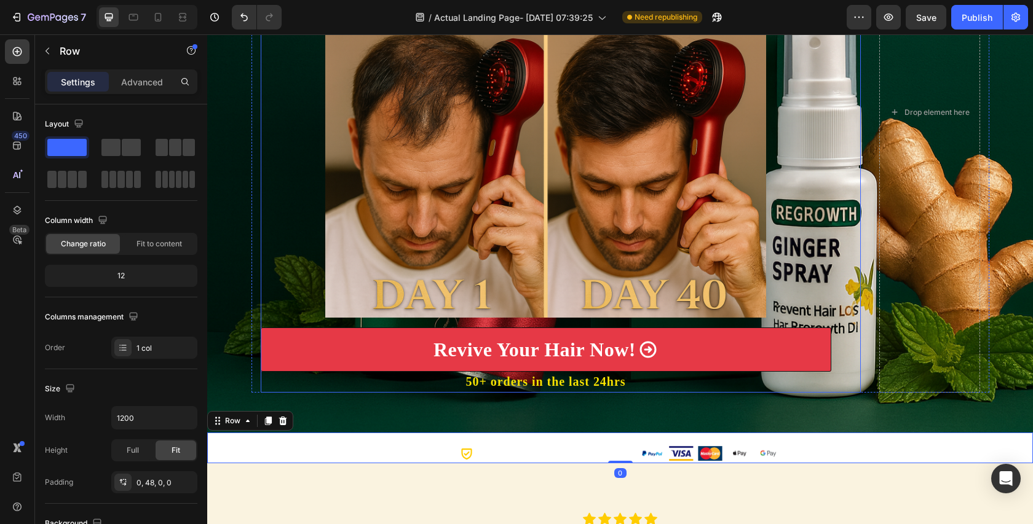
click at [845, 235] on div "Icon Icon Icon Icon Icon Icon List 100+ Trustpilot Reviews Text Block Row Icon …" at bounding box center [561, 112] width 600 height 561
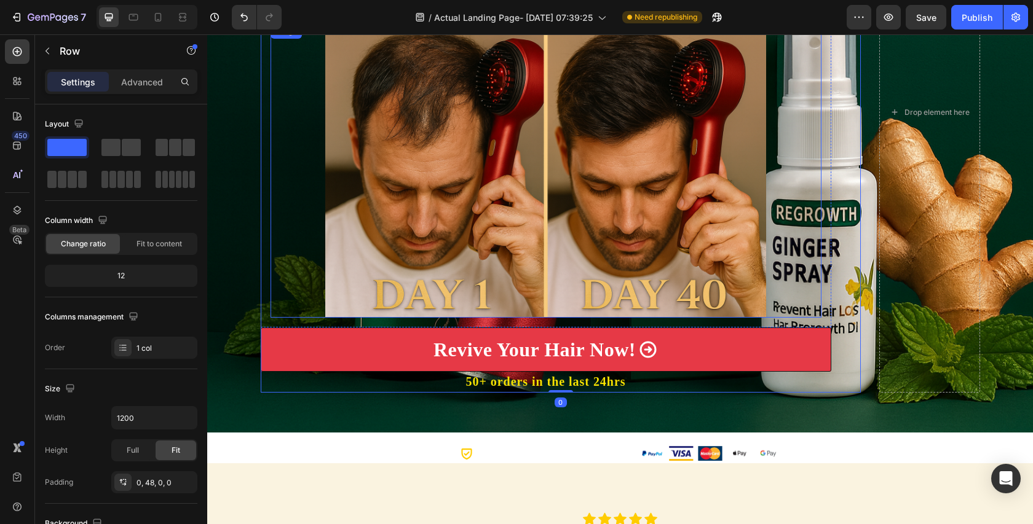
click at [585, 309] on img at bounding box center [545, 171] width 441 height 294
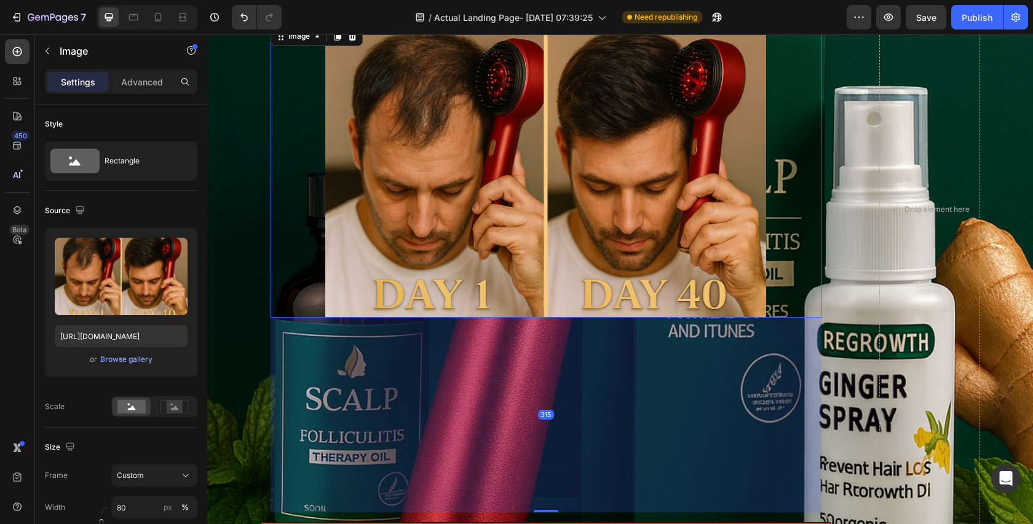
drag, startPoint x: 550, startPoint y: 316, endPoint x: 579, endPoint y: 512, distance: 198.2
click at [579, 318] on div "315" at bounding box center [546, 318] width 551 height 0
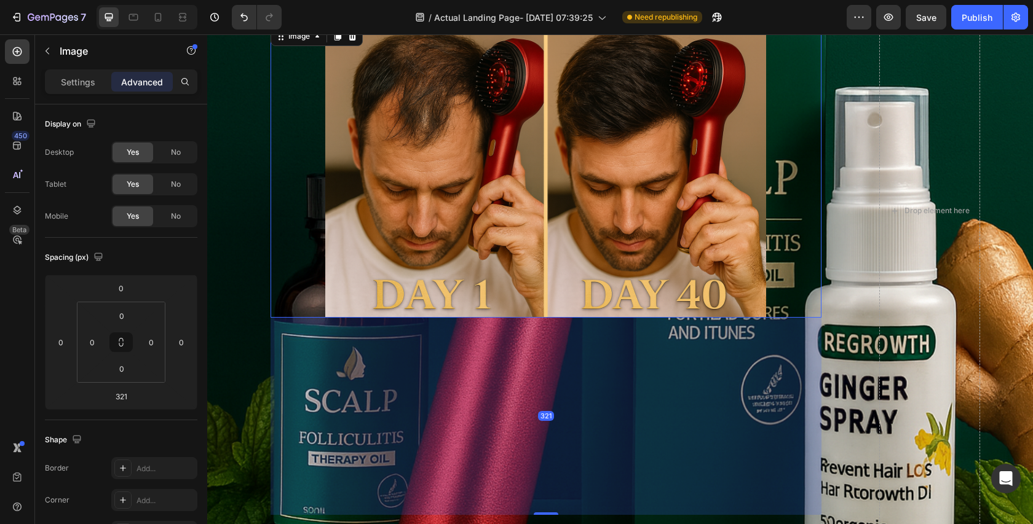
scroll to position [413, 0]
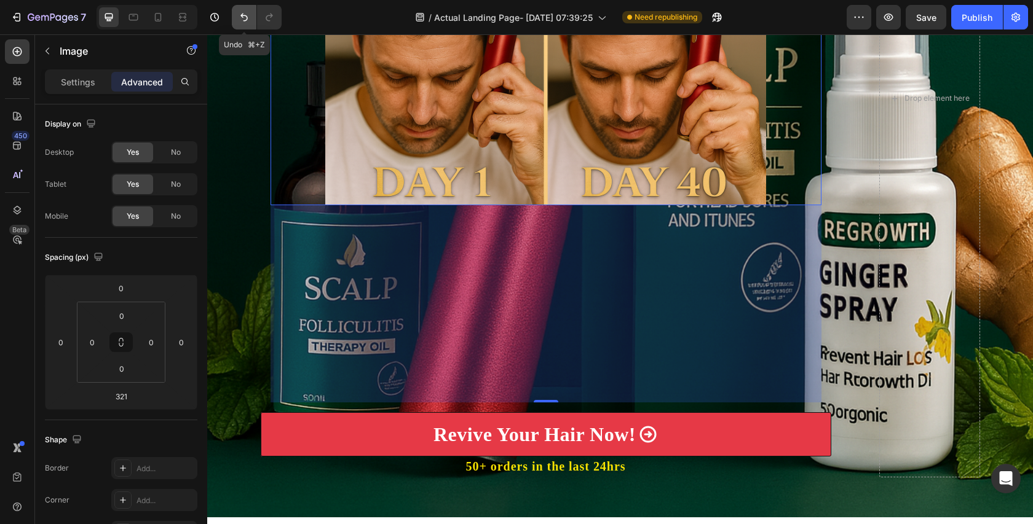
click at [248, 27] on button "Undo/Redo" at bounding box center [244, 17] width 25 height 25
type input "0"
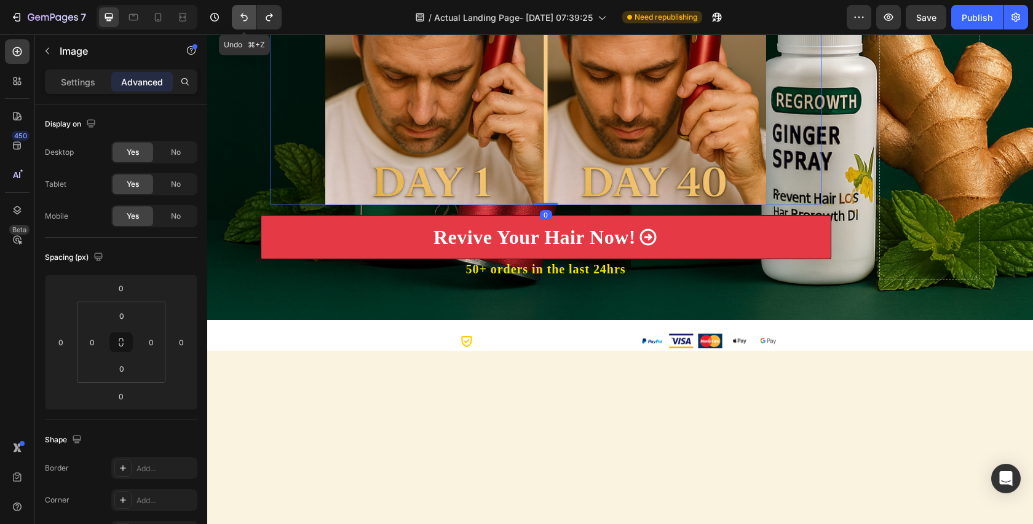
click at [248, 27] on button "Undo/Redo" at bounding box center [244, 17] width 25 height 25
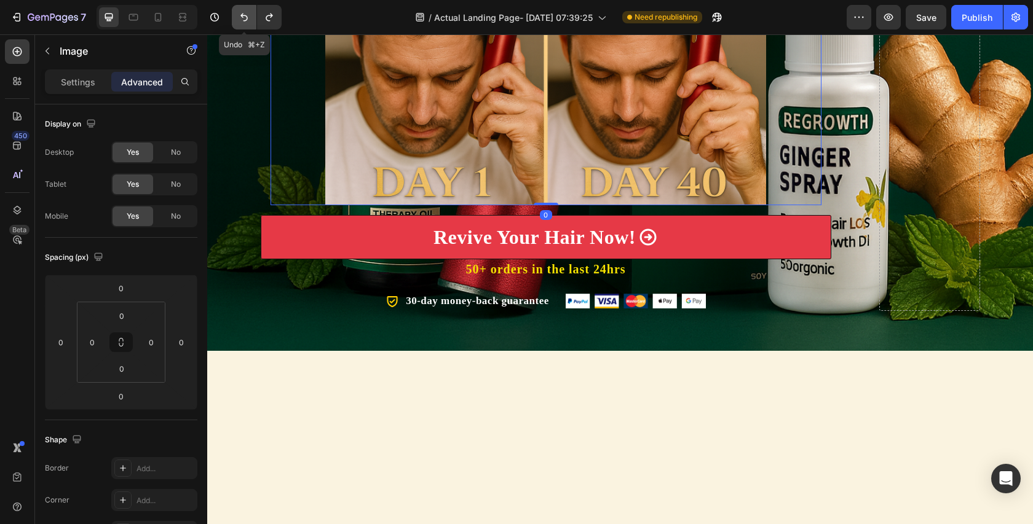
click at [248, 27] on button "Undo/Redo" at bounding box center [244, 17] width 25 height 25
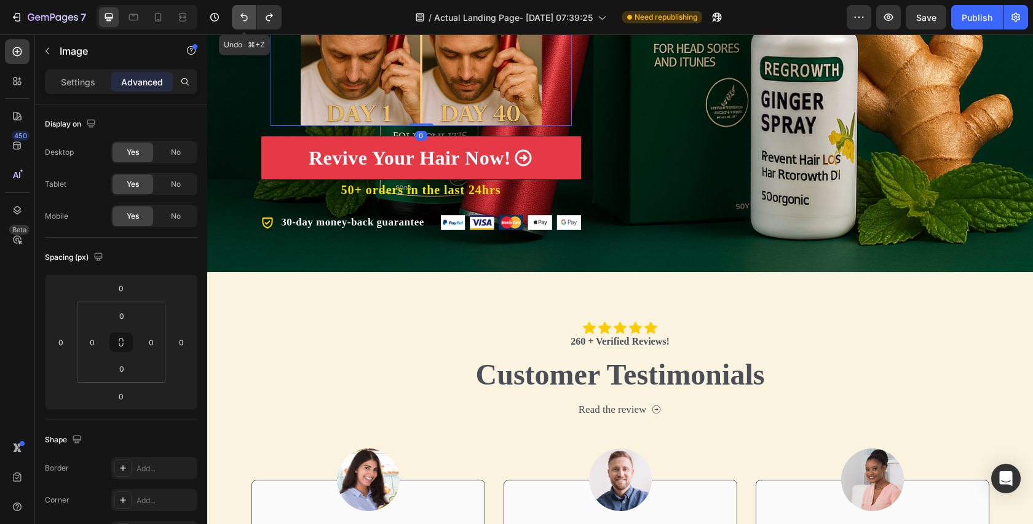
scroll to position [467, 0]
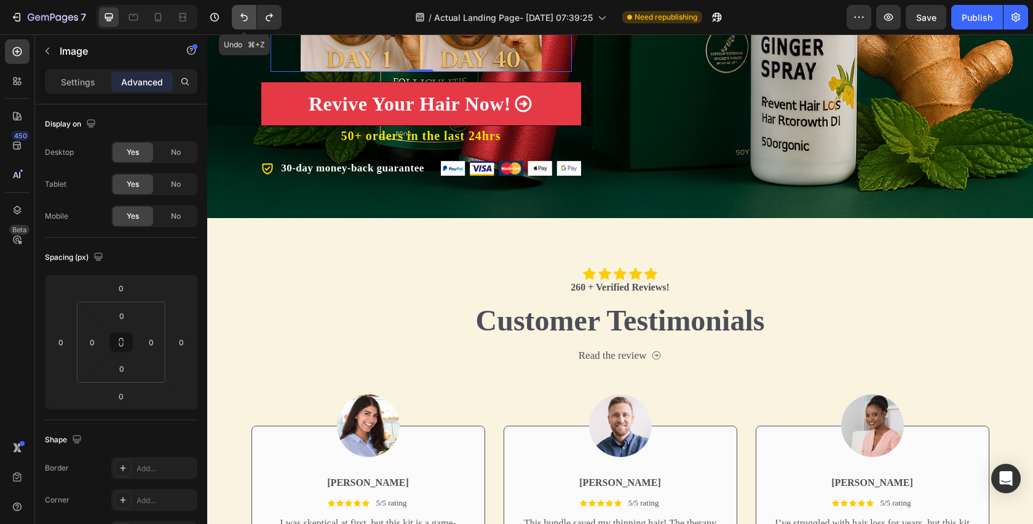
click at [248, 28] on button "Undo/Redo" at bounding box center [244, 17] width 25 height 25
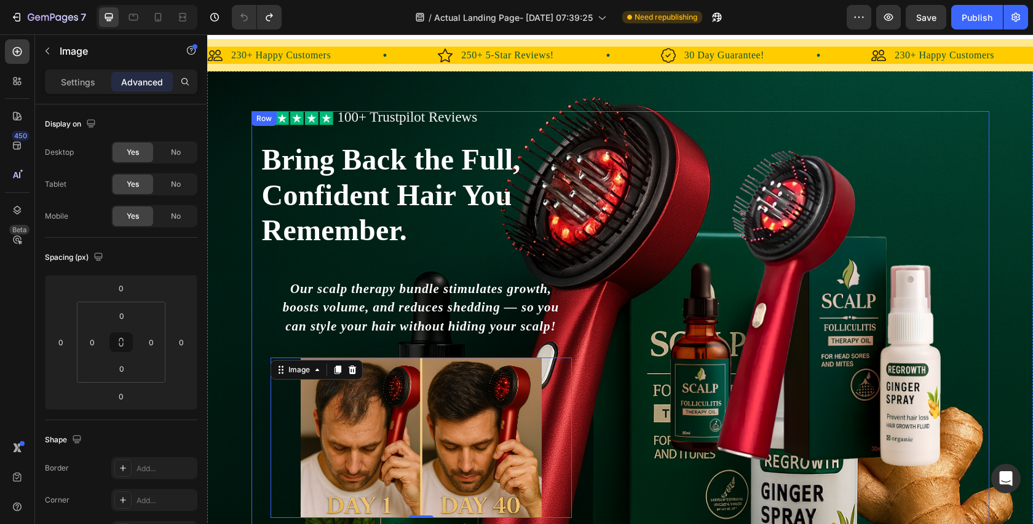
scroll to position [14, 0]
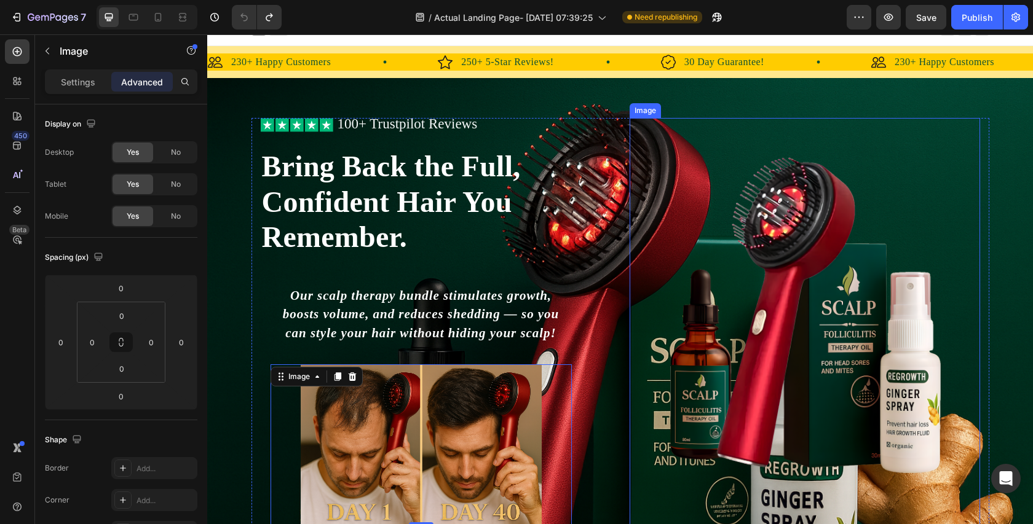
click at [784, 275] on img at bounding box center [805, 316] width 350 height 338
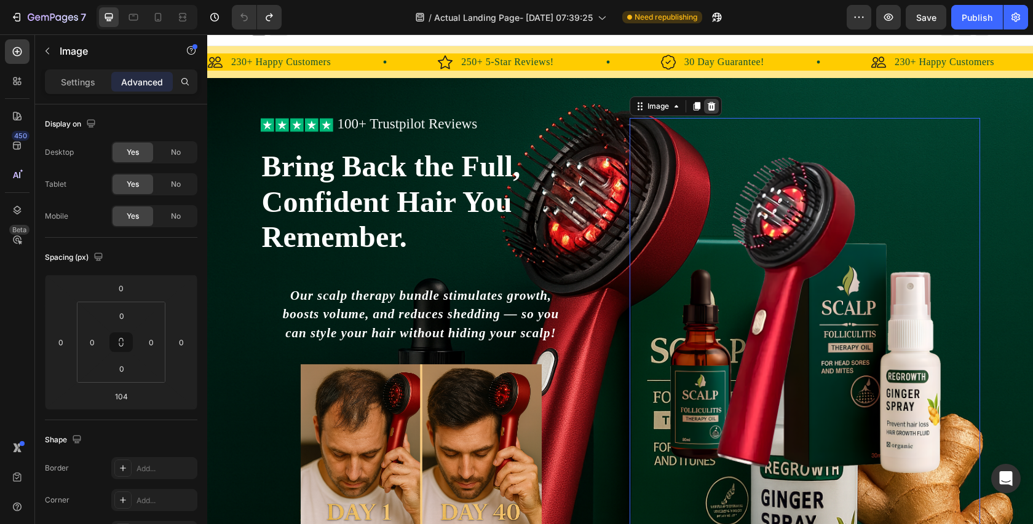
click at [712, 108] on icon at bounding box center [711, 106] width 10 height 10
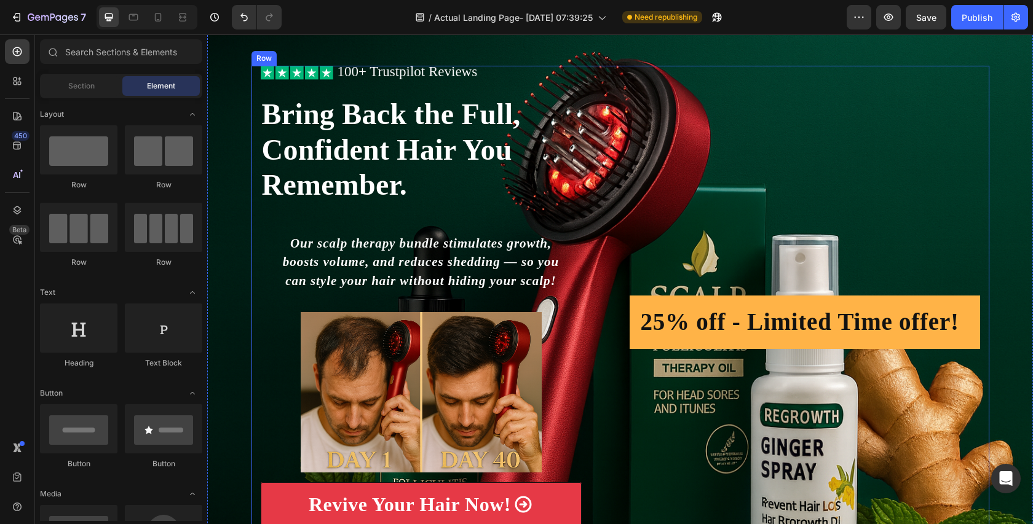
scroll to position [69, 0]
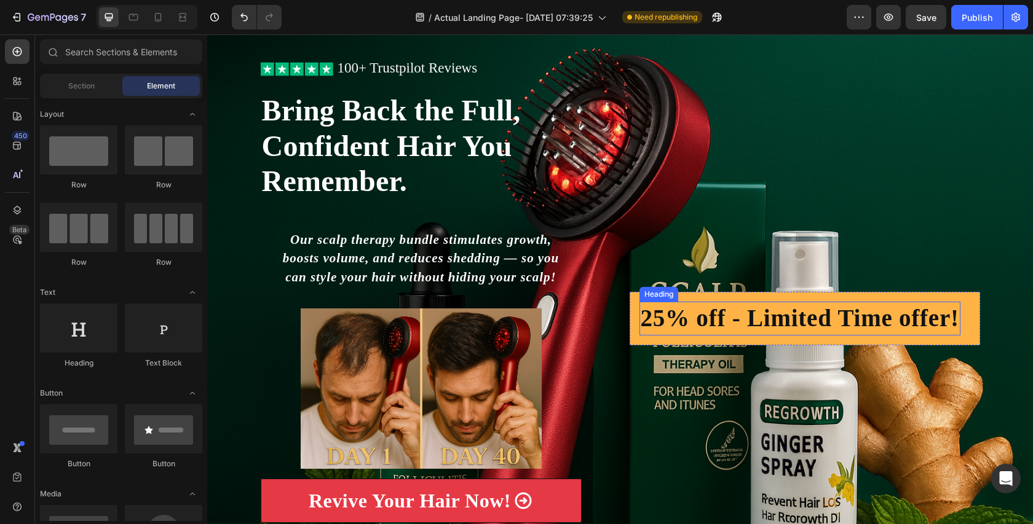
click at [756, 312] on h2 "25% off - Limited Time offer!" at bounding box center [799, 319] width 321 height 34
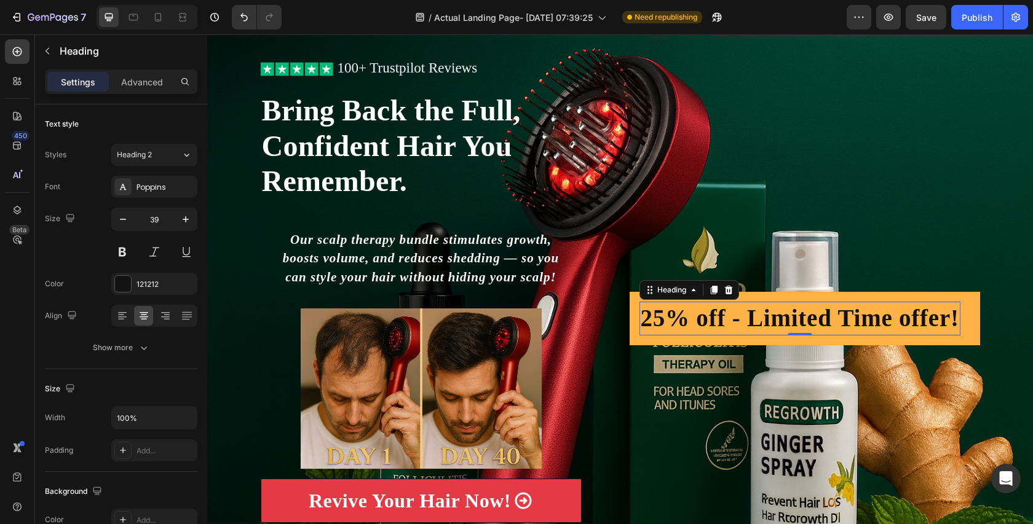
click at [758, 302] on h2 "25% off - Limited Time offer!" at bounding box center [799, 319] width 321 height 34
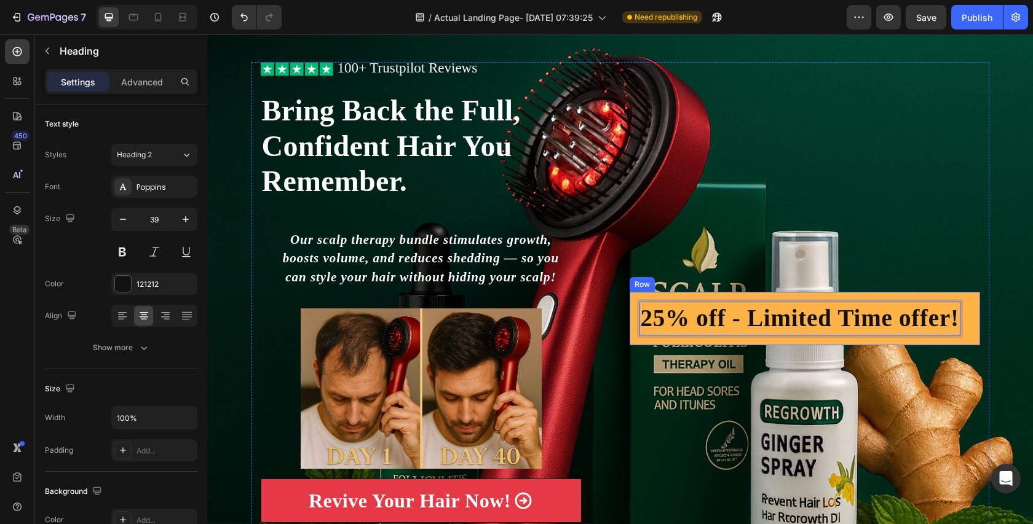
click at [722, 296] on div "25% off - Limited Time offer! Heading 0 Row" at bounding box center [805, 318] width 350 height 53
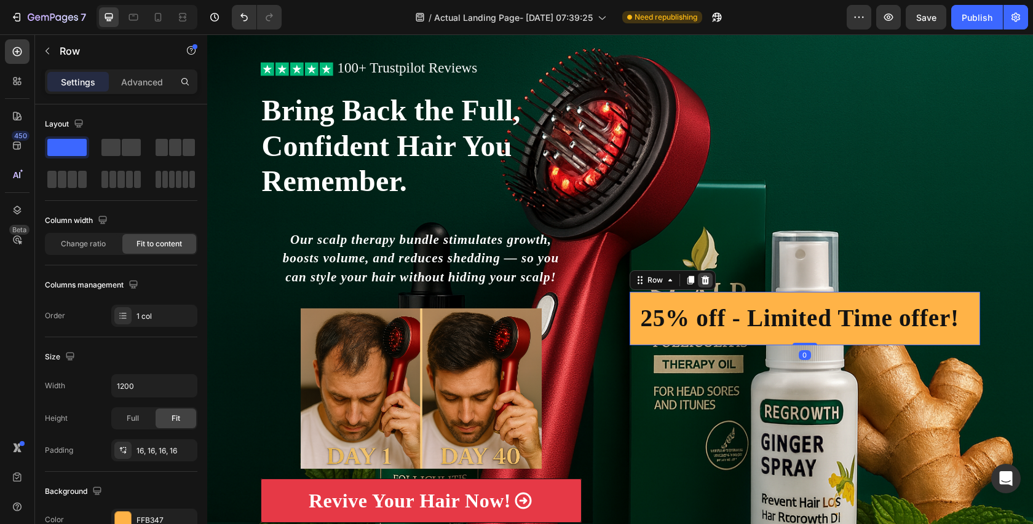
click at [705, 275] on icon at bounding box center [705, 280] width 10 height 10
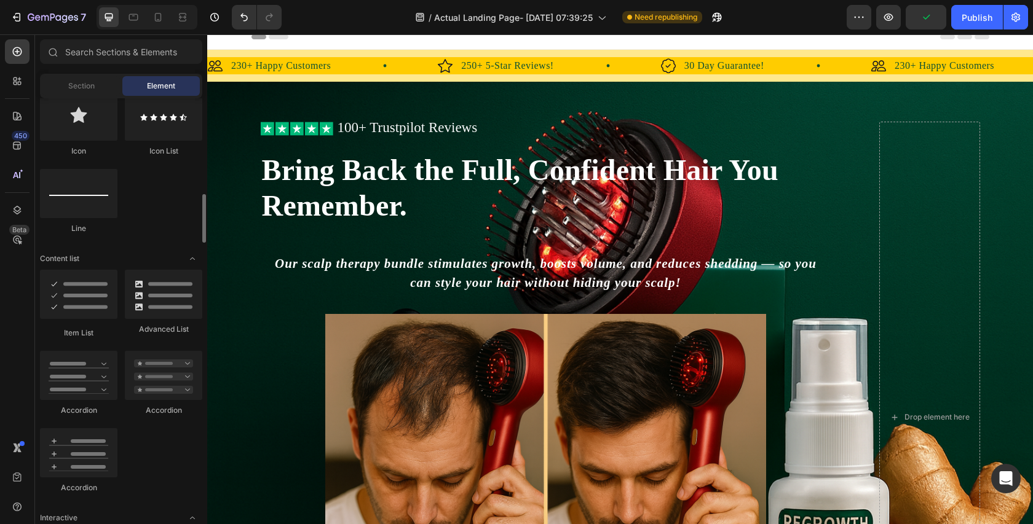
scroll to position [825, 0]
click at [95, 364] on div at bounding box center [78, 374] width 77 height 49
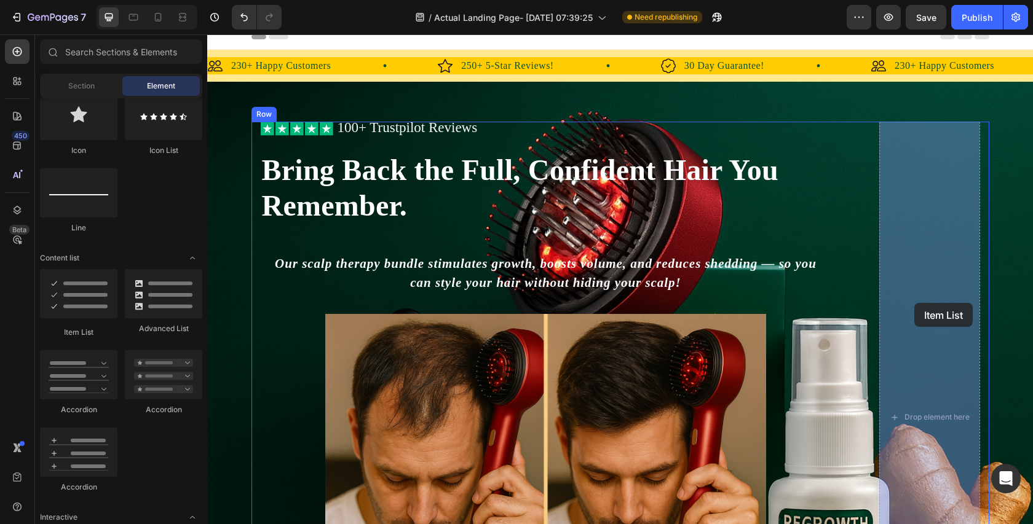
drag, startPoint x: 288, startPoint y: 352, endPoint x: 914, endPoint y: 303, distance: 628.3
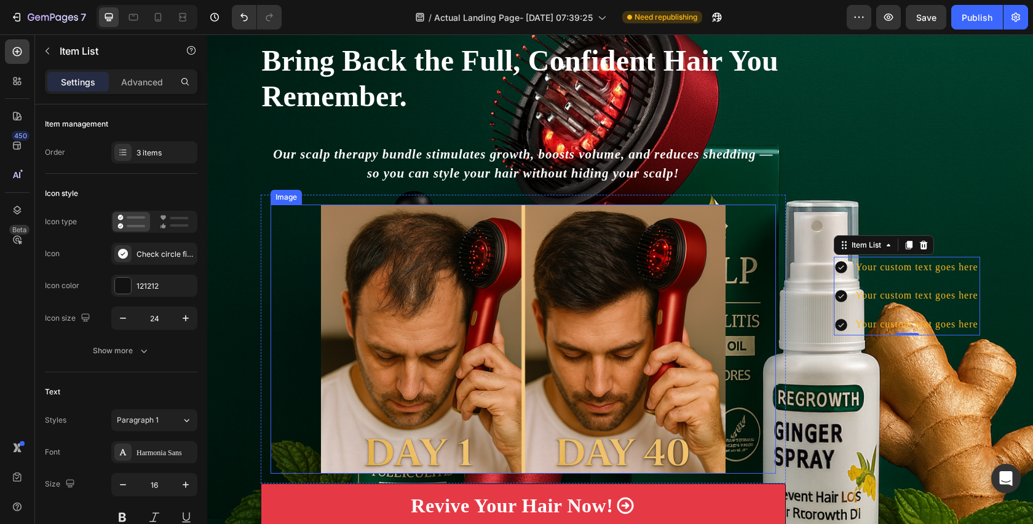
scroll to position [98, 0]
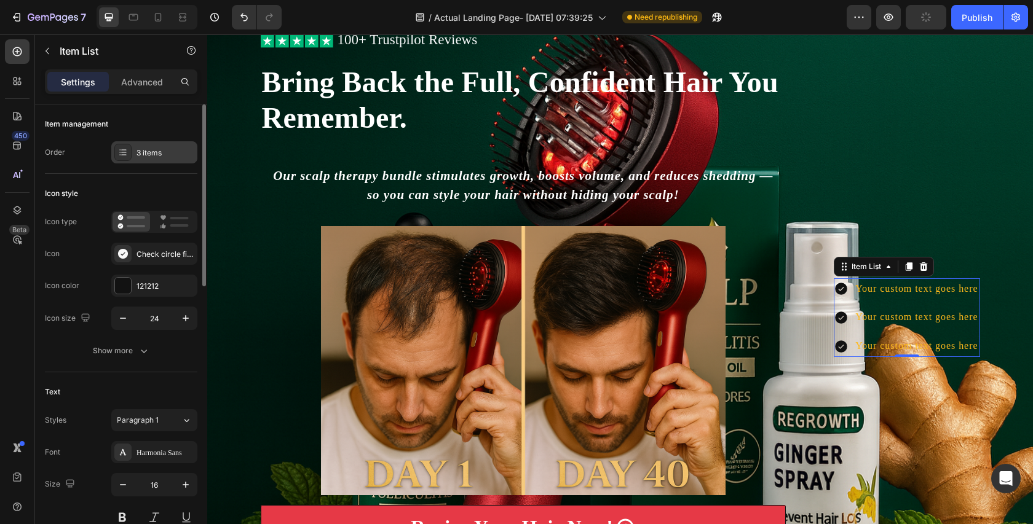
click at [120, 148] on icon at bounding box center [123, 153] width 10 height 10
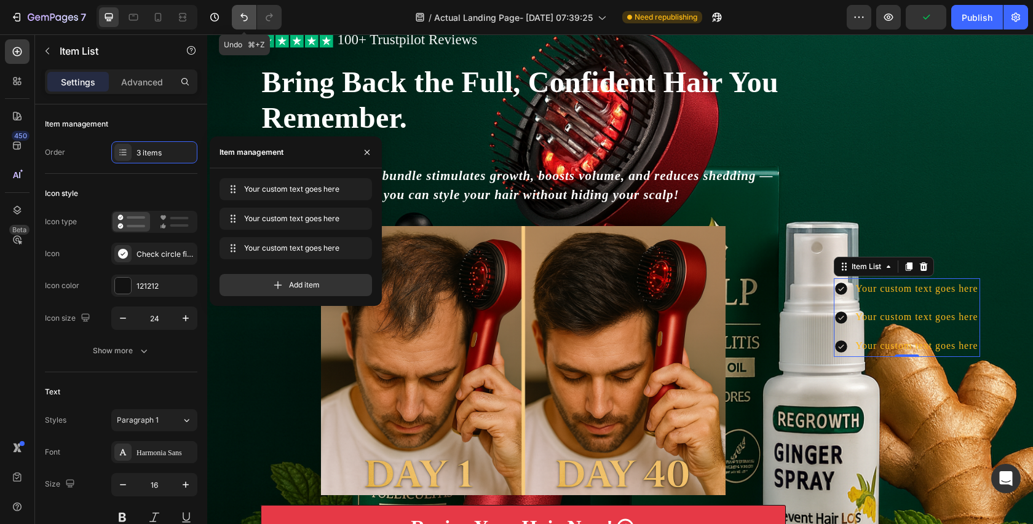
click at [239, 27] on button "Undo/Redo" at bounding box center [244, 17] width 25 height 25
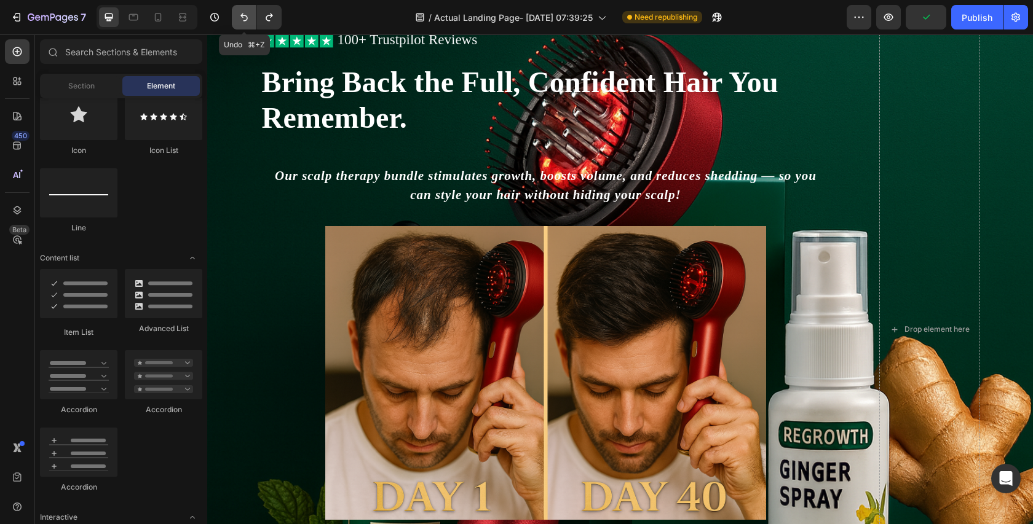
click at [239, 26] on button "Undo/Redo" at bounding box center [244, 17] width 25 height 25
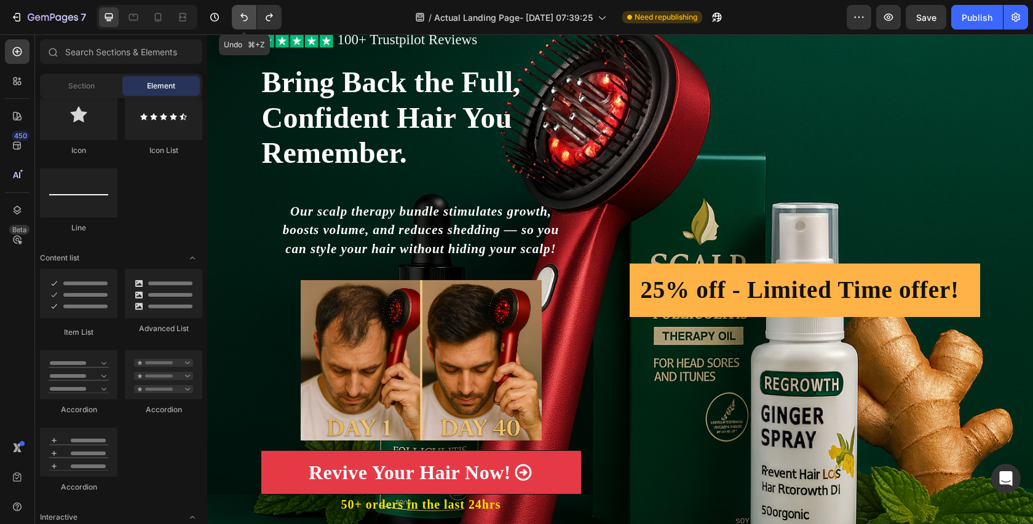
click at [239, 26] on button "Undo/Redo" at bounding box center [244, 17] width 25 height 25
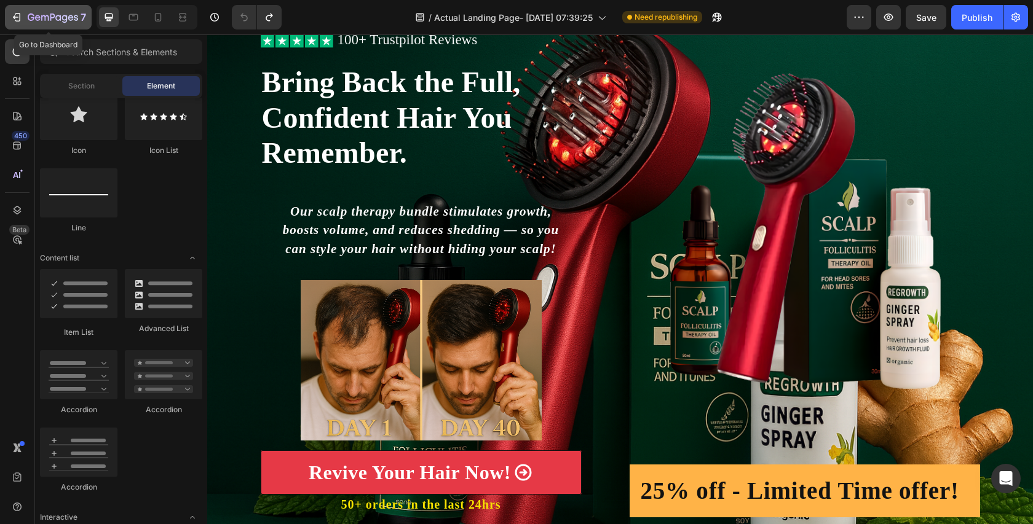
click at [73, 16] on icon "button" at bounding box center [53, 18] width 50 height 10
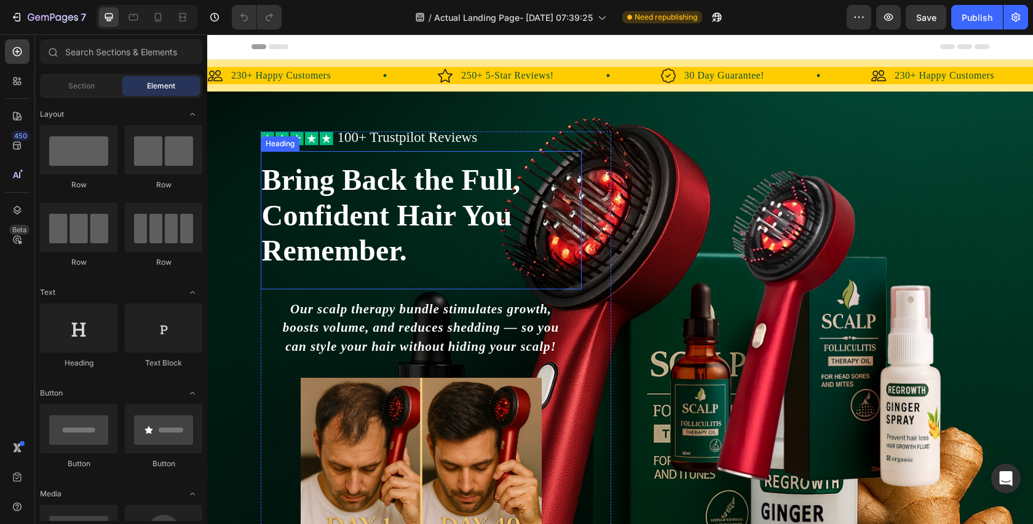
click at [400, 203] on h2 "Bring Back the Full, Confident Hair You Remember." at bounding box center [421, 215] width 321 height 109
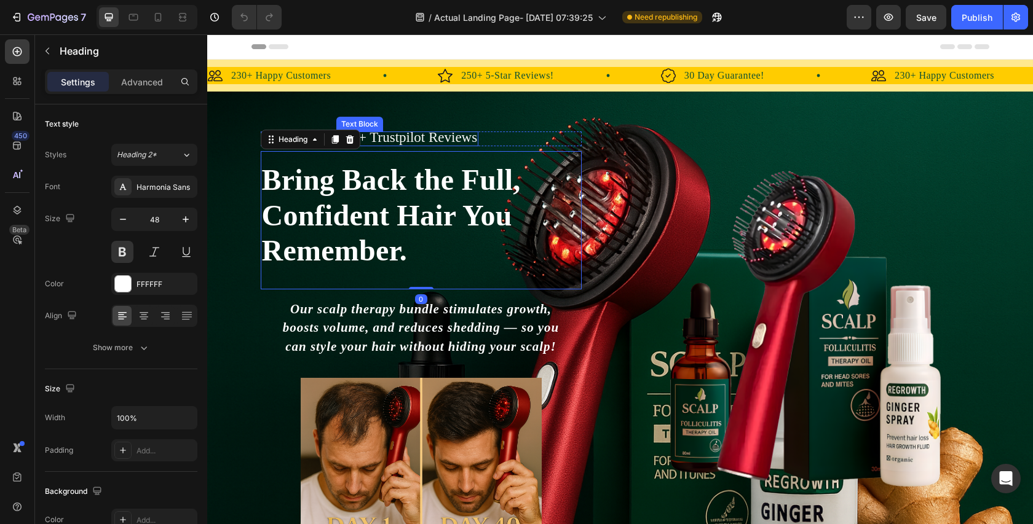
click at [424, 137] on span "100+ Trustpilot Reviews" at bounding box center [408, 137] width 140 height 15
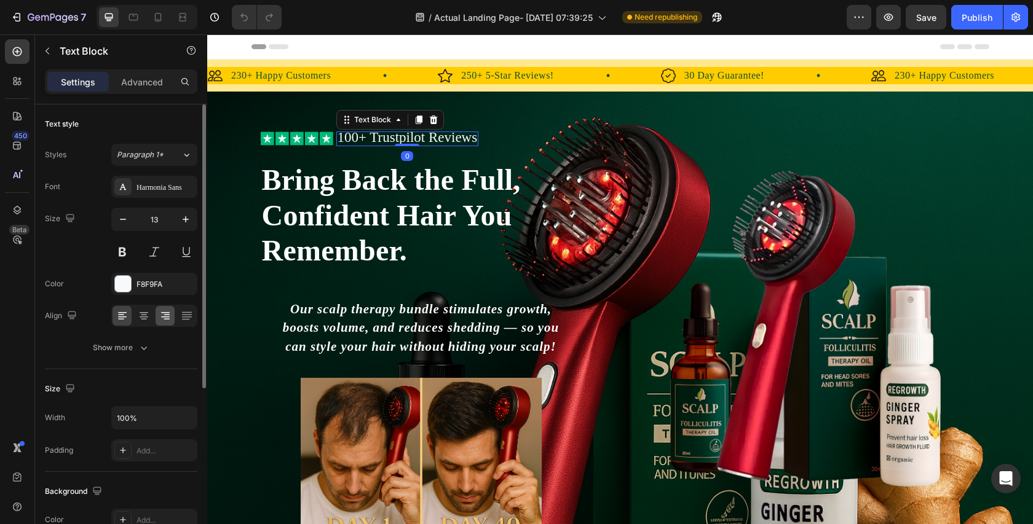
click at [171, 314] on icon at bounding box center [165, 316] width 12 height 12
click at [173, 315] on div at bounding box center [165, 316] width 19 height 20
click at [168, 315] on icon at bounding box center [165, 316] width 12 height 12
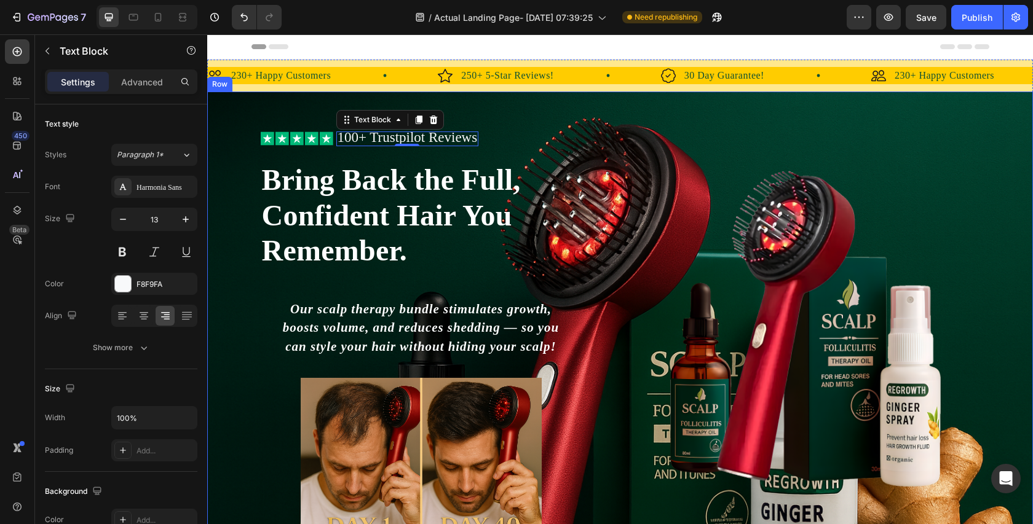
click at [492, 135] on div "Icon Icon Icon Icon Icon Icon List 100+ Trustpilot Reviews Text Block 0 Row" at bounding box center [421, 139] width 321 height 15
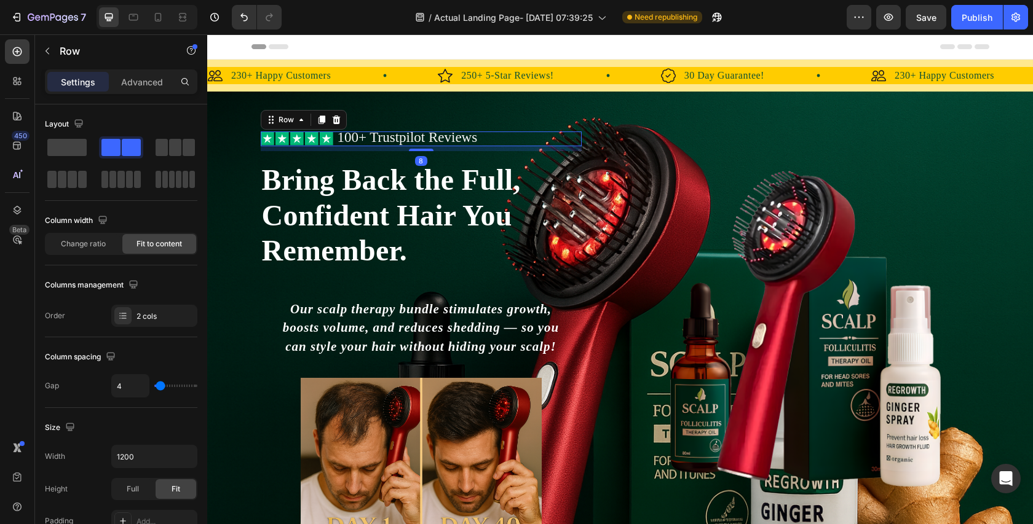
click at [499, 136] on div "Icon Icon Icon Icon Icon Icon List 100+ Trustpilot Reviews Text Block Row 8" at bounding box center [421, 139] width 321 height 15
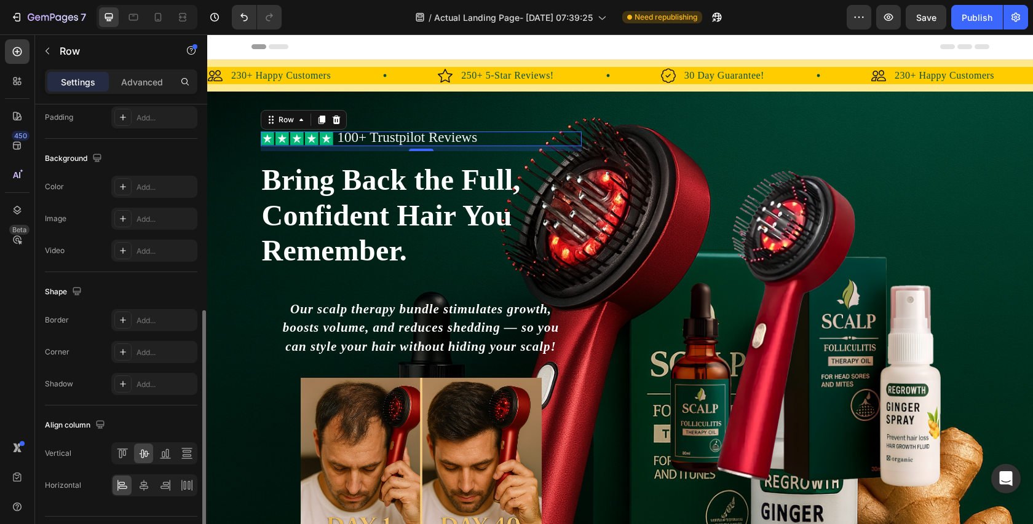
scroll to position [435, 0]
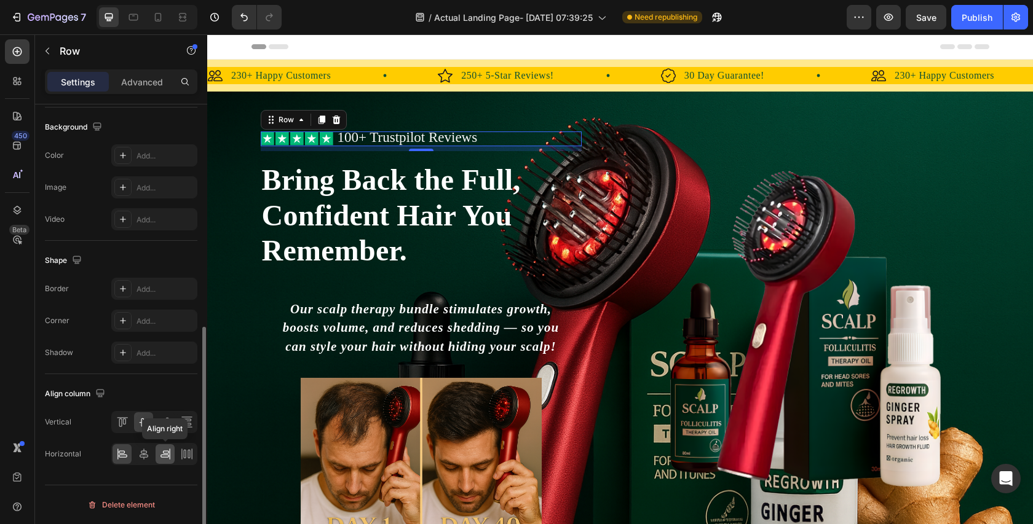
click at [161, 452] on icon at bounding box center [165, 454] width 12 height 12
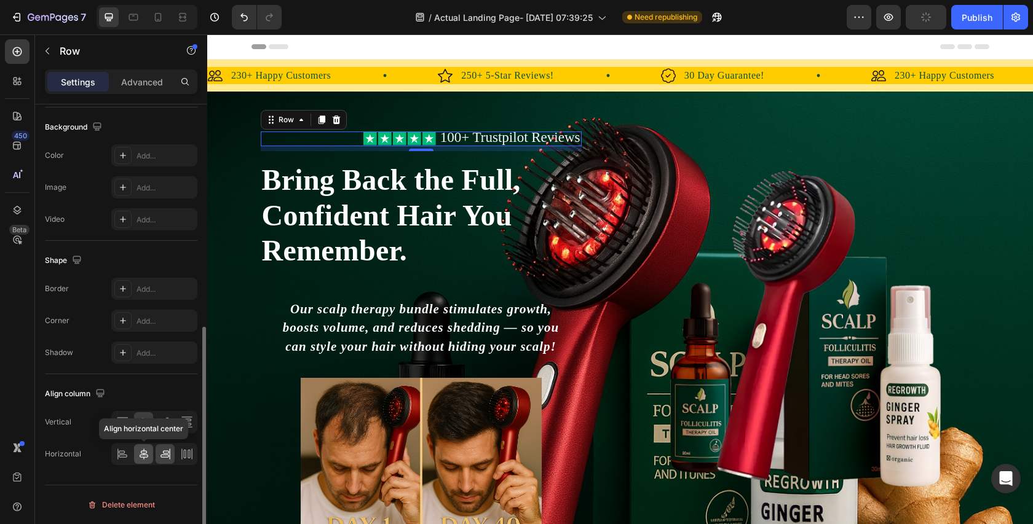
click at [140, 454] on icon at bounding box center [144, 454] width 12 height 12
click at [130, 454] on div at bounding box center [122, 454] width 19 height 20
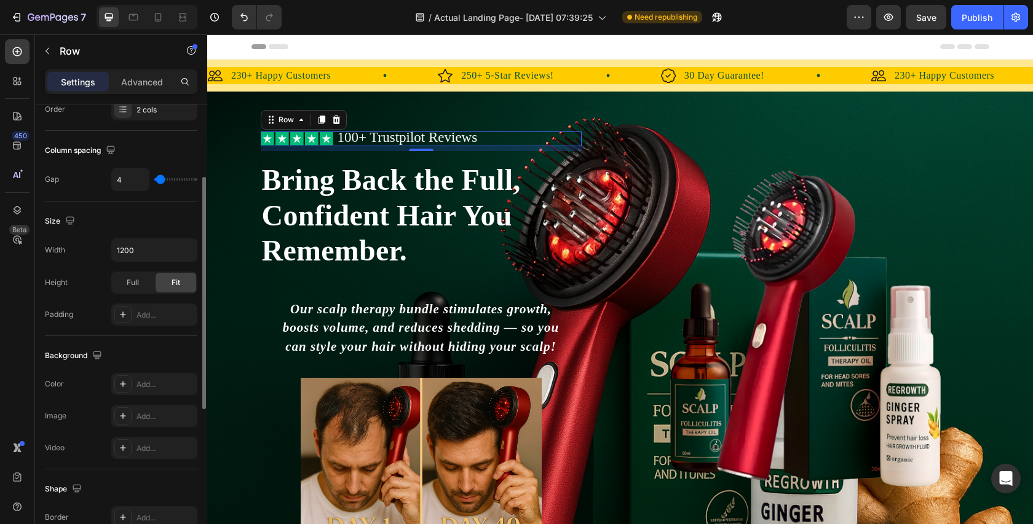
scroll to position [185, 0]
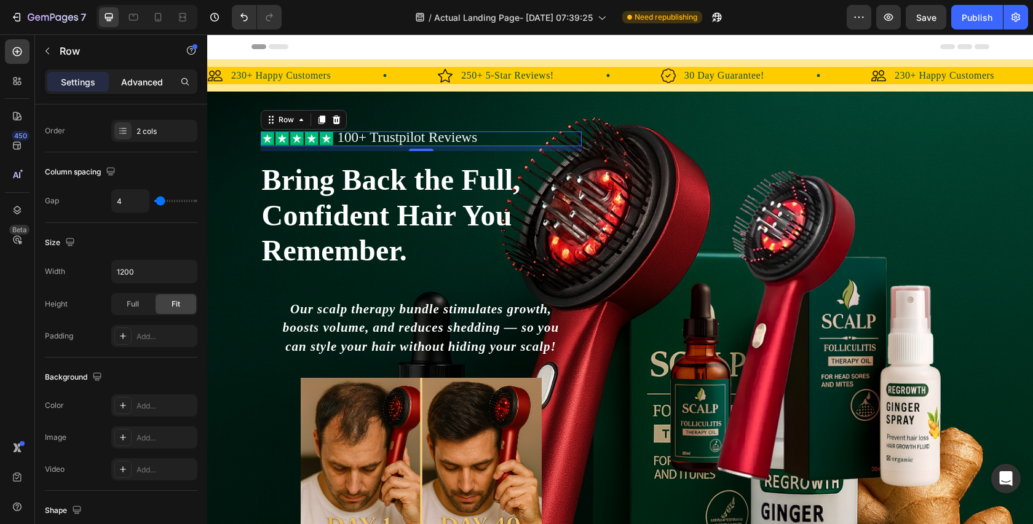
click at [149, 79] on p "Advanced" at bounding box center [142, 82] width 42 height 13
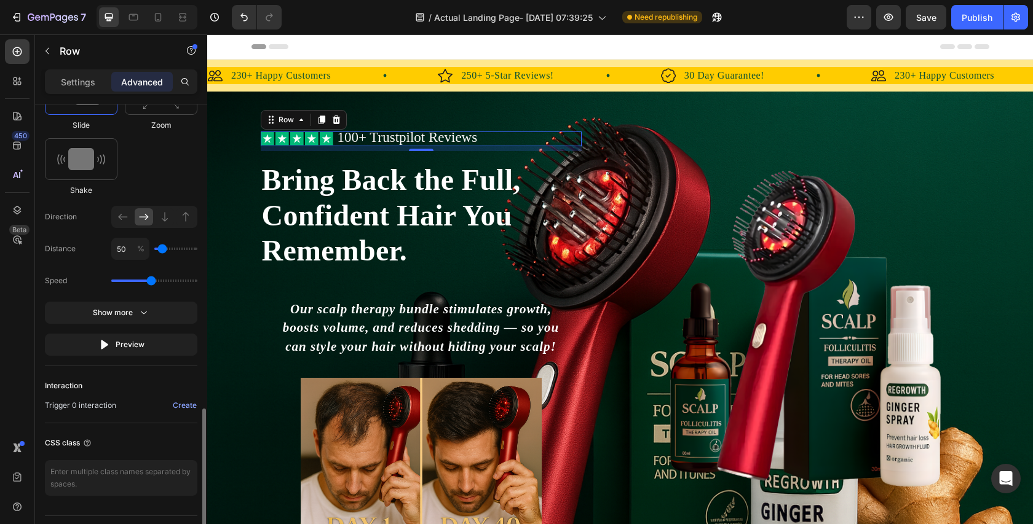
scroll to position [754, 0]
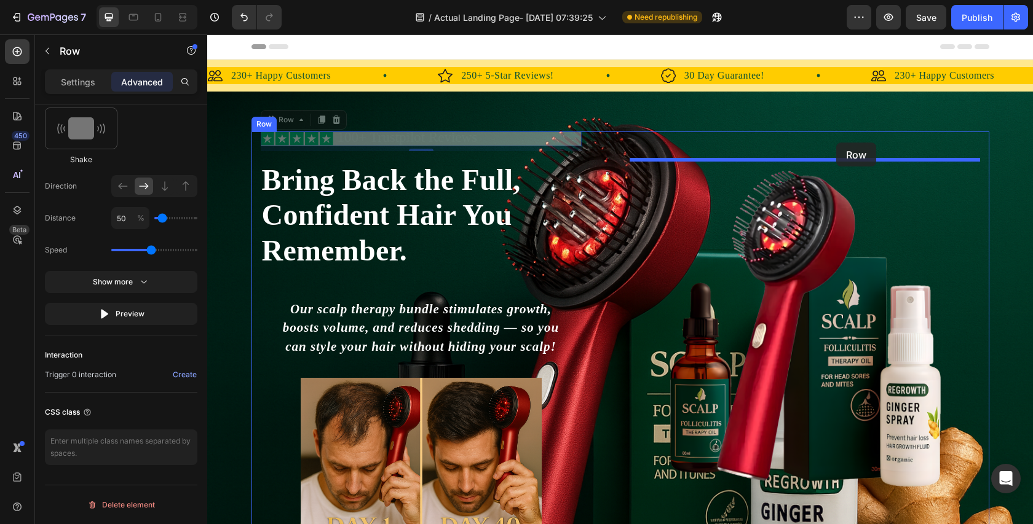
drag, startPoint x: 521, startPoint y: 137, endPoint x: 836, endPoint y: 143, distance: 314.8
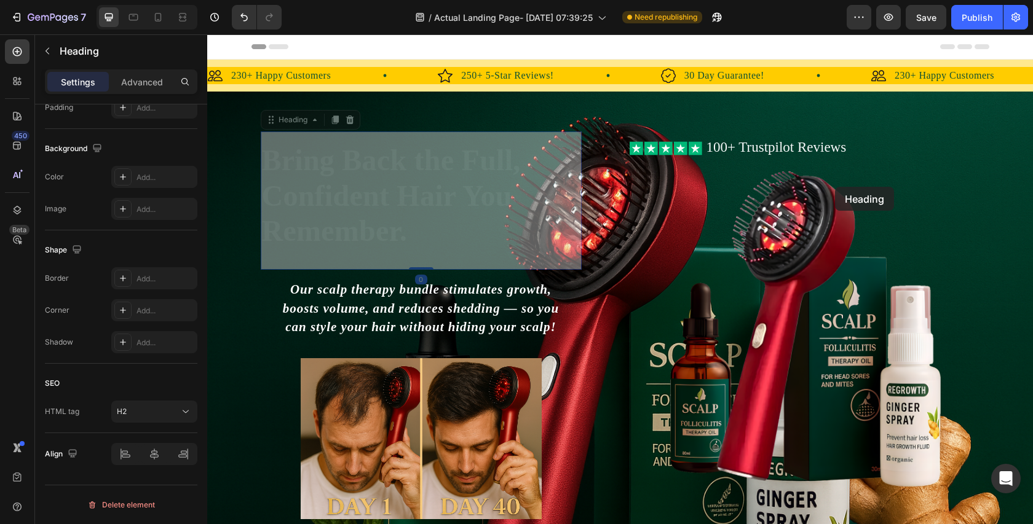
scroll to position [0, 0]
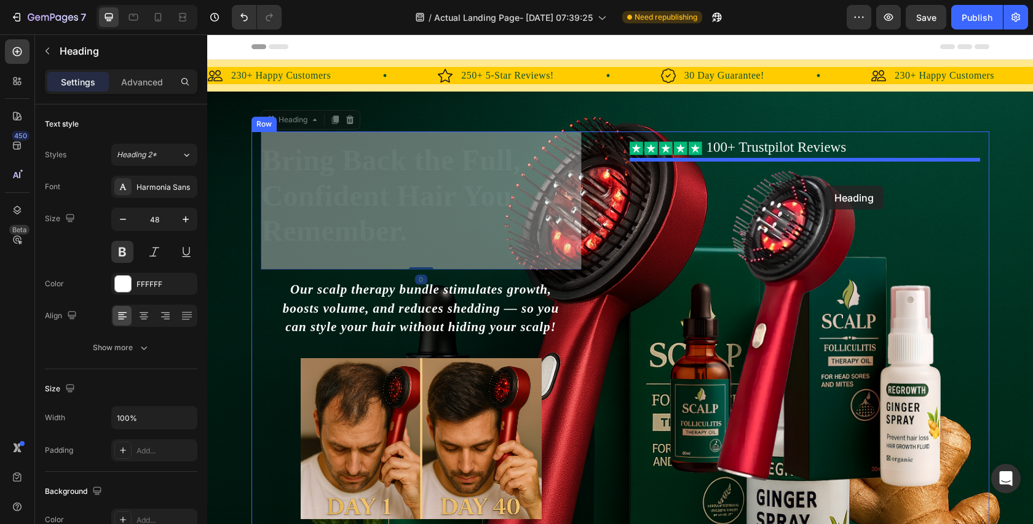
drag, startPoint x: 465, startPoint y: 180, endPoint x: 824, endPoint y: 186, distance: 359.7
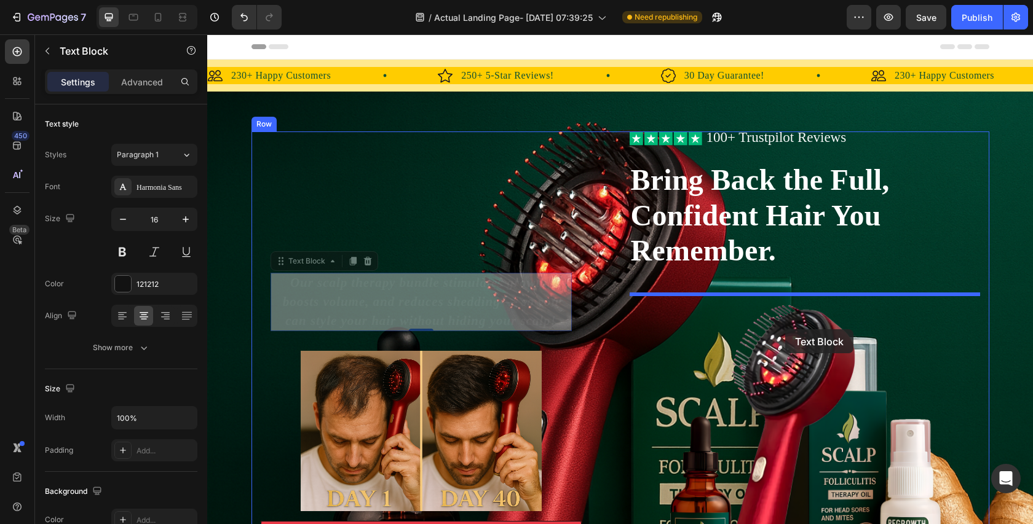
drag, startPoint x: 464, startPoint y: 297, endPoint x: 785, endPoint y: 330, distance: 322.6
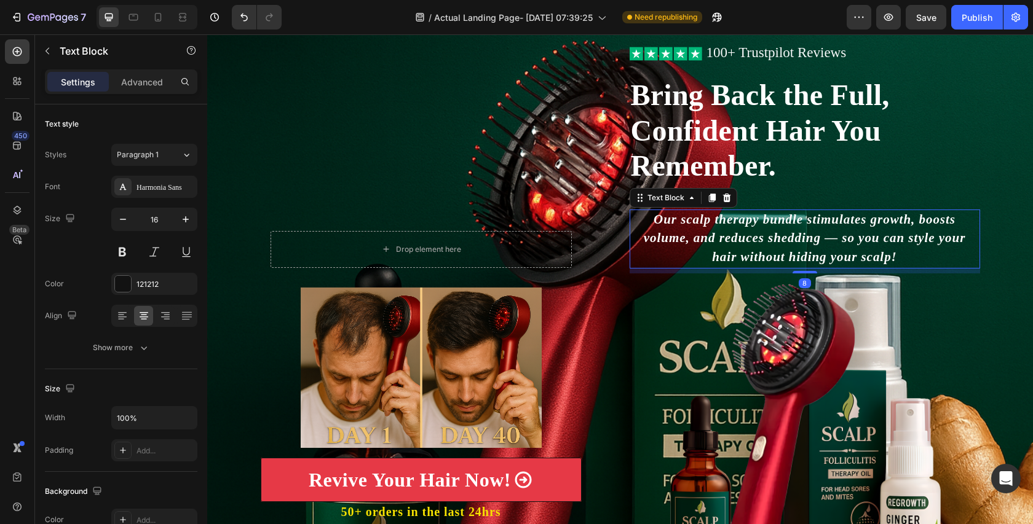
scroll to position [93, 0]
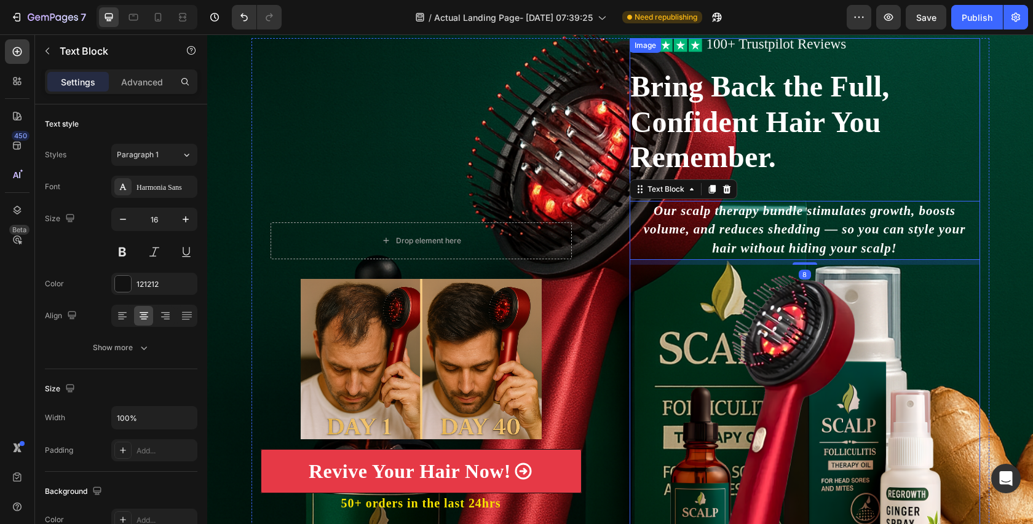
click at [768, 333] on img at bounding box center [805, 434] width 350 height 338
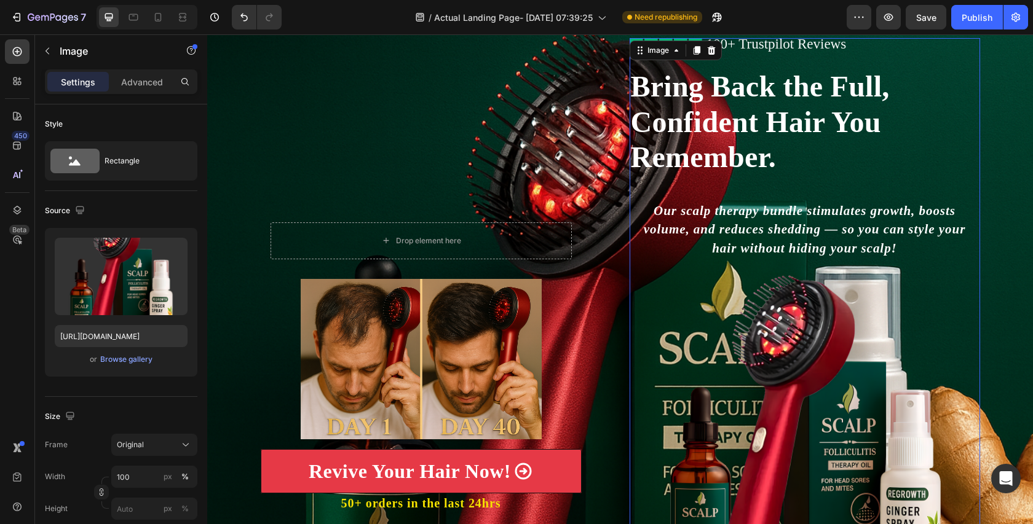
click at [880, 353] on img at bounding box center [805, 434] width 350 height 338
click at [739, 315] on img at bounding box center [805, 434] width 350 height 338
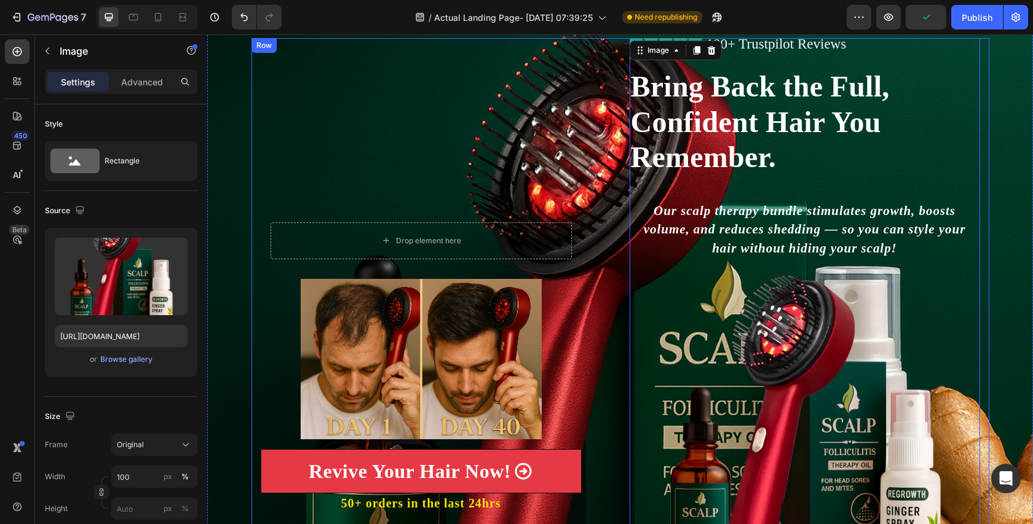
click at [694, 275] on img at bounding box center [805, 434] width 350 height 338
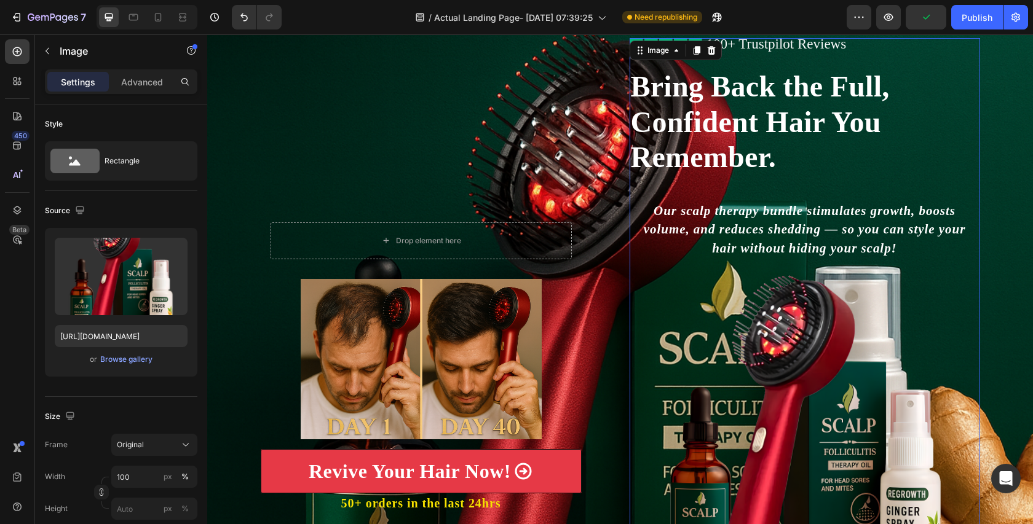
click at [639, 291] on img at bounding box center [805, 434] width 350 height 338
click at [633, 291] on img at bounding box center [805, 434] width 350 height 338
click at [247, 24] on button "Undo/Redo" at bounding box center [244, 17] width 25 height 25
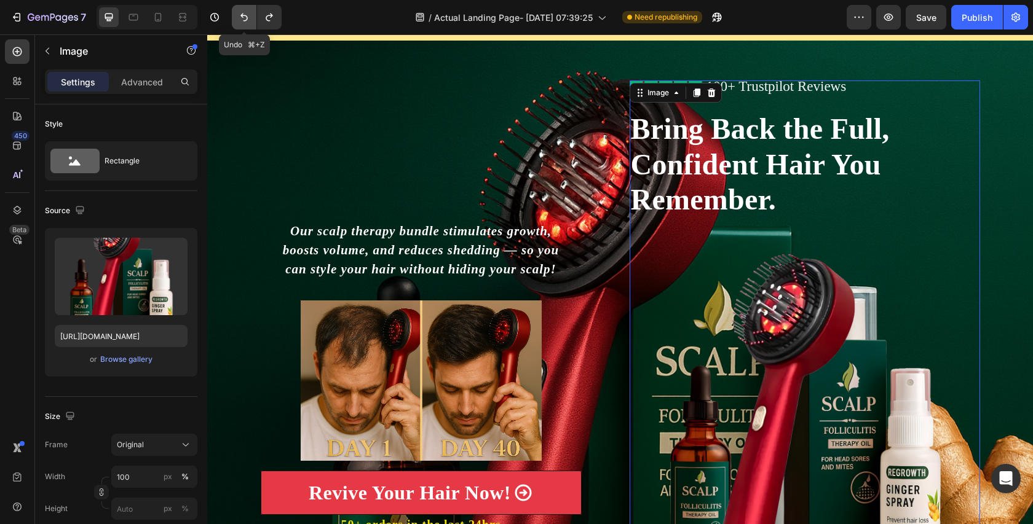
click at [247, 24] on button "Undo/Redo" at bounding box center [244, 17] width 25 height 25
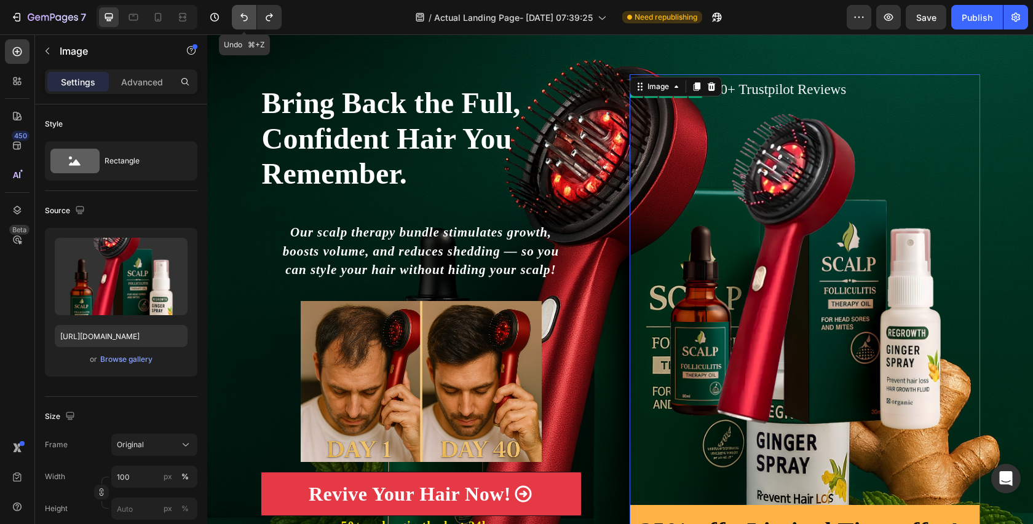
click at [247, 24] on button "Undo/Redo" at bounding box center [244, 17] width 25 height 25
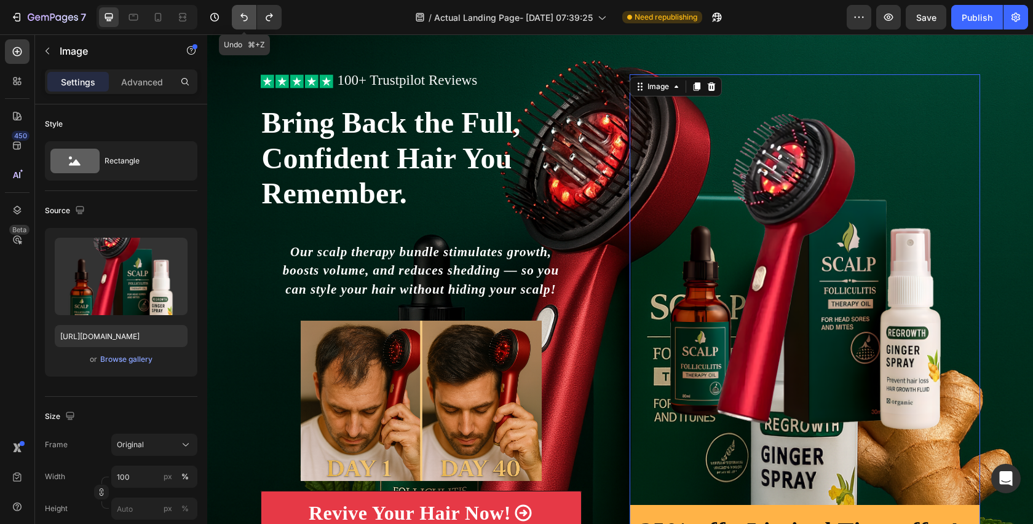
scroll to position [77, 0]
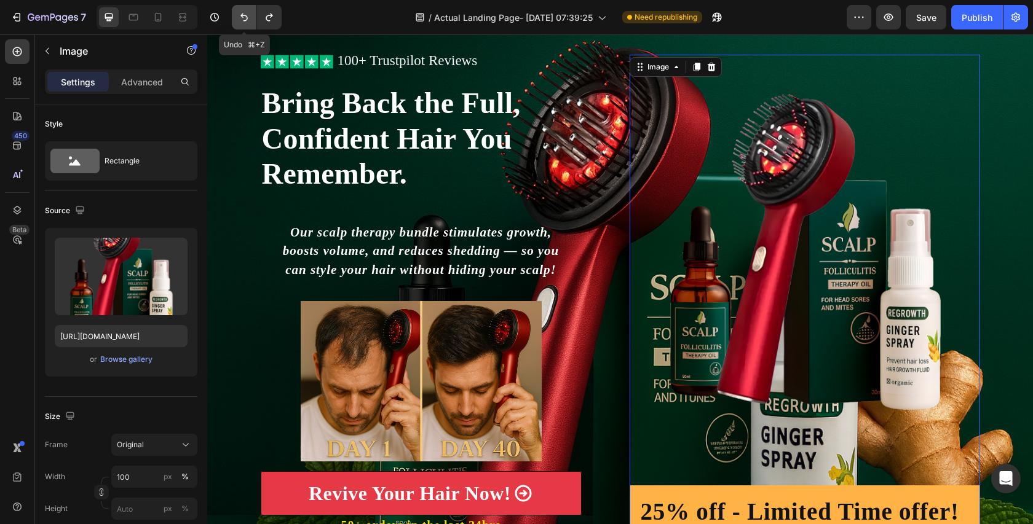
click at [247, 24] on button "Undo/Redo" at bounding box center [244, 17] width 25 height 25
click at [713, 69] on icon at bounding box center [711, 67] width 8 height 9
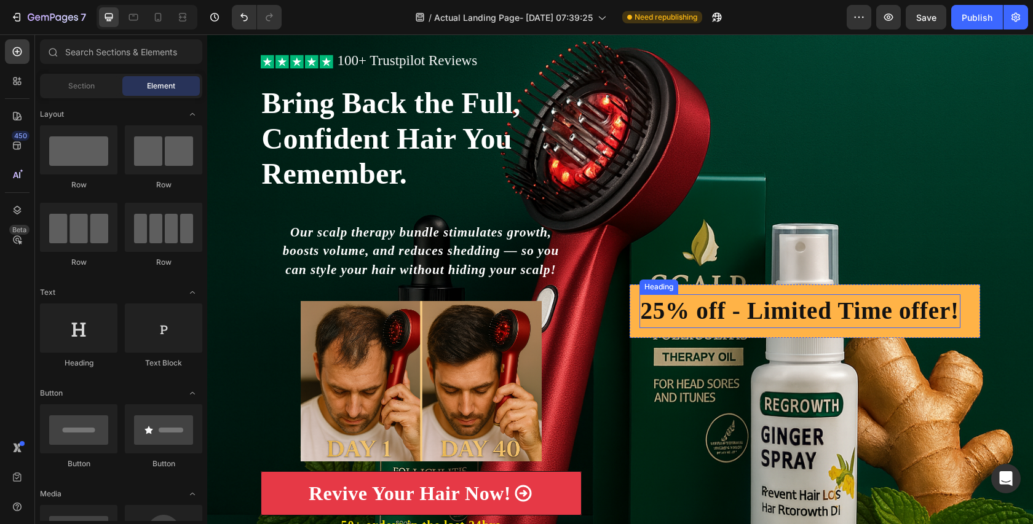
click at [749, 294] on h2 "25% off - Limited Time offer!" at bounding box center [799, 311] width 321 height 34
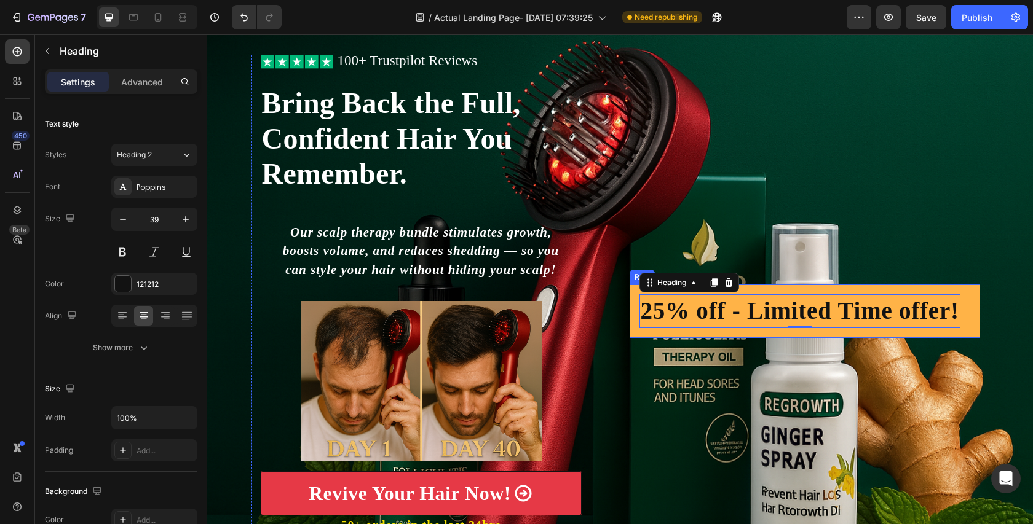
click at [746, 288] on div "25% off - Limited Time offer! Heading 0 Row" at bounding box center [805, 311] width 350 height 53
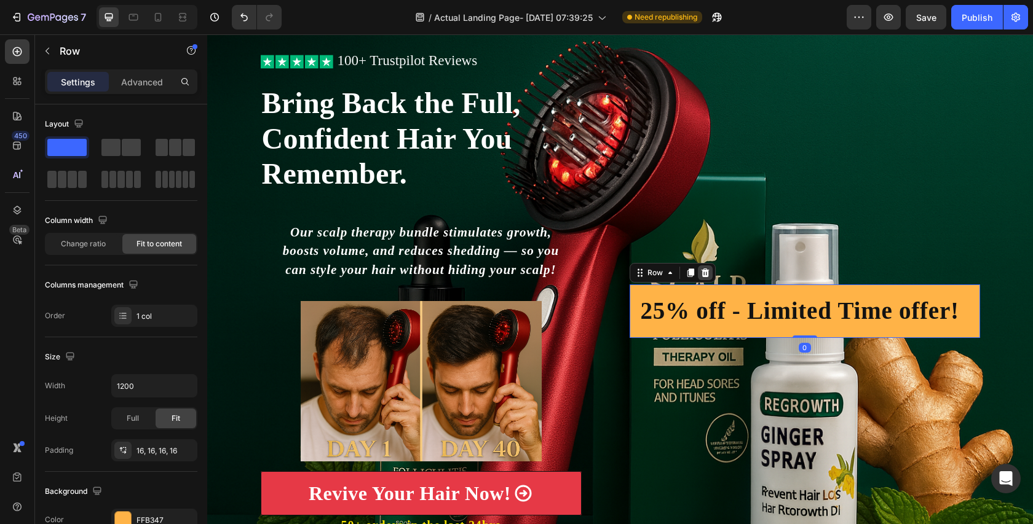
click at [701, 277] on icon at bounding box center [705, 273] width 10 height 10
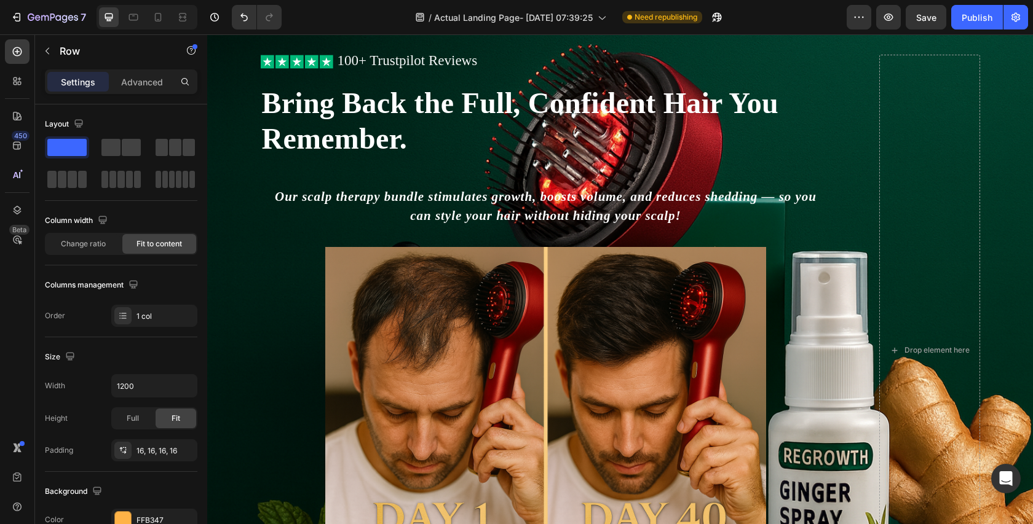
scroll to position [41, 0]
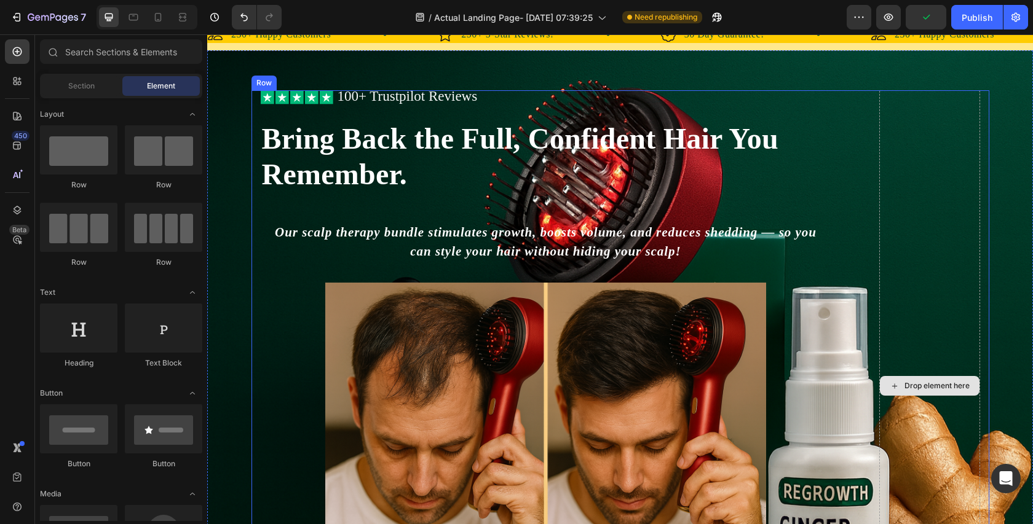
click at [955, 174] on div "Drop element here" at bounding box center [929, 386] width 101 height 592
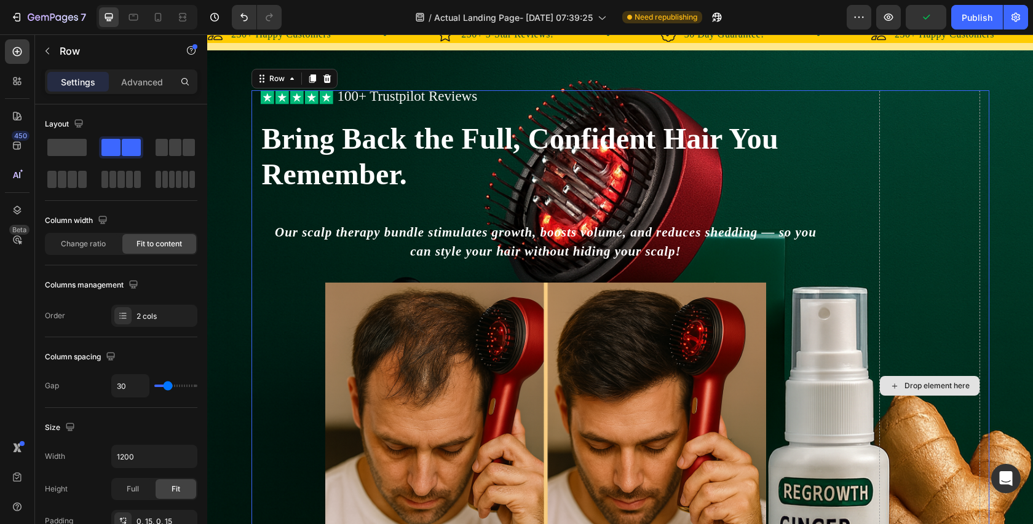
click at [911, 130] on div "Drop element here" at bounding box center [929, 386] width 101 height 592
click at [869, 148] on div "Icon Icon Icon Icon Icon Icon List 100+ Trustpilot Reviews Text Block Row Icon …" at bounding box center [620, 386] width 738 height 592
click at [831, 156] on div "Icon Icon Icon Icon Icon Icon List 100+ Trustpilot Reviews Text Block Row Icon …" at bounding box center [561, 386] width 600 height 592
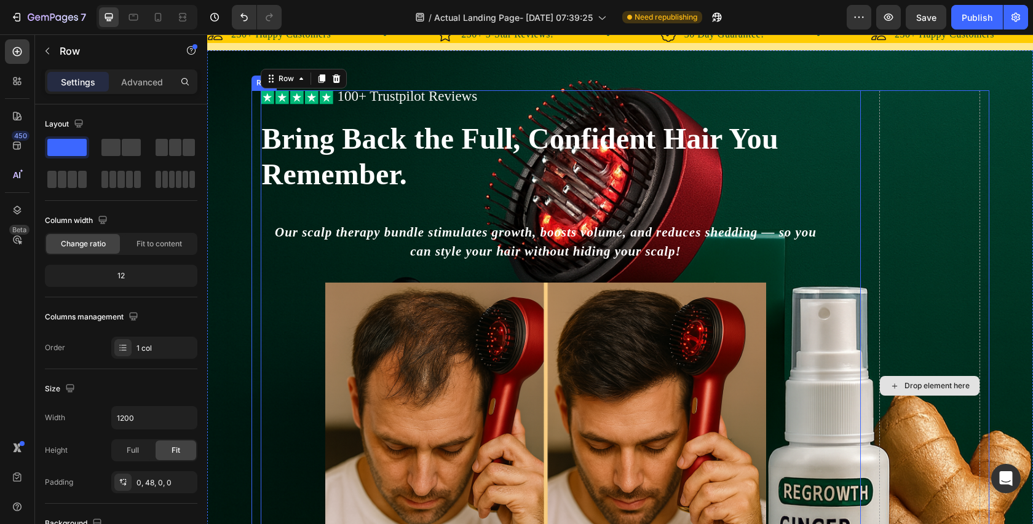
click at [934, 162] on div "Drop element here" at bounding box center [929, 386] width 101 height 592
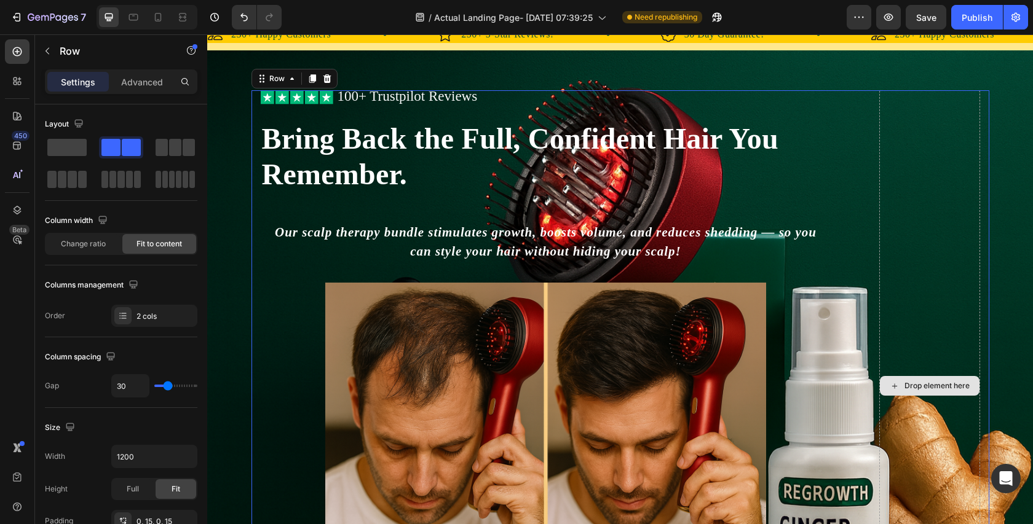
click at [934, 162] on div "Drop element here" at bounding box center [929, 386] width 101 height 592
click at [922, 368] on div "Drop element here" at bounding box center [929, 386] width 101 height 592
click at [926, 145] on div "Drop element here" at bounding box center [929, 386] width 101 height 592
click at [925, 160] on div "Drop element here" at bounding box center [929, 386] width 101 height 592
click at [925, 208] on div "Drop element here" at bounding box center [929, 386] width 101 height 592
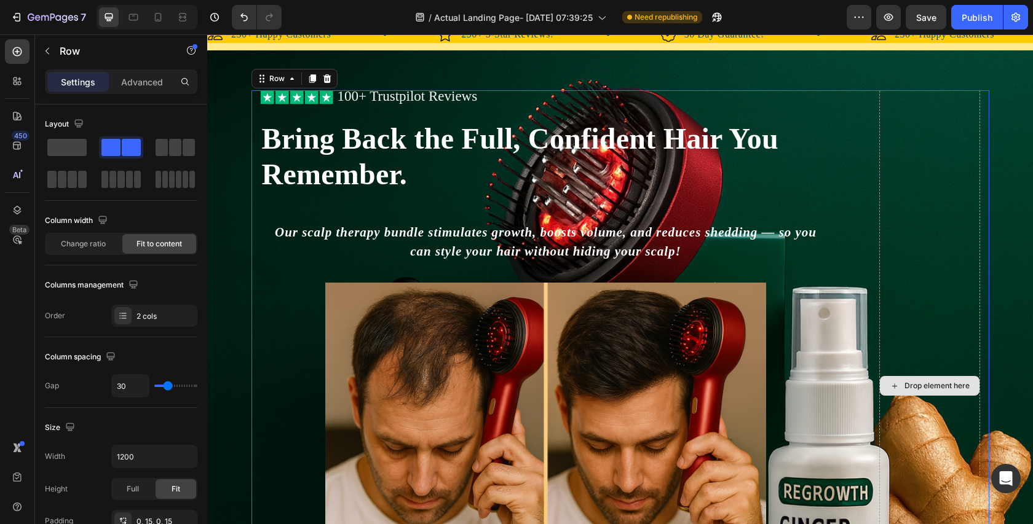
click at [923, 266] on div "Drop element here" at bounding box center [929, 386] width 101 height 592
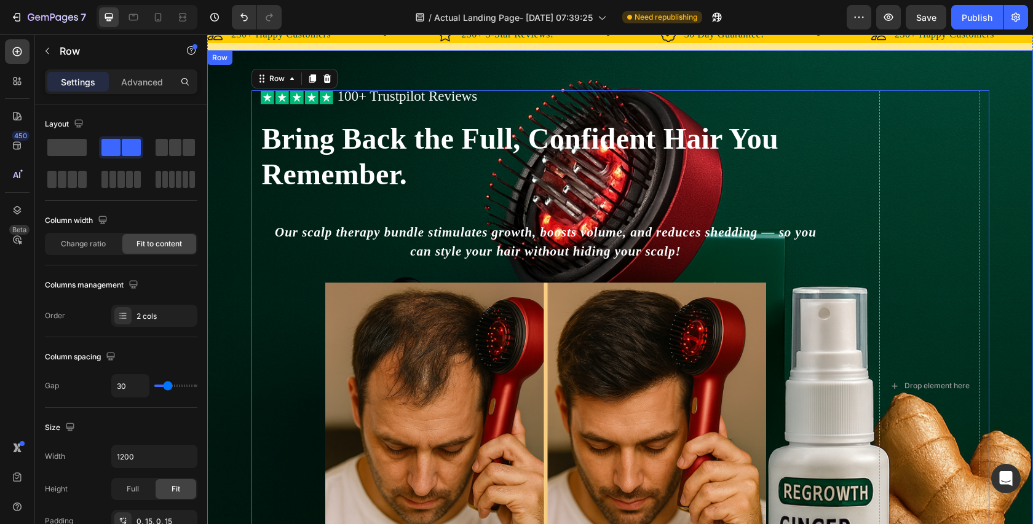
click at [835, 74] on div "Icon Icon Icon Icon Icon Icon List 100+ Trustpilot Reviews Text Block Row Icon …" at bounding box center [620, 386] width 826 height 672
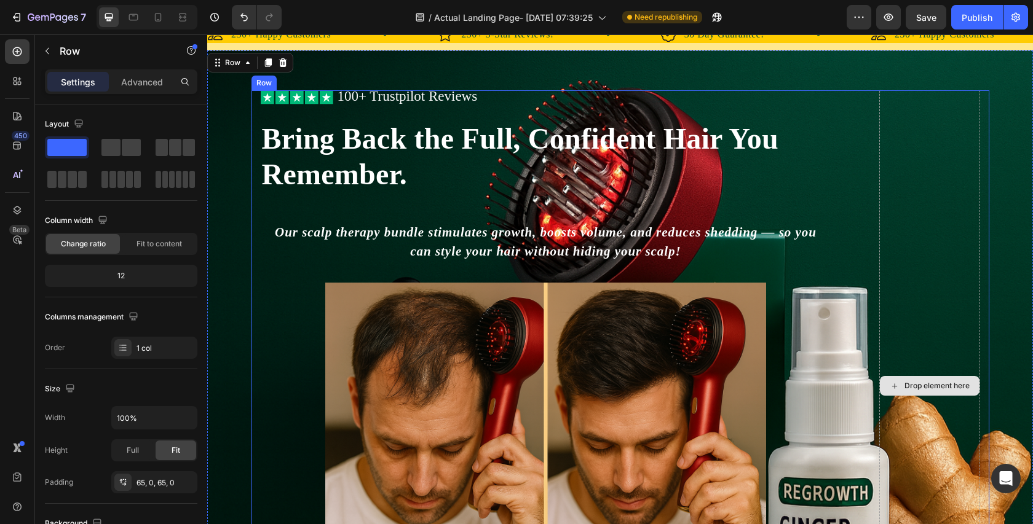
click at [913, 109] on div "Drop element here" at bounding box center [929, 386] width 101 height 592
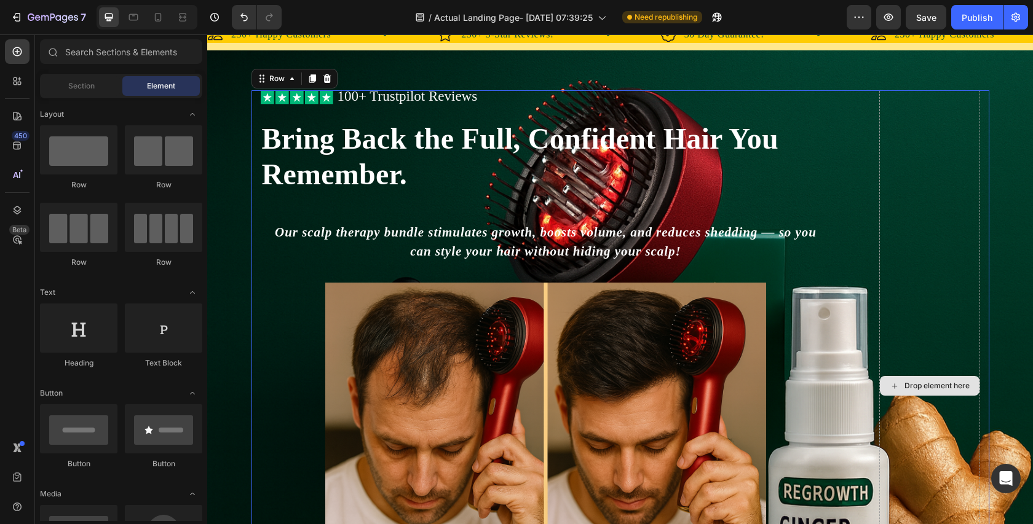
click at [902, 384] on div "Drop element here" at bounding box center [930, 386] width 100 height 20
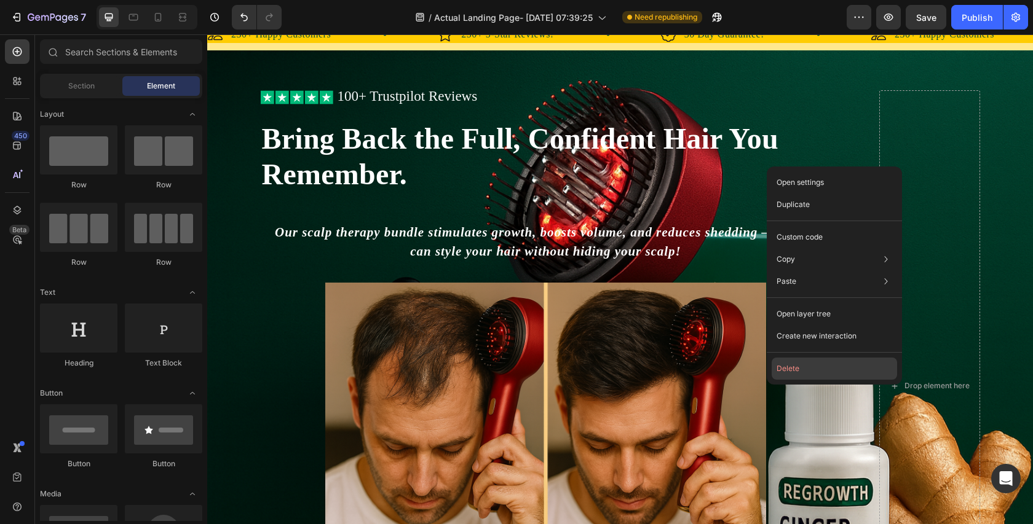
click at [867, 373] on button "Delete" at bounding box center [834, 369] width 125 height 22
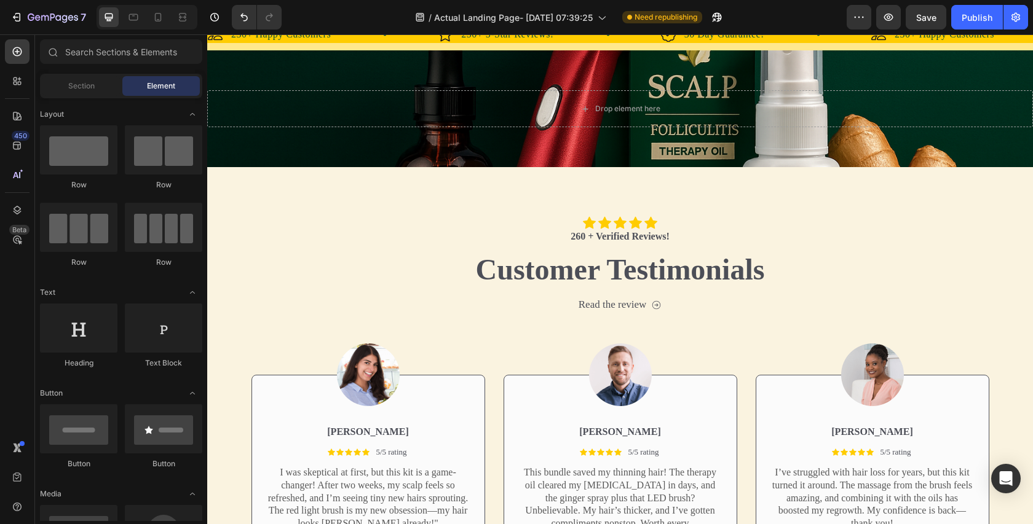
scroll to position [0, 0]
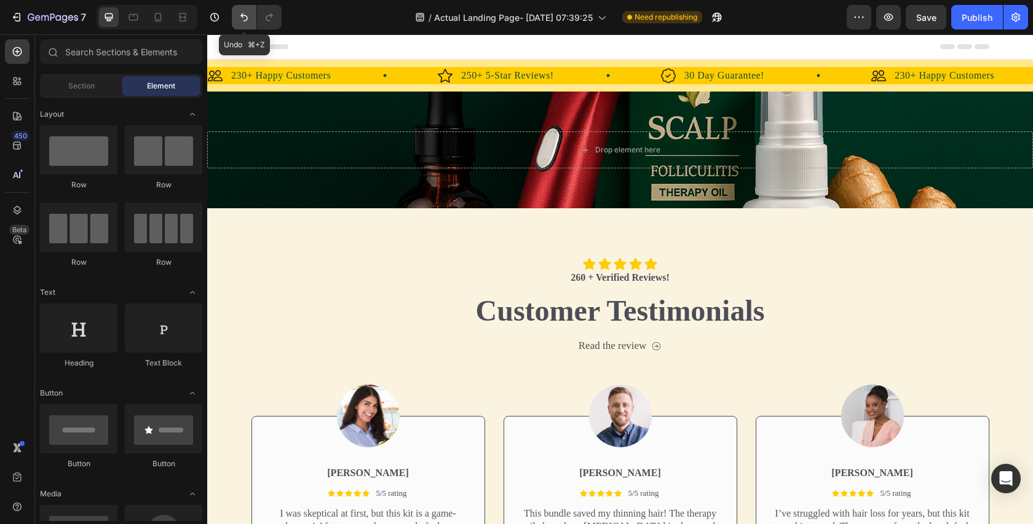
click at [243, 10] on button "Undo/Redo" at bounding box center [244, 17] width 25 height 25
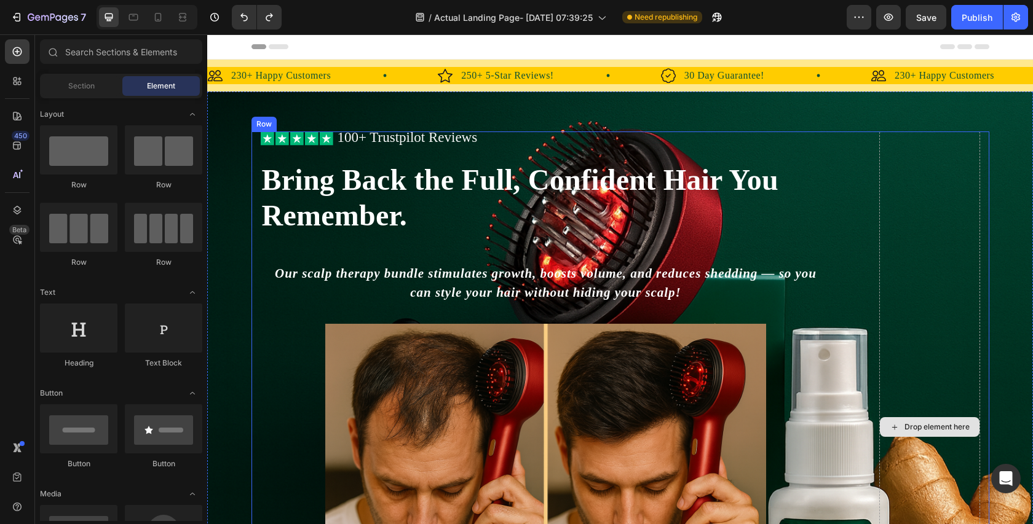
click at [934, 389] on div "Drop element here" at bounding box center [929, 428] width 101 height 592
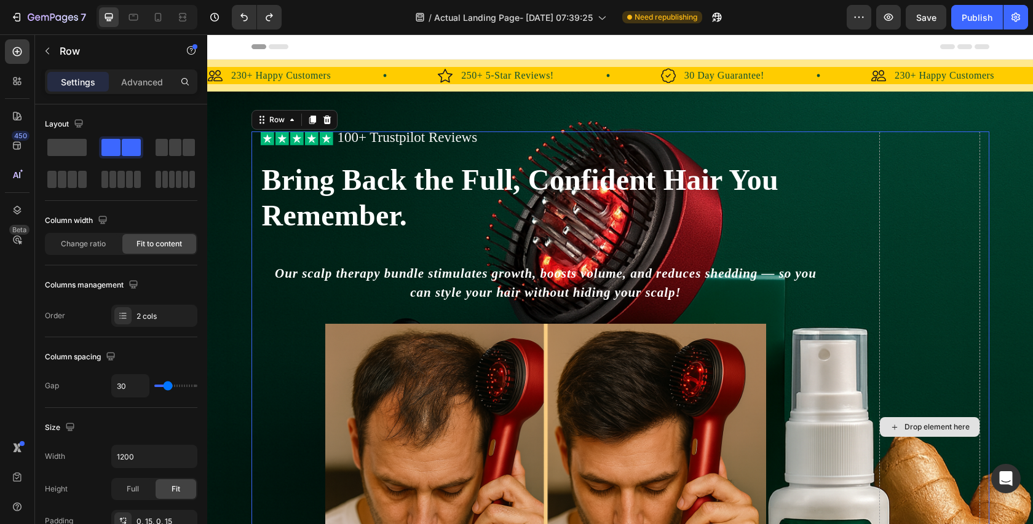
click at [893, 382] on div "Drop element here" at bounding box center [929, 428] width 101 height 592
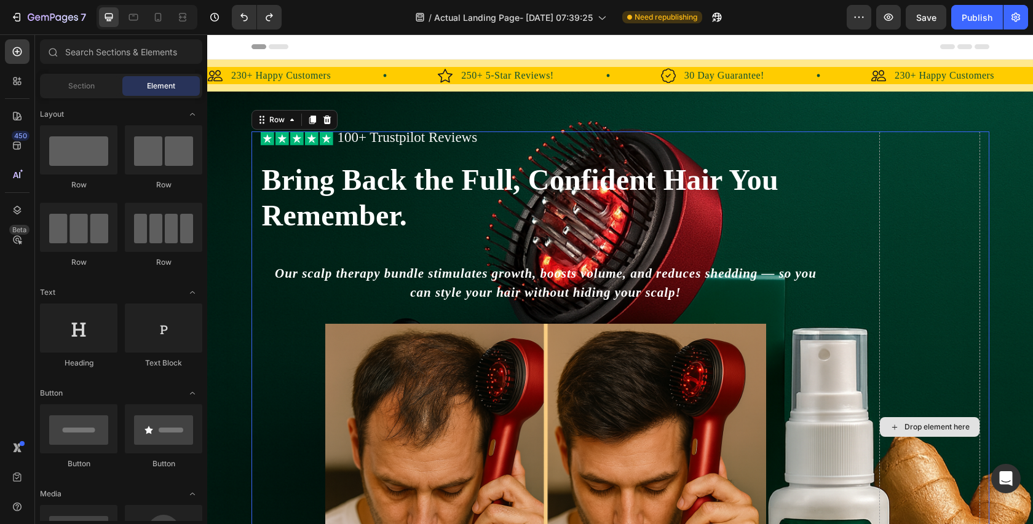
click at [906, 425] on div "Drop element here" at bounding box center [936, 427] width 65 height 10
click at [906, 381] on div "Drop element here" at bounding box center [929, 428] width 101 height 592
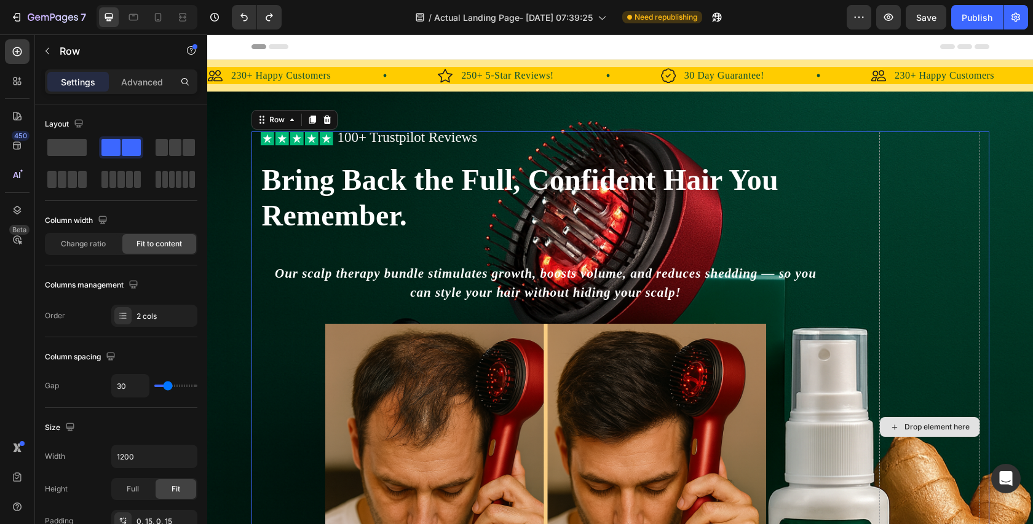
click at [925, 301] on div "Drop element here" at bounding box center [929, 428] width 101 height 592
click at [893, 224] on div "Drop element here" at bounding box center [929, 428] width 101 height 592
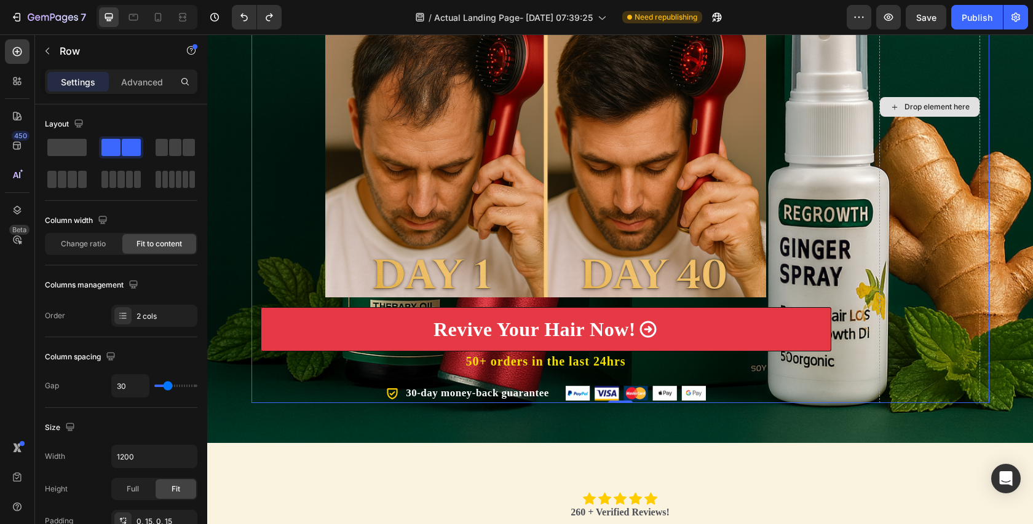
click at [921, 366] on div "Drop element here" at bounding box center [929, 107] width 101 height 592
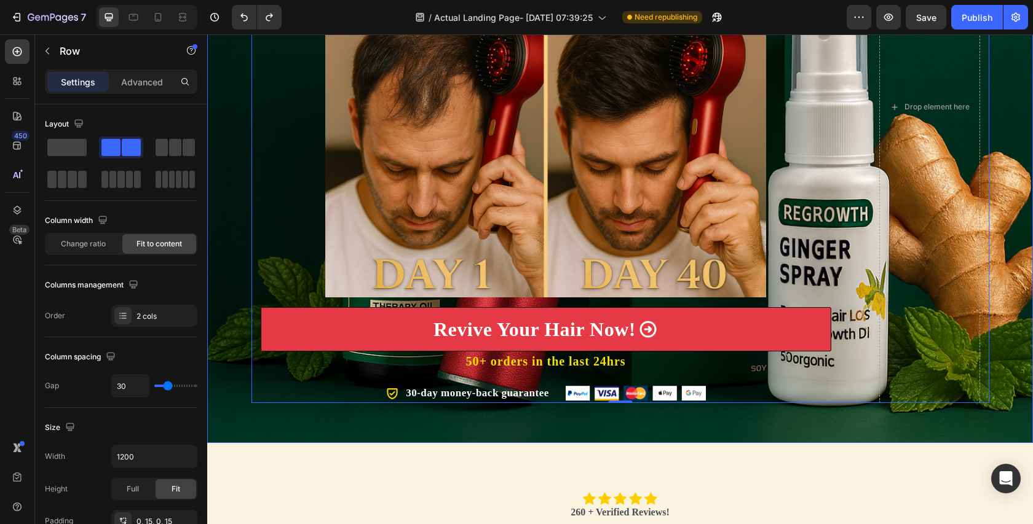
click at [879, 426] on div "Icon Icon Icon Icon Icon Icon List 100+ Trustpilot Reviews Text Block Row Icon …" at bounding box center [620, 107] width 826 height 672
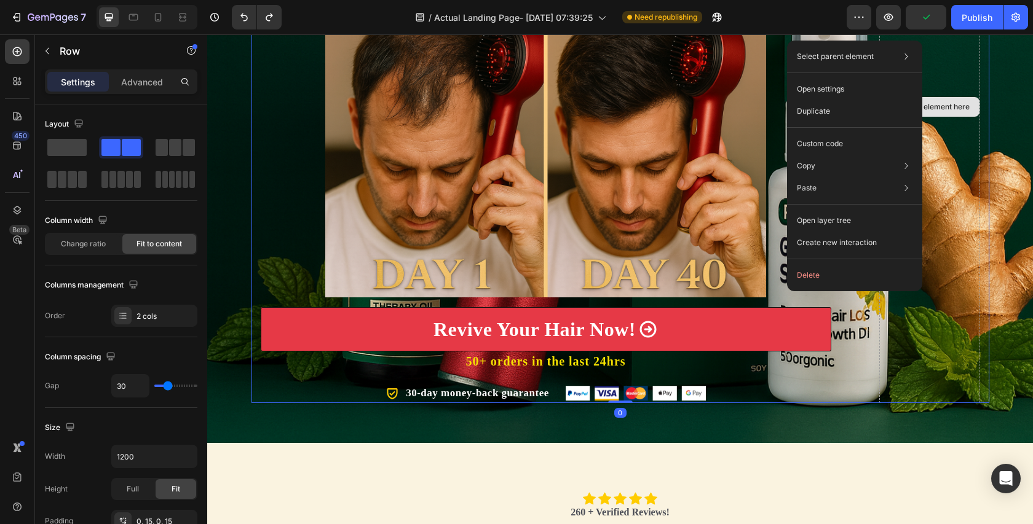
click at [944, 306] on div "Drop element here" at bounding box center [929, 107] width 101 height 592
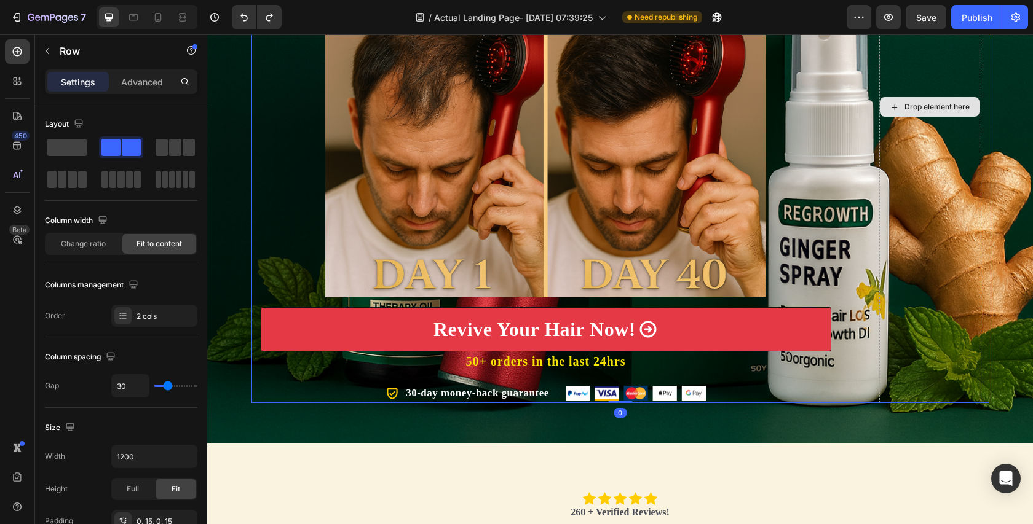
click at [928, 293] on div "Drop element here" at bounding box center [929, 107] width 101 height 592
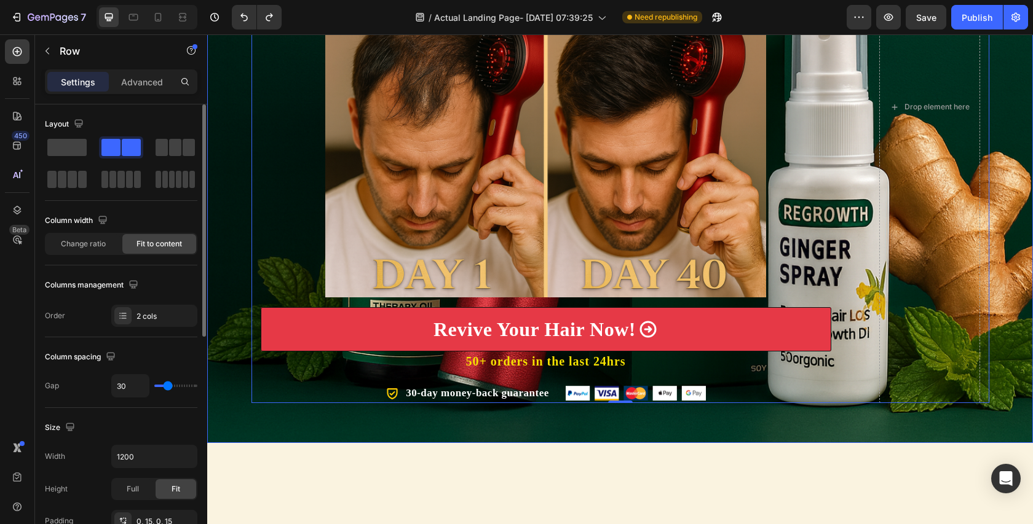
scroll to position [33, 0]
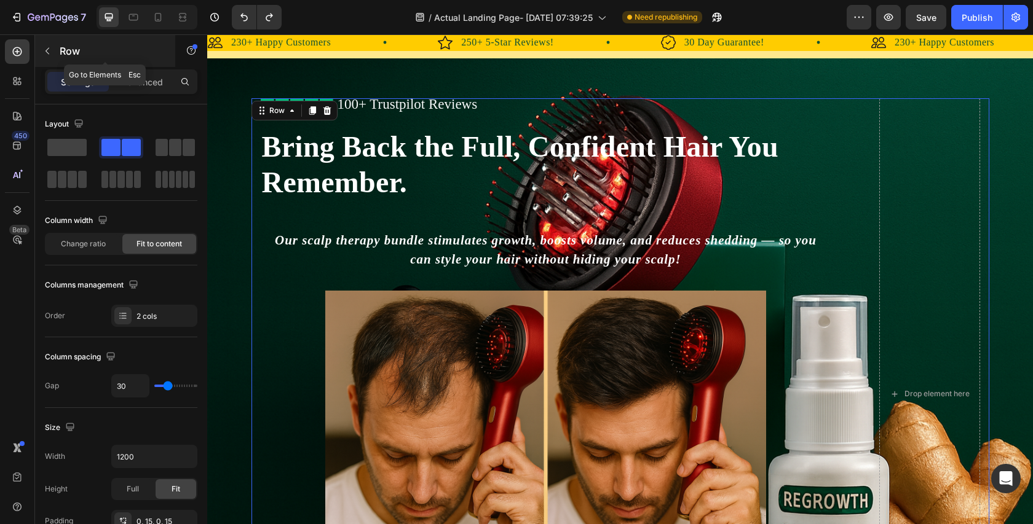
click at [90, 51] on p "Row" at bounding box center [112, 51] width 105 height 15
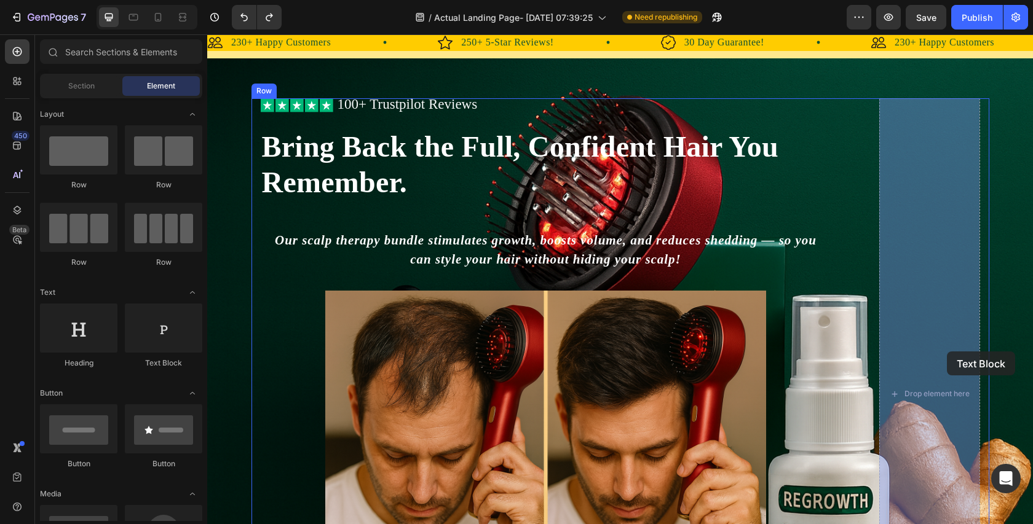
drag, startPoint x: 357, startPoint y: 363, endPoint x: 947, endPoint y: 352, distance: 590.3
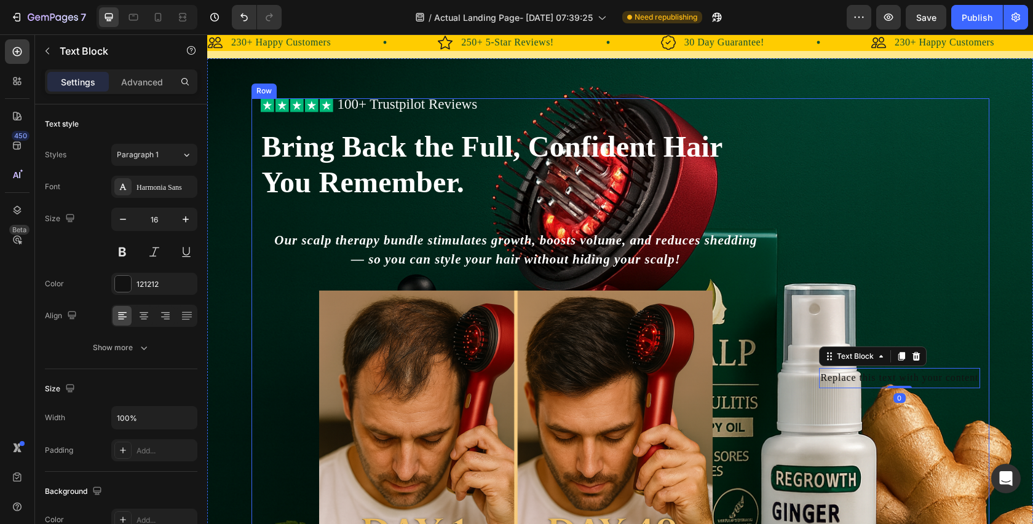
scroll to position [57, 0]
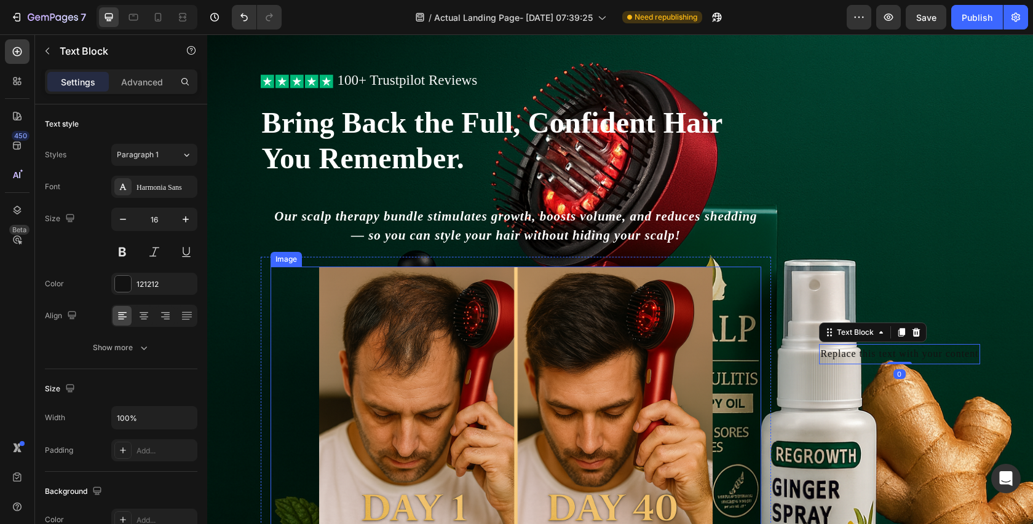
click at [389, 309] on img at bounding box center [515, 398] width 393 height 262
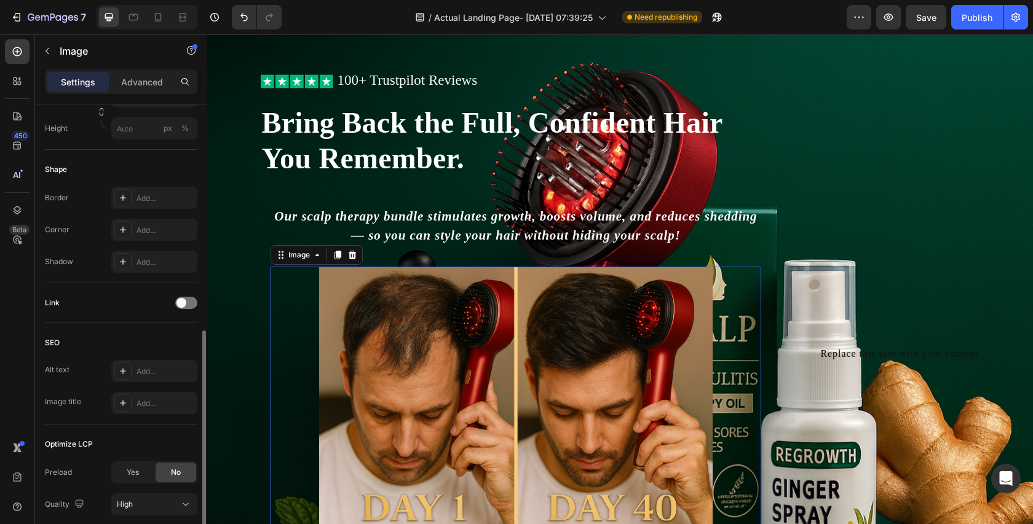
scroll to position [504, 0]
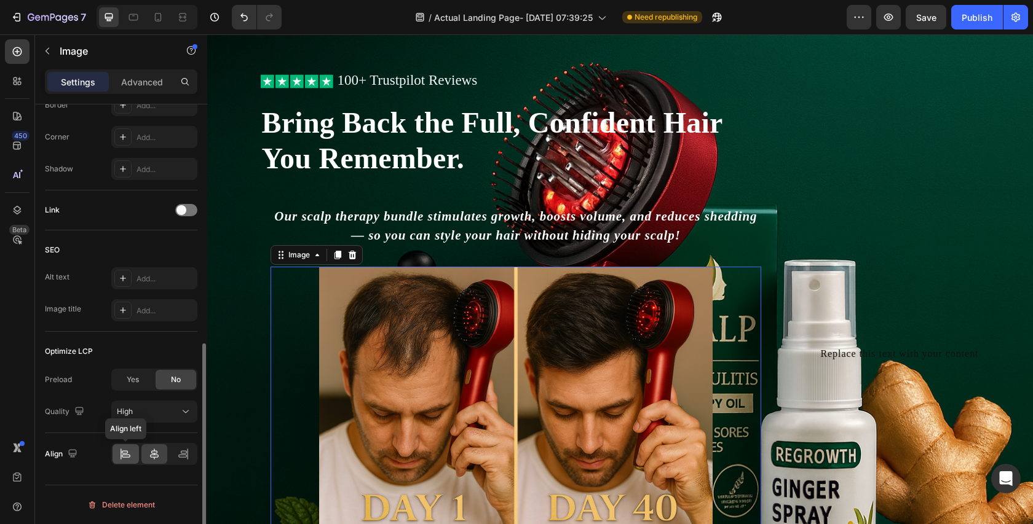
click at [124, 454] on icon at bounding box center [125, 452] width 6 height 3
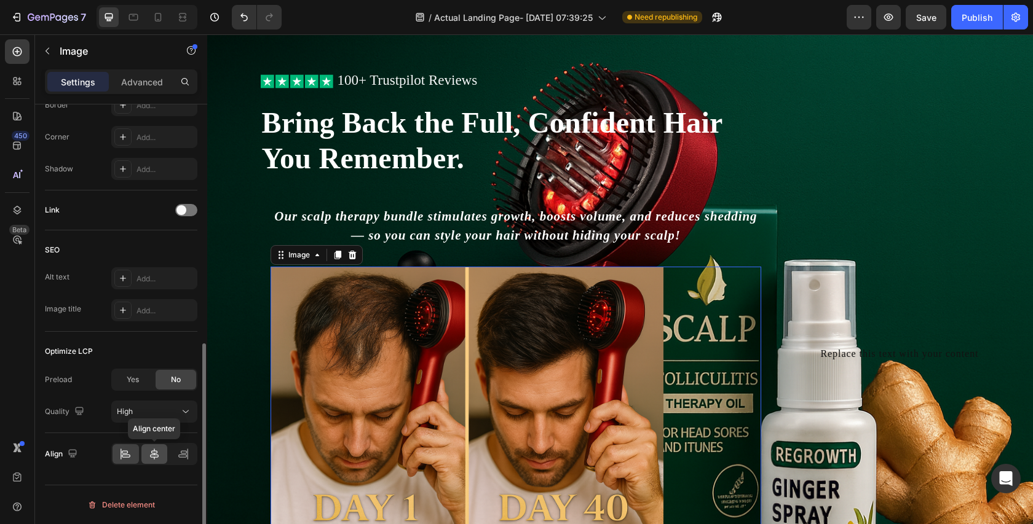
click at [158, 450] on icon at bounding box center [154, 454] width 12 height 12
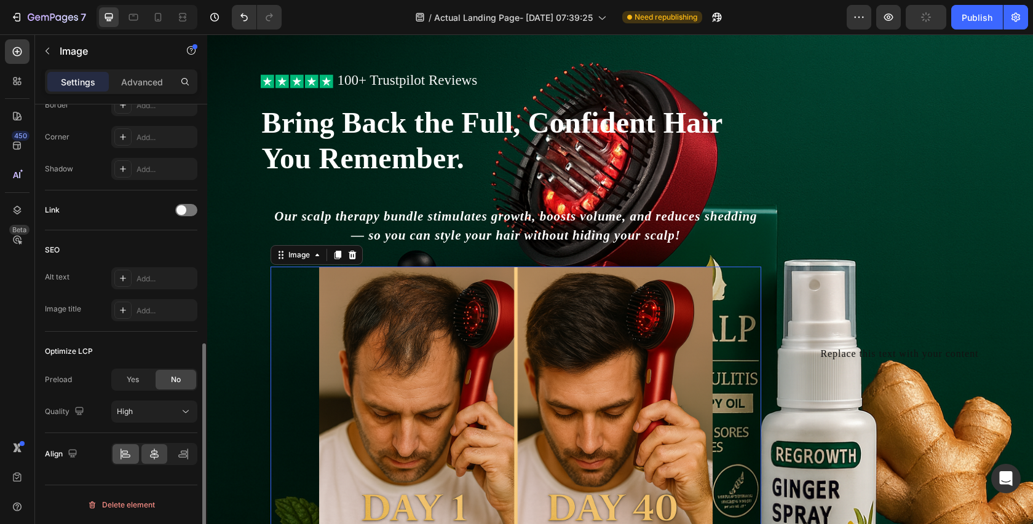
click at [130, 454] on icon at bounding box center [125, 454] width 12 height 12
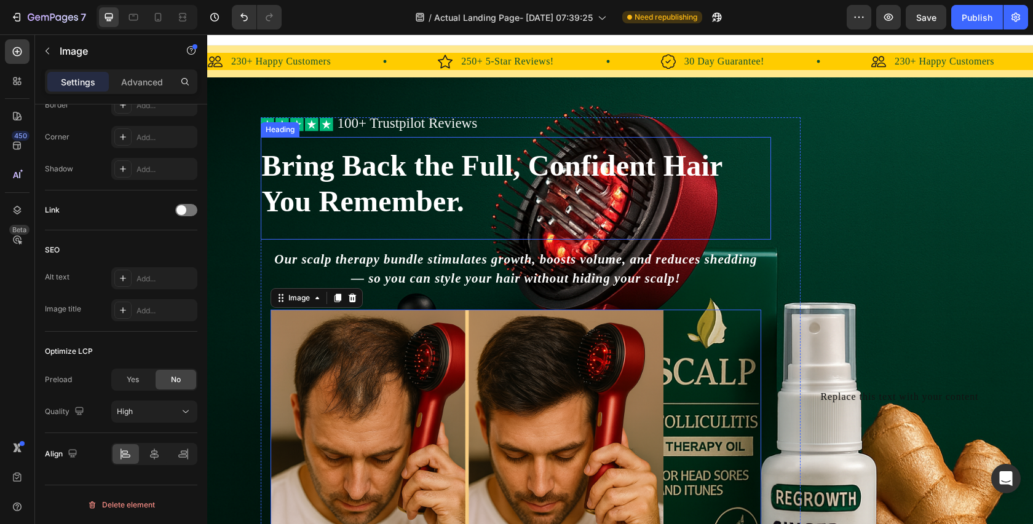
scroll to position [0, 0]
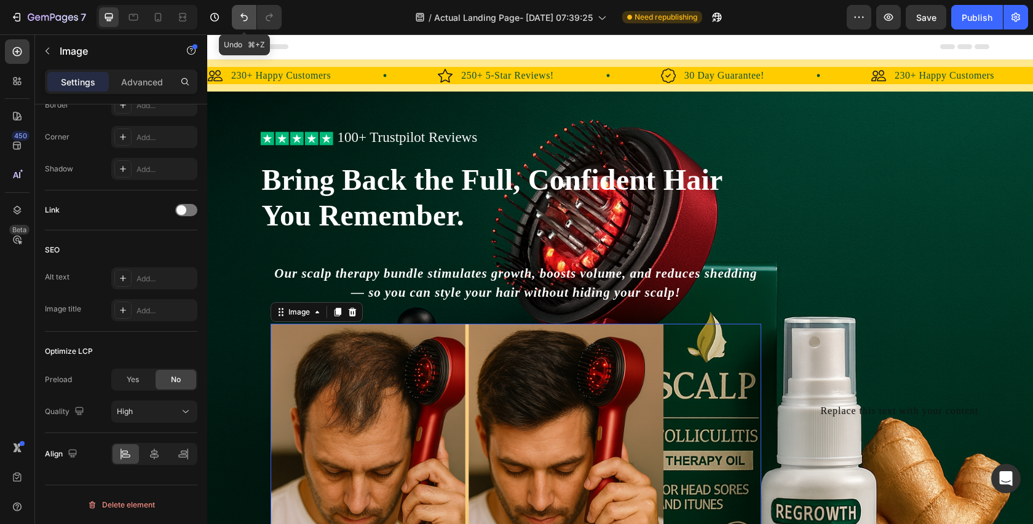
click at [243, 16] on icon "Undo/Redo" at bounding box center [244, 17] width 12 height 12
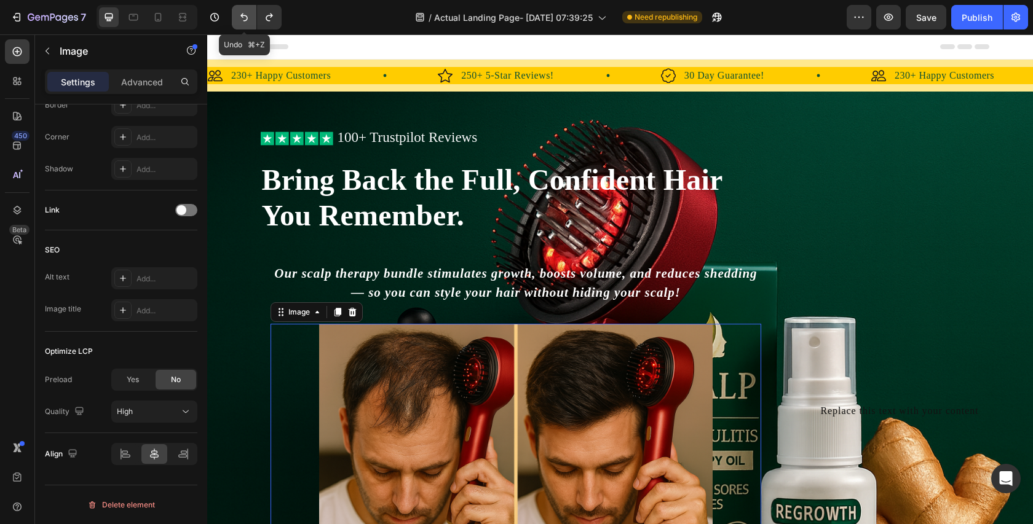
click at [243, 16] on icon "Undo/Redo" at bounding box center [244, 17] width 12 height 12
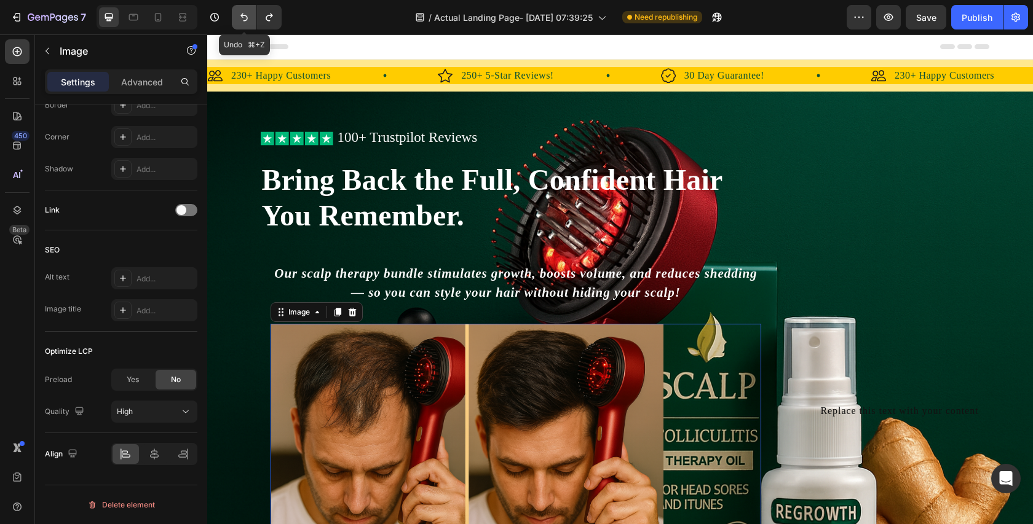
click at [243, 16] on icon "Undo/Redo" at bounding box center [244, 17] width 12 height 12
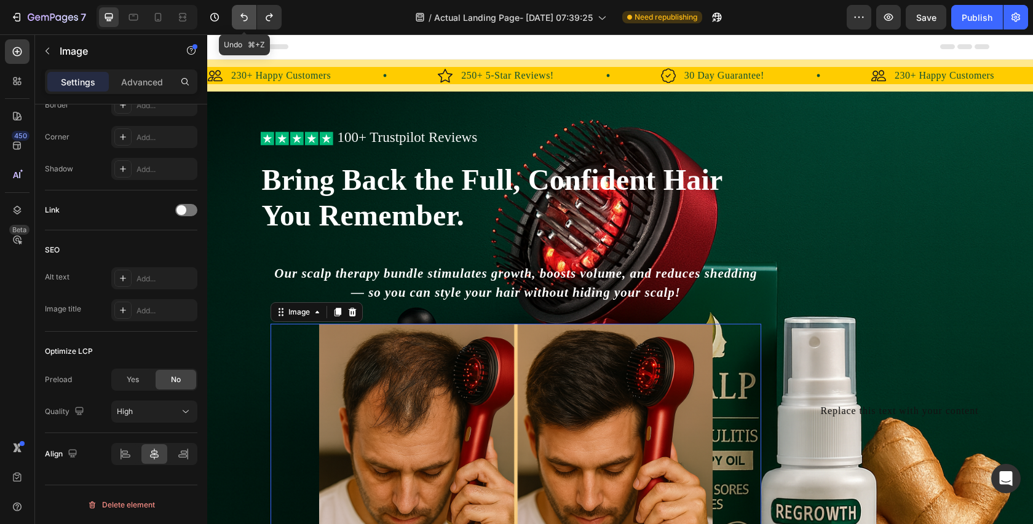
click at [243, 16] on icon "Undo/Redo" at bounding box center [244, 17] width 12 height 12
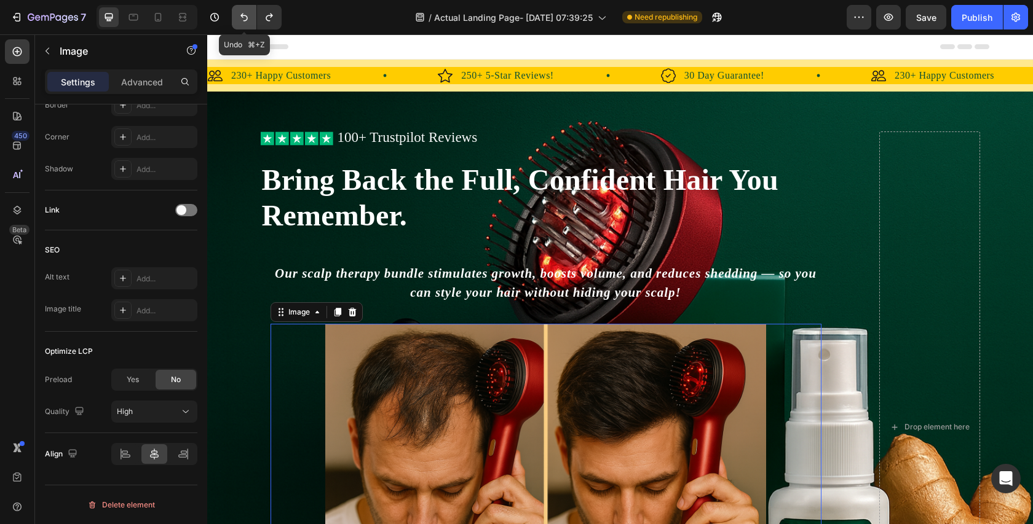
click at [243, 16] on icon "Undo/Redo" at bounding box center [244, 17] width 12 height 12
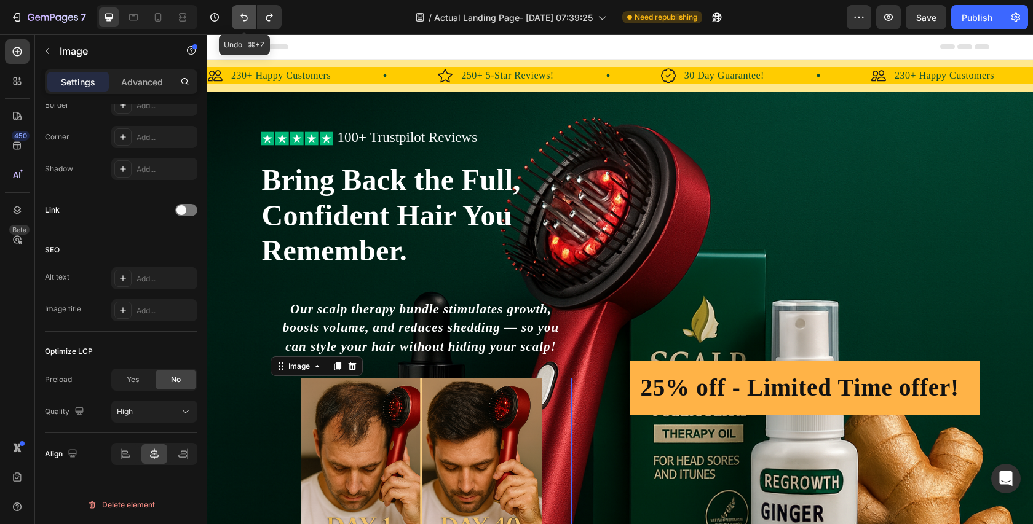
click at [243, 16] on icon "Undo/Redo" at bounding box center [244, 17] width 12 height 12
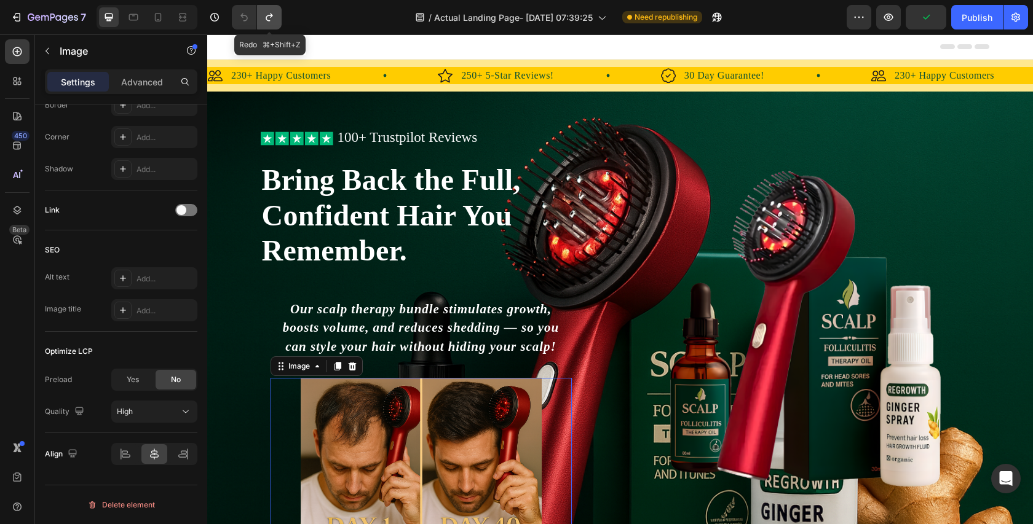
click at [264, 13] on icon "Undo/Redo" at bounding box center [269, 17] width 12 height 12
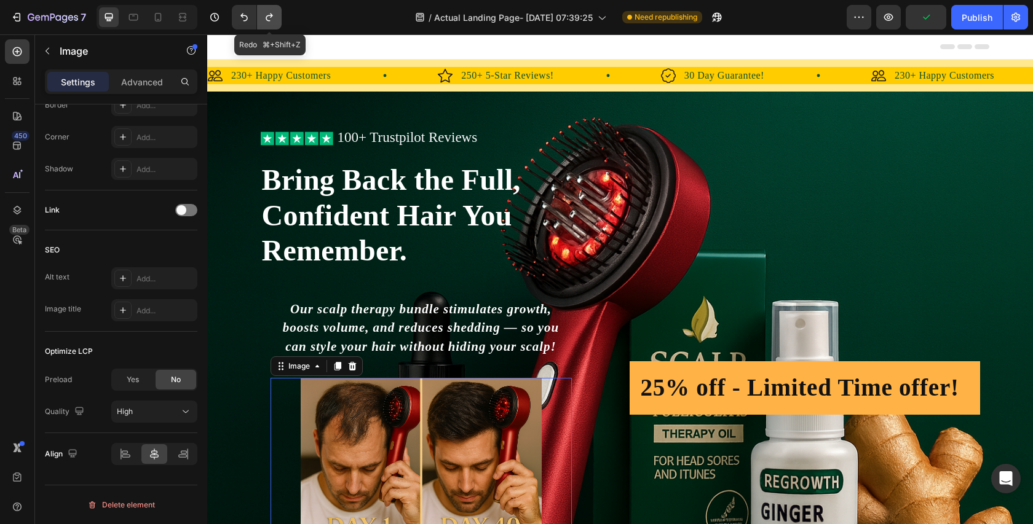
click at [265, 13] on icon "Undo/Redo" at bounding box center [269, 17] width 12 height 12
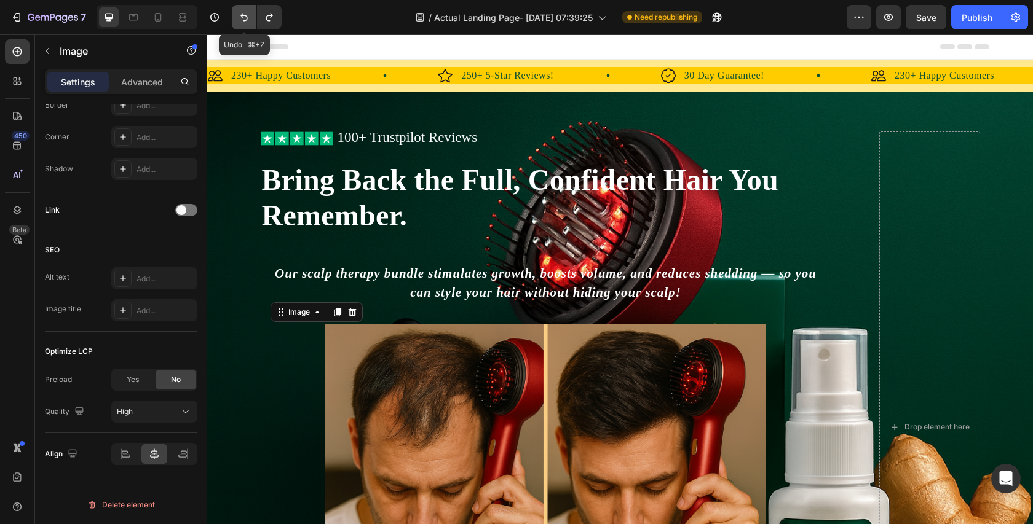
click at [245, 14] on icon "Undo/Redo" at bounding box center [244, 17] width 12 height 12
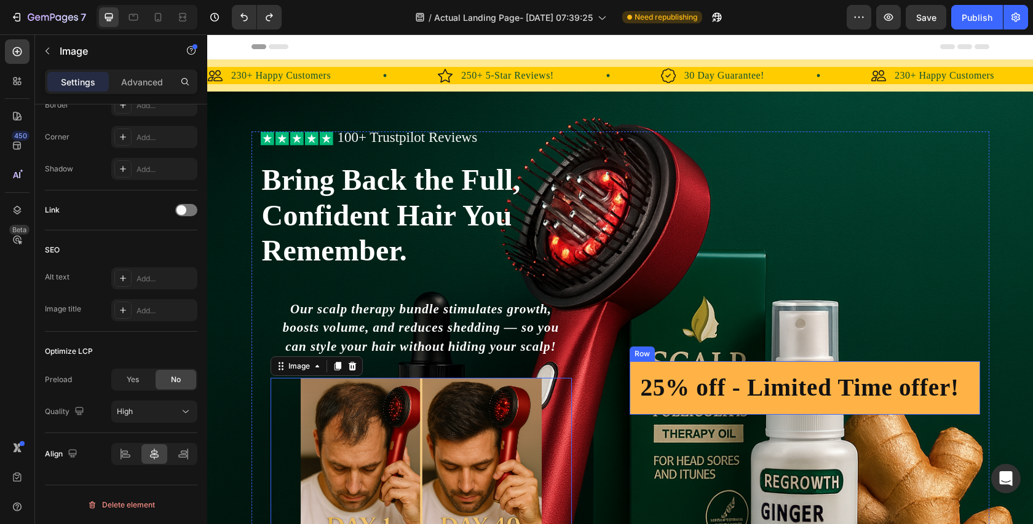
click at [731, 364] on div "25% off - Limited Time offer! Heading Row" at bounding box center [805, 387] width 350 height 53
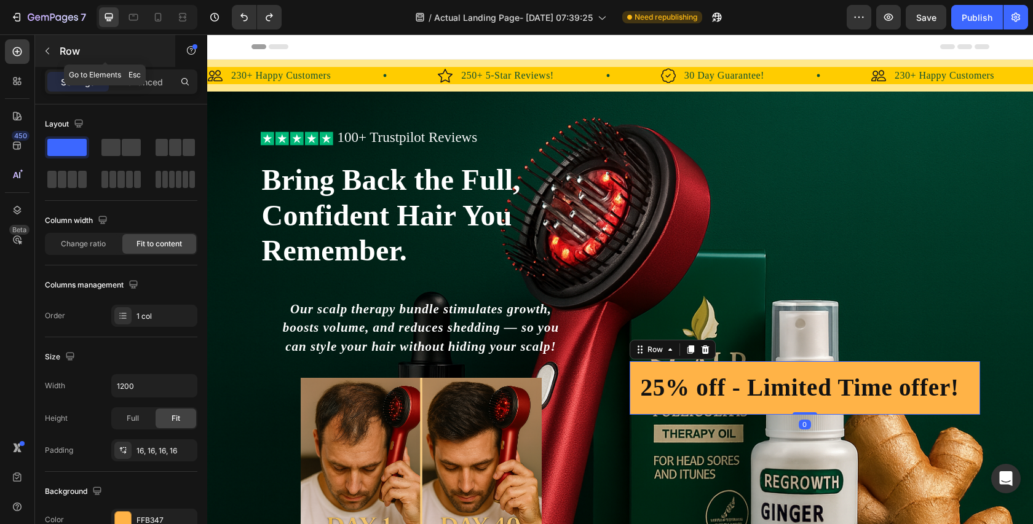
click at [63, 53] on p "Row" at bounding box center [112, 51] width 105 height 15
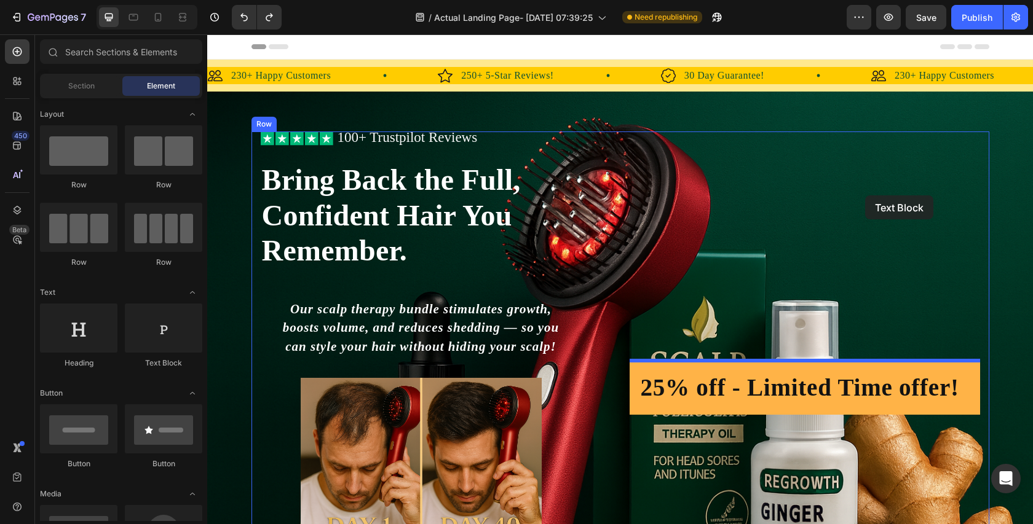
drag, startPoint x: 368, startPoint y: 369, endPoint x: 865, endPoint y: 195, distance: 526.9
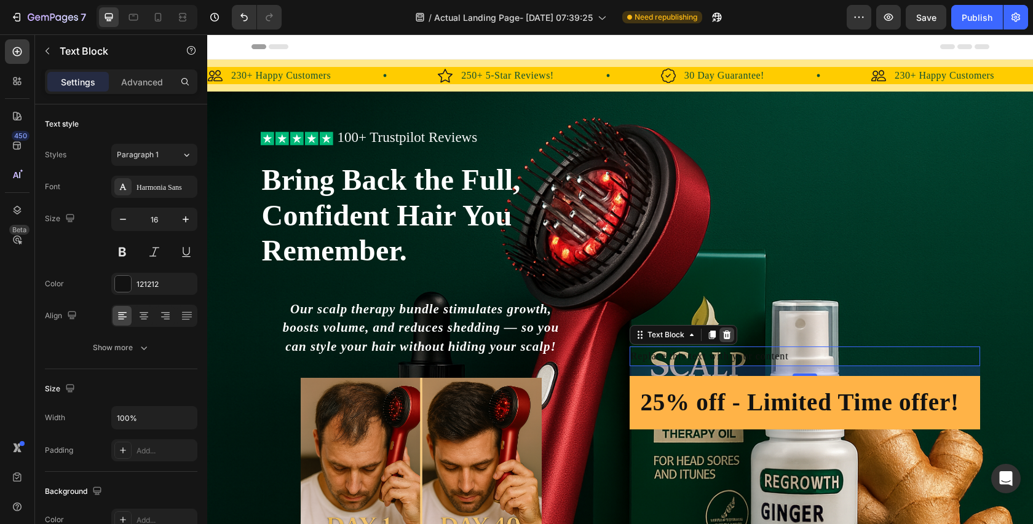
click at [731, 338] on div at bounding box center [726, 335] width 15 height 15
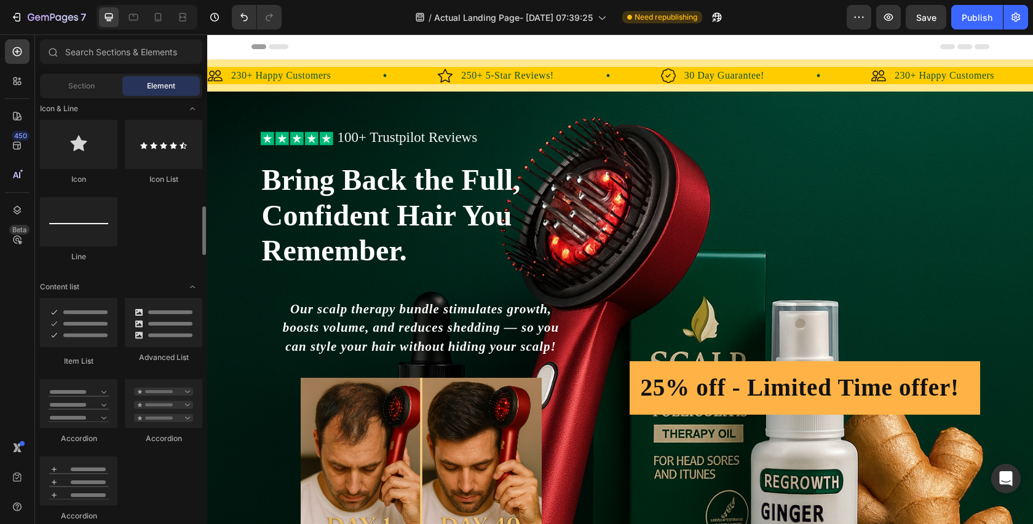
scroll to position [818, 0]
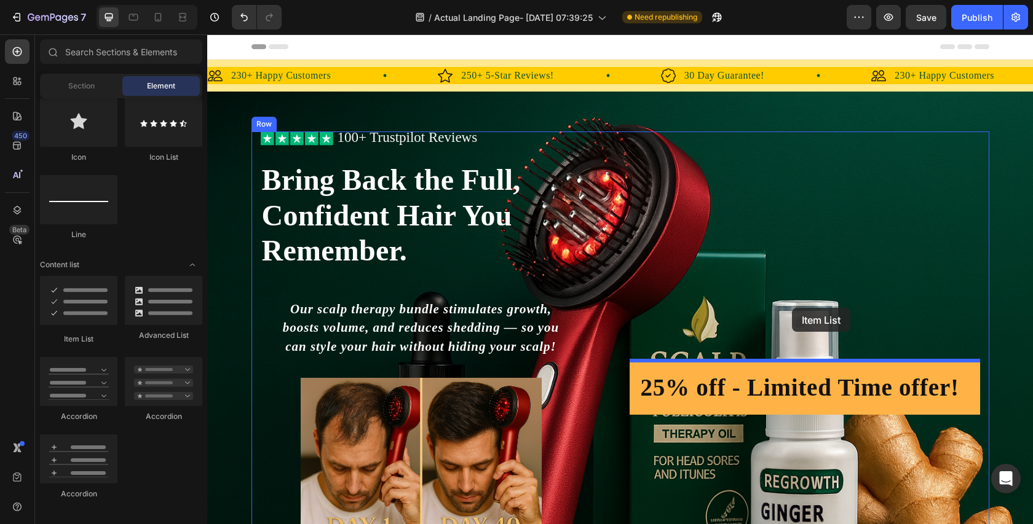
drag, startPoint x: 296, startPoint y: 341, endPoint x: 792, endPoint y: 308, distance: 496.6
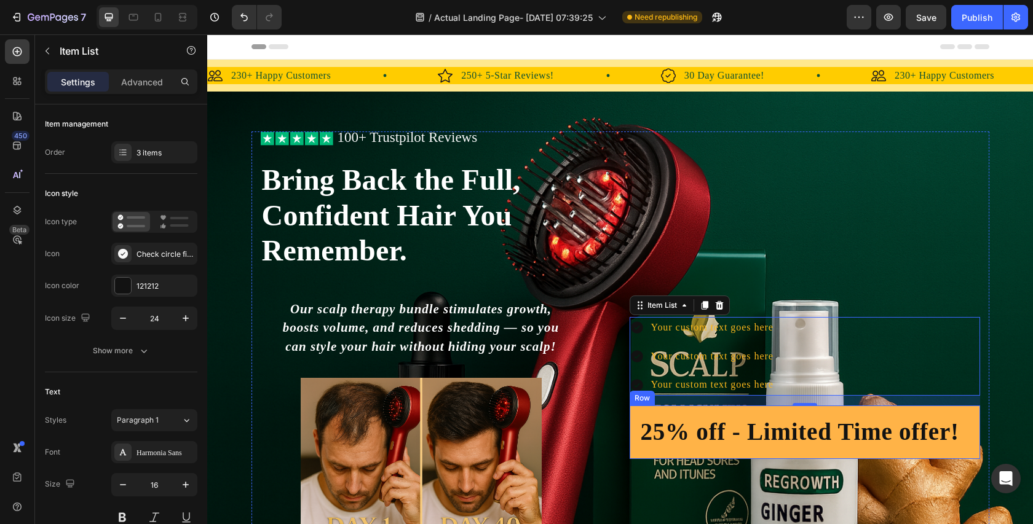
click at [828, 411] on div "25% off - Limited Time offer! Heading Row" at bounding box center [805, 432] width 350 height 53
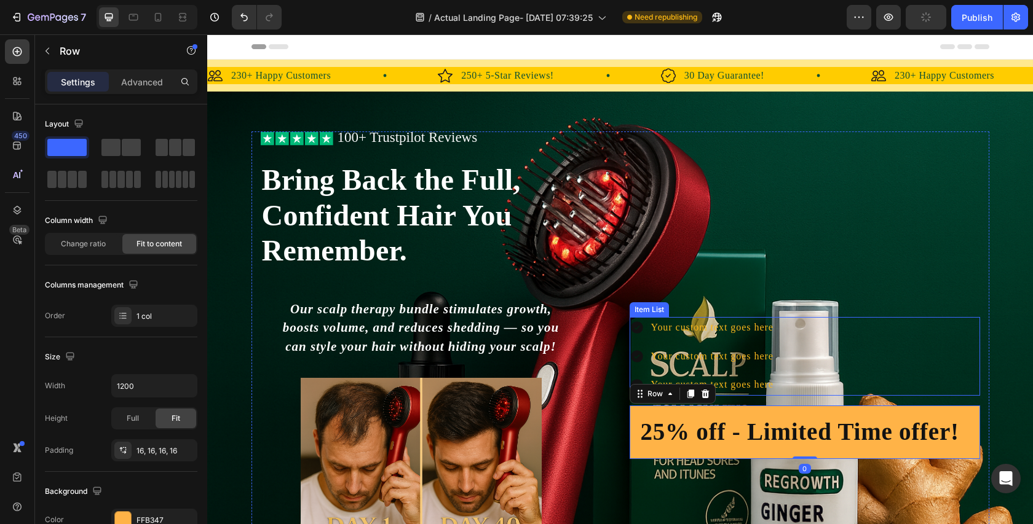
scroll to position [209, 0]
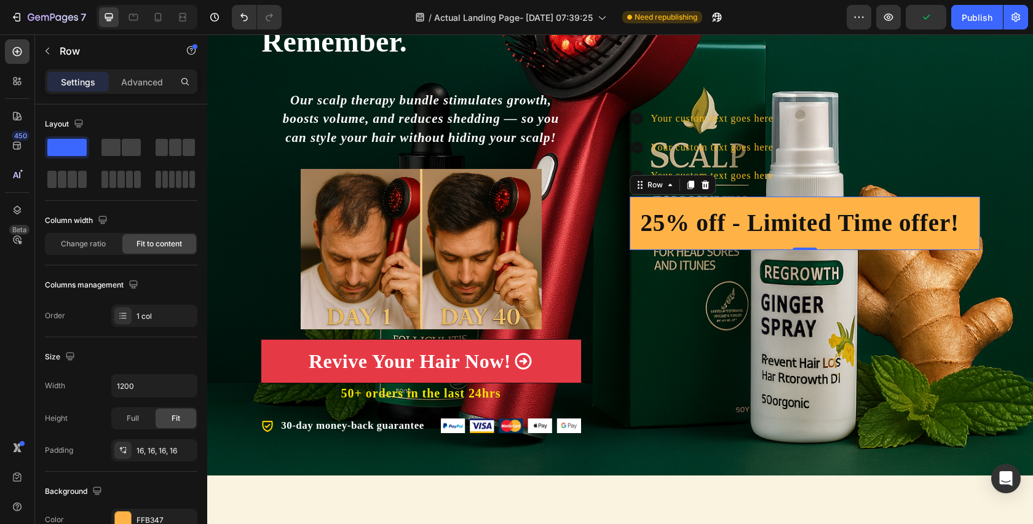
click at [802, 245] on div "25% off - Limited Time offer! Heading Row 0" at bounding box center [805, 223] width 350 height 53
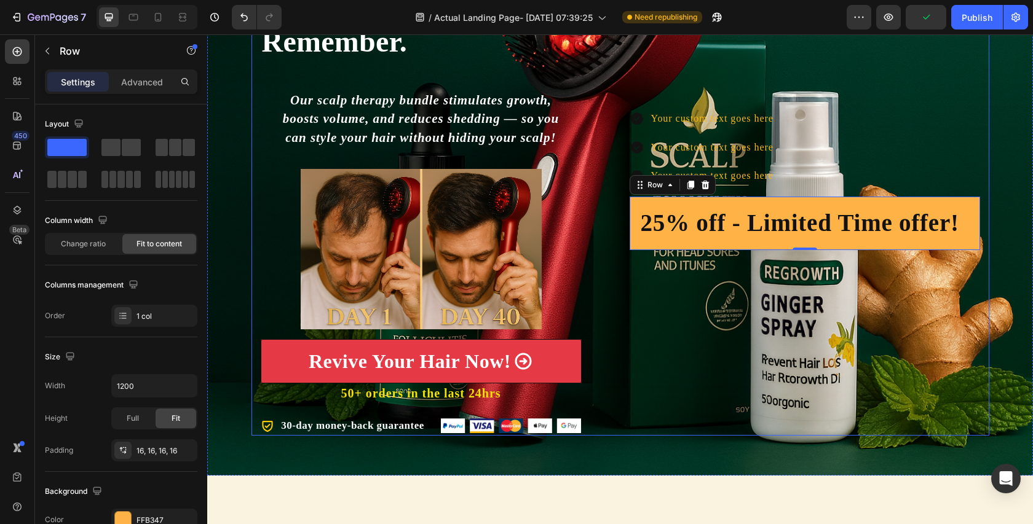
click at [802, 249] on div "Your custom text goes here Your custom text goes here Your custom text goes her…" at bounding box center [805, 179] width 350 height 513
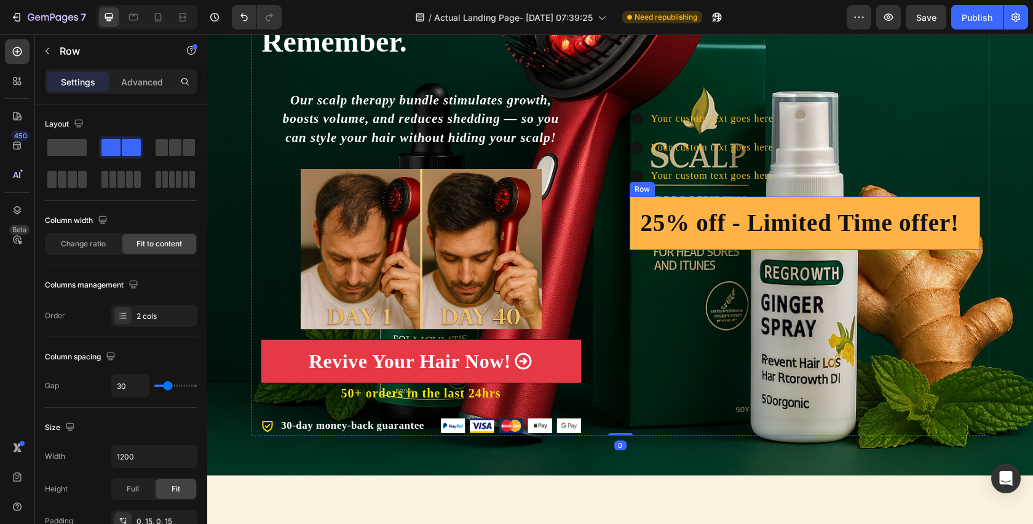
click at [802, 247] on div "25% off - Limited Time offer! Heading Row" at bounding box center [805, 223] width 350 height 53
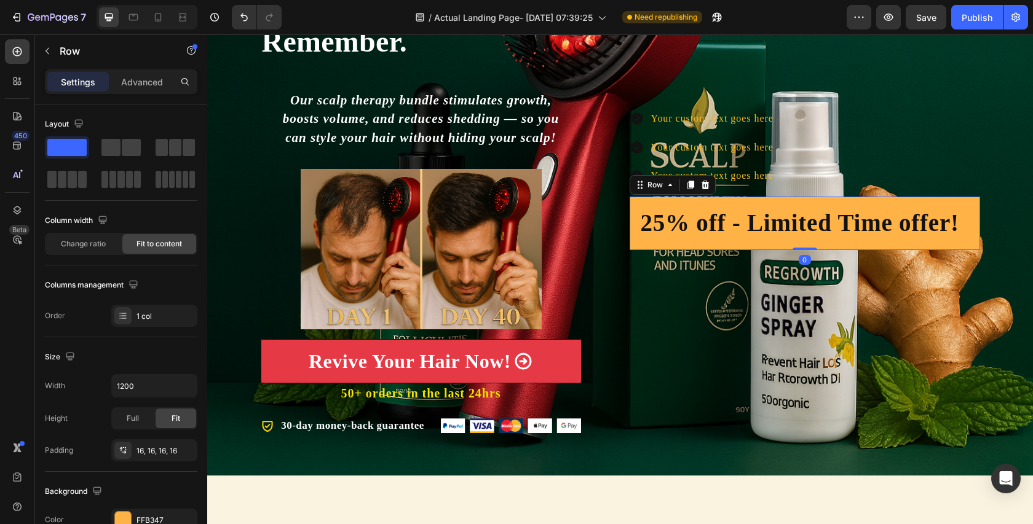
drag, startPoint x: 808, startPoint y: 247, endPoint x: 790, endPoint y: 194, distance: 55.8
click at [790, 194] on div "Your custom text goes here Your custom text goes here Your custom text goes her…" at bounding box center [805, 179] width 350 height 513
click at [802, 175] on div "Your custom text goes here Your custom text goes here Your custom text goes here" at bounding box center [805, 147] width 350 height 79
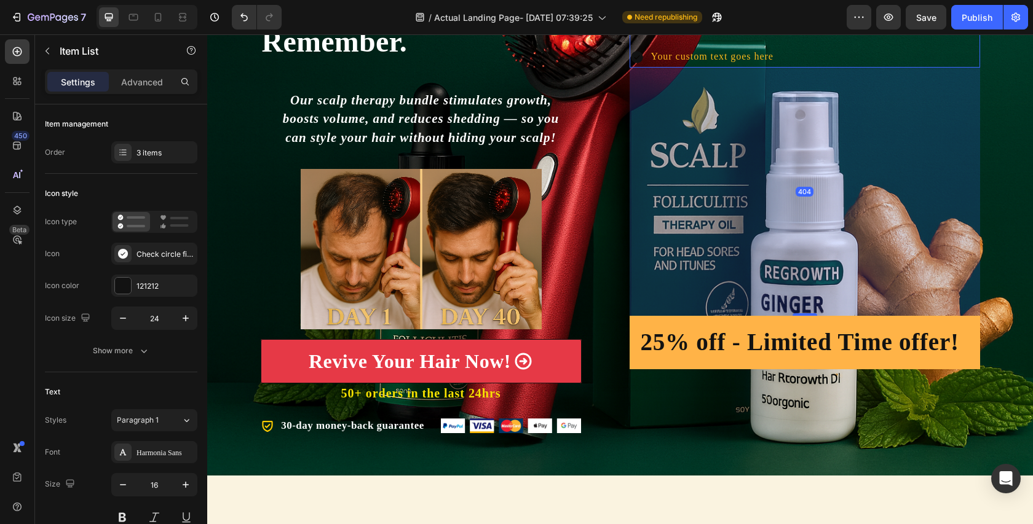
drag, startPoint x: 807, startPoint y: 194, endPoint x: 826, endPoint y: 433, distance: 239.3
click at [826, 433] on div "Your custom text goes here Your custom text goes here Your custom text goes her…" at bounding box center [805, 179] width 350 height 513
type input "100%"
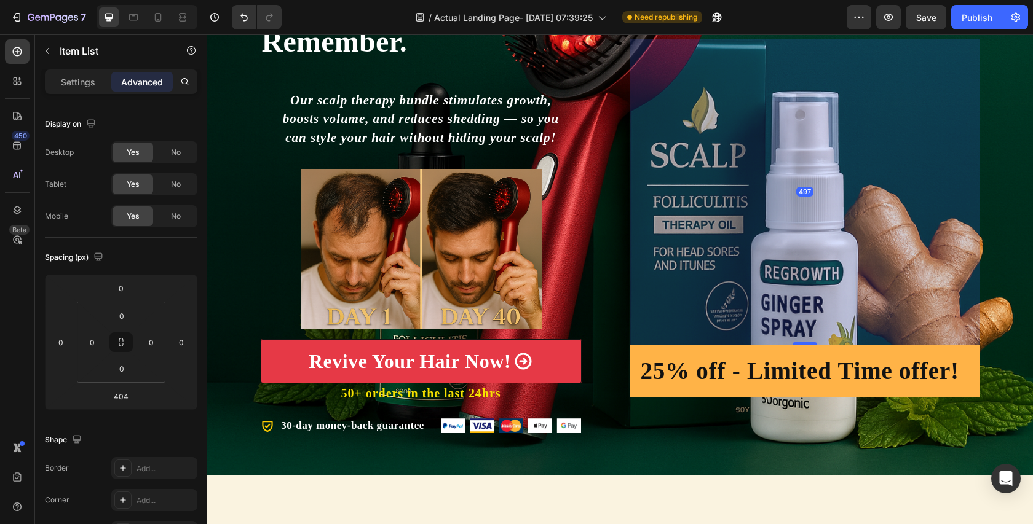
drag, startPoint x: 810, startPoint y: 314, endPoint x: 809, endPoint y: 371, distance: 57.2
click at [809, 371] on div "Your custom text goes here Your custom text goes here Your custom text goes her…" at bounding box center [805, 179] width 350 height 513
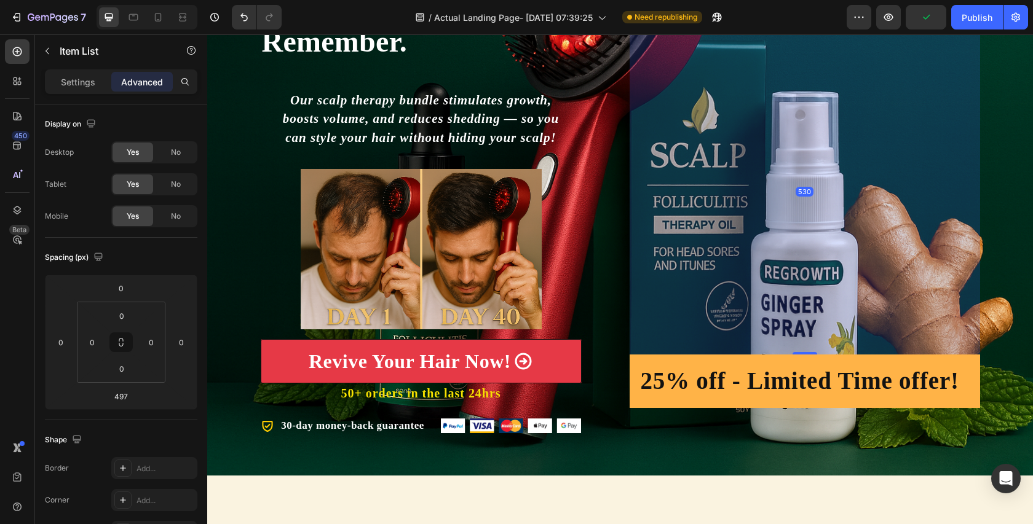
drag, startPoint x: 810, startPoint y: 342, endPoint x: 810, endPoint y: 362, distance: 20.3
click at [810, 362] on div "Your custom text goes here Your custom text goes here Your custom text goes her…" at bounding box center [805, 179] width 350 height 513
type input "530"
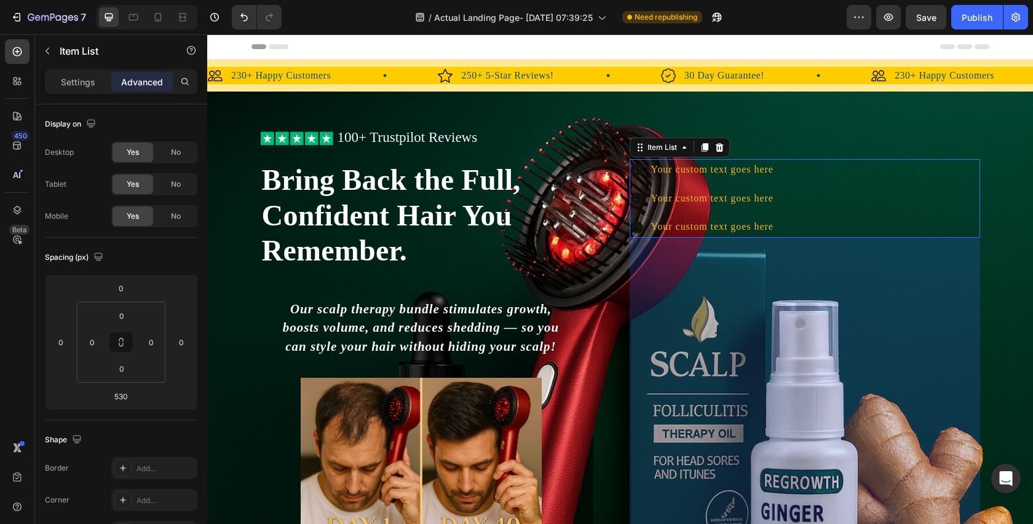
click at [797, 180] on div "Your custom text goes here Your custom text goes here Your custom text goes here" at bounding box center [805, 198] width 350 height 79
click at [766, 170] on div "Your custom text goes here" at bounding box center [712, 170] width 126 height 22
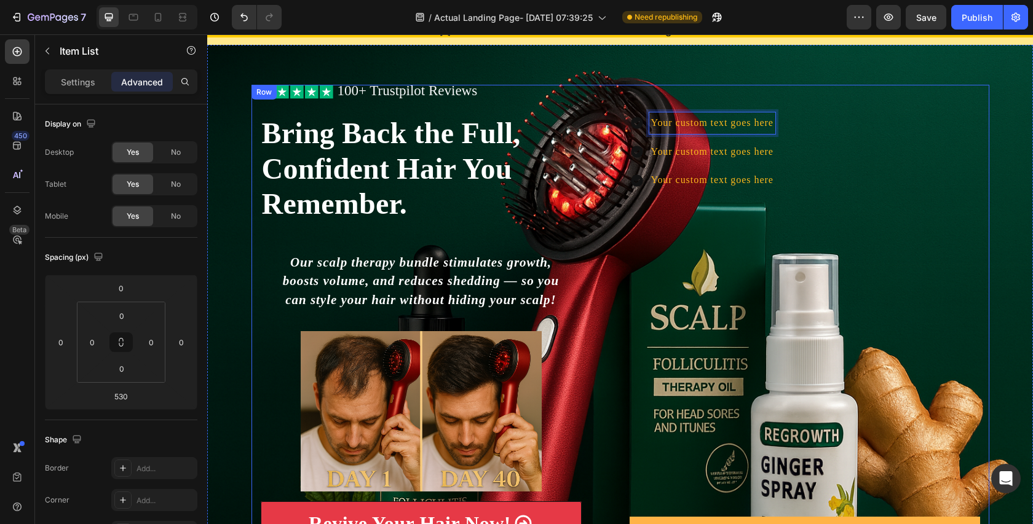
scroll to position [47, 0]
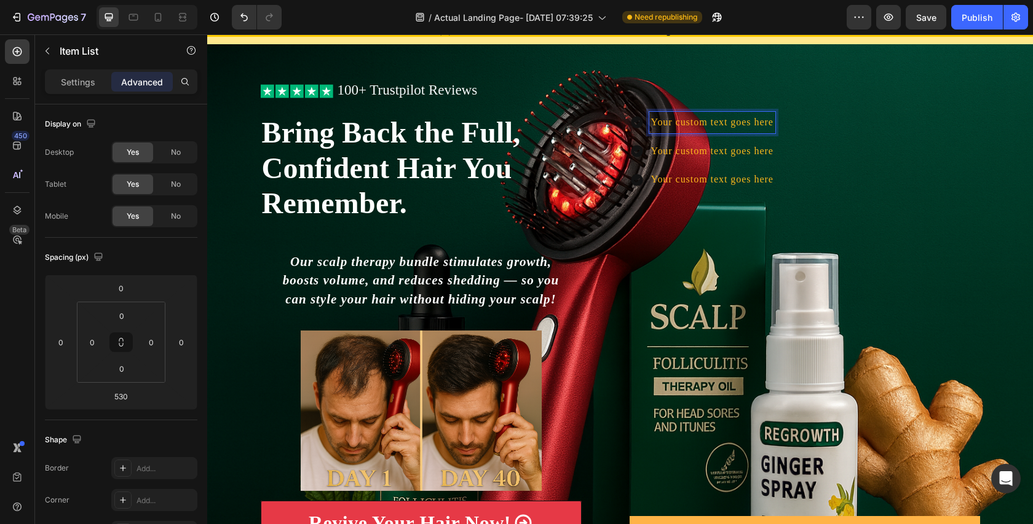
click at [709, 180] on p "Your custom text goes here" at bounding box center [712, 180] width 122 height 18
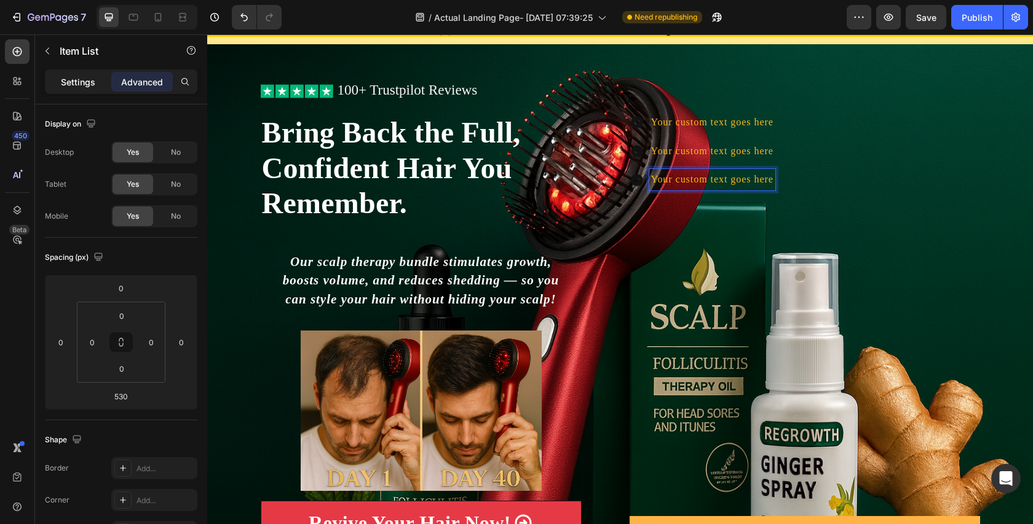
click at [65, 80] on p "Settings" at bounding box center [78, 82] width 34 height 13
type input "8"
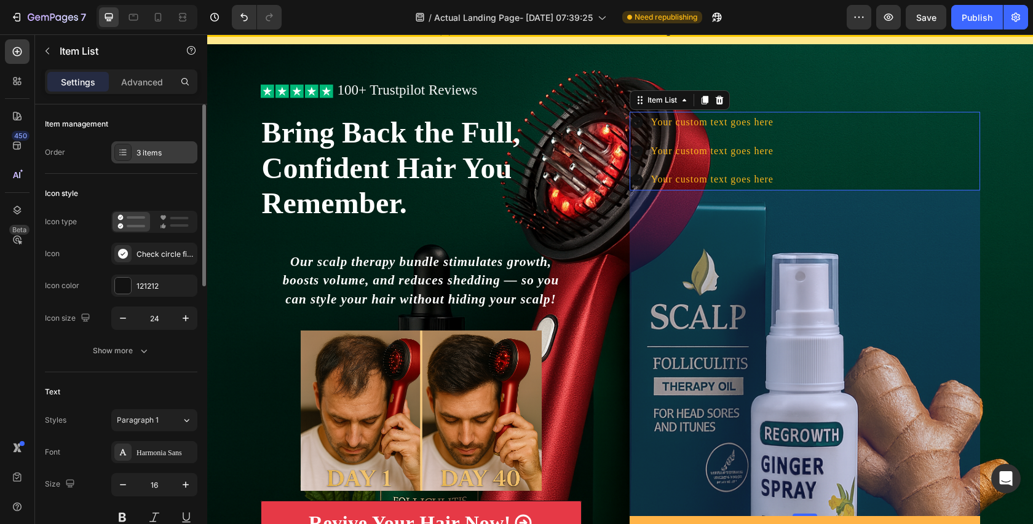
click at [146, 158] on div "3 items" at bounding box center [165, 153] width 58 height 11
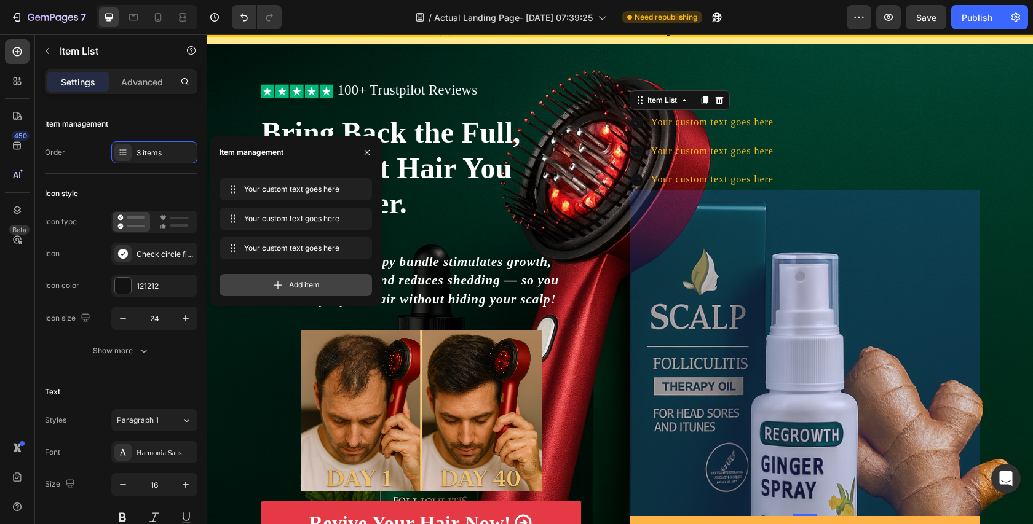
click at [302, 285] on span "Add item" at bounding box center [304, 285] width 31 height 11
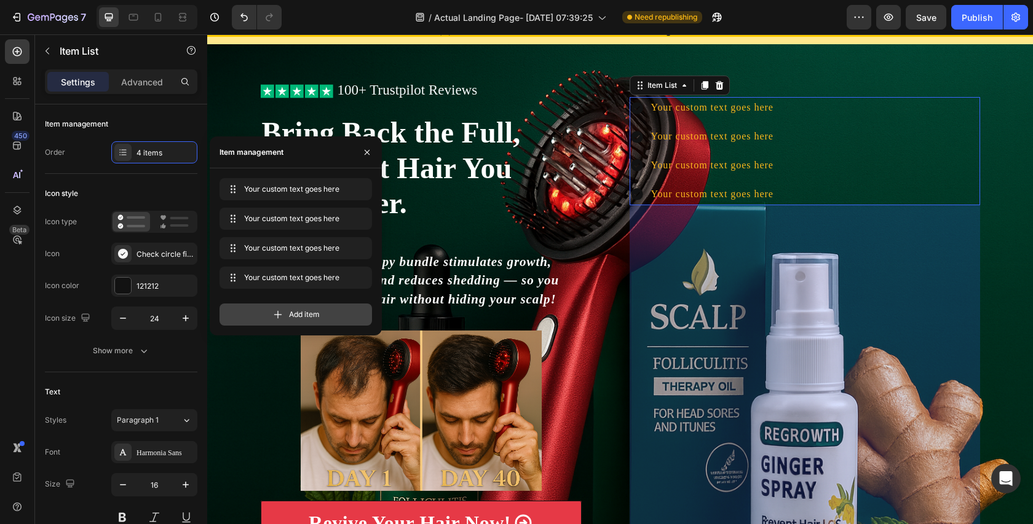
click at [298, 308] on div "Add item" at bounding box center [295, 315] width 152 height 22
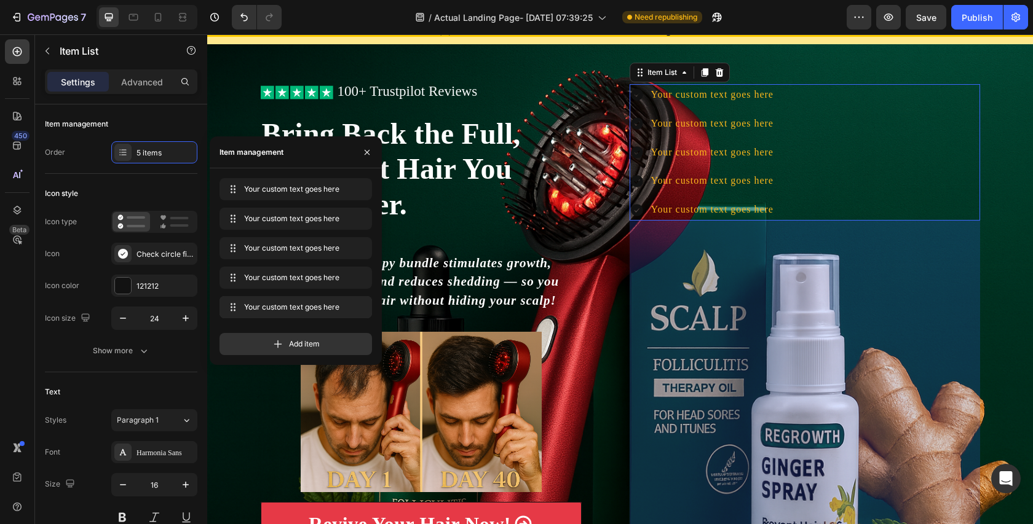
click at [298, 320] on div "Your custom text goes here Your custom text goes here" at bounding box center [295, 309] width 152 height 27
click at [302, 339] on span "Add item" at bounding box center [304, 344] width 31 height 11
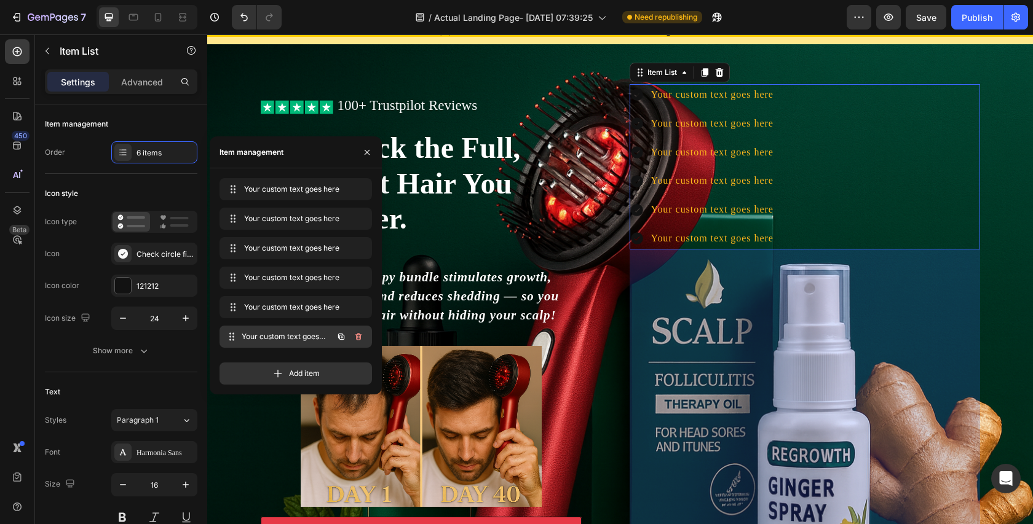
click at [302, 347] on div "Your custom text goes here Your custom text goes here" at bounding box center [295, 337] width 152 height 22
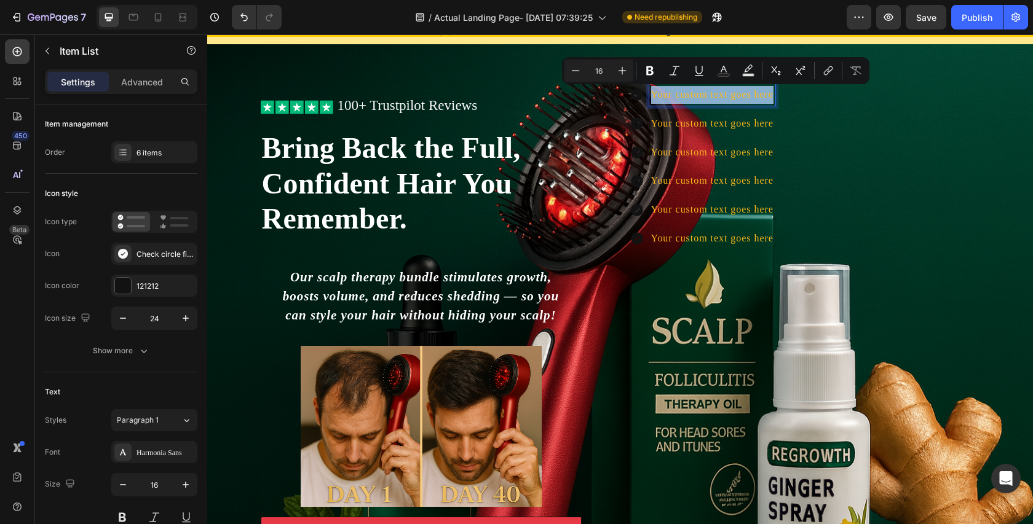
drag, startPoint x: 772, startPoint y: 100, endPoint x: 653, endPoint y: 93, distance: 118.8
click at [653, 93] on p "Your custom text goes here" at bounding box center [712, 95] width 122 height 18
click at [620, 68] on icon "Editor contextual toolbar" at bounding box center [618, 71] width 12 height 12
click at [619, 68] on icon "Editor contextual toolbar" at bounding box center [618, 71] width 12 height 12
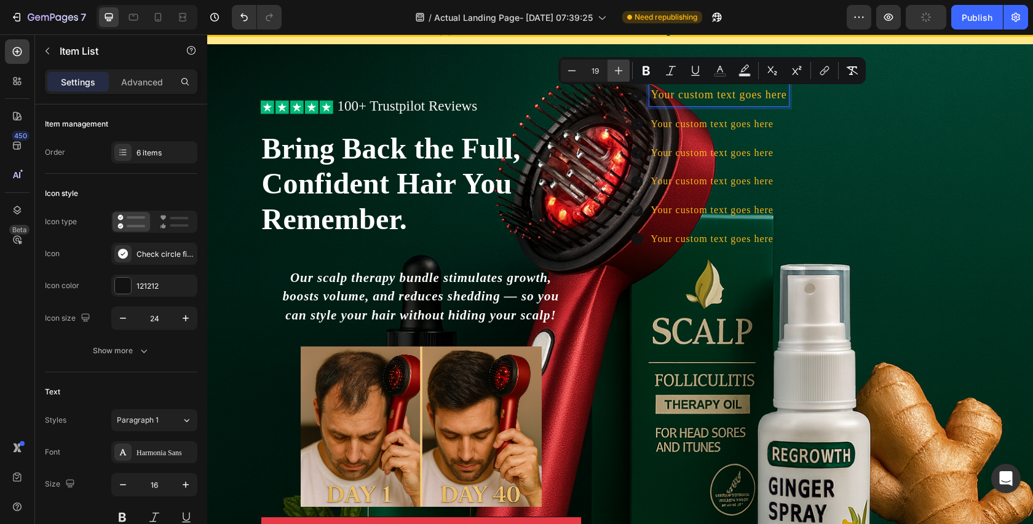
click at [619, 68] on icon "Editor contextual toolbar" at bounding box center [618, 71] width 12 height 12
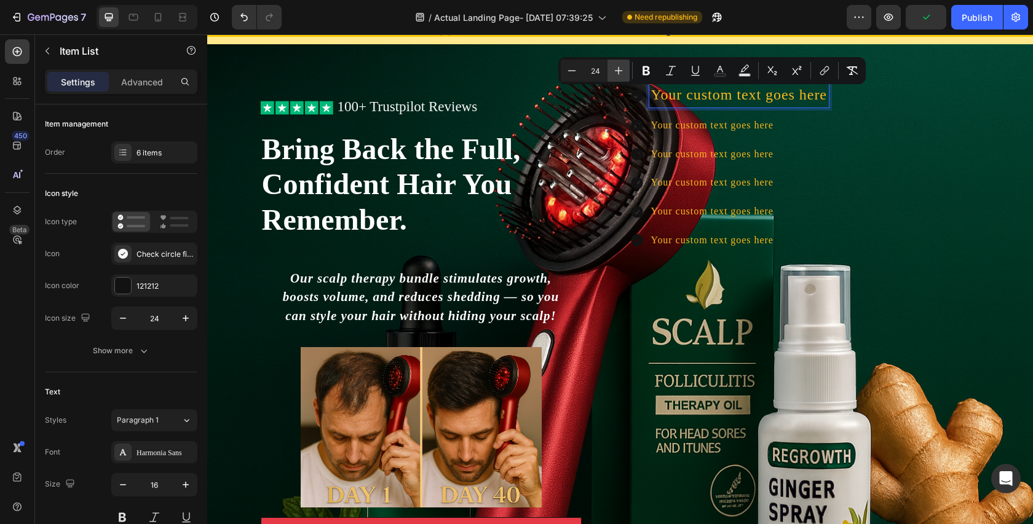
click at [619, 68] on icon "Editor contextual toolbar" at bounding box center [618, 71] width 12 height 12
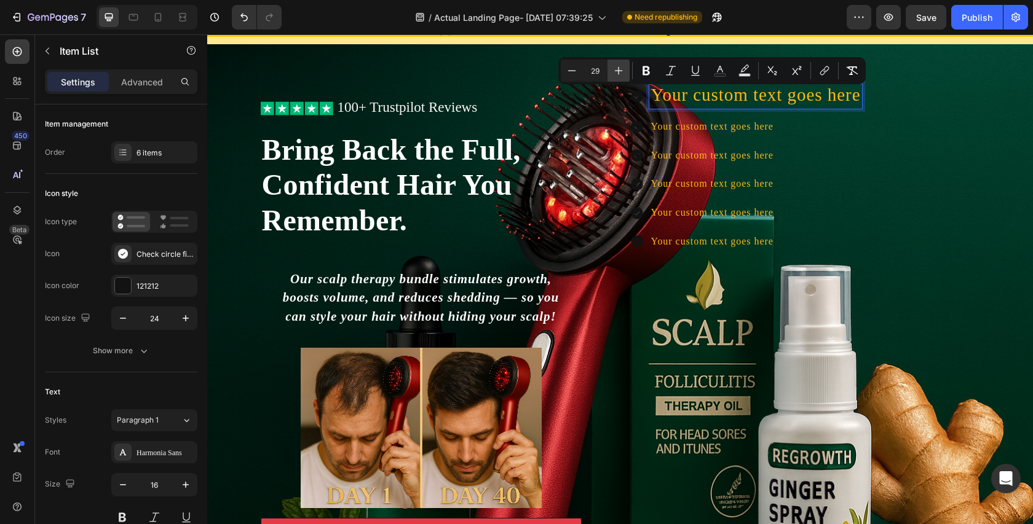
click at [619, 68] on icon "Editor contextual toolbar" at bounding box center [618, 71] width 12 height 12
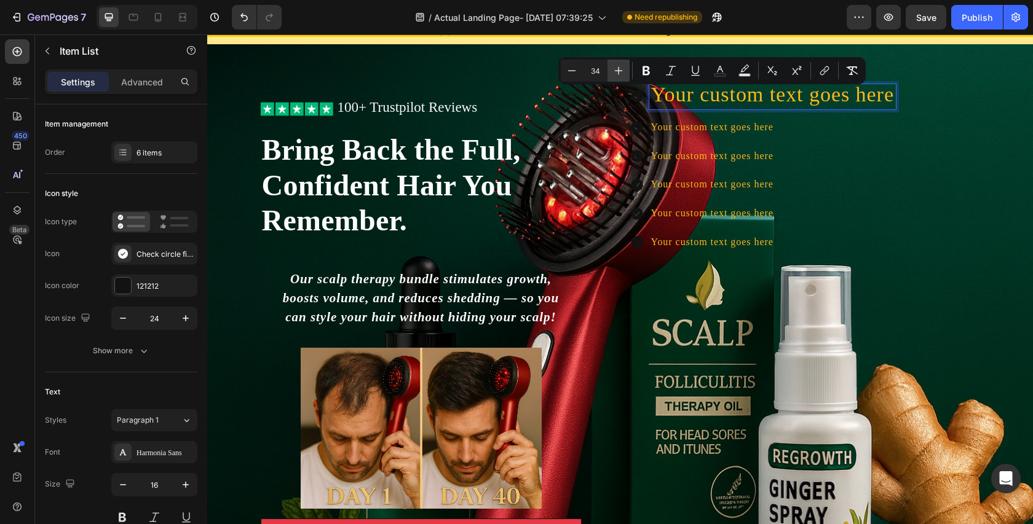
click at [619, 68] on icon "Editor contextual toolbar" at bounding box center [618, 71] width 12 height 12
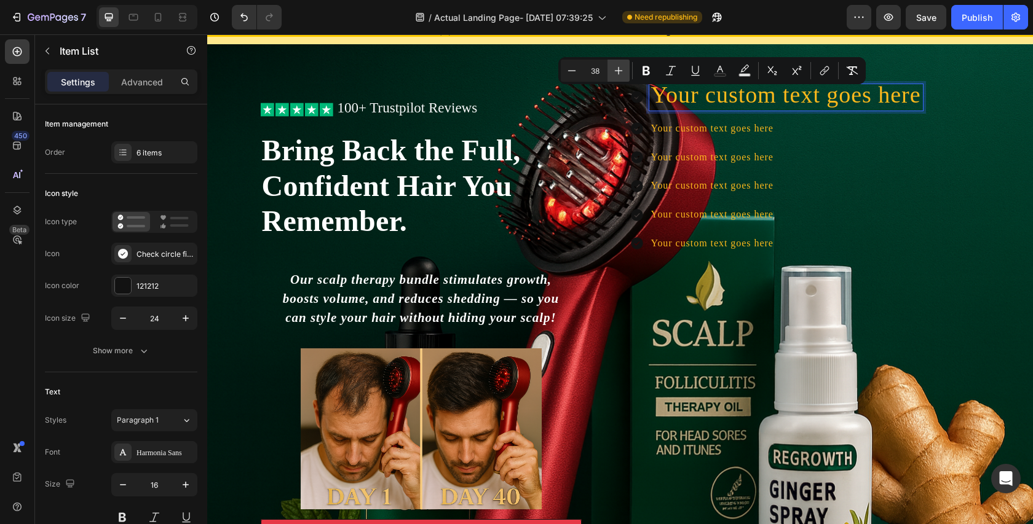
click at [619, 68] on icon "Editor contextual toolbar" at bounding box center [618, 71] width 12 height 12
type input "40"
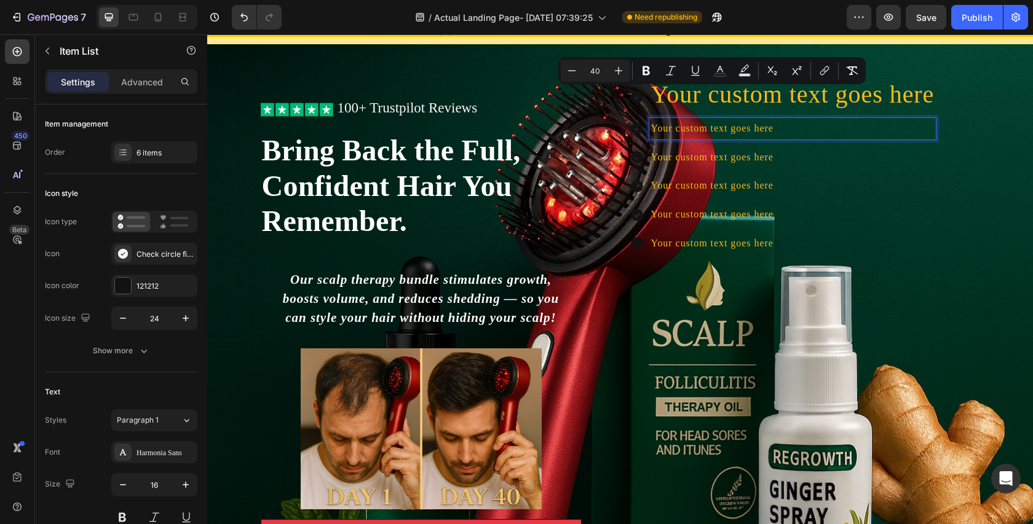
click at [775, 130] on p "Your custom text goes here" at bounding box center [792, 129] width 283 height 18
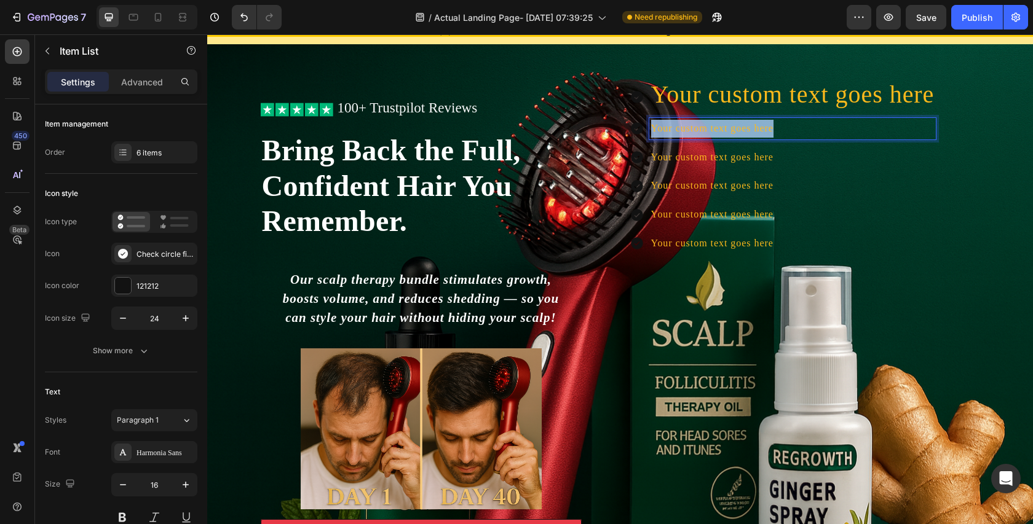
drag, startPoint x: 772, startPoint y: 129, endPoint x: 652, endPoint y: 124, distance: 119.4
click at [652, 124] on p "Your custom text goes here" at bounding box center [792, 129] width 283 height 18
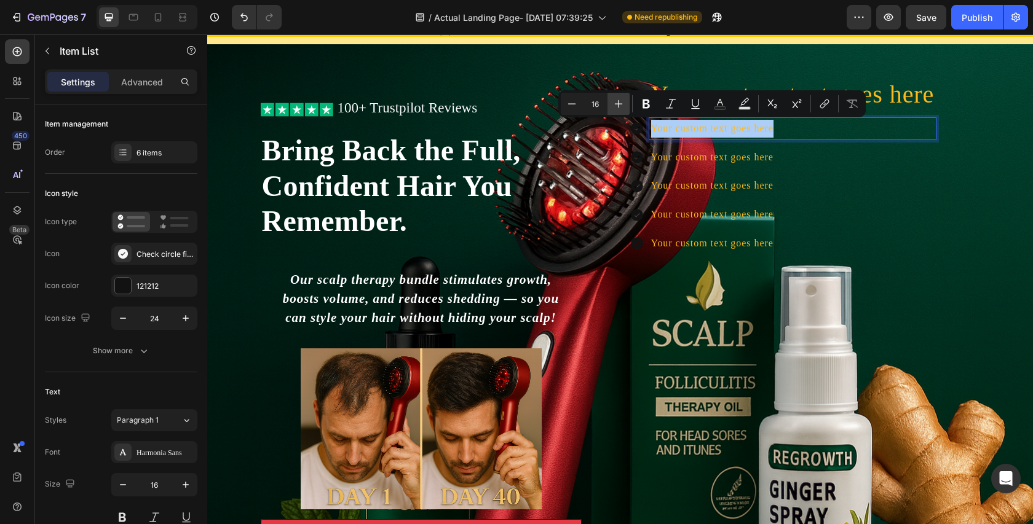
click at [628, 101] on button "Plus" at bounding box center [618, 104] width 22 height 22
click at [627, 101] on button "Plus" at bounding box center [618, 104] width 22 height 22
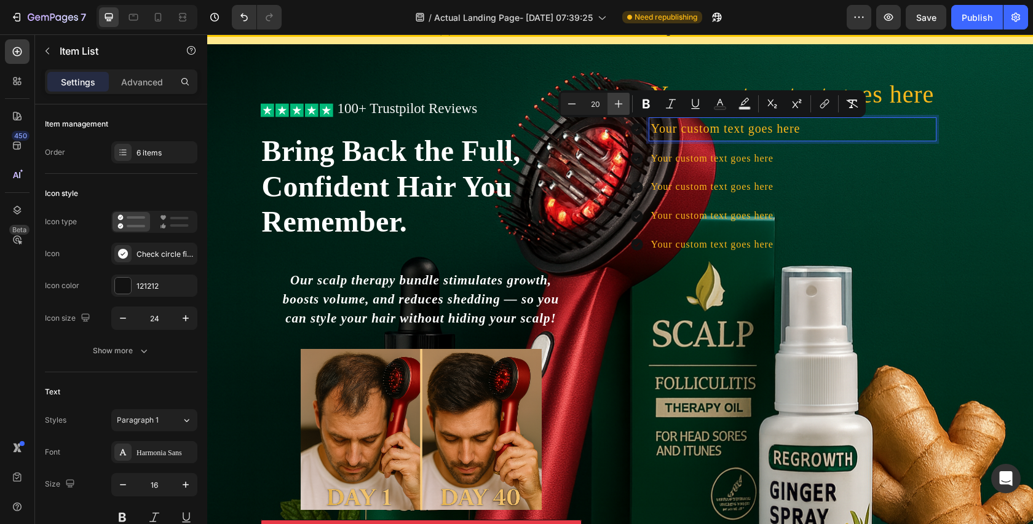
click at [627, 101] on button "Plus" at bounding box center [618, 104] width 22 height 22
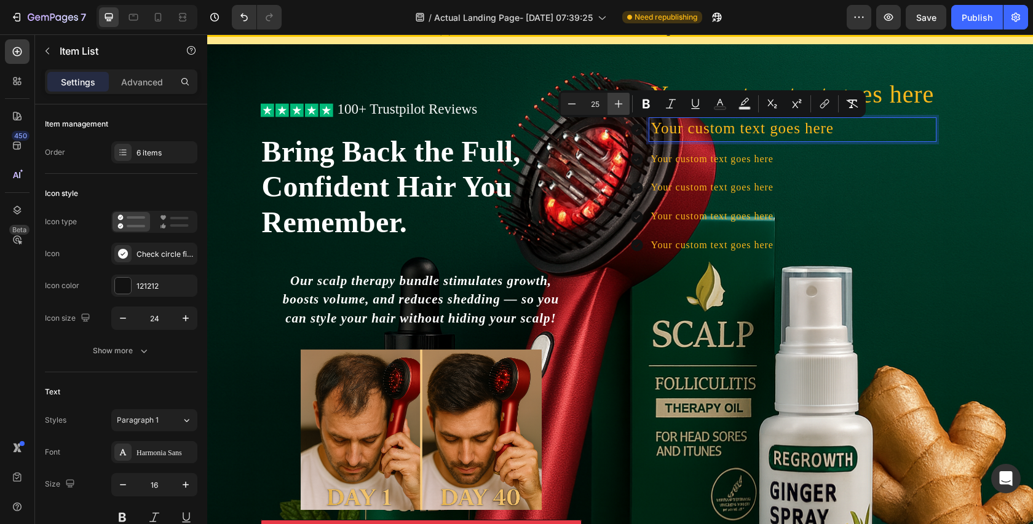
click at [627, 101] on button "Plus" at bounding box center [618, 104] width 22 height 22
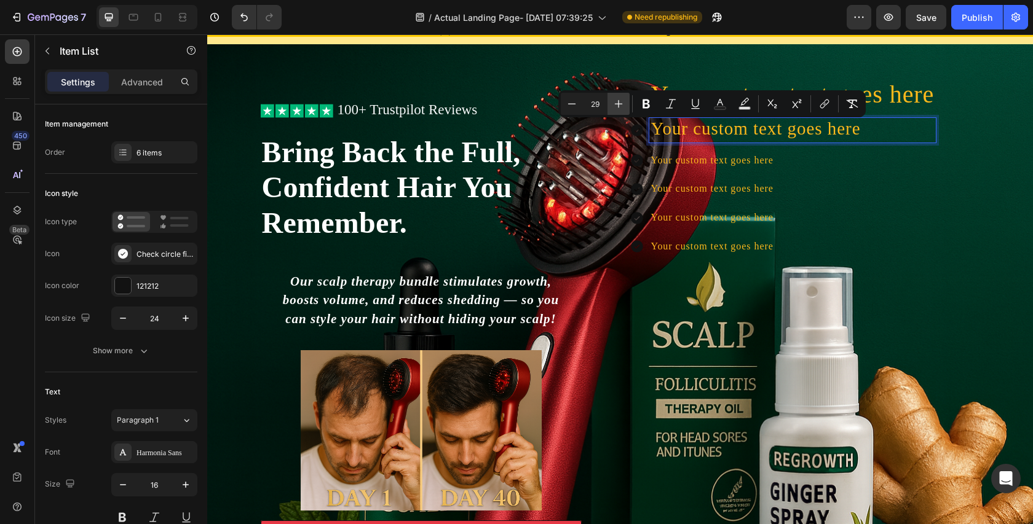
click at [627, 101] on button "Plus" at bounding box center [618, 104] width 22 height 22
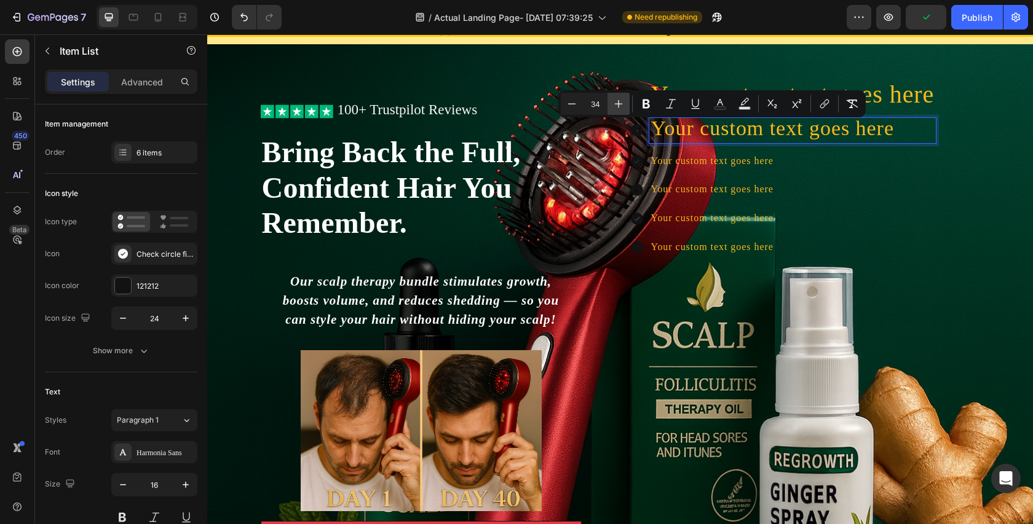
click at [627, 101] on button "Plus" at bounding box center [618, 104] width 22 height 22
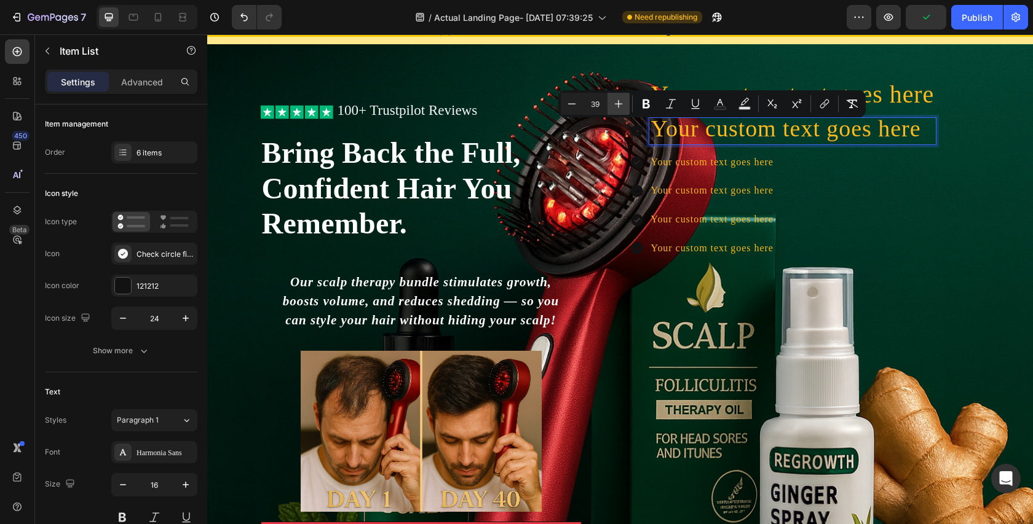
click at [627, 101] on button "Plus" at bounding box center [618, 104] width 22 height 22
click at [573, 103] on icon "Editor contextual toolbar" at bounding box center [572, 104] width 12 height 12
type input "40"
click at [860, 162] on p "Your custom text goes here" at bounding box center [792, 163] width 283 height 18
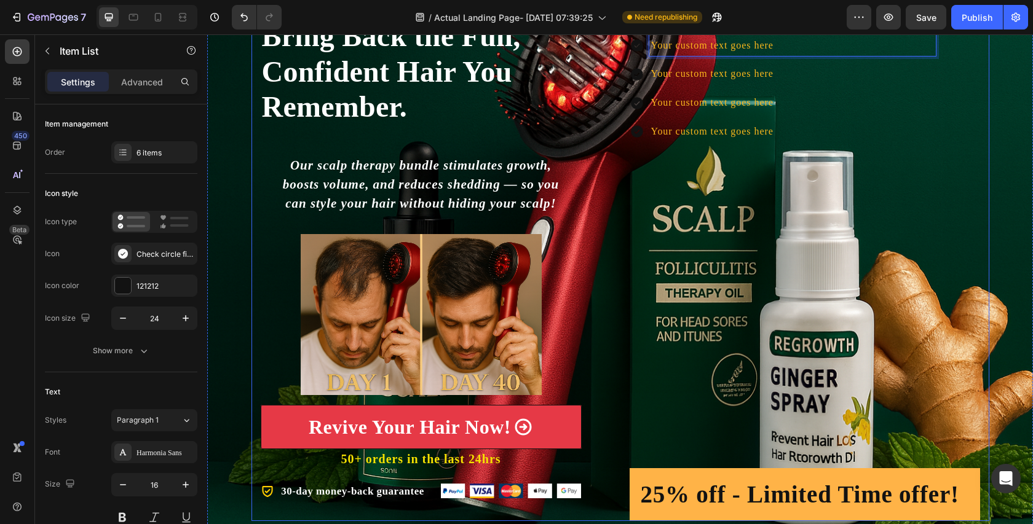
scroll to position [51, 0]
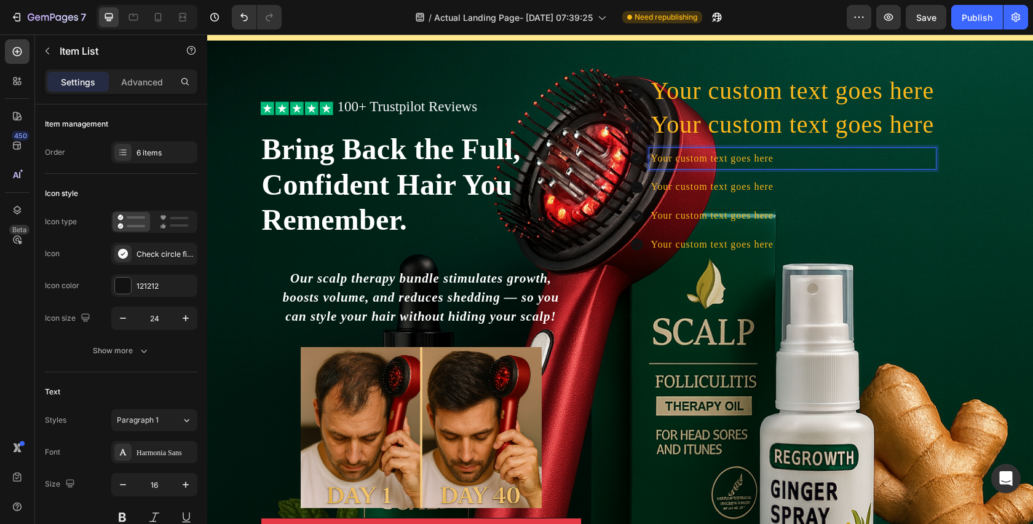
click at [781, 156] on p "Your custom text goes here" at bounding box center [792, 159] width 283 height 18
drag, startPoint x: 653, startPoint y: 155, endPoint x: 784, endPoint y: 157, distance: 131.0
click at [784, 157] on p "Your custom text goes here" at bounding box center [792, 159] width 283 height 18
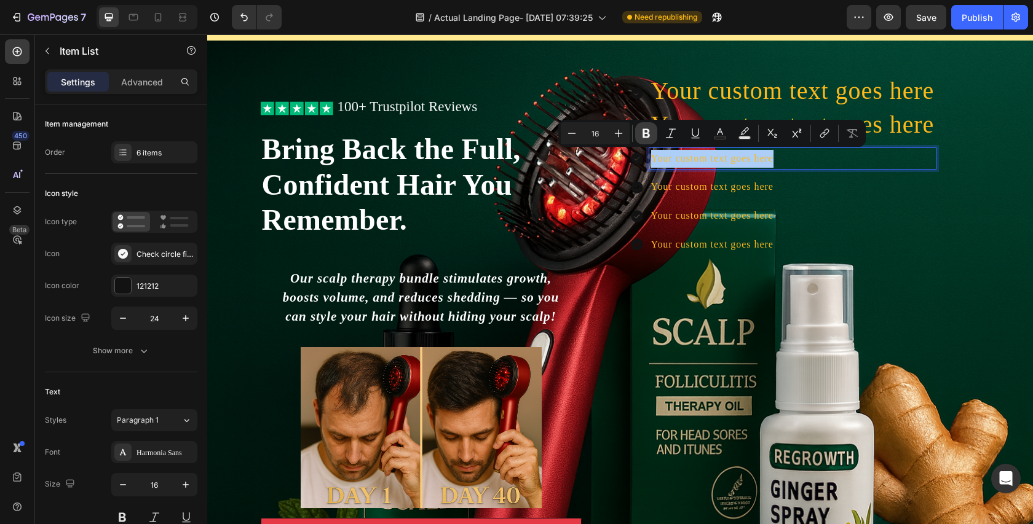
click at [654, 133] on button "Bold" at bounding box center [646, 133] width 22 height 22
click at [654, 132] on button "Bold" at bounding box center [646, 133] width 22 height 22
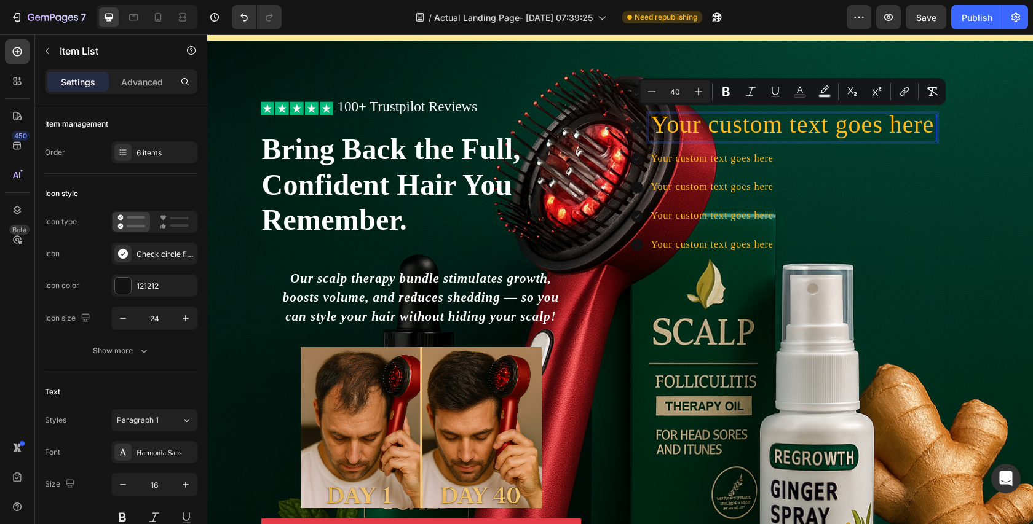
click at [810, 164] on p "Your custom text goes here" at bounding box center [792, 159] width 283 height 18
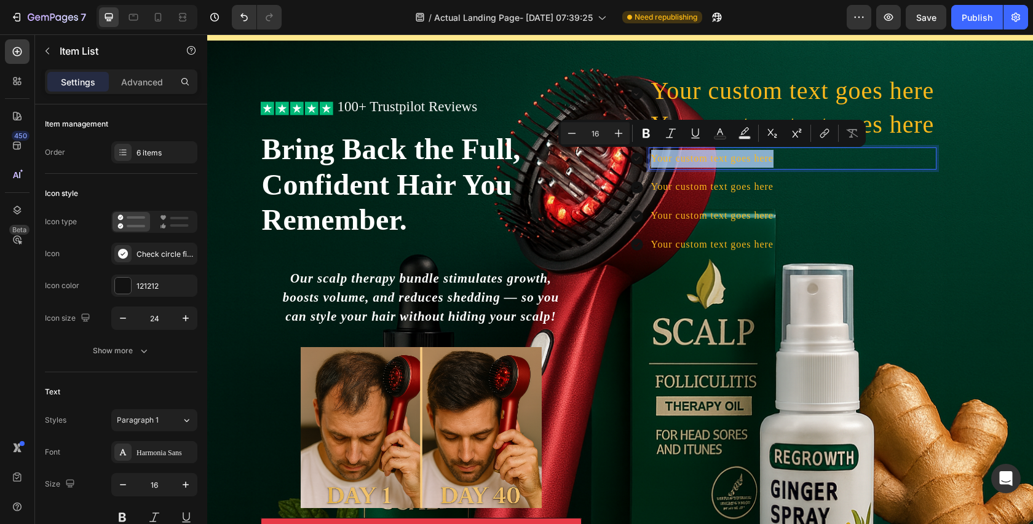
drag, startPoint x: 790, startPoint y: 161, endPoint x: 649, endPoint y: 162, distance: 140.8
click at [649, 162] on div "Your custom text goes here" at bounding box center [792, 159] width 287 height 22
click at [618, 132] on icon "Editor contextual toolbar" at bounding box center [618, 133] width 12 height 12
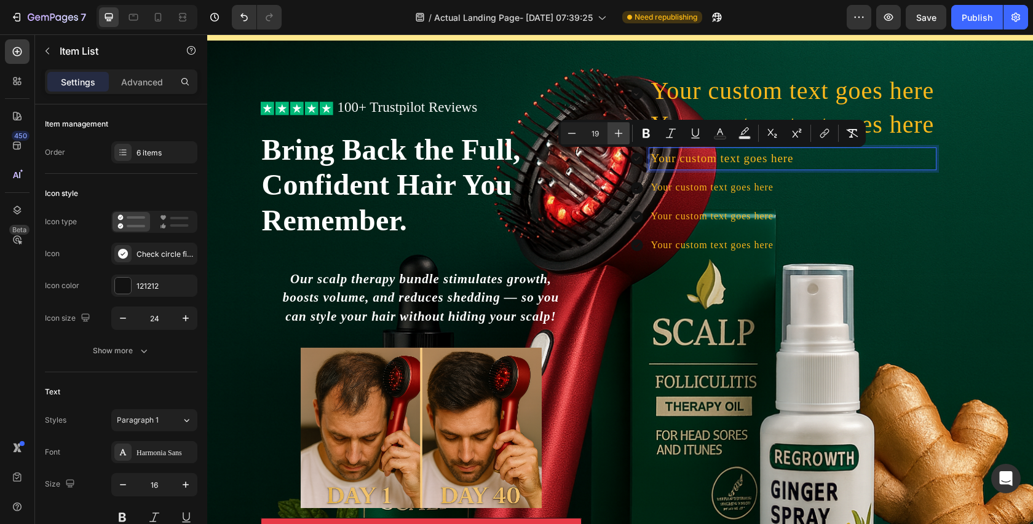
click at [618, 132] on icon "Editor contextual toolbar" at bounding box center [618, 133] width 12 height 12
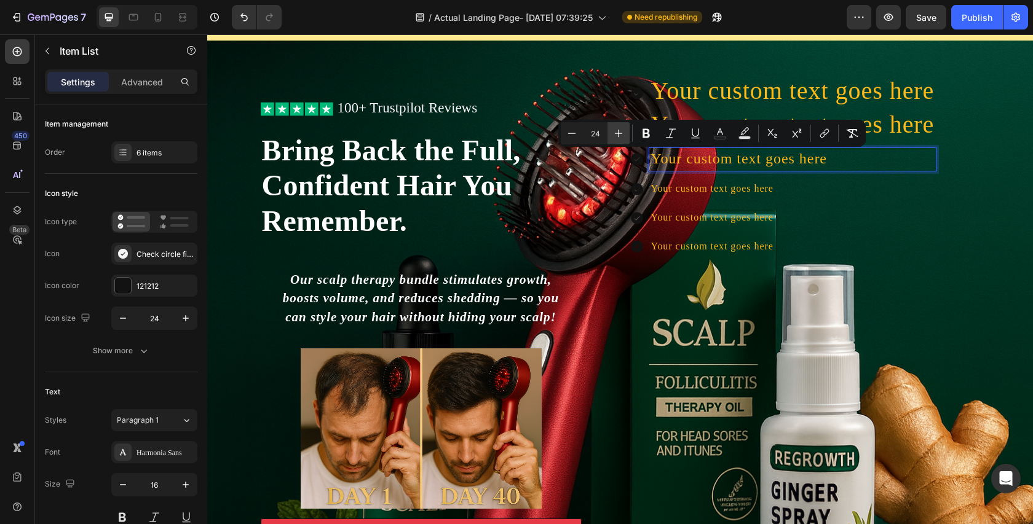
click at [618, 132] on icon "Editor contextual toolbar" at bounding box center [618, 133] width 12 height 12
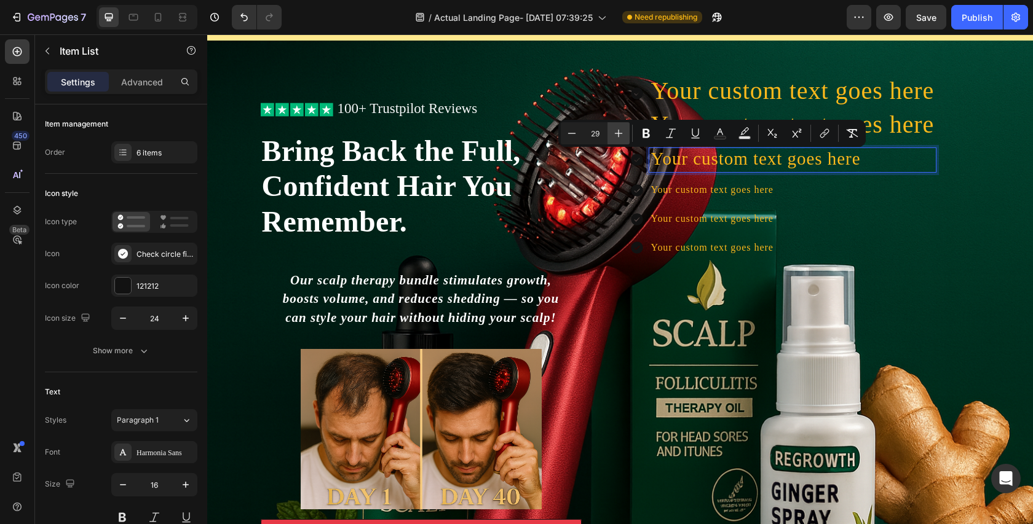
click at [618, 132] on icon "Editor contextual toolbar" at bounding box center [618, 133] width 12 height 12
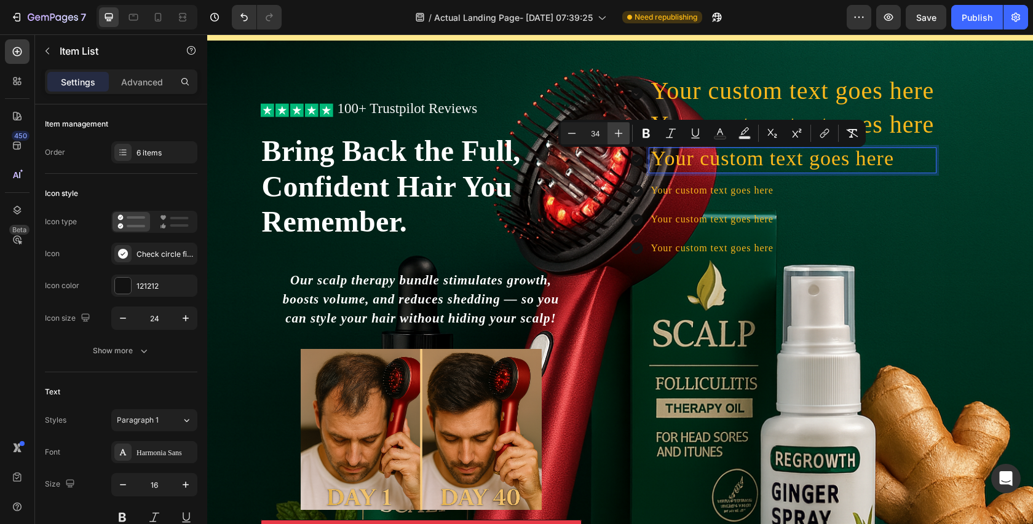
click at [618, 132] on icon "Editor contextual toolbar" at bounding box center [618, 133] width 12 height 12
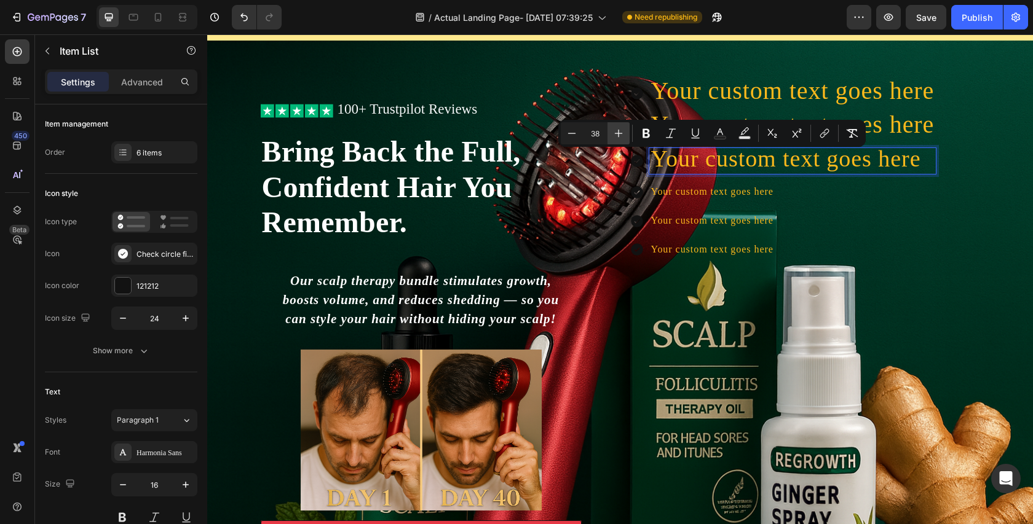
click at [618, 132] on icon "Editor contextual toolbar" at bounding box center [618, 133] width 12 height 12
click at [618, 132] on icon "Editor contextual toolbar" at bounding box center [619, 134] width 8 height 8
click at [572, 134] on icon "Editor contextual toolbar" at bounding box center [572, 133] width 12 height 12
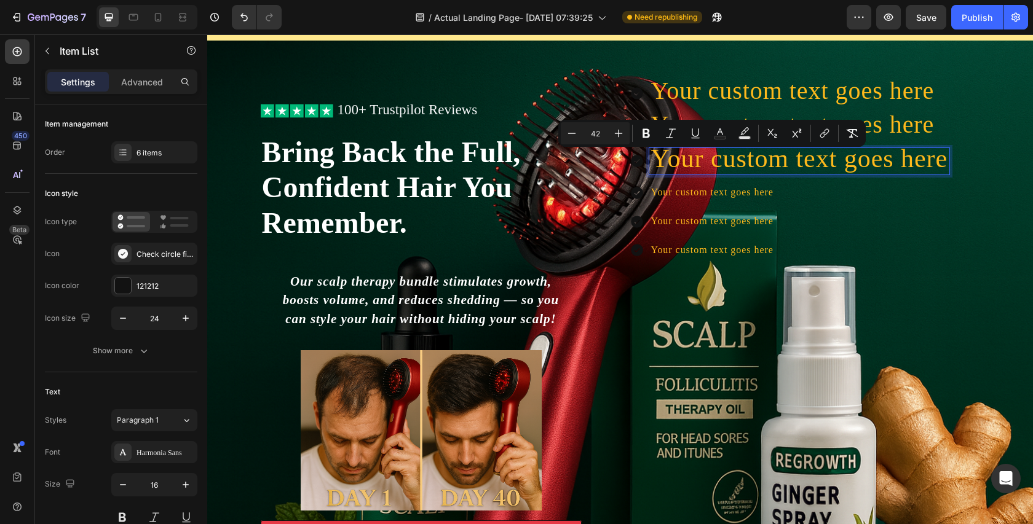
type input "41"
click at [775, 195] on p "Your custom text goes here" at bounding box center [796, 193] width 290 height 18
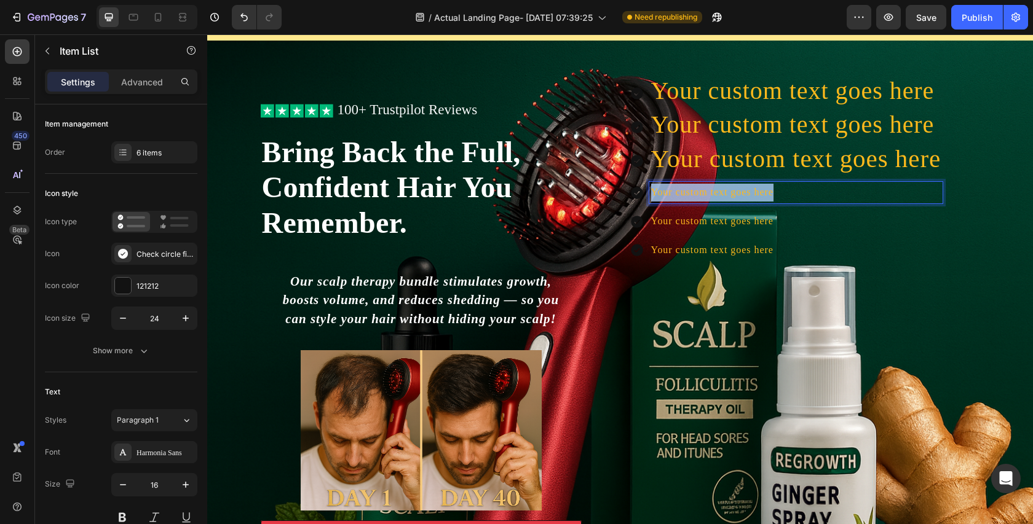
drag, startPoint x: 778, startPoint y: 191, endPoint x: 648, endPoint y: 190, distance: 129.7
click at [648, 190] on div "Your custom text goes here" at bounding box center [787, 193] width 314 height 22
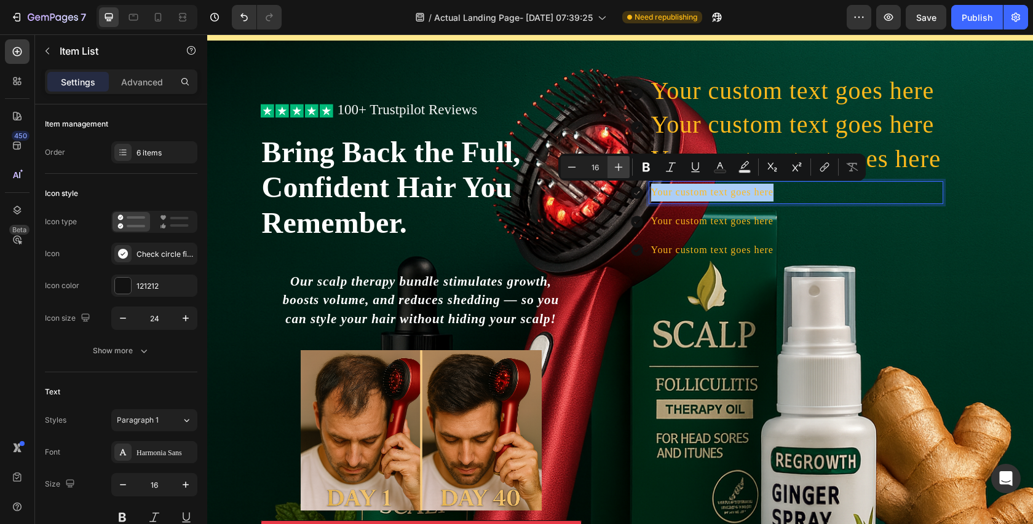
click at [616, 167] on icon "Editor contextual toolbar" at bounding box center [618, 167] width 12 height 12
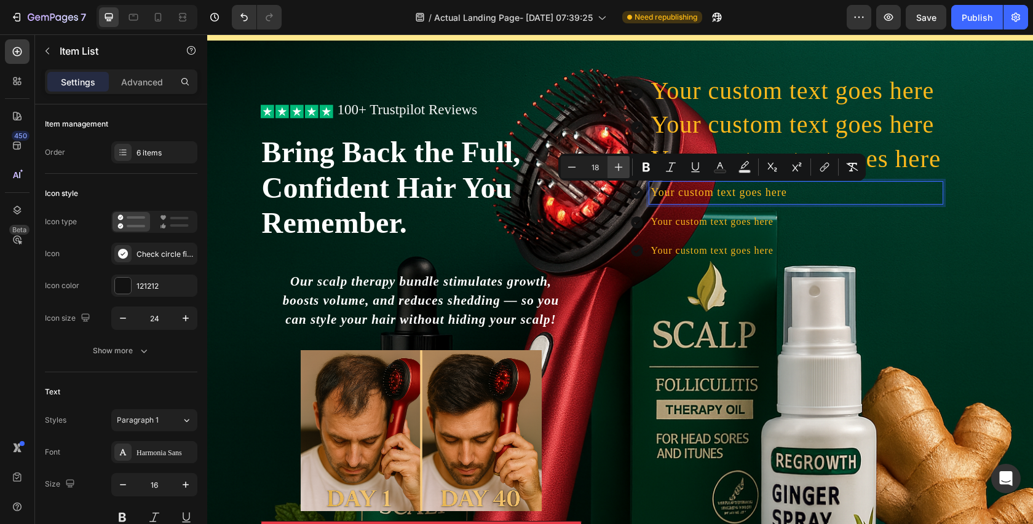
click at [616, 167] on icon "Editor contextual toolbar" at bounding box center [618, 167] width 12 height 12
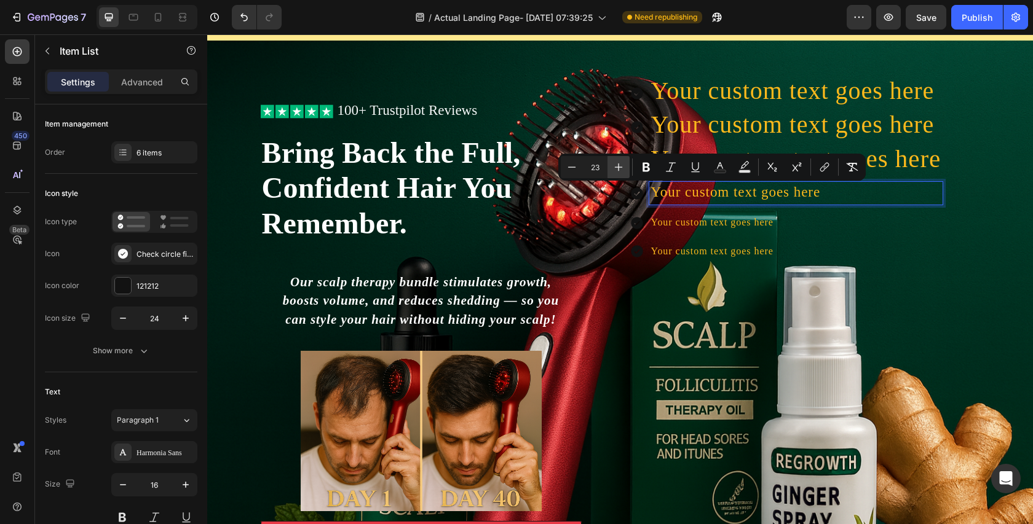
click at [616, 167] on icon "Editor contextual toolbar" at bounding box center [618, 167] width 12 height 12
click at [617, 168] on icon "Editor contextual toolbar" at bounding box center [618, 167] width 12 height 12
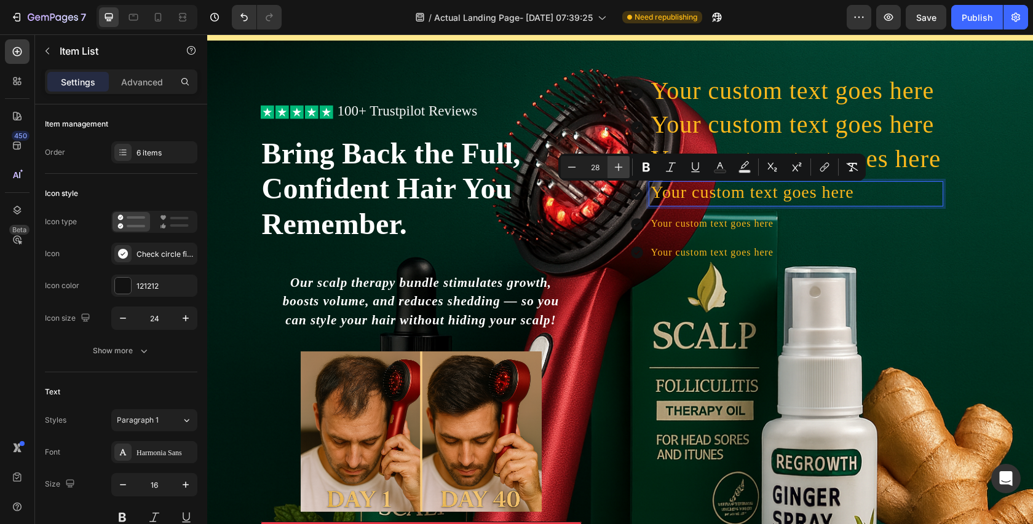
click at [617, 168] on icon "Editor contextual toolbar" at bounding box center [618, 167] width 12 height 12
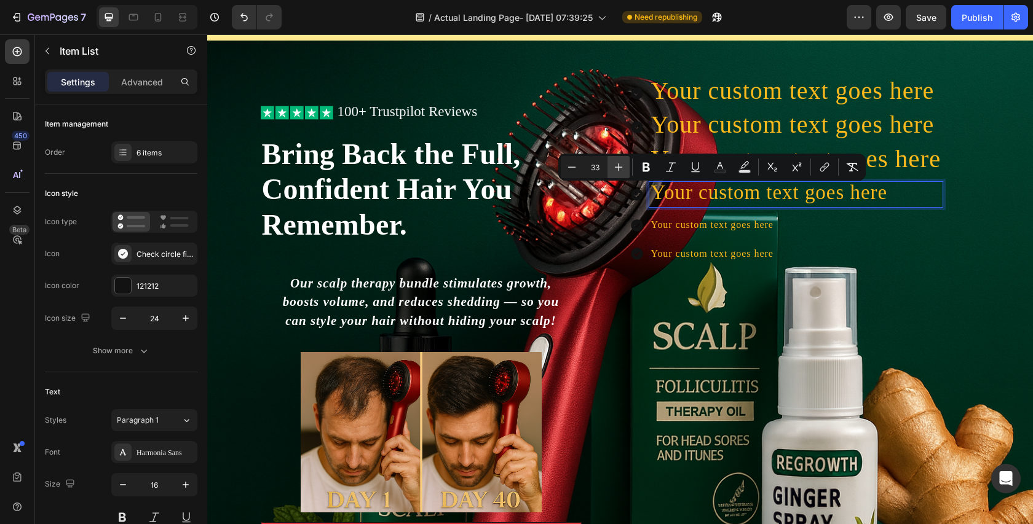
click at [617, 168] on icon "Editor contextual toolbar" at bounding box center [618, 167] width 12 height 12
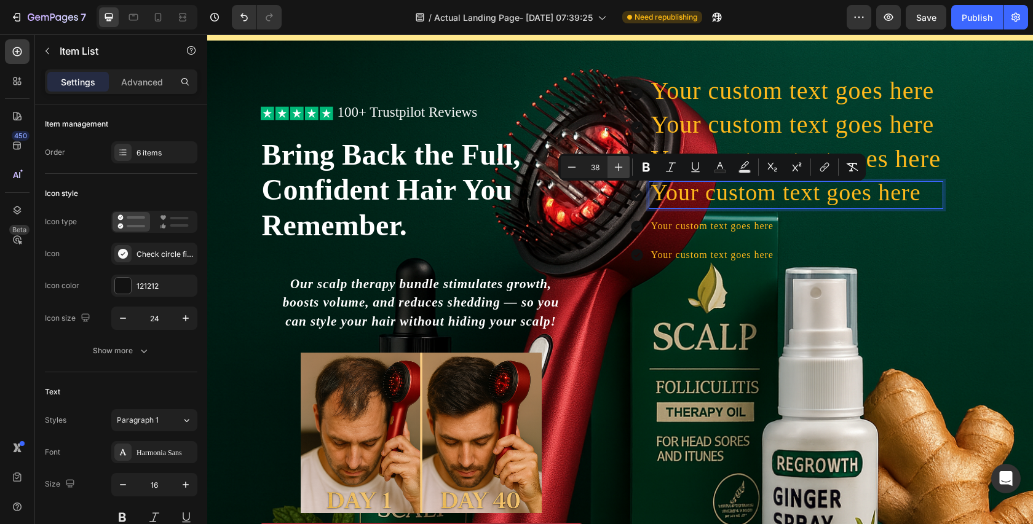
click at [617, 168] on icon "Editor contextual toolbar" at bounding box center [618, 167] width 12 height 12
type input "42"
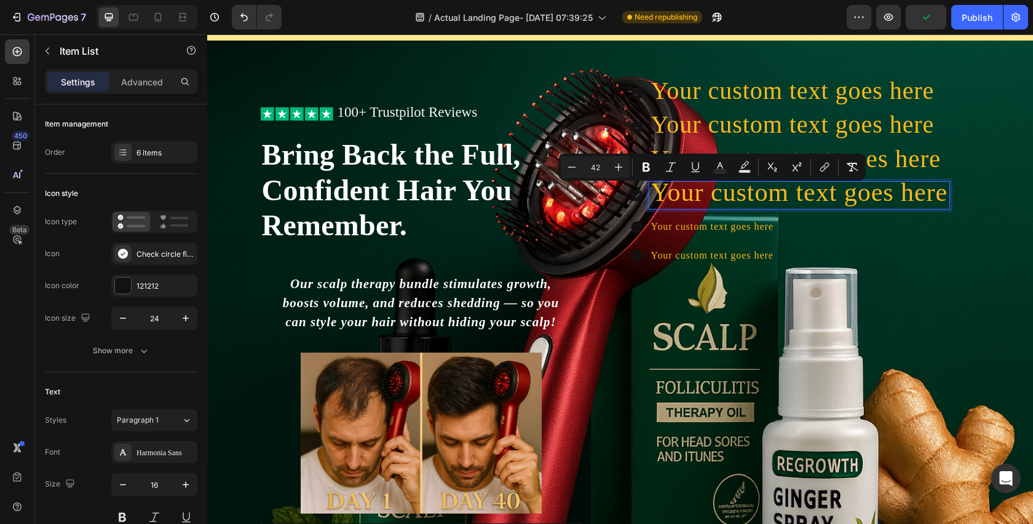
click at [776, 228] on p "Your custom text goes here" at bounding box center [799, 227] width 297 height 18
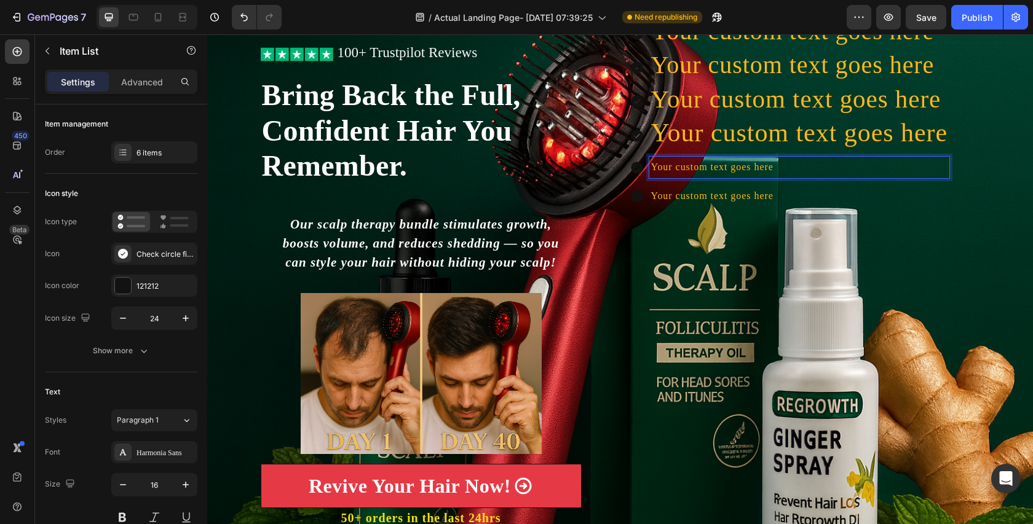
scroll to position [90, 0]
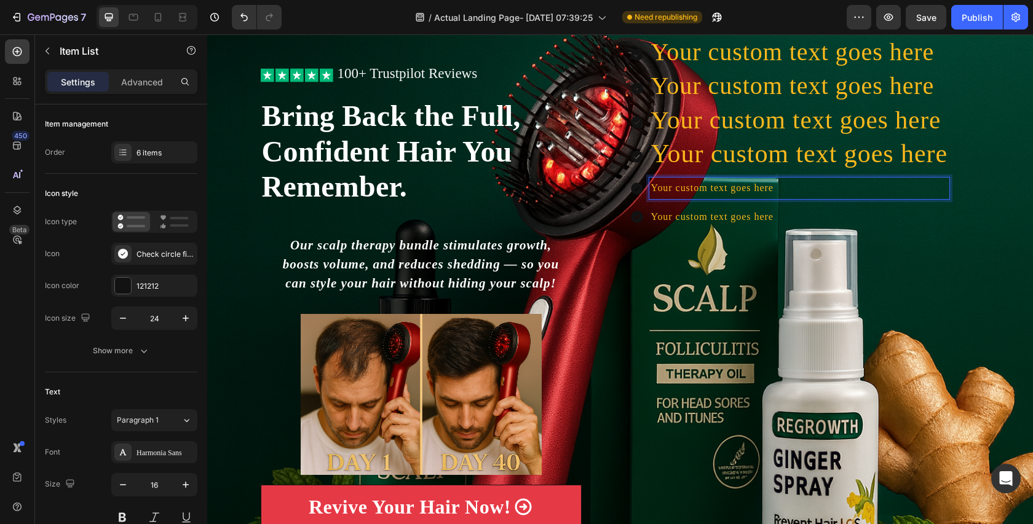
click at [661, 89] on span "Your custom text goes here" at bounding box center [792, 86] width 283 height 28
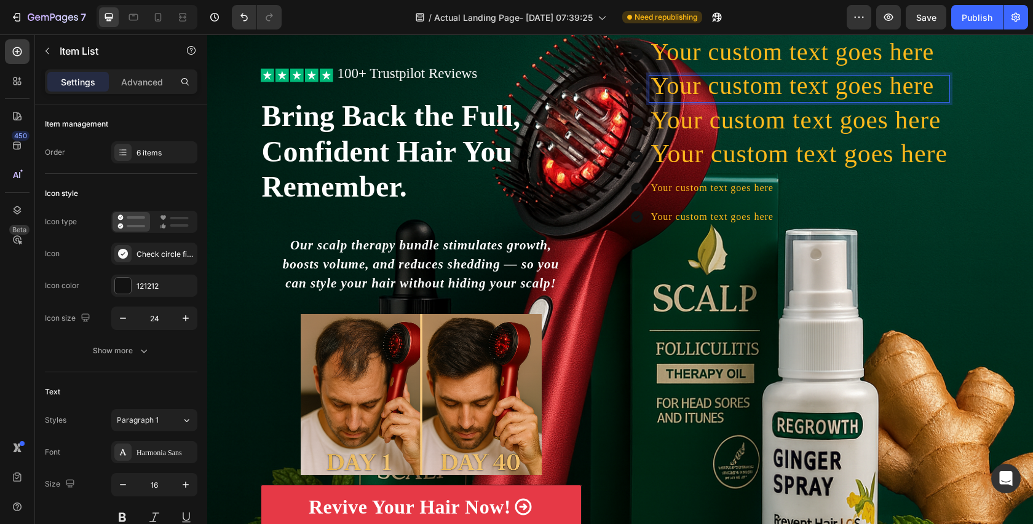
click at [622, 79] on div "Icon Icon Icon Icon Icon Icon List 100+ Trustpilot Reviews Text Block Row Icon …" at bounding box center [620, 324] width 738 height 565
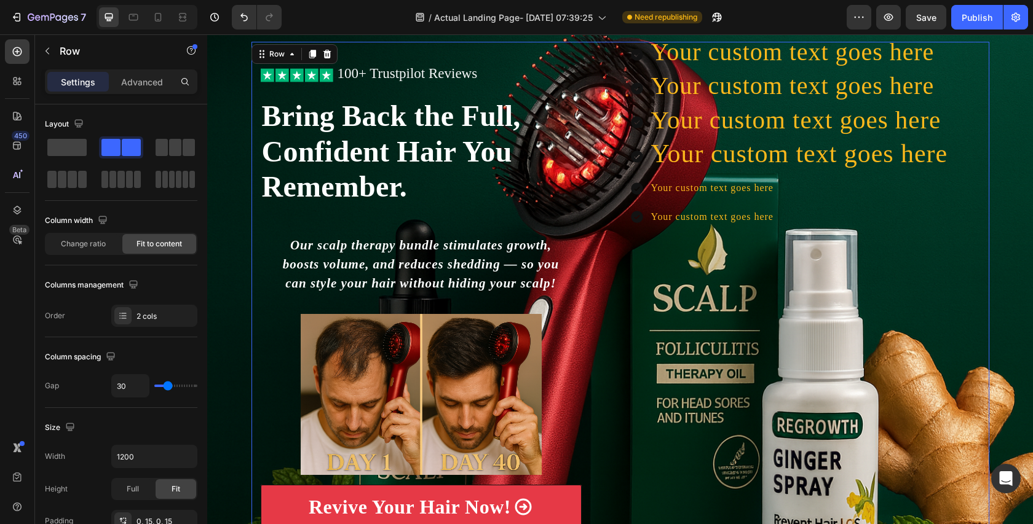
click at [623, 83] on div "Icon Icon Icon Icon Icon Icon List 100+ Trustpilot Reviews Text Block Row Icon …" at bounding box center [620, 324] width 738 height 565
click at [625, 85] on div "Icon Icon Icon Icon Icon Icon List 100+ Trustpilot Reviews Text Block Row Icon …" at bounding box center [620, 324] width 738 height 565
click at [647, 87] on div "Your custom text goes here" at bounding box center [790, 89] width 320 height 26
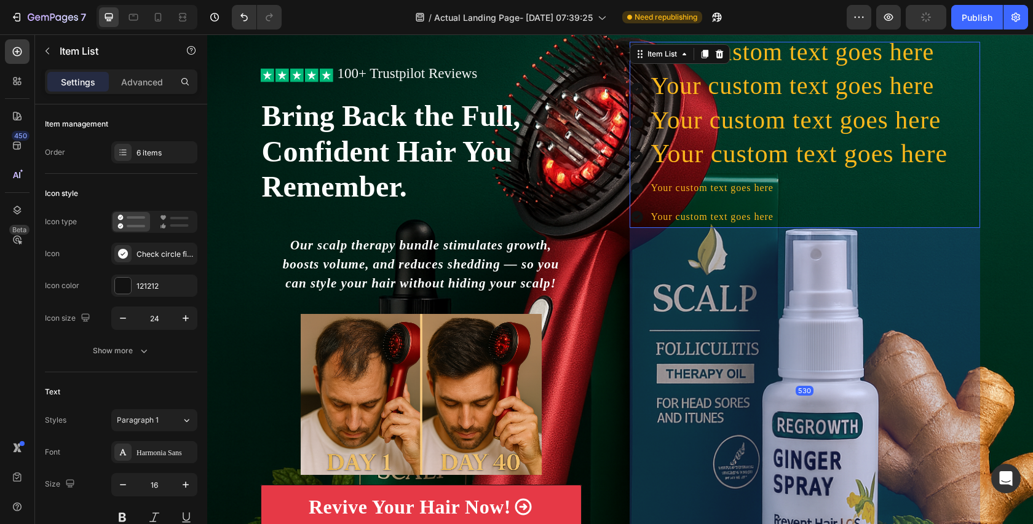
click at [640, 87] on icon at bounding box center [637, 88] width 12 height 12
click at [635, 87] on icon at bounding box center [637, 88] width 12 height 12
click at [635, 88] on icon at bounding box center [637, 88] width 12 height 12
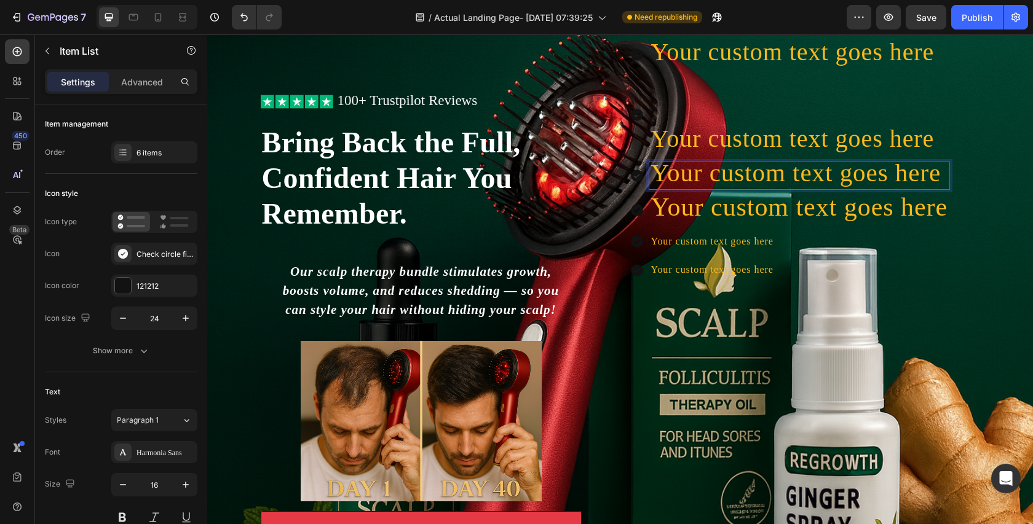
click at [651, 179] on span "Your custom text goes here" at bounding box center [796, 173] width 290 height 28
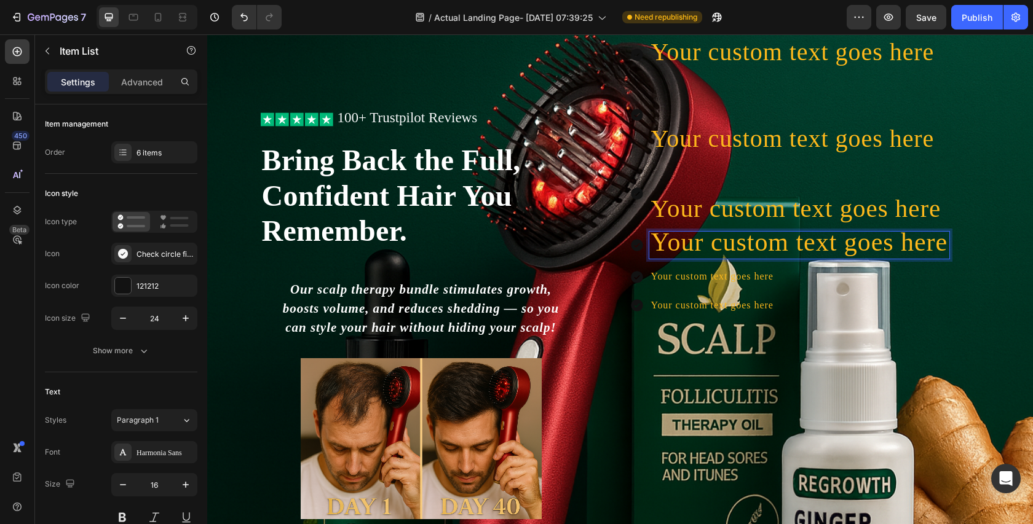
click at [652, 245] on span "Your custom text goes here" at bounding box center [799, 242] width 297 height 28
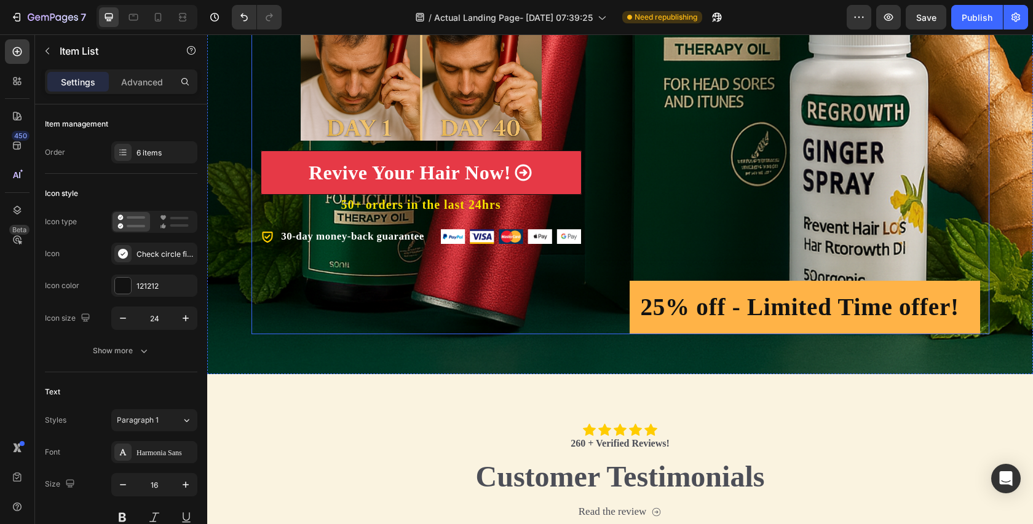
scroll to position [405, 0]
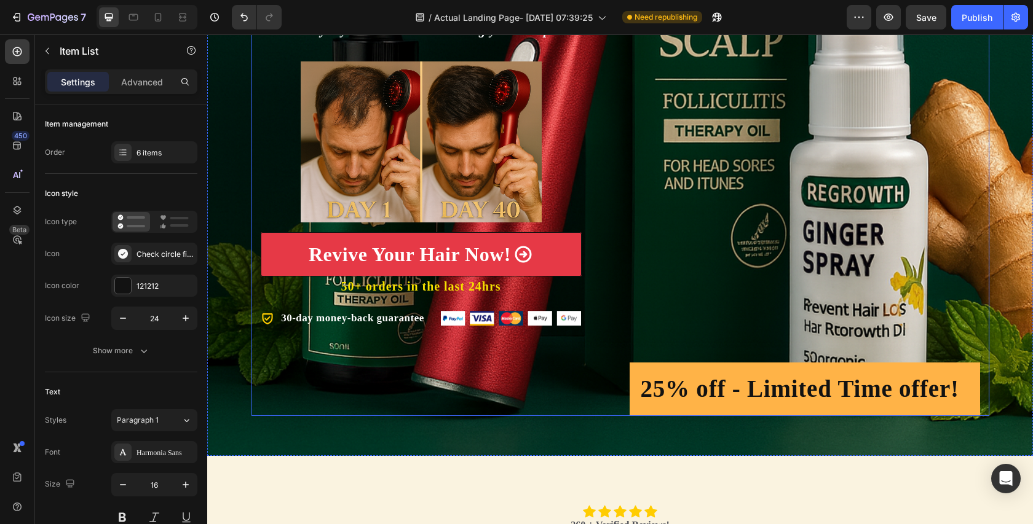
click at [819, 354] on div "Your custom text goes here Your custom text goes here Your custom text goes her…" at bounding box center [805, 71] width 350 height 689
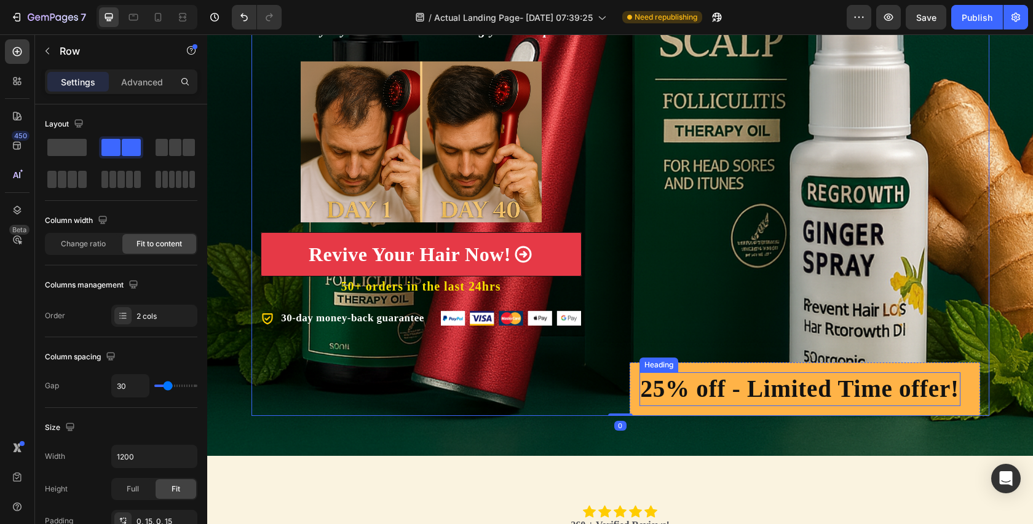
click at [819, 380] on h2 "25% off - Limited Time offer!" at bounding box center [799, 390] width 321 height 34
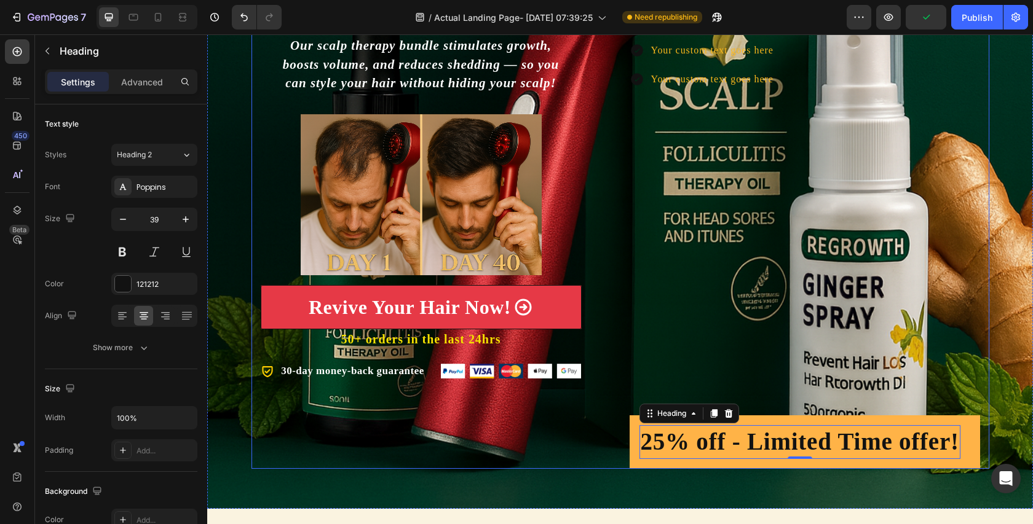
scroll to position [200, 0]
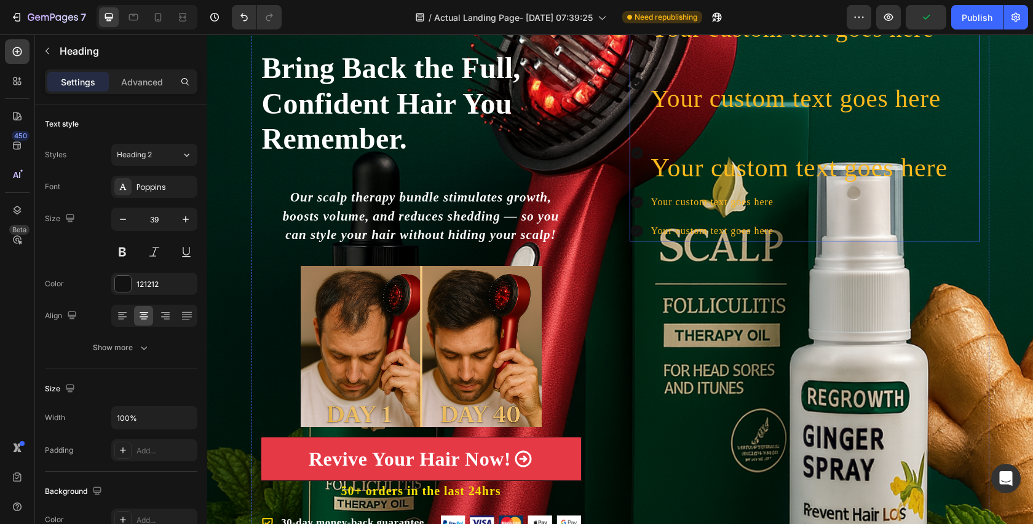
click at [813, 223] on p "Your custom text goes here" at bounding box center [799, 232] width 297 height 18
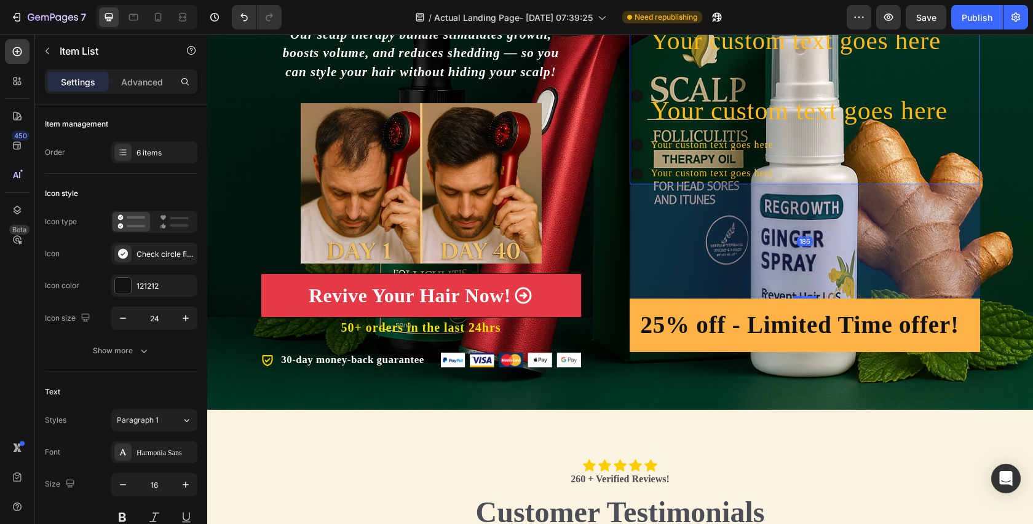
scroll to position [266, 0]
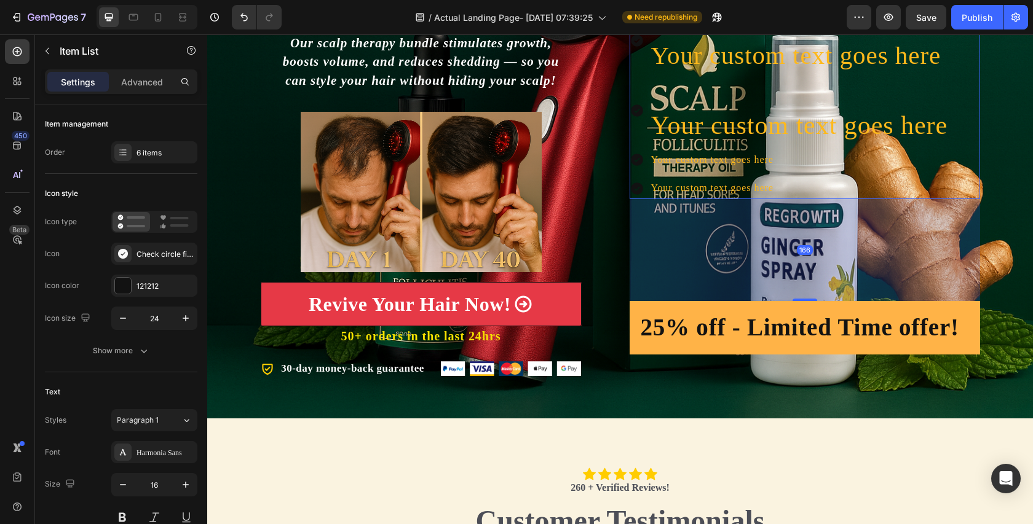
drag, startPoint x: 806, startPoint y: 409, endPoint x: 831, endPoint y: 186, distance: 225.1
click at [831, 186] on div "Your custom text goes here Your custom text goes here Your custom text goes her…" at bounding box center [805, 44] width 350 height 310
type input "100%"
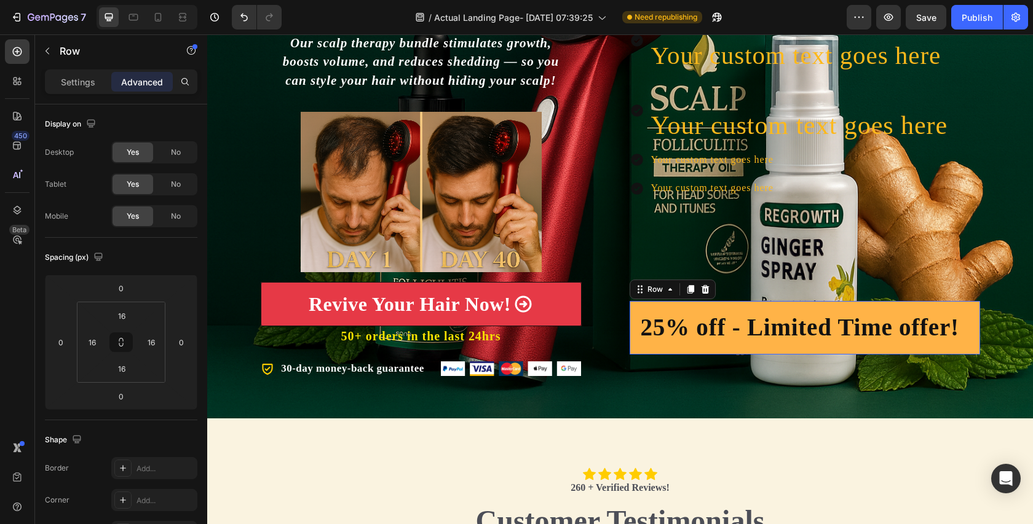
click at [796, 301] on div "25% off - Limited Time offer! Heading Row 0" at bounding box center [805, 327] width 350 height 53
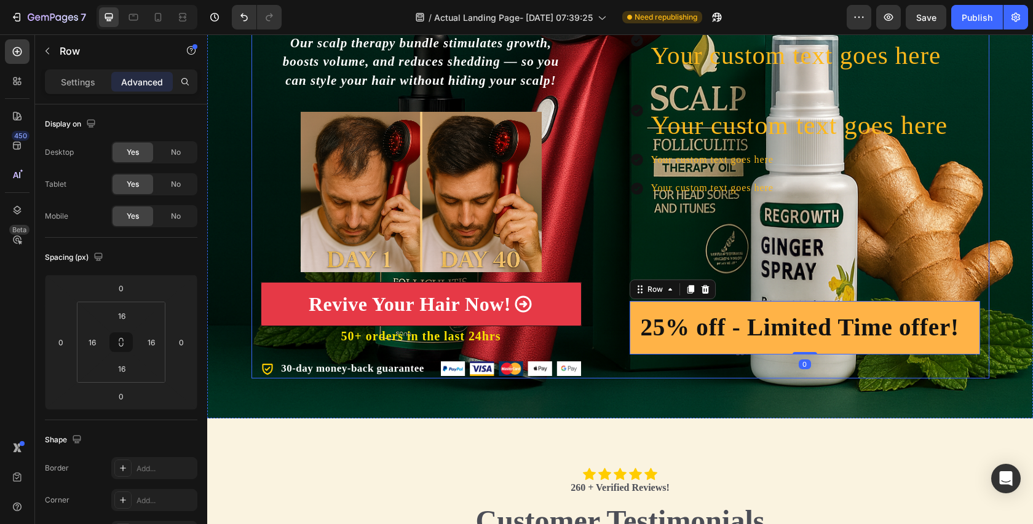
click at [807, 314] on h2 "25% off - Limited Time offer!" at bounding box center [799, 328] width 321 height 34
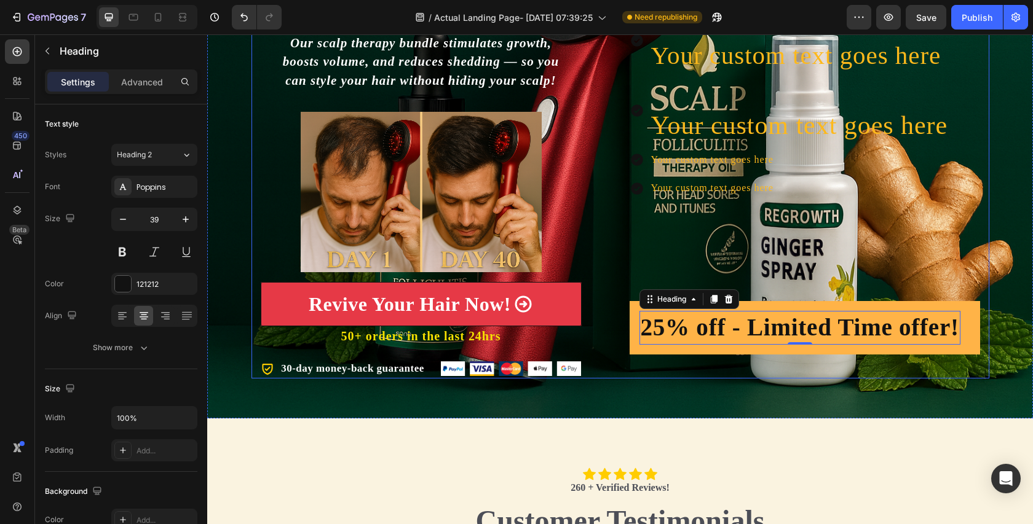
click at [802, 218] on div "Your custom text goes here Your custom text goes here Your custom text goes her…" at bounding box center [805, 121] width 350 height 513
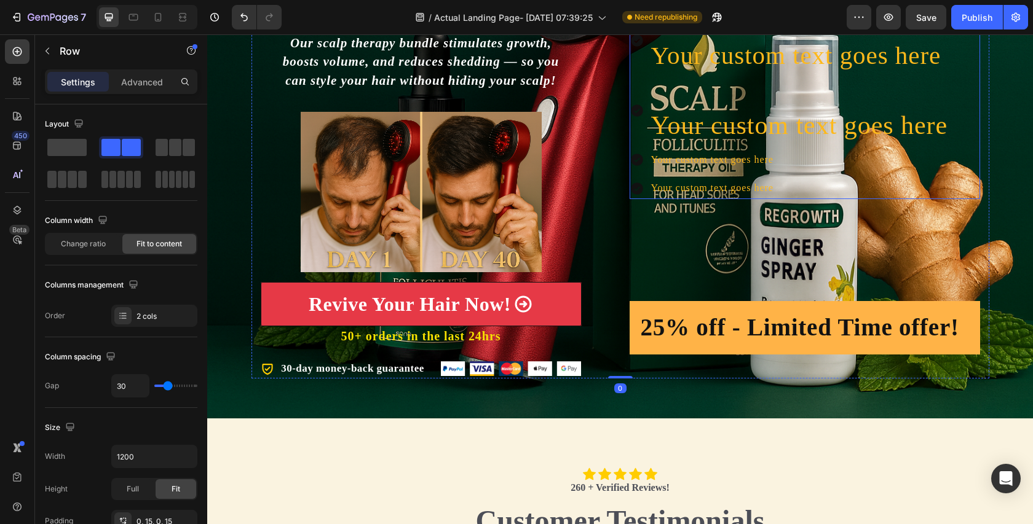
click at [788, 144] on div "Your custom text goes here Your custom text goes here Your custom text goes her…" at bounding box center [790, 44] width 320 height 310
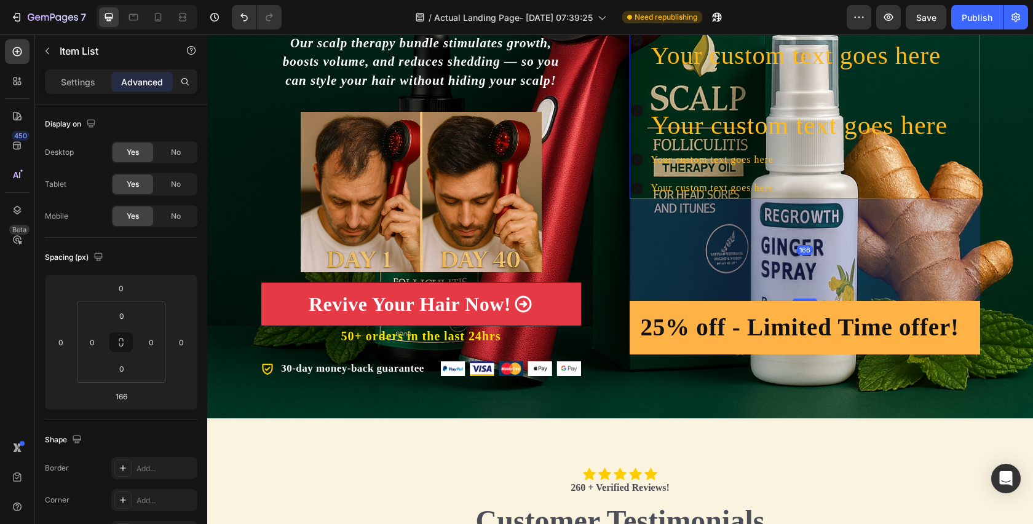
click at [799, 195] on div "Your custom text goes here" at bounding box center [799, 189] width 301 height 22
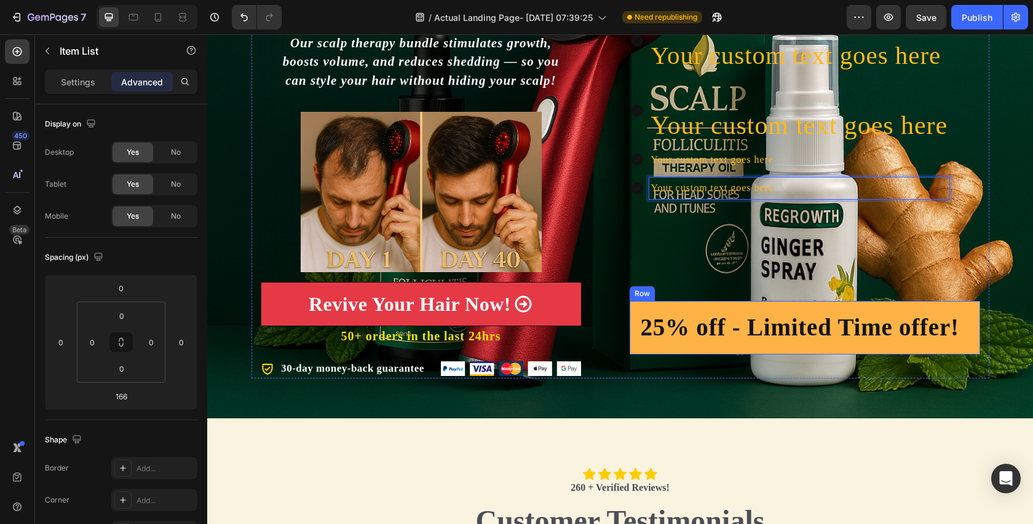
click at [806, 248] on div "Your custom text goes here Your custom text goes here Your custom text goes her…" at bounding box center [805, 121] width 350 height 513
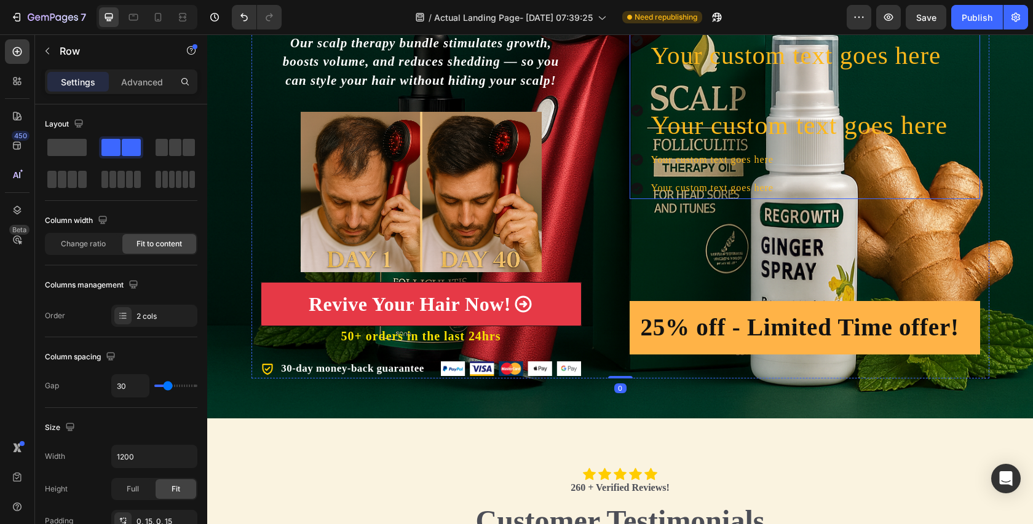
click at [799, 149] on div "Your custom text goes here" at bounding box center [799, 160] width 301 height 22
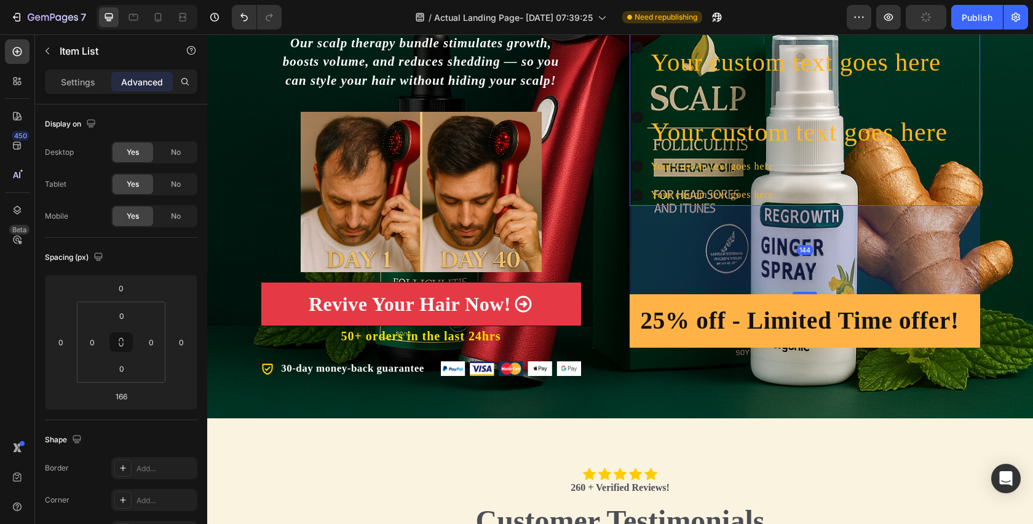
drag, startPoint x: 804, startPoint y: 298, endPoint x: 804, endPoint y: 285, distance: 13.5
click at [804, 206] on div "144" at bounding box center [805, 206] width 350 height 0
type input "144"
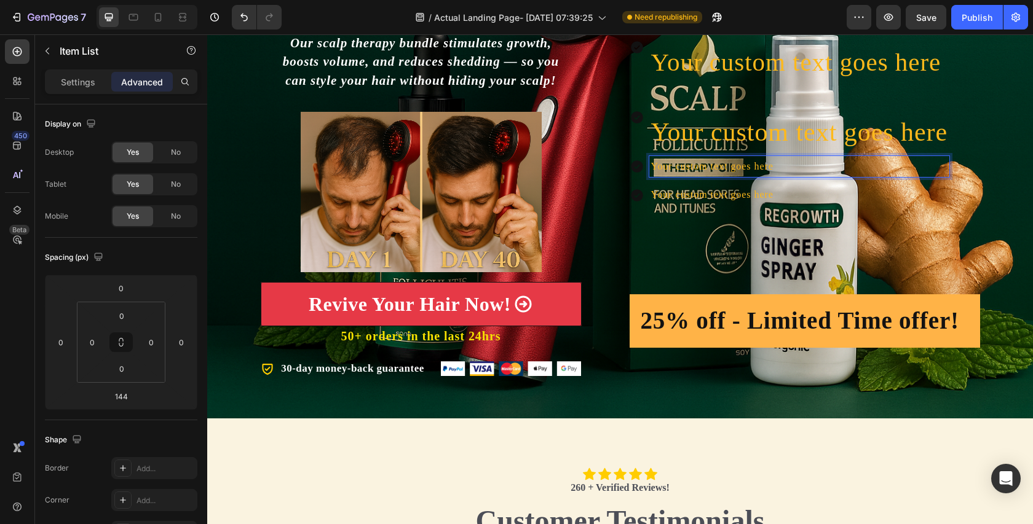
click at [808, 166] on p "Your custom text goes here" at bounding box center [799, 167] width 297 height 18
drag, startPoint x: 781, startPoint y: 164, endPoint x: 646, endPoint y: 166, distance: 135.3
click at [646, 166] on div "Your custom text goes here" at bounding box center [790, 167] width 320 height 22
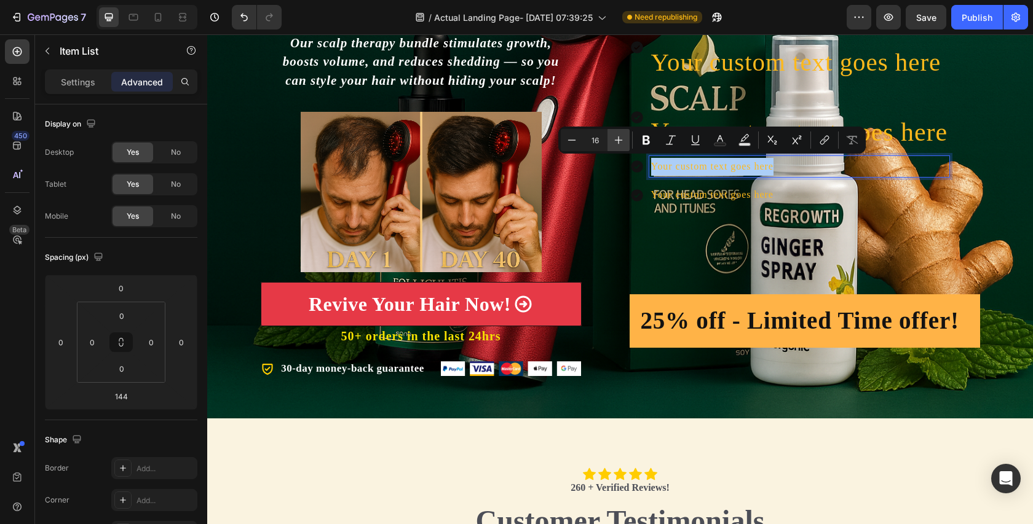
click at [624, 138] on icon "Editor contextual toolbar" at bounding box center [618, 140] width 12 height 12
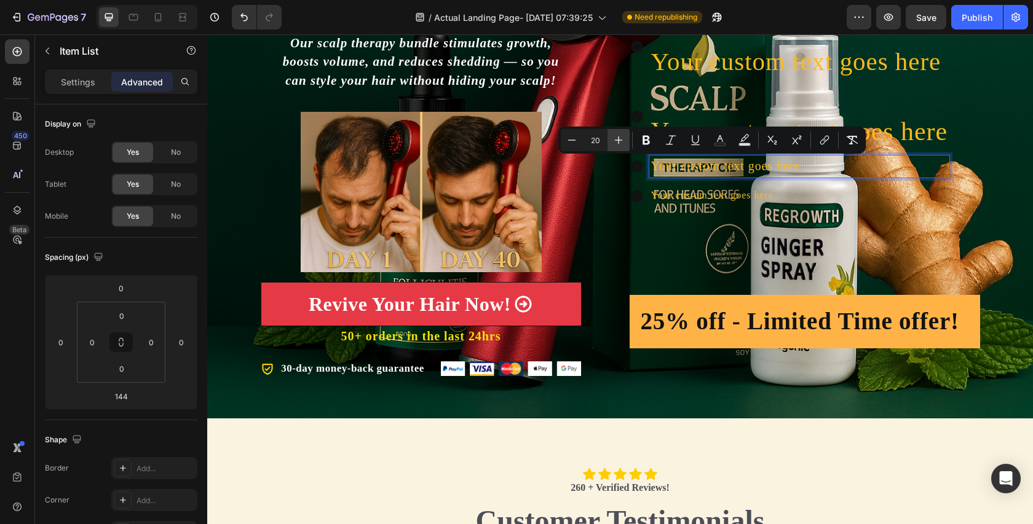
click at [624, 138] on icon "Editor contextual toolbar" at bounding box center [618, 140] width 12 height 12
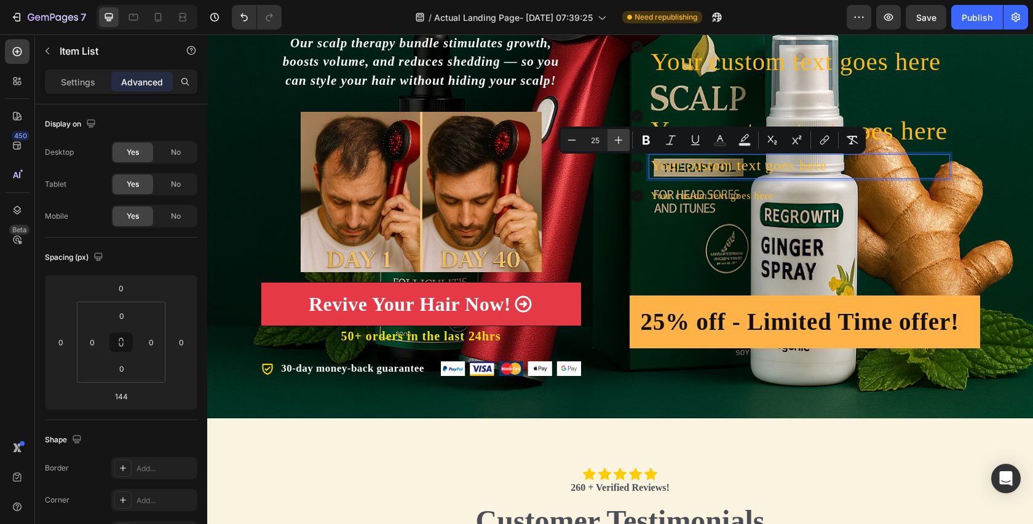
click at [624, 138] on icon "Editor contextual toolbar" at bounding box center [618, 140] width 12 height 12
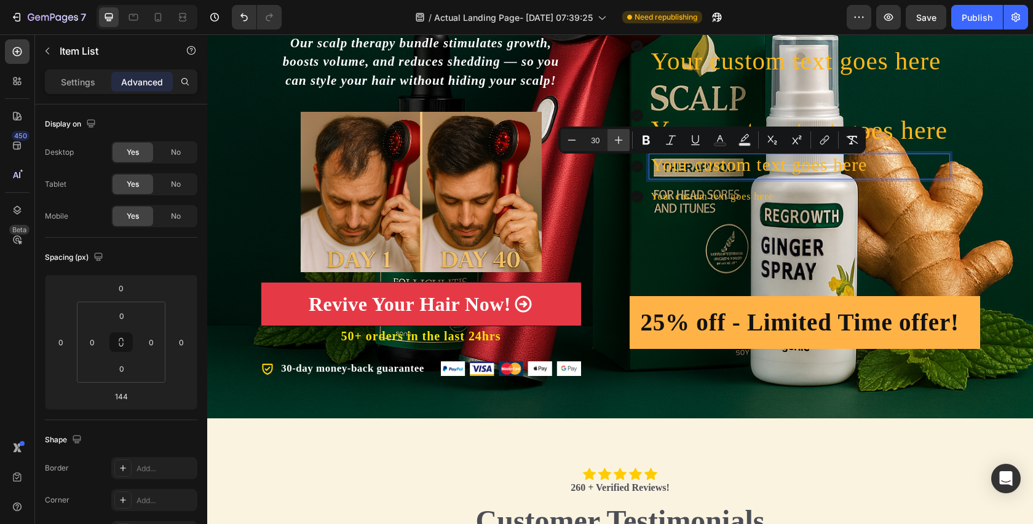
click at [624, 138] on icon "Editor contextual toolbar" at bounding box center [618, 140] width 12 height 12
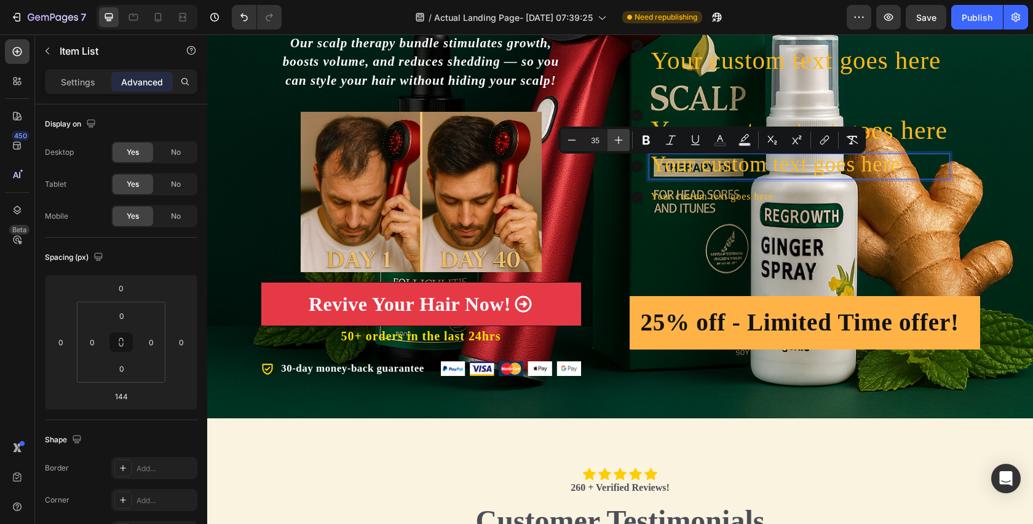
click at [624, 138] on icon "Editor contextual toolbar" at bounding box center [618, 140] width 12 height 12
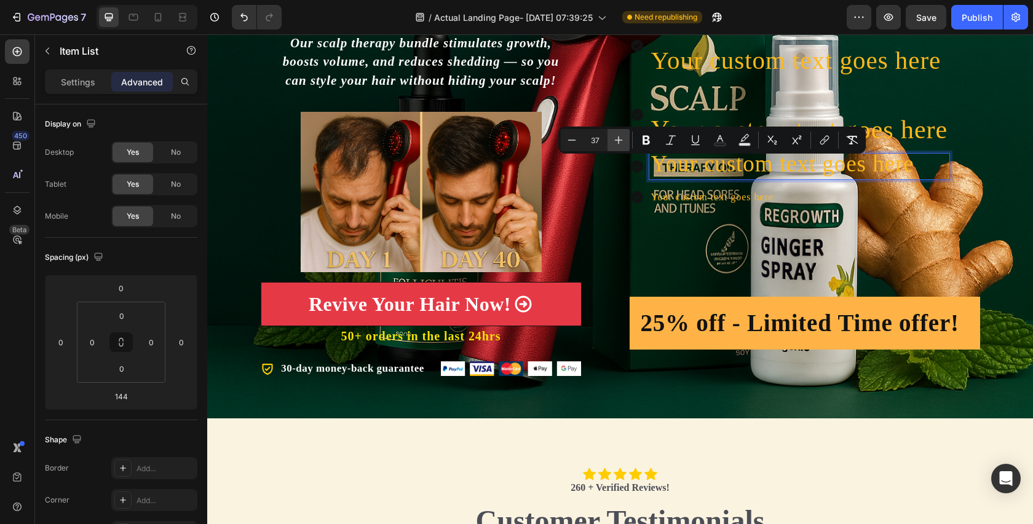
click at [624, 138] on icon "Editor contextual toolbar" at bounding box center [618, 140] width 12 height 12
type input "42"
click at [771, 191] on p "Your custom text goes here" at bounding box center [799, 198] width 297 height 18
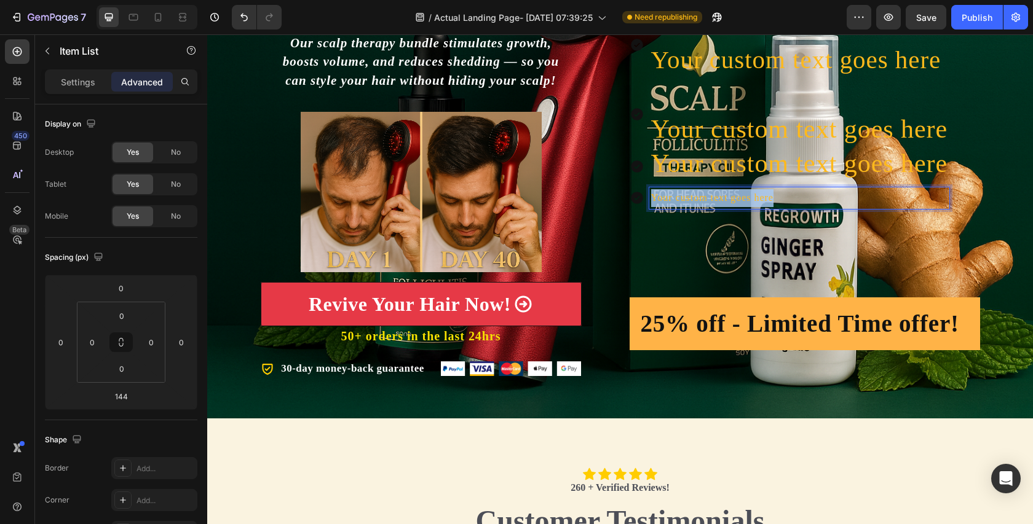
drag, startPoint x: 780, startPoint y: 192, endPoint x: 647, endPoint y: 192, distance: 132.2
click at [647, 192] on div "Your custom text goes here" at bounding box center [790, 199] width 320 height 22
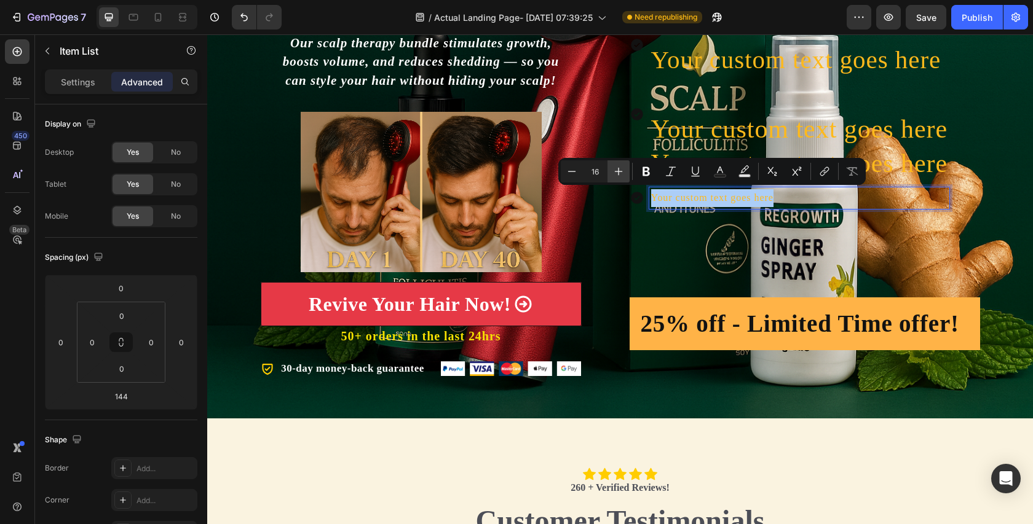
click at [625, 168] on button "Plus" at bounding box center [618, 171] width 22 height 22
click at [624, 168] on icon "Editor contextual toolbar" at bounding box center [618, 171] width 12 height 12
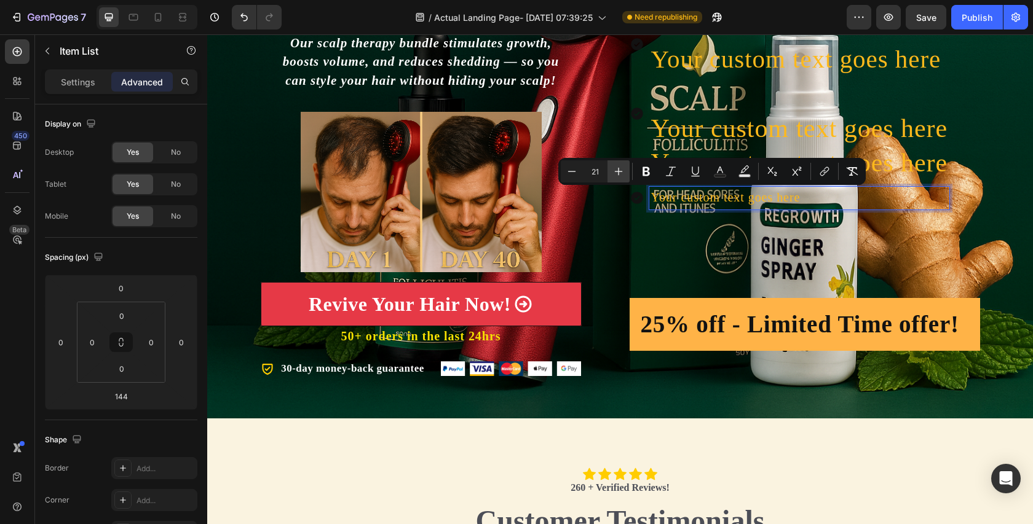
click at [624, 168] on icon "Editor contextual toolbar" at bounding box center [618, 171] width 12 height 12
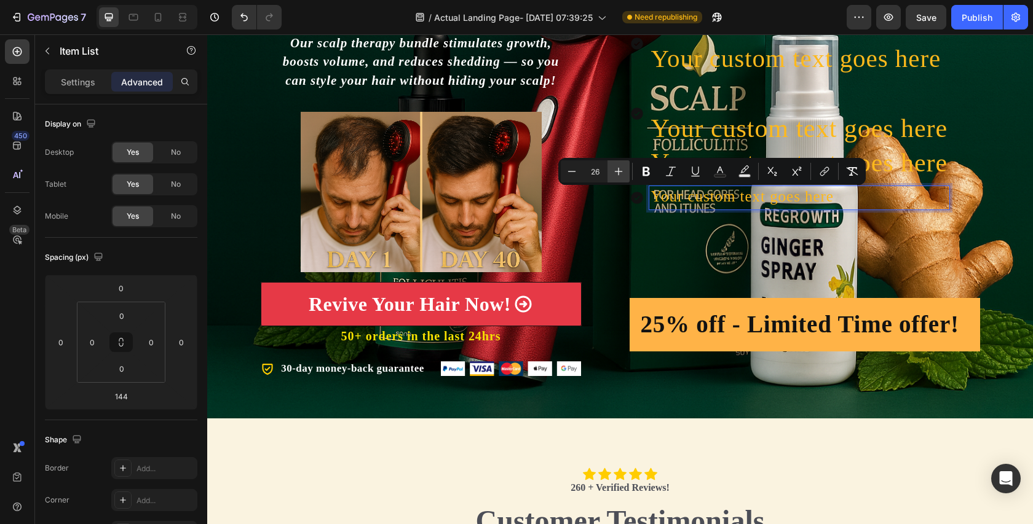
click at [624, 168] on icon "Editor contextual toolbar" at bounding box center [618, 171] width 12 height 12
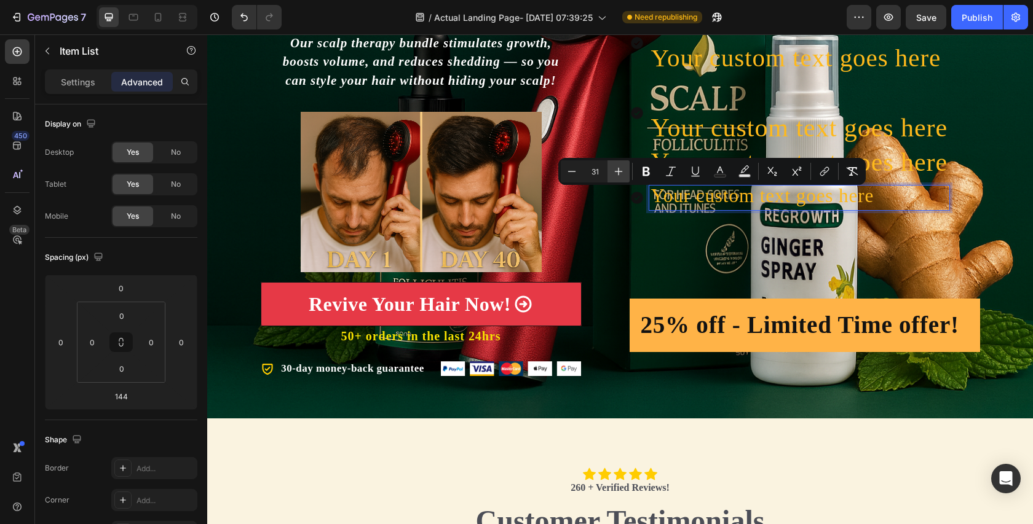
click at [624, 168] on icon "Editor contextual toolbar" at bounding box center [618, 171] width 12 height 12
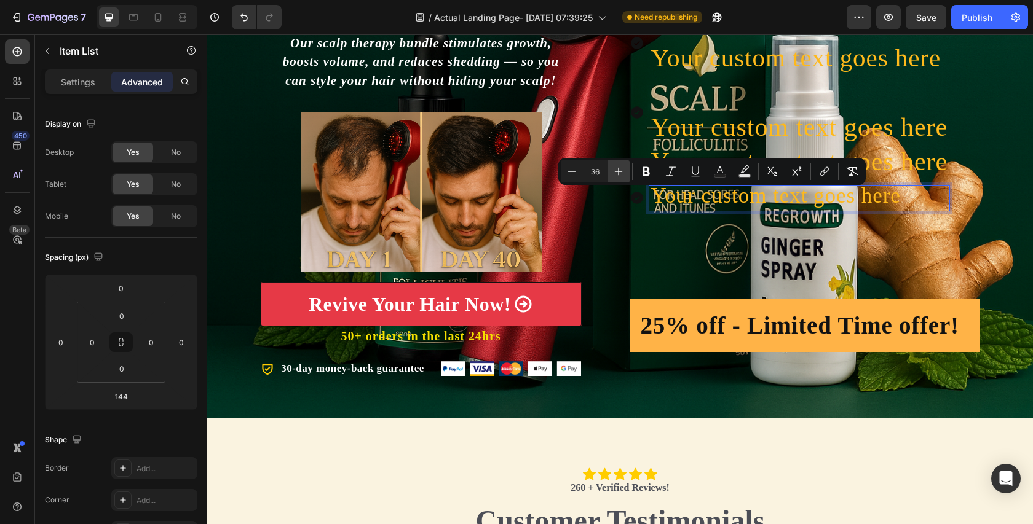
click at [624, 168] on icon "Editor contextual toolbar" at bounding box center [618, 171] width 12 height 12
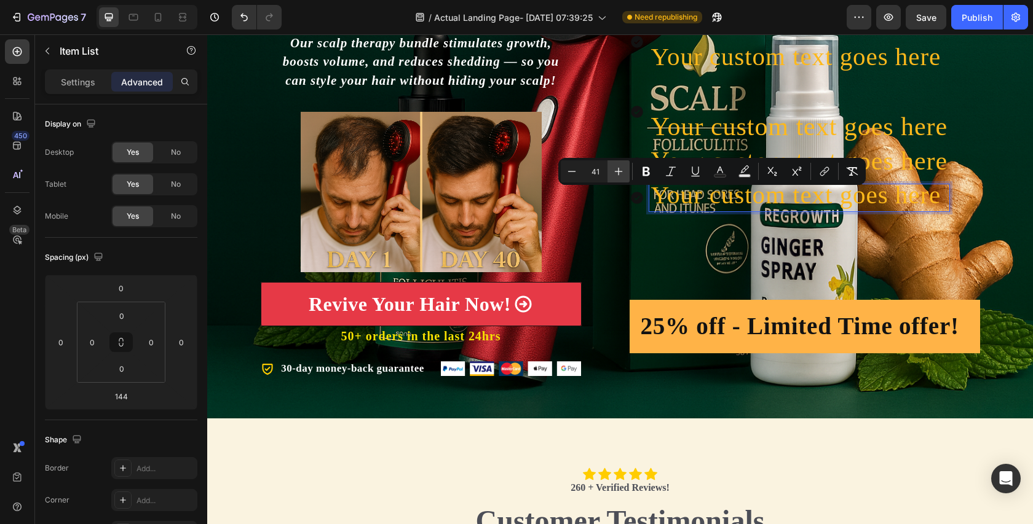
click at [624, 168] on icon "Editor contextual toolbar" at bounding box center [618, 171] width 12 height 12
click at [570, 175] on icon "Editor contextual toolbar" at bounding box center [572, 171] width 12 height 12
type input "42"
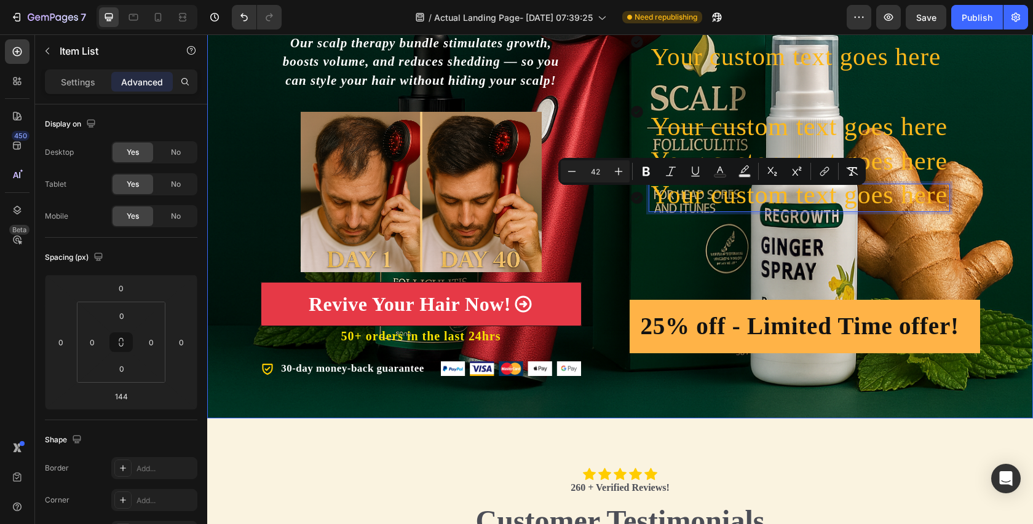
click at [863, 415] on div "Icon Icon Icon Icon Icon Icon List 100+ Trustpilot Reviews Text Block Row Icon …" at bounding box center [620, 121] width 826 height 593
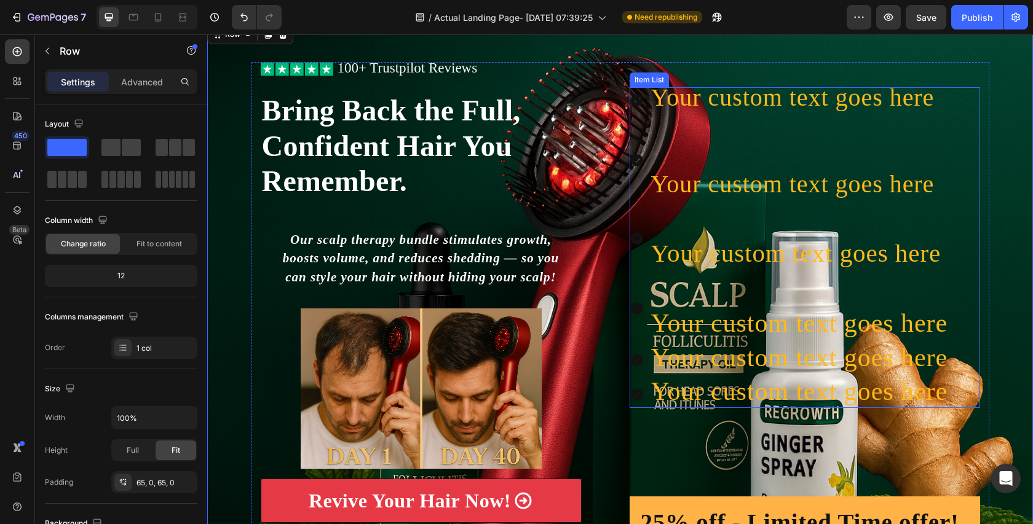
scroll to position [102, 0]
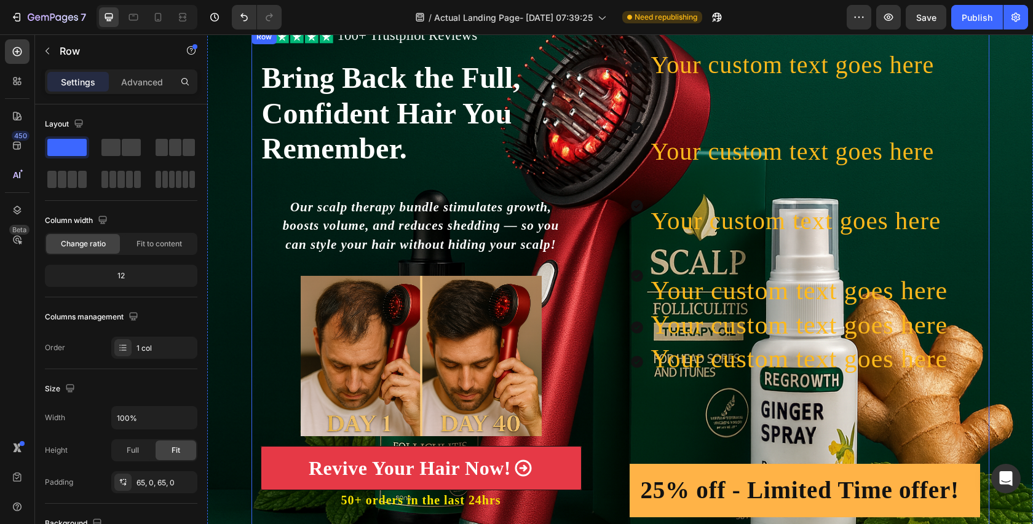
click at [636, 274] on icon at bounding box center [637, 276] width 12 height 12
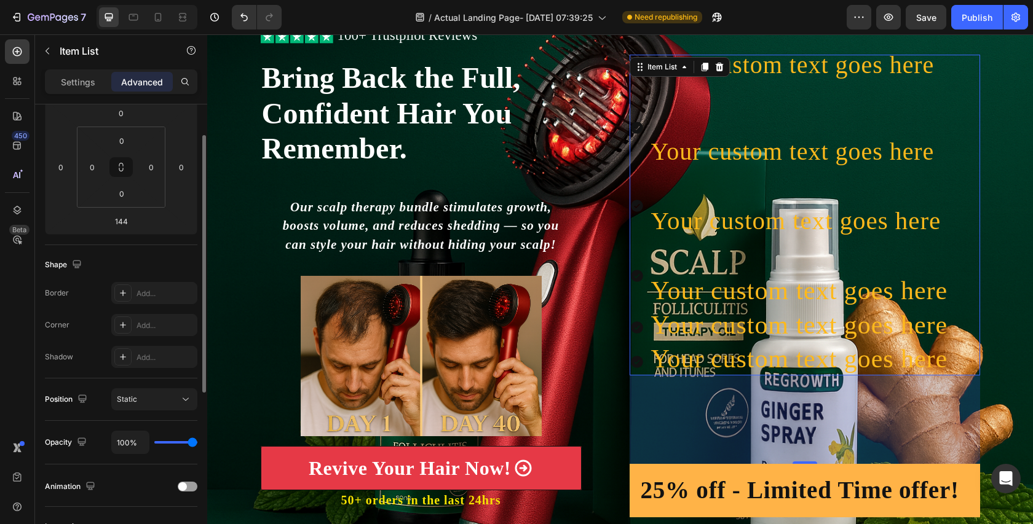
scroll to position [124, 0]
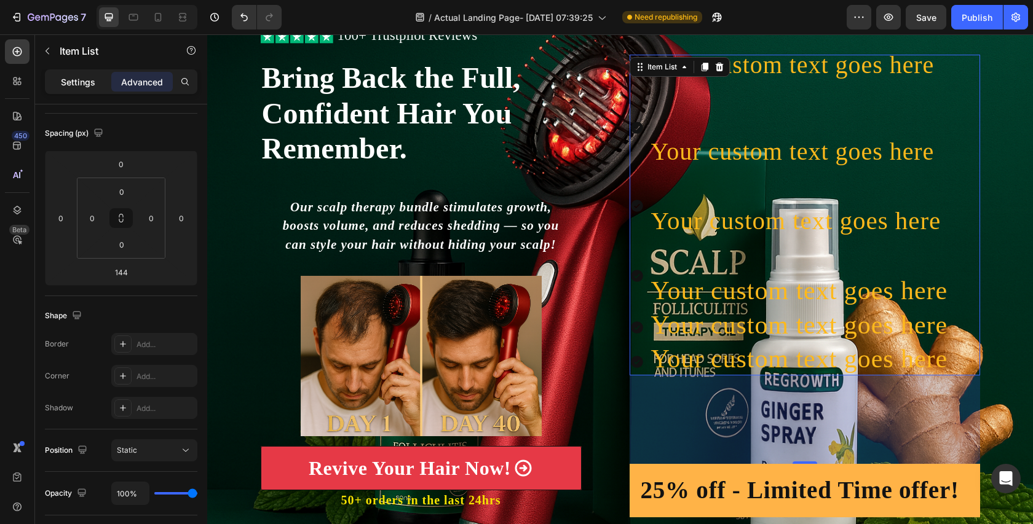
click at [85, 85] on p "Settings" at bounding box center [78, 82] width 34 height 13
type input "8"
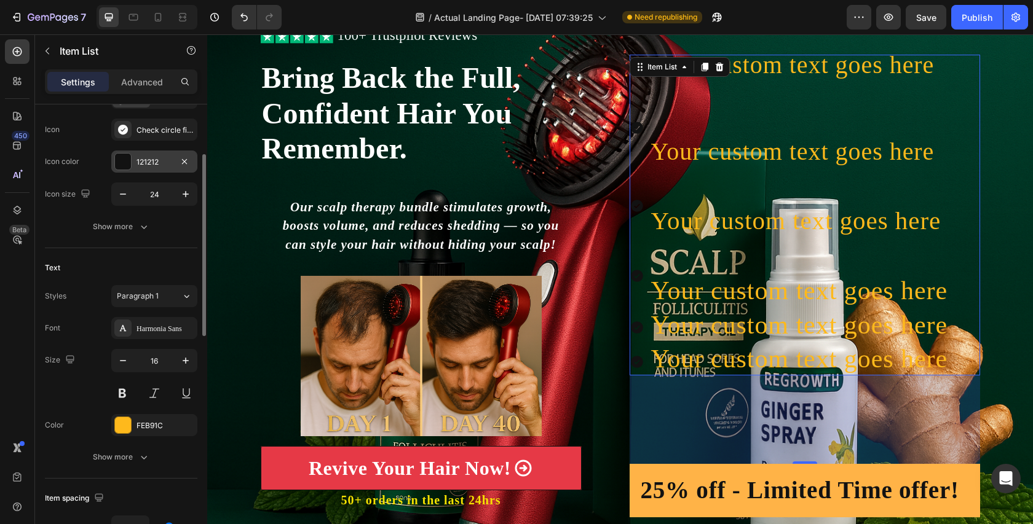
click at [122, 161] on div at bounding box center [123, 162] width 16 height 16
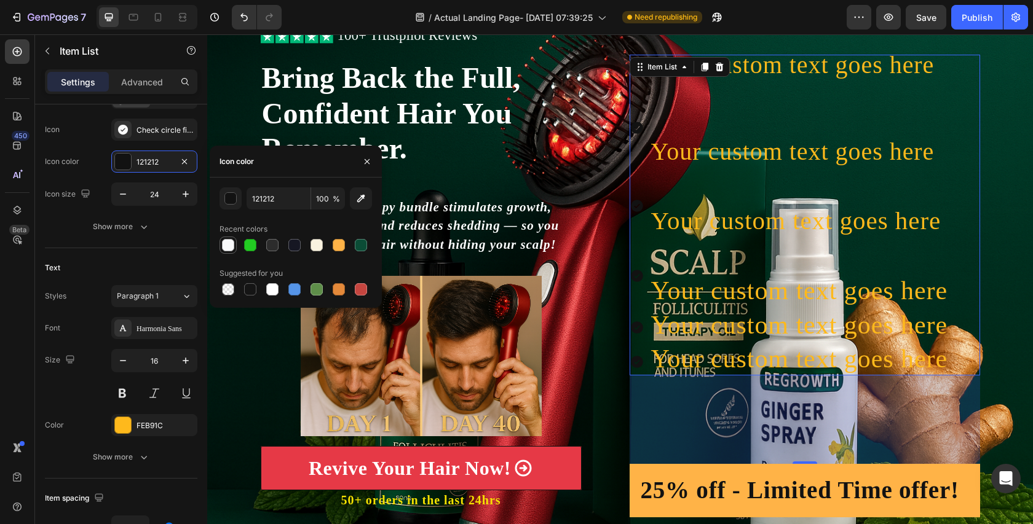
click at [232, 247] on div at bounding box center [228, 245] width 12 height 12
click at [346, 247] on div at bounding box center [338, 245] width 15 height 15
type input "FFB347"
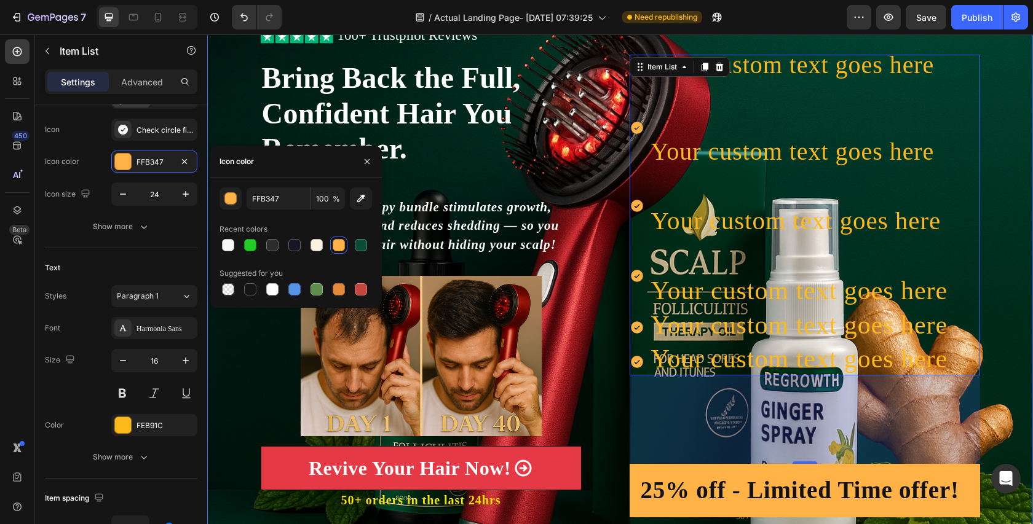
click at [997, 157] on div "Icon Icon Icon Icon Icon Icon List 100+ Trustpilot Reviews Text Block Row Icon …" at bounding box center [620, 286] width 826 height 513
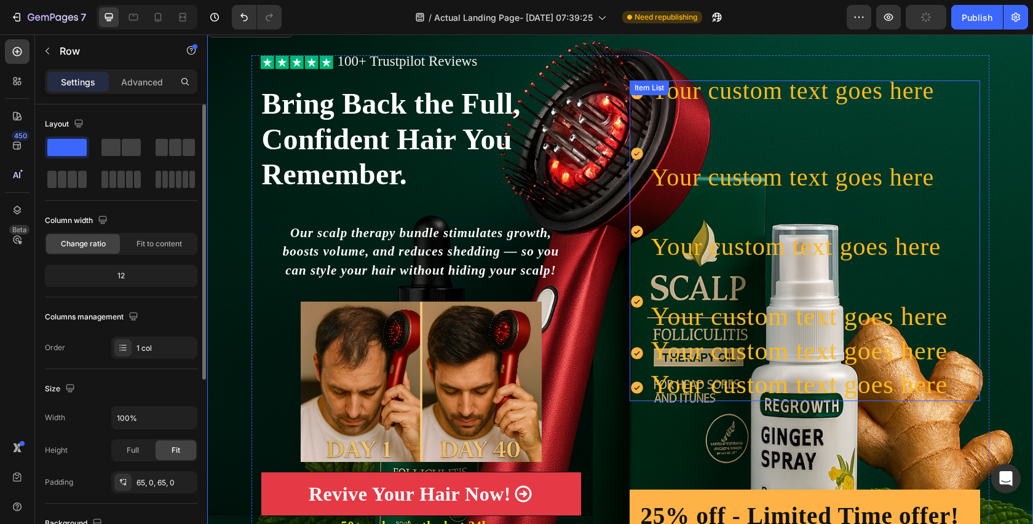
scroll to position [58, 0]
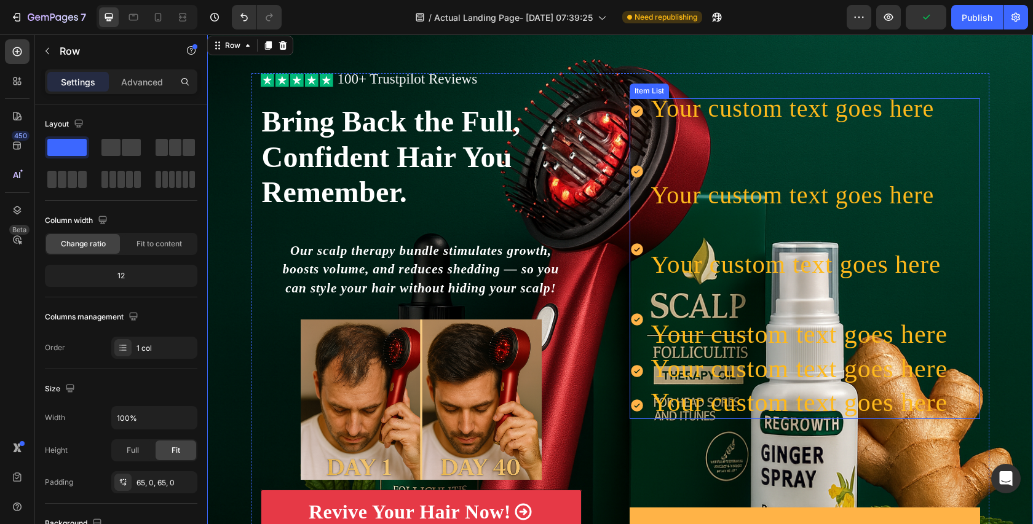
click at [945, 109] on p "Your custom text goes here" at bounding box center [799, 111] width 297 height 23
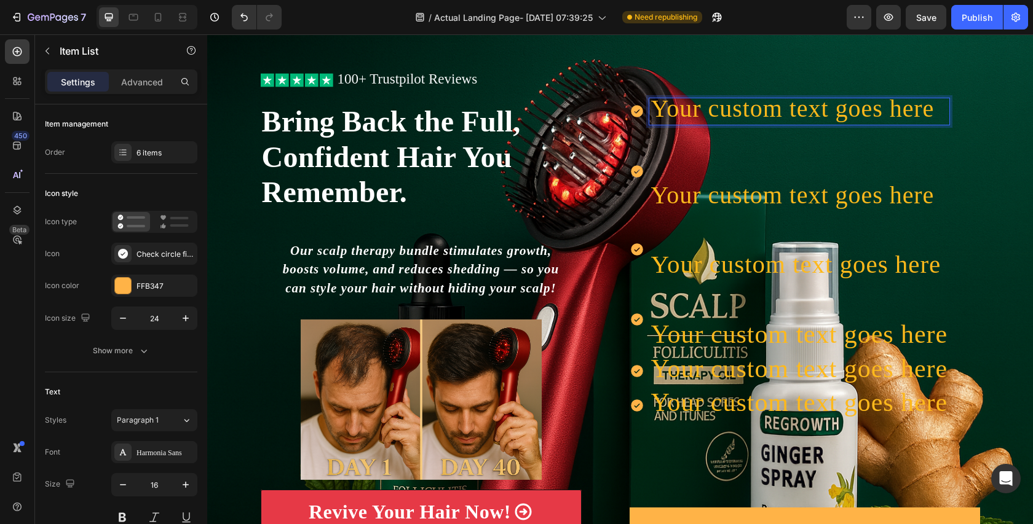
scroll to position [140, 0]
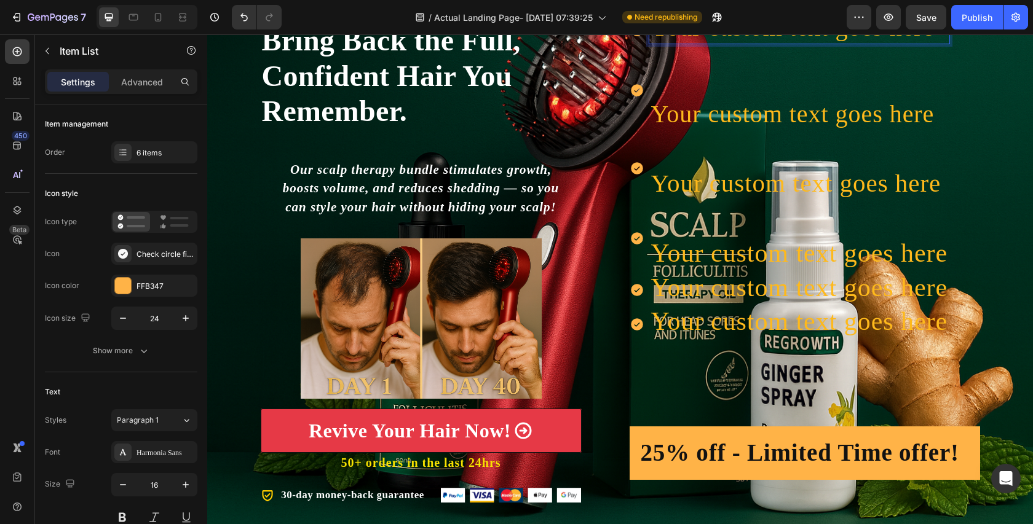
click at [634, 332] on div "Your custom text goes here" at bounding box center [790, 324] width 320 height 27
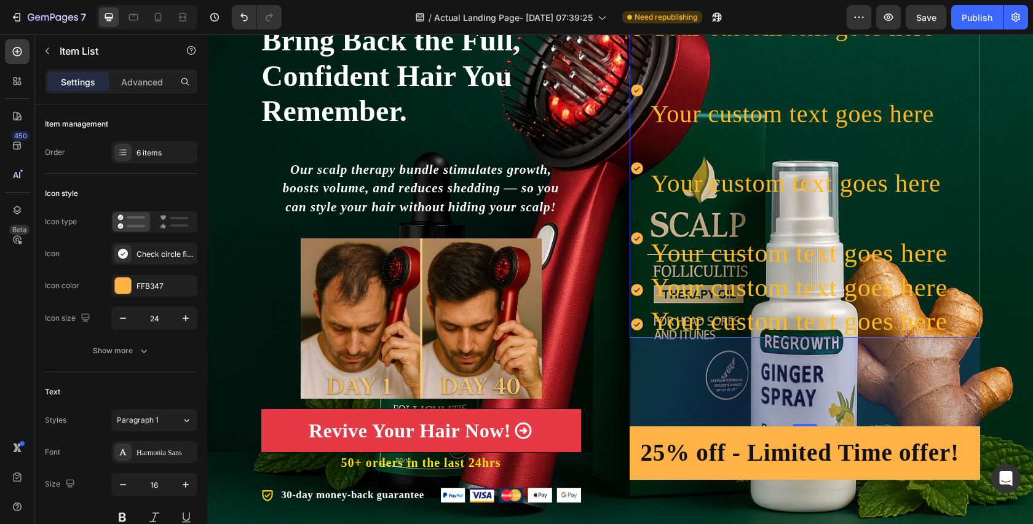
click at [660, 329] on span "Your custom text goes here" at bounding box center [799, 321] width 297 height 28
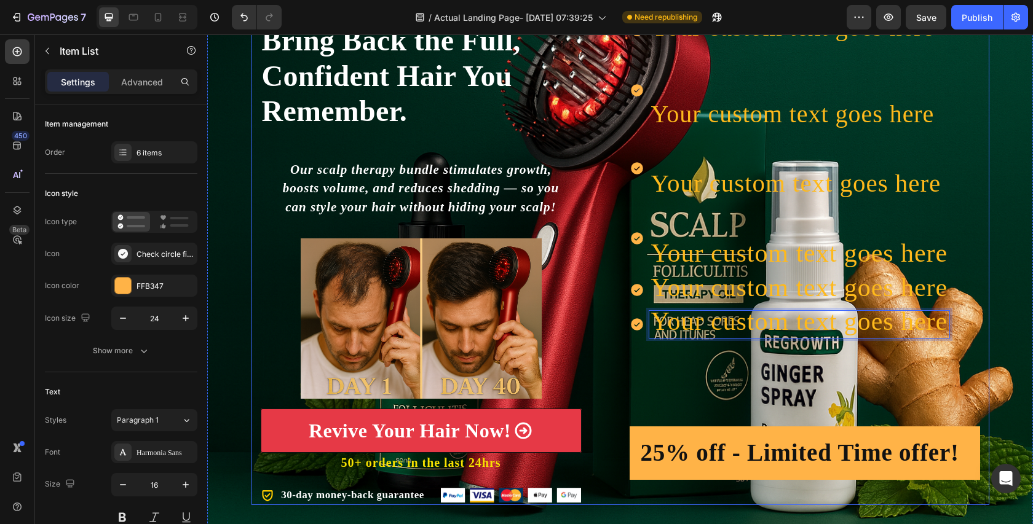
click at [625, 320] on div "Icon Icon Icon Icon Icon Icon List 100+ Trustpilot Reviews Text Block Row Icon …" at bounding box center [620, 248] width 738 height 513
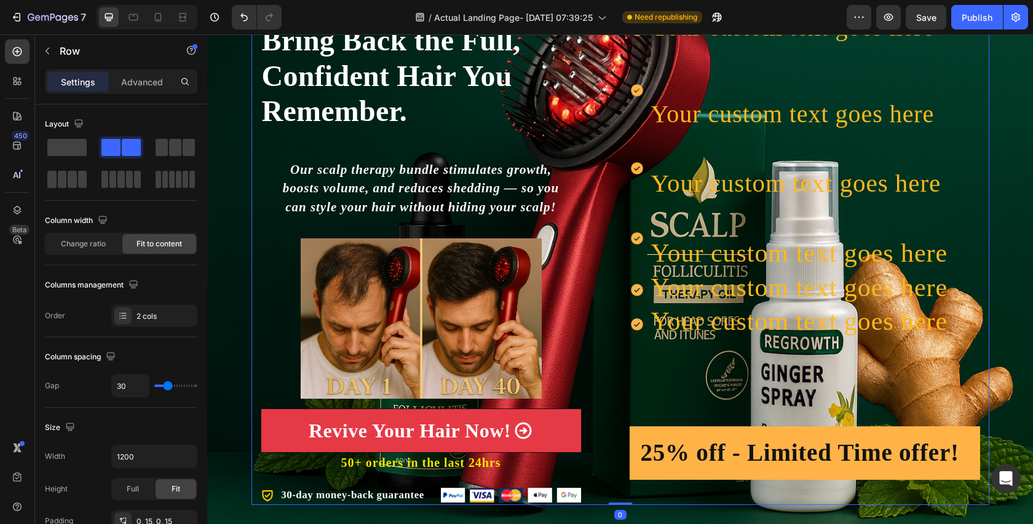
click at [630, 321] on icon at bounding box center [637, 324] width 15 height 15
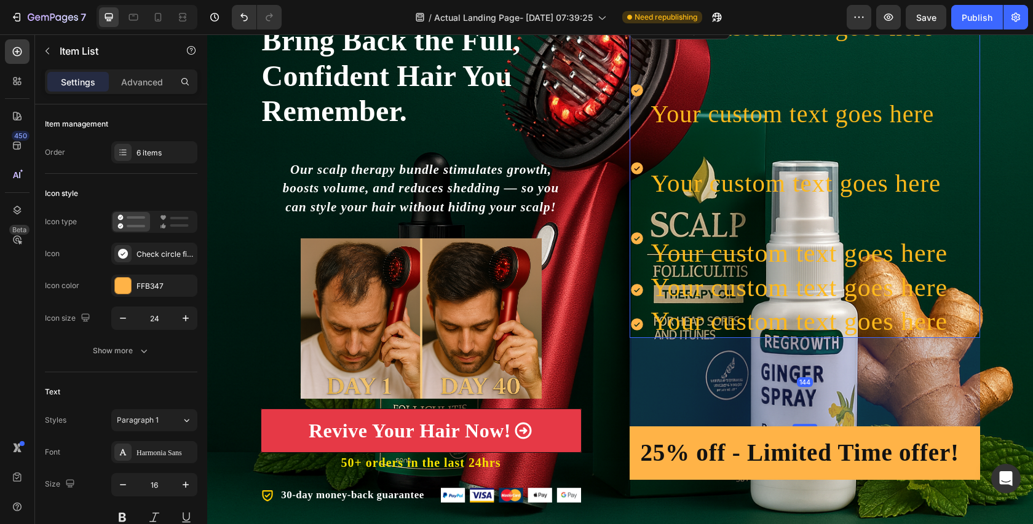
click at [633, 323] on icon at bounding box center [637, 325] width 12 height 12
click at [630, 323] on icon at bounding box center [637, 324] width 15 height 15
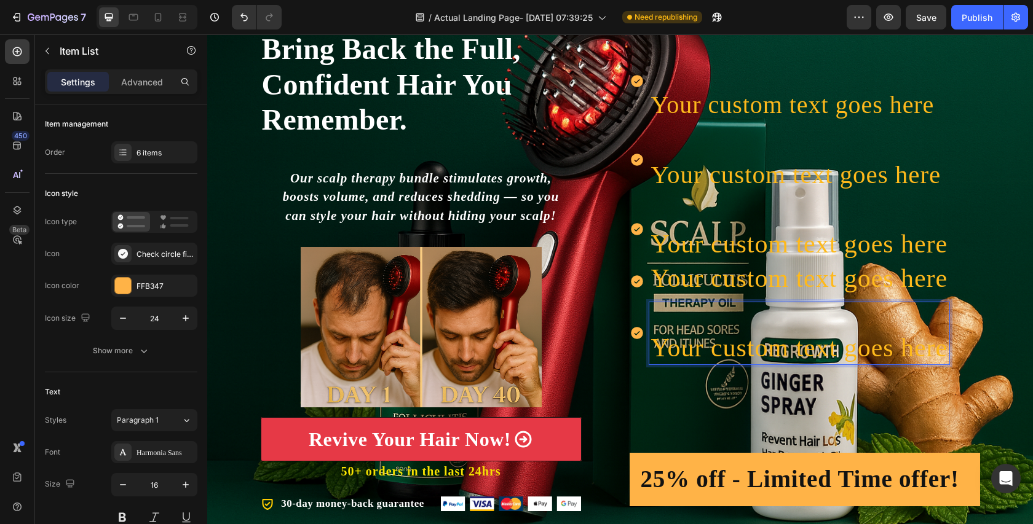
scroll to position [122, 0]
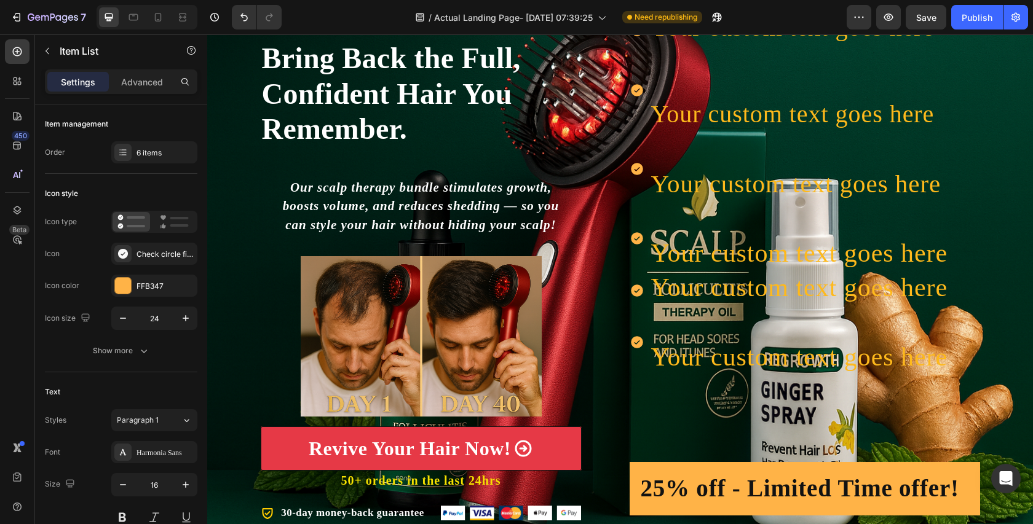
click at [647, 336] on div "Your custom text goes here" at bounding box center [790, 343] width 320 height 62
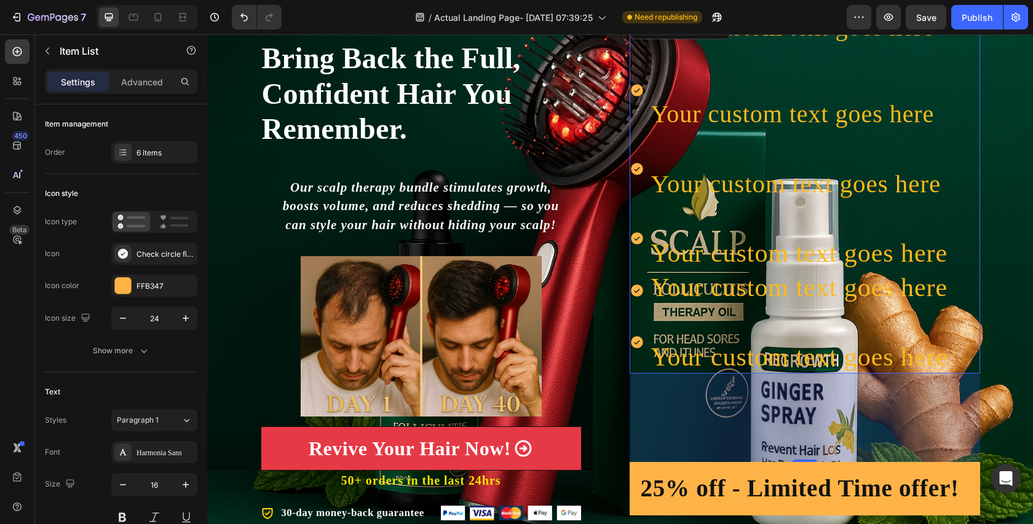
click at [647, 337] on div "Your custom text goes here" at bounding box center [790, 343] width 320 height 62
click at [644, 337] on icon at bounding box center [637, 342] width 15 height 15
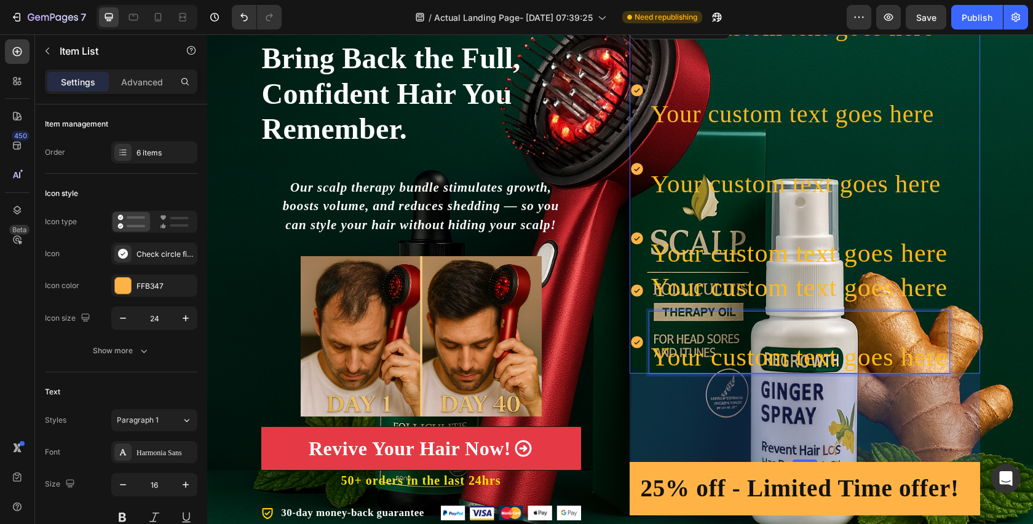
click at [655, 354] on span "Your custom text goes here" at bounding box center [799, 357] width 297 height 28
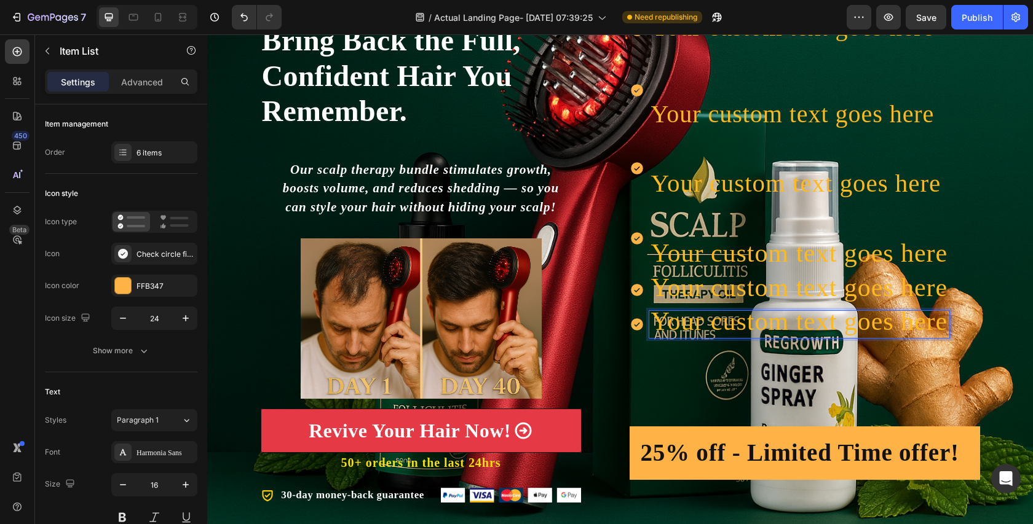
scroll to position [24, 0]
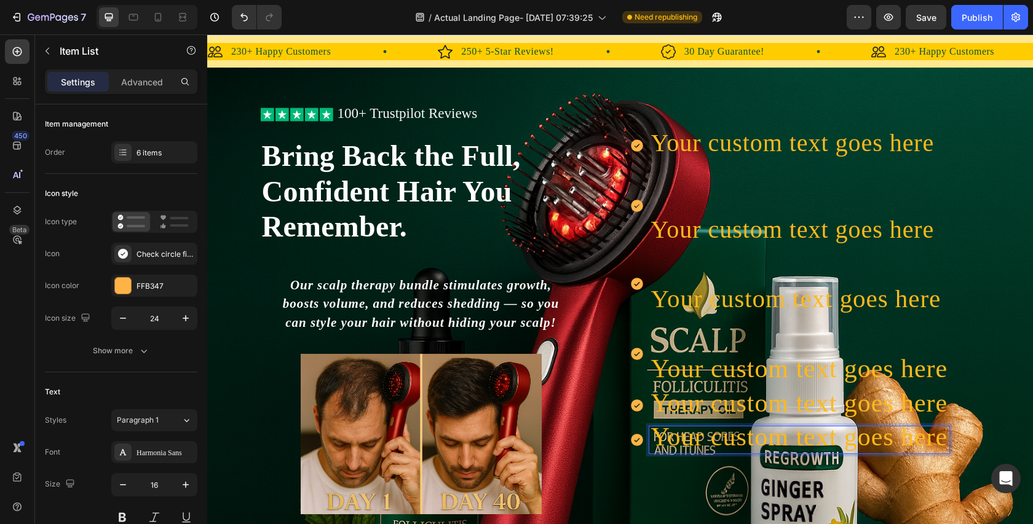
click at [644, 150] on div "Your custom text goes here Your custom text goes here Your custom text goes her…" at bounding box center [805, 293] width 350 height 321
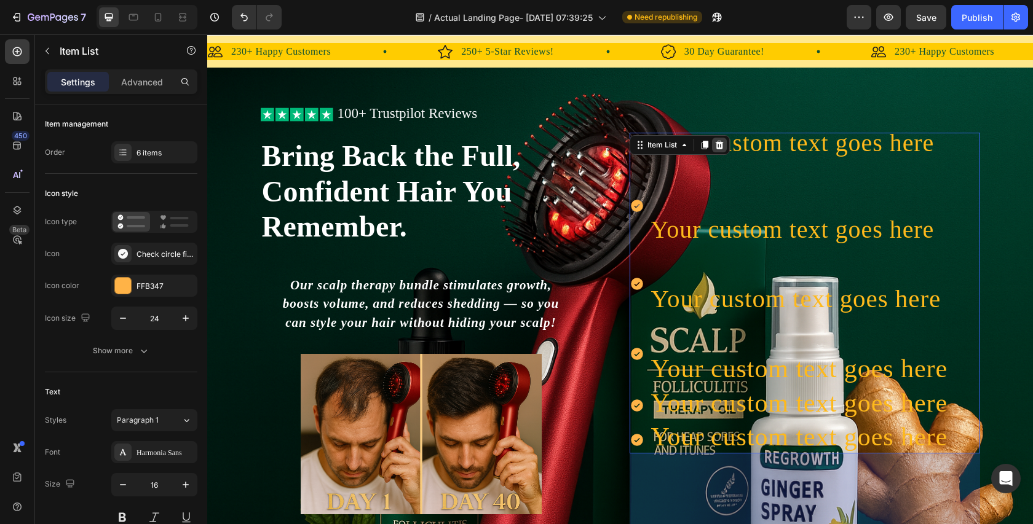
click at [721, 146] on icon at bounding box center [719, 145] width 8 height 9
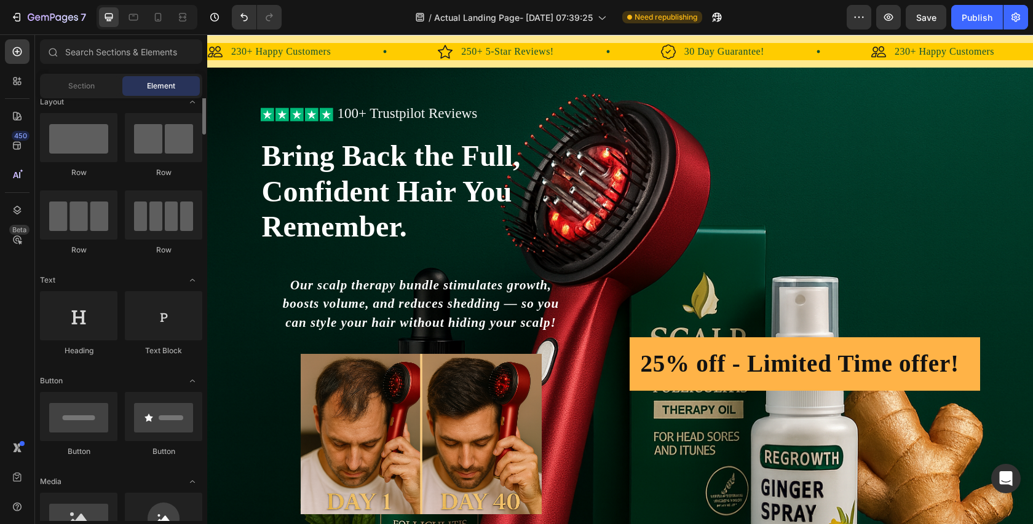
scroll to position [0, 0]
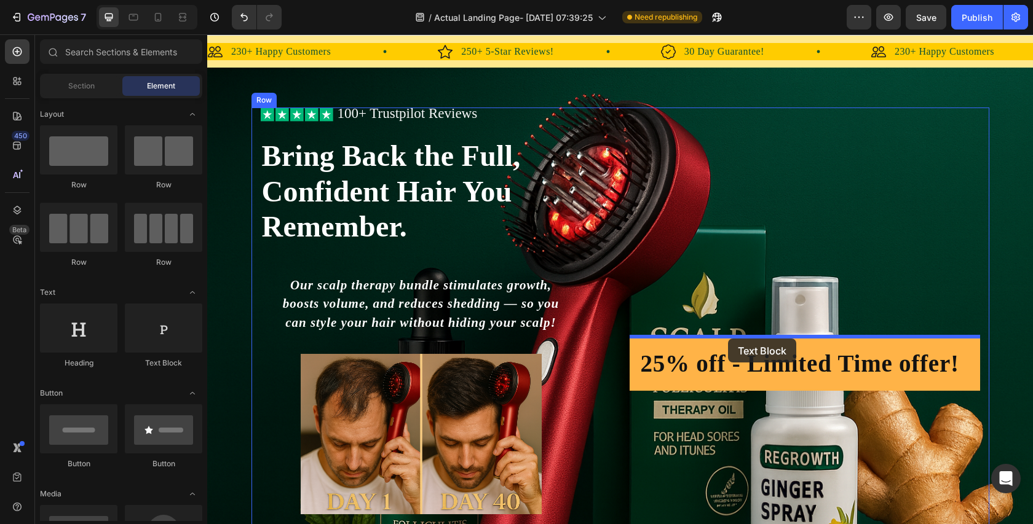
drag, startPoint x: 381, startPoint y: 364, endPoint x: 728, endPoint y: 339, distance: 347.6
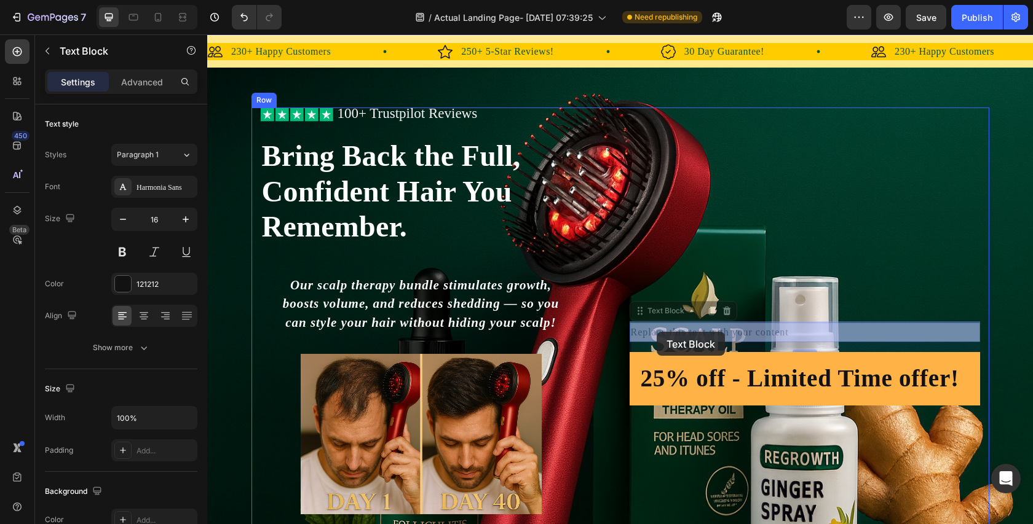
scroll to position [9, 0]
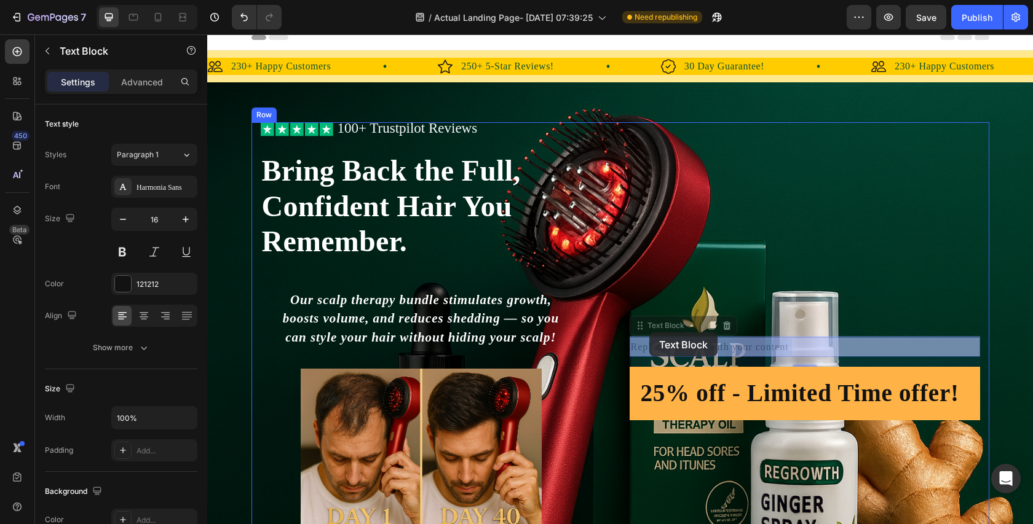
drag, startPoint x: 808, startPoint y: 329, endPoint x: 677, endPoint y: 348, distance: 132.3
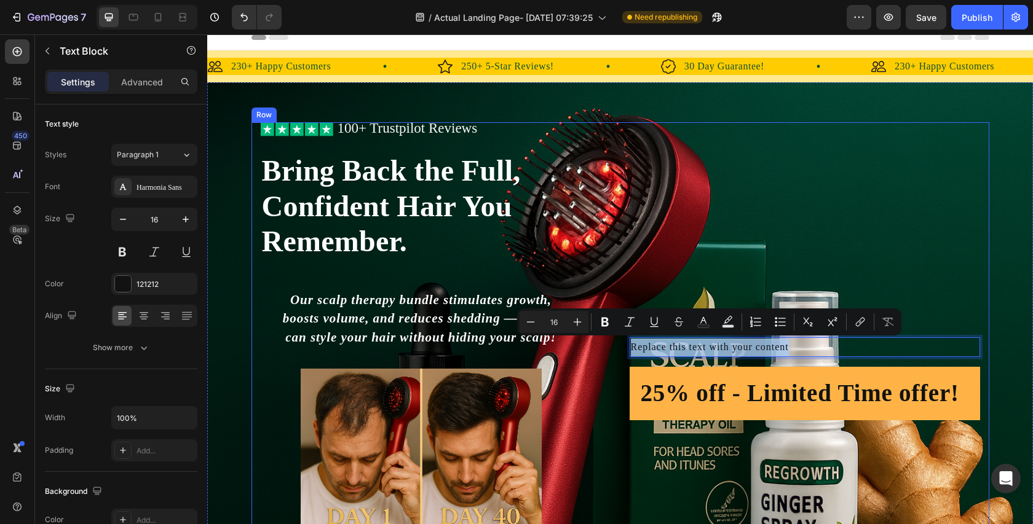
drag, startPoint x: 804, startPoint y: 342, endPoint x: 628, endPoint y: 344, distance: 175.2
click at [627, 344] on div "Icon Icon Icon Icon Icon Icon List 100+ Trustpilot Reviews Text Block Row Icon …" at bounding box center [620, 378] width 738 height 513
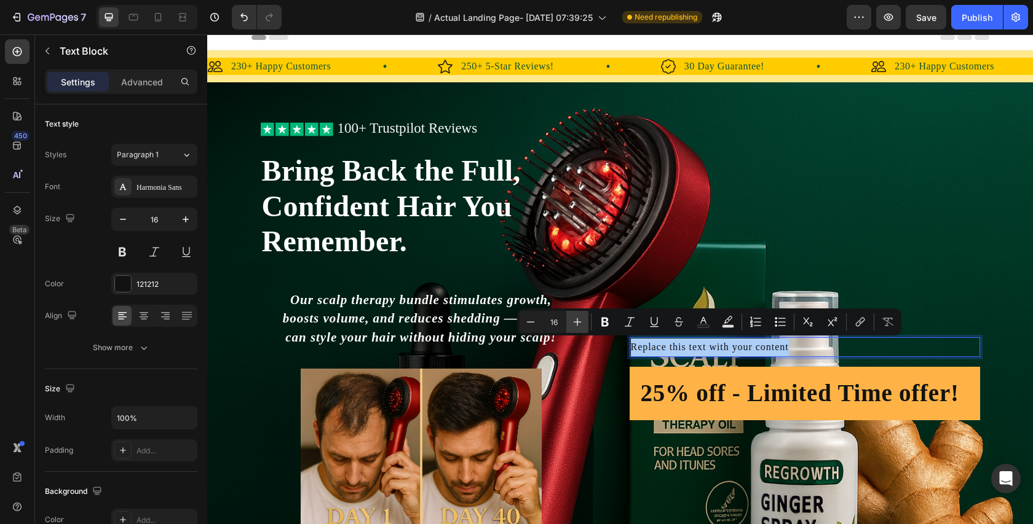
click at [577, 318] on icon "Editor contextual toolbar" at bounding box center [577, 322] width 12 height 12
click at [577, 318] on icon "Editor contextual toolbar" at bounding box center [578, 322] width 8 height 8
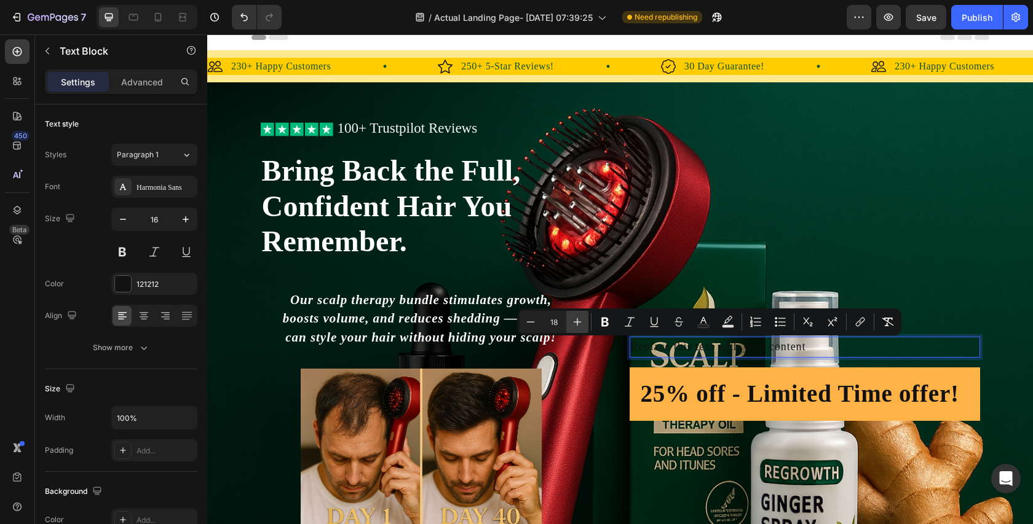
click at [577, 318] on icon "Editor contextual toolbar" at bounding box center [578, 322] width 8 height 8
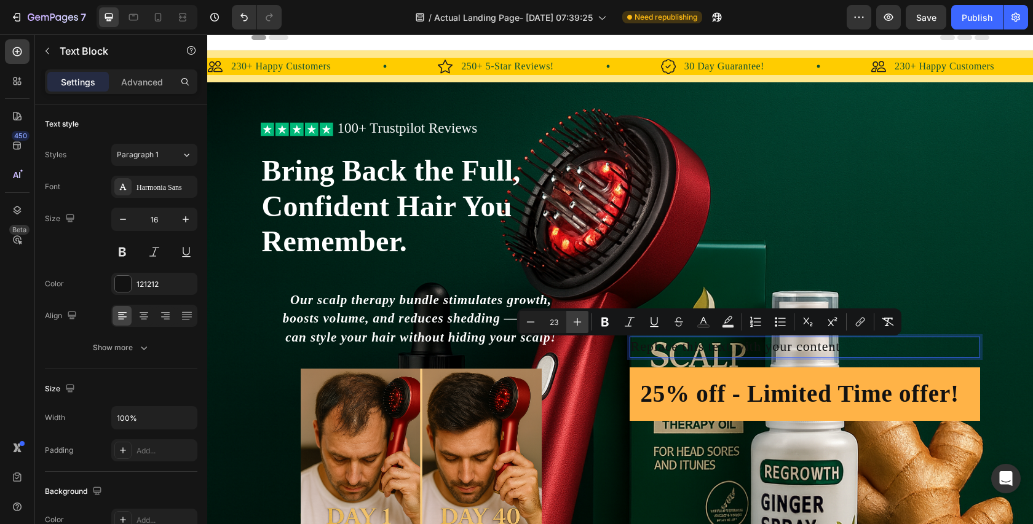
click at [577, 318] on icon "Editor contextual toolbar" at bounding box center [578, 322] width 8 height 8
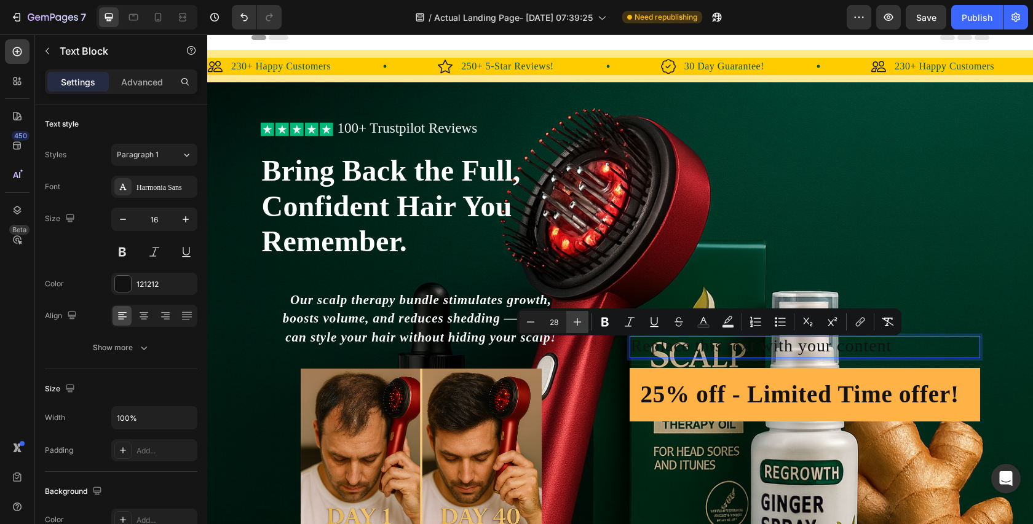
click at [577, 318] on icon "Editor contextual toolbar" at bounding box center [578, 322] width 8 height 8
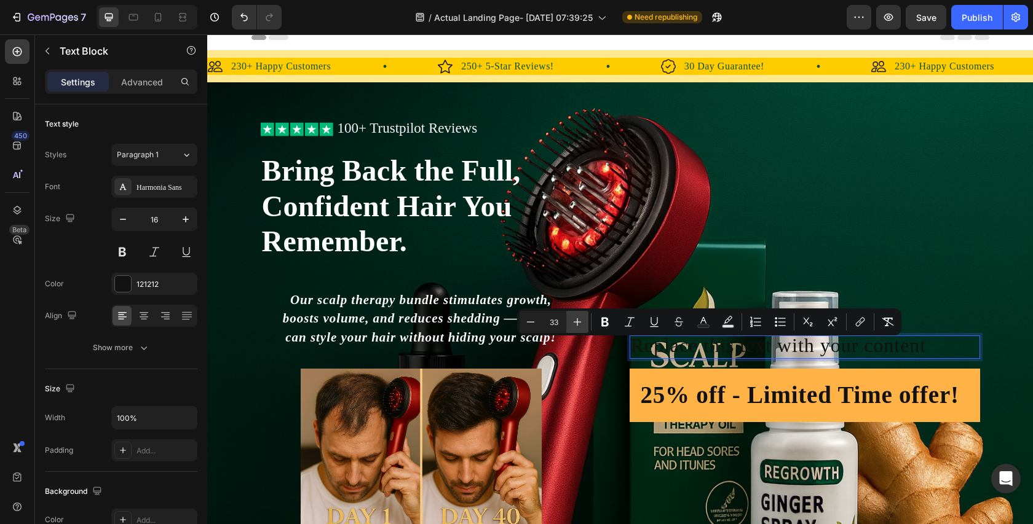
click at [577, 318] on icon "Editor contextual toolbar" at bounding box center [578, 322] width 8 height 8
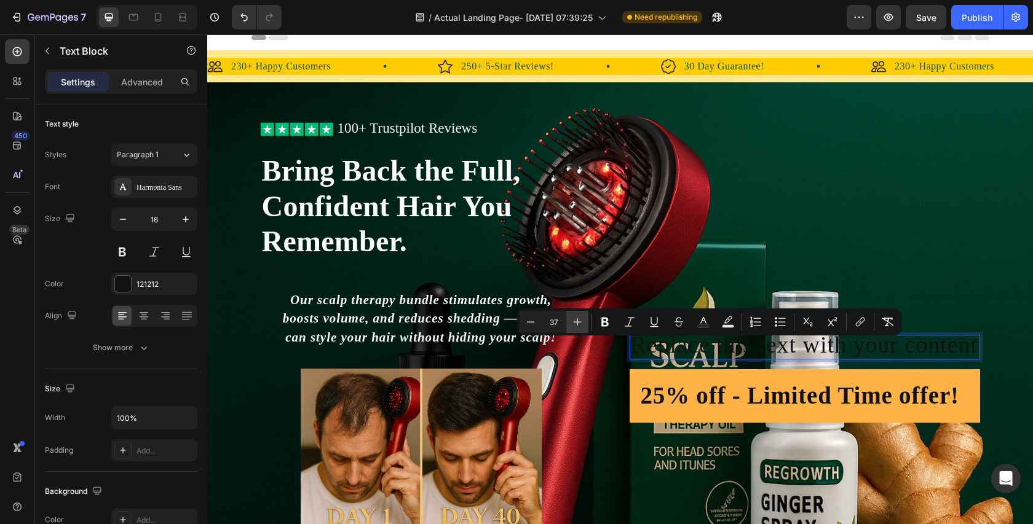
type input "38"
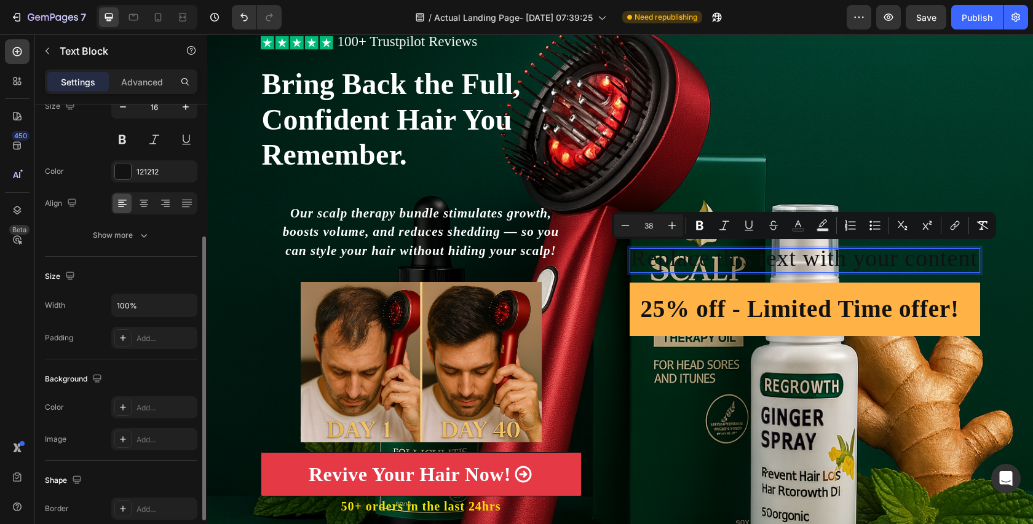
scroll to position [98, 0]
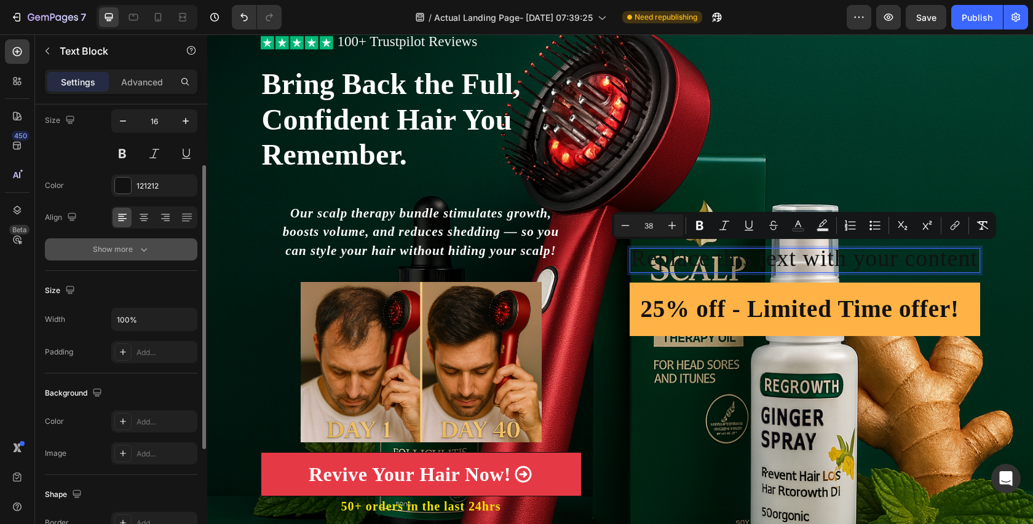
click at [140, 259] on button "Show more" at bounding box center [121, 250] width 152 height 22
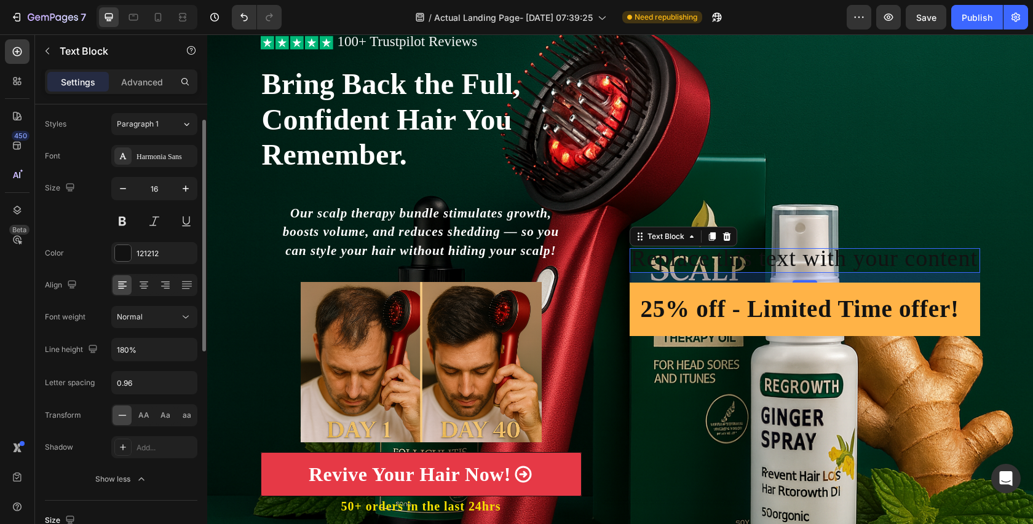
scroll to position [0, 0]
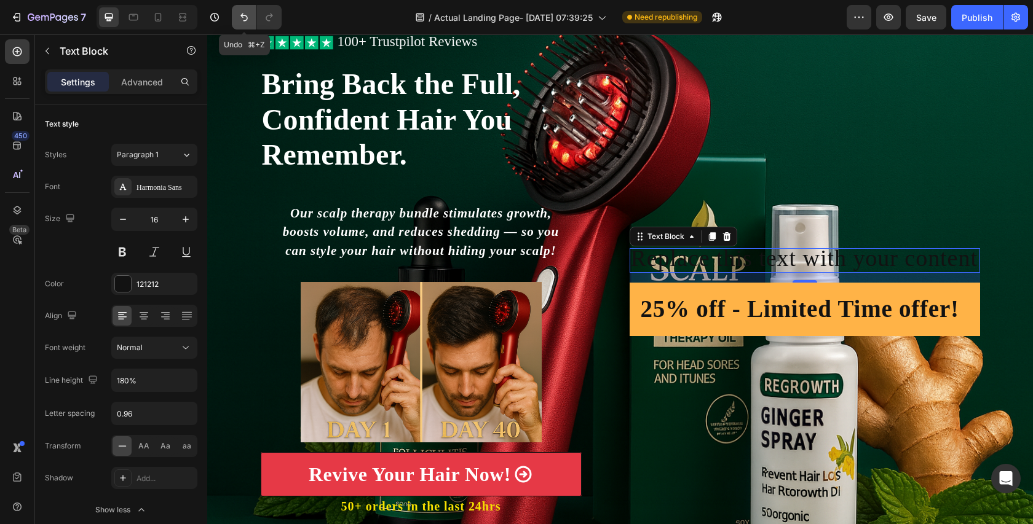
click at [247, 23] on icon "Undo/Redo" at bounding box center [244, 17] width 12 height 12
click at [248, 23] on icon "Undo/Redo" at bounding box center [244, 17] width 12 height 12
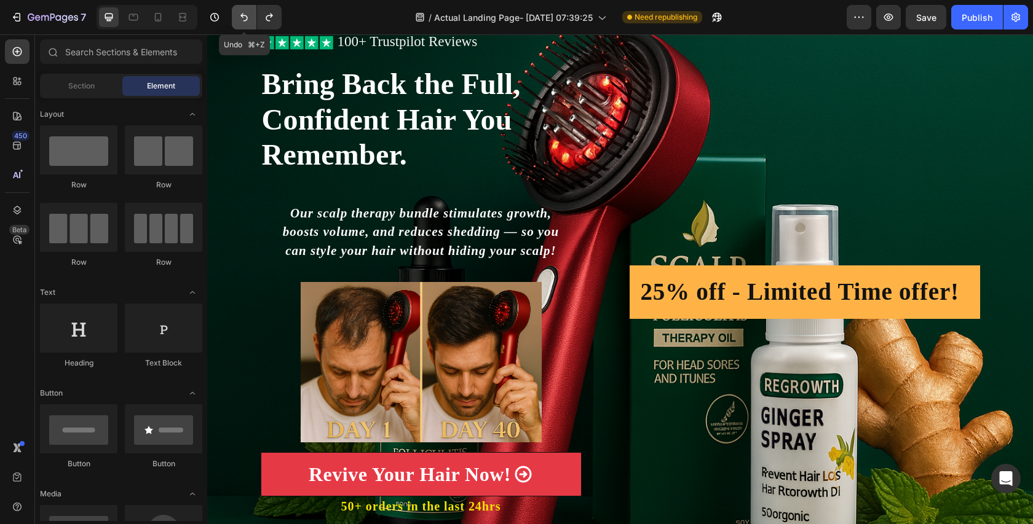
click at [248, 23] on icon "Undo/Redo" at bounding box center [244, 17] width 12 height 12
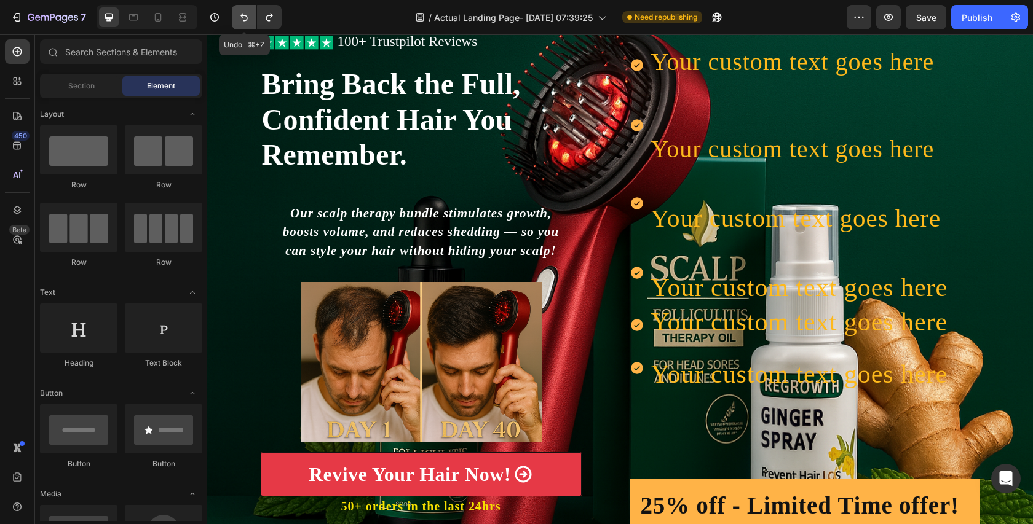
click at [248, 23] on icon "Undo/Redo" at bounding box center [244, 17] width 12 height 12
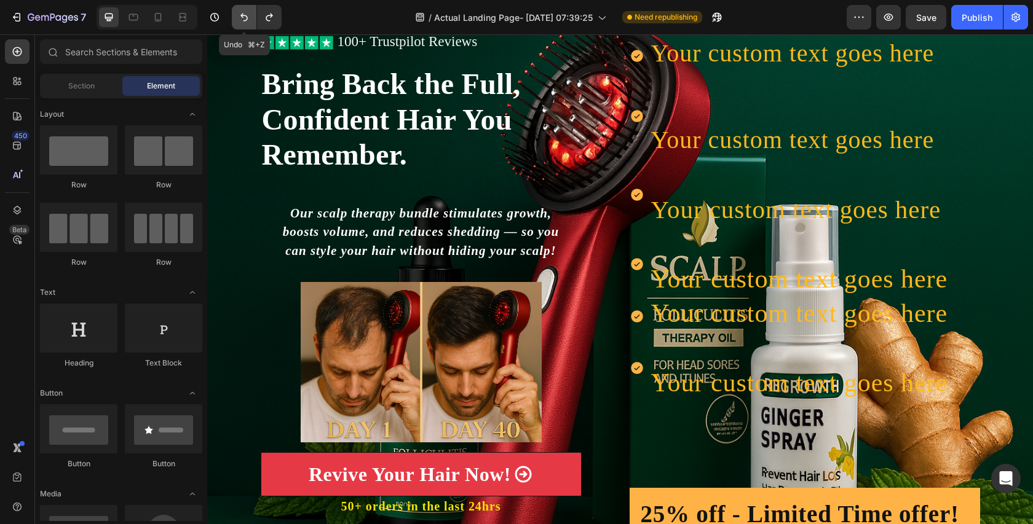
click at [248, 23] on icon "Undo/Redo" at bounding box center [244, 17] width 12 height 12
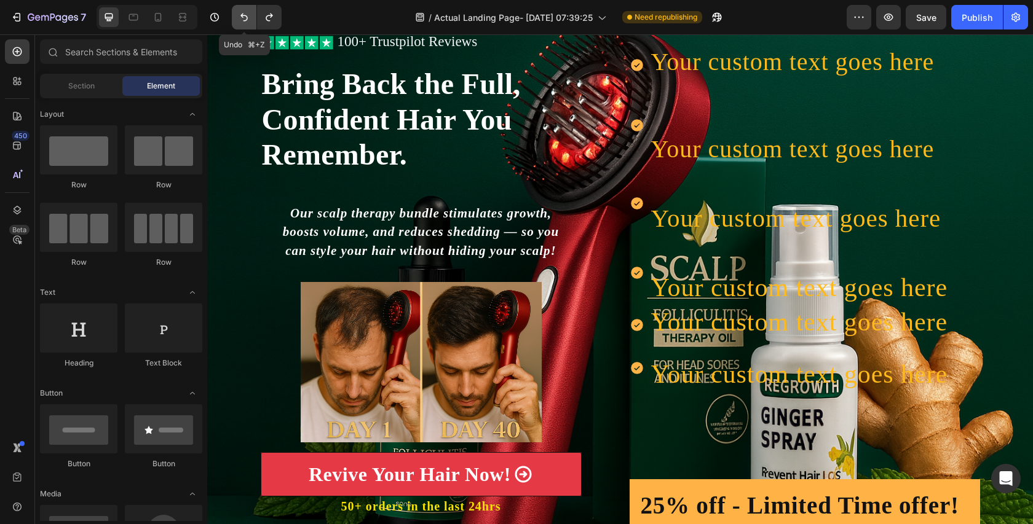
click at [248, 23] on icon "Undo/Redo" at bounding box center [244, 17] width 12 height 12
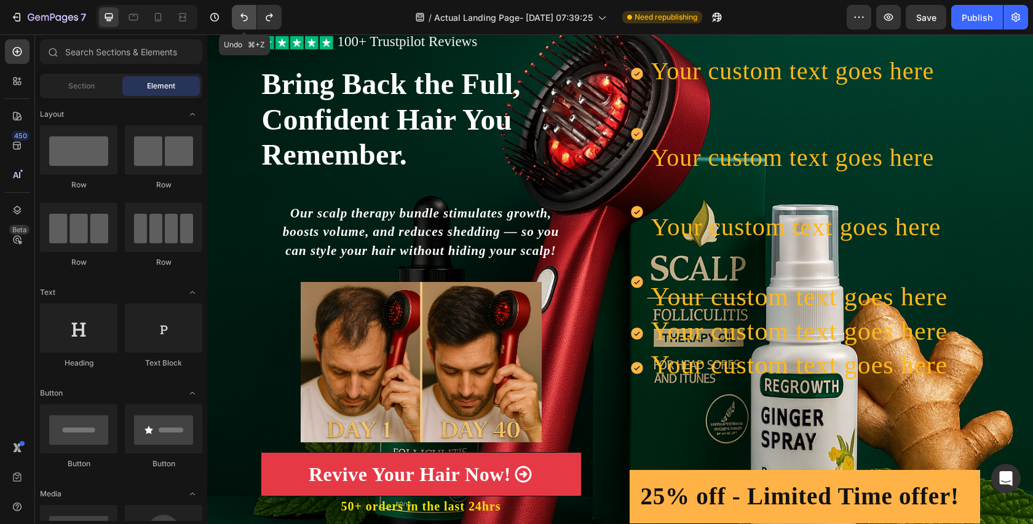
click at [248, 23] on icon "Undo/Redo" at bounding box center [244, 17] width 12 height 12
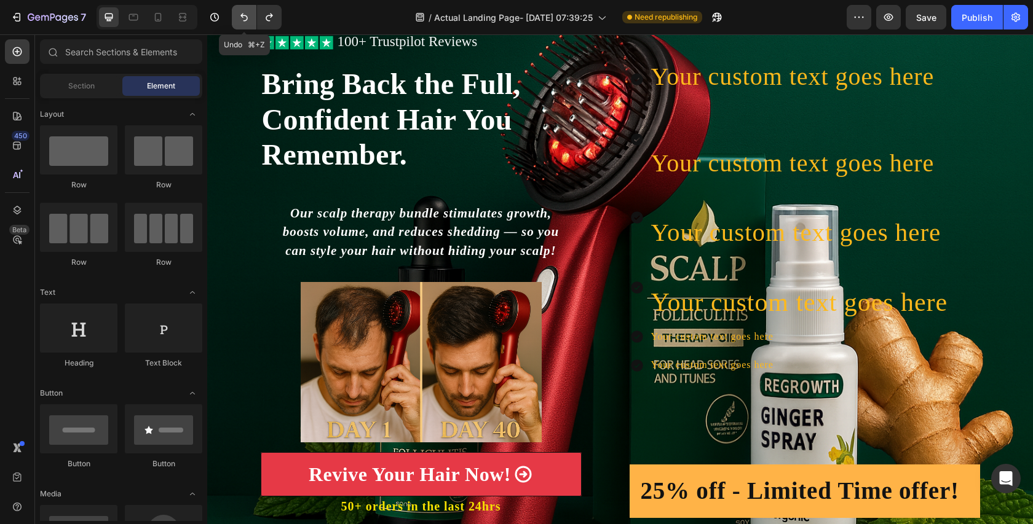
click at [248, 23] on icon "Undo/Redo" at bounding box center [244, 17] width 12 height 12
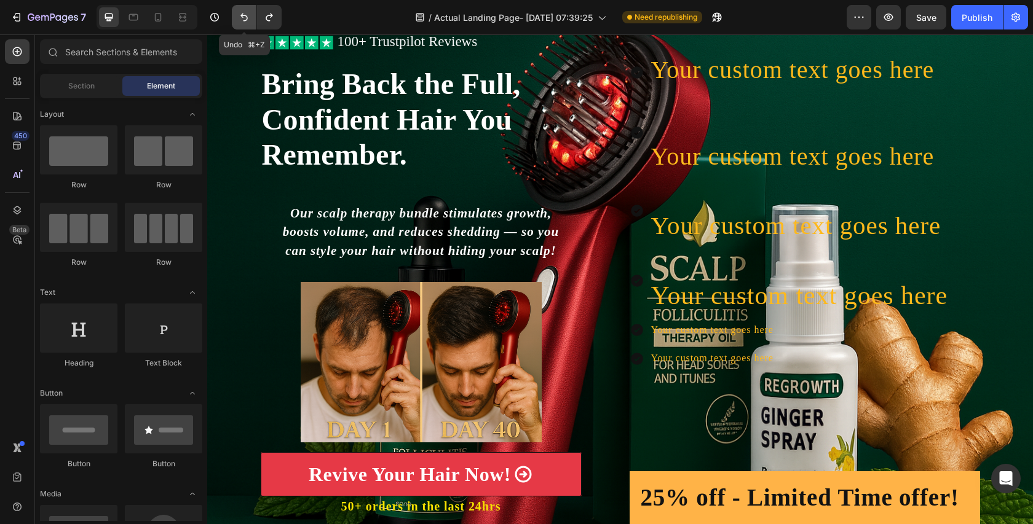
click at [248, 23] on icon "Undo/Redo" at bounding box center [244, 17] width 12 height 12
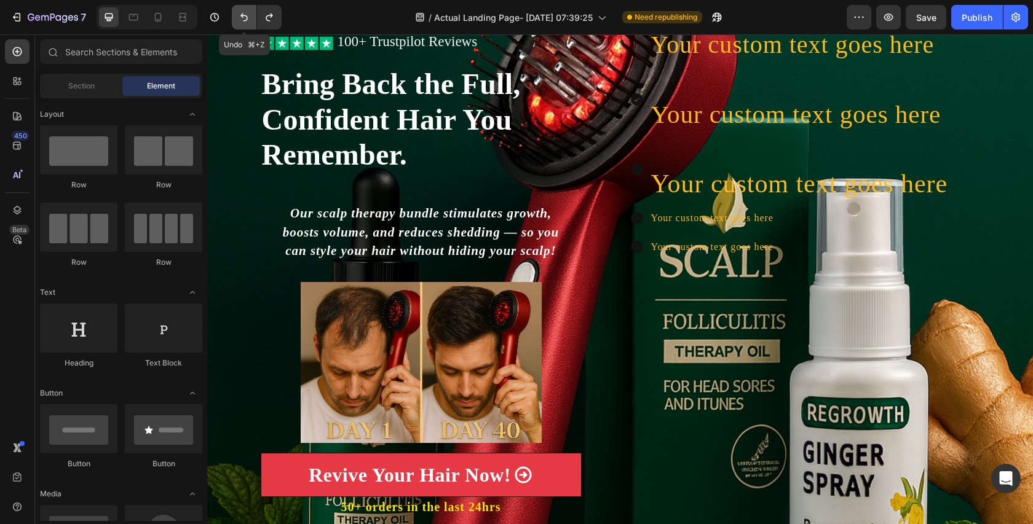
click at [248, 23] on icon "Undo/Redo" at bounding box center [244, 17] width 12 height 12
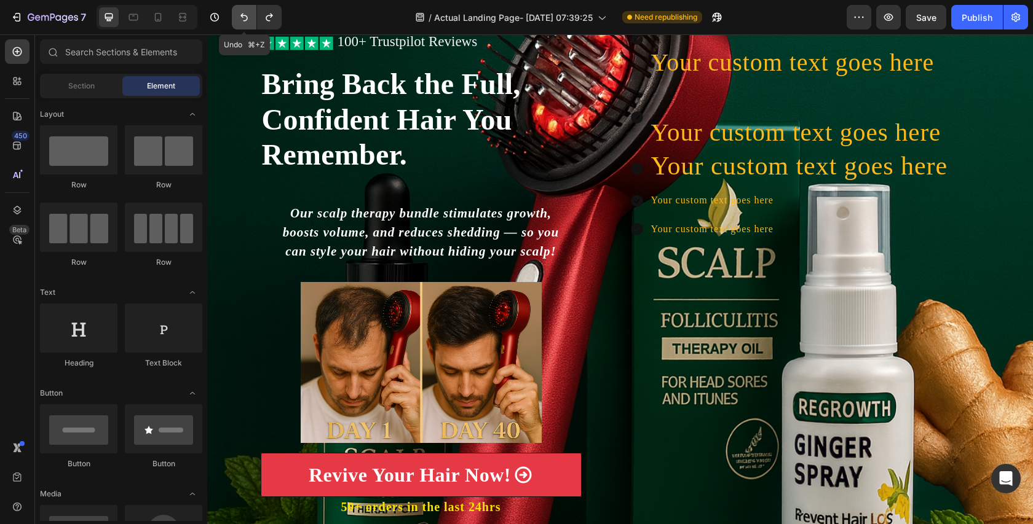
click at [248, 23] on icon "Undo/Redo" at bounding box center [244, 17] width 12 height 12
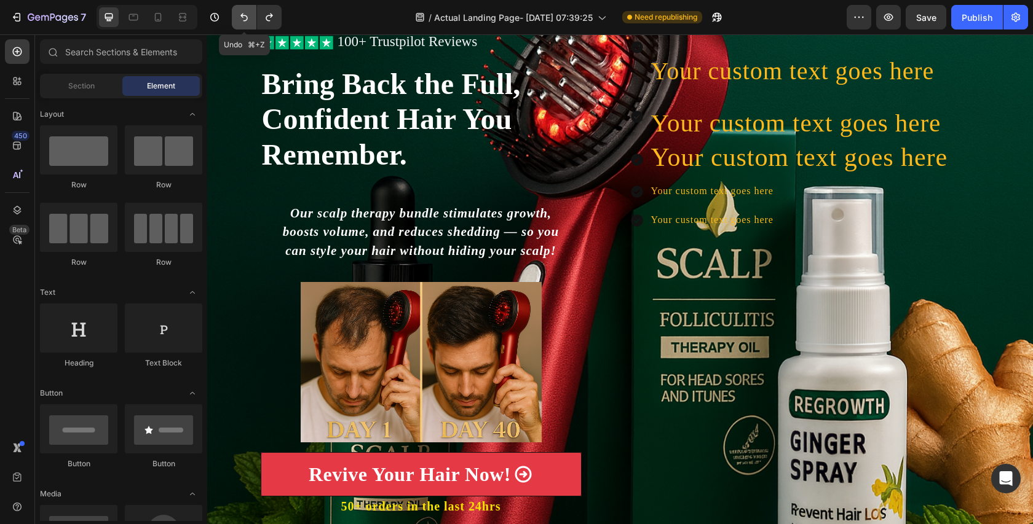
click at [248, 23] on icon "Undo/Redo" at bounding box center [244, 17] width 12 height 12
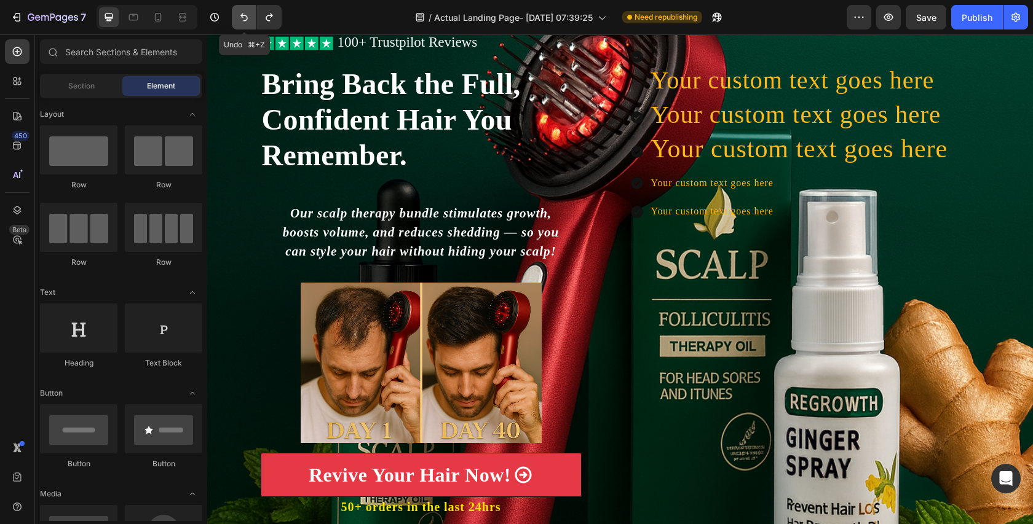
click at [248, 23] on icon "Undo/Redo" at bounding box center [244, 17] width 12 height 12
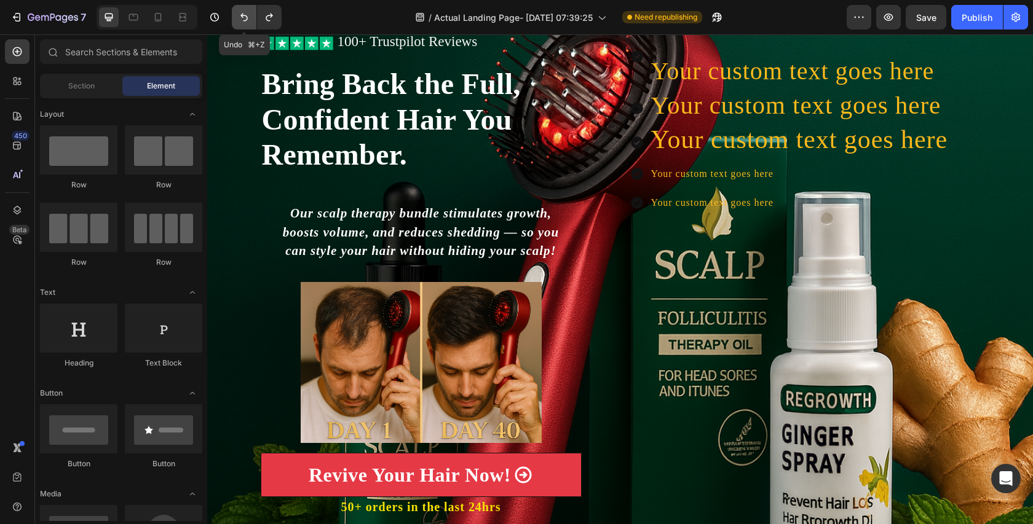
click at [248, 23] on icon "Undo/Redo" at bounding box center [244, 17] width 12 height 12
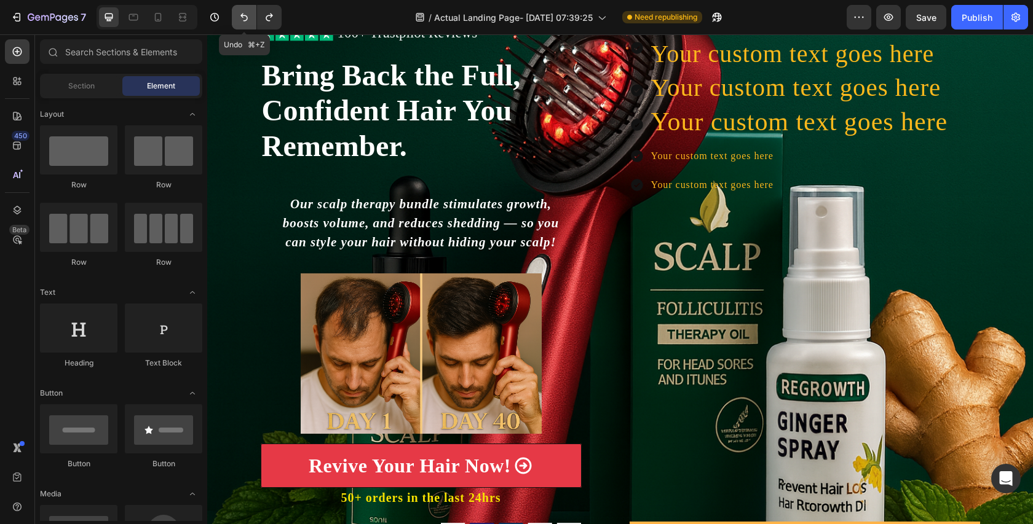
scroll to position [131, 0]
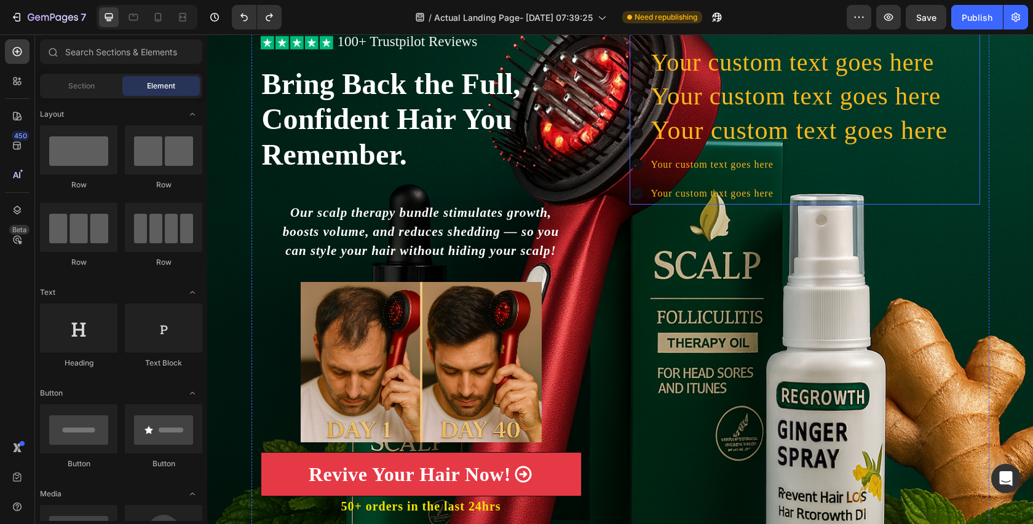
click at [630, 76] on div "Your custom text goes here" at bounding box center [790, 56] width 320 height 44
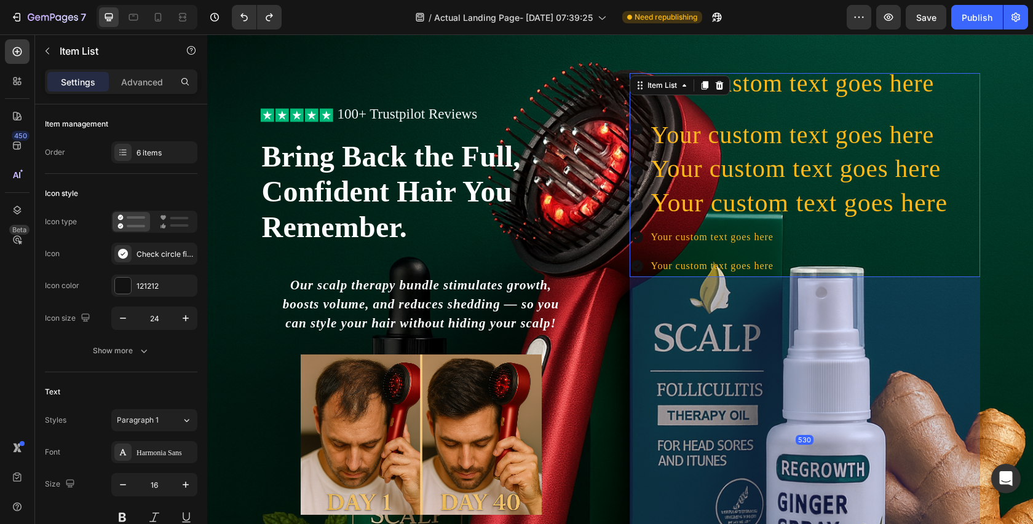
scroll to position [0, 0]
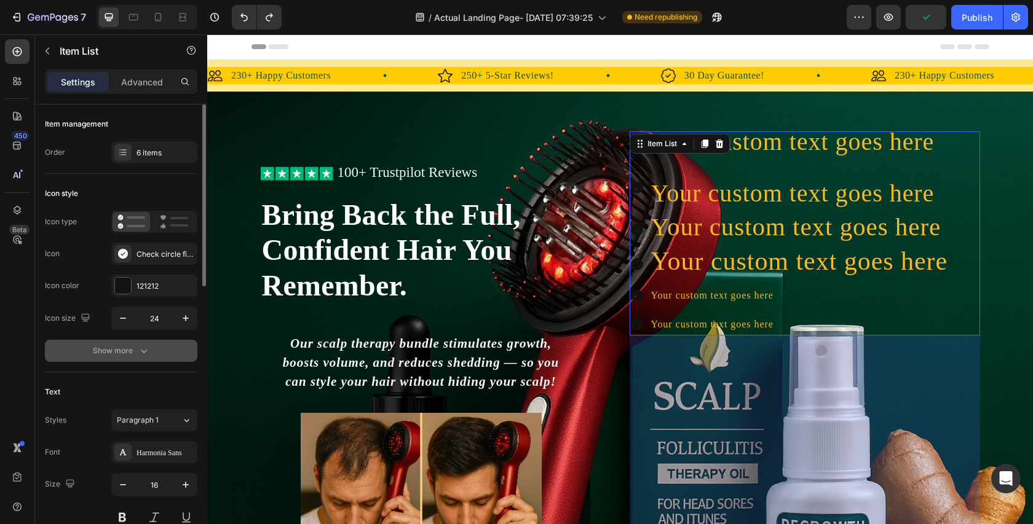
click at [138, 346] on icon "button" at bounding box center [144, 351] width 12 height 12
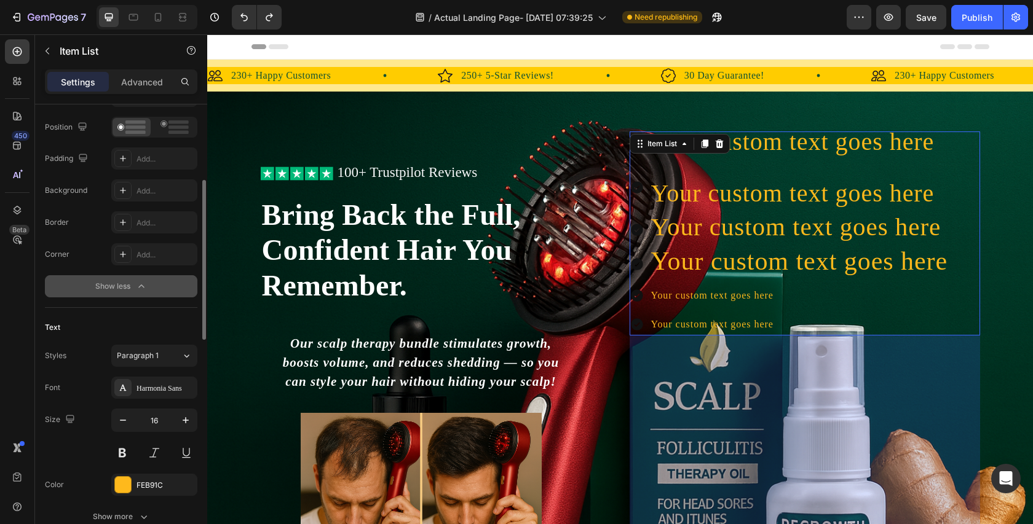
scroll to position [226, 0]
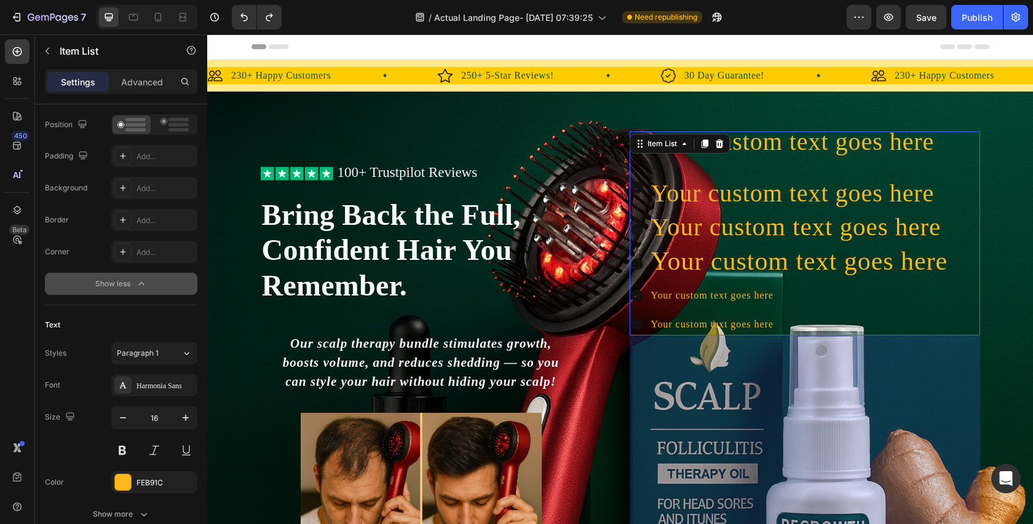
click at [807, 254] on span "Your custom text goes here" at bounding box center [799, 261] width 297 height 28
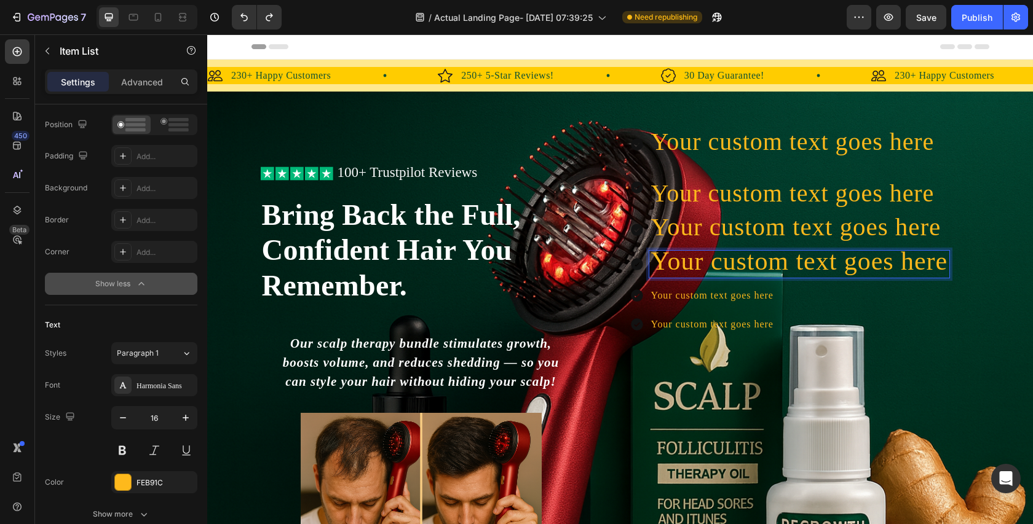
click at [653, 299] on p "Your custom text goes here" at bounding box center [799, 296] width 297 height 18
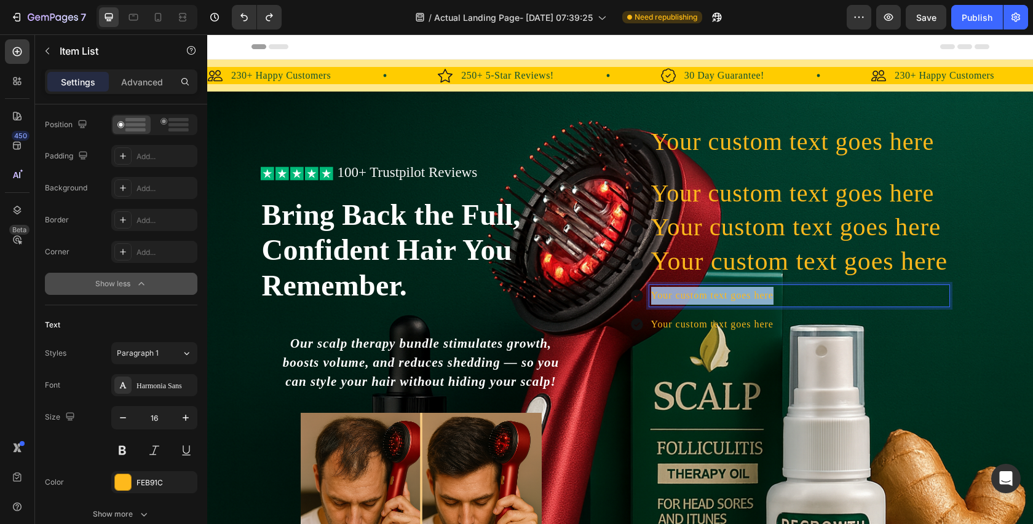
drag, startPoint x: 784, startPoint y: 293, endPoint x: 644, endPoint y: 287, distance: 140.3
click at [644, 287] on div "Your custom text goes here" at bounding box center [790, 296] width 320 height 22
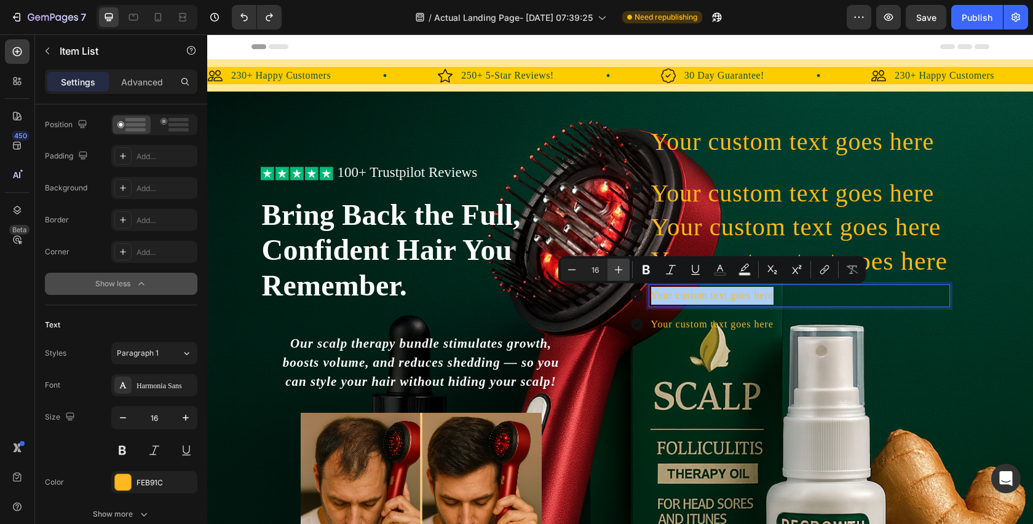
click at [623, 269] on icon "Editor contextual toolbar" at bounding box center [618, 270] width 12 height 12
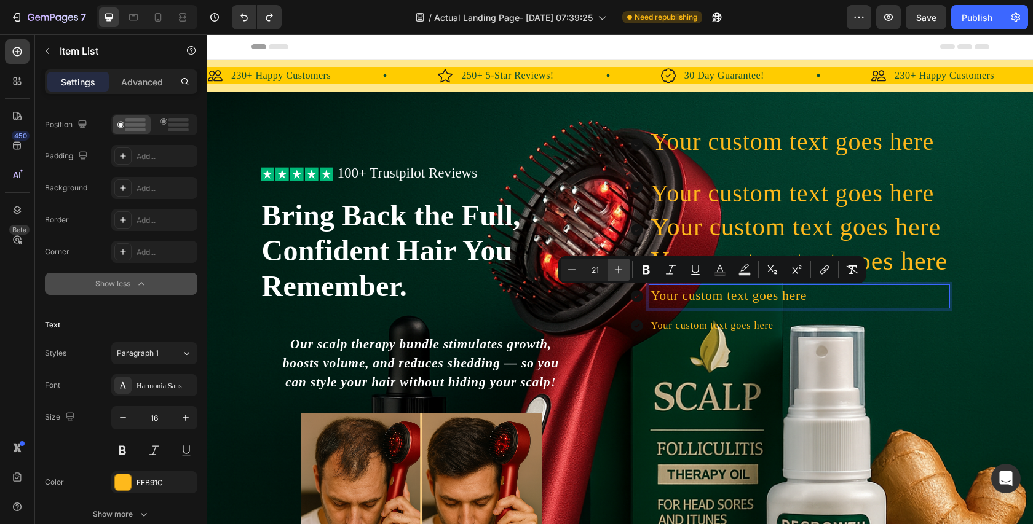
click at [623, 269] on icon "Editor contextual toolbar" at bounding box center [618, 270] width 12 height 12
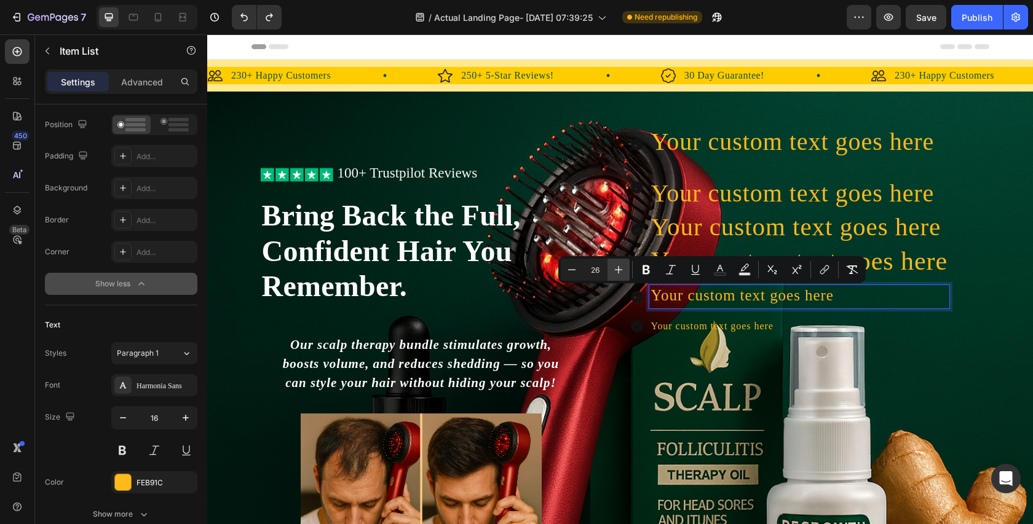
click at [623, 269] on icon "Editor contextual toolbar" at bounding box center [618, 270] width 12 height 12
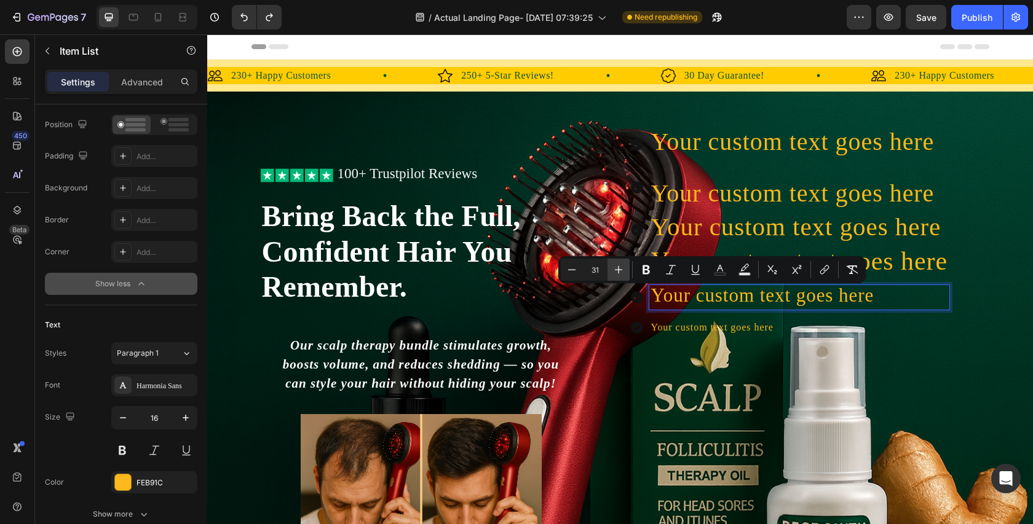
click at [623, 269] on icon "Editor contextual toolbar" at bounding box center [618, 270] width 12 height 12
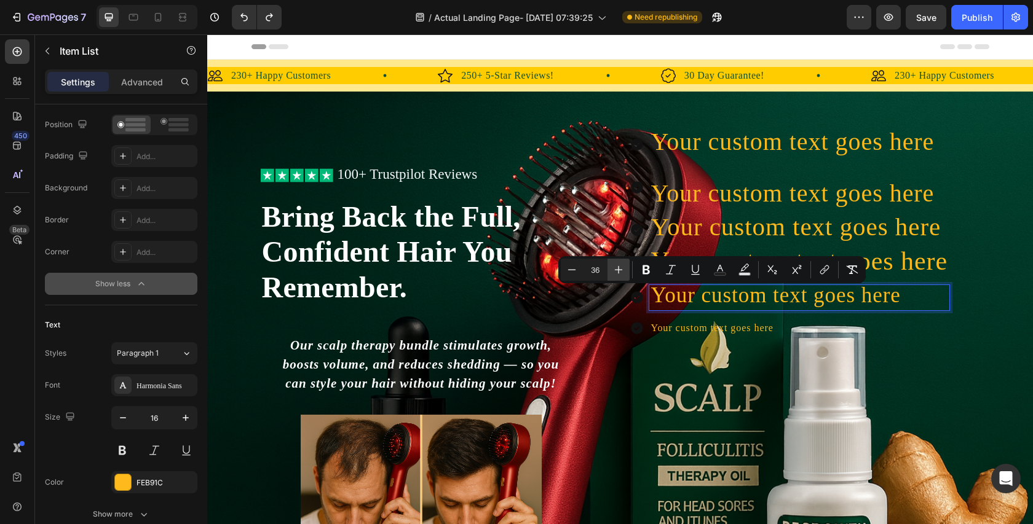
click at [623, 269] on icon "Editor contextual toolbar" at bounding box center [618, 270] width 12 height 12
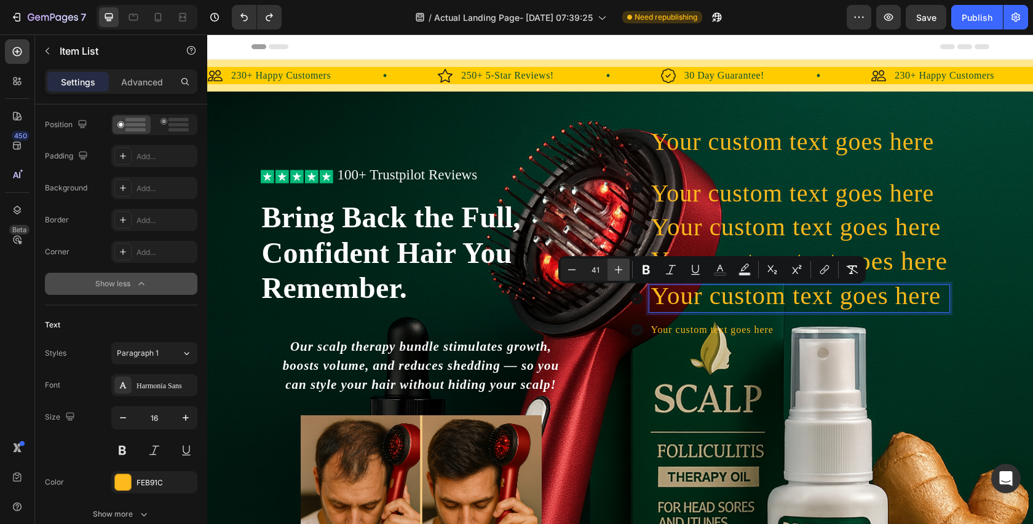
click at [623, 269] on icon "Editor contextual toolbar" at bounding box center [618, 270] width 12 height 12
type input "42"
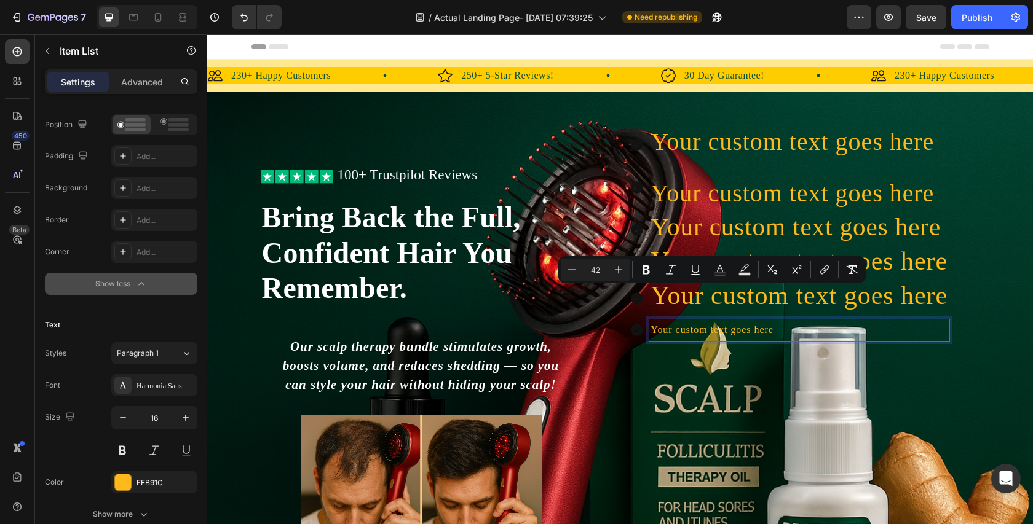
click at [786, 329] on p "Your custom text goes here" at bounding box center [799, 331] width 297 height 18
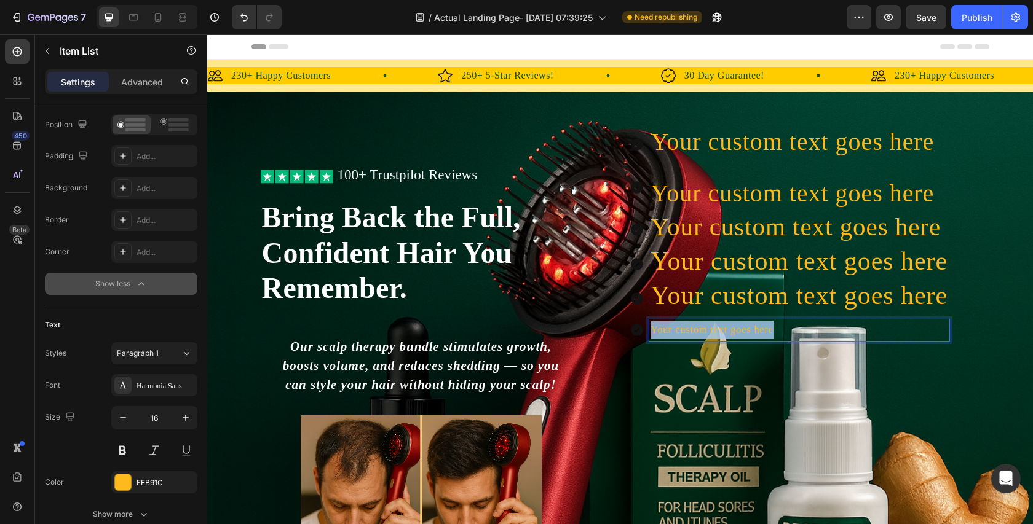
drag, startPoint x: 786, startPoint y: 333, endPoint x: 639, endPoint y: 330, distance: 146.3
click at [639, 330] on div "Your custom text goes here" at bounding box center [790, 331] width 320 height 22
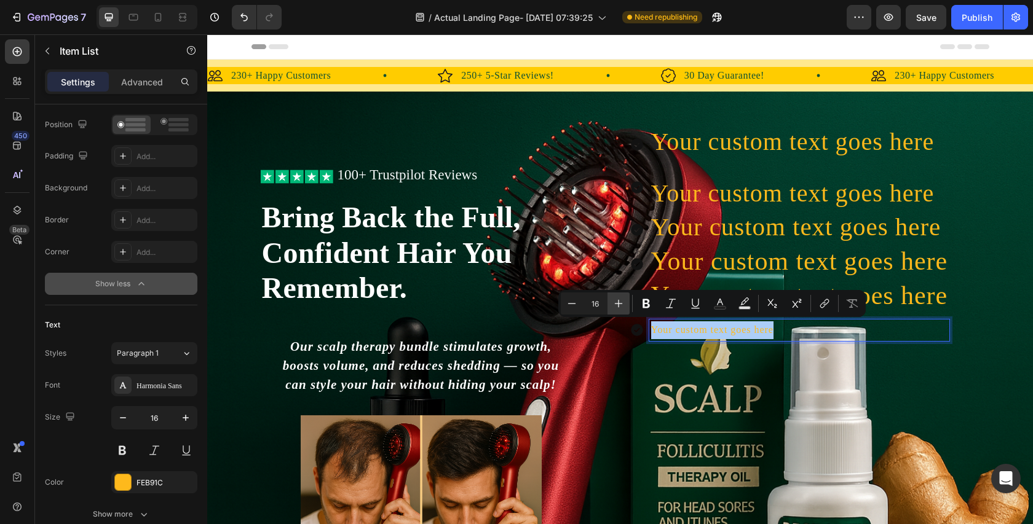
click at [624, 304] on button "Plus" at bounding box center [618, 304] width 22 height 22
click at [624, 304] on icon "Editor contextual toolbar" at bounding box center [618, 304] width 12 height 12
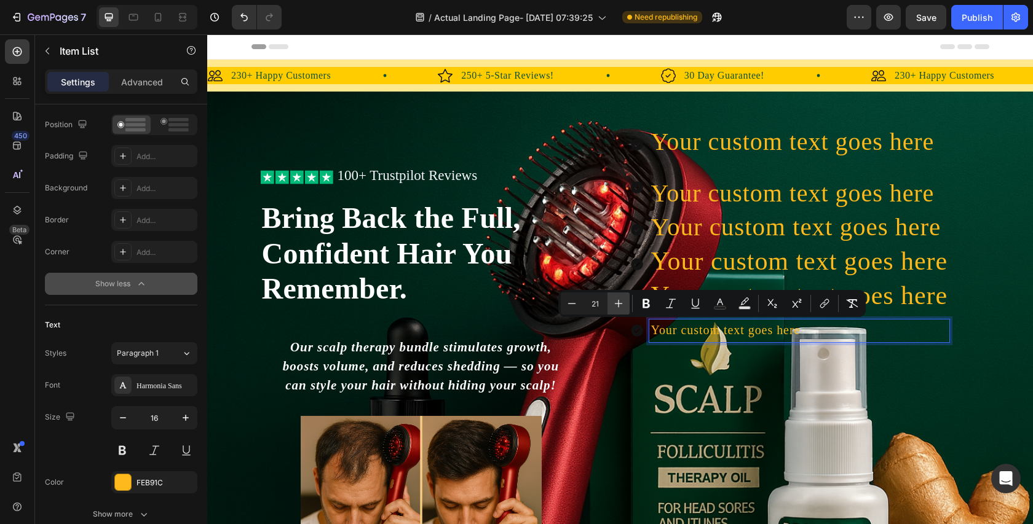
click at [624, 304] on icon "Editor contextual toolbar" at bounding box center [618, 304] width 12 height 12
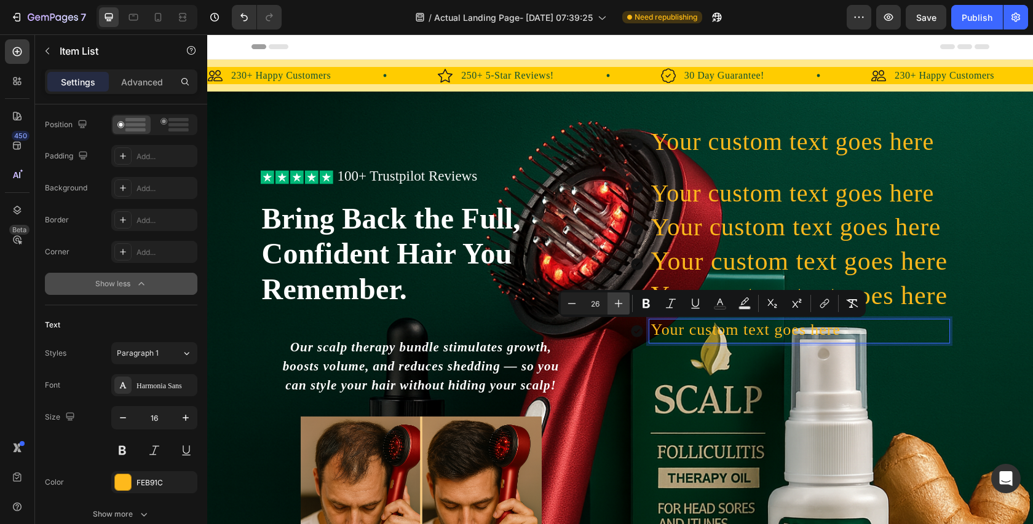
click at [624, 304] on icon "Editor contextual toolbar" at bounding box center [618, 304] width 12 height 12
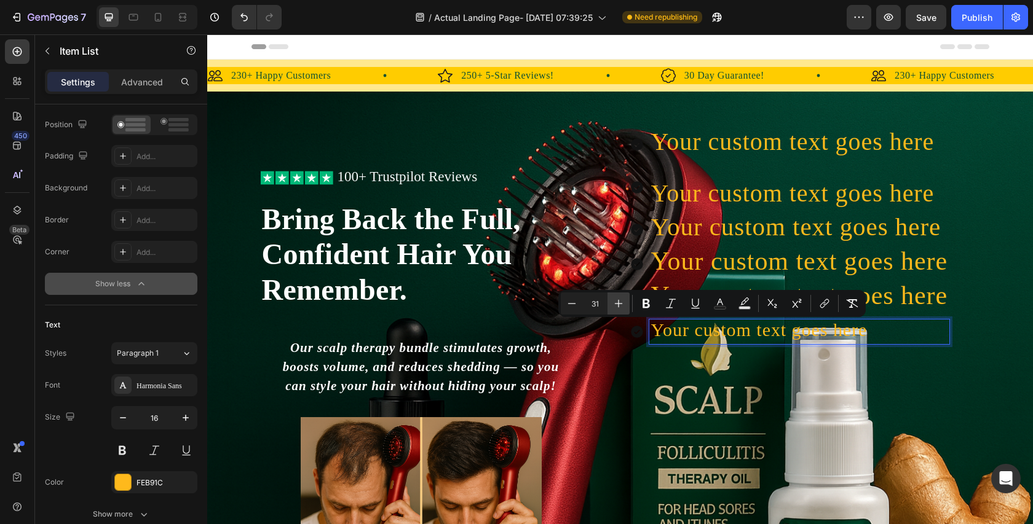
click at [624, 304] on icon "Editor contextual toolbar" at bounding box center [618, 304] width 12 height 12
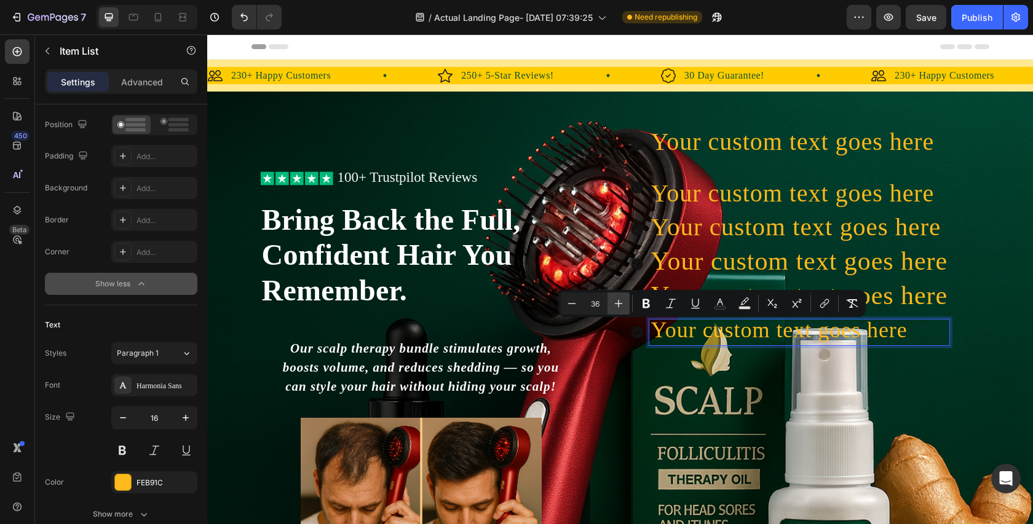
click at [624, 304] on icon "Editor contextual toolbar" at bounding box center [618, 304] width 12 height 12
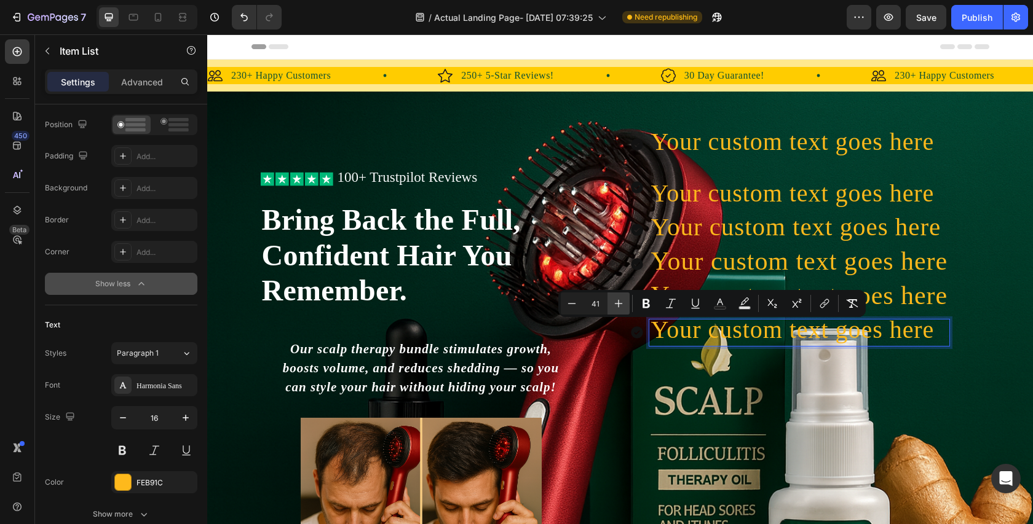
click at [624, 304] on icon "Editor contextual toolbar" at bounding box center [618, 304] width 12 height 12
click at [580, 304] on button "Minus" at bounding box center [572, 304] width 22 height 22
click at [619, 303] on icon "Editor contextual toolbar" at bounding box center [619, 304] width 8 height 8
type input "42"
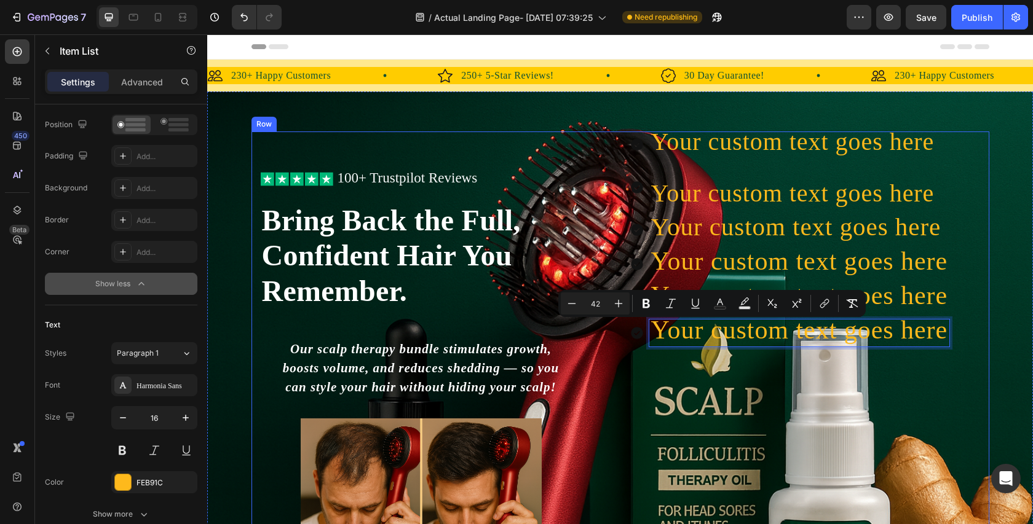
click at [878, 385] on div "Your custom text goes here Your custom text goes here Your custom text goes her…" at bounding box center [805, 429] width 350 height 594
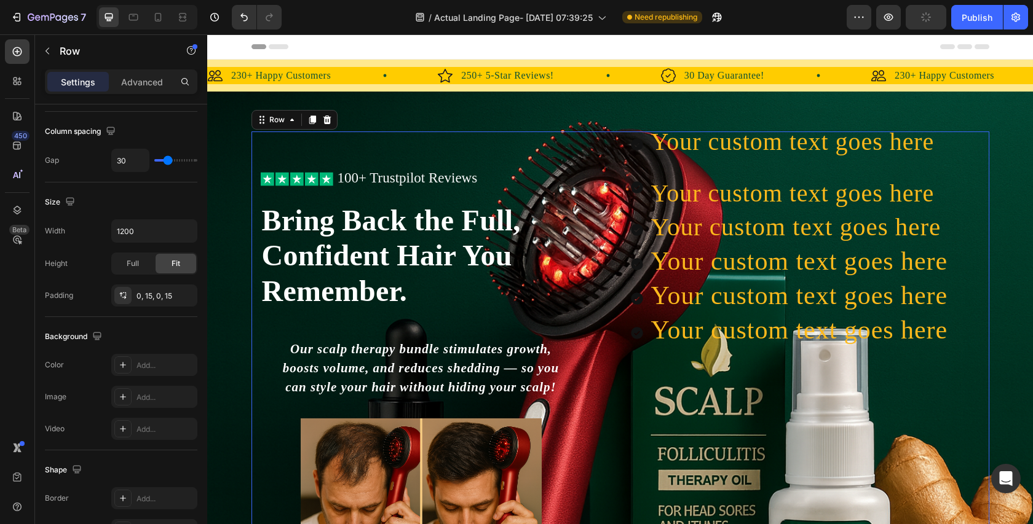
scroll to position [0, 0]
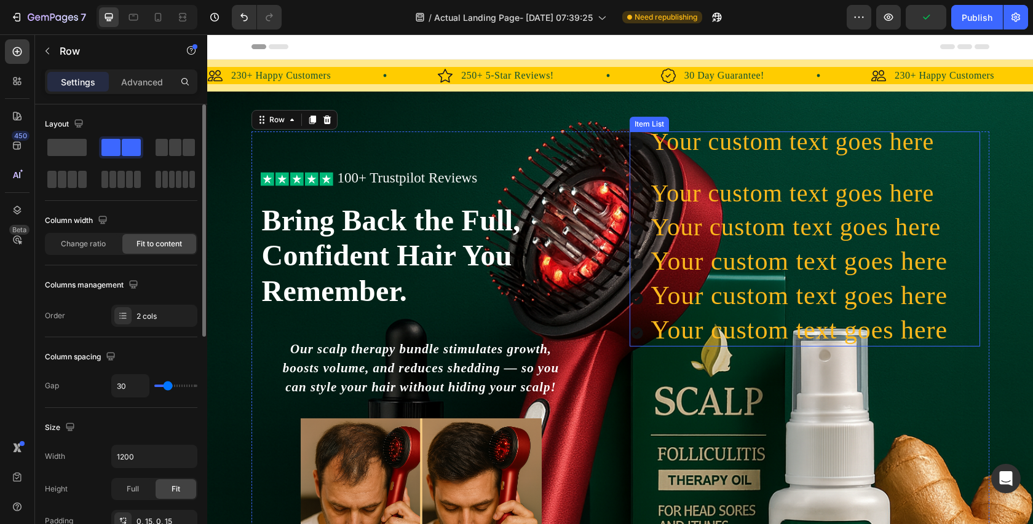
click at [632, 326] on icon at bounding box center [637, 333] width 15 height 15
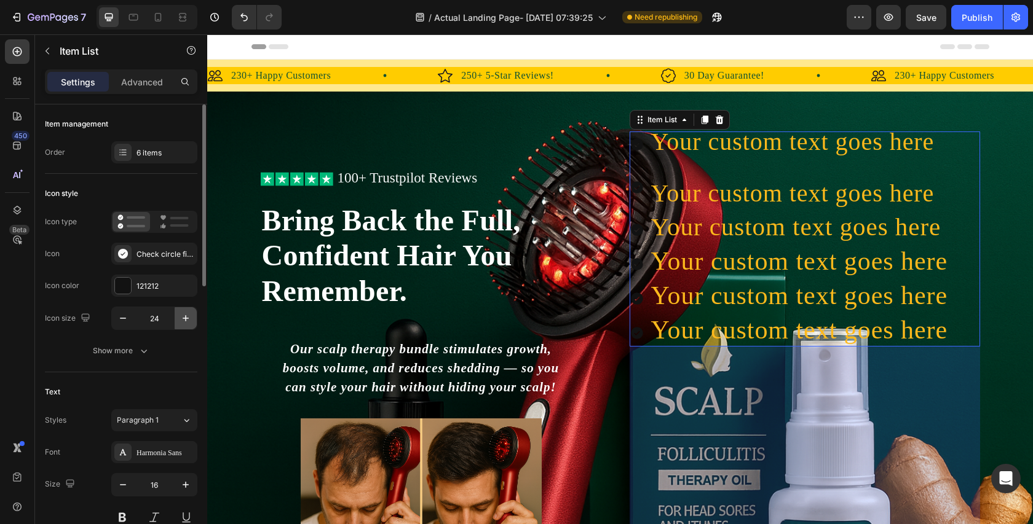
click at [183, 320] on icon "button" at bounding box center [186, 318] width 12 height 12
click at [184, 320] on icon "button" at bounding box center [186, 318] width 12 height 12
click at [124, 322] on icon "button" at bounding box center [123, 318] width 12 height 12
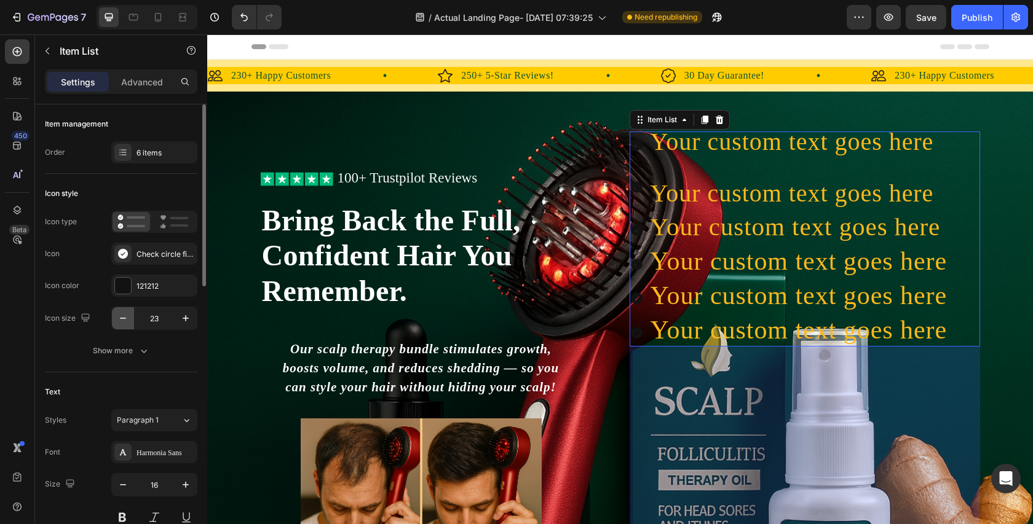
click at [124, 322] on icon "button" at bounding box center [123, 318] width 12 height 12
type input "20"
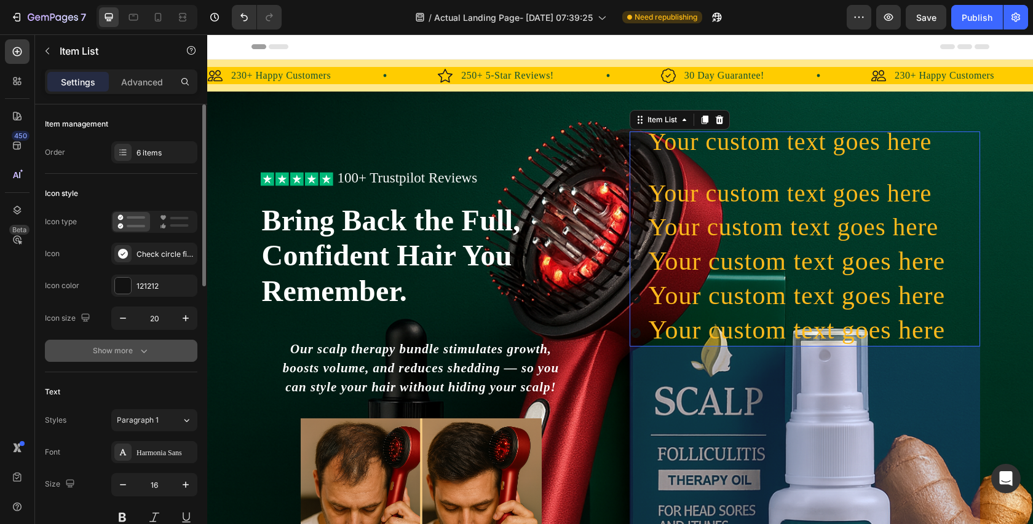
click at [139, 358] on button "Show more" at bounding box center [121, 351] width 152 height 22
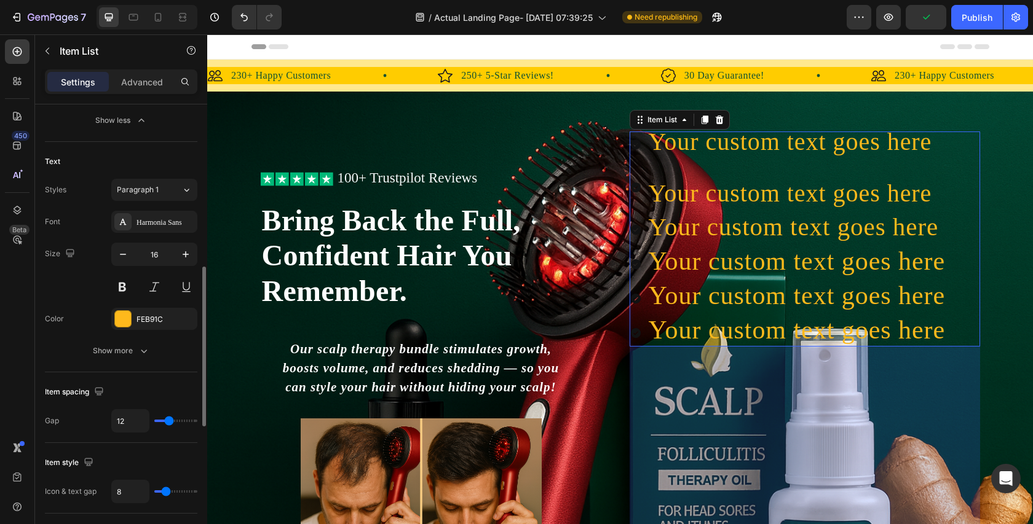
scroll to position [415, 0]
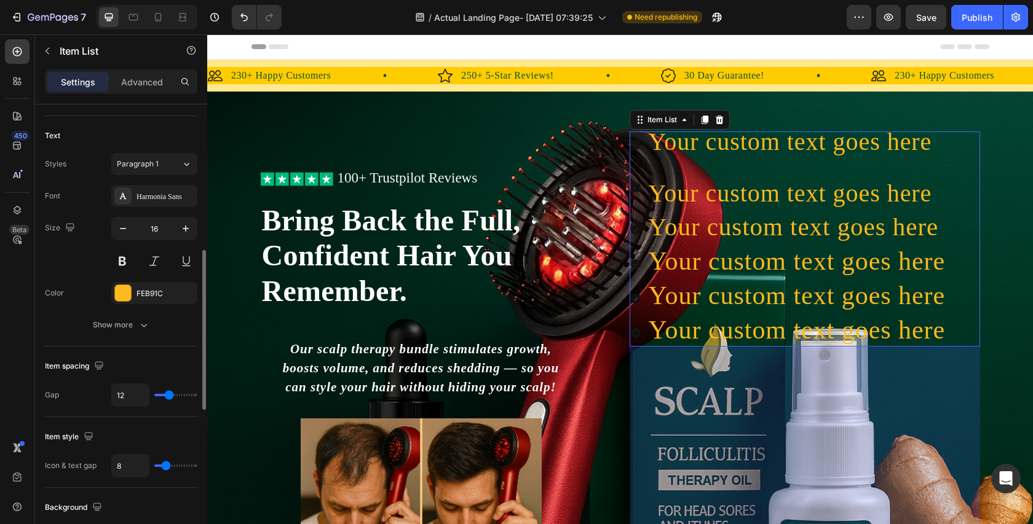
type input "23"
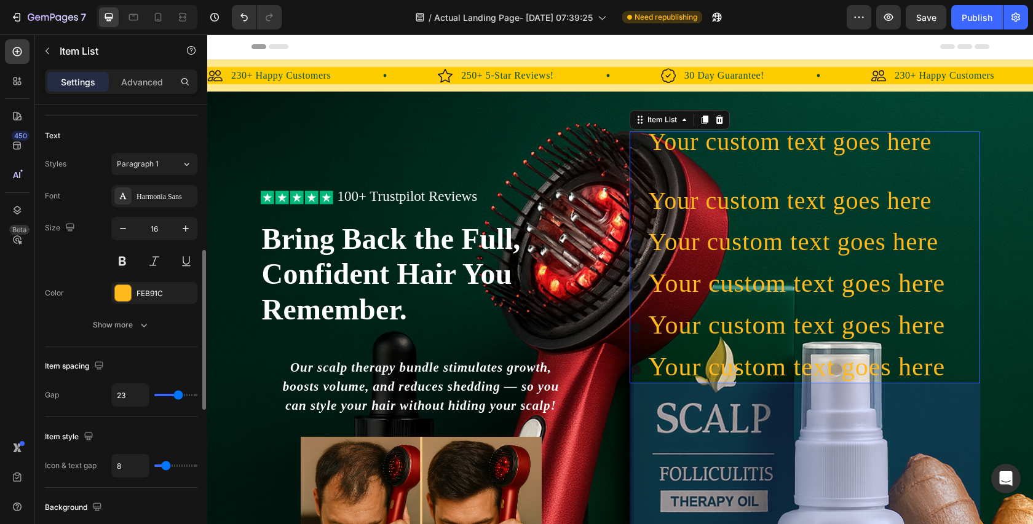
type input "24"
type input "25"
type input "26"
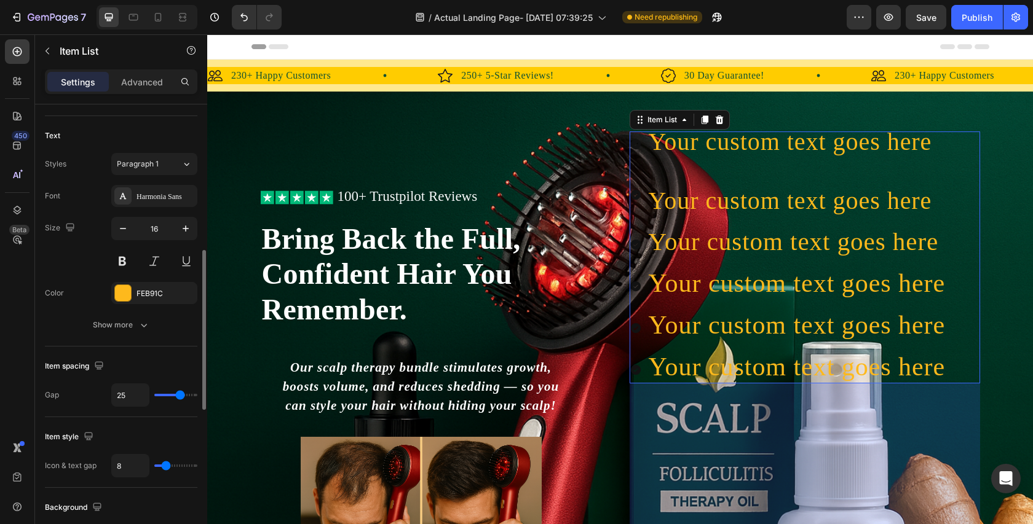
type input "26"
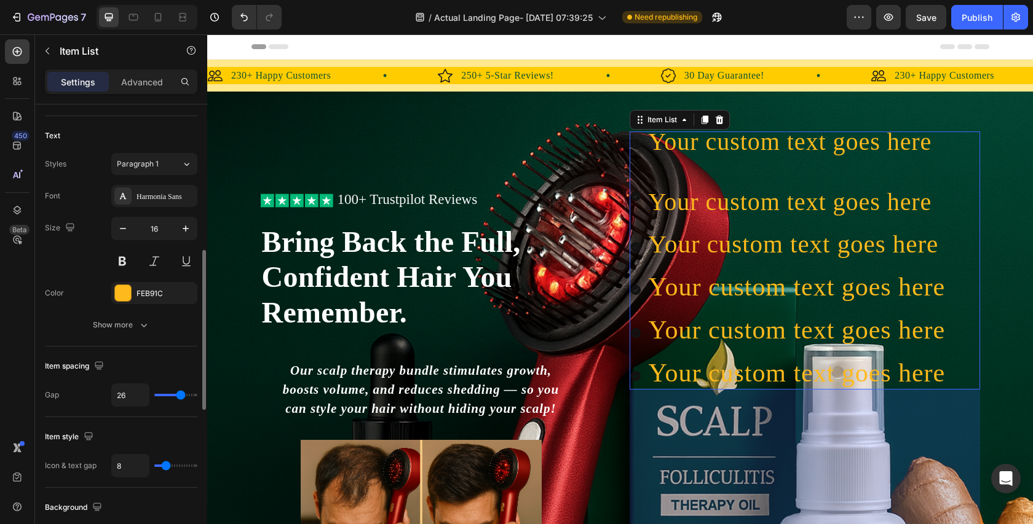
type input "27"
type input "28"
type input "29"
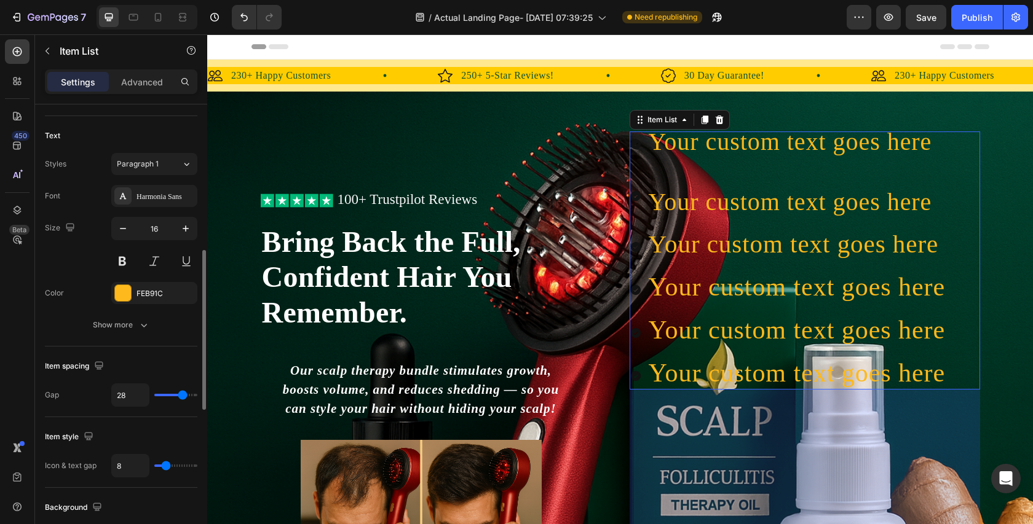
type input "29"
type input "31"
type input "40"
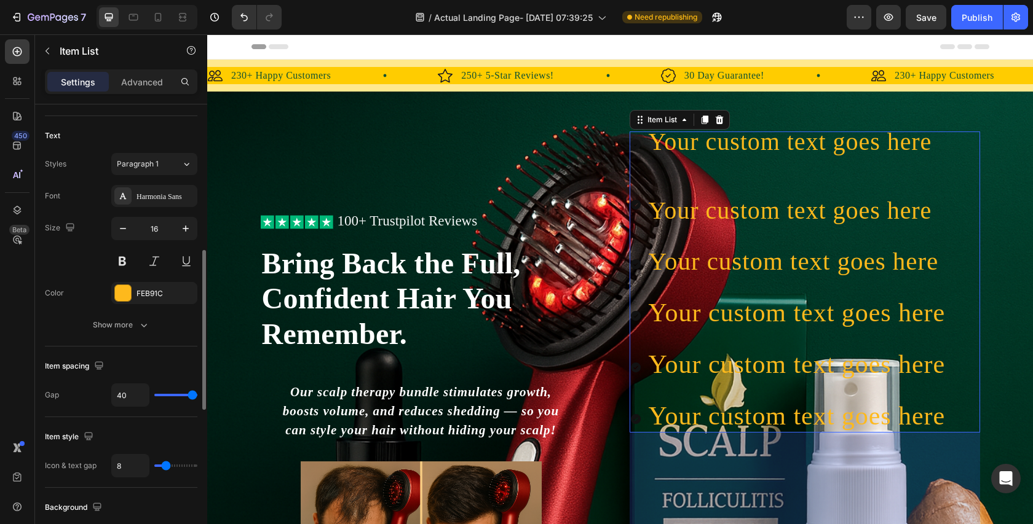
type input "34"
type input "6"
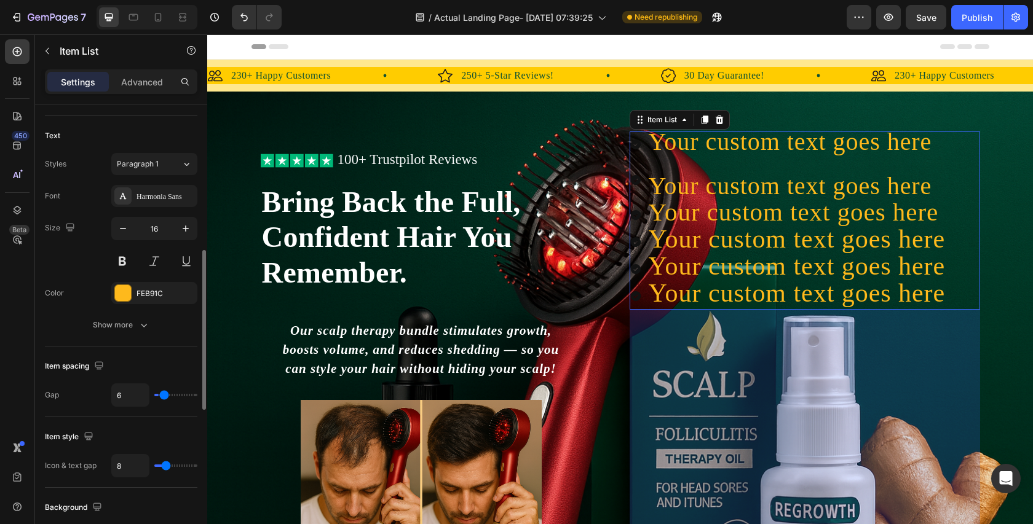
type input "0"
type input "2"
type input "25"
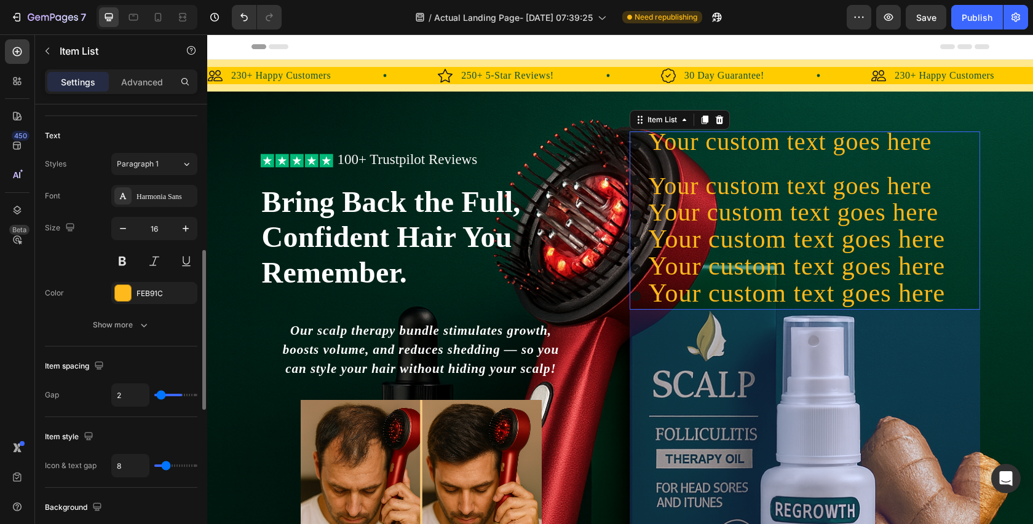
type input "25"
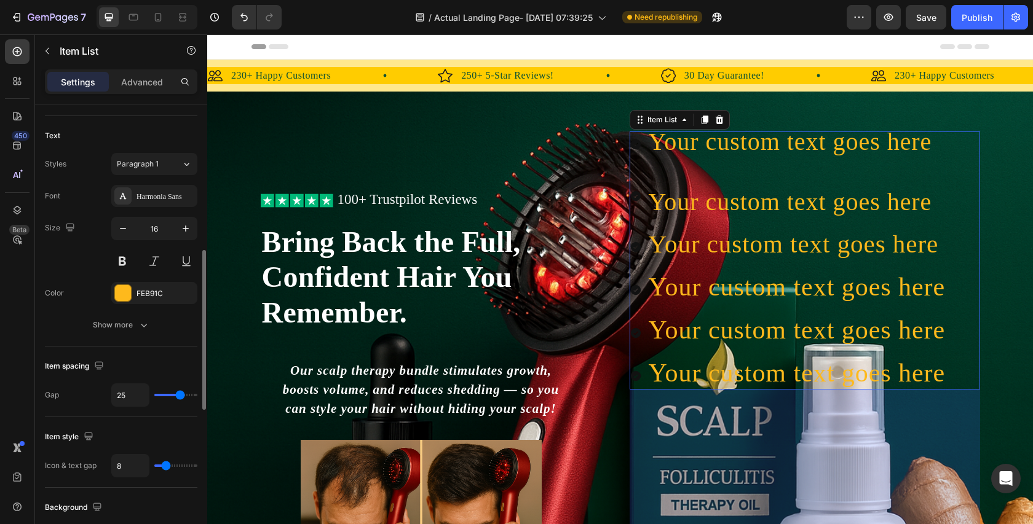
type input "27"
type input "28"
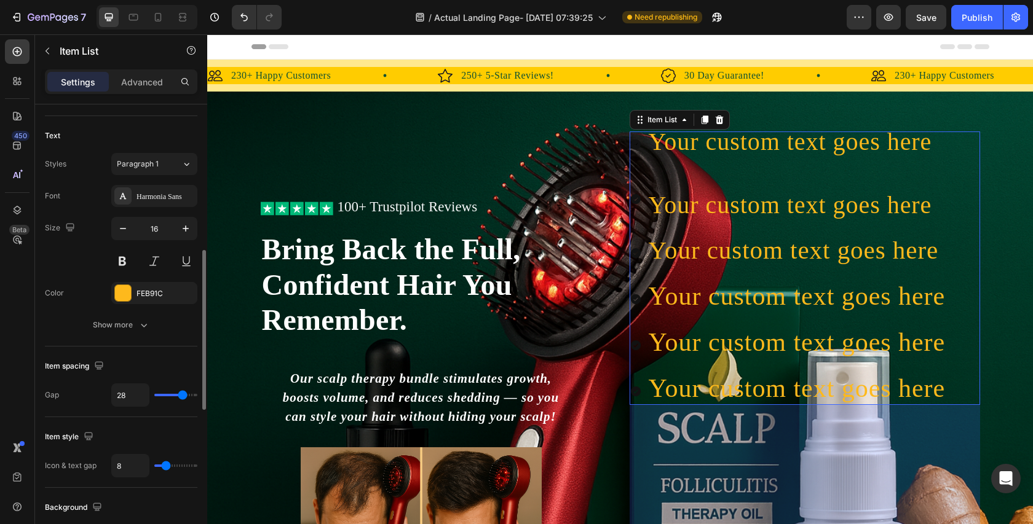
type input "31"
type input "34"
type input "39"
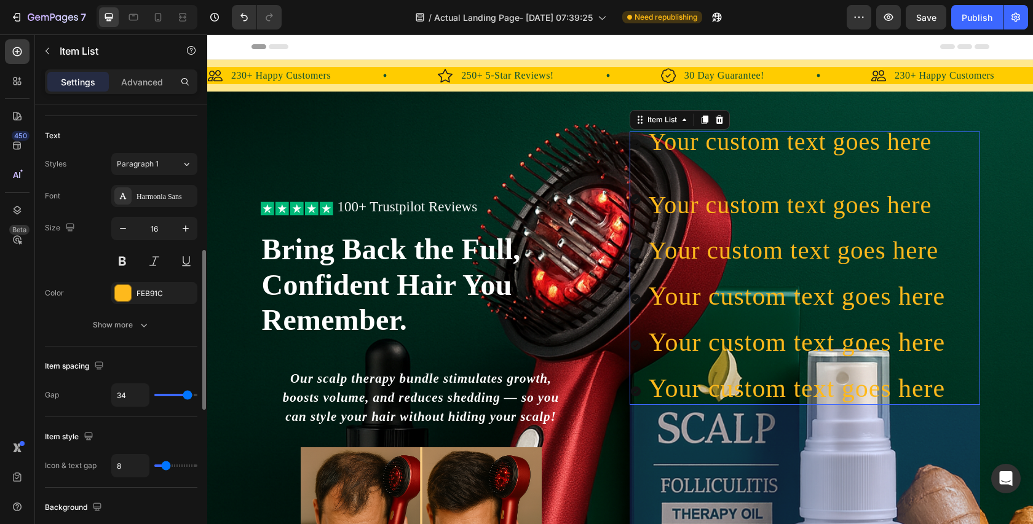
type input "39"
type input "40"
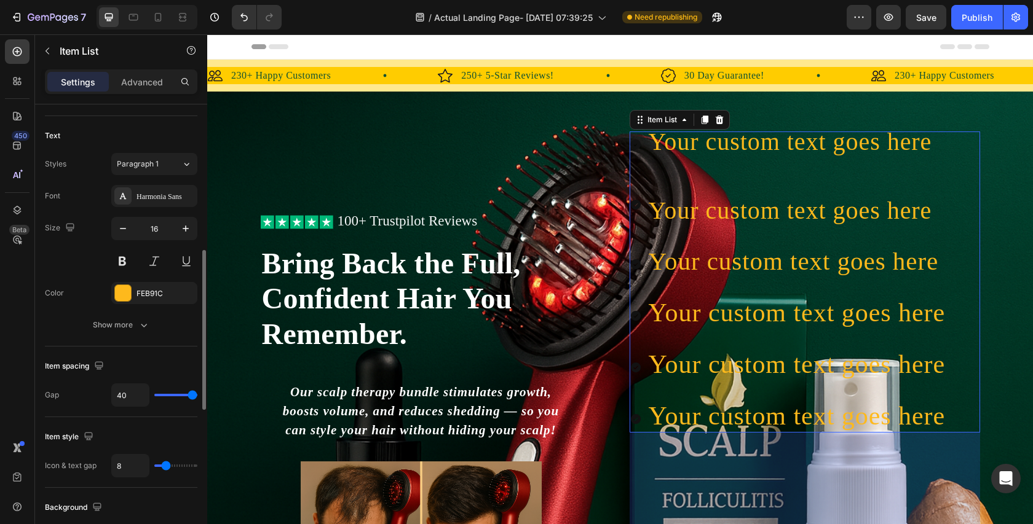
drag, startPoint x: 166, startPoint y: 391, endPoint x: 207, endPoint y: 414, distance: 47.1
type input "40"
click at [197, 397] on input "range" at bounding box center [175, 395] width 43 height 2
type input "9"
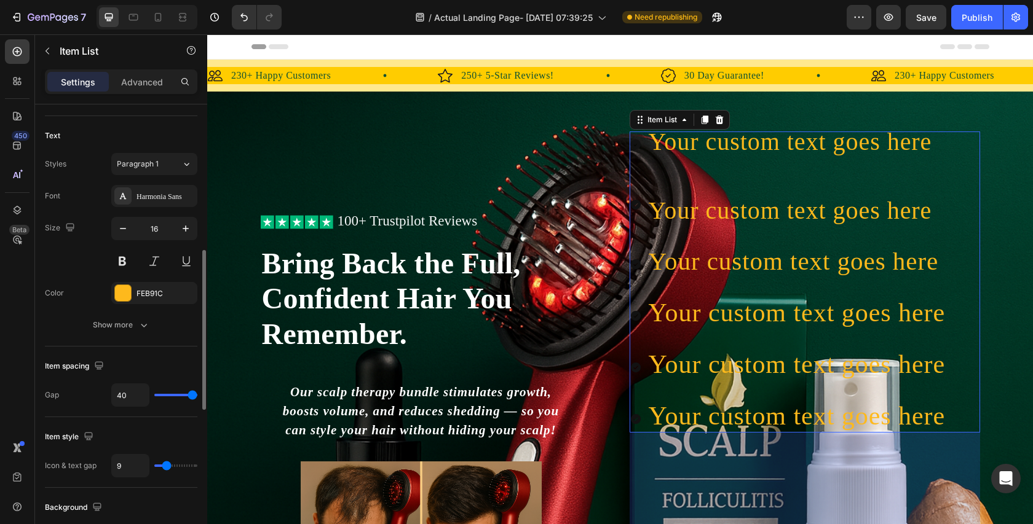
type input "13"
type input "16"
type input "17"
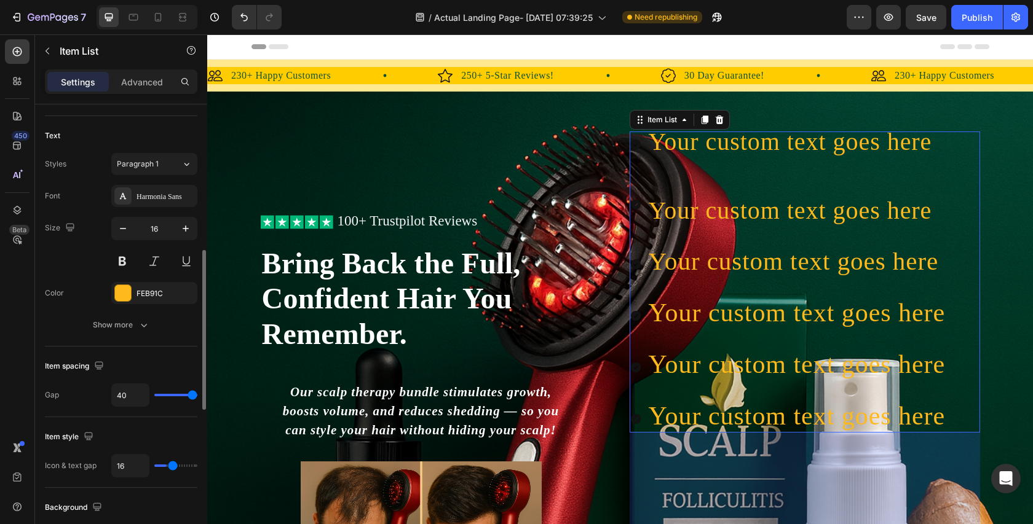
type input "17"
type input "18"
type input "19"
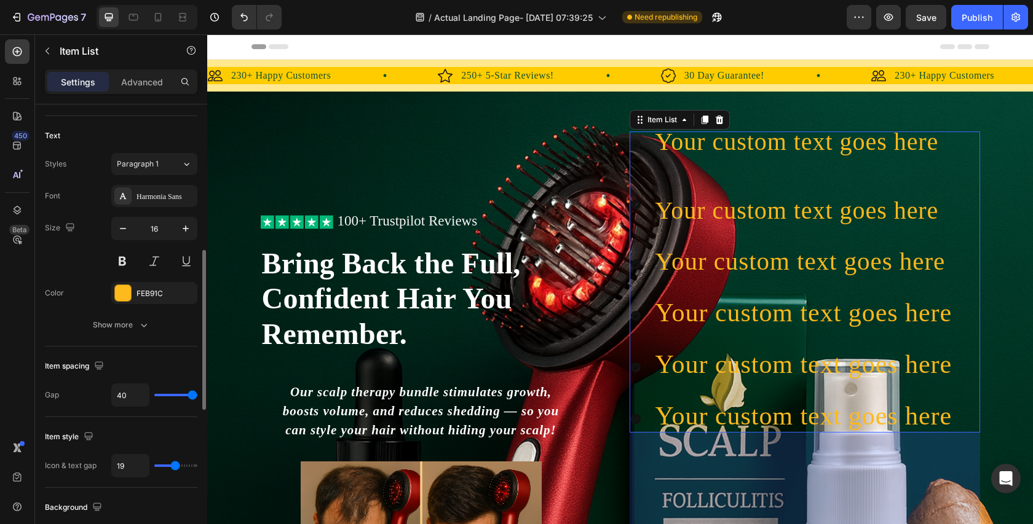
type input "20"
type input "21"
type input "22"
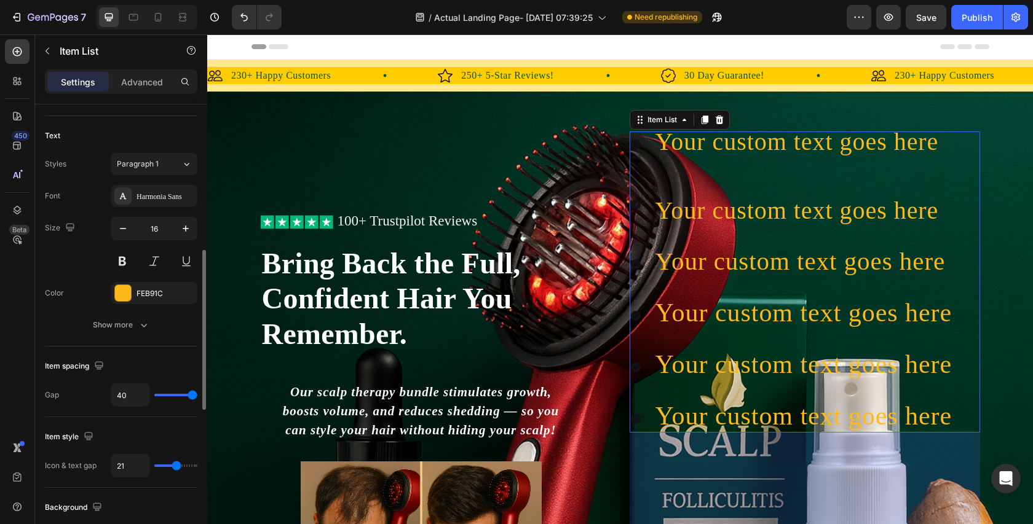
type input "22"
type input "23"
type input "24"
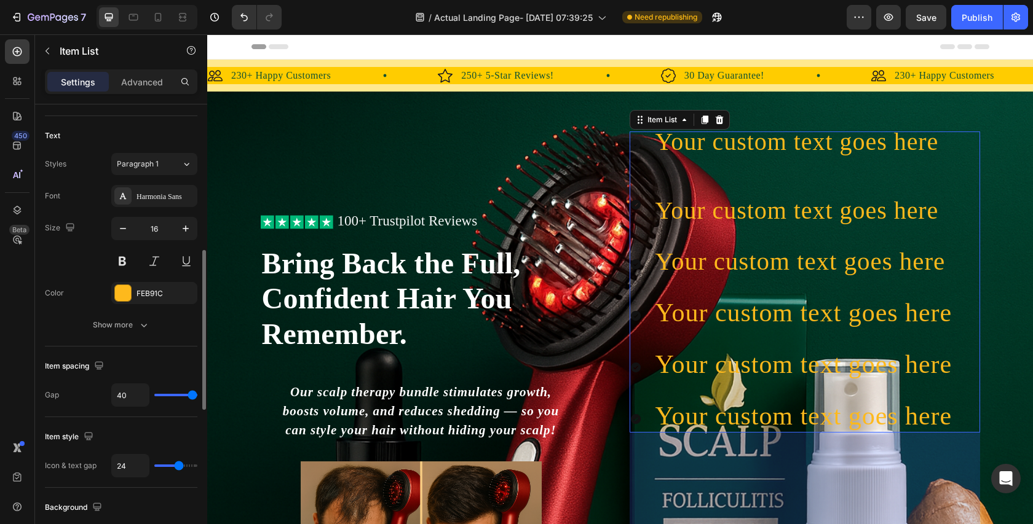
type input "25"
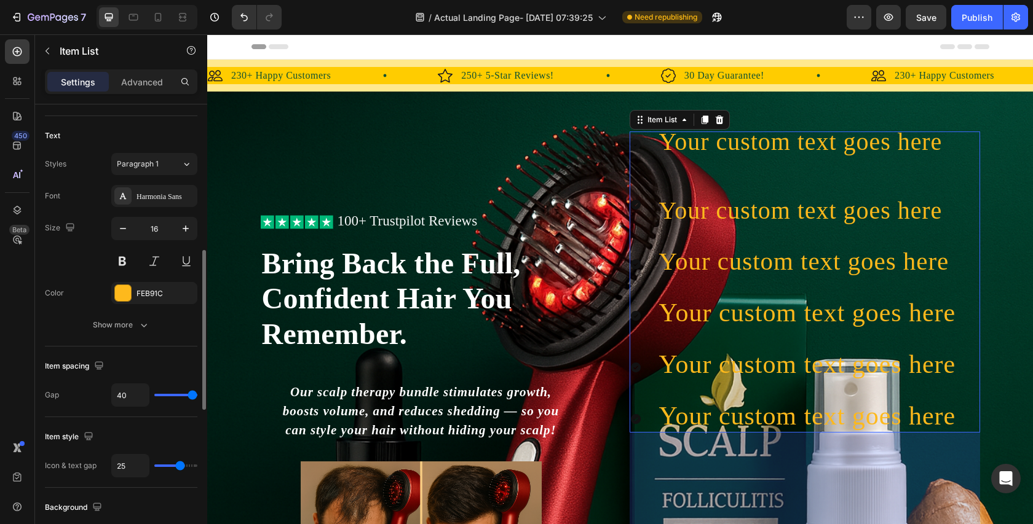
type input "27"
type input "29"
type input "31"
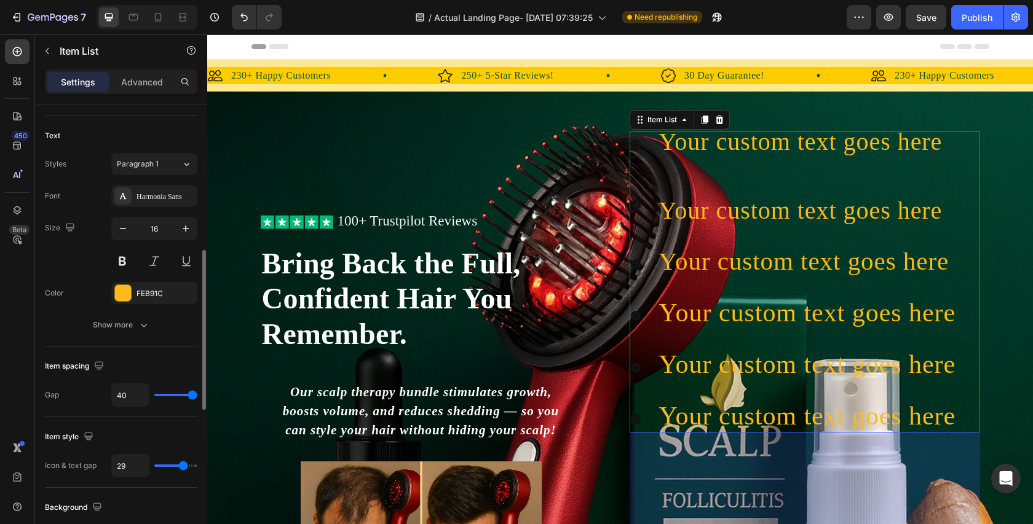
type input "31"
type input "32"
type input "34"
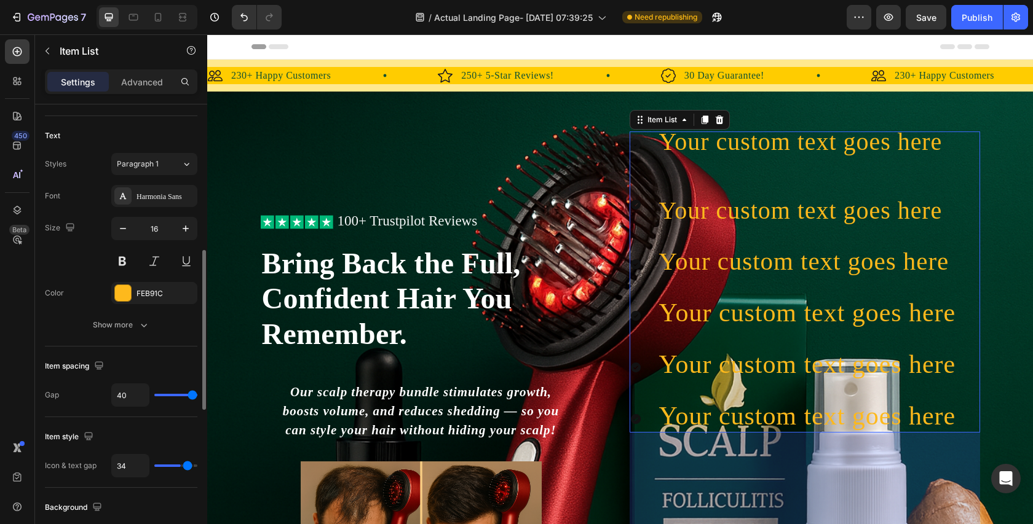
type input "35"
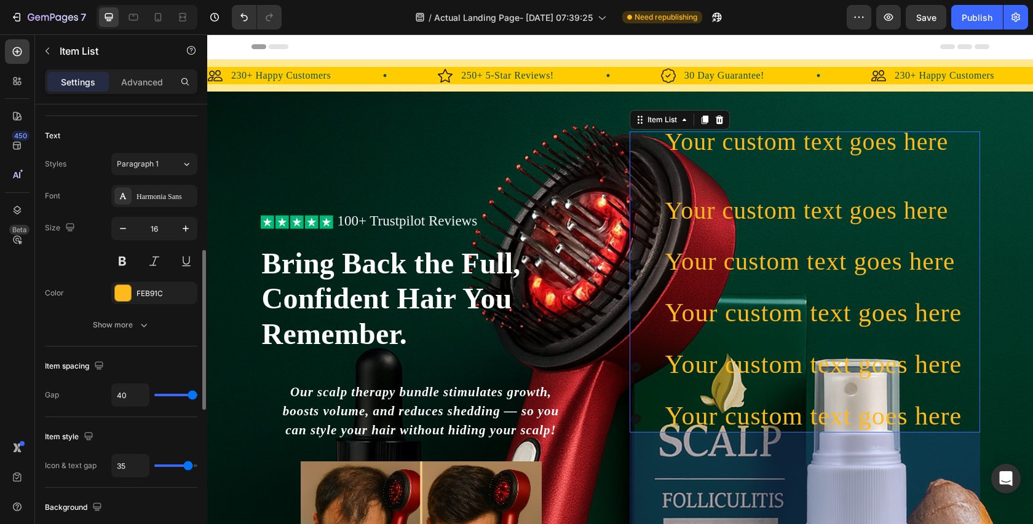
type input "36"
type input "37"
type input "38"
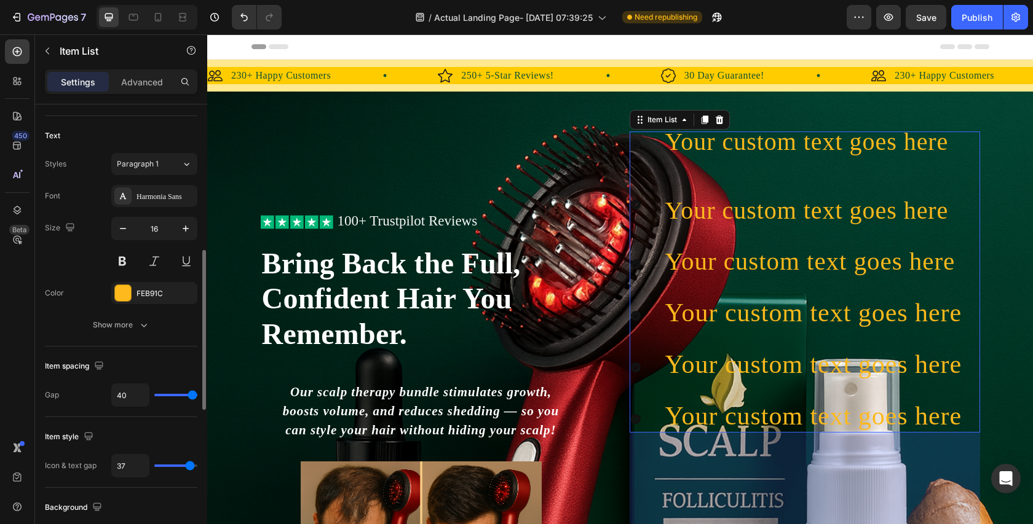
type input "38"
type input "39"
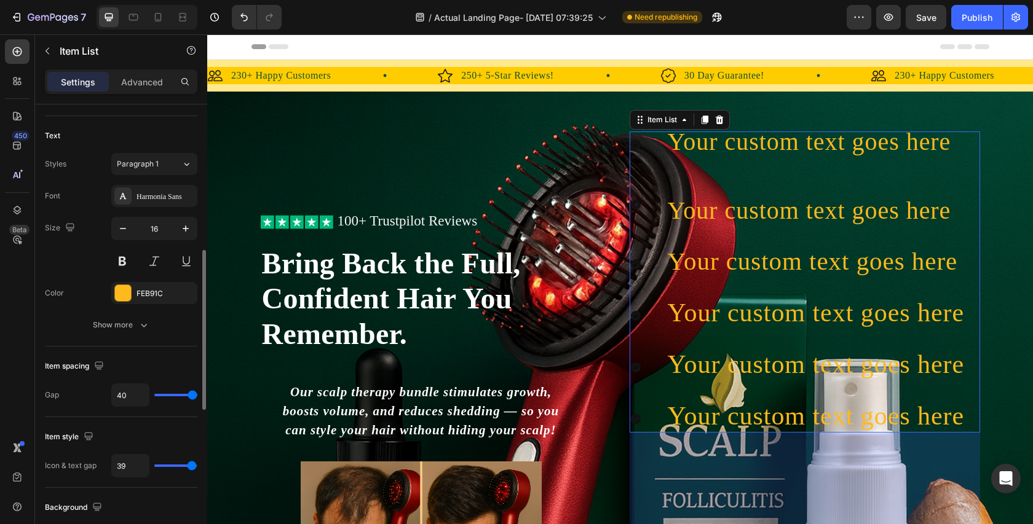
type input "40"
type input "39"
type input "35"
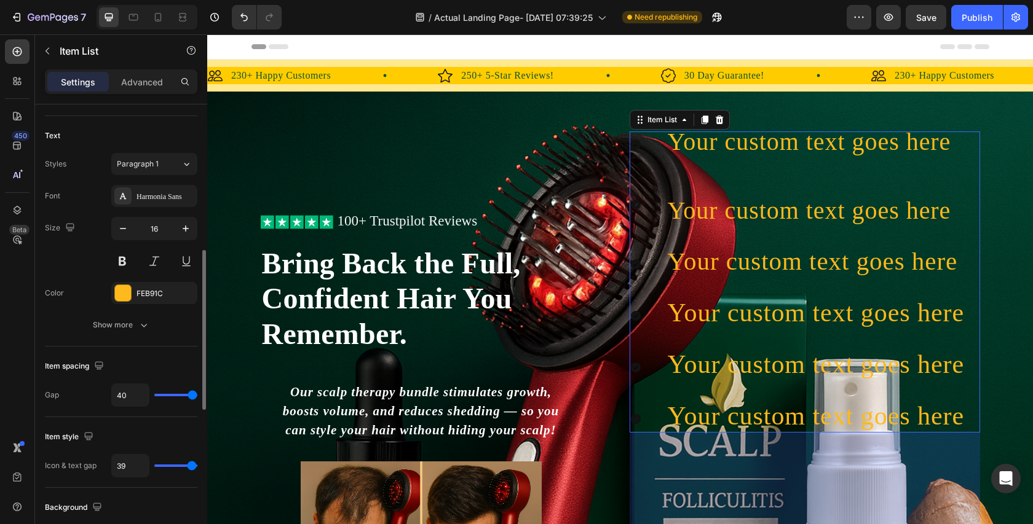
type input "35"
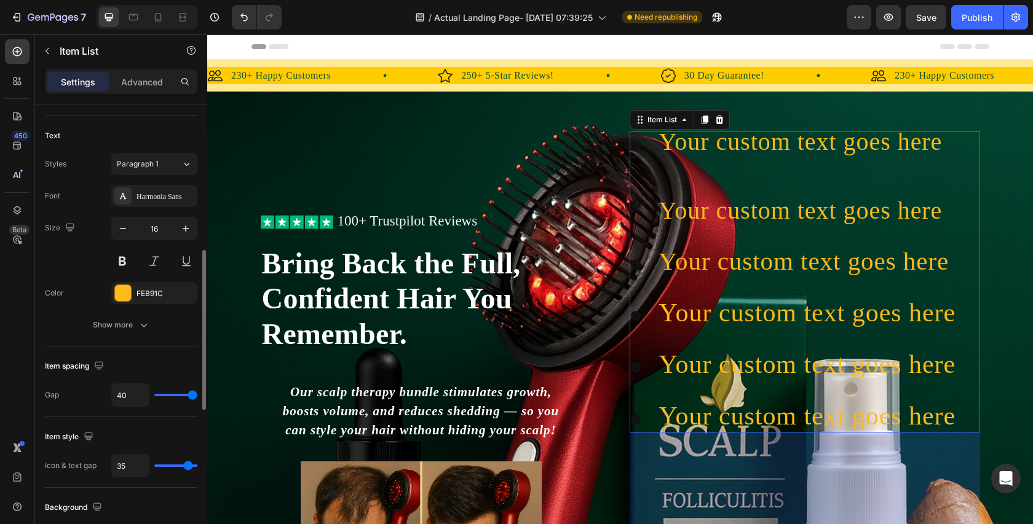
type input "25"
type input "22"
type input "20"
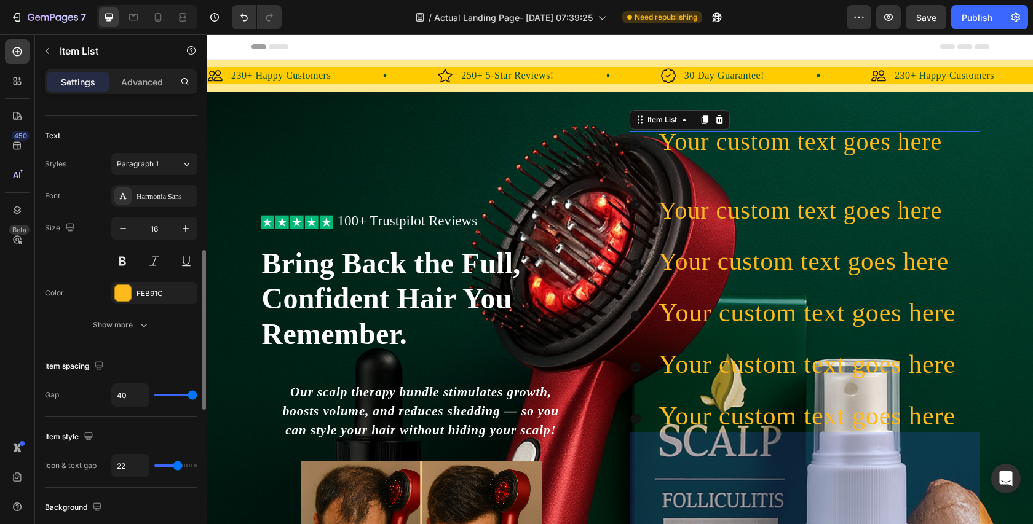
type input "20"
type input "18"
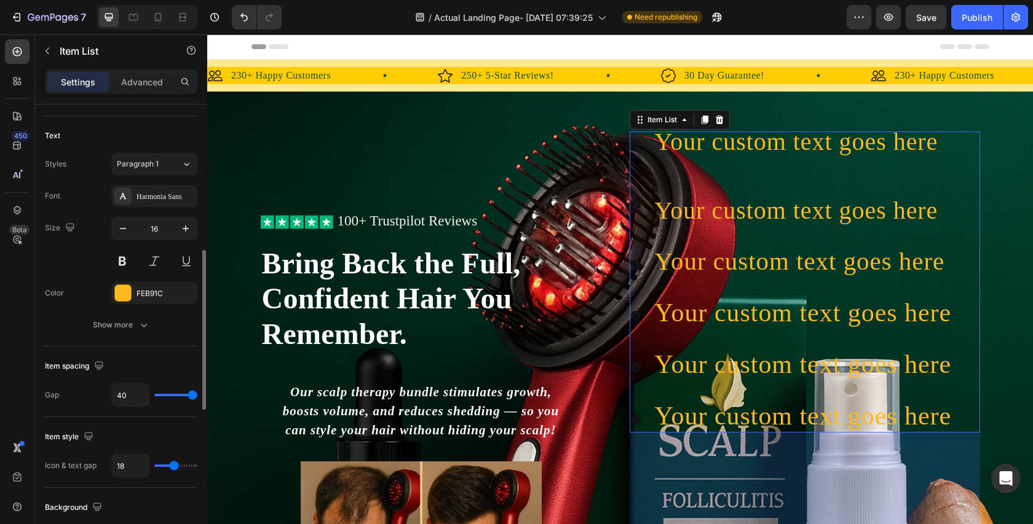
type input "17"
type input "16"
type input "15"
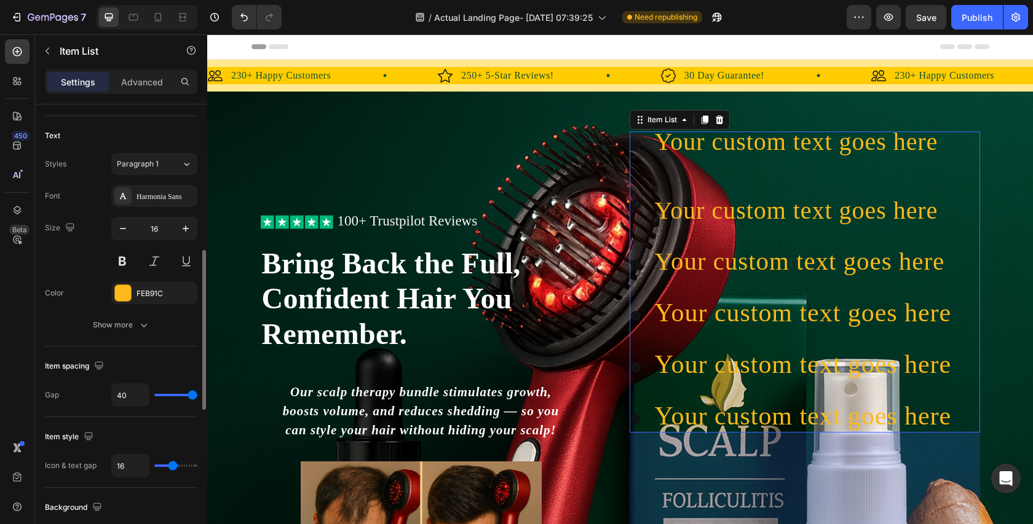
type input "15"
type input "14"
type input "13"
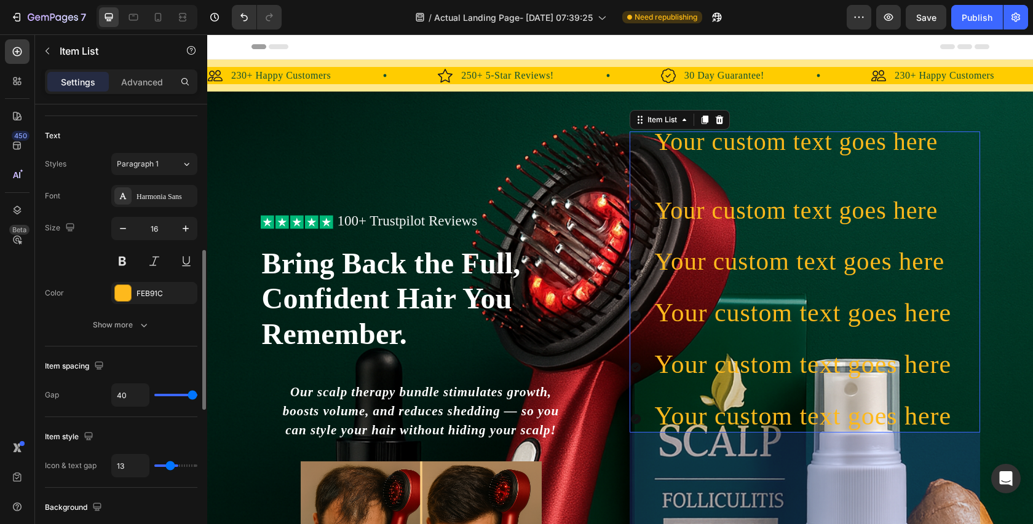
type input "12"
type input "11"
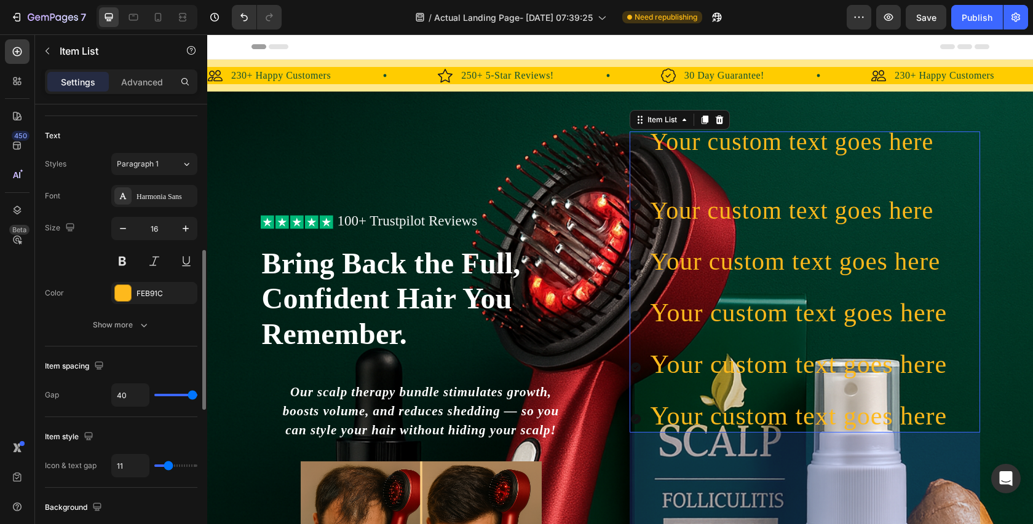
type input "10"
type input "9"
type input "8"
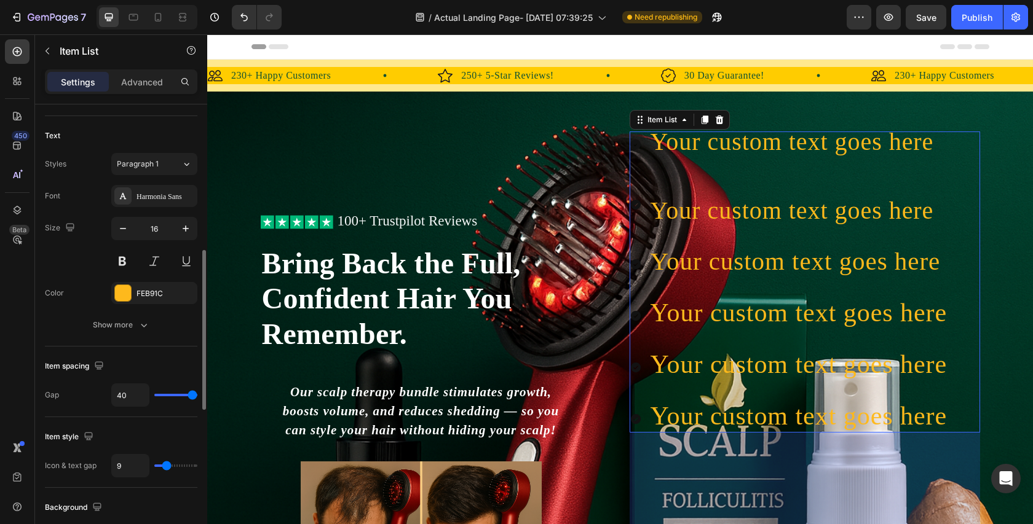
type input "8"
type input "7"
type input "2"
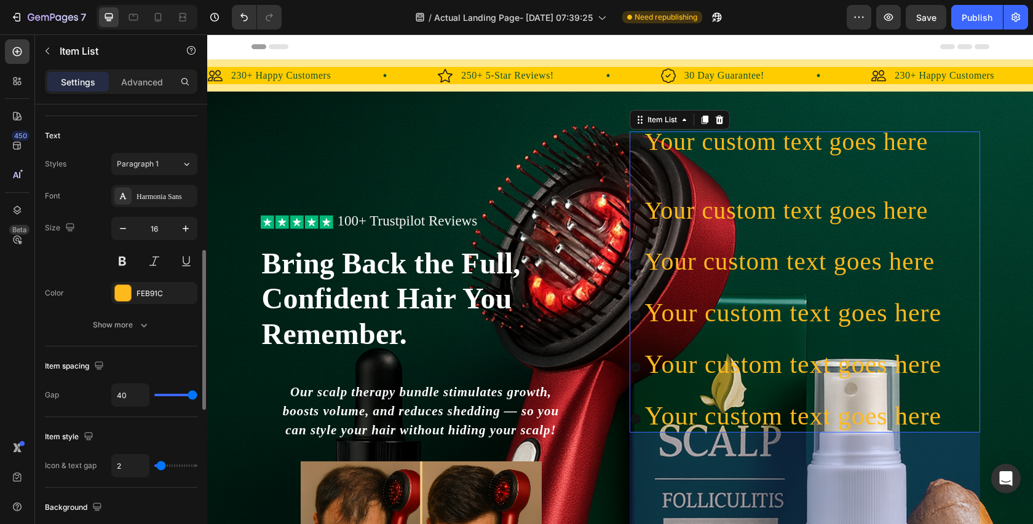
type input "0"
drag, startPoint x: 165, startPoint y: 466, endPoint x: 117, endPoint y: 471, distance: 48.2
click at [117, 471] on div "0" at bounding box center [154, 465] width 86 height 23
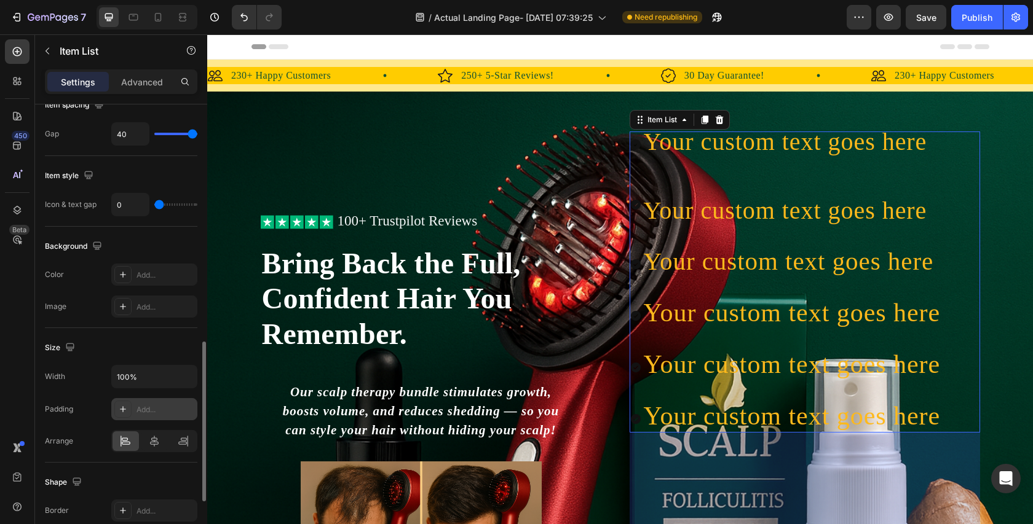
scroll to position [685, 0]
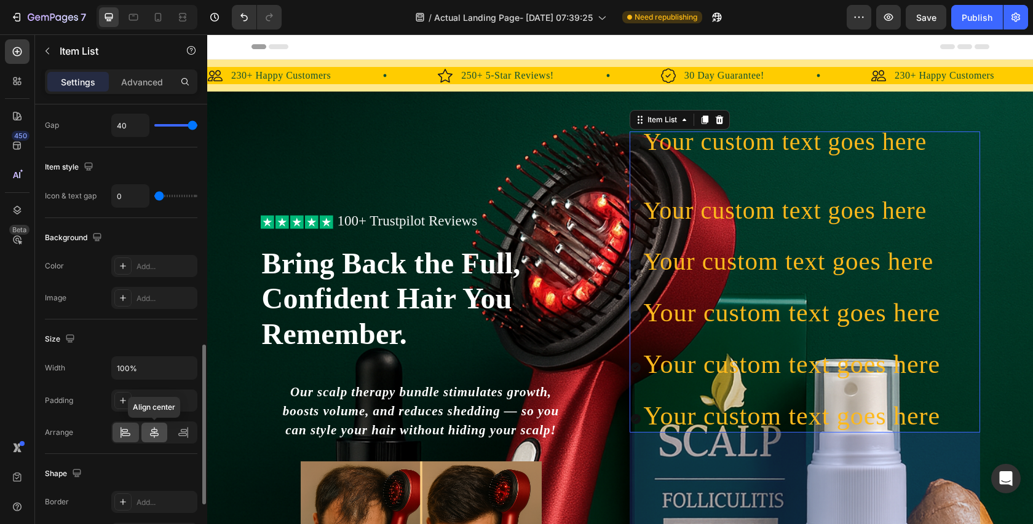
click at [156, 432] on icon at bounding box center [154, 432] width 9 height 11
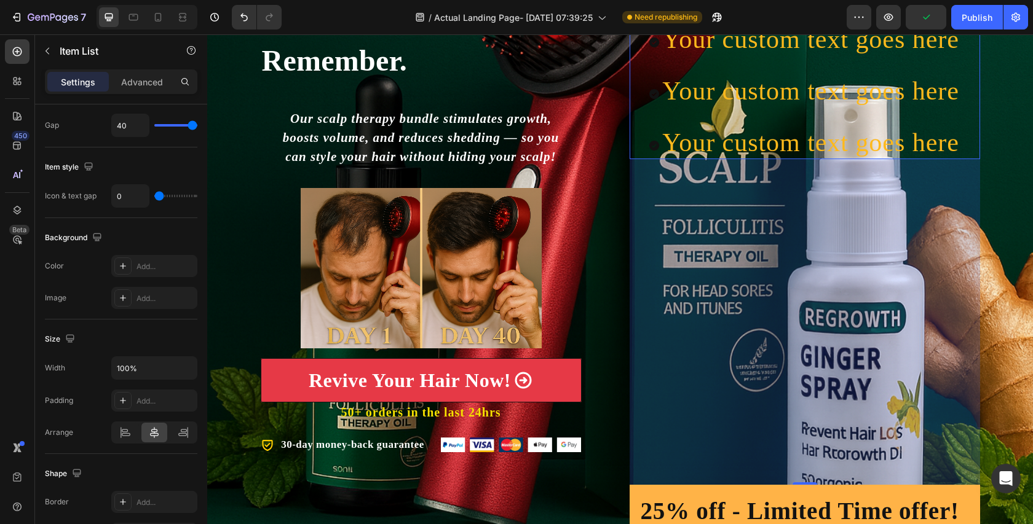
scroll to position [275, 0]
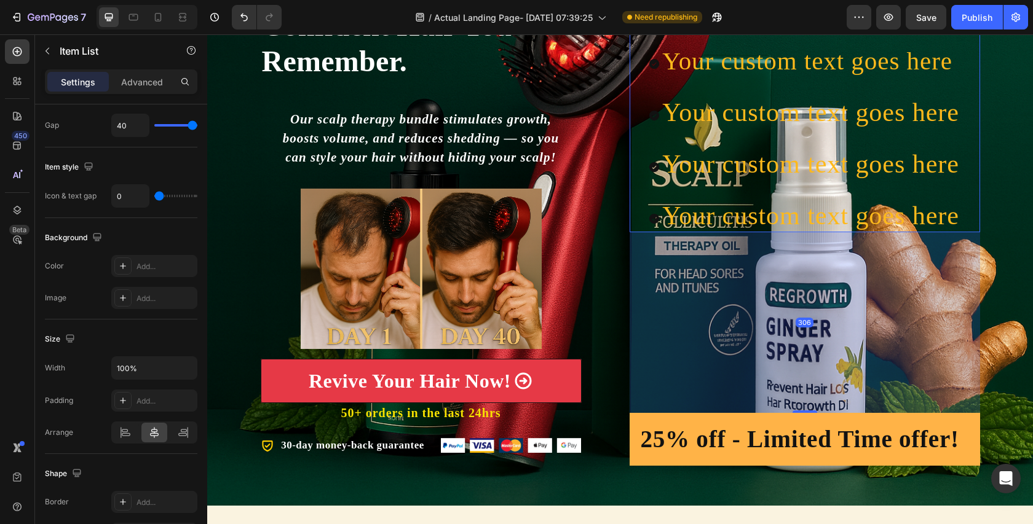
drag, startPoint x: 805, startPoint y: 481, endPoint x: 792, endPoint y: 332, distance: 150.0
click at [792, 232] on div "306" at bounding box center [805, 232] width 350 height 0
type input "100%"
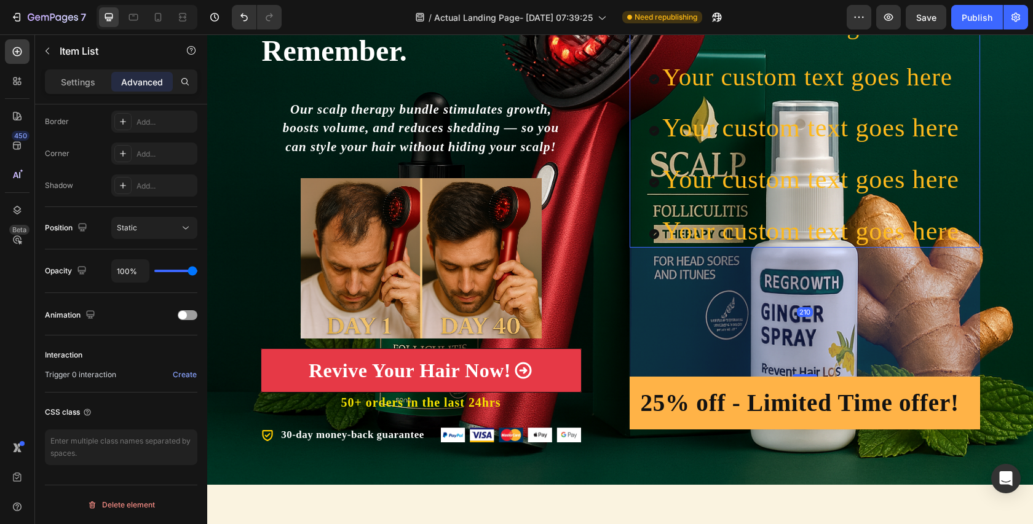
scroll to position [192, 0]
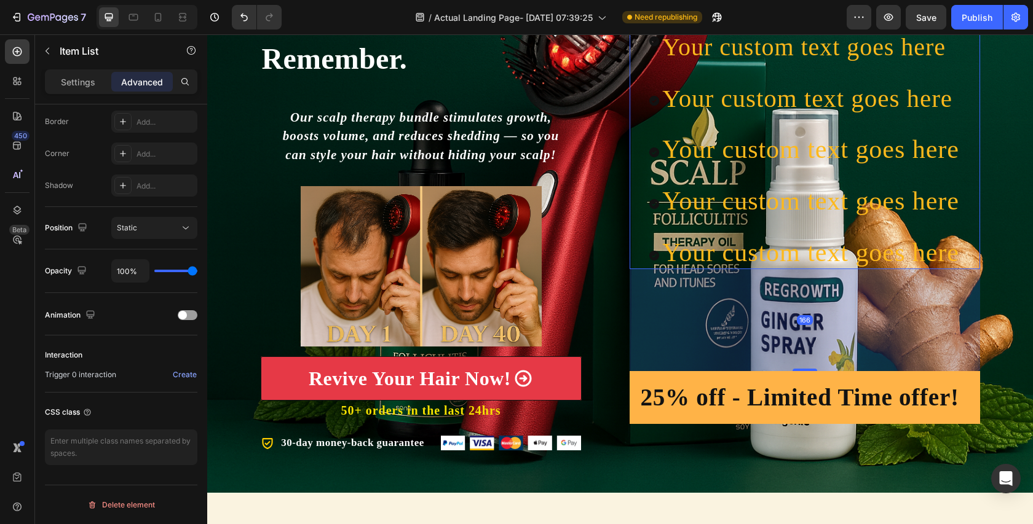
drag, startPoint x: 813, startPoint y: 406, endPoint x: 808, endPoint y: 331, distance: 74.6
click at [808, 269] on div "166" at bounding box center [805, 269] width 350 height 0
type input "166"
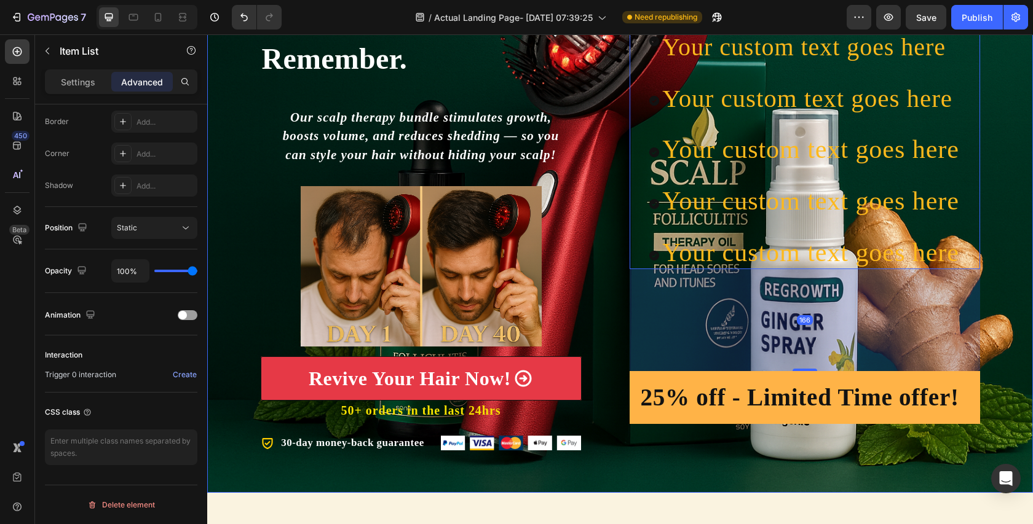
click at [1003, 266] on div "Icon Icon Icon Icon Icon Icon List 100+ Trustpilot Reviews Text Block Row Icon …" at bounding box center [620, 196] width 826 height 513
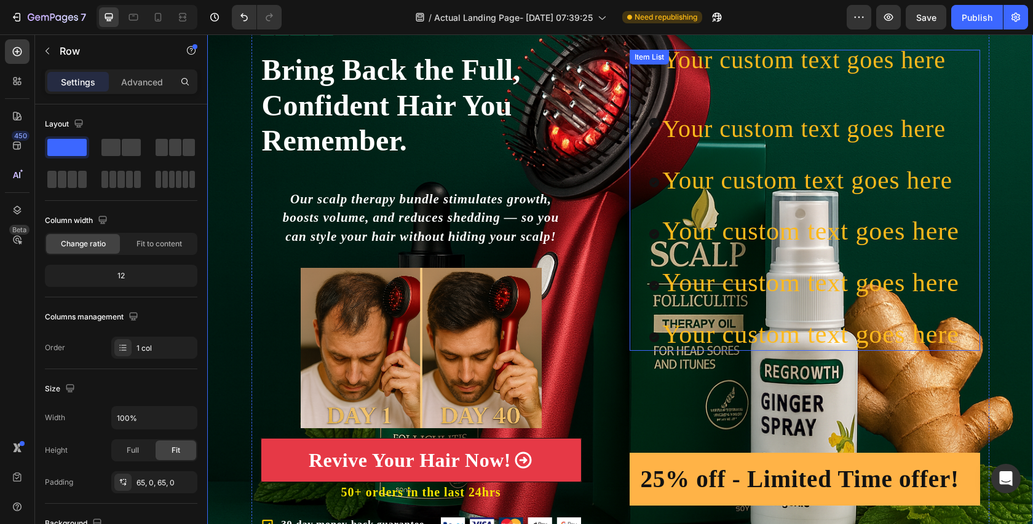
scroll to position [49, 0]
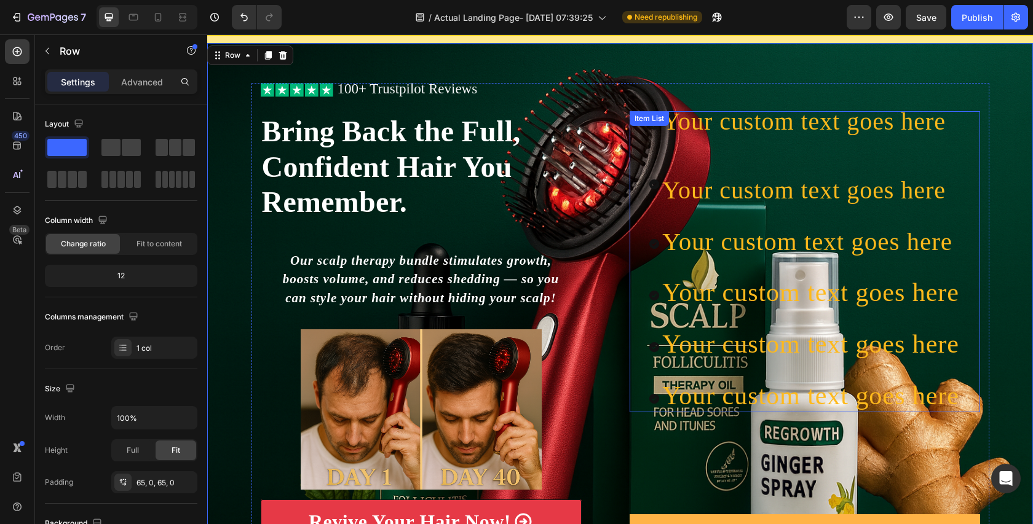
click at [674, 130] on span "Your custom text goes here" at bounding box center [803, 122] width 283 height 28
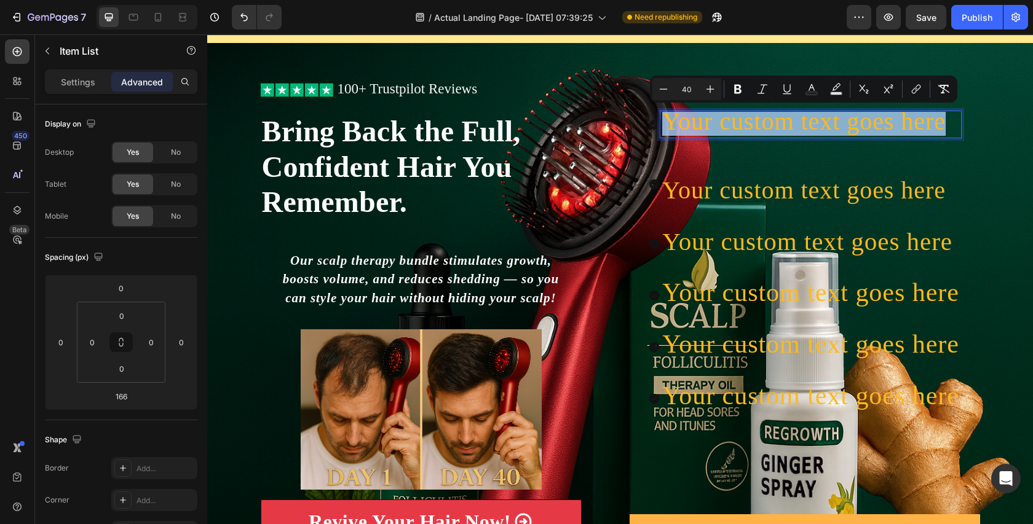
drag, startPoint x: 666, startPoint y: 124, endPoint x: 933, endPoint y: 141, distance: 267.4
click at [933, 141] on div "Your custom text goes here Your custom text goes here Your custom text goes her…" at bounding box center [804, 261] width 313 height 301
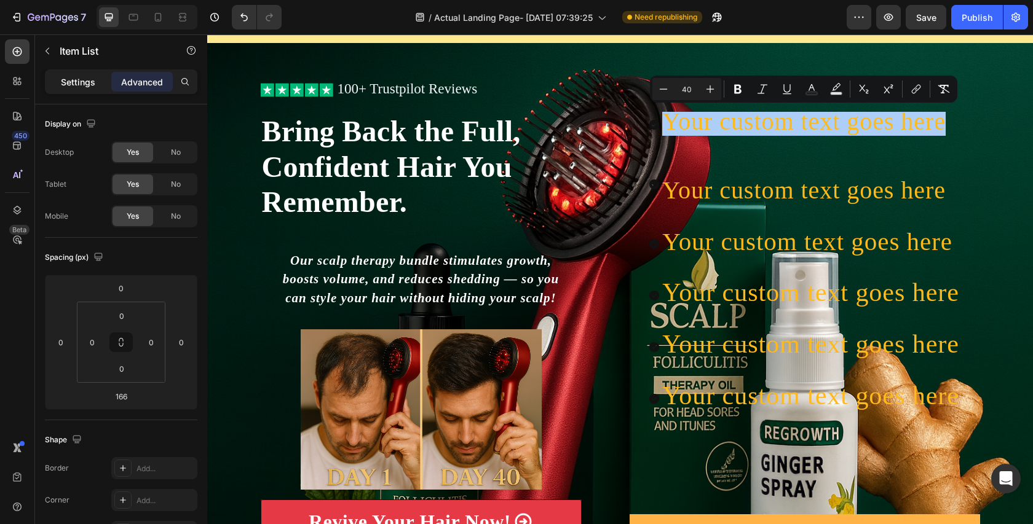
click at [95, 86] on p "Settings" at bounding box center [78, 82] width 34 height 13
type input "8"
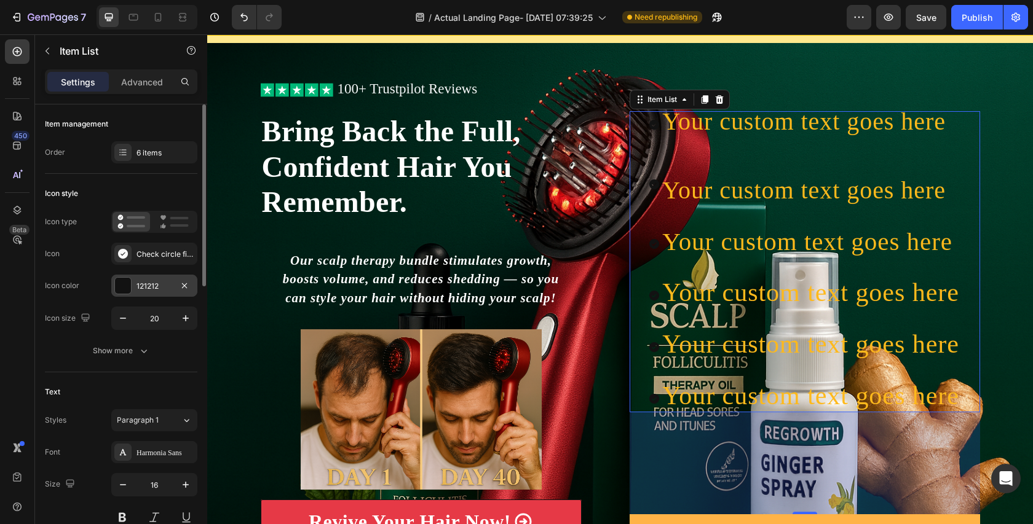
click at [127, 293] on div at bounding box center [123, 286] width 16 height 16
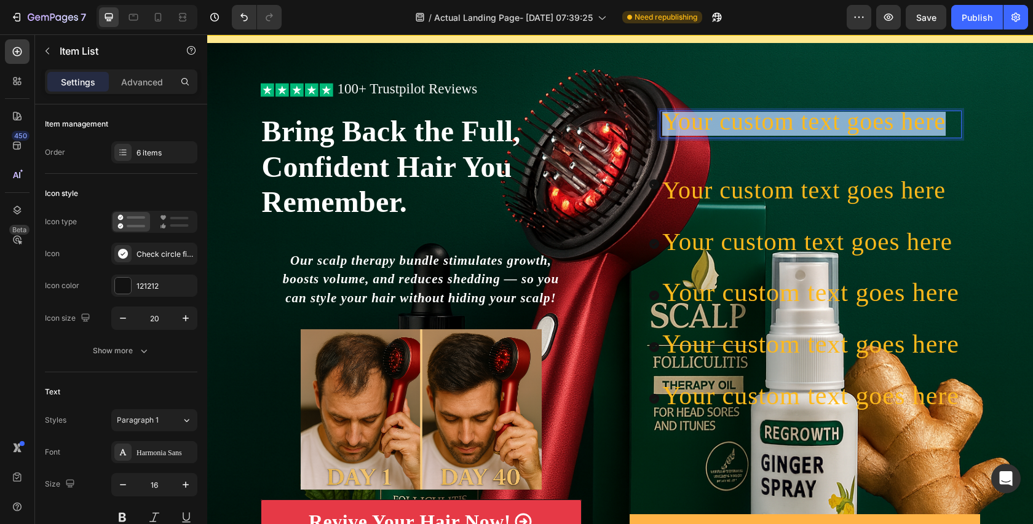
drag, startPoint x: 952, startPoint y: 120, endPoint x: 664, endPoint y: 120, distance: 288.3
click at [664, 120] on p "Your custom text goes here" at bounding box center [810, 124] width 297 height 23
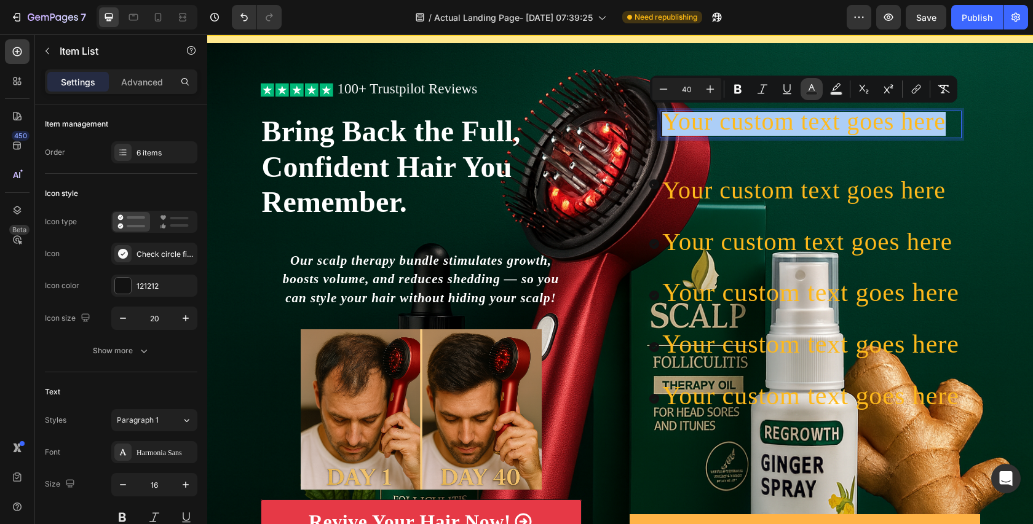
click at [812, 93] on rect "Editor contextual toolbar" at bounding box center [812, 93] width 12 height 3
type input "FEB91C"
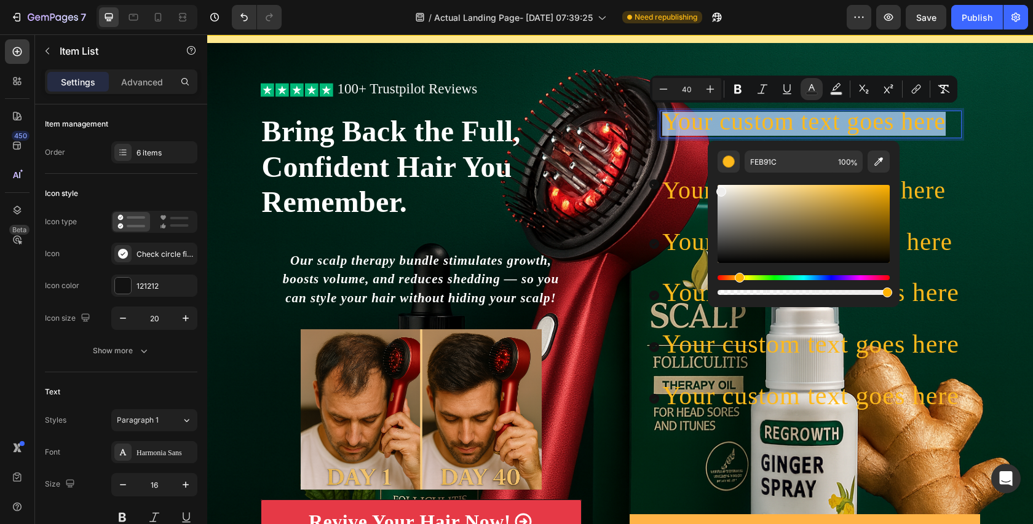
type input "EFEEED"
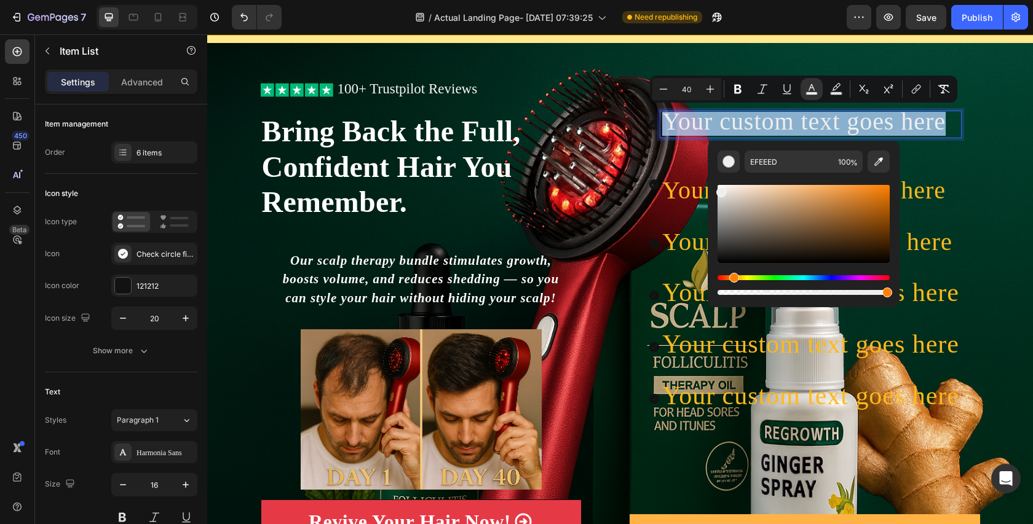
click at [720, 189] on div "Editor contextual toolbar" at bounding box center [803, 224] width 172 height 78
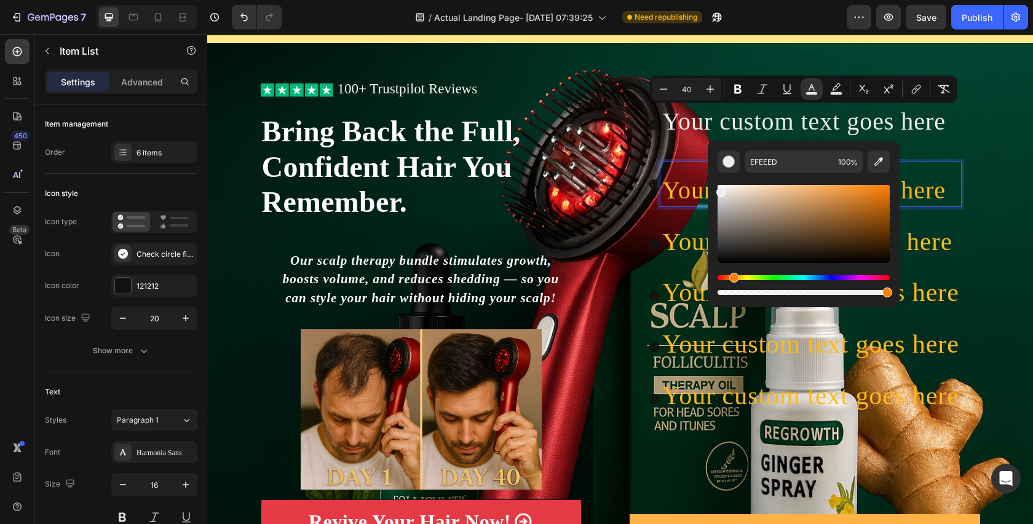
click at [958, 191] on p "Your custom text goes here" at bounding box center [810, 193] width 297 height 23
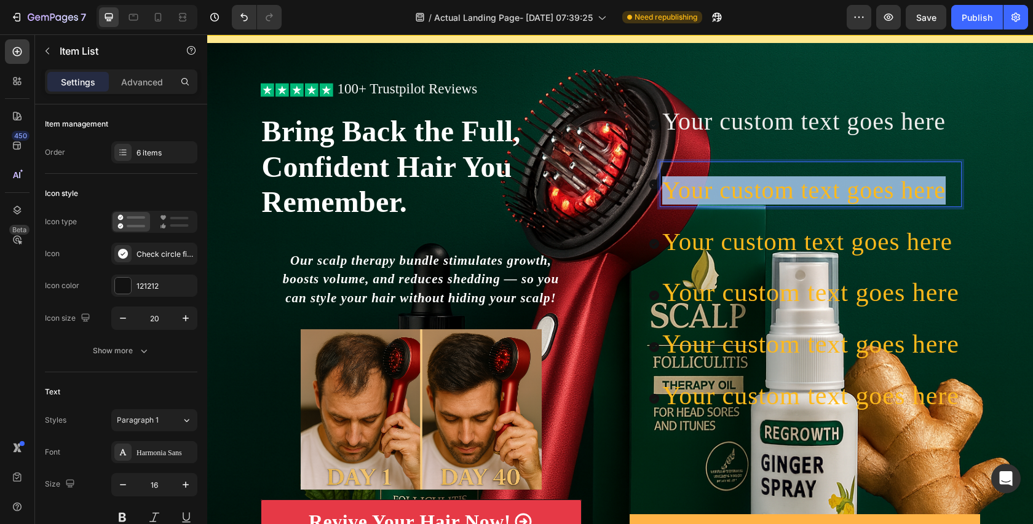
drag, startPoint x: 949, startPoint y: 191, endPoint x: 668, endPoint y: 186, distance: 281.0
click at [668, 185] on p "Your custom text goes here" at bounding box center [810, 193] width 297 height 23
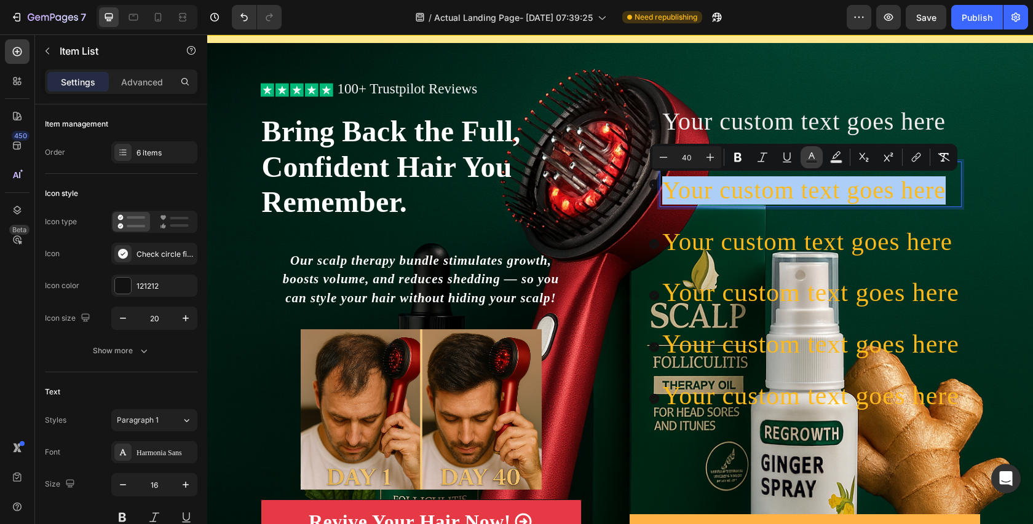
click at [815, 165] on button "Text Color" at bounding box center [811, 157] width 22 height 22
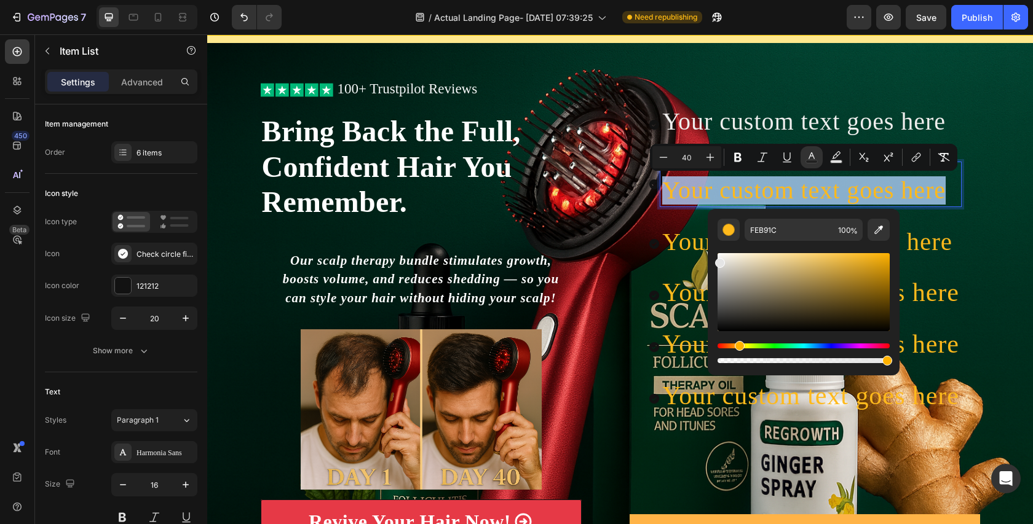
type input "EAEAEA"
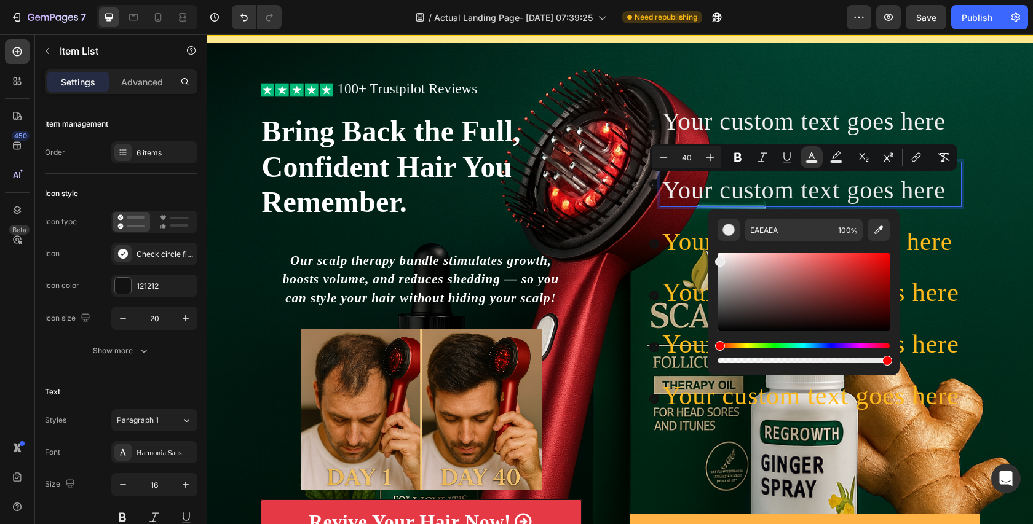
drag, startPoint x: 948, startPoint y: 299, endPoint x: 698, endPoint y: 233, distance: 258.7
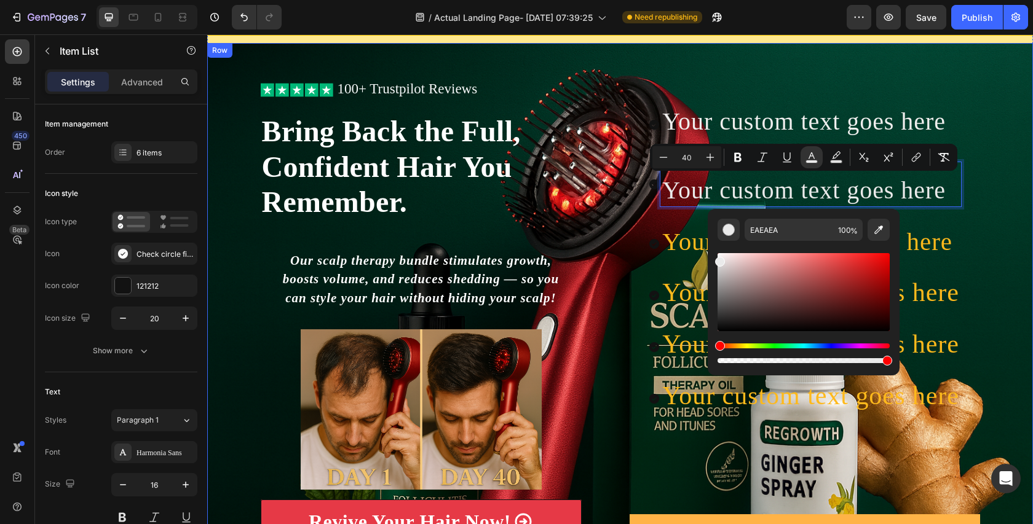
click at [1015, 248] on div "Icon Icon Icon Icon Icon Icon List 100+ Trustpilot Reviews Text Block Row Icon …" at bounding box center [620, 339] width 826 height 513
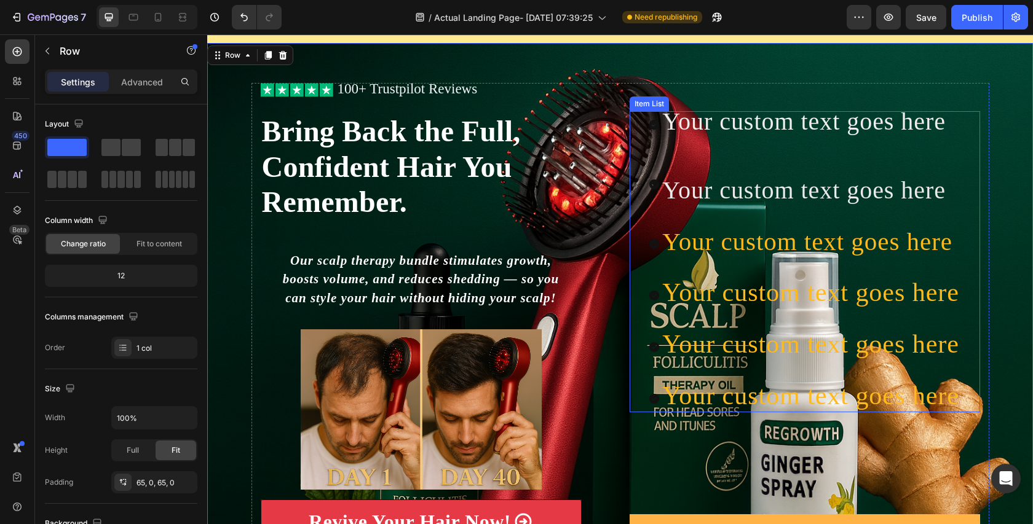
click at [951, 242] on span "Your custom text goes here" at bounding box center [807, 241] width 290 height 28
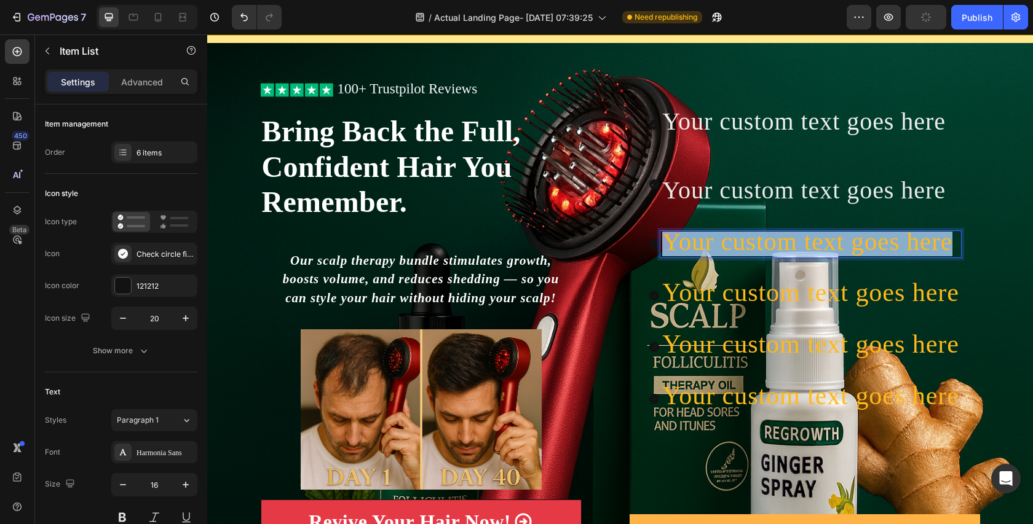
drag, startPoint x: 954, startPoint y: 242, endPoint x: 668, endPoint y: 235, distance: 286.0
click at [667, 235] on p "Your custom text goes here" at bounding box center [810, 244] width 297 height 23
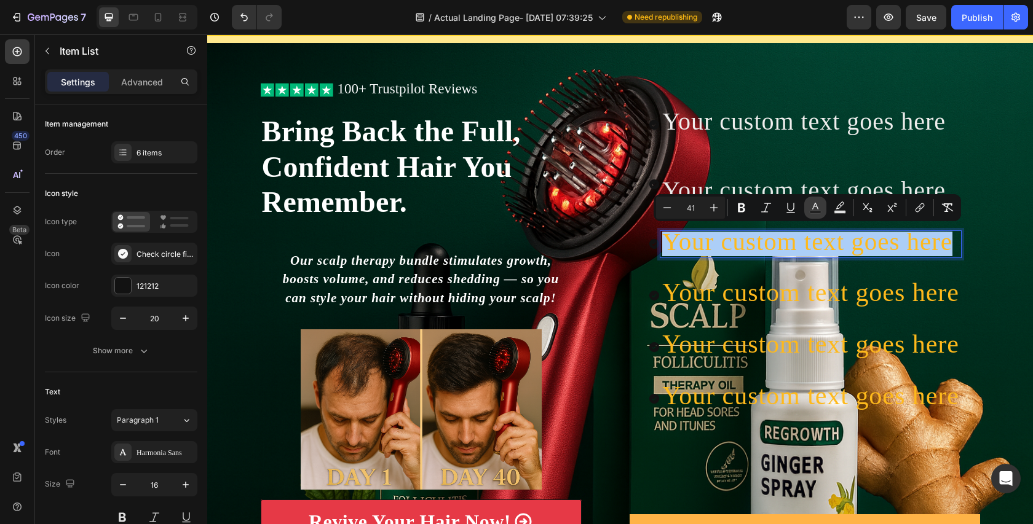
click at [819, 205] on icon "Editor contextual toolbar" at bounding box center [815, 208] width 12 height 12
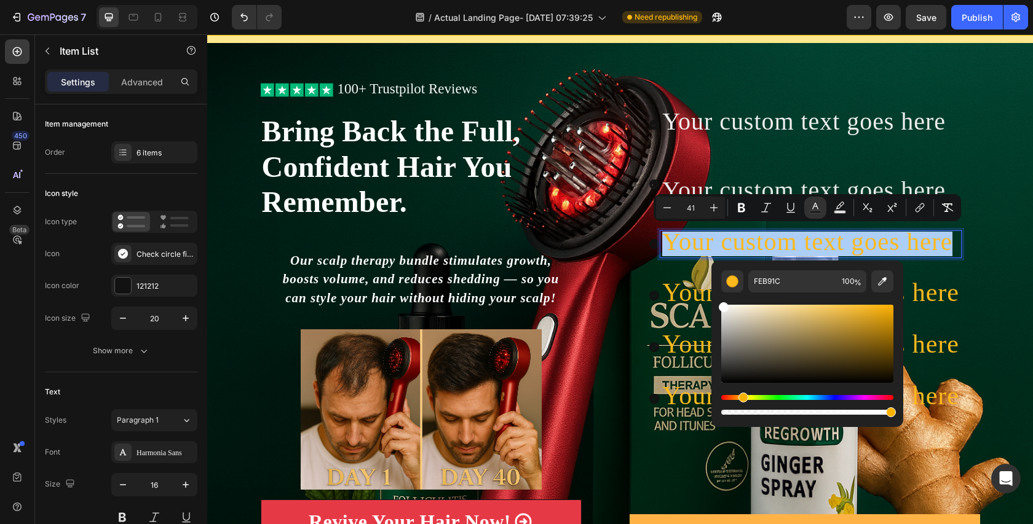
drag, startPoint x: 733, startPoint y: 310, endPoint x: 711, endPoint y: 298, distance: 25.1
click at [711, 298] on div "FEB91C 100 %" at bounding box center [807, 339] width 192 height 157
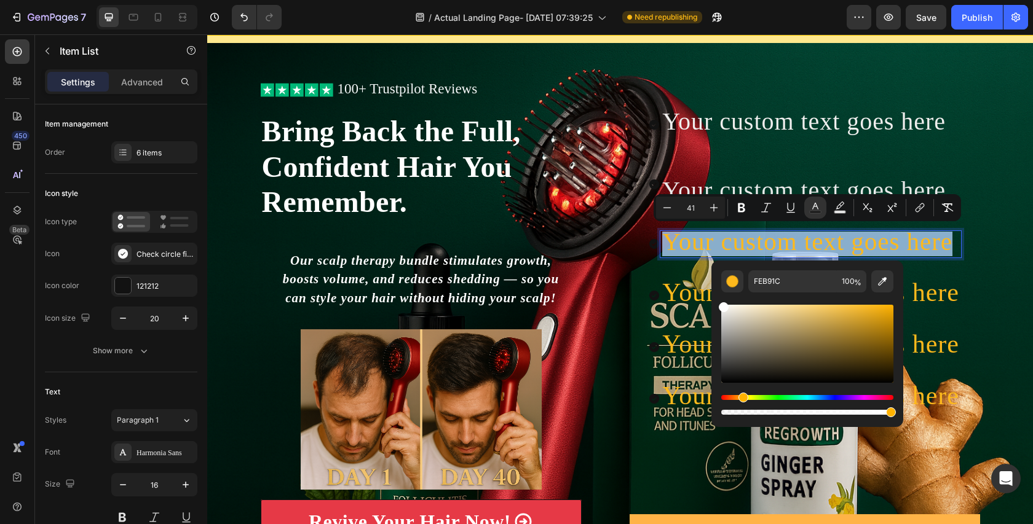
type input "FFFFFF"
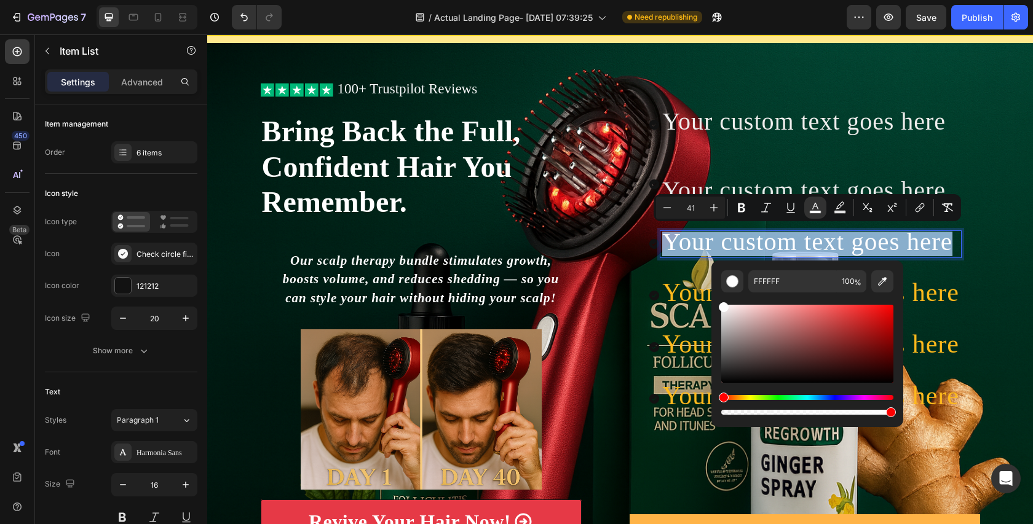
click at [1000, 231] on div "Icon Icon Icon Icon Icon Icon List 100+ Trustpilot Reviews Text Block Row Icon …" at bounding box center [620, 339] width 826 height 513
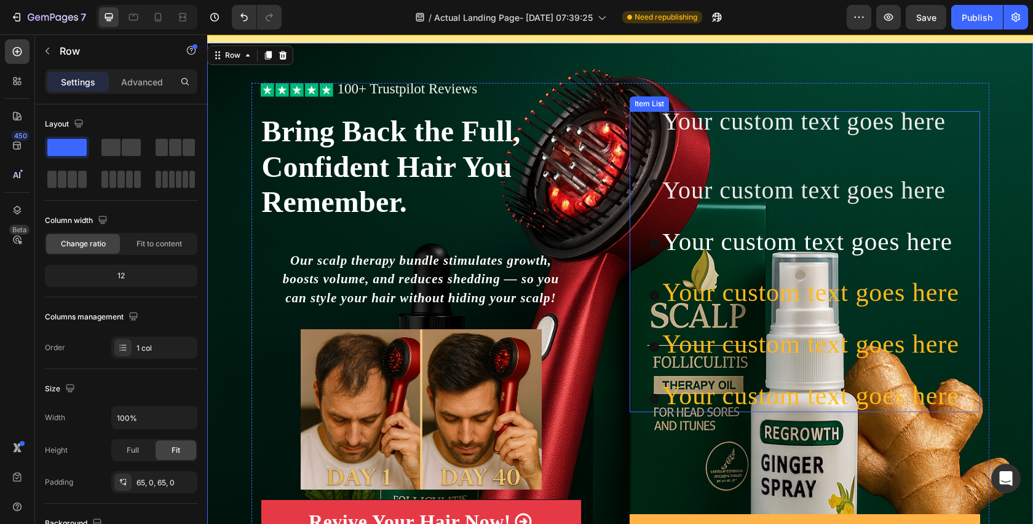
click at [965, 291] on div "Your custom text goes here Your custom text goes here Your custom text goes her…" at bounding box center [805, 261] width 350 height 301
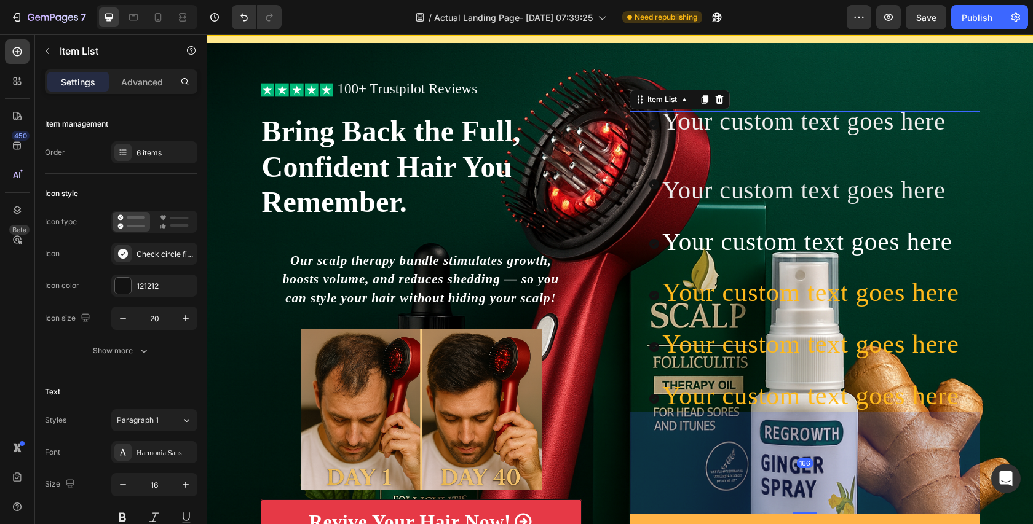
click at [962, 293] on div "Your custom text goes here Your custom text goes here Your custom text goes her…" at bounding box center [805, 261] width 350 height 301
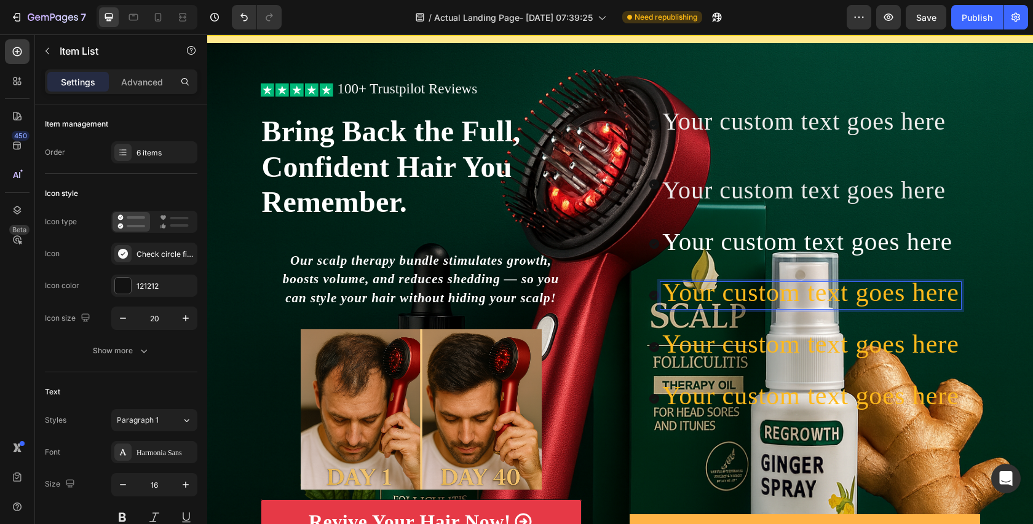
click at [956, 295] on span "Your custom text goes here" at bounding box center [810, 292] width 297 height 28
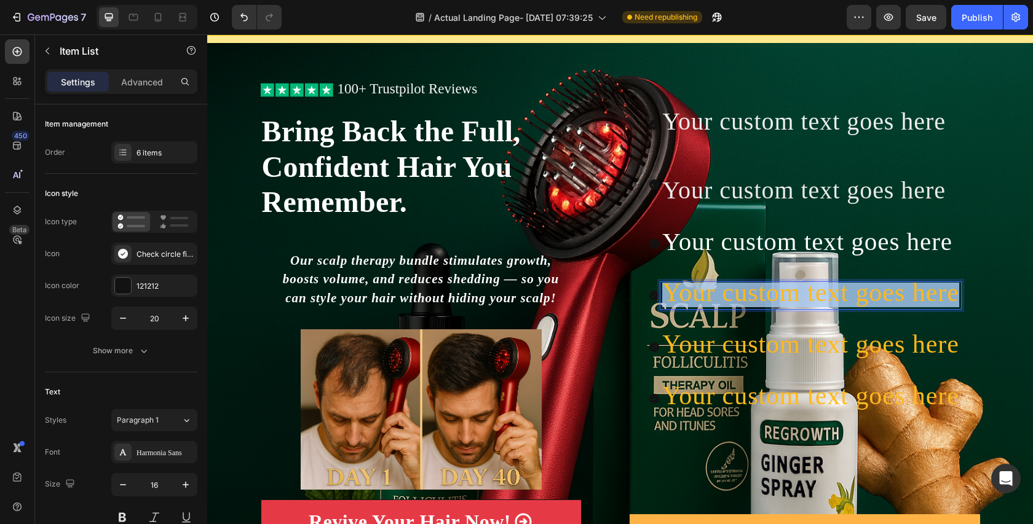
drag, startPoint x: 956, startPoint y: 295, endPoint x: 662, endPoint y: 287, distance: 294.0
click at [662, 286] on span "Your custom text goes here" at bounding box center [810, 292] width 297 height 28
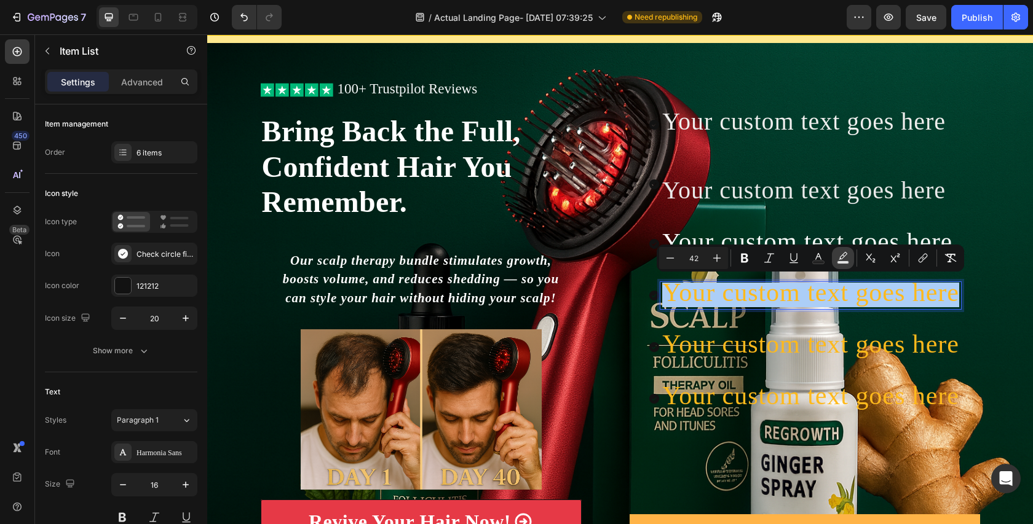
click at [839, 264] on rect "Editor contextual toolbar" at bounding box center [843, 262] width 12 height 3
type input "000000"
type input "77"
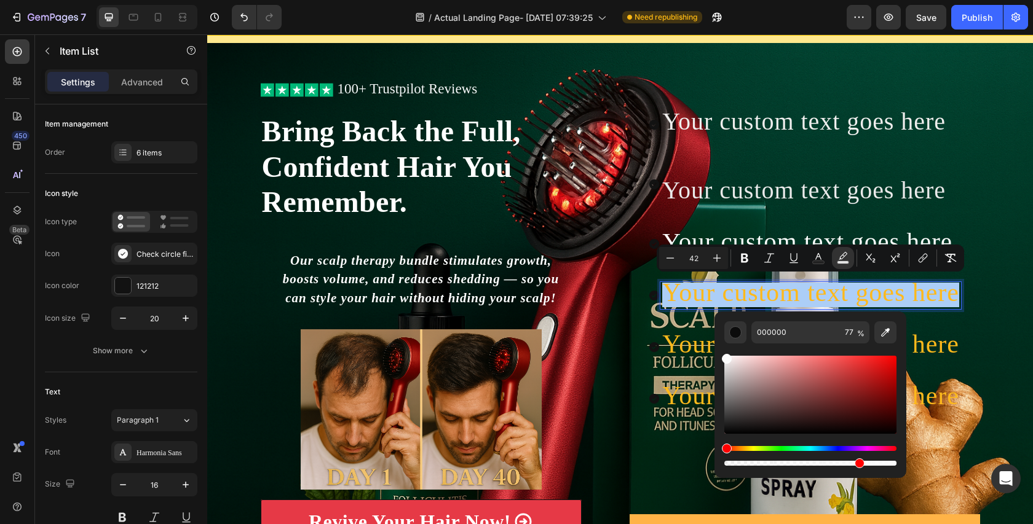
drag, startPoint x: 968, startPoint y: 394, endPoint x: 711, endPoint y: 355, distance: 259.9
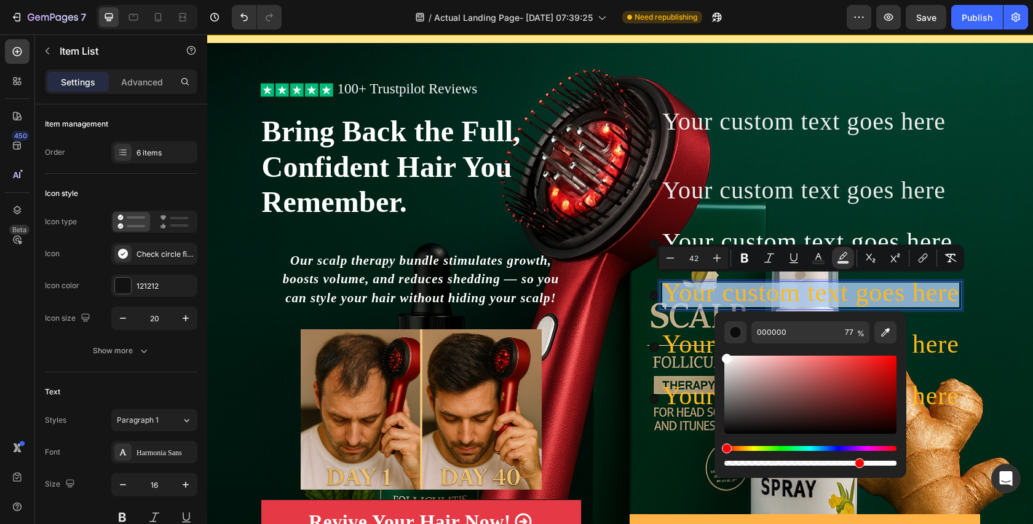
type input "FCFCFC"
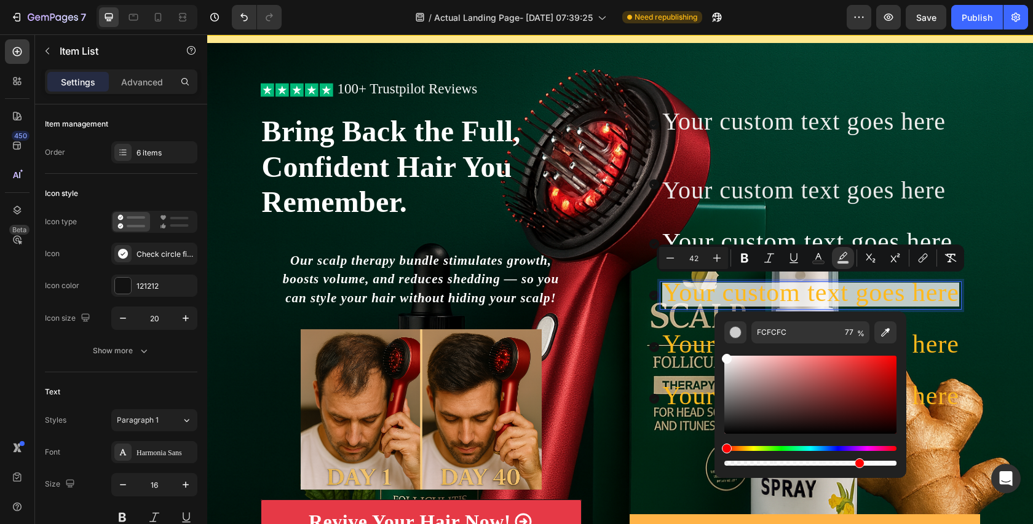
click at [977, 295] on div "Your custom text goes here Your custom text goes here Your custom text goes her…" at bounding box center [805, 261] width 350 height 301
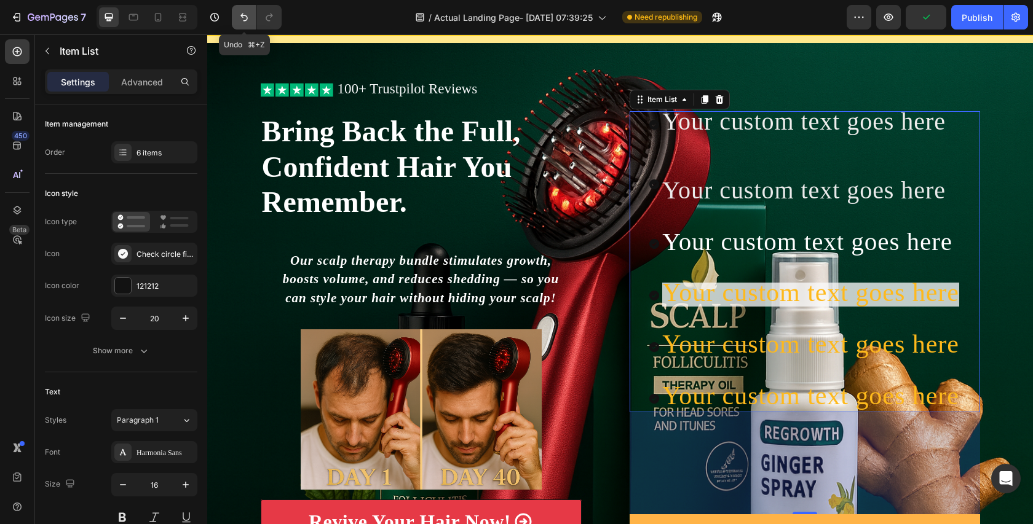
click at [250, 10] on button "Undo/Redo" at bounding box center [244, 17] width 25 height 25
click at [249, 10] on button "Undo/Redo" at bounding box center [244, 17] width 25 height 25
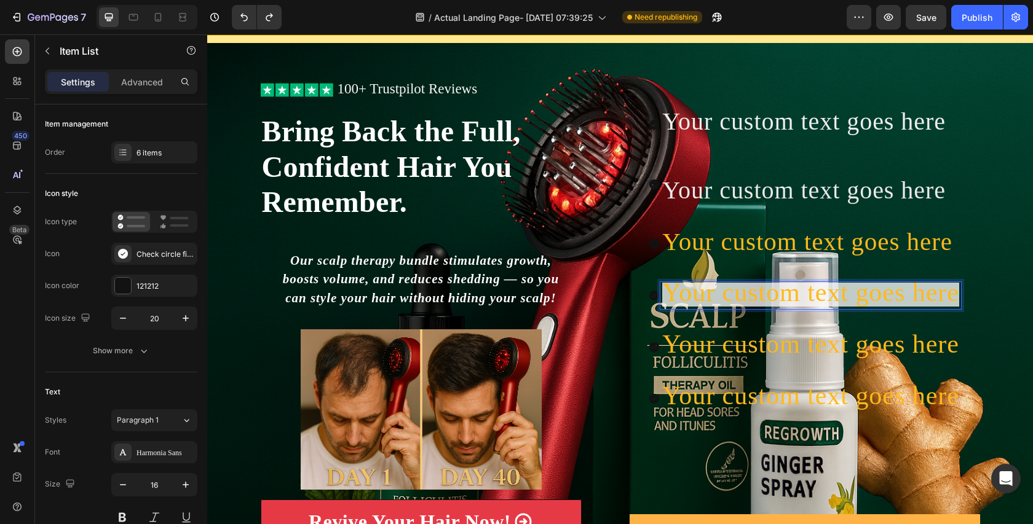
click at [950, 243] on span "Your custom text goes here" at bounding box center [807, 241] width 290 height 28
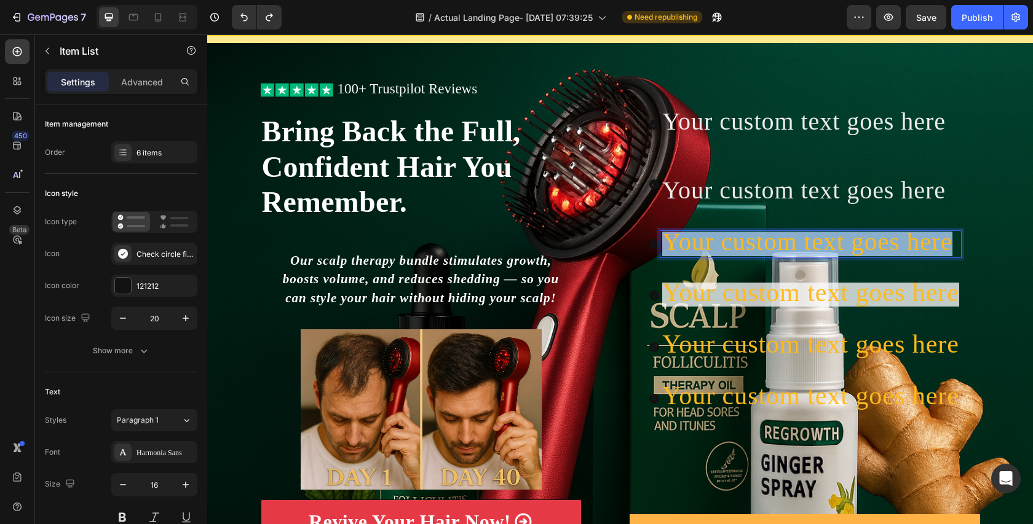
drag, startPoint x: 950, startPoint y: 243, endPoint x: 663, endPoint y: 242, distance: 287.7
click at [663, 242] on span "Your custom text goes here" at bounding box center [807, 241] width 290 height 28
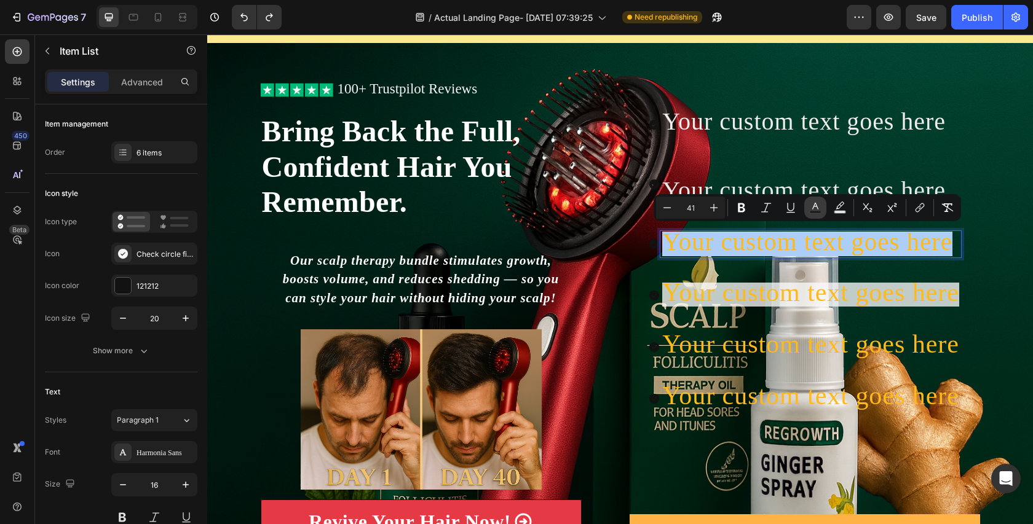
click at [823, 210] on button "Text Color" at bounding box center [815, 208] width 22 height 22
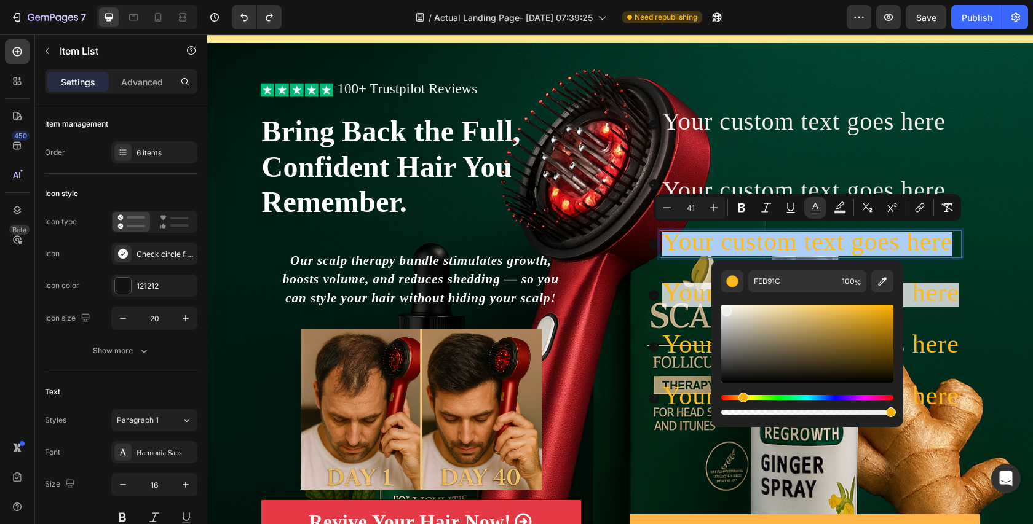
click at [722, 308] on div "Editor contextual toolbar" at bounding box center [807, 344] width 172 height 78
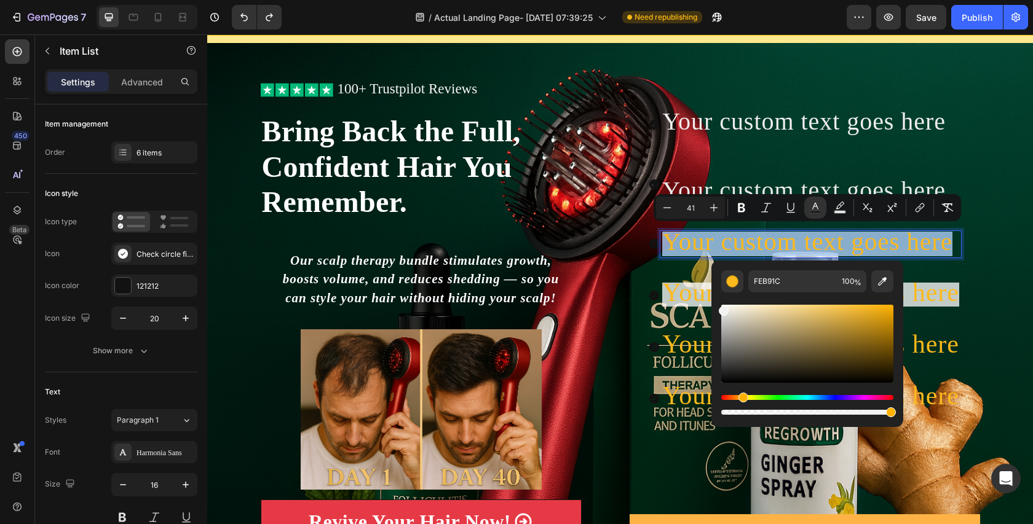
type input "F2F2F2"
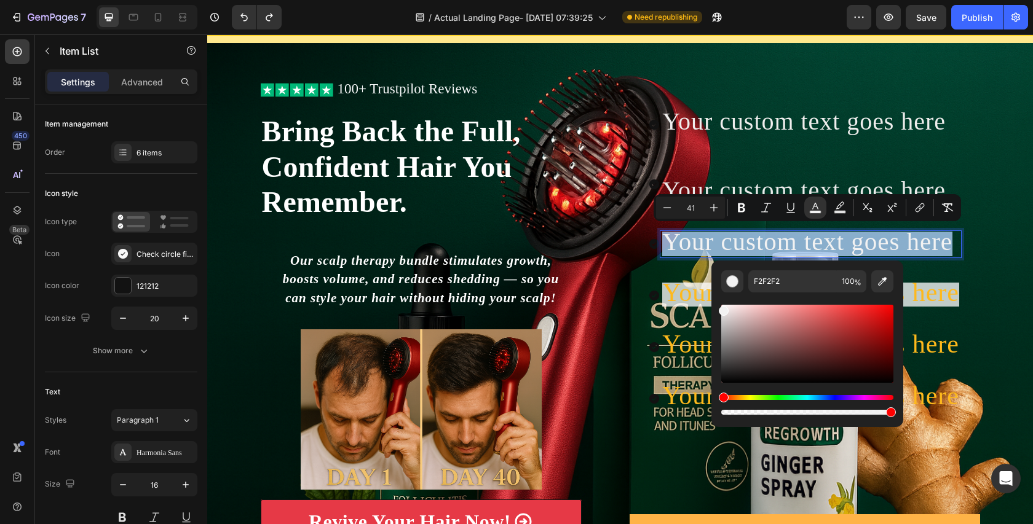
click at [993, 299] on div "Icon Icon Icon Icon Icon Icon List 100+ Trustpilot Reviews Text Block Row Icon …" at bounding box center [620, 339] width 826 height 513
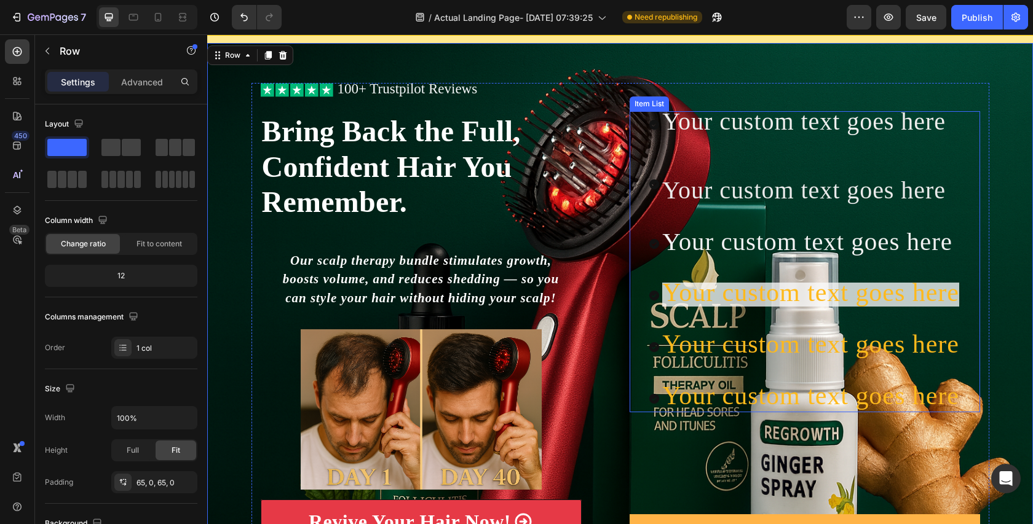
click at [954, 294] on span "Your custom text goes here" at bounding box center [810, 292] width 297 height 28
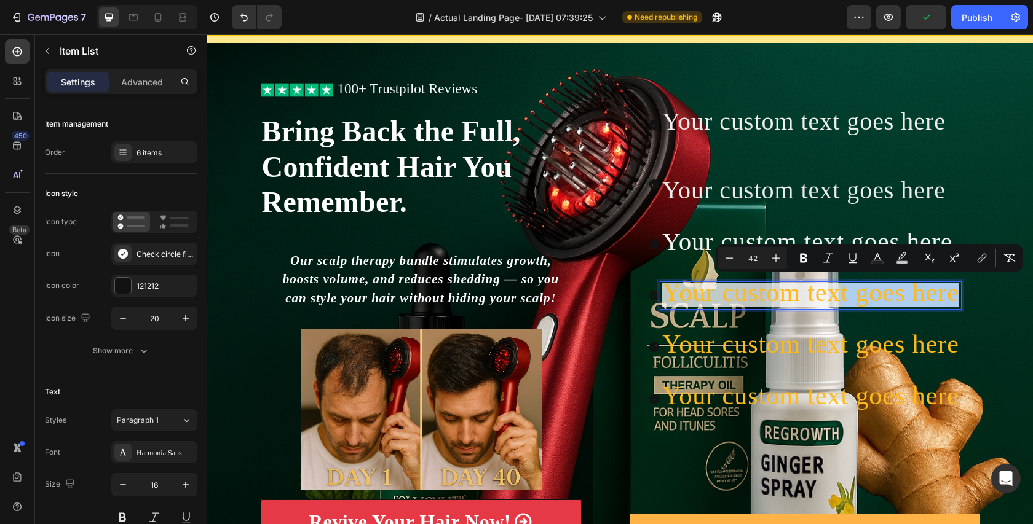
drag, startPoint x: 955, startPoint y: 294, endPoint x: 839, endPoint y: 295, distance: 115.6
click at [839, 294] on span "Your custom text goes here" at bounding box center [810, 292] width 297 height 28
click at [899, 262] on rect "Editor contextual toolbar" at bounding box center [902, 262] width 12 height 3
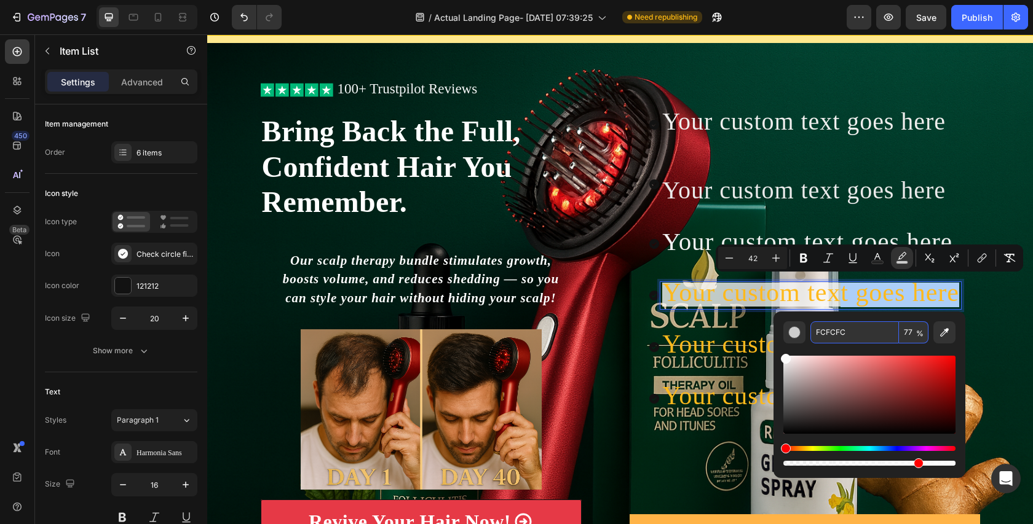
click at [853, 331] on input "FCFCFC" at bounding box center [854, 333] width 89 height 22
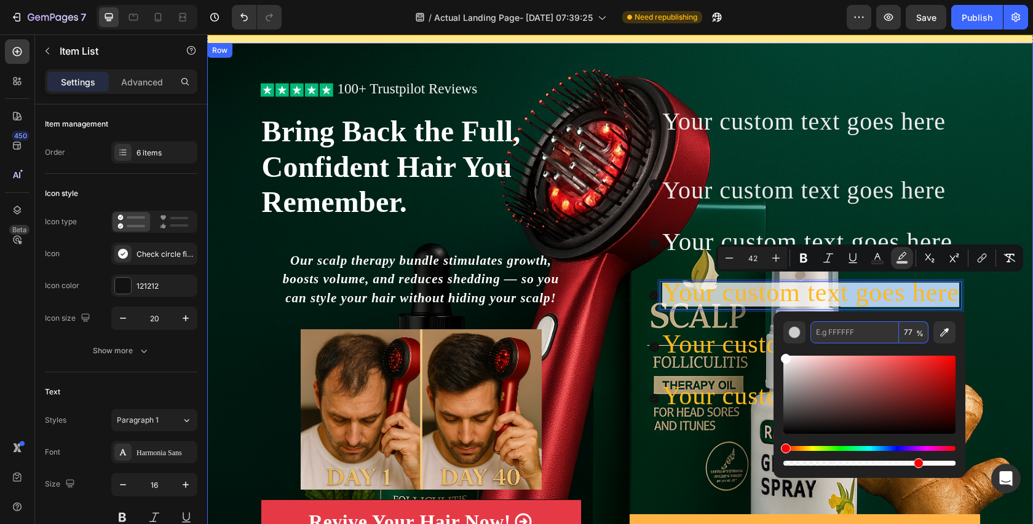
click at [1018, 327] on div "Icon Icon Icon Icon Icon Icon List 100+ Trustpilot Reviews Text Block Row Icon …" at bounding box center [620, 339] width 826 height 513
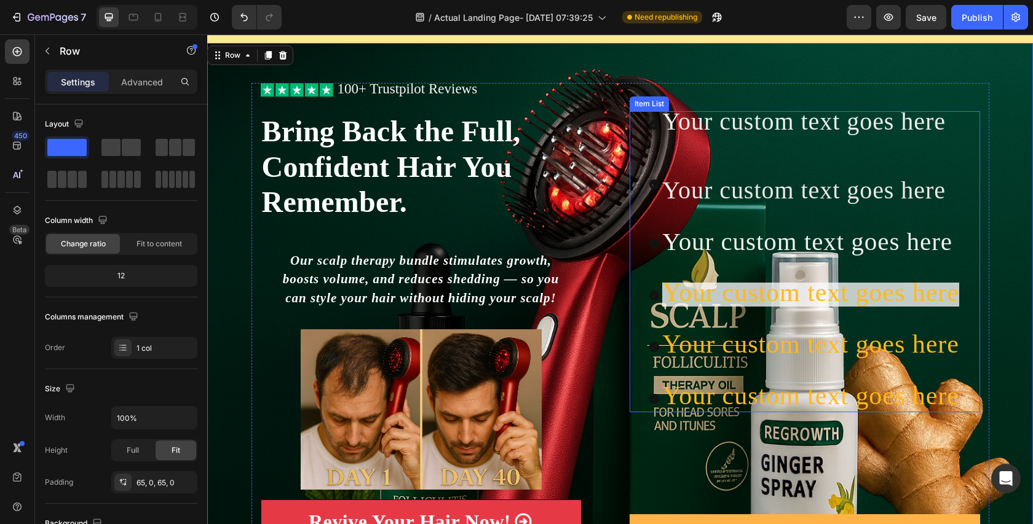
click at [853, 289] on span "Your custom text goes here" at bounding box center [810, 292] width 297 height 28
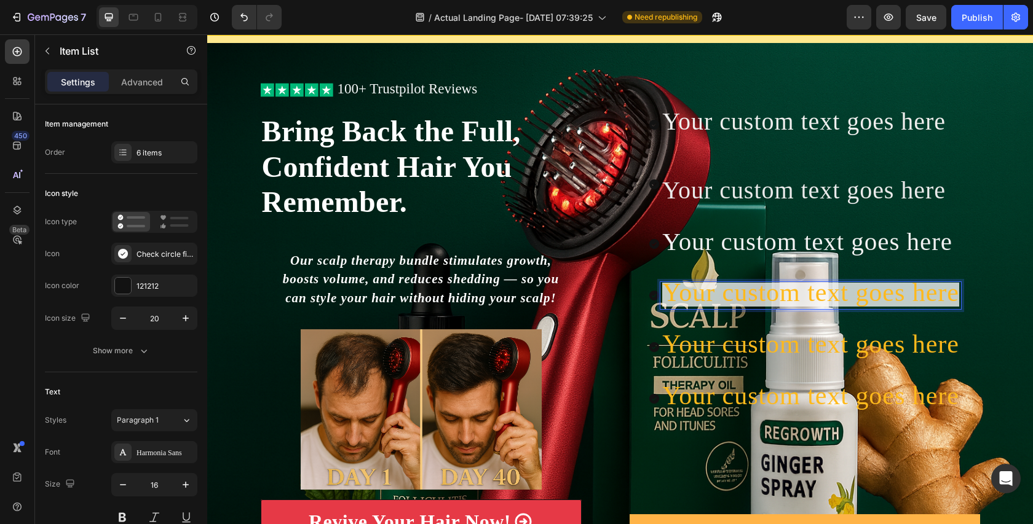
click at [709, 296] on span "Your custom text goes here" at bounding box center [810, 292] width 297 height 28
click at [759, 280] on div "Your custom text goes here Your custom text goes here Your custom text goes her…" at bounding box center [804, 261] width 313 height 301
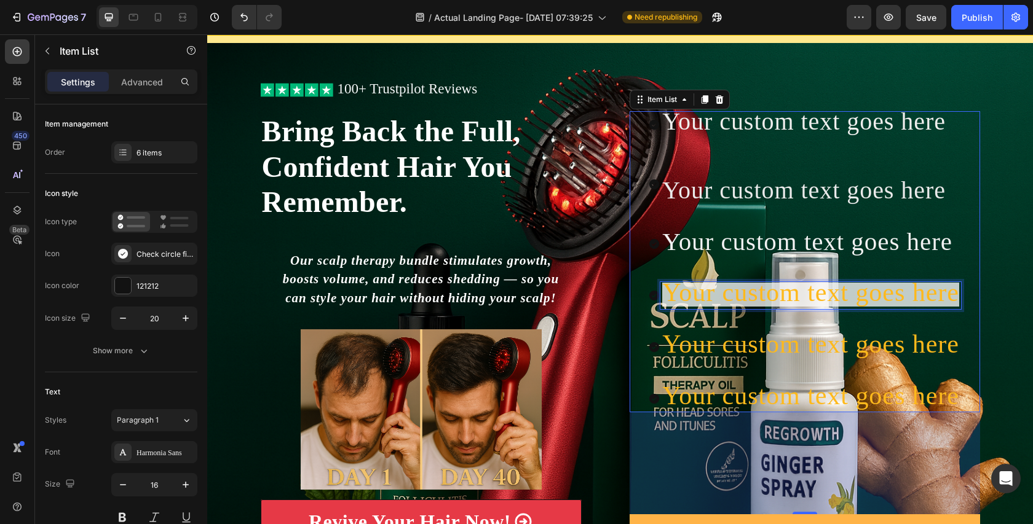
click at [743, 297] on span "Your custom text goes here" at bounding box center [810, 292] width 297 height 28
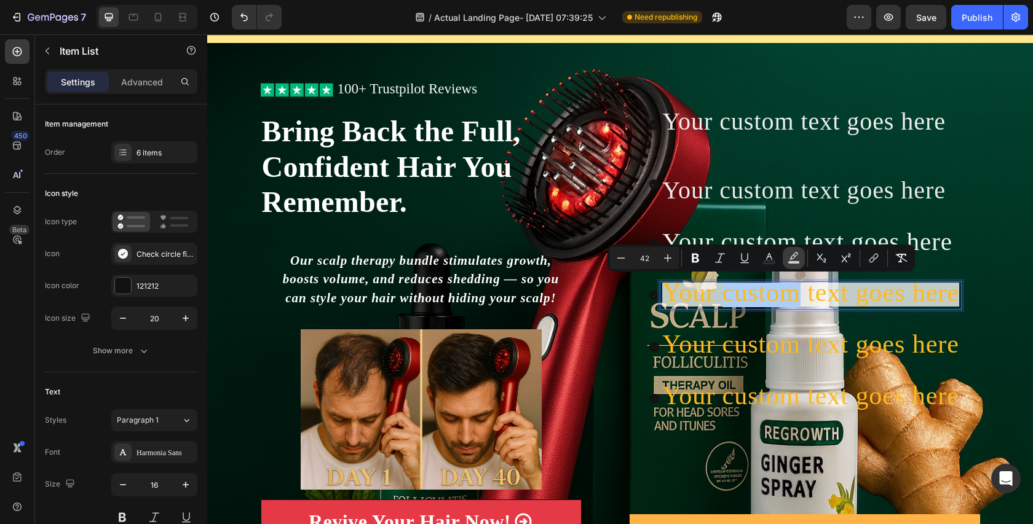
click at [789, 253] on icon "Editor contextual toolbar" at bounding box center [794, 258] width 12 height 12
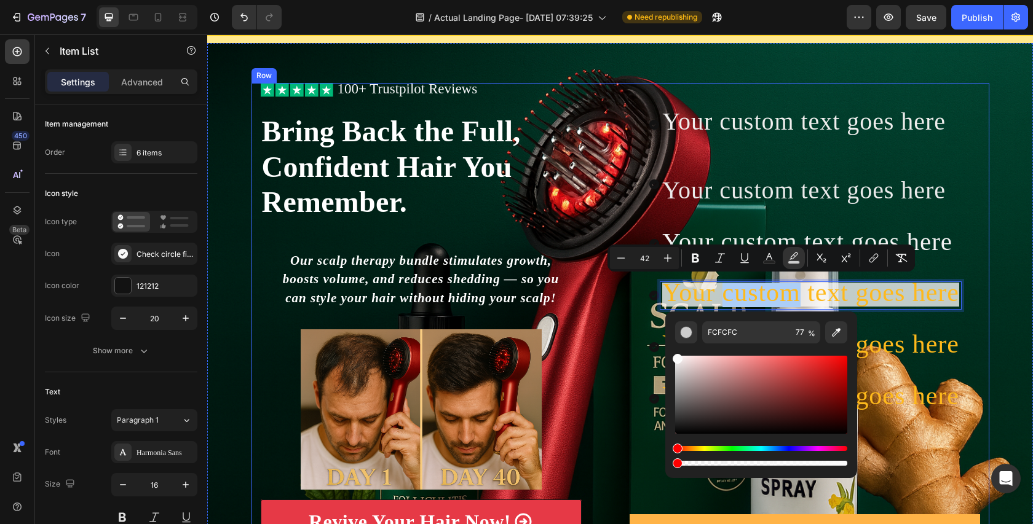
drag, startPoint x: 1019, startPoint y: 497, endPoint x: 657, endPoint y: 462, distance: 363.7
click at [657, 462] on div "Your custom text goes here Your custom text goes here Your custom text goes her…" at bounding box center [805, 339] width 350 height 513
type input "0"
click at [992, 331] on div "Icon Icon Icon Icon Icon Icon List 100+ Trustpilot Reviews Text Block Row Icon …" at bounding box center [620, 339] width 826 height 513
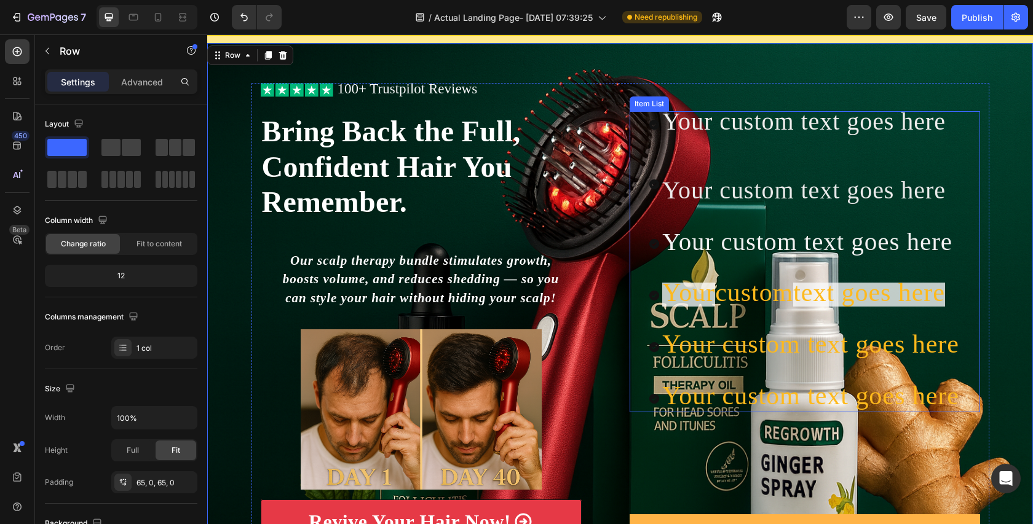
click at [697, 293] on span "Your" at bounding box center [688, 292] width 53 height 28
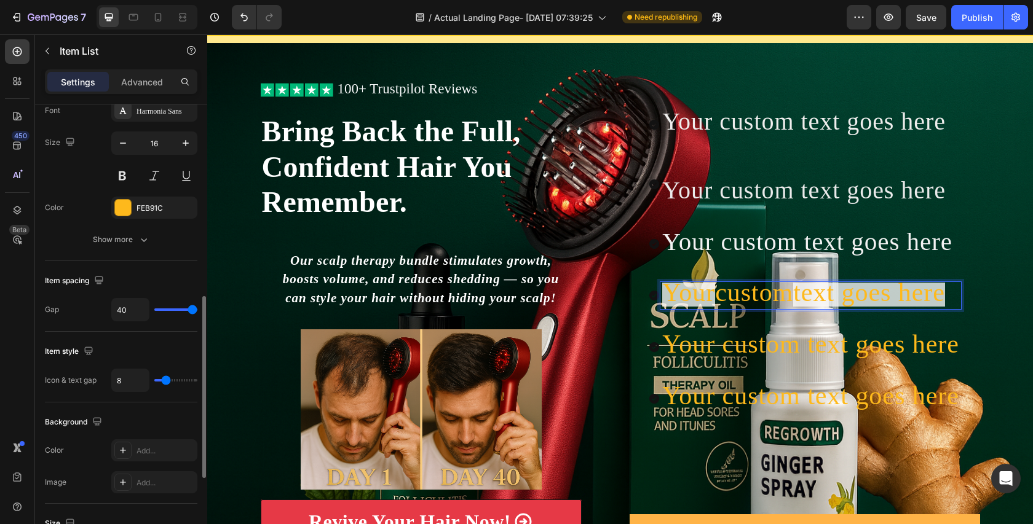
scroll to position [381, 0]
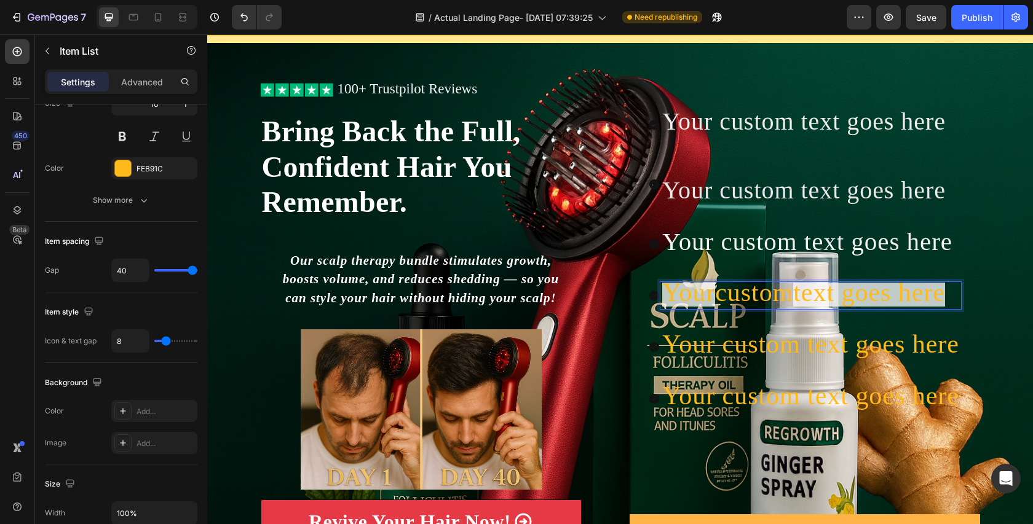
click at [681, 296] on span "Your" at bounding box center [688, 292] width 53 height 28
click at [706, 294] on span "Your" at bounding box center [688, 292] width 53 height 28
click at [859, 302] on span "text goes here" at bounding box center [869, 292] width 152 height 28
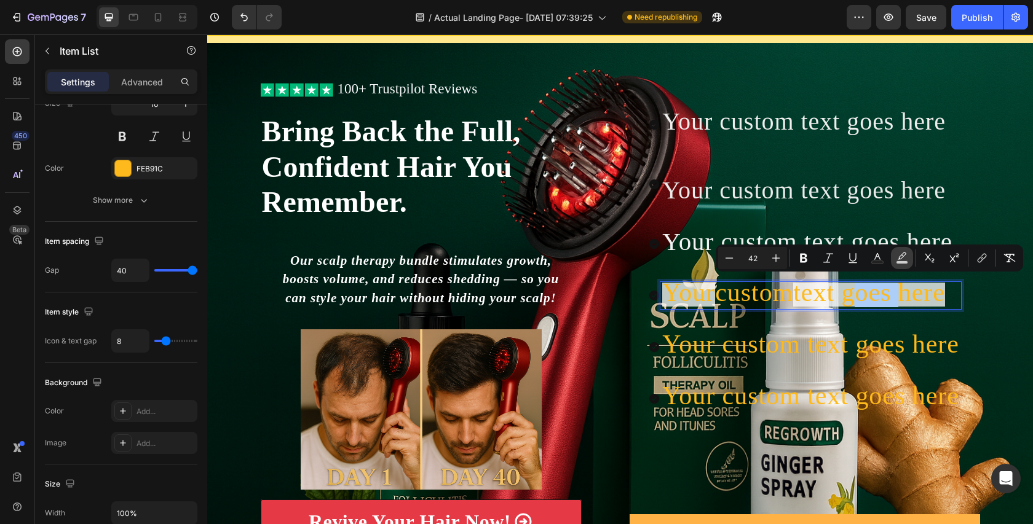
click at [907, 263] on icon "Editor contextual toolbar" at bounding box center [902, 258] width 12 height 12
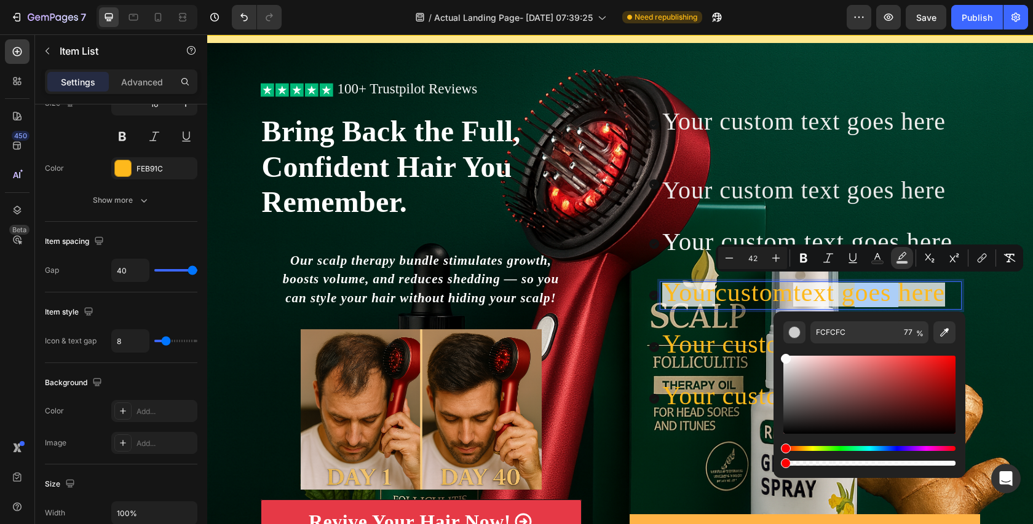
drag, startPoint x: 1126, startPoint y: 494, endPoint x: 770, endPoint y: 456, distance: 357.4
click at [770, 456] on div "Your custom text goes here Your custom text goes here Your custom text goes her…" at bounding box center [805, 339] width 350 height 513
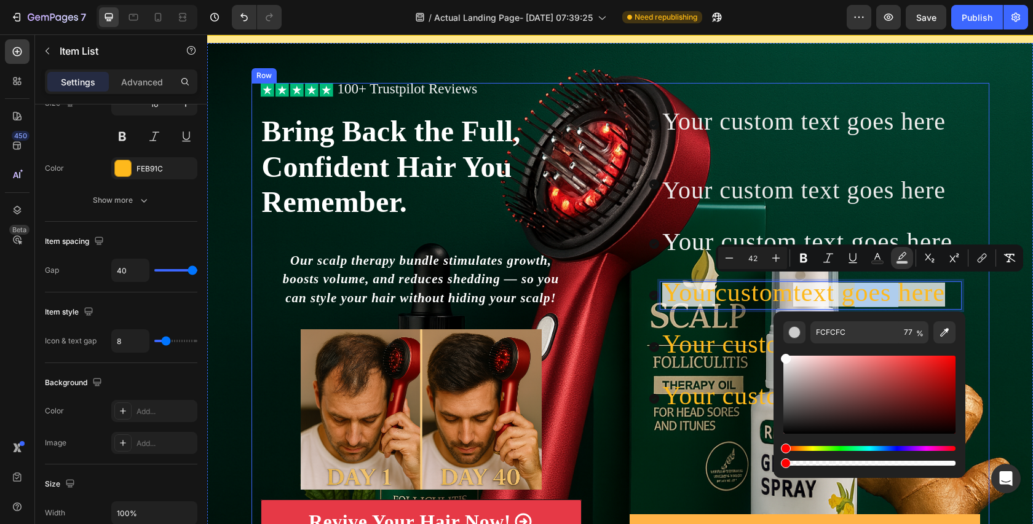
type input "0"
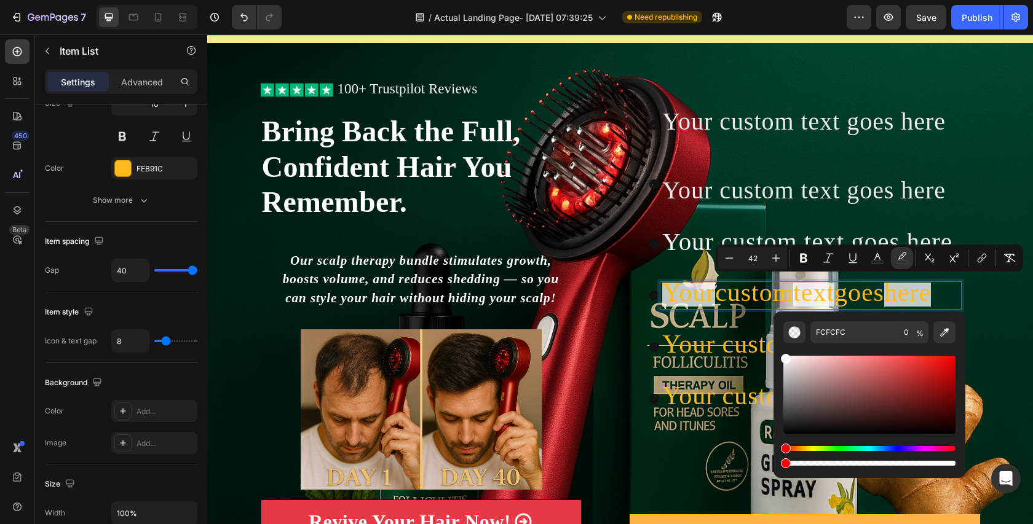
click at [821, 293] on span "text" at bounding box center [813, 292] width 41 height 28
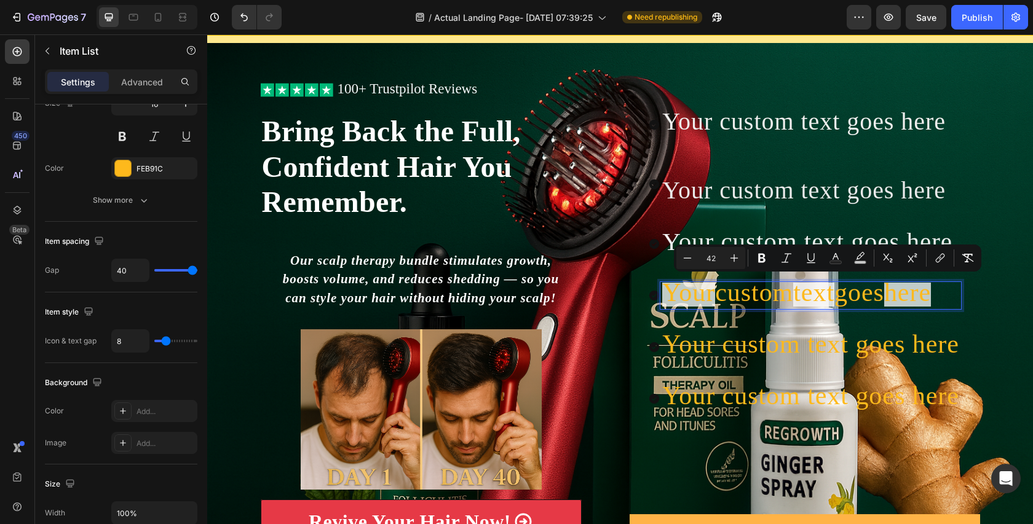
click at [700, 299] on span "Your" at bounding box center [688, 292] width 53 height 28
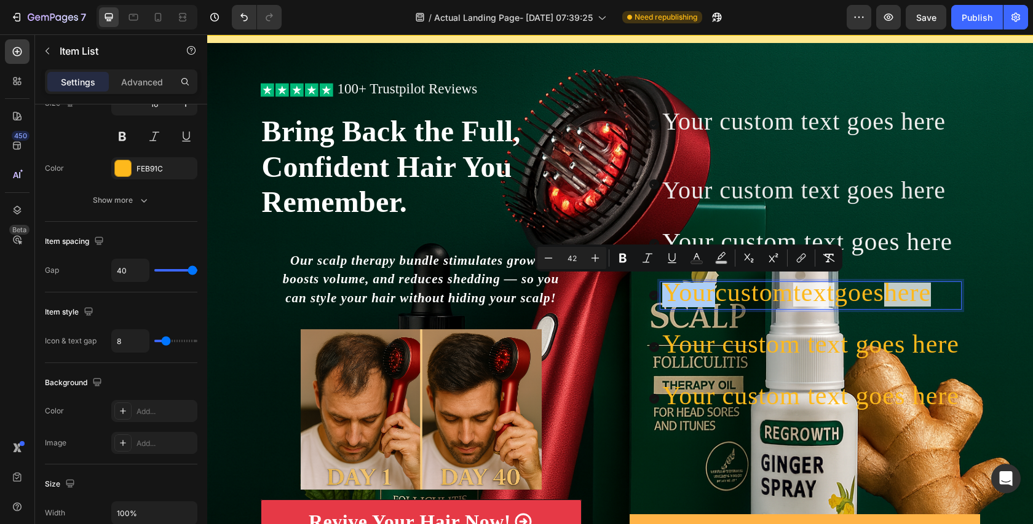
click at [732, 259] on div "Minus 42 Plus Bold Italic Underline Text Color color Subscript Superscript link…" at bounding box center [688, 258] width 302 height 22
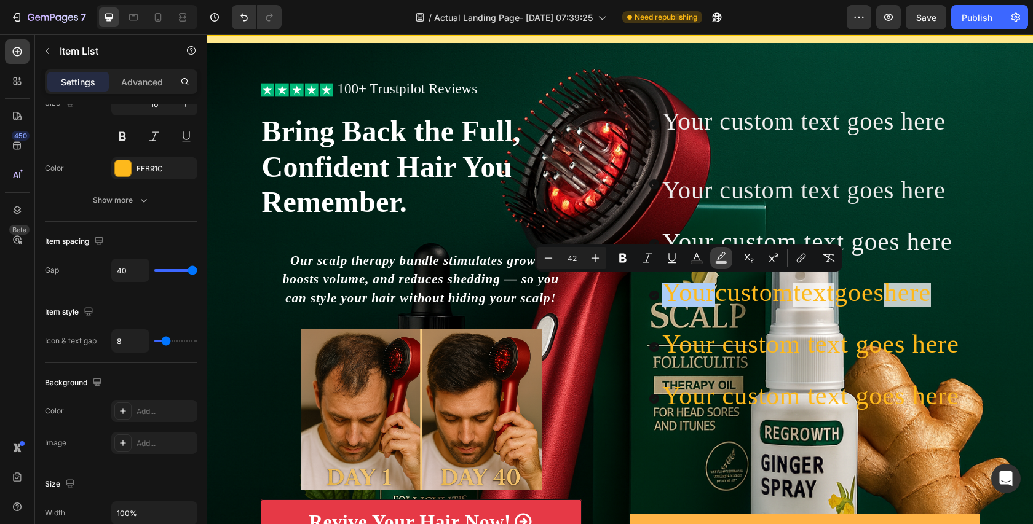
click at [728, 259] on button "color" at bounding box center [721, 258] width 22 height 22
type input "77"
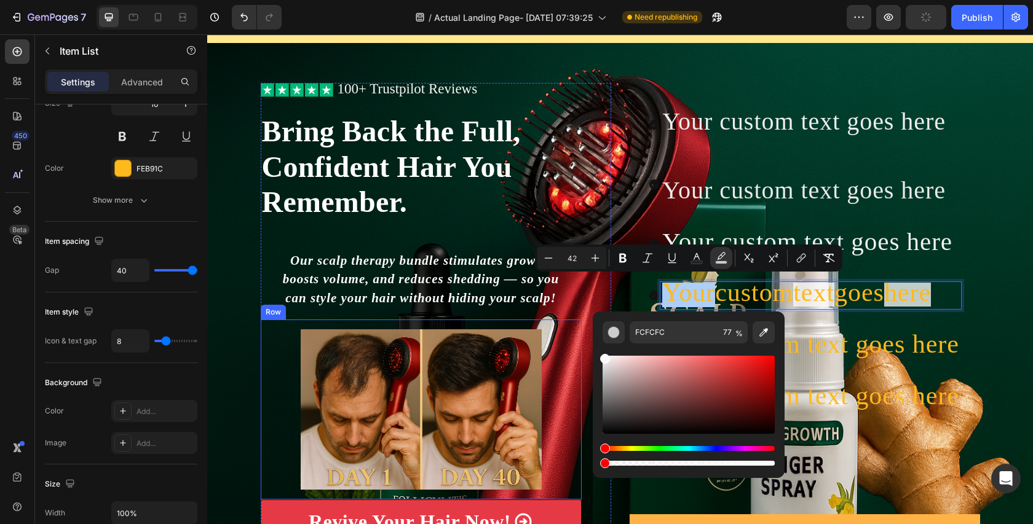
drag, startPoint x: 947, startPoint y: 499, endPoint x: 580, endPoint y: 463, distance: 369.4
click at [580, 462] on div "Icon Icon Icon Icon Icon Icon List 100+ Trustpilot Reviews Text Block Row Icon …" at bounding box center [620, 339] width 738 height 513
type input "0"
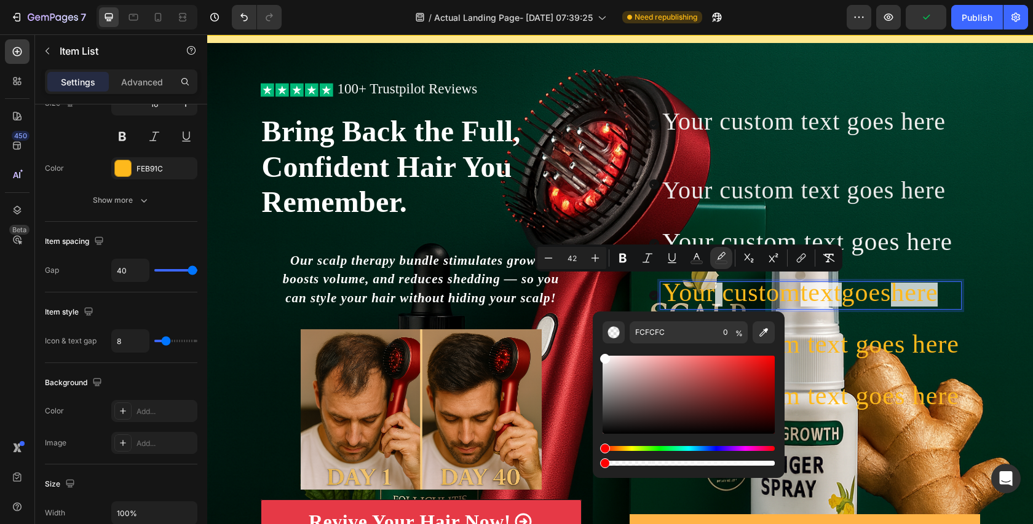
click at [842, 286] on span "text" at bounding box center [820, 292] width 41 height 28
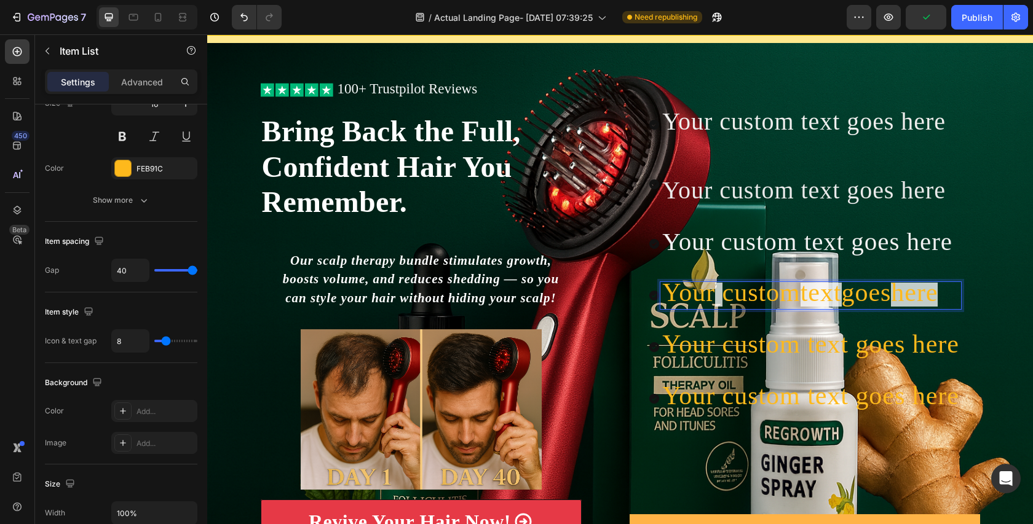
click at [839, 291] on span "text" at bounding box center [820, 292] width 41 height 28
click at [832, 291] on span "text" at bounding box center [820, 292] width 41 height 28
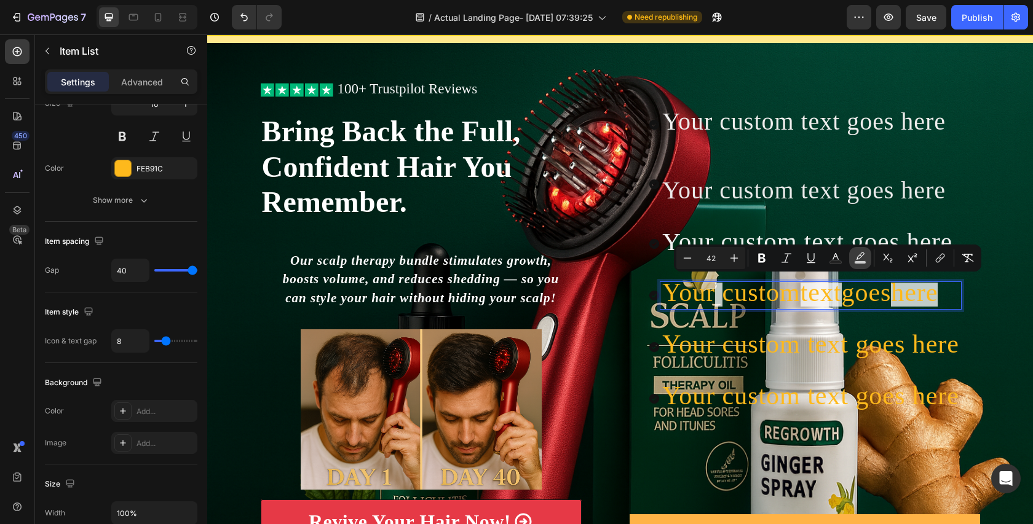
click at [866, 258] on button "color" at bounding box center [860, 258] width 22 height 22
type input "77"
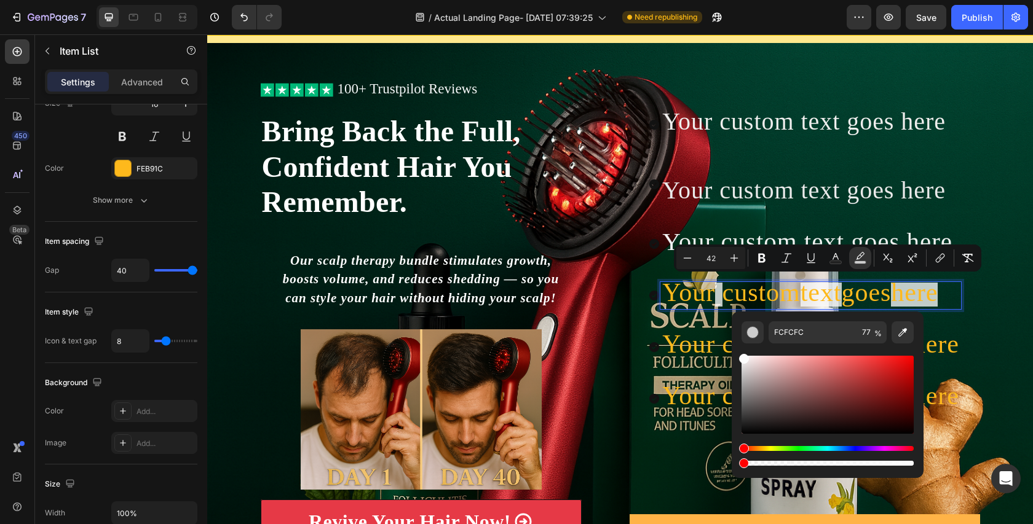
drag, startPoint x: 755, startPoint y: 464, endPoint x: 731, endPoint y: 464, distance: 24.0
click at [732, 464] on div "FCFCFC 77 %" at bounding box center [828, 390] width 192 height 157
type input "0"
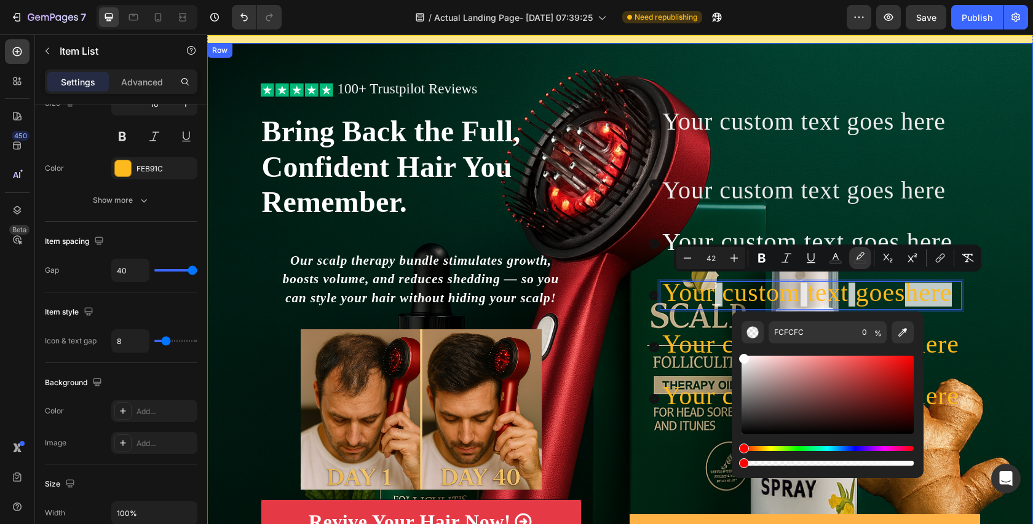
click at [1030, 314] on div "Icon Icon Icon Icon Icon Icon List 100+ Trustpilot Reviews Text Block Row Icon …" at bounding box center [620, 339] width 826 height 513
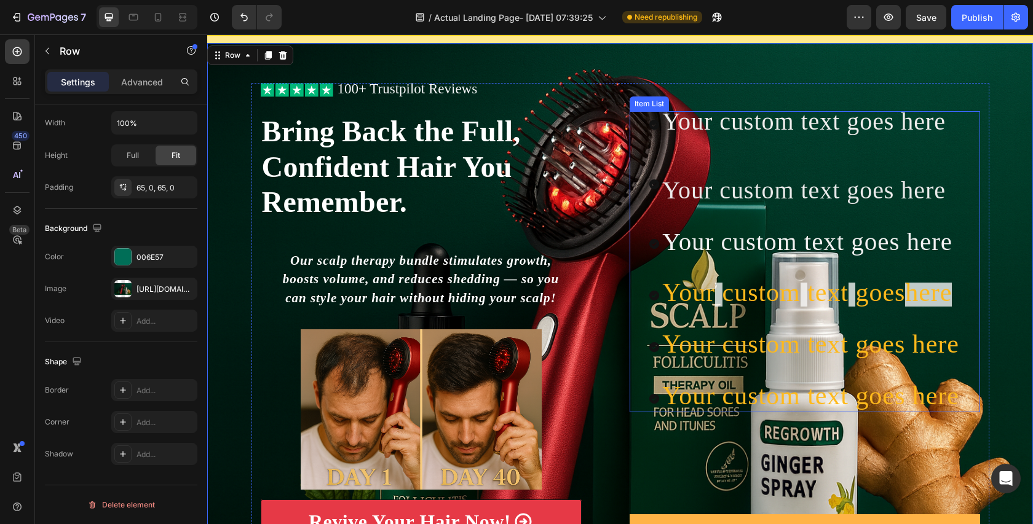
scroll to position [0, 0]
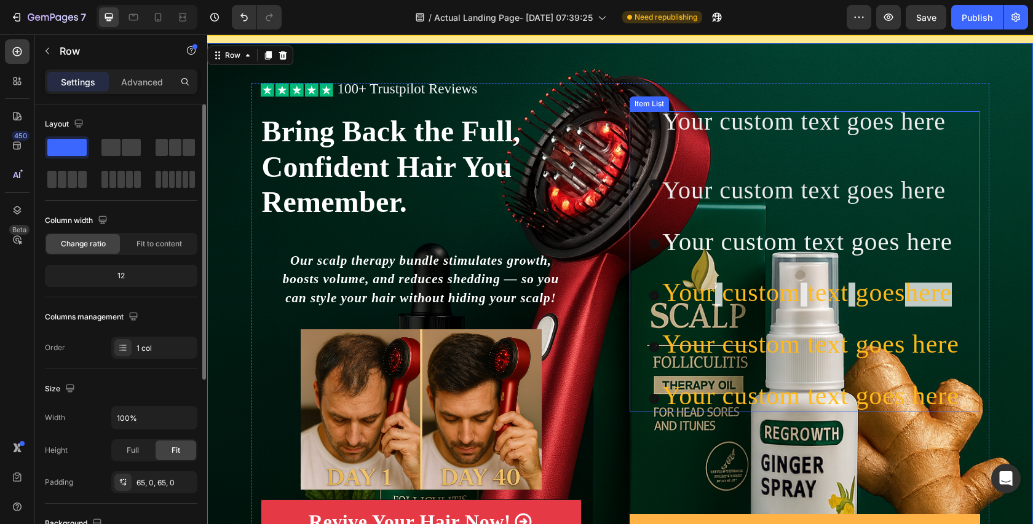
click at [928, 296] on span "here" at bounding box center [928, 292] width 47 height 28
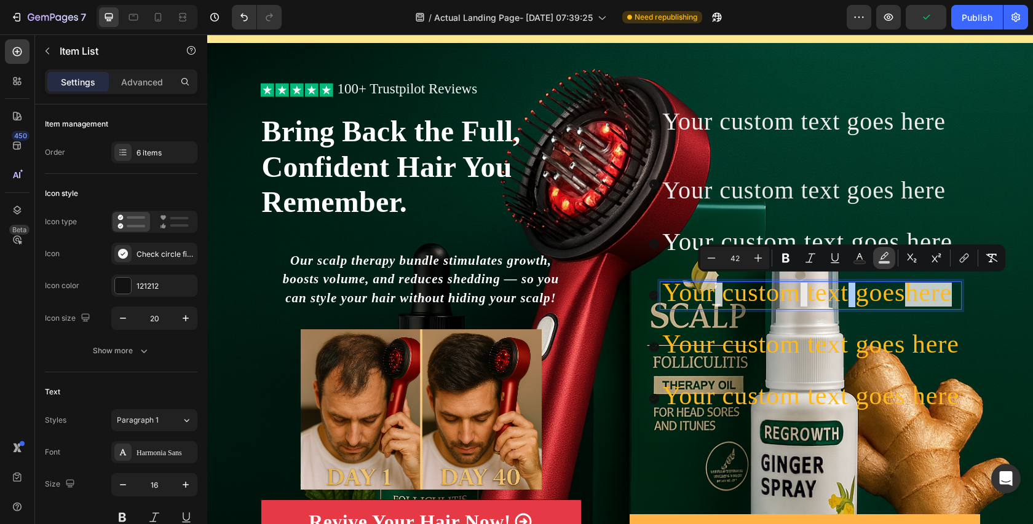
click at [886, 258] on icon "Editor contextual toolbar" at bounding box center [884, 258] width 12 height 12
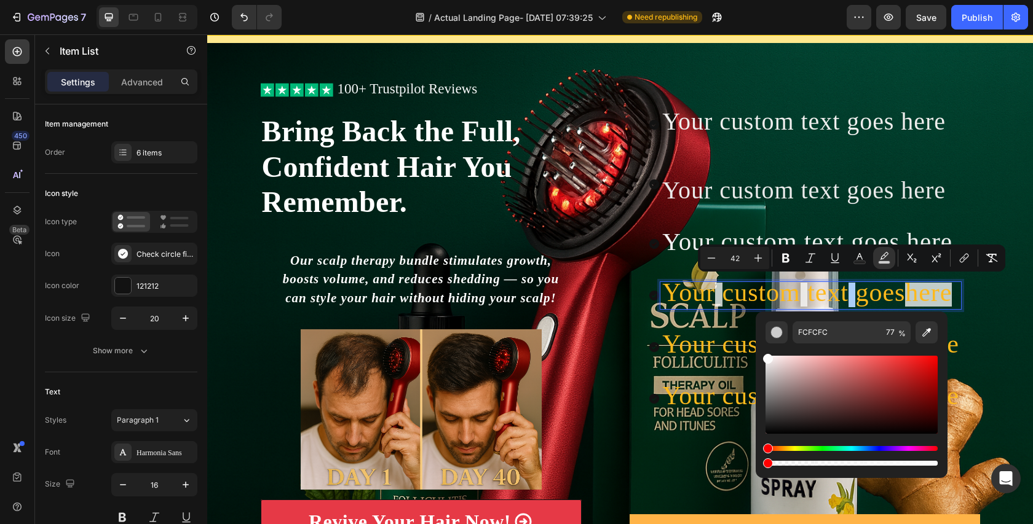
drag, startPoint x: 808, startPoint y: 461, endPoint x: 757, endPoint y: 465, distance: 51.8
click at [757, 465] on div "FCFCFC 77 %" at bounding box center [852, 390] width 192 height 157
type input "0"
click at [1032, 315] on div "Icon Icon Icon Icon Icon Icon List 100+ Trustpilot Reviews Text Block Row Icon …" at bounding box center [620, 339] width 826 height 513
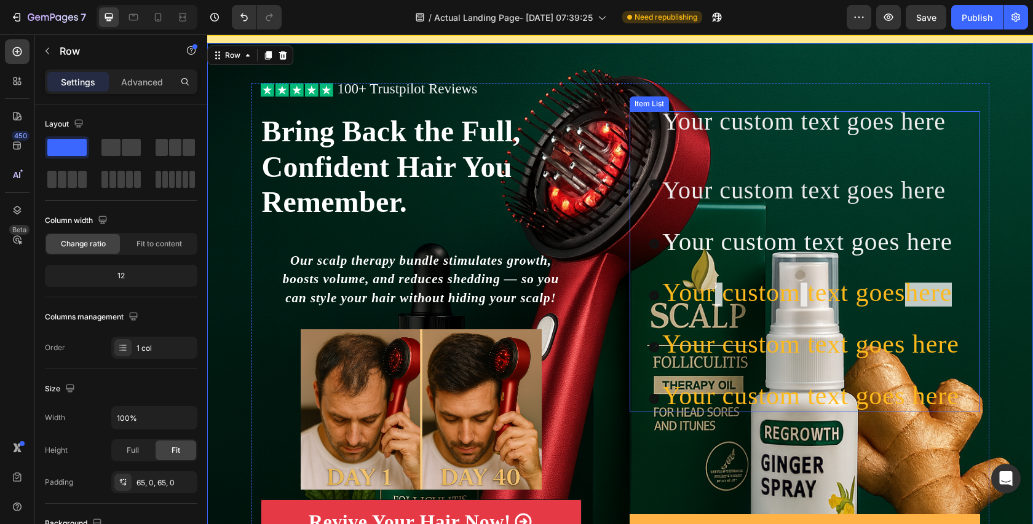
click at [801, 295] on span "Rich Text Editor. Editing area: main" at bounding box center [803, 292] width 7 height 28
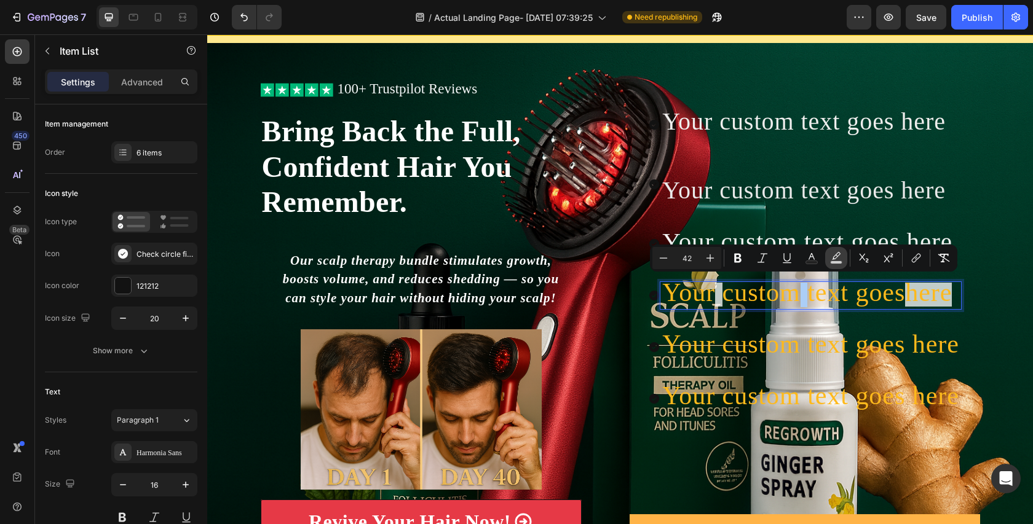
click at [834, 259] on icon "Editor contextual toolbar" at bounding box center [836, 255] width 9 height 7
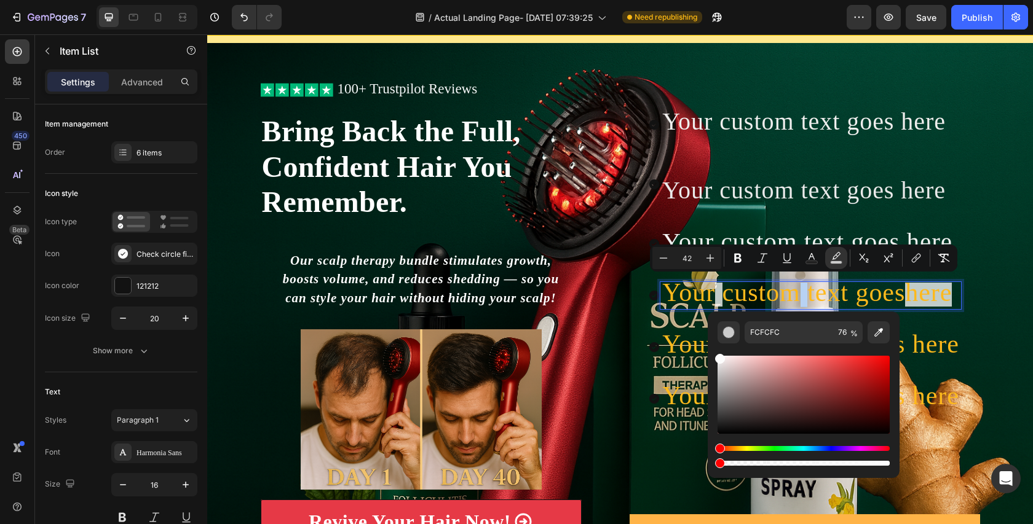
drag, startPoint x: 1055, startPoint y: 497, endPoint x: 685, endPoint y: 460, distance: 371.3
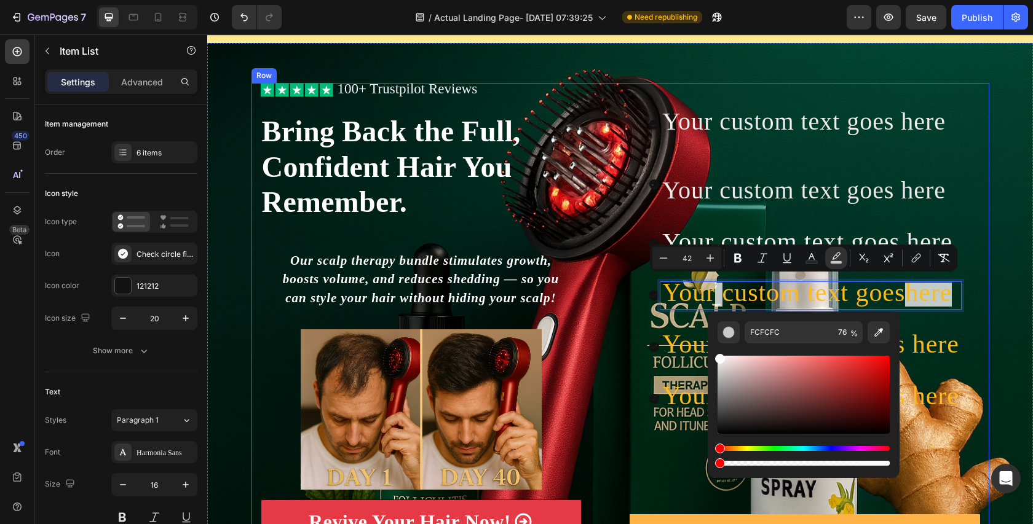
type input "0"
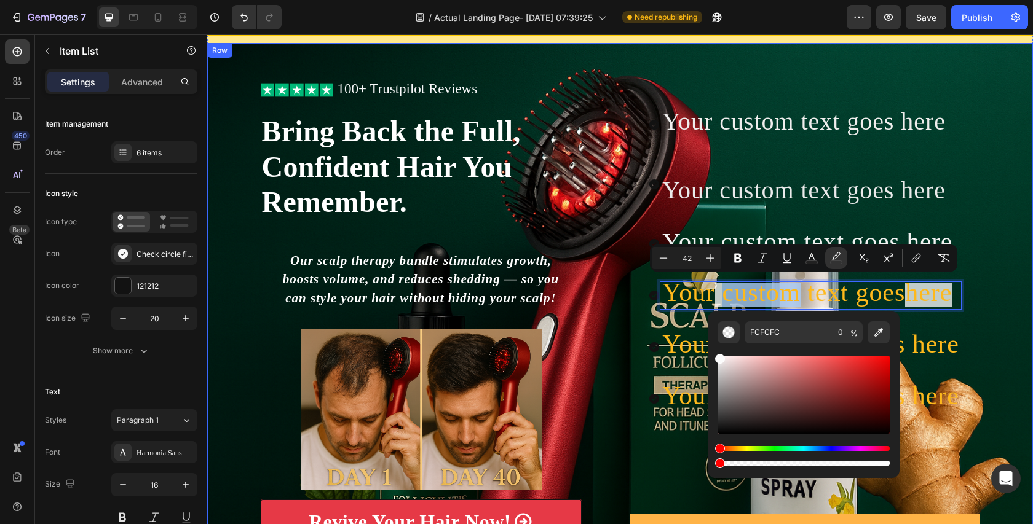
click at [1005, 317] on div "Icon Icon Icon Icon Icon Icon List 100+ Trustpilot Reviews Text Block Row Icon …" at bounding box center [620, 339] width 826 height 513
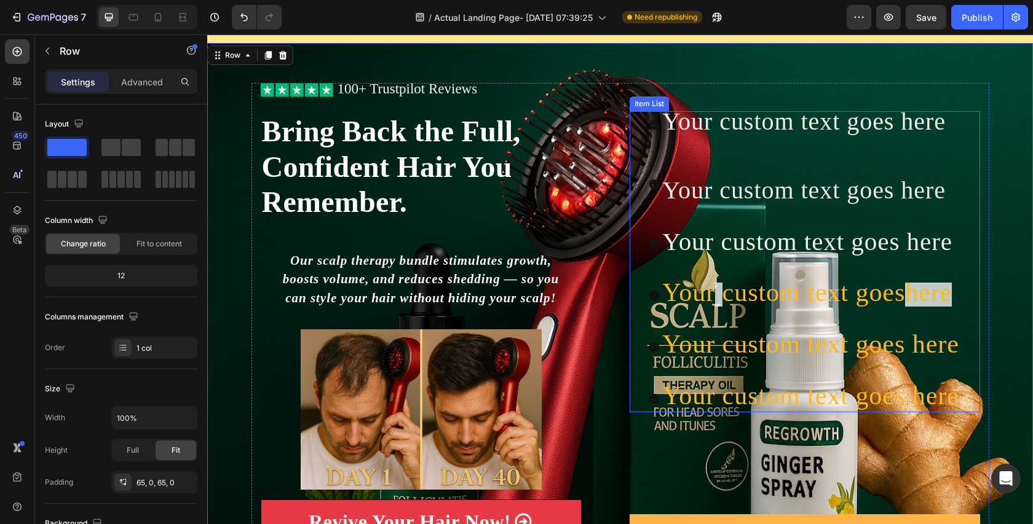
click at [936, 301] on span "here" at bounding box center [928, 292] width 47 height 28
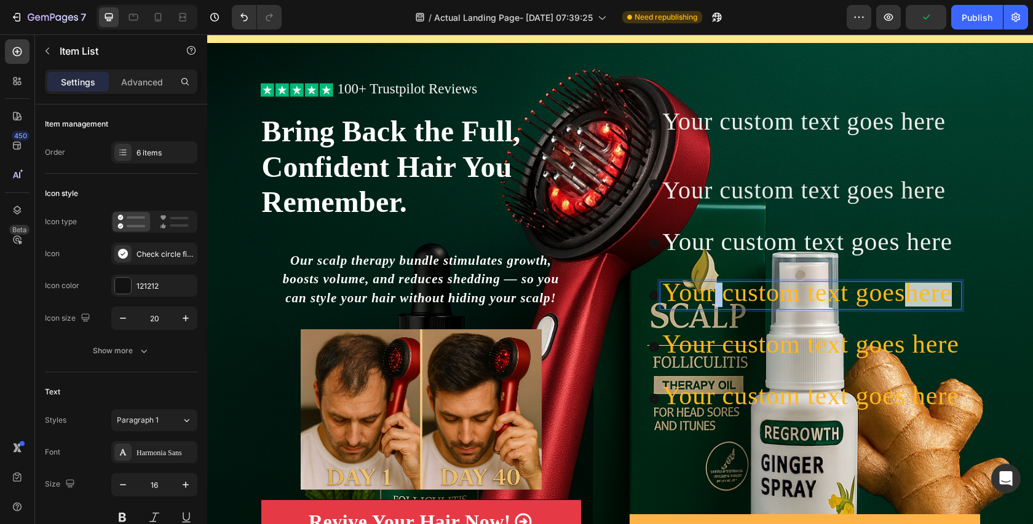
drag, startPoint x: 712, startPoint y: 290, endPoint x: 720, endPoint y: 291, distance: 8.1
click at [720, 291] on p "Your custom text goes here" at bounding box center [810, 295] width 297 height 23
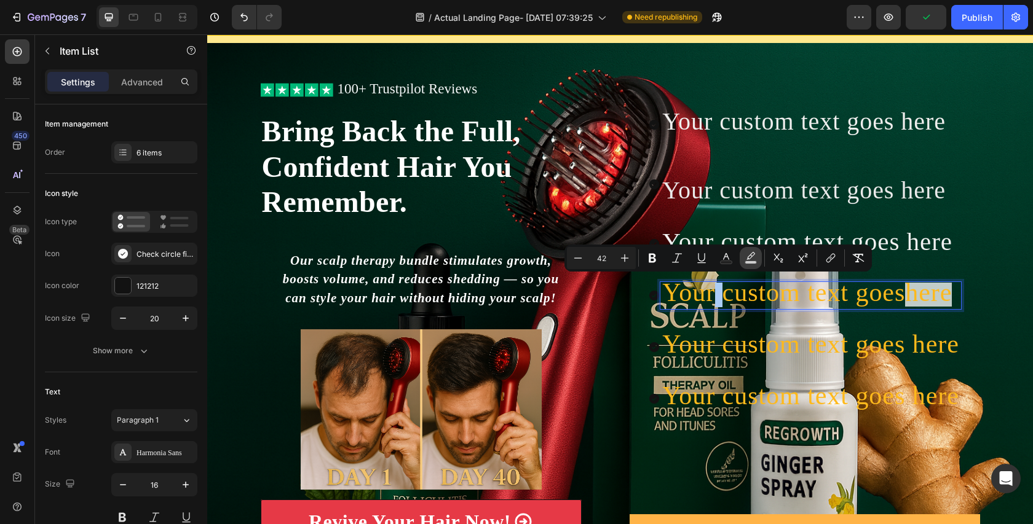
click at [753, 254] on icon "Editor contextual toolbar" at bounding box center [750, 258] width 12 height 12
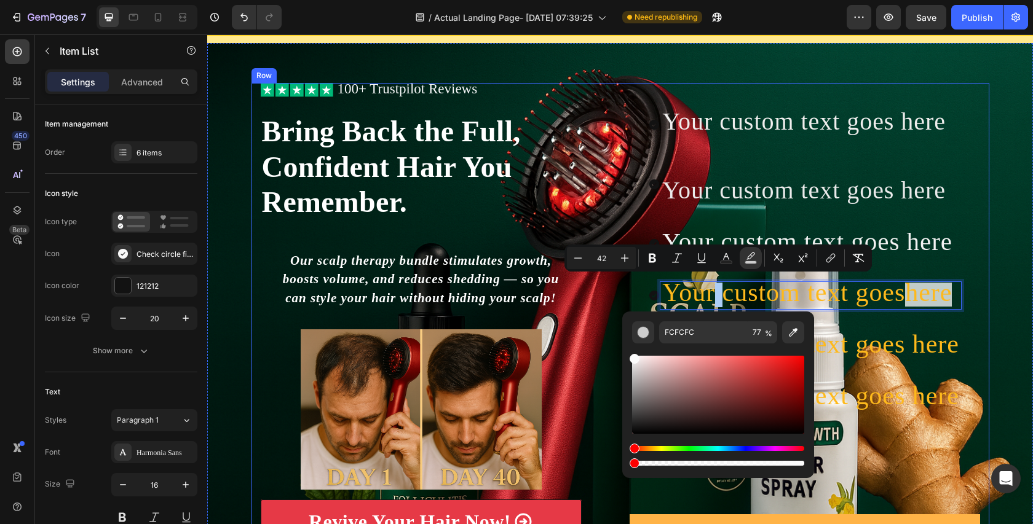
drag, startPoint x: 974, startPoint y: 496, endPoint x: 615, endPoint y: 460, distance: 360.8
type input "0"
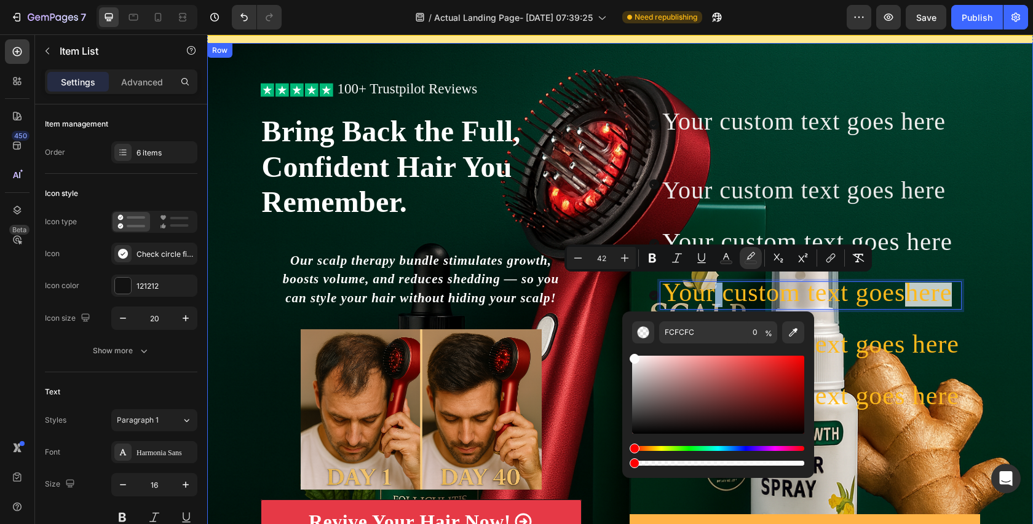
click at [1017, 323] on div "Icon Icon Icon Icon Icon Icon List 100+ Trustpilot Reviews Text Block Row Icon …" at bounding box center [620, 339] width 826 height 513
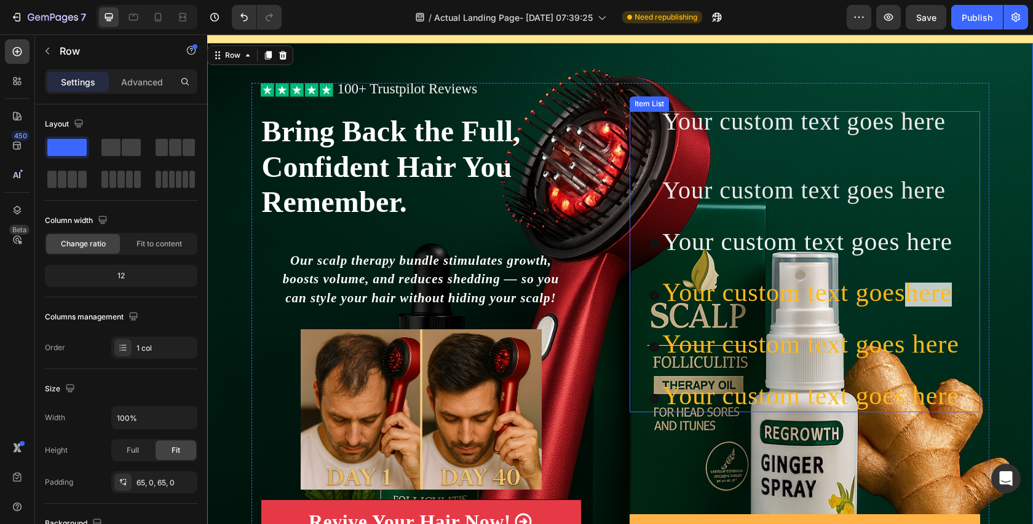
click at [933, 296] on span "here" at bounding box center [928, 292] width 47 height 28
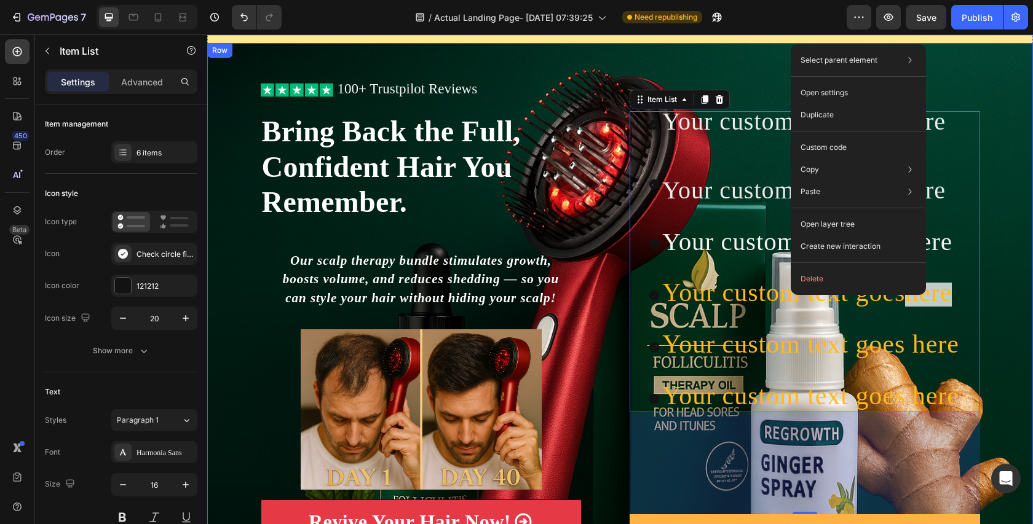
click at [1029, 278] on div "Icon Icon Icon Icon Icon Icon List 100+ Trustpilot Reviews Text Block Row Icon …" at bounding box center [620, 339] width 826 height 513
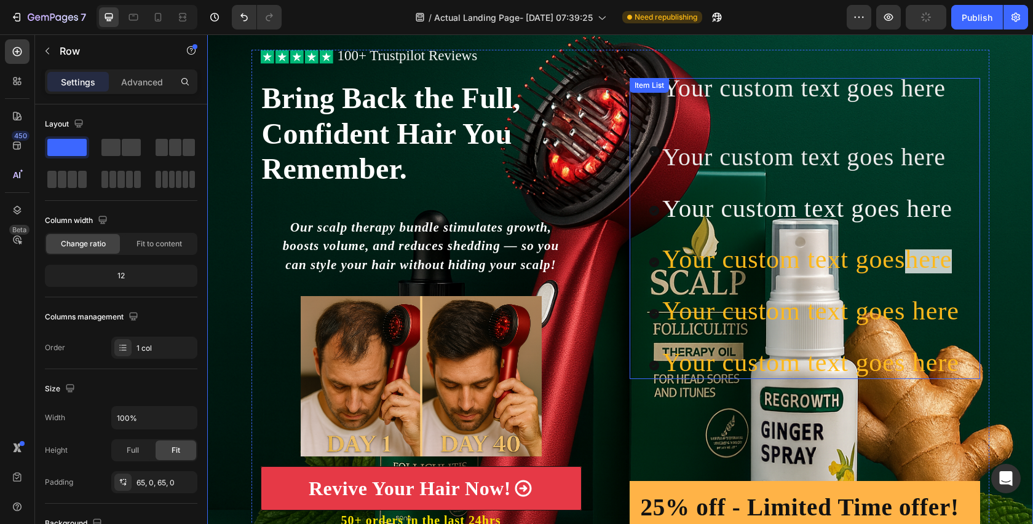
scroll to position [80, 0]
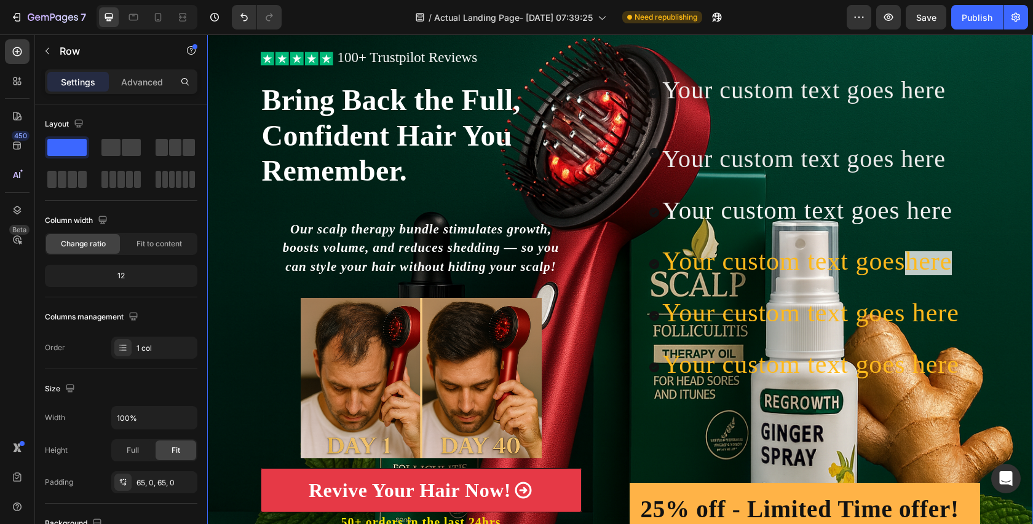
click at [1032, 180] on div "Icon Icon Icon Icon Icon Icon List 100+ Trustpilot Reviews Text Block Row Icon …" at bounding box center [620, 308] width 826 height 513
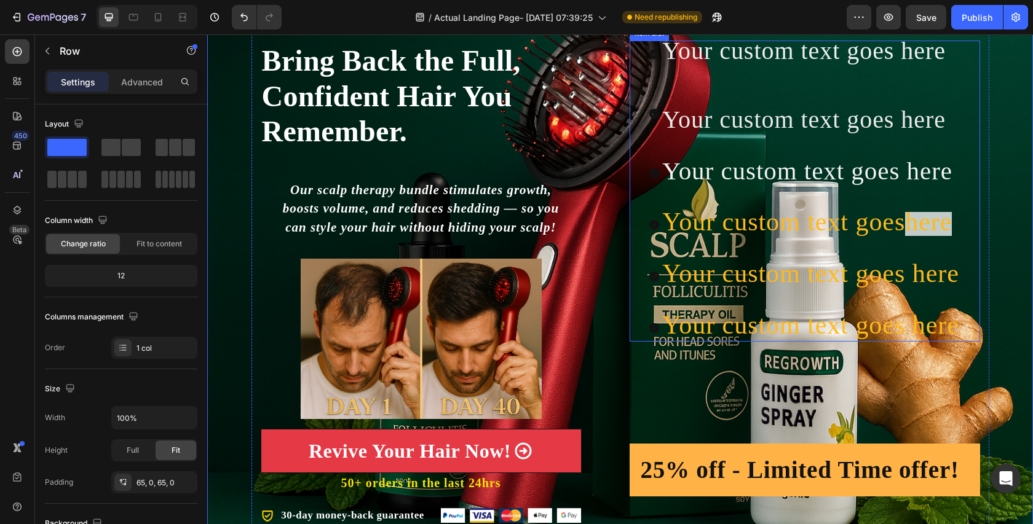
scroll to position [0, 0]
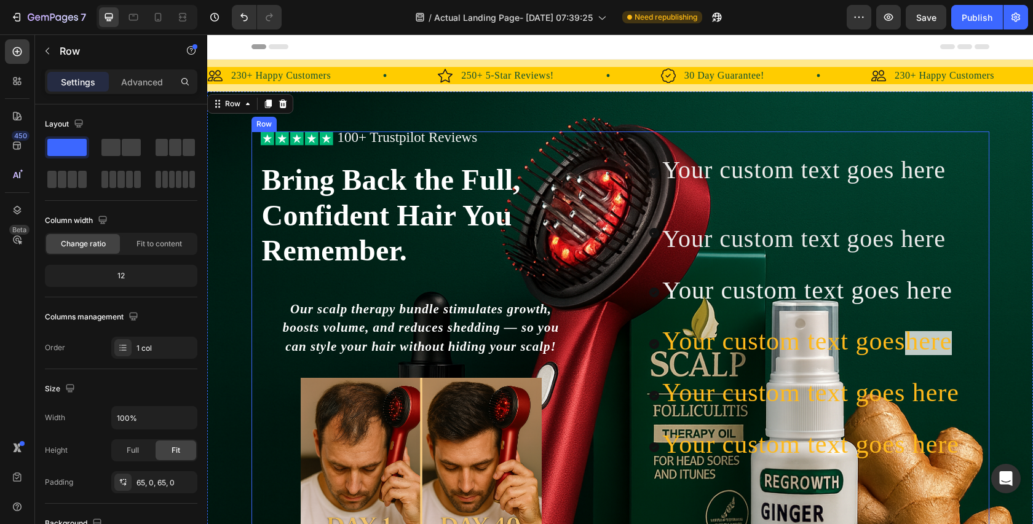
click at [722, 150] on div "Your custom text goes here Your custom text goes here Your custom text goes her…" at bounding box center [805, 388] width 350 height 513
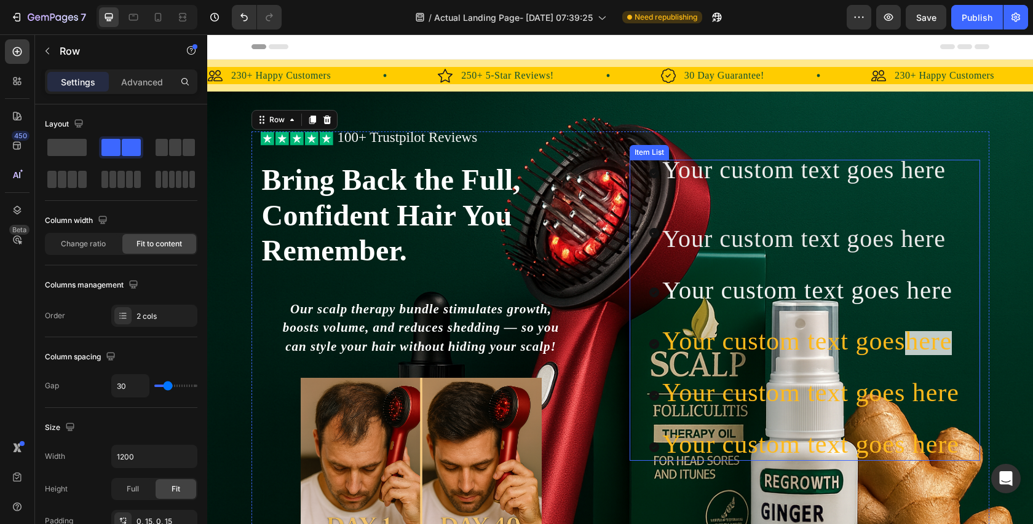
click at [721, 166] on span "Your custom text goes here" at bounding box center [803, 170] width 283 height 28
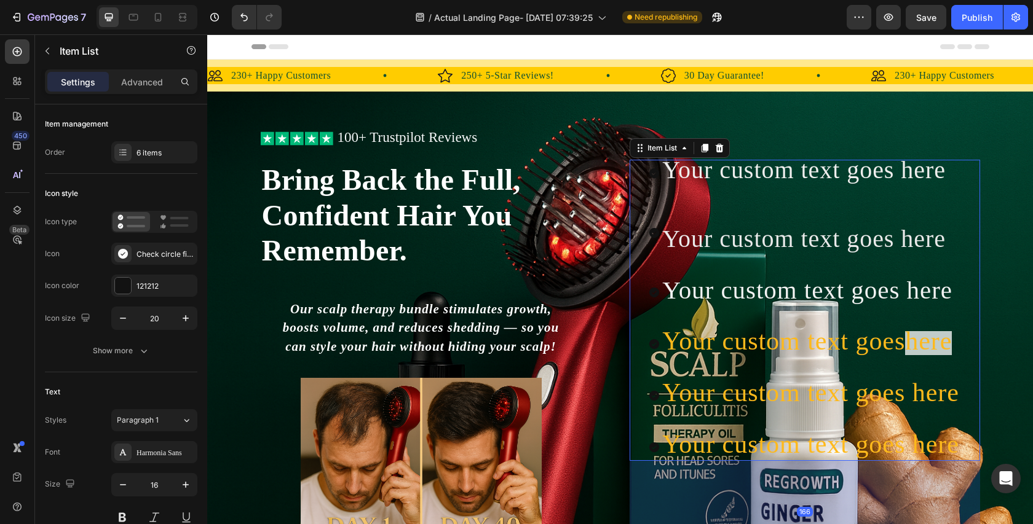
click at [635, 186] on div "Your custom text goes here Your custom text goes here Your custom text goes her…" at bounding box center [805, 310] width 350 height 301
click at [717, 148] on icon at bounding box center [719, 148] width 8 height 9
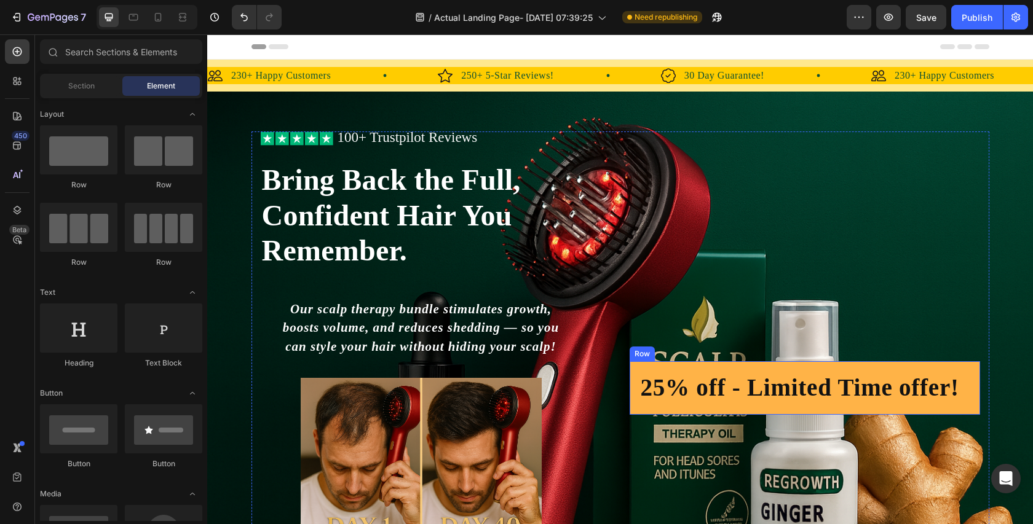
click at [791, 368] on div "25% off - Limited Time offer! Heading Row" at bounding box center [805, 387] width 350 height 53
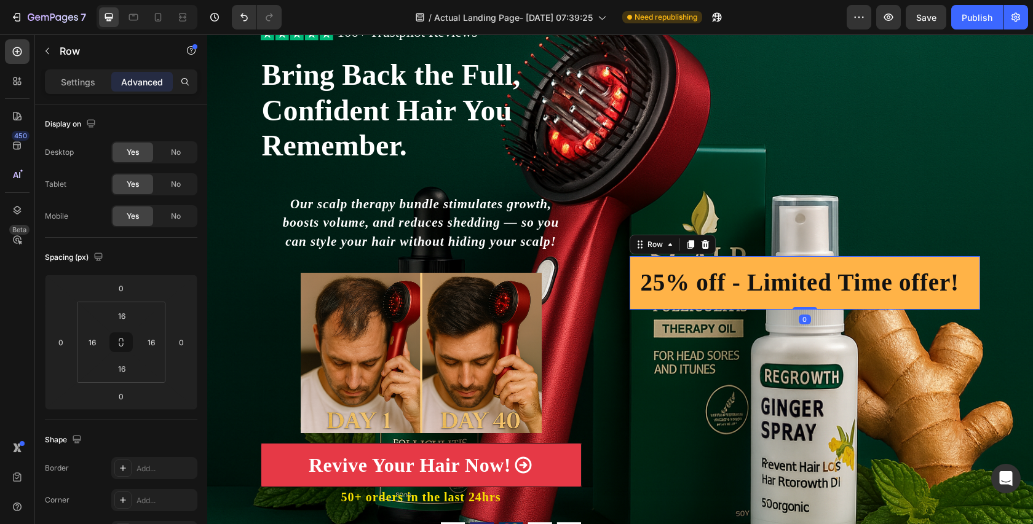
scroll to position [133, 0]
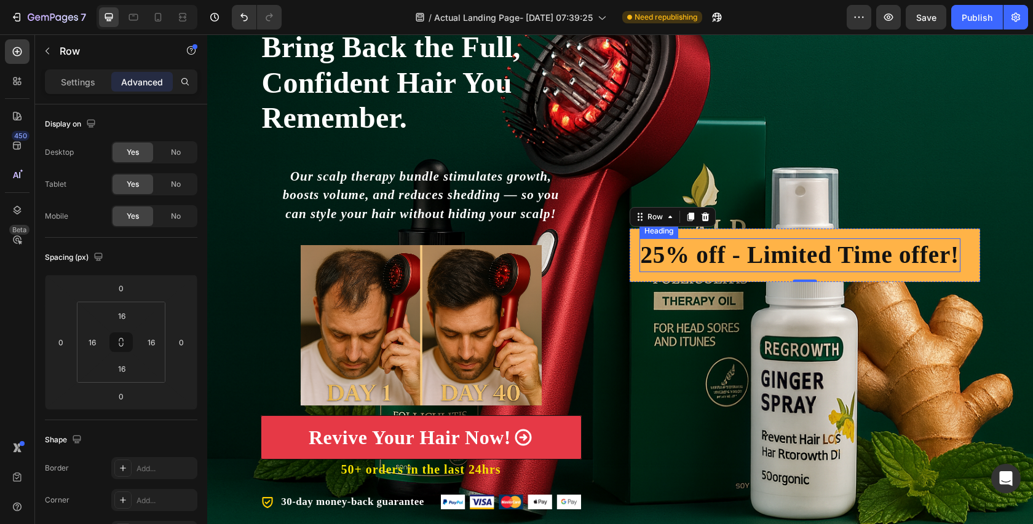
click at [639, 258] on h2 "25% off - Limited Time offer!" at bounding box center [799, 256] width 321 height 34
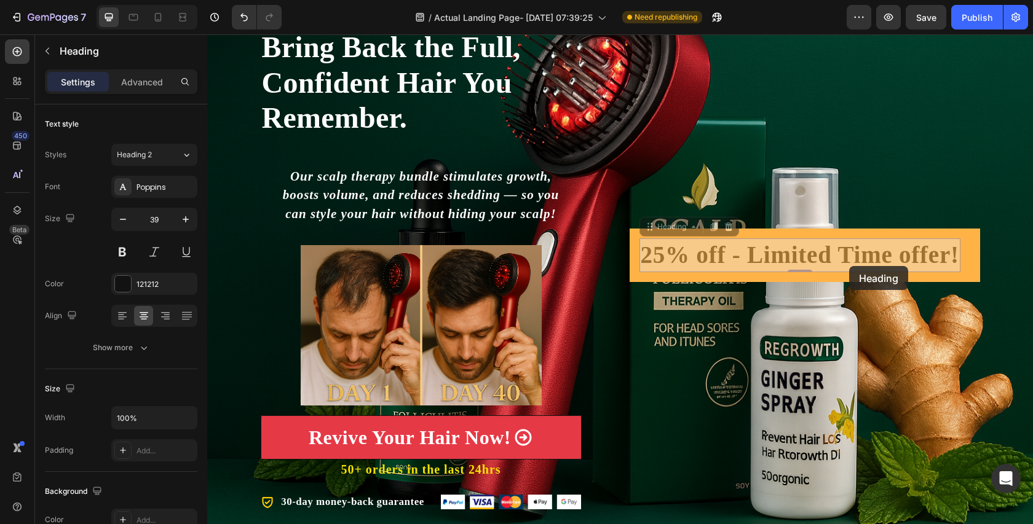
scroll to position [116, 0]
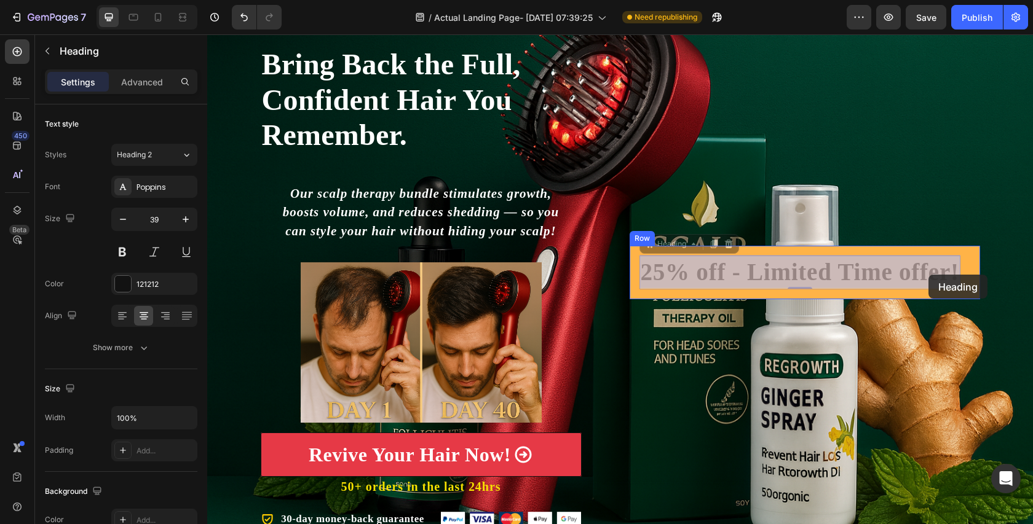
drag, startPoint x: 642, startPoint y: 258, endPoint x: 928, endPoint y: 275, distance: 286.4
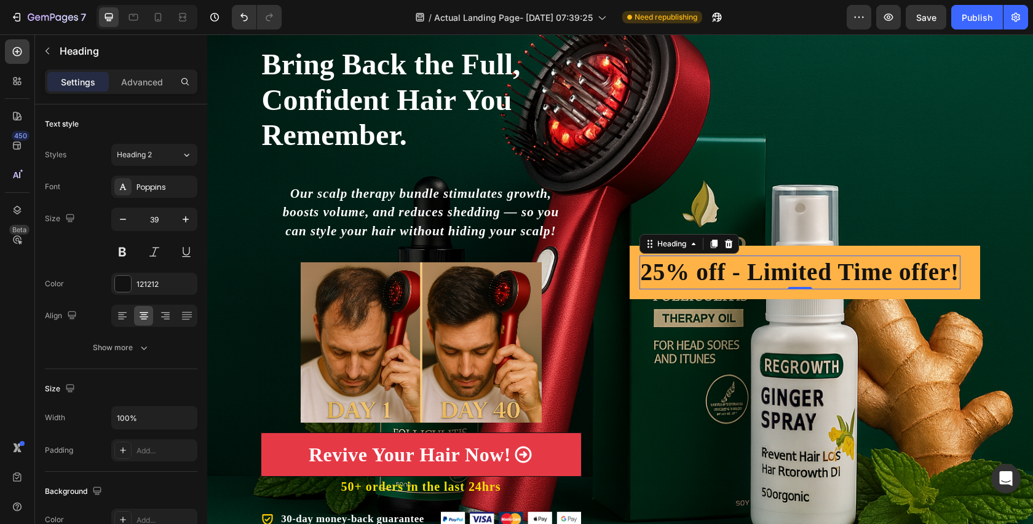
scroll to position [162, 0]
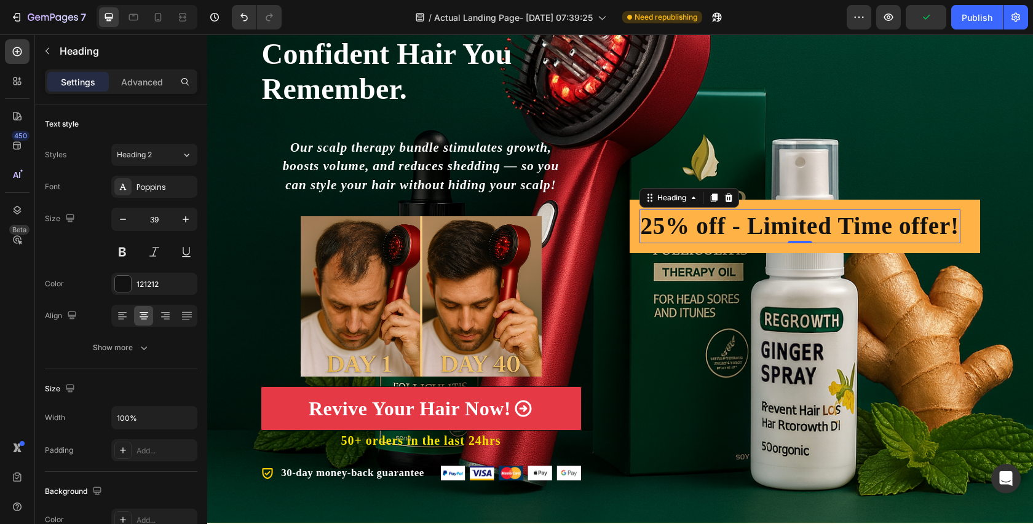
click at [730, 197] on icon at bounding box center [728, 198] width 8 height 9
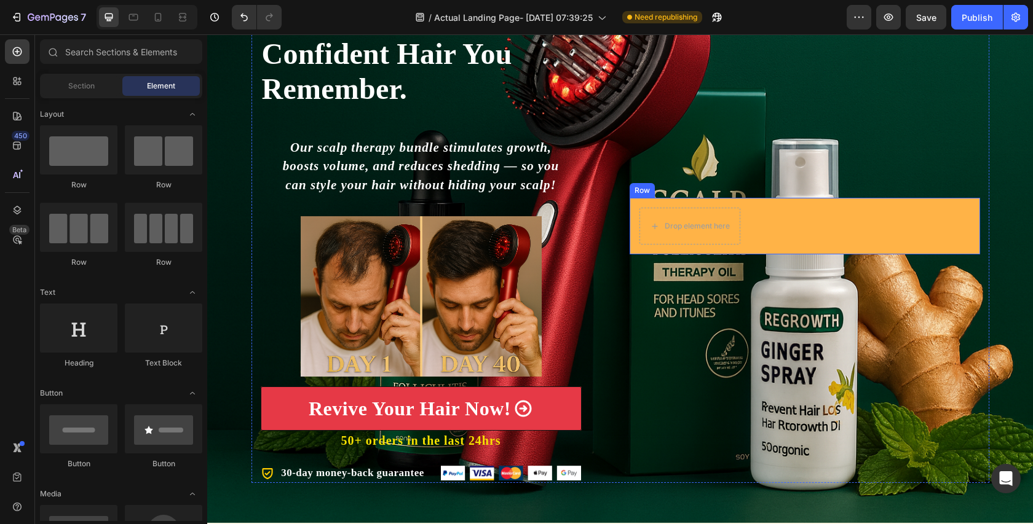
click at [784, 215] on div "Drop element here Row" at bounding box center [805, 226] width 350 height 57
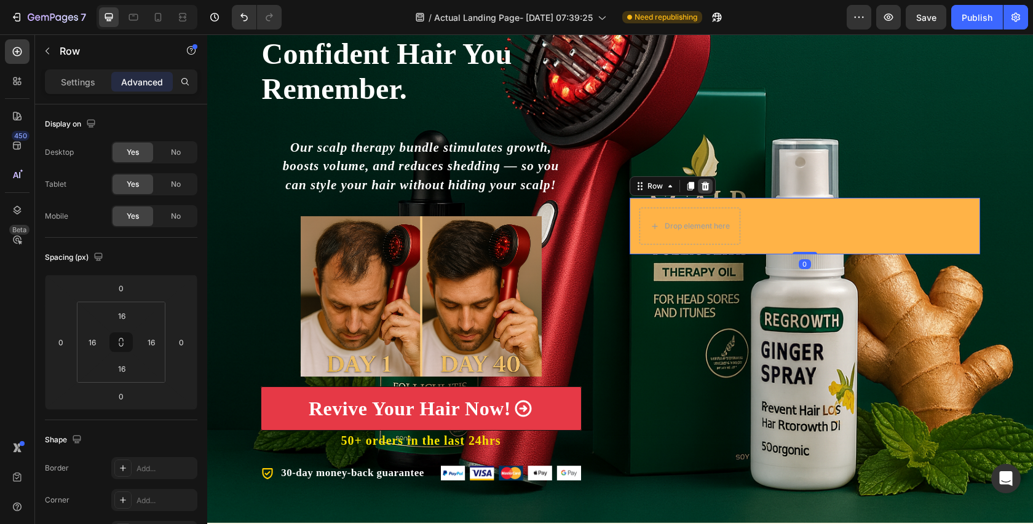
click at [703, 181] on icon at bounding box center [705, 186] width 10 height 10
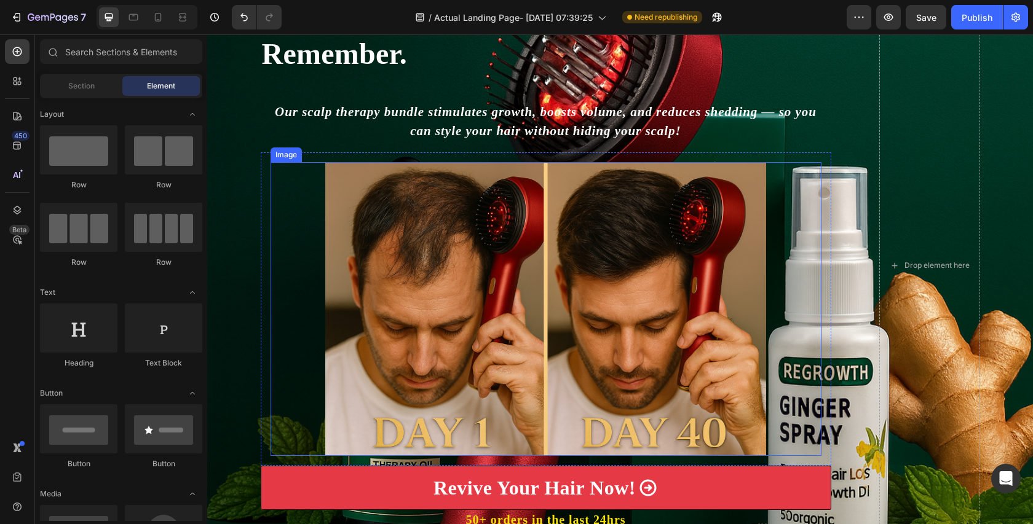
scroll to position [184, 0]
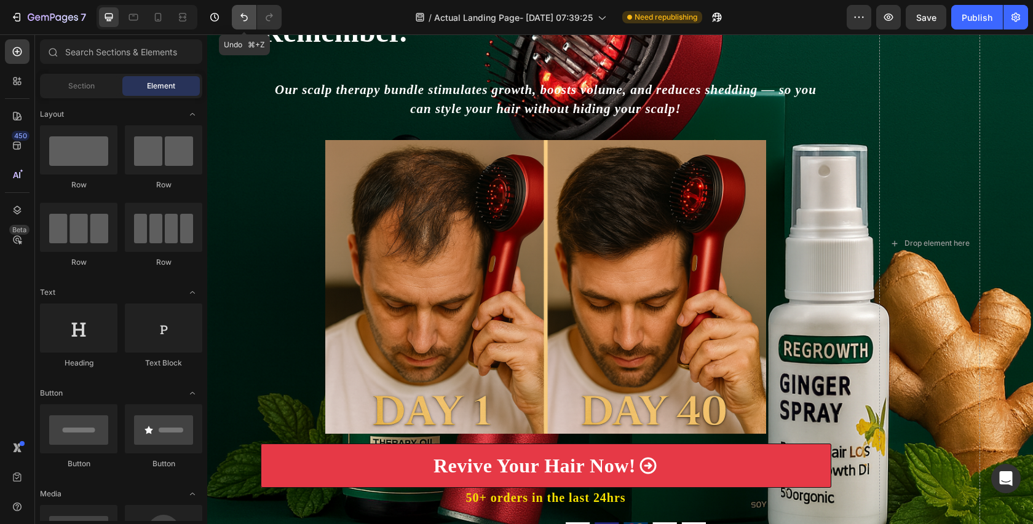
click at [242, 20] on icon "Undo/Redo" at bounding box center [244, 17] width 12 height 12
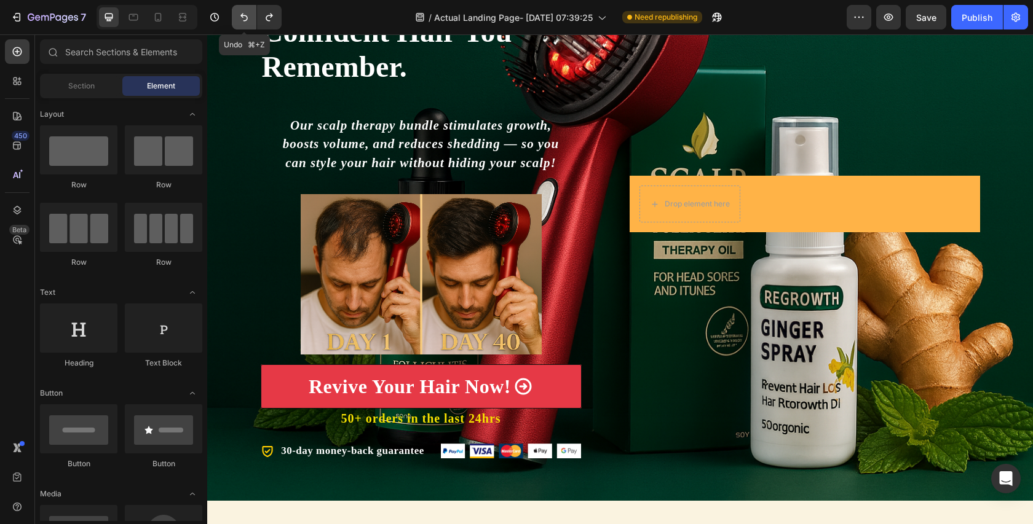
click at [242, 20] on icon "Undo/Redo" at bounding box center [244, 17] width 12 height 12
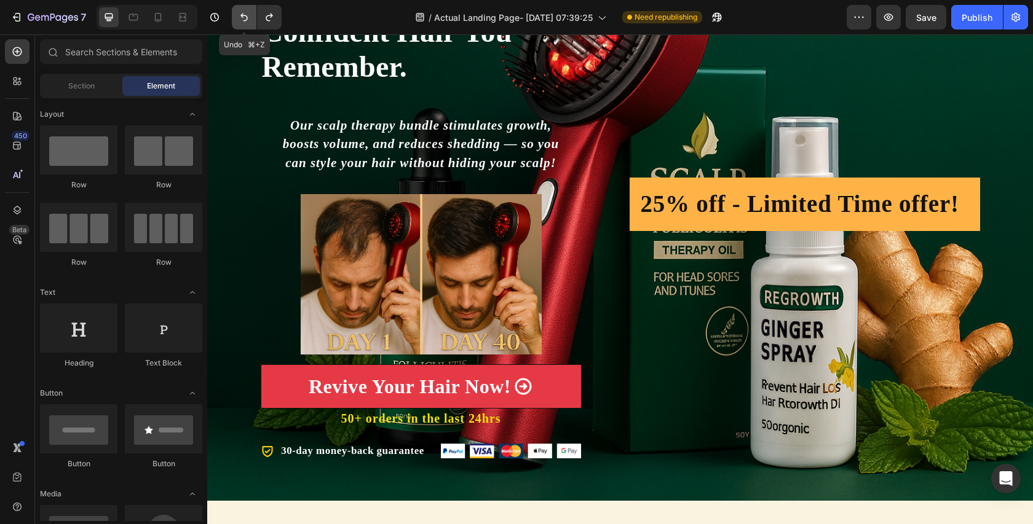
click at [242, 20] on icon "Undo/Redo" at bounding box center [244, 17] width 12 height 12
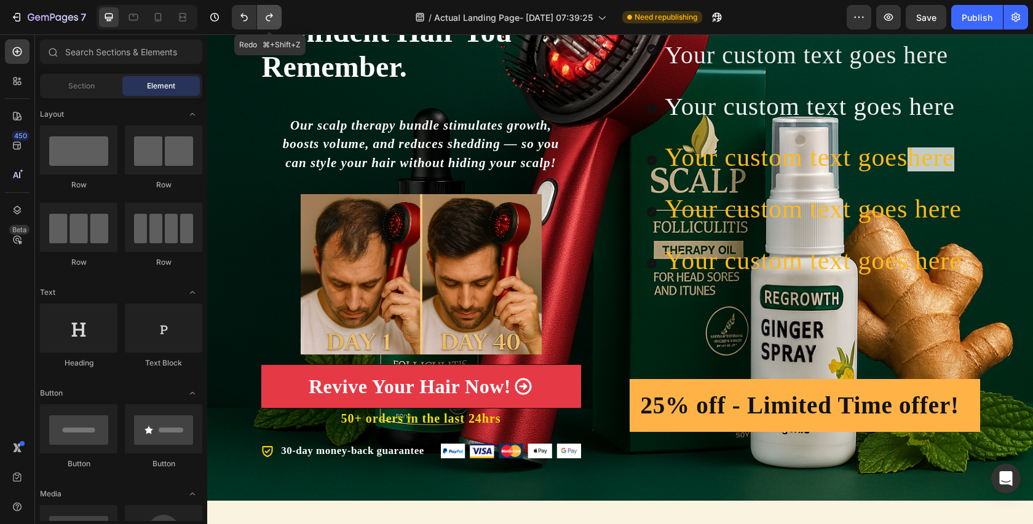
click at [268, 21] on icon "Undo/Redo" at bounding box center [269, 17] width 12 height 12
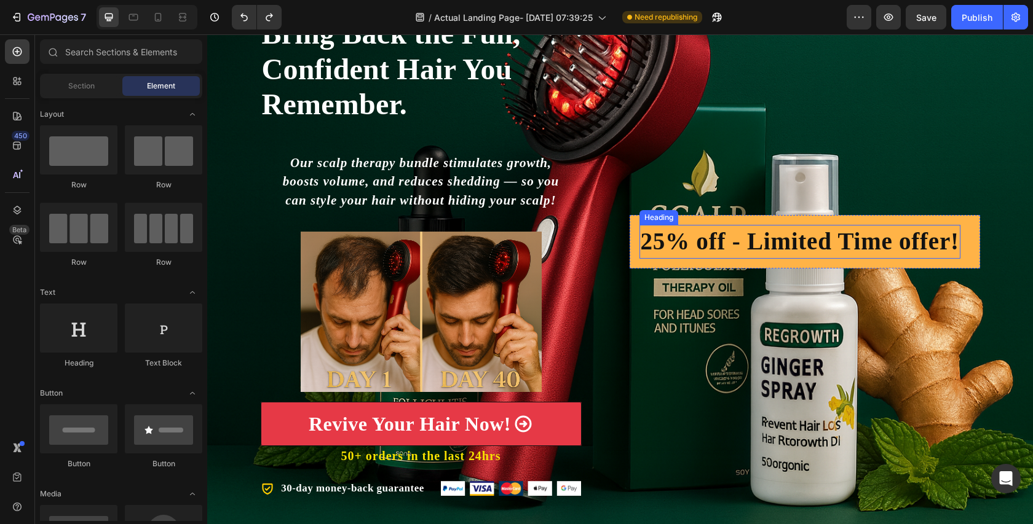
scroll to position [173, 0]
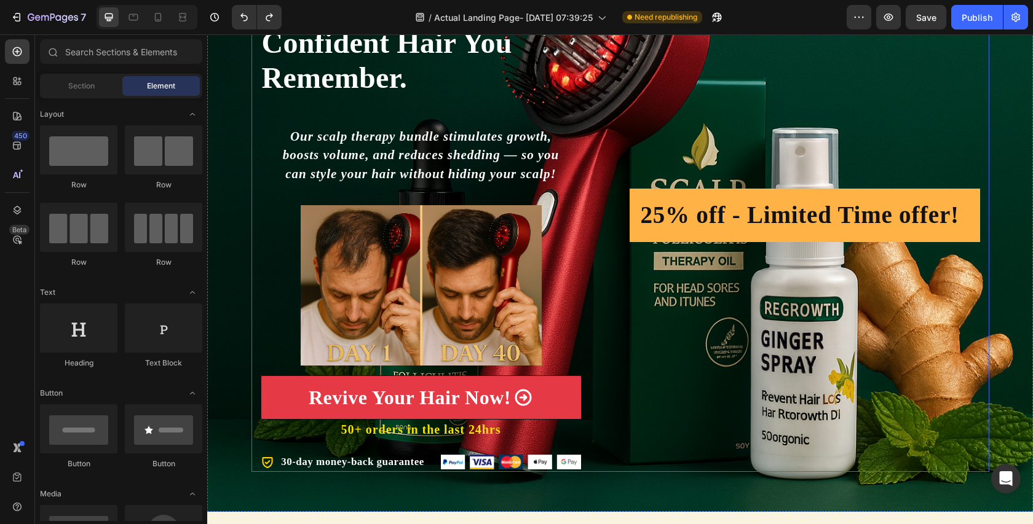
click at [829, 434] on div "25% off - Limited Time offer! Heading Row" at bounding box center [805, 215] width 350 height 513
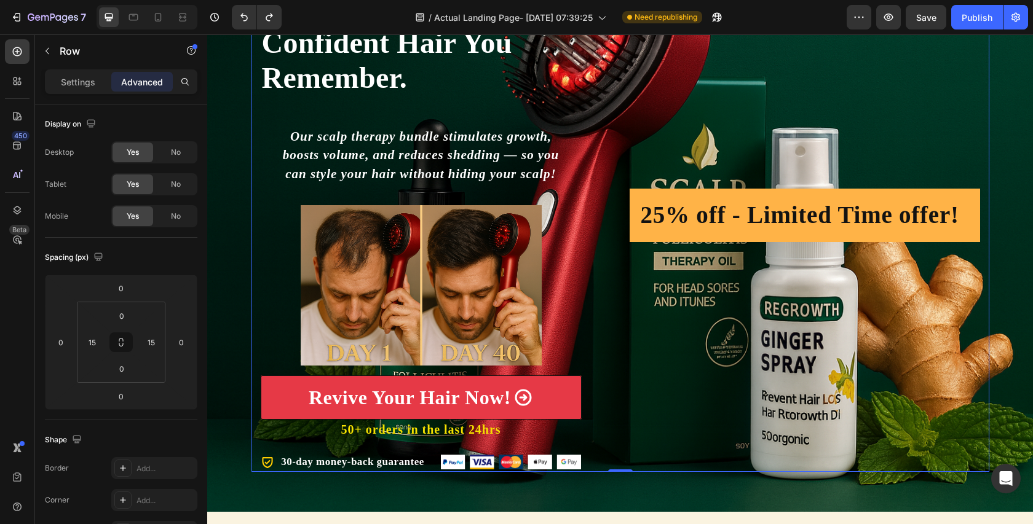
scroll to position [144, 0]
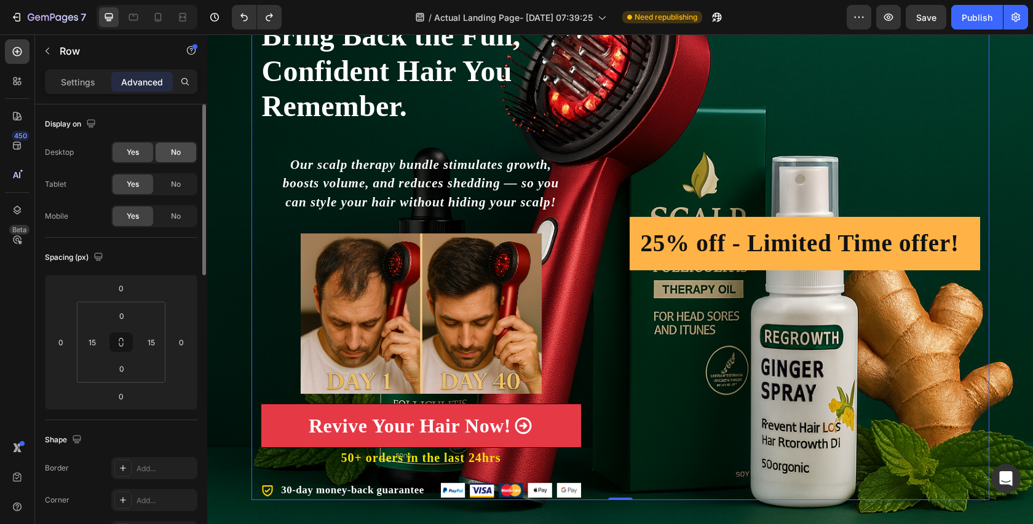
click at [173, 156] on span "No" at bounding box center [176, 152] width 10 height 11
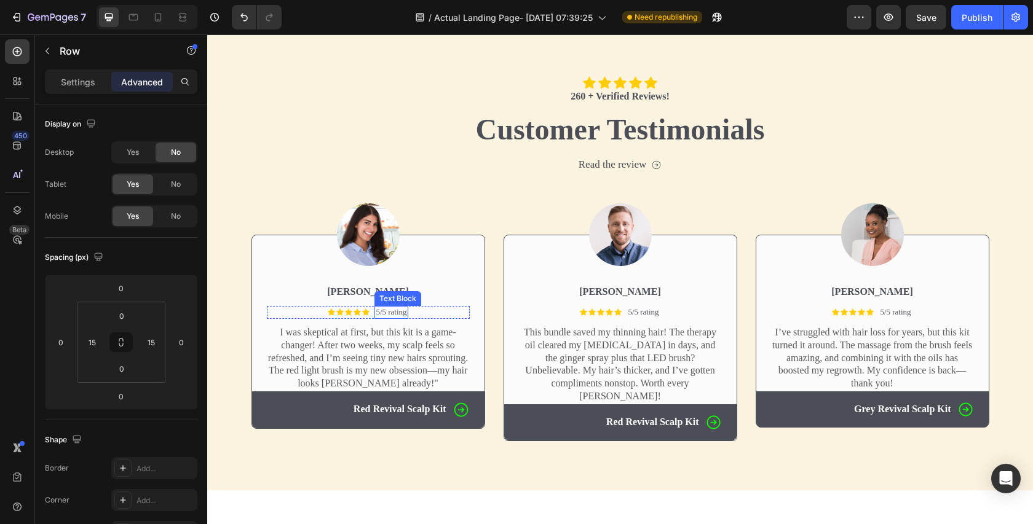
scroll to position [564, 0]
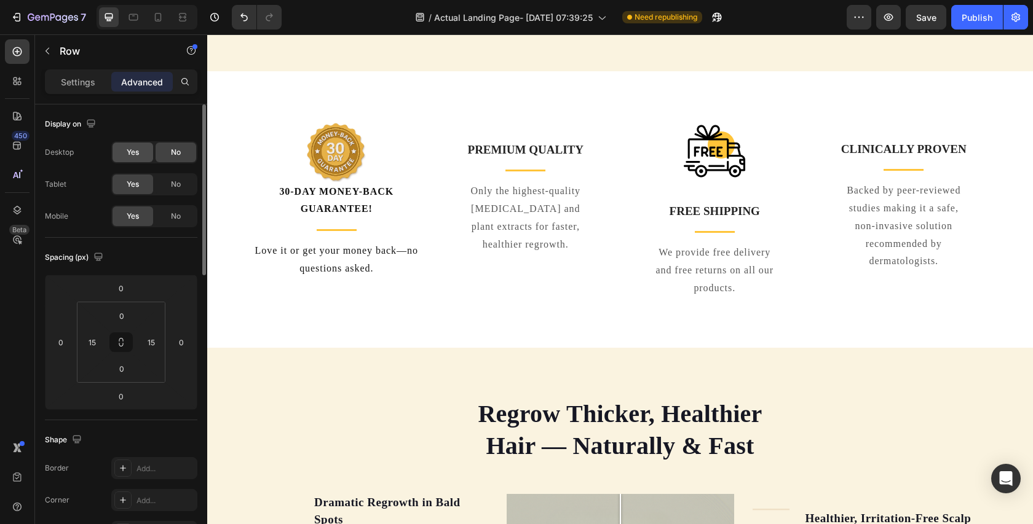
click at [127, 151] on span "Yes" at bounding box center [133, 152] width 12 height 11
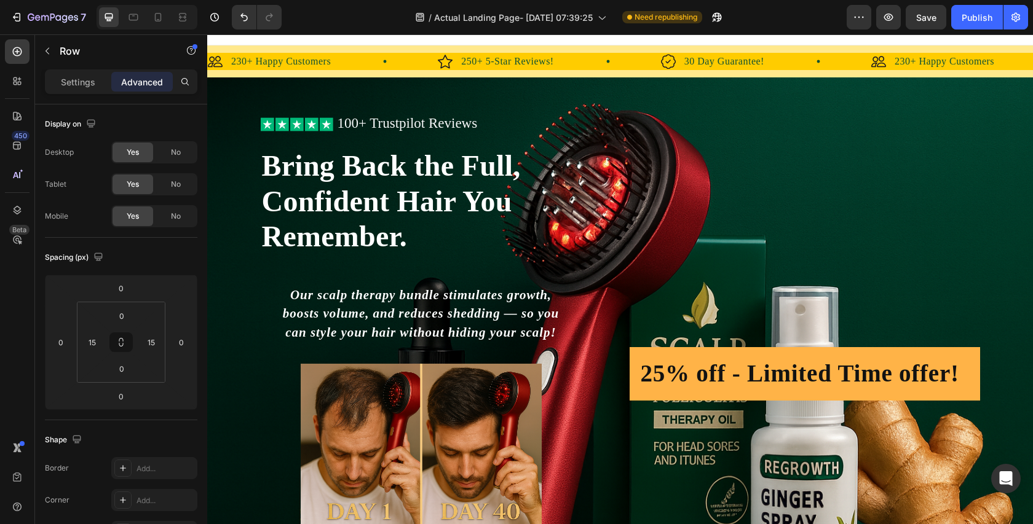
scroll to position [17, 0]
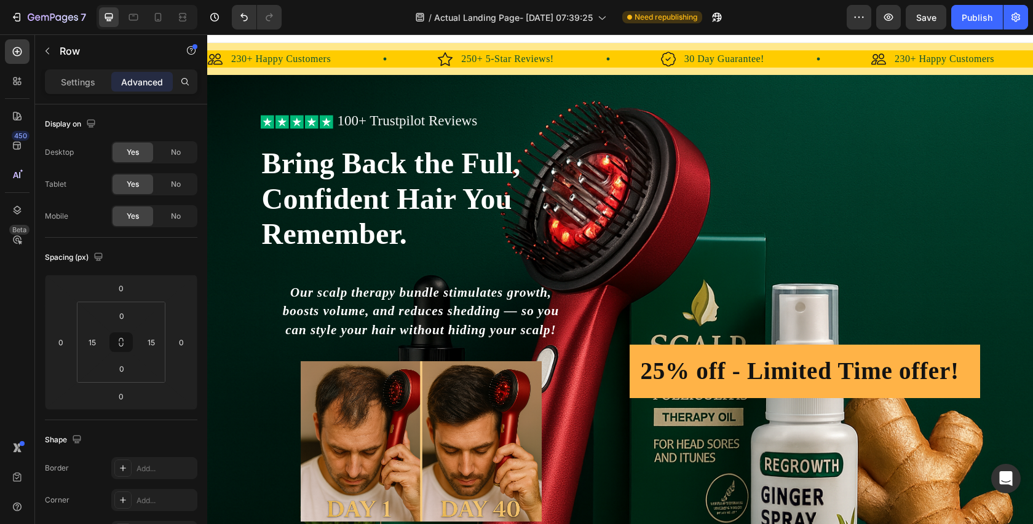
click at [711, 194] on div "25% off - Limited Time offer! Heading Row" at bounding box center [805, 371] width 350 height 513
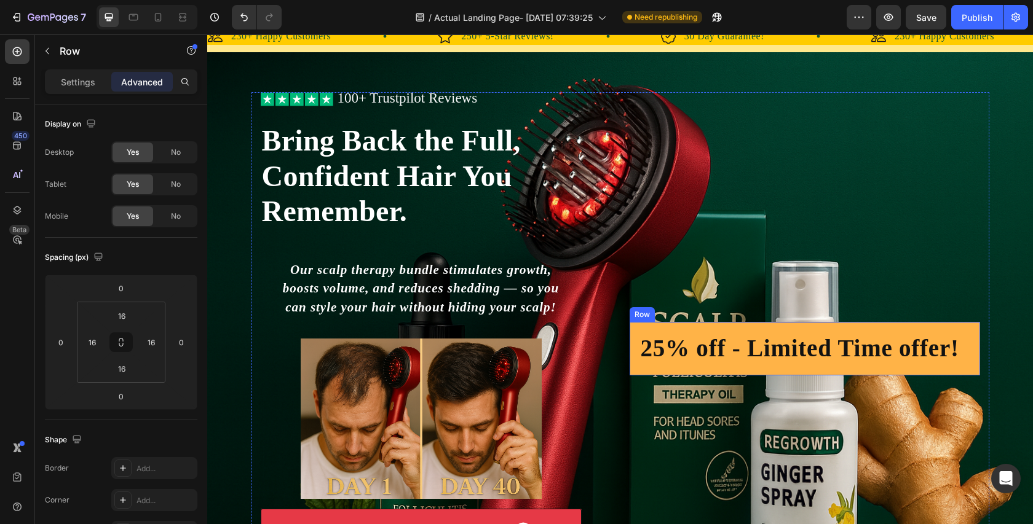
click at [799, 328] on div "25% off - Limited Time offer! Heading Row" at bounding box center [805, 348] width 350 height 53
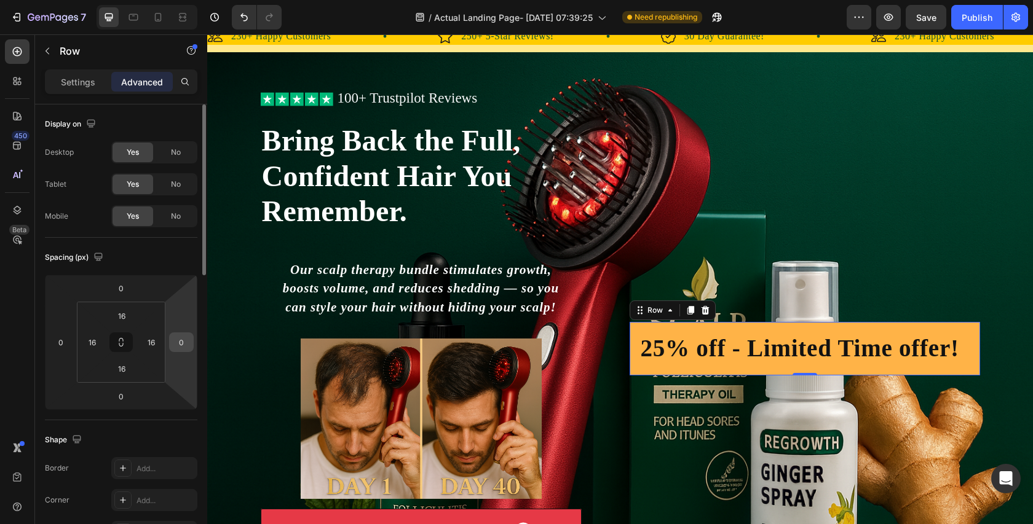
click at [181, 343] on input "0" at bounding box center [181, 342] width 18 height 18
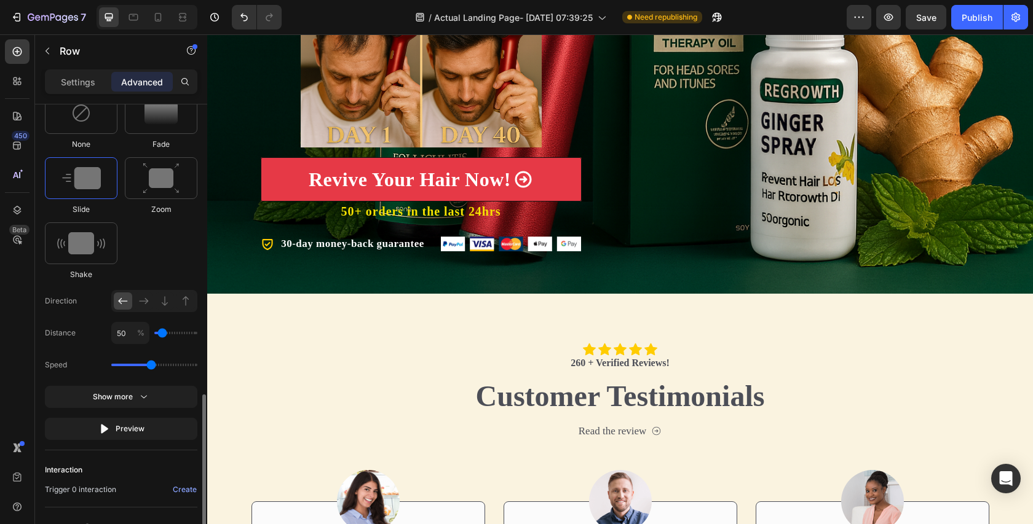
scroll to position [675, 0]
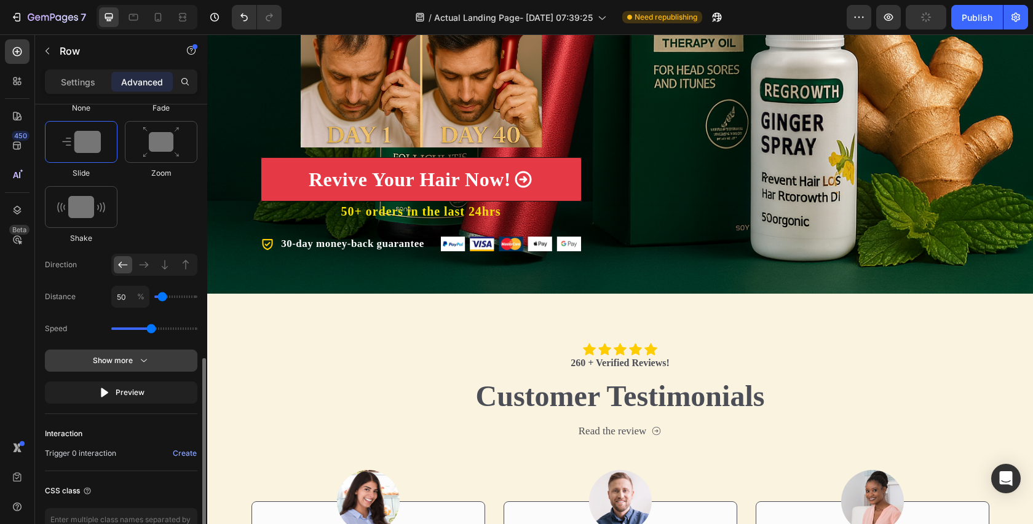
click at [160, 382] on button "Show more" at bounding box center [121, 393] width 152 height 22
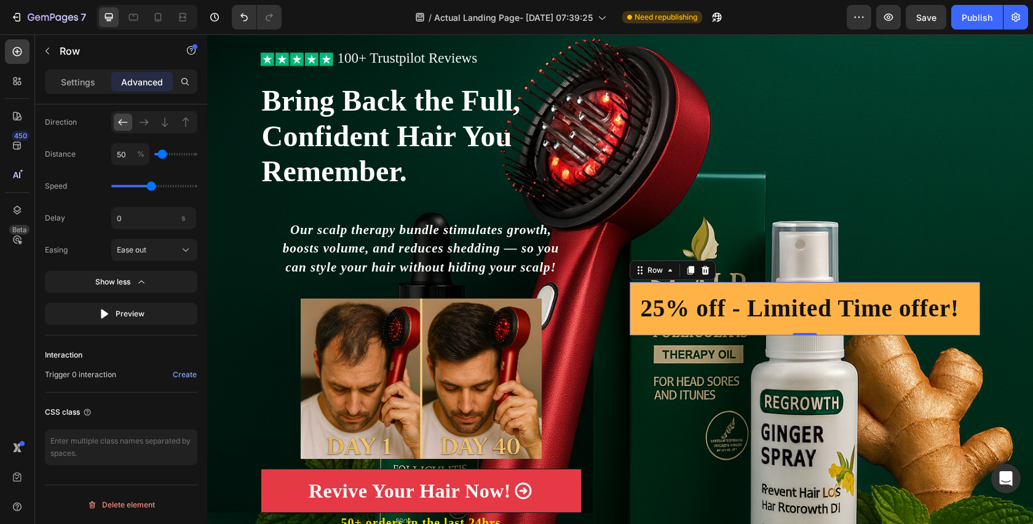
scroll to position [87, 0]
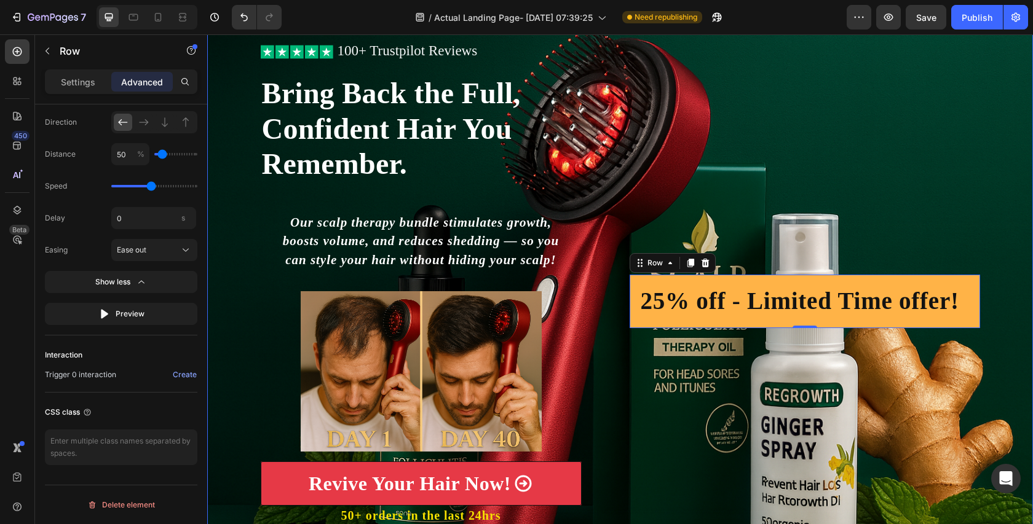
click at [995, 158] on div "Icon Icon Icon Icon Icon Icon List 100+ Trustpilot Reviews Text Block Row Icon …" at bounding box center [620, 301] width 826 height 513
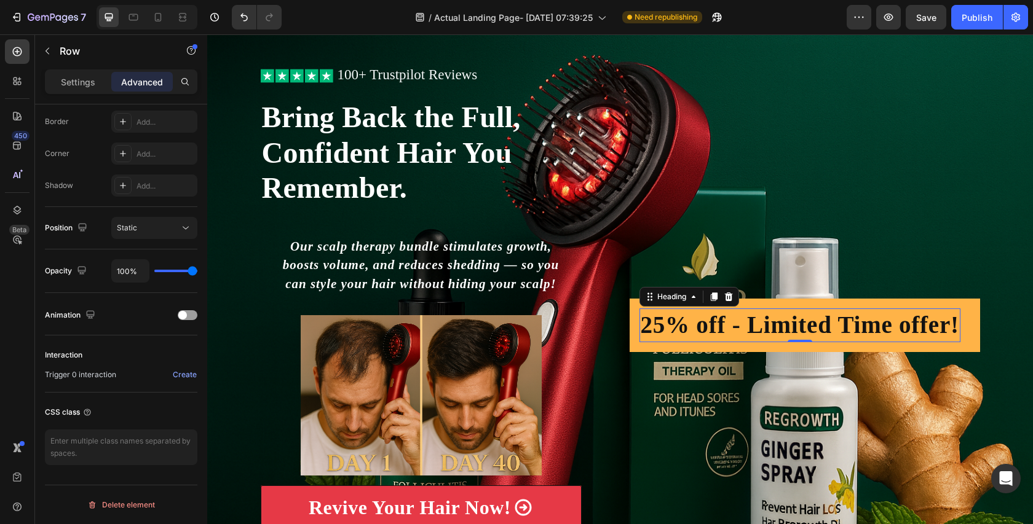
scroll to position [0, 0]
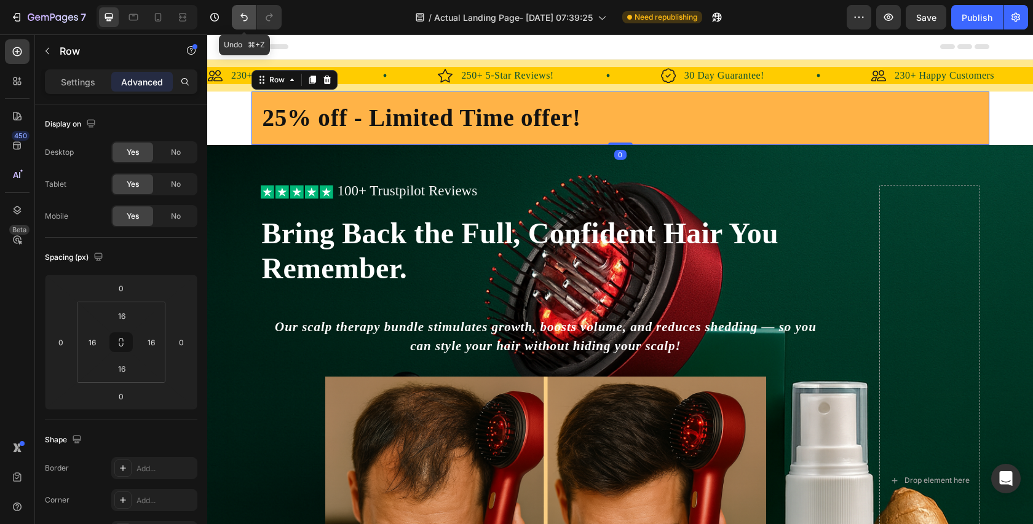
click at [250, 6] on button "Undo/Redo" at bounding box center [244, 17] width 25 height 25
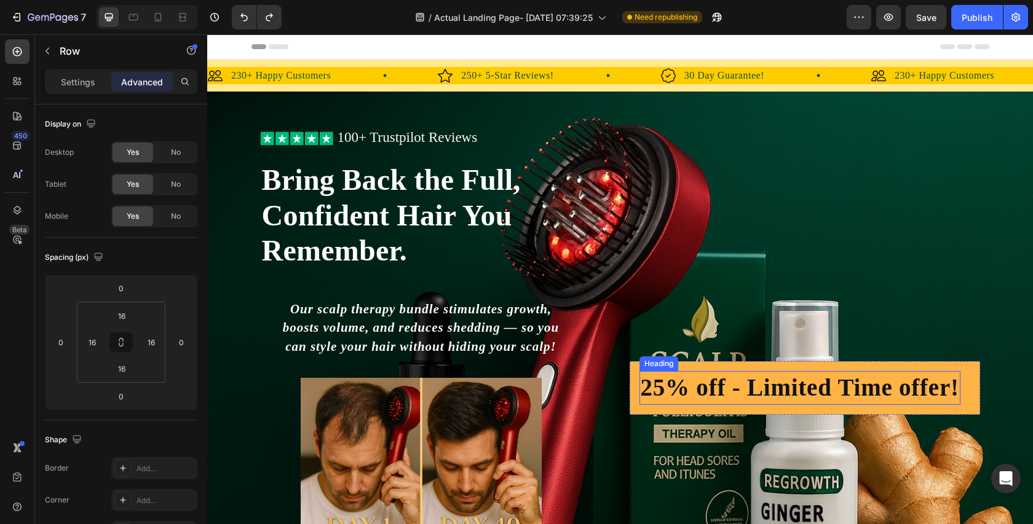
click at [949, 387] on h2 "25% off - Limited Time offer!" at bounding box center [799, 388] width 321 height 34
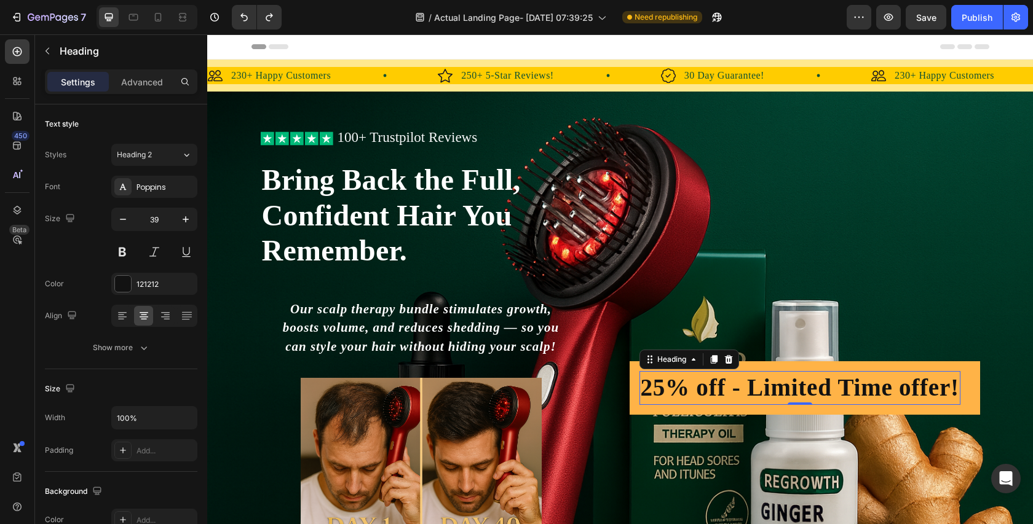
click at [956, 389] on h2 "25% off - Limited Time offer!" at bounding box center [799, 388] width 321 height 34
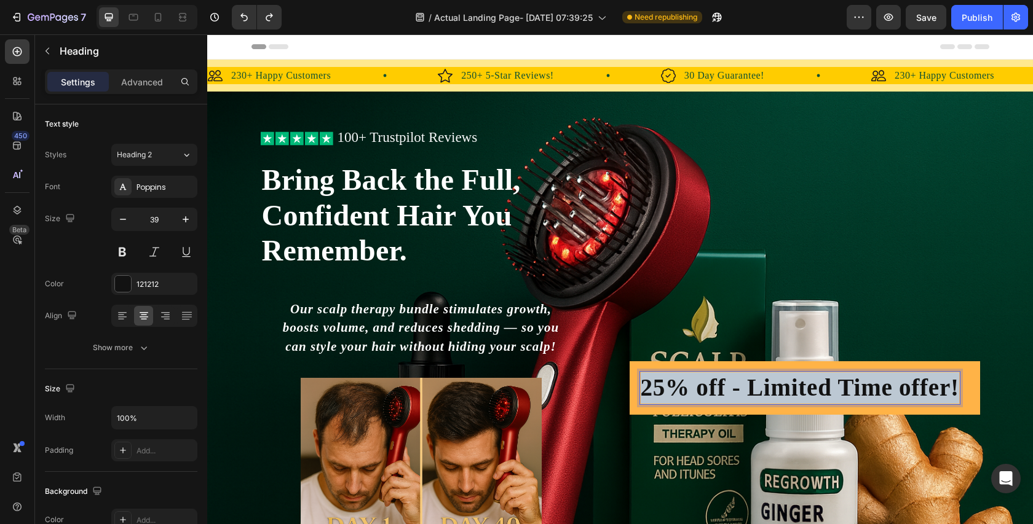
drag, startPoint x: 956, startPoint y: 389, endPoint x: 637, endPoint y: 381, distance: 319.2
click at [637, 381] on div "25% off - Limited Time offer! Heading 0 Row" at bounding box center [805, 387] width 350 height 53
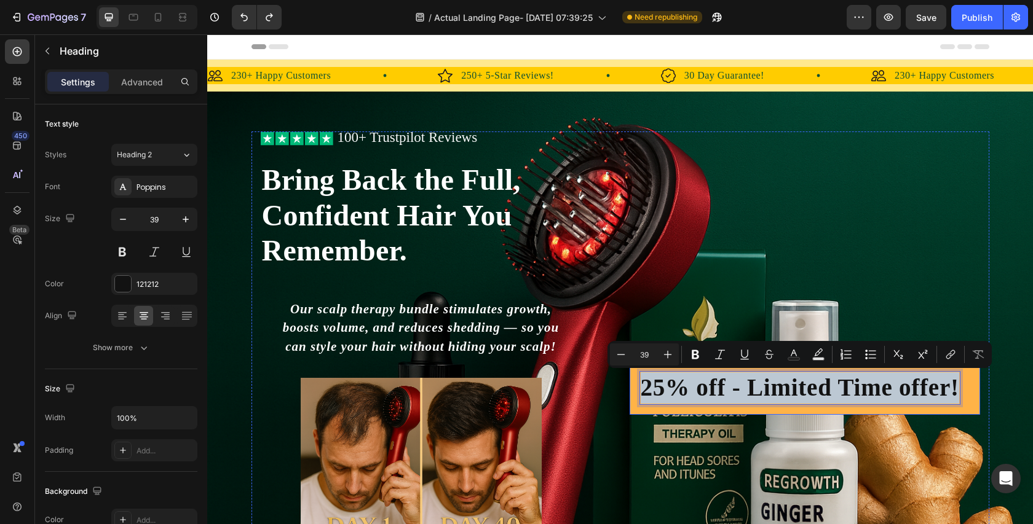
copy p "25% off - Limited Time offer!"
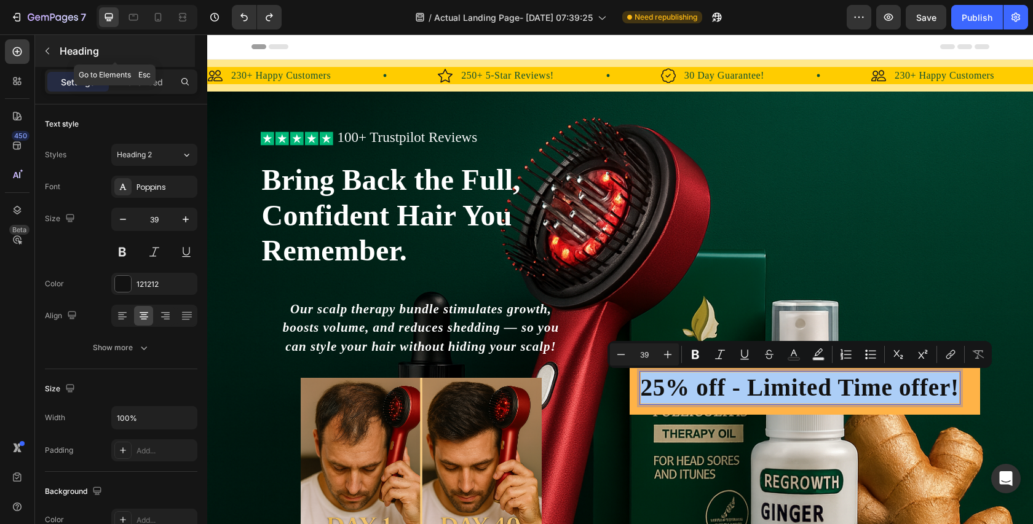
click at [75, 58] on div "Heading" at bounding box center [115, 51] width 160 height 32
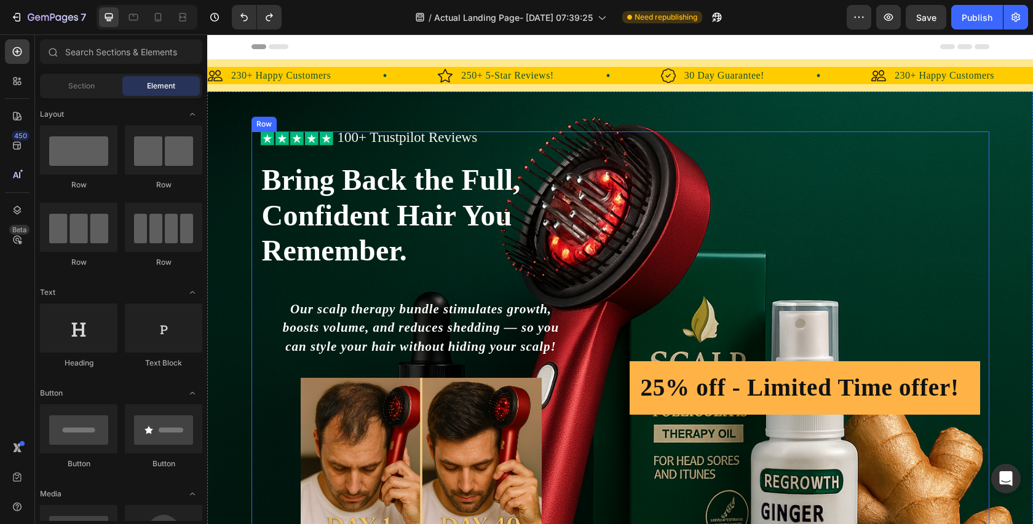
click at [968, 369] on div "25% off - Limited Time offer! Heading Row" at bounding box center [805, 387] width 350 height 53
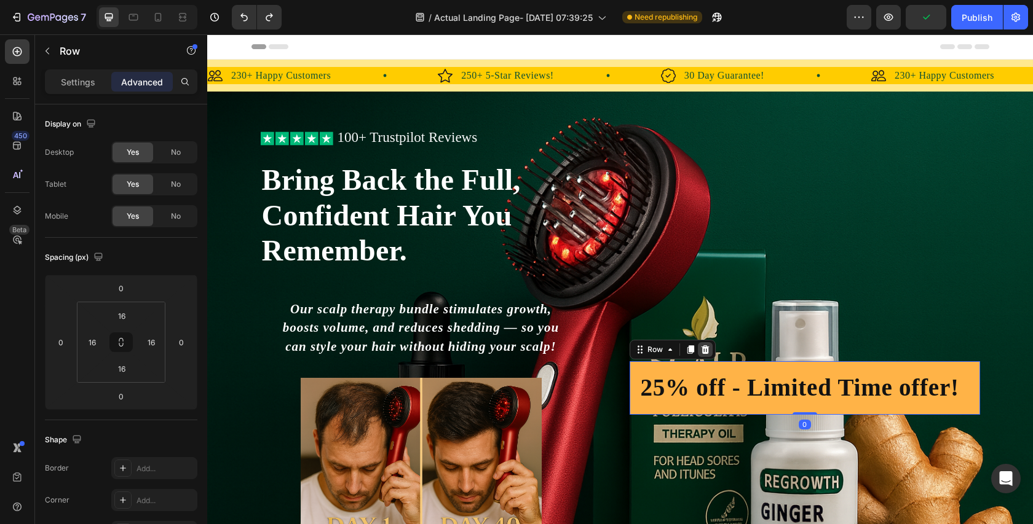
click at [706, 346] on icon at bounding box center [705, 350] width 8 height 9
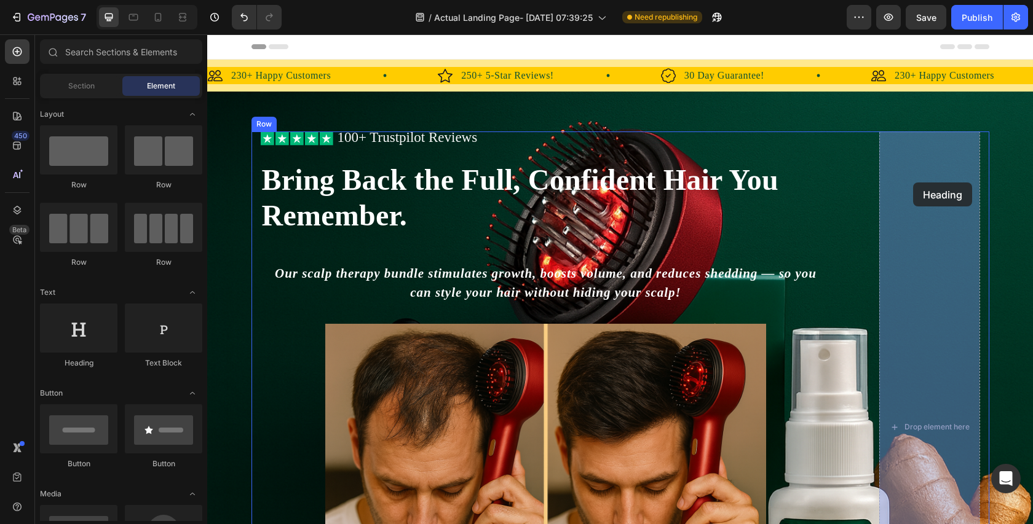
drag, startPoint x: 364, startPoint y: 373, endPoint x: 912, endPoint y: 183, distance: 580.4
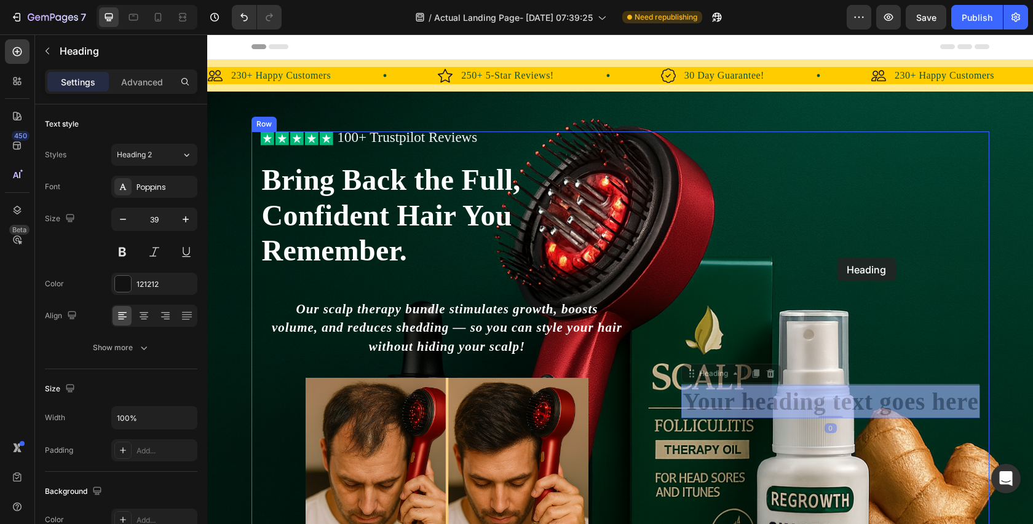
drag, startPoint x: 855, startPoint y: 390, endPoint x: 824, endPoint y: 255, distance: 138.7
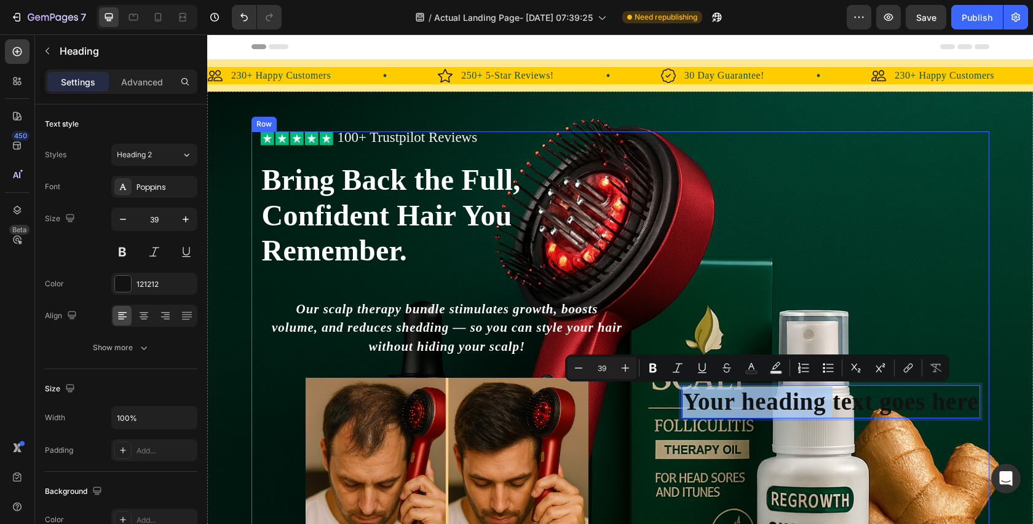
drag, startPoint x: 833, startPoint y: 390, endPoint x: 828, endPoint y: 165, distance: 225.1
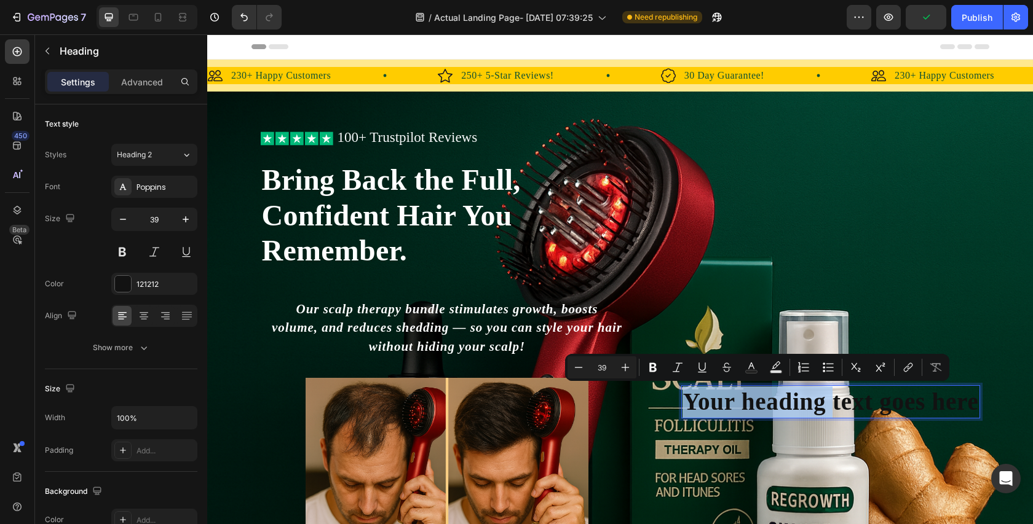
scroll to position [34, 0]
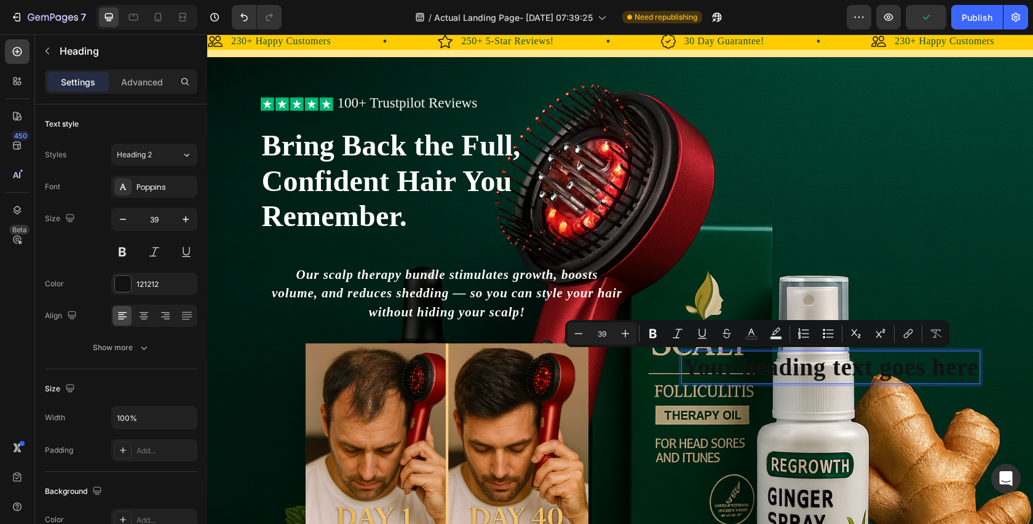
click at [880, 370] on p "Your heading text goes here" at bounding box center [830, 367] width 296 height 31
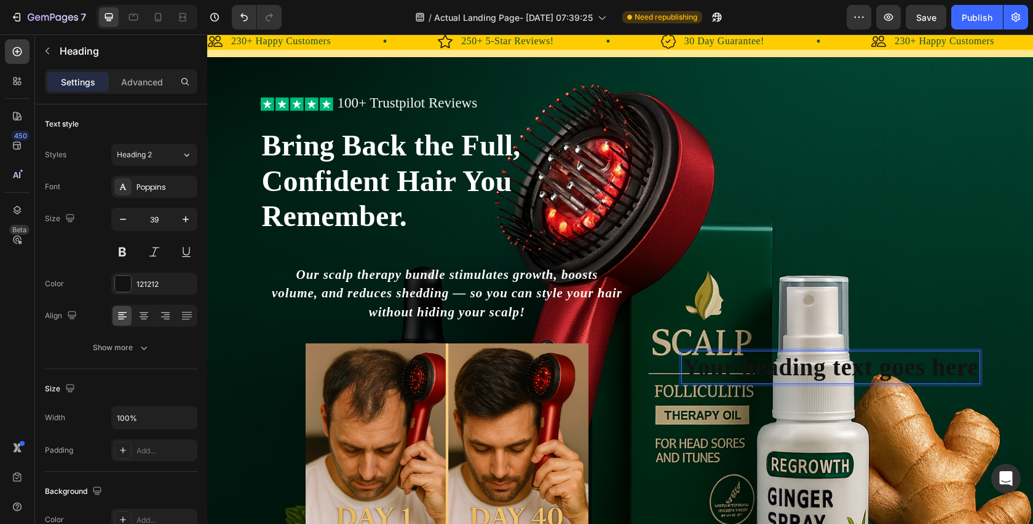
click at [883, 352] on p "Your heading text goes here" at bounding box center [830, 367] width 296 height 31
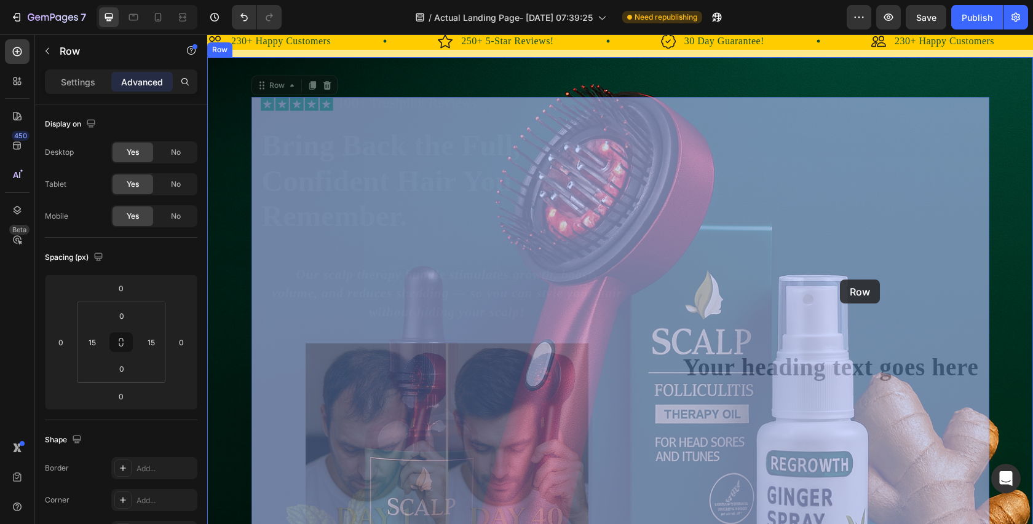
drag, startPoint x: 977, startPoint y: 349, endPoint x: 863, endPoint y: 294, distance: 126.5
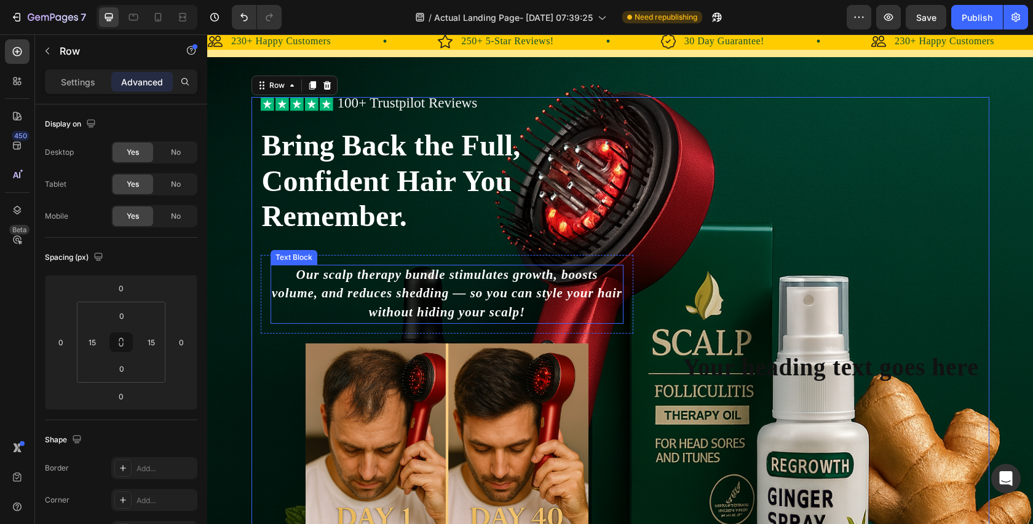
click at [397, 315] on strong "Our scalp therapy bundle stimulates growth, boosts volume, and reduces shedding…" at bounding box center [447, 293] width 350 height 53
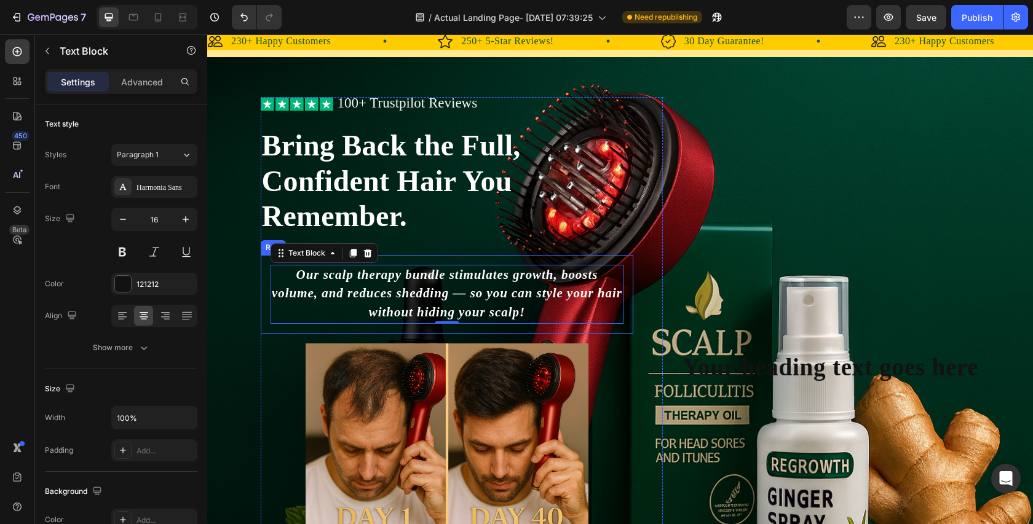
click at [263, 267] on div "Our scalp therapy bundle stimulates growth, boosts volume, and reduces shedding…" at bounding box center [447, 294] width 373 height 79
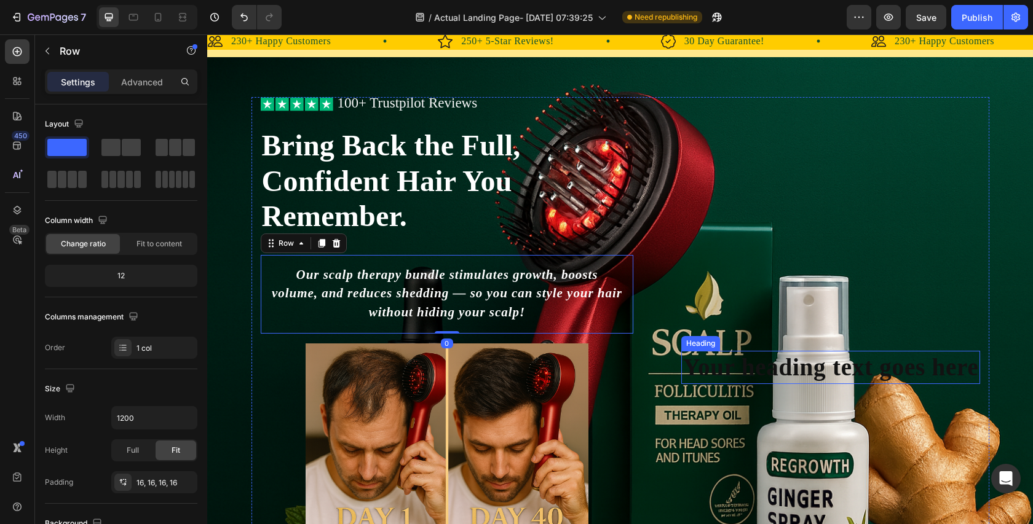
click at [737, 376] on p "Your heading text goes here" at bounding box center [830, 367] width 296 height 31
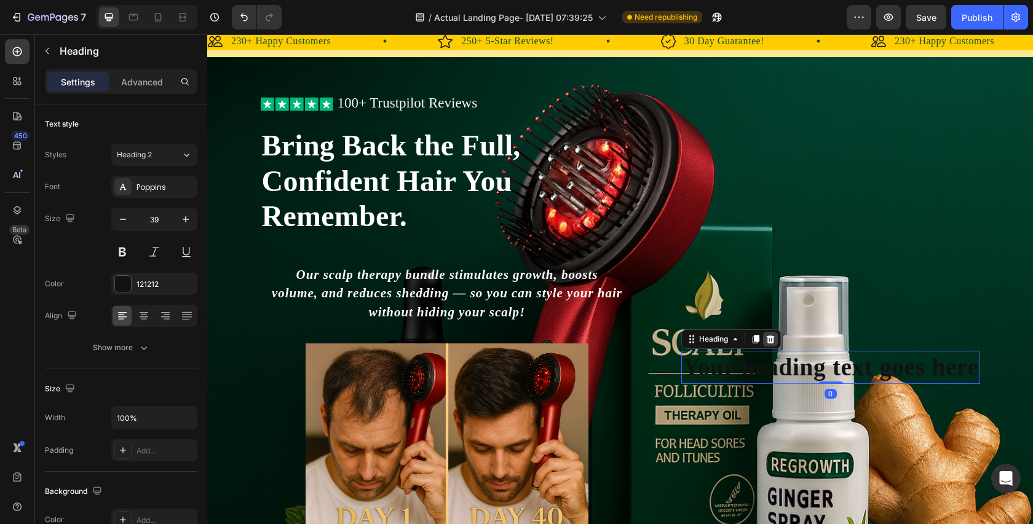
click at [778, 339] on div at bounding box center [770, 339] width 15 height 15
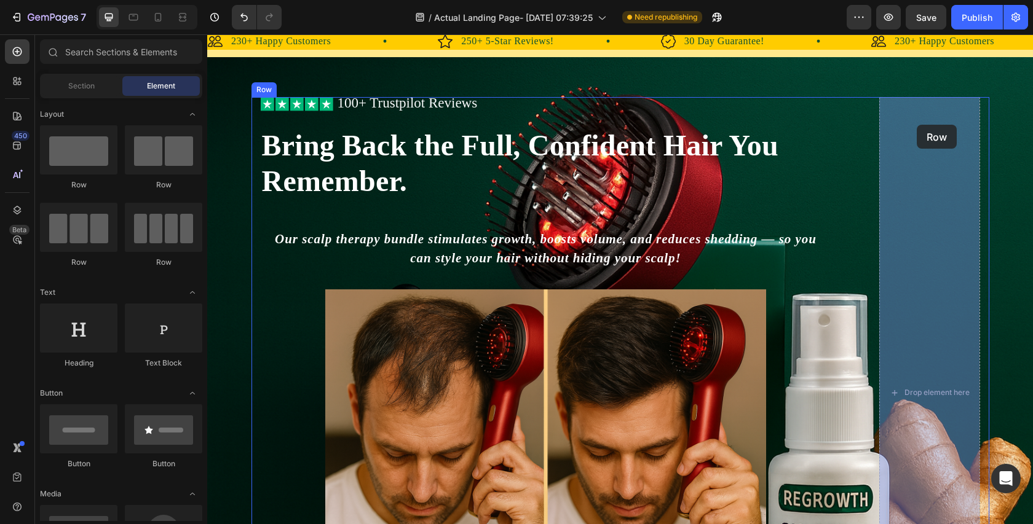
drag, startPoint x: 285, startPoint y: 178, endPoint x: 917, endPoint y: 125, distance: 634.1
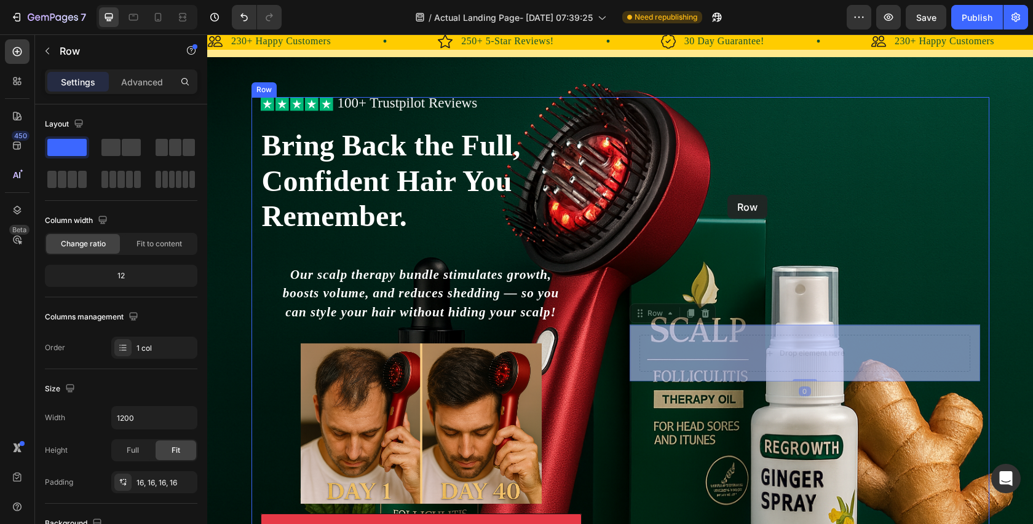
drag, startPoint x: 775, startPoint y: 334, endPoint x: 795, endPoint y: 237, distance: 98.5
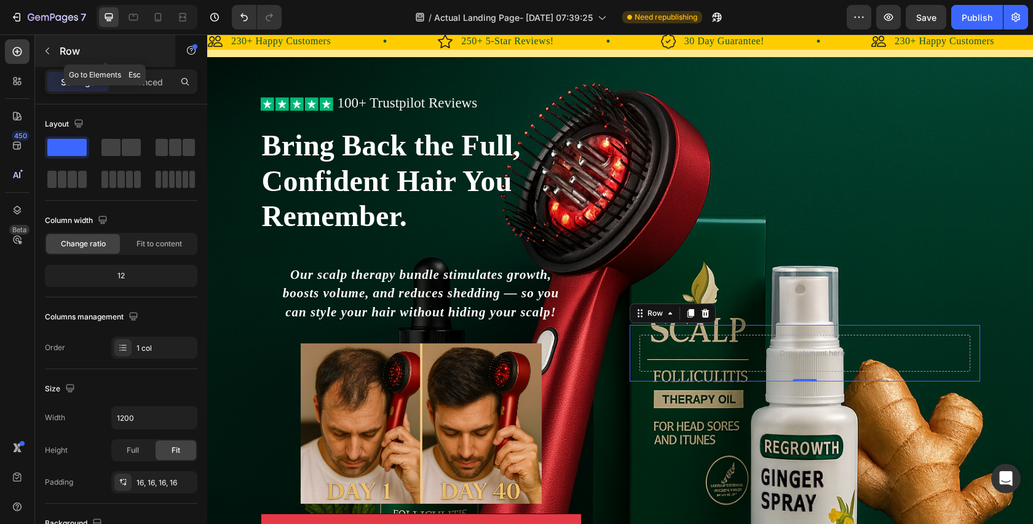
click at [66, 58] on p "Row" at bounding box center [112, 51] width 105 height 15
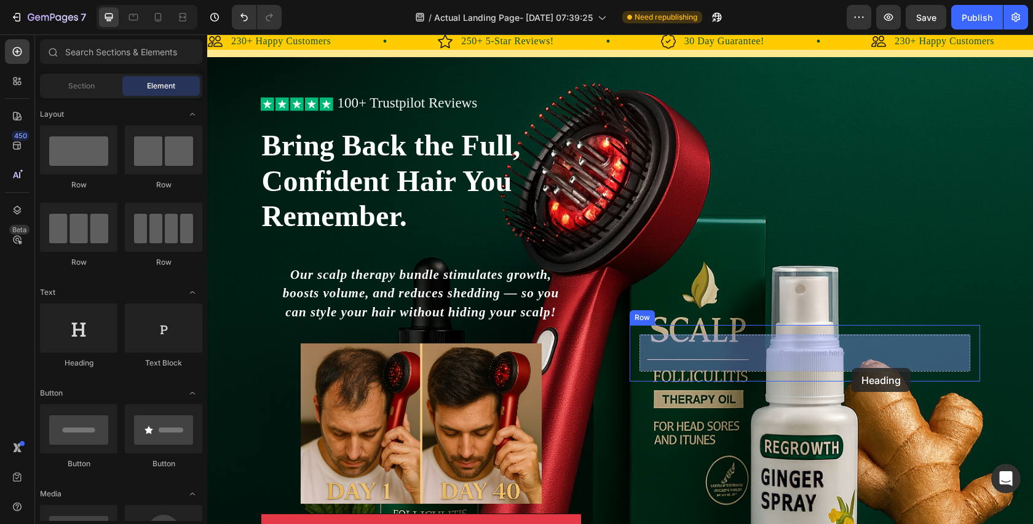
drag, startPoint x: 279, startPoint y: 377, endPoint x: 845, endPoint y: 358, distance: 566.5
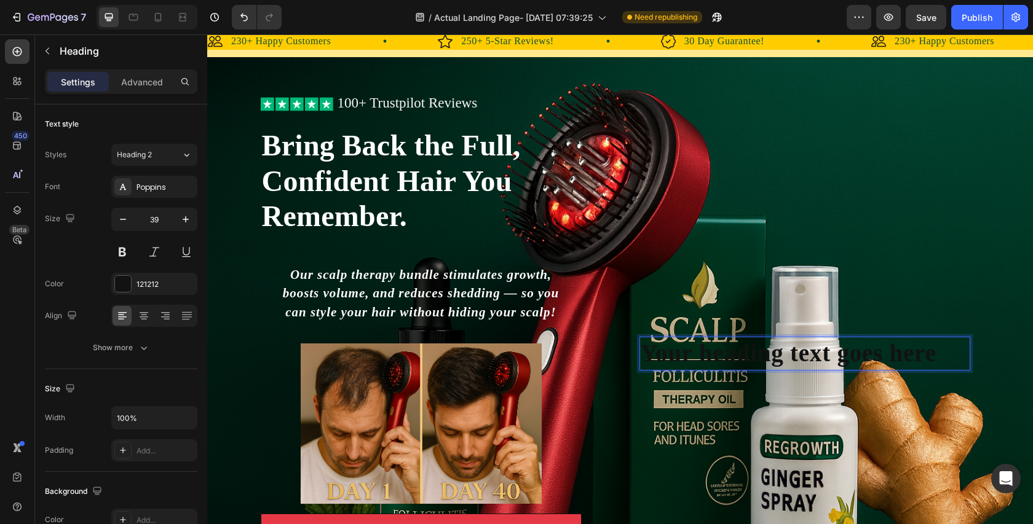
click at [936, 348] on div "Your heading text goes here Heading 0 Row" at bounding box center [805, 353] width 350 height 53
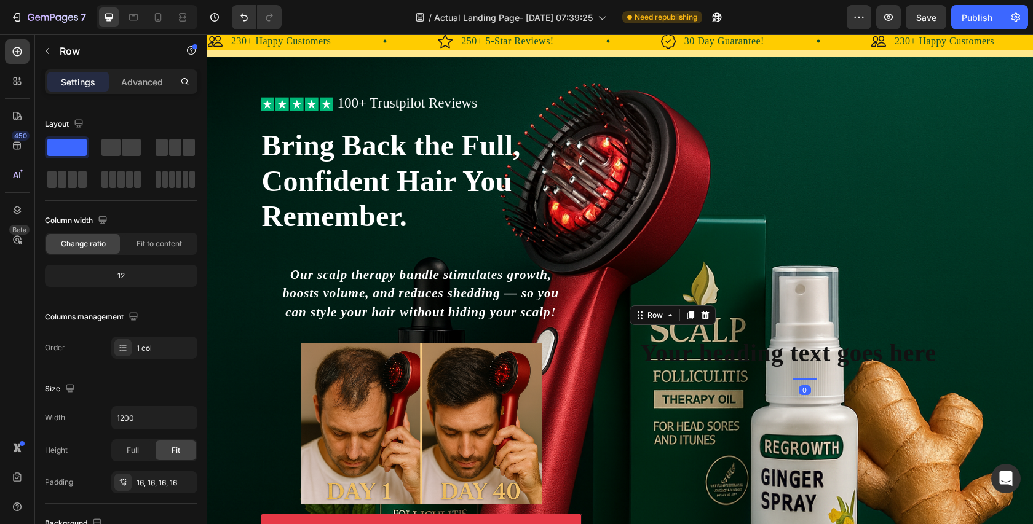
scroll to position [17, 0]
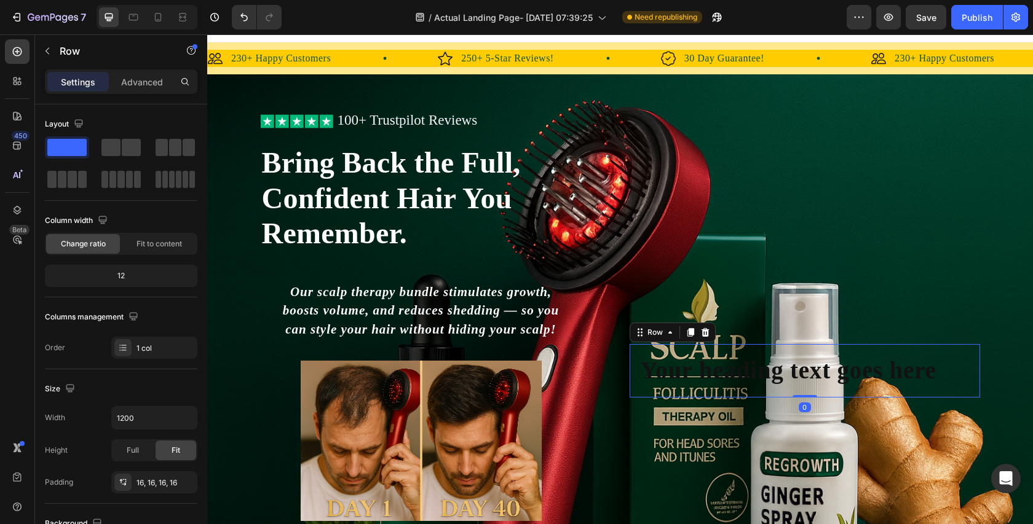
click at [944, 366] on p "Your heading text goes here" at bounding box center [805, 370] width 328 height 31
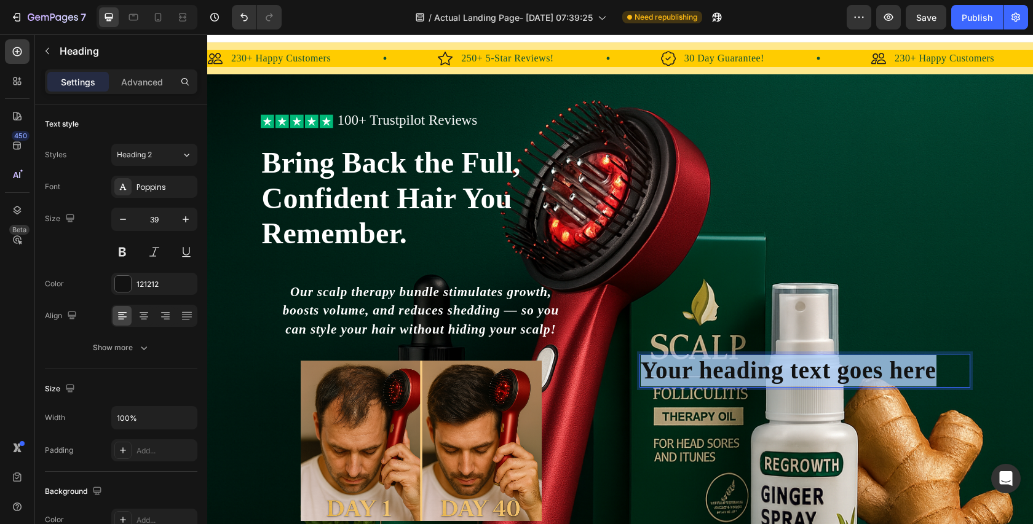
drag, startPoint x: 939, startPoint y: 371, endPoint x: 643, endPoint y: 371, distance: 296.3
click at [642, 371] on p "Your heading text goes here" at bounding box center [805, 370] width 328 height 31
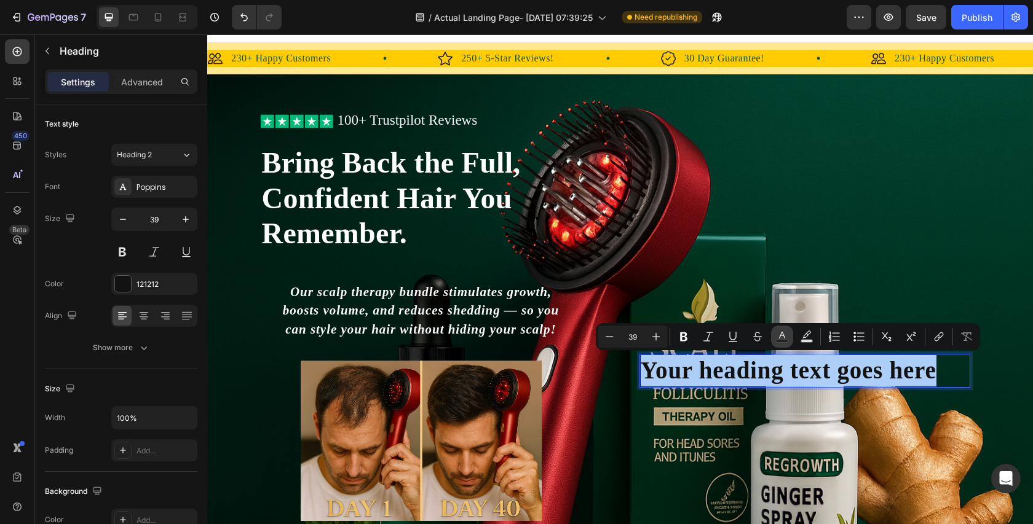
click at [776, 340] on rect "Editor contextual toolbar" at bounding box center [782, 341] width 12 height 3
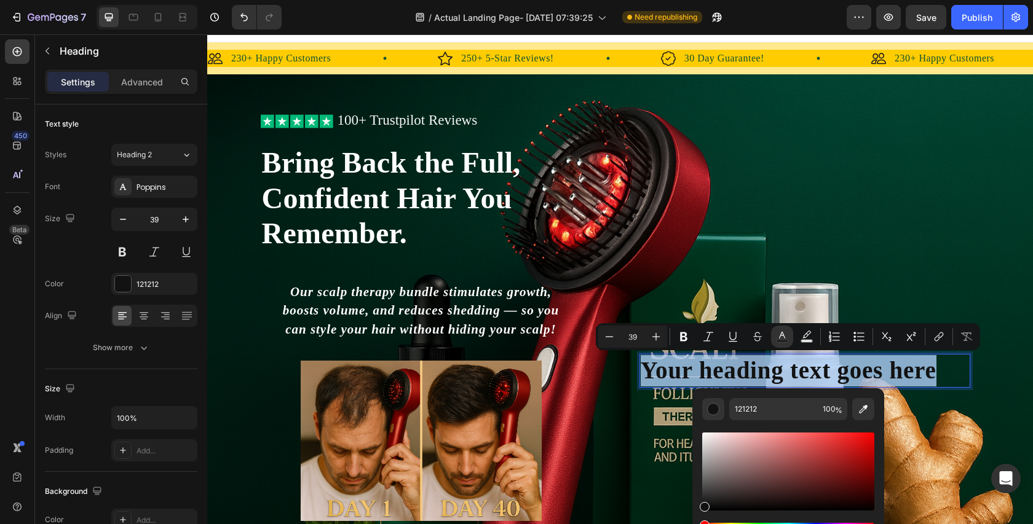
click at [939, 376] on p "Your heading text goes here" at bounding box center [805, 370] width 328 height 31
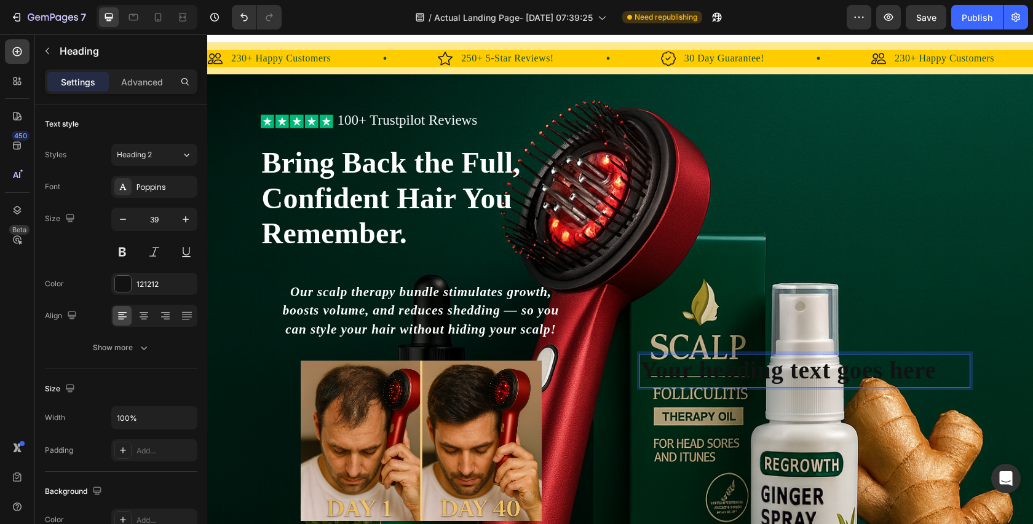
click at [941, 372] on p "Your heading text goes here" at bounding box center [805, 370] width 328 height 31
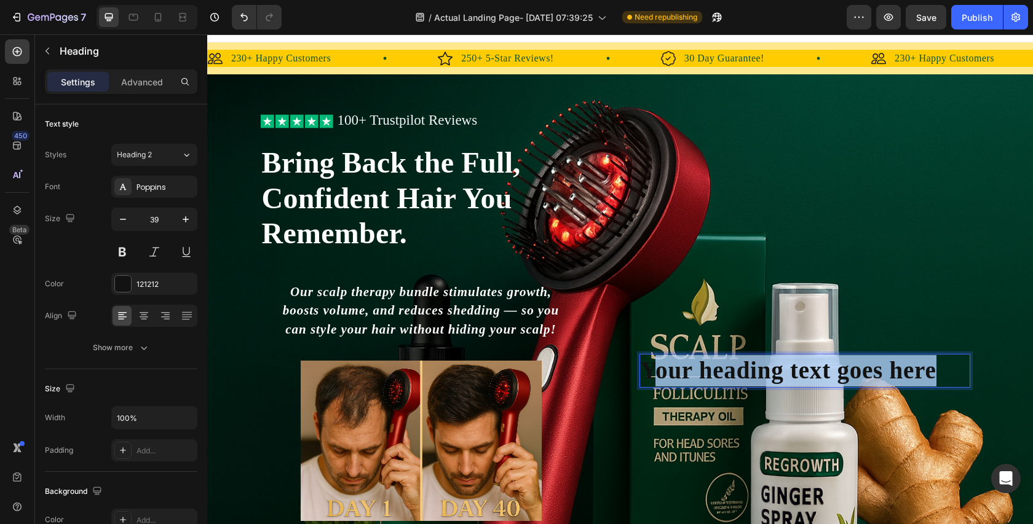
drag, startPoint x: 939, startPoint y: 371, endPoint x: 654, endPoint y: 376, distance: 285.9
click at [654, 376] on p "Your heading text goes here" at bounding box center [805, 370] width 328 height 31
drag, startPoint x: 958, startPoint y: 373, endPoint x: 645, endPoint y: 361, distance: 313.7
click at [644, 361] on p "25% off - Limited Time offer!" at bounding box center [805, 370] width 328 height 31
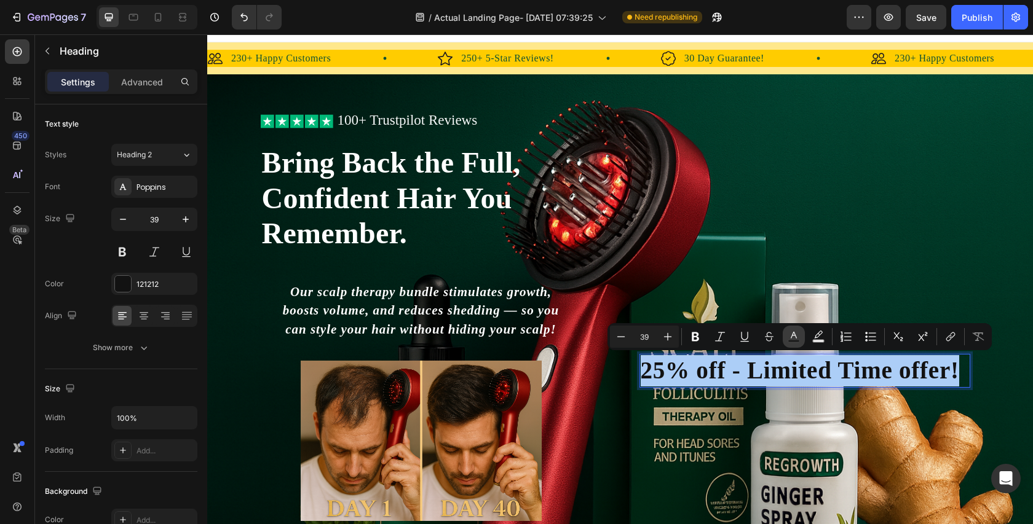
click at [802, 336] on button "Text Color" at bounding box center [794, 337] width 22 height 22
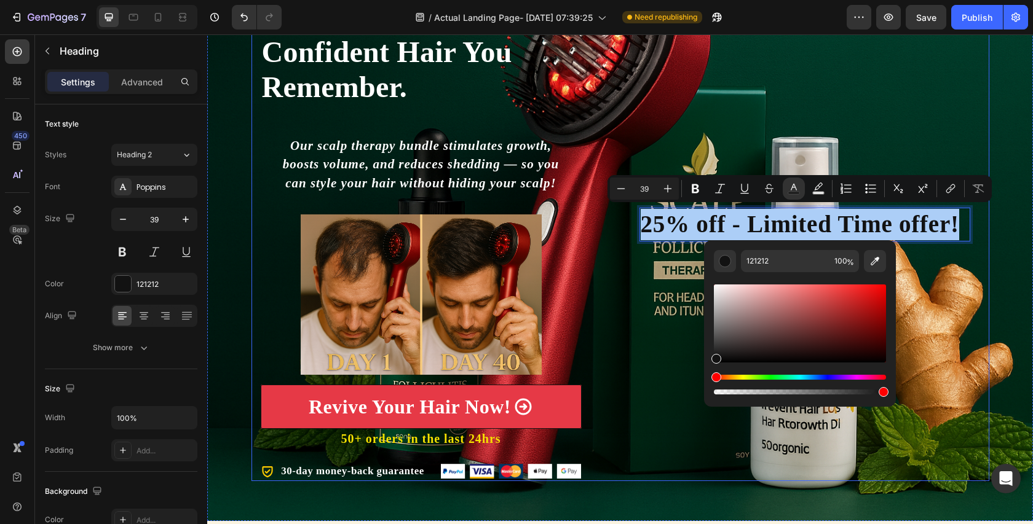
scroll to position [165, 0]
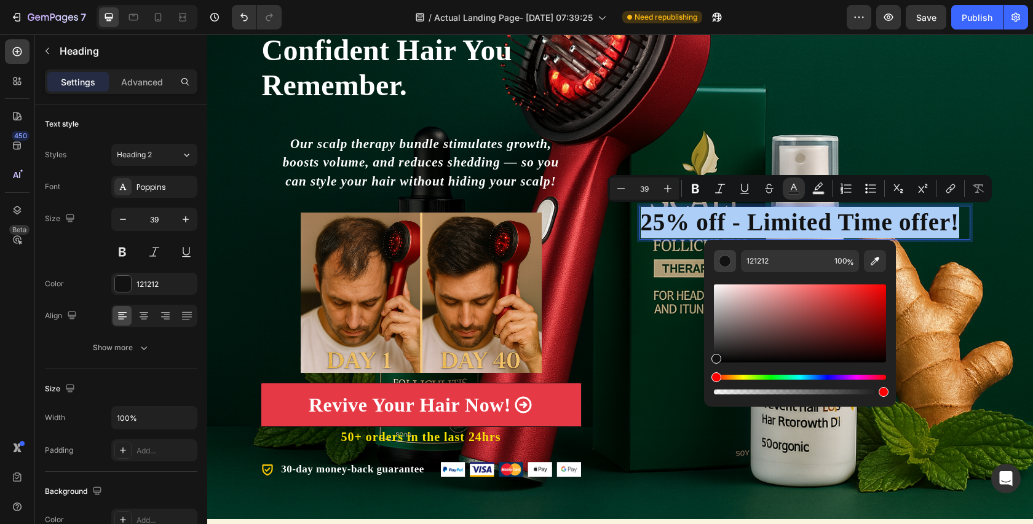
click at [728, 271] on button "Editor contextual toolbar" at bounding box center [725, 261] width 22 height 22
click at [727, 269] on button "Editor contextual toolbar" at bounding box center [725, 261] width 22 height 22
click at [118, 278] on div at bounding box center [123, 284] width 16 height 16
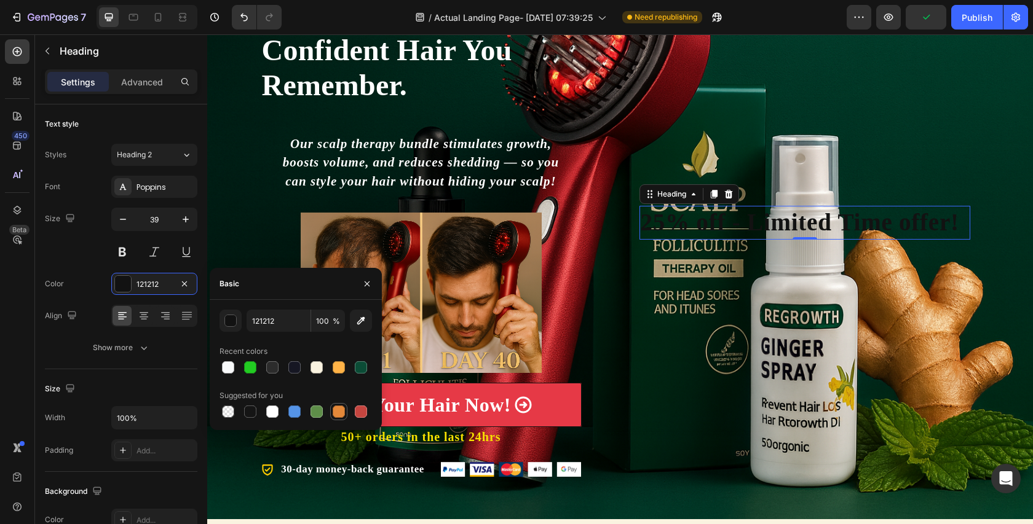
click at [339, 414] on div at bounding box center [339, 412] width 12 height 12
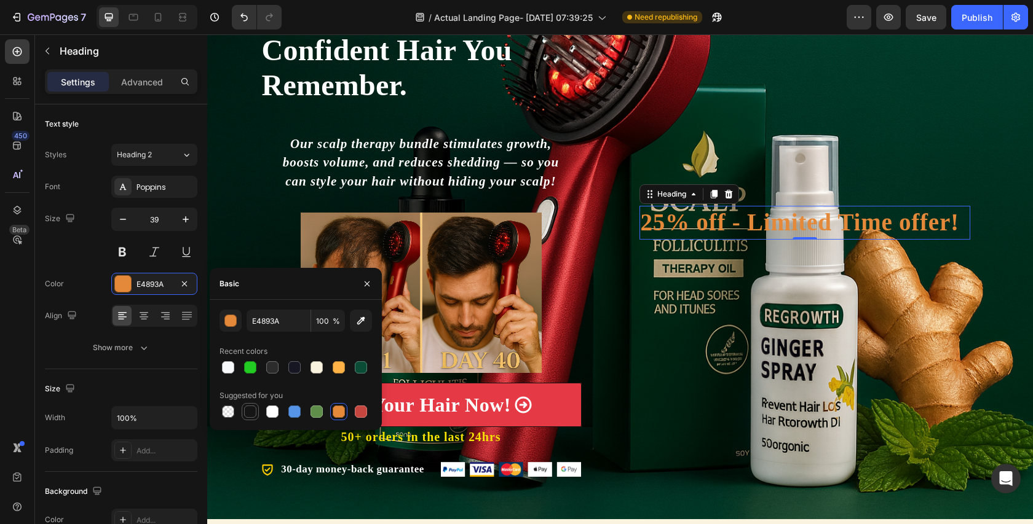
click at [250, 411] on div at bounding box center [250, 412] width 12 height 12
type input "151515"
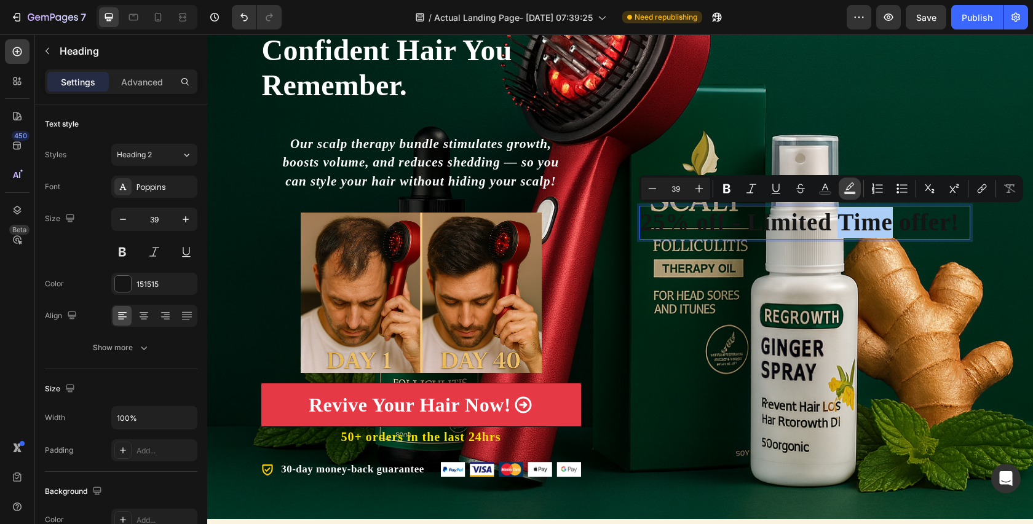
click at [847, 192] on rect "Editor contextual toolbar" at bounding box center [850, 193] width 12 height 3
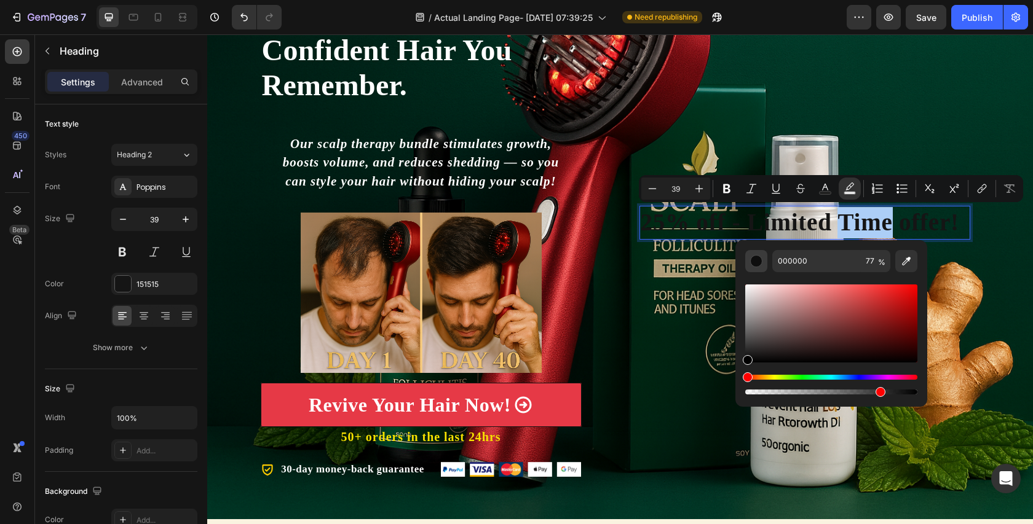
click at [762, 258] on button "Editor contextual toolbar" at bounding box center [756, 261] width 22 height 22
click at [828, 261] on input "000000" at bounding box center [816, 261] width 89 height 22
type input "000000"
click at [749, 261] on button "Editor contextual toolbar" at bounding box center [756, 261] width 22 height 22
click at [750, 261] on div "Editor contextual toolbar" at bounding box center [756, 261] width 12 height 12
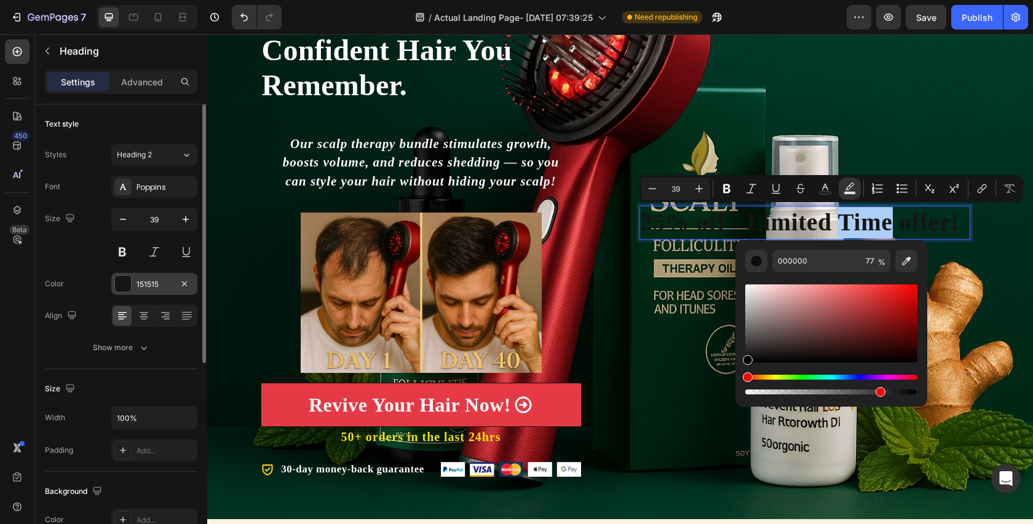
click at [126, 285] on div at bounding box center [123, 284] width 16 height 16
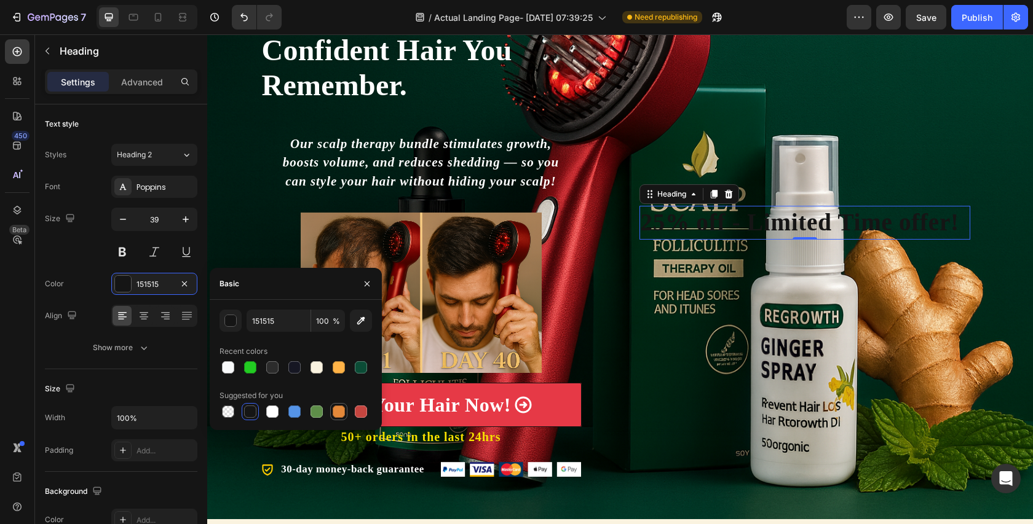
click at [342, 408] on div at bounding box center [339, 412] width 12 height 12
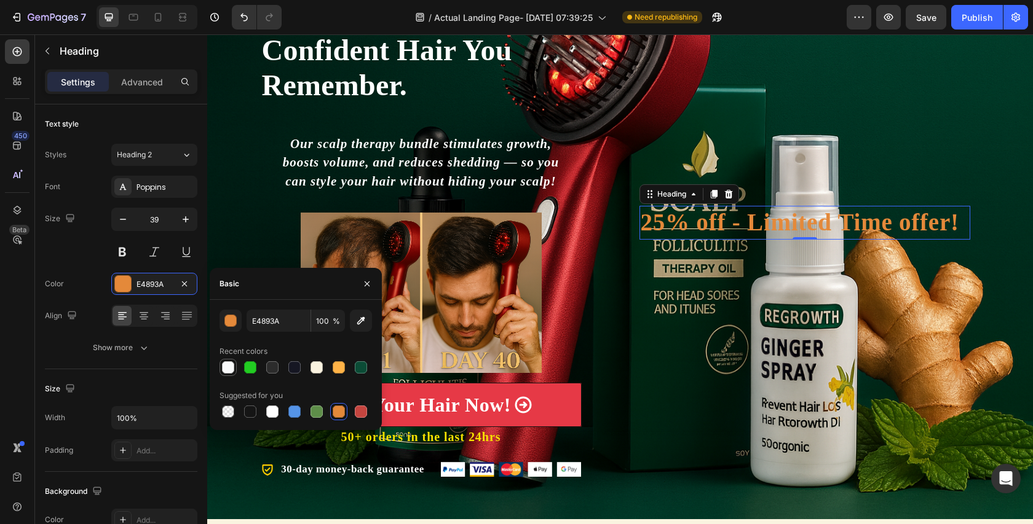
click at [223, 366] on div at bounding box center [228, 367] width 12 height 12
type input "F8F9FA"
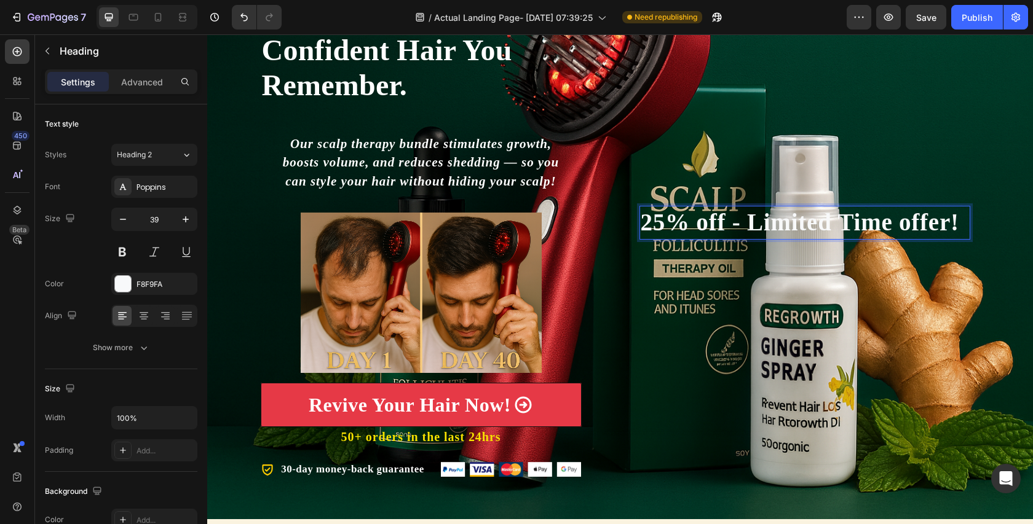
click at [737, 219] on p "25% off - Limited Time offer!" at bounding box center [805, 222] width 328 height 31
click at [740, 207] on p "25% off - Limited Time offer!" at bounding box center [805, 222] width 328 height 31
click at [974, 224] on div "25% off - Limited Time offer! Heading 0 Row" at bounding box center [805, 222] width 350 height 53
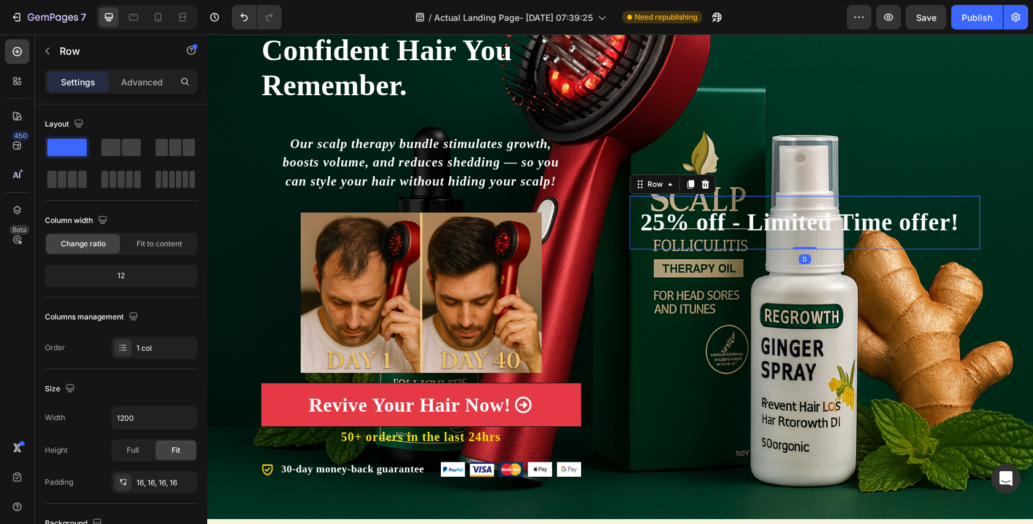
click at [958, 221] on p "25% off - Limited Time offer!" at bounding box center [805, 222] width 328 height 31
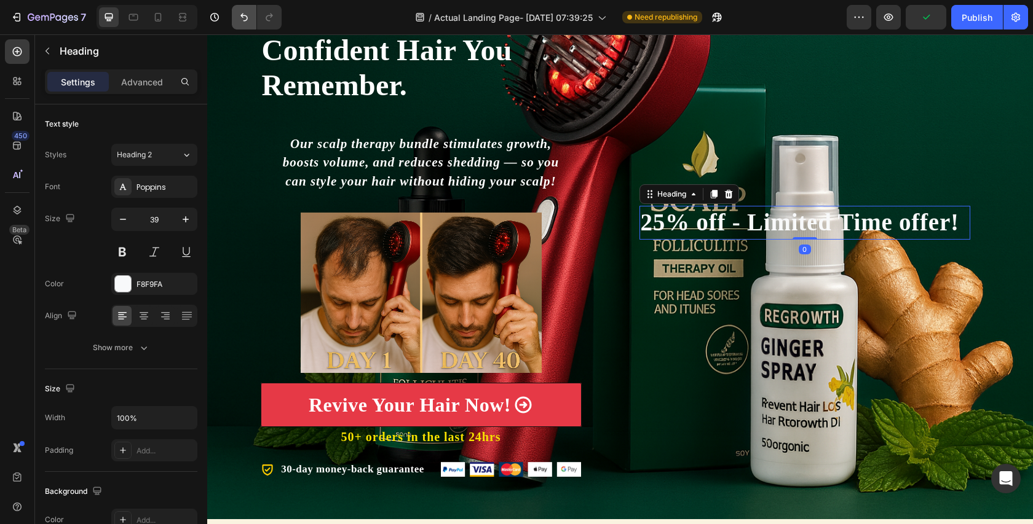
click at [237, 12] on button "Undo/Redo" at bounding box center [244, 17] width 25 height 25
click at [238, 12] on icon "Undo/Redo" at bounding box center [244, 17] width 12 height 12
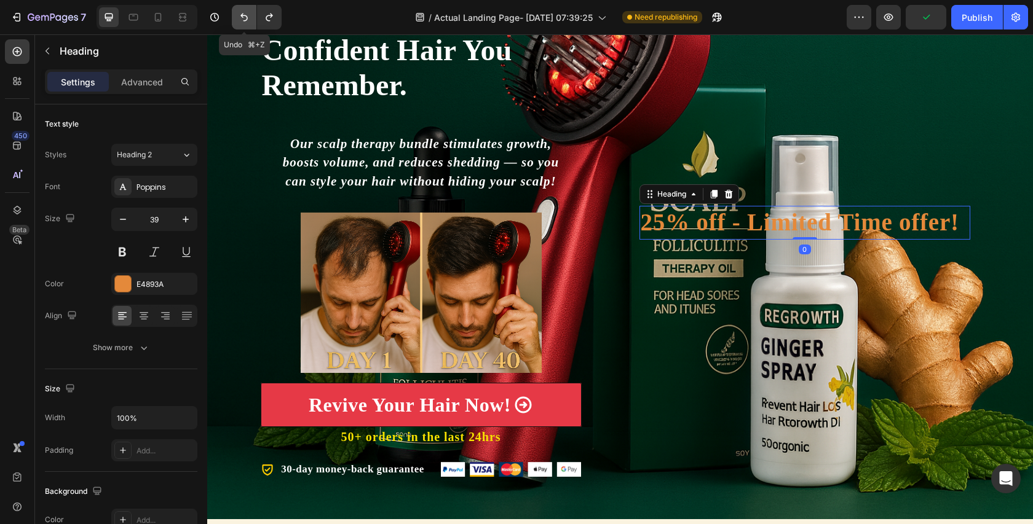
click at [238, 12] on icon "Undo/Redo" at bounding box center [244, 17] width 12 height 12
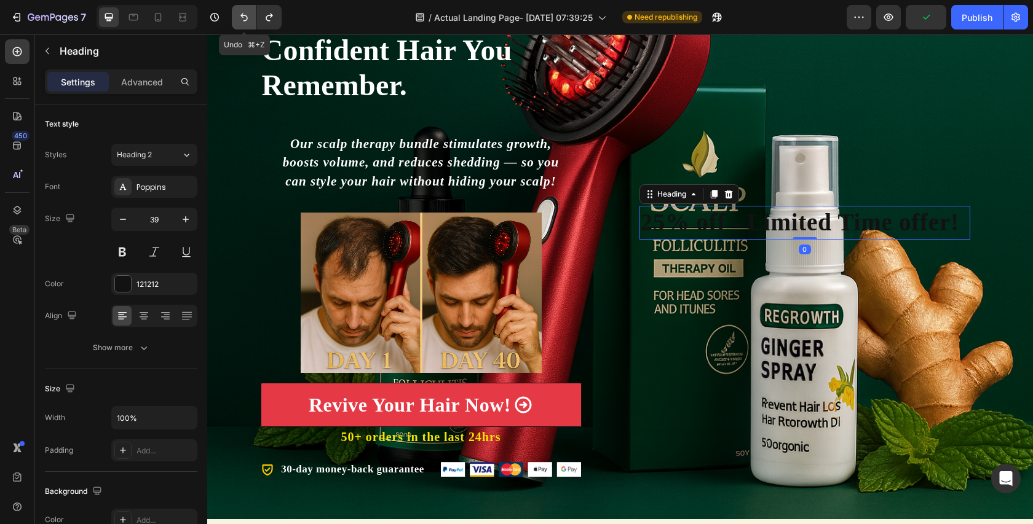
click at [238, 12] on icon "Undo/Redo" at bounding box center [244, 17] width 12 height 12
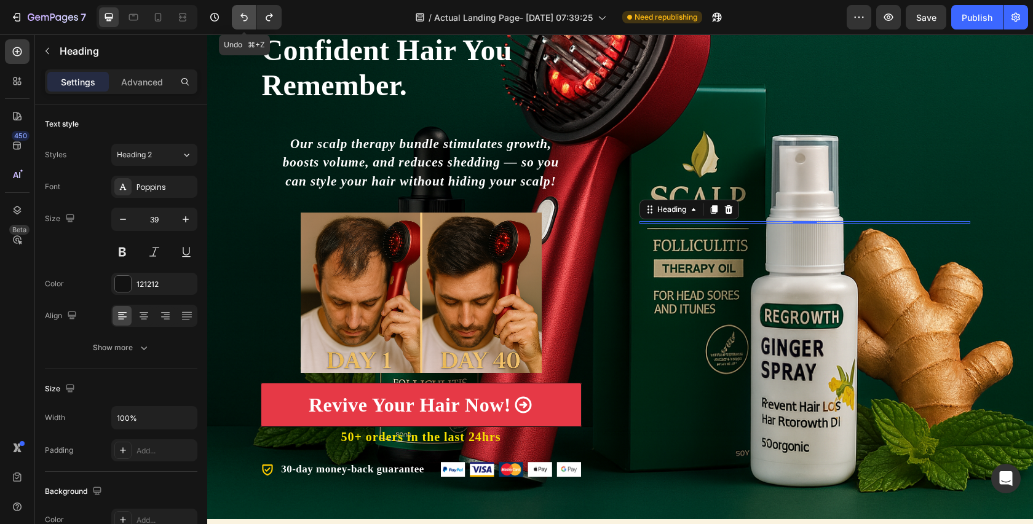
click at [239, 12] on icon "Undo/Redo" at bounding box center [244, 17] width 12 height 12
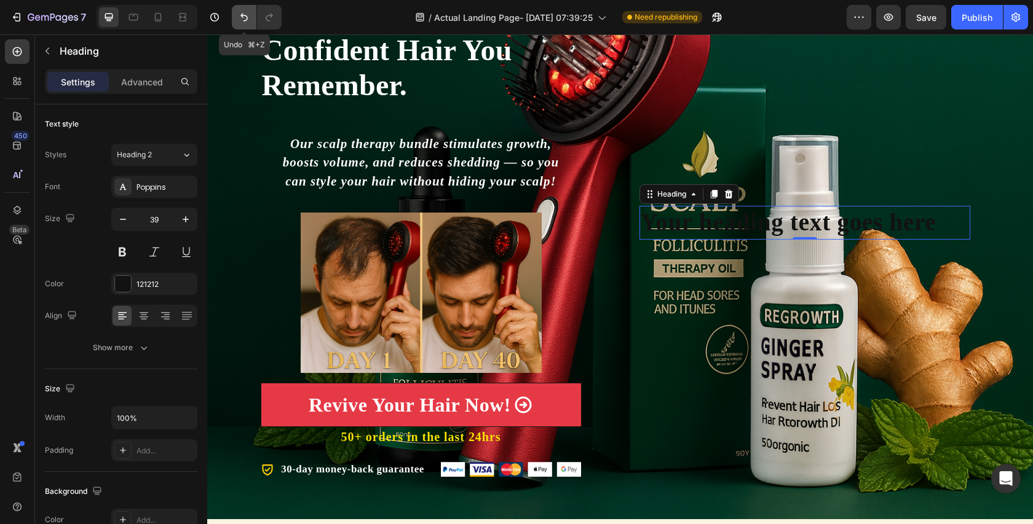
click at [239, 12] on icon "Undo/Redo" at bounding box center [244, 17] width 12 height 12
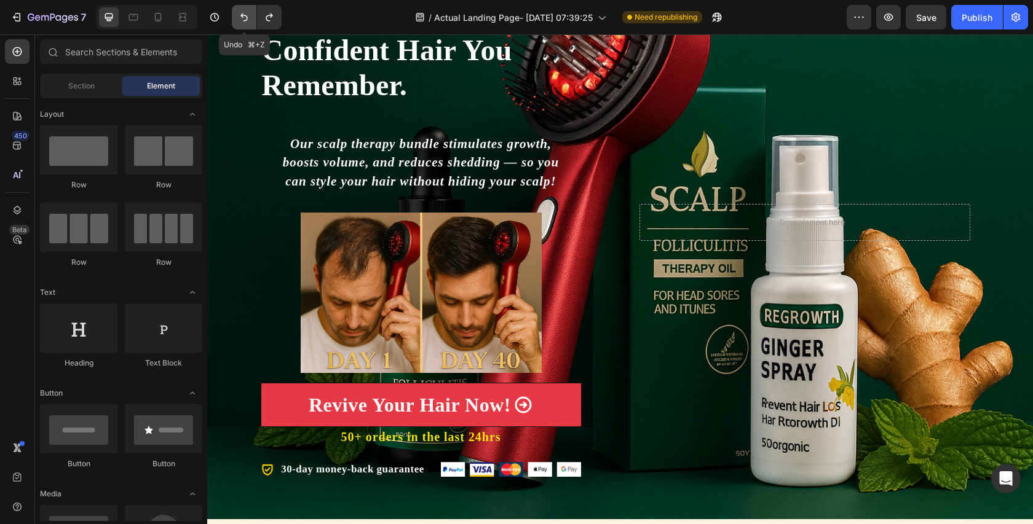
click at [239, 12] on icon "Undo/Redo" at bounding box center [244, 17] width 12 height 12
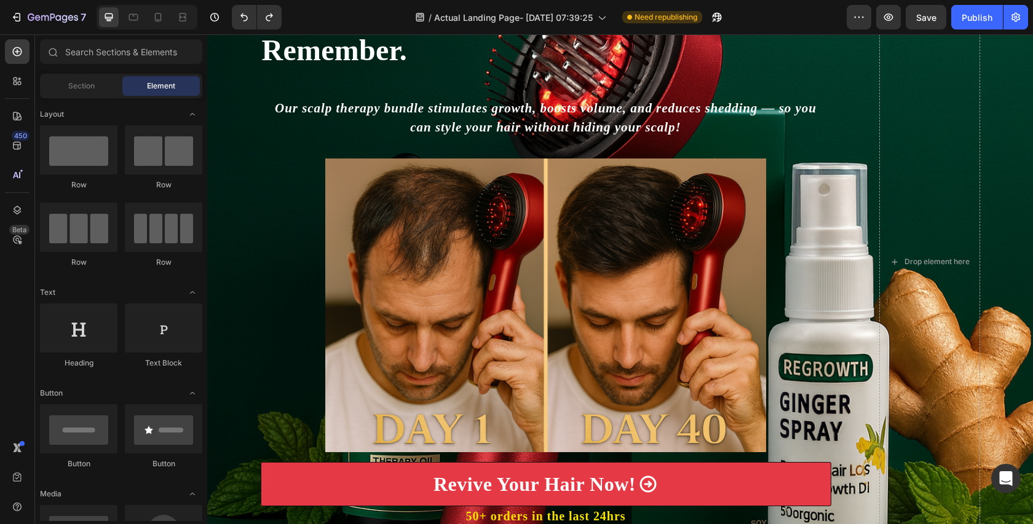
click at [286, 21] on div "7 Version history" at bounding box center [145, 17] width 291 height 25
click at [273, 20] on icon "Undo/Redo" at bounding box center [269, 17] width 12 height 12
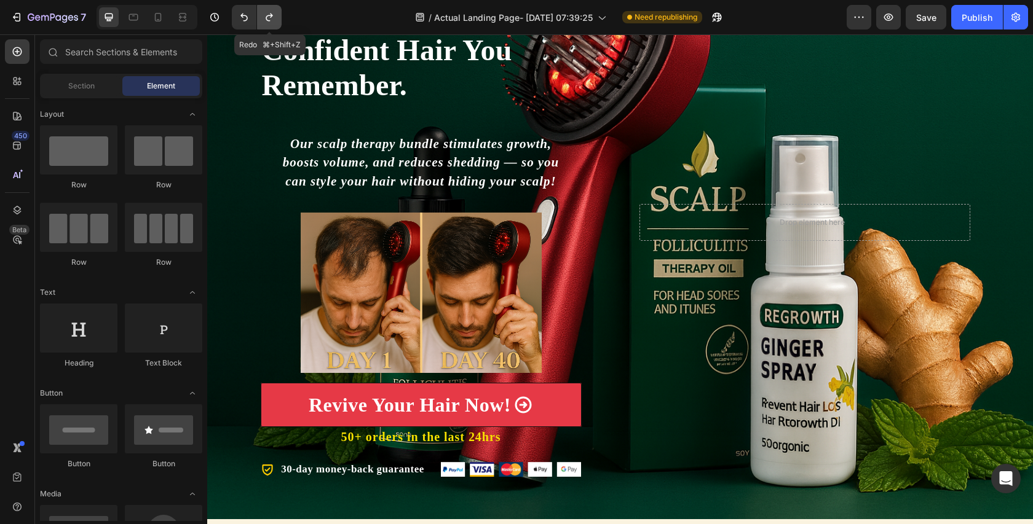
click at [273, 20] on icon "Undo/Redo" at bounding box center [269, 17] width 12 height 12
click at [235, 17] on button "Undo/Redo" at bounding box center [244, 17] width 25 height 25
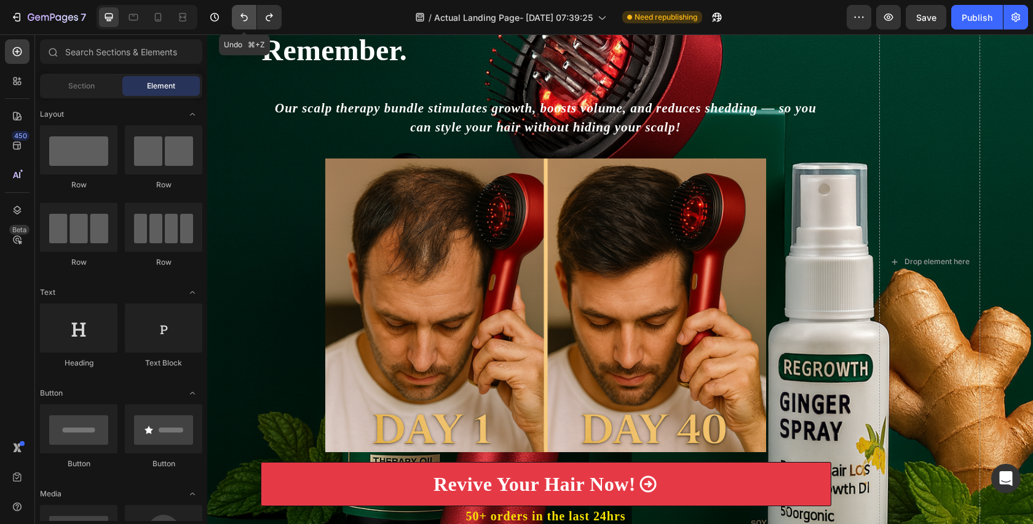
click at [235, 17] on button "Undo/Redo" at bounding box center [244, 17] width 25 height 25
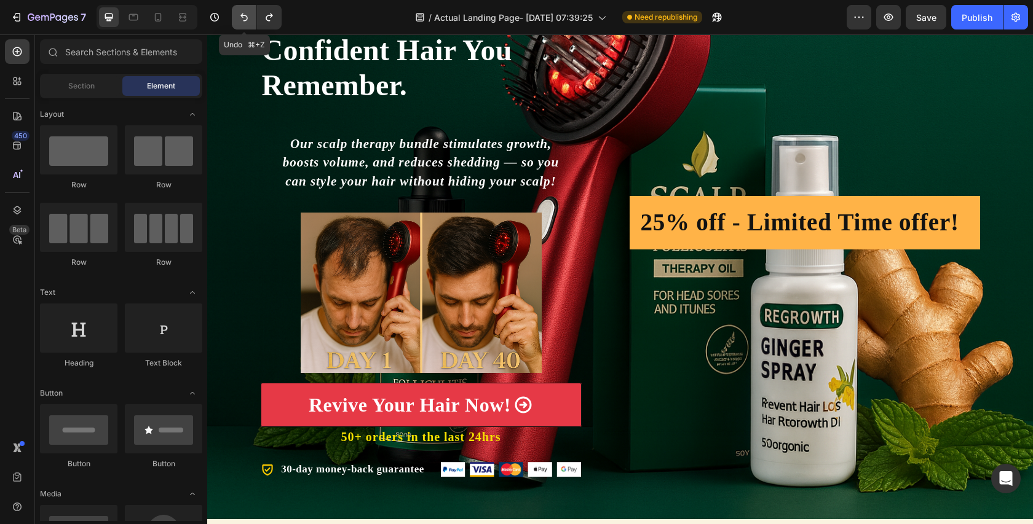
click at [235, 17] on button "Undo/Redo" at bounding box center [244, 17] width 25 height 25
click at [276, 22] on button "Undo/Redo" at bounding box center [269, 17] width 25 height 25
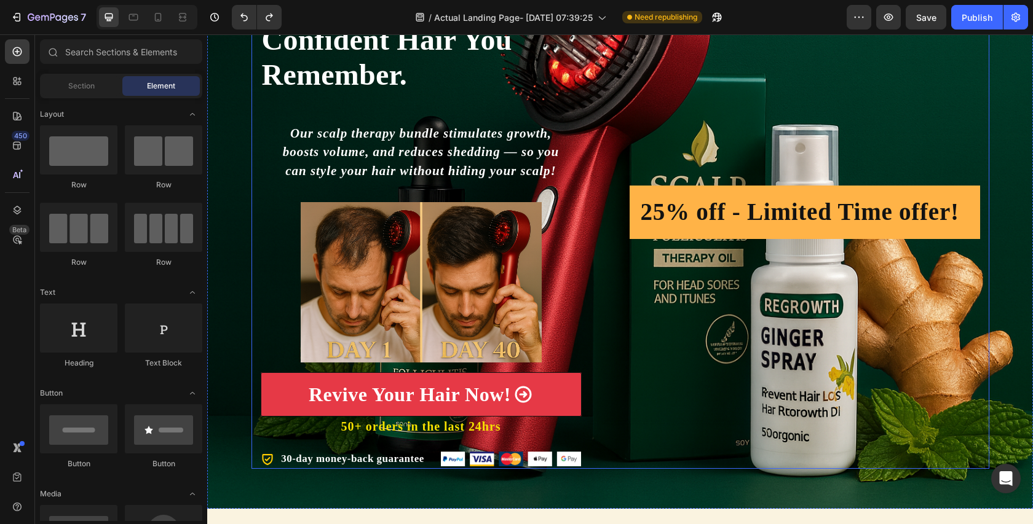
scroll to position [0, 0]
